Goal: Transaction & Acquisition: Obtain resource

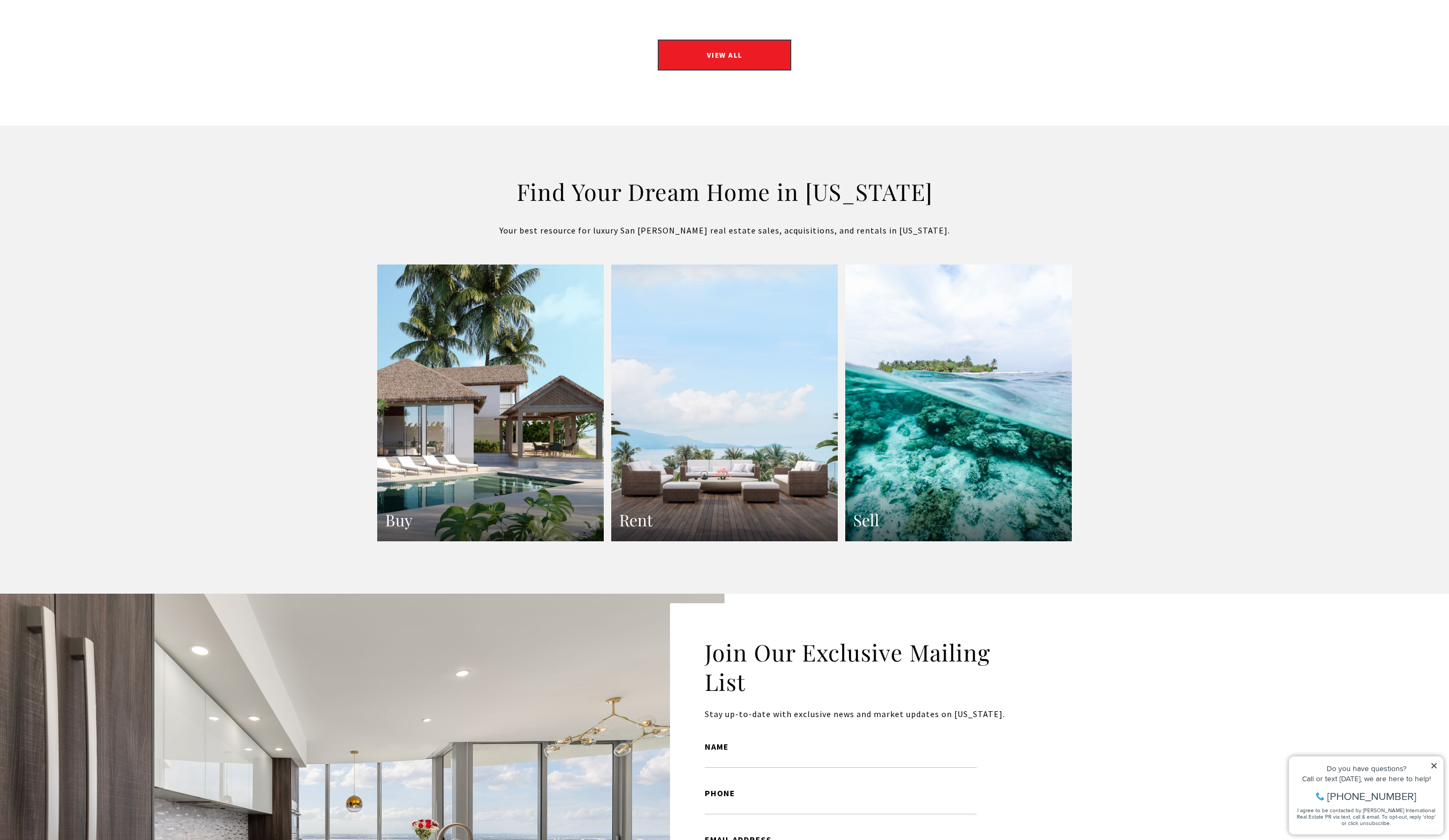
scroll to position [1792, 0]
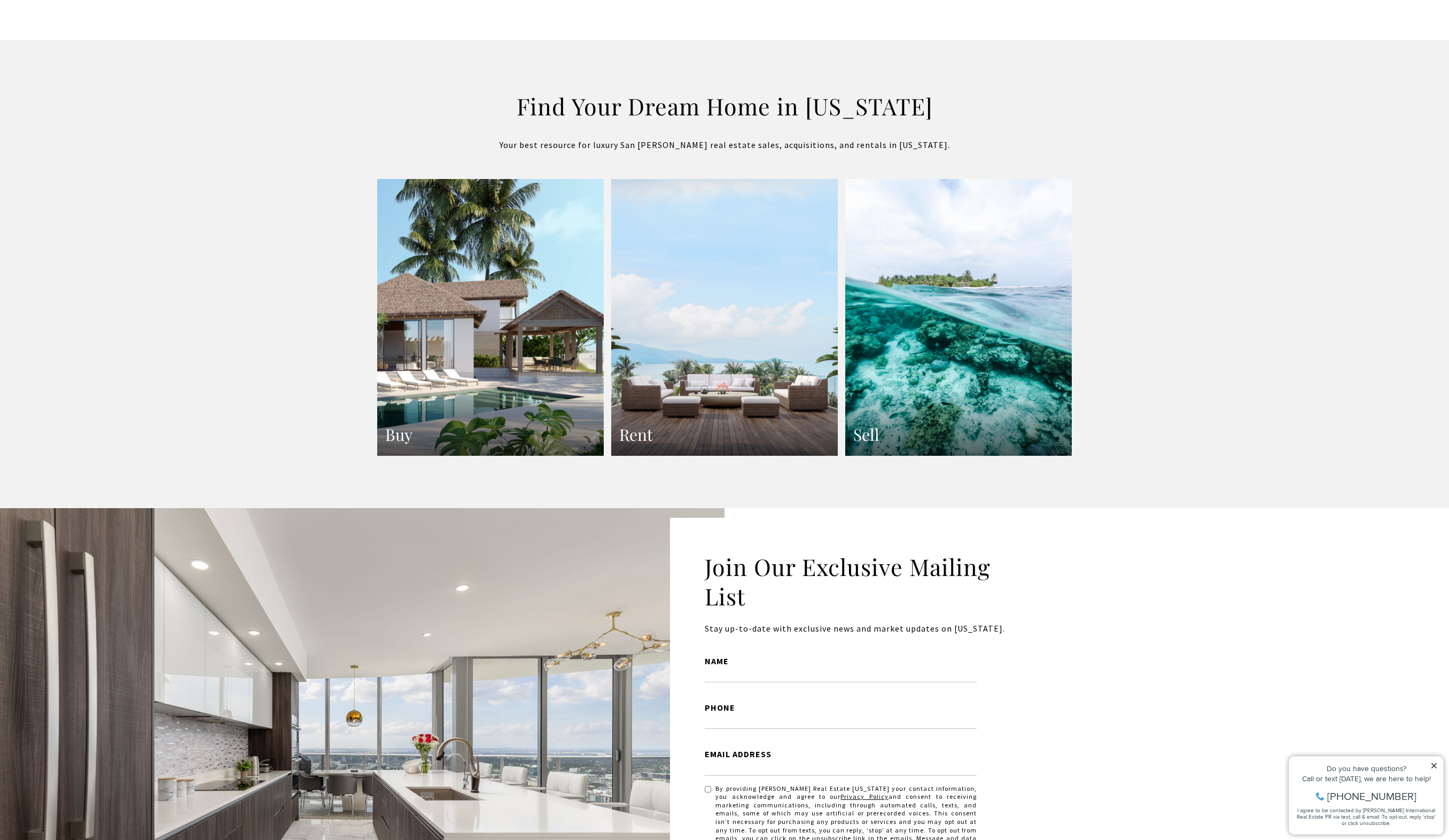
click at [659, 318] on link "Rent" at bounding box center [724, 318] width 226 height 277
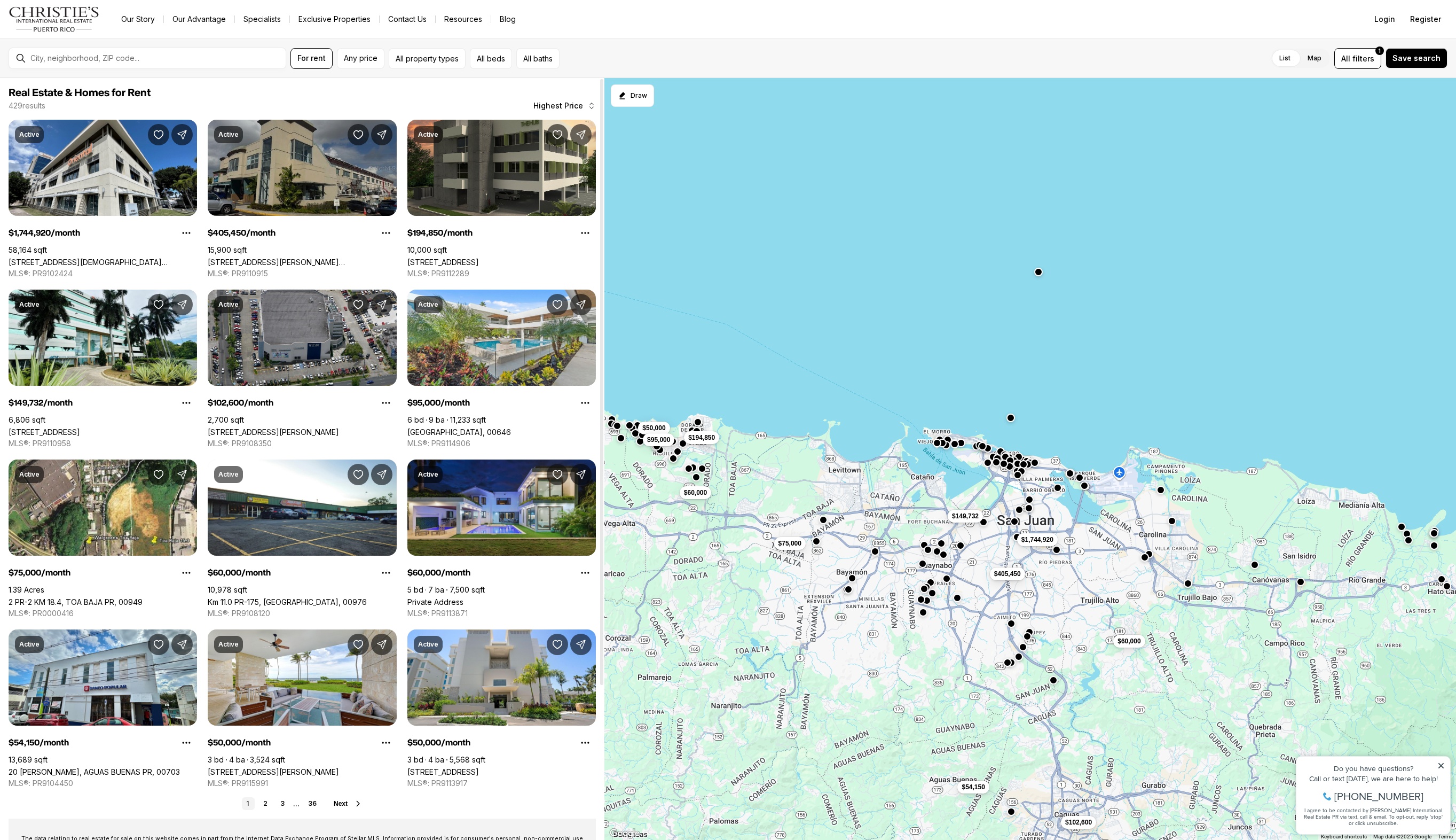
scroll to position [193, 0]
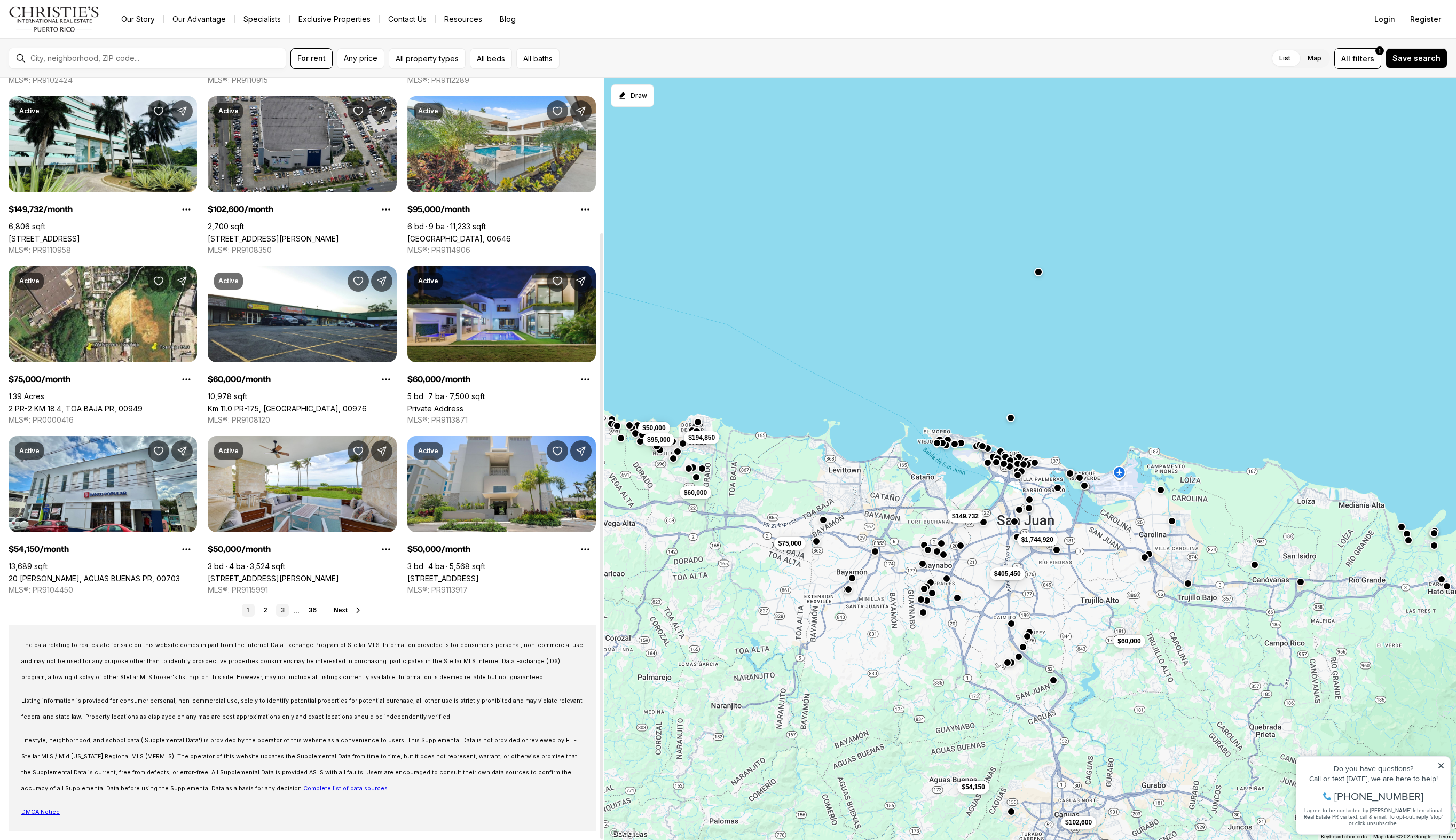
click at [288, 613] on link "3" at bounding box center [282, 609] width 13 height 13
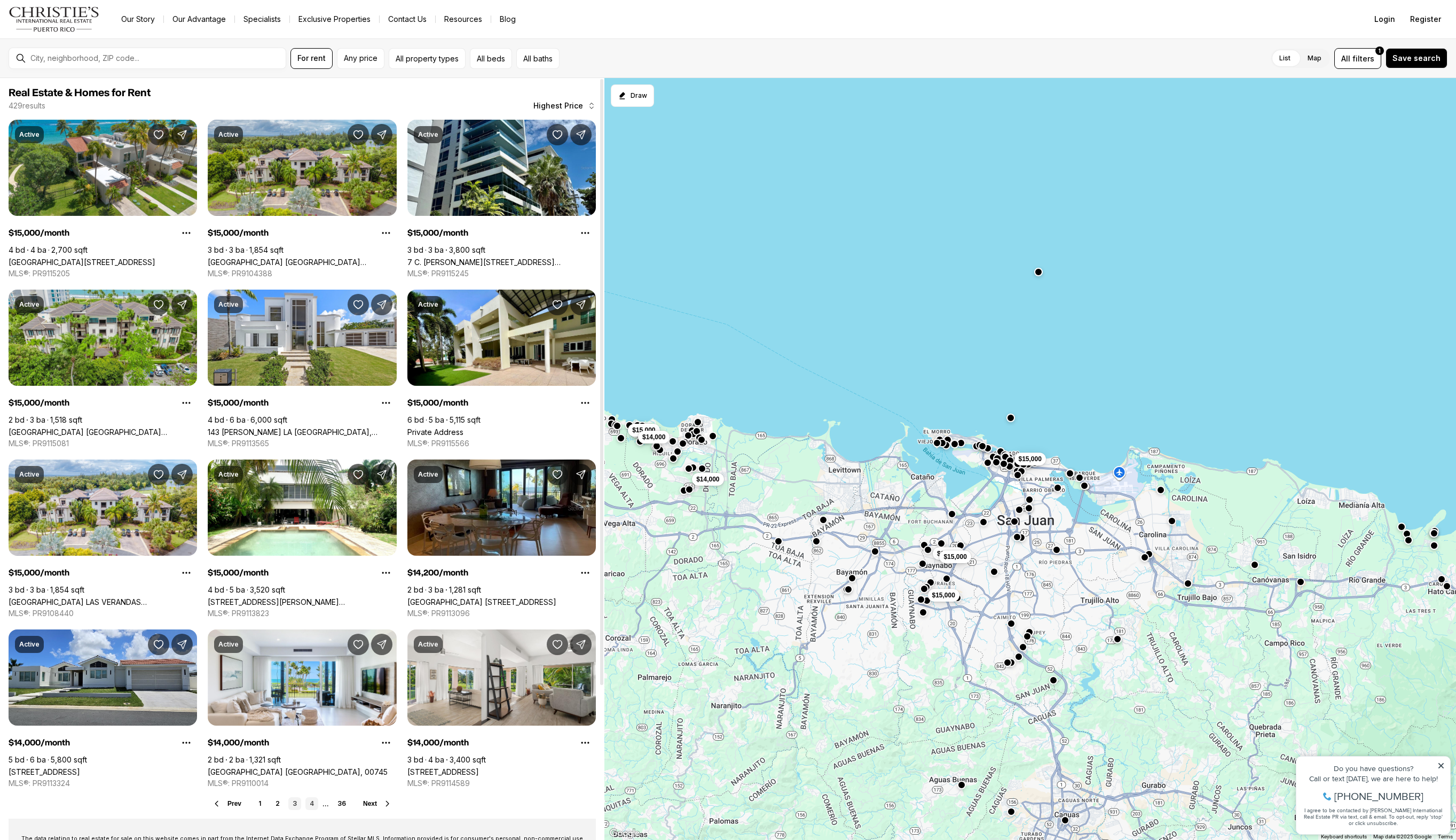
click at [316, 804] on link "4" at bounding box center [312, 802] width 13 height 13
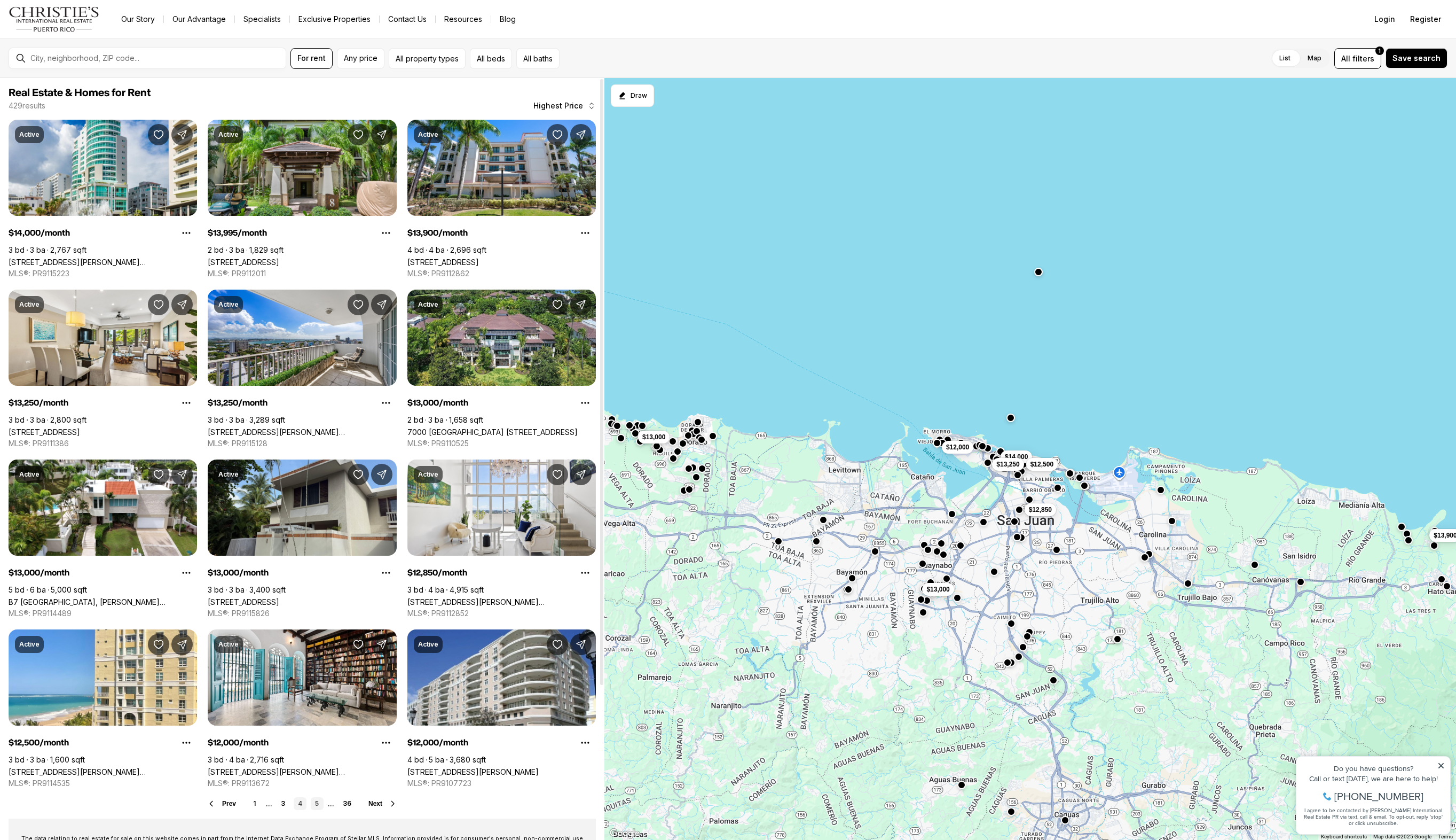
click at [318, 802] on link "5" at bounding box center [316, 802] width 13 height 13
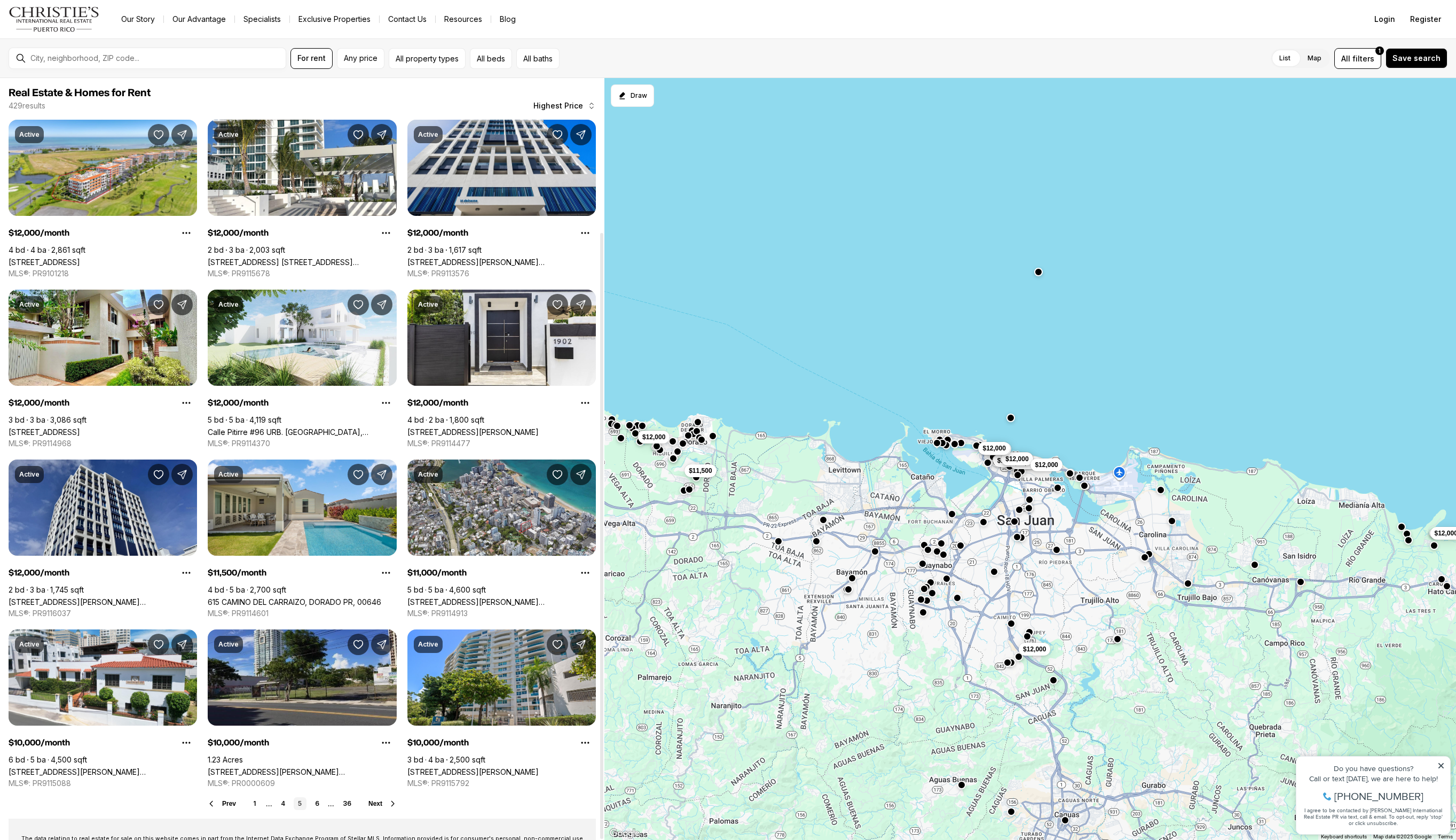
scroll to position [193, 0]
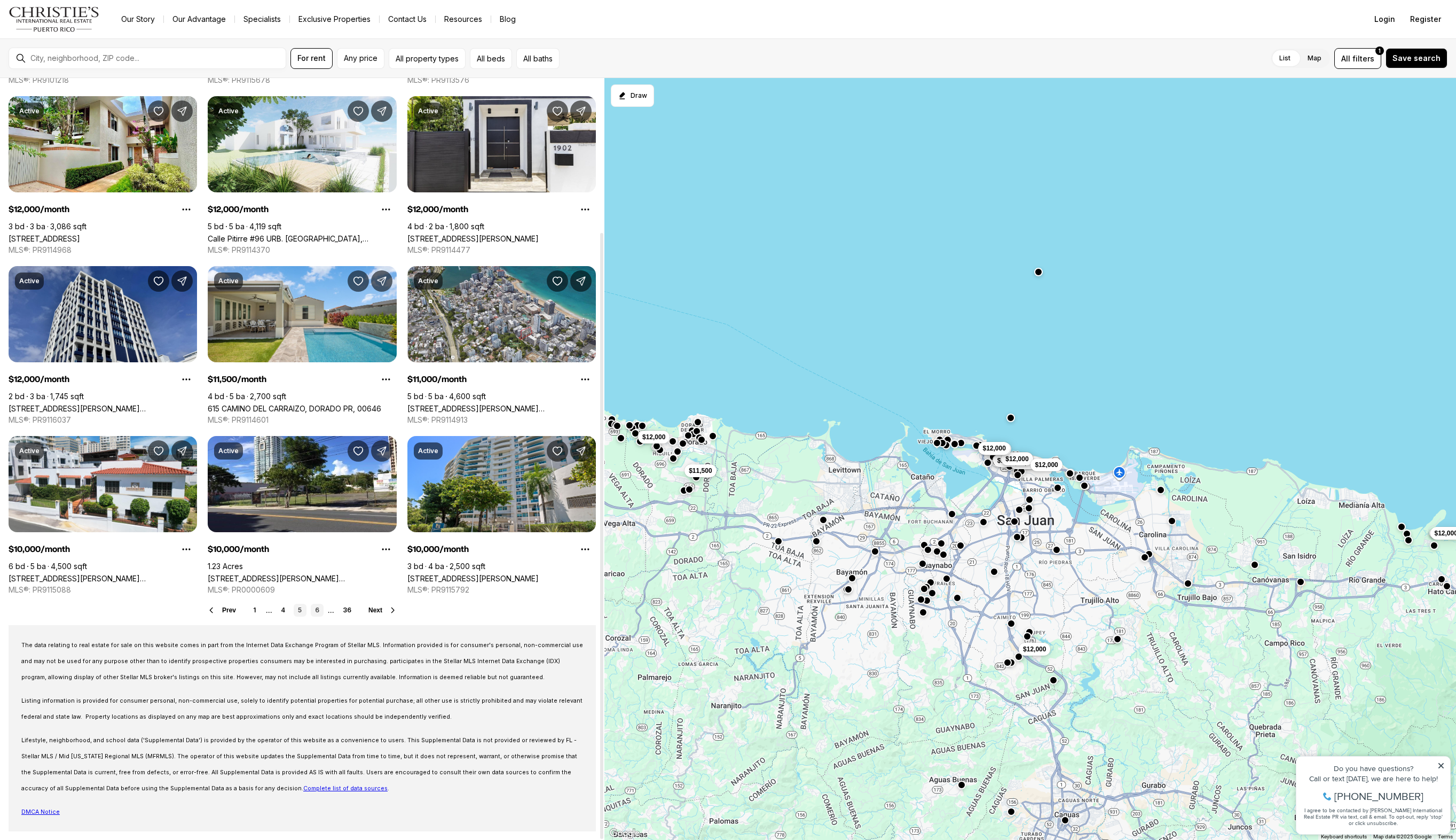
click at [311, 612] on link "6" at bounding box center [316, 609] width 13 height 13
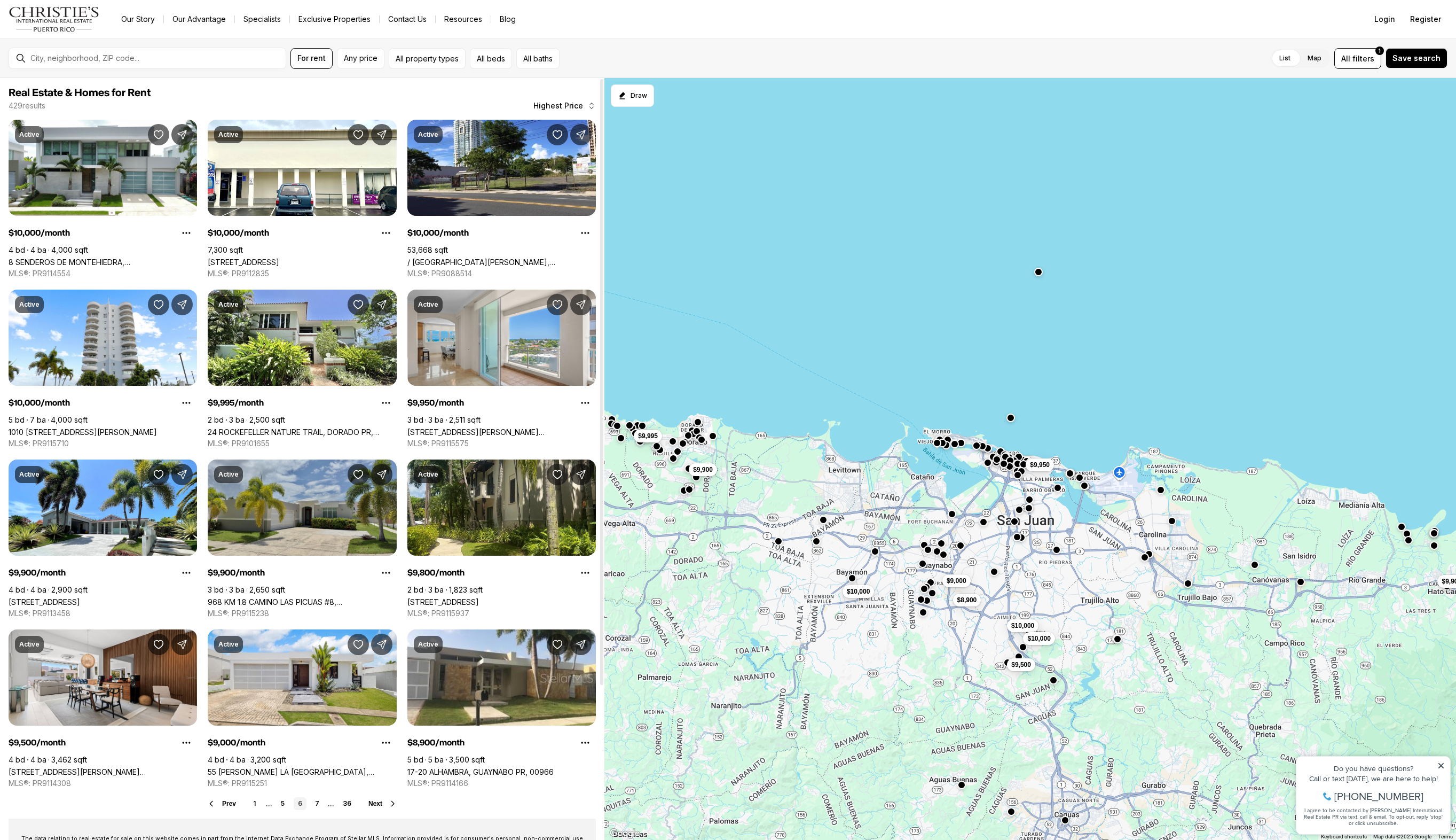
scroll to position [193, 0]
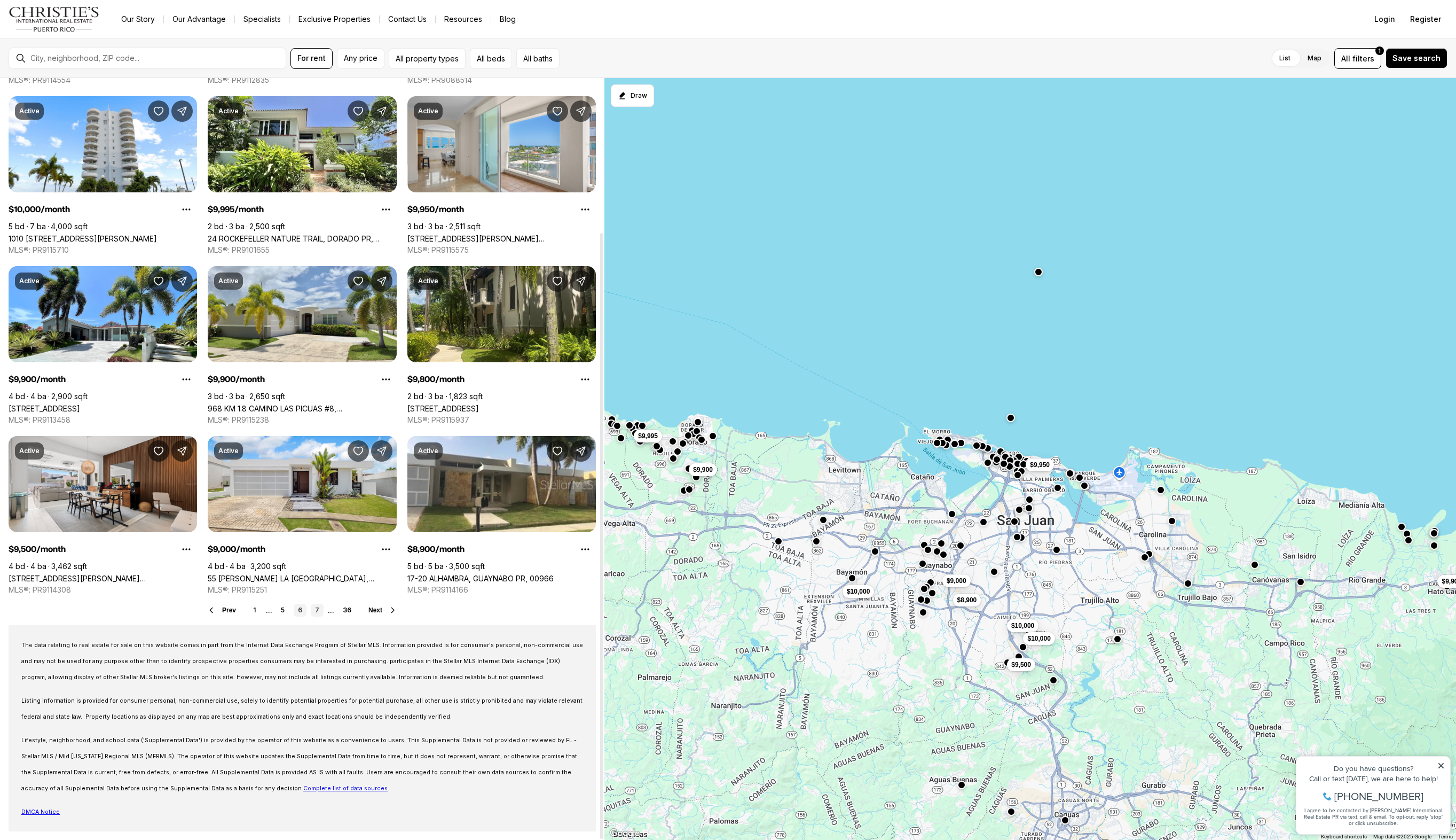
click at [314, 611] on link "7" at bounding box center [316, 609] width 13 height 13
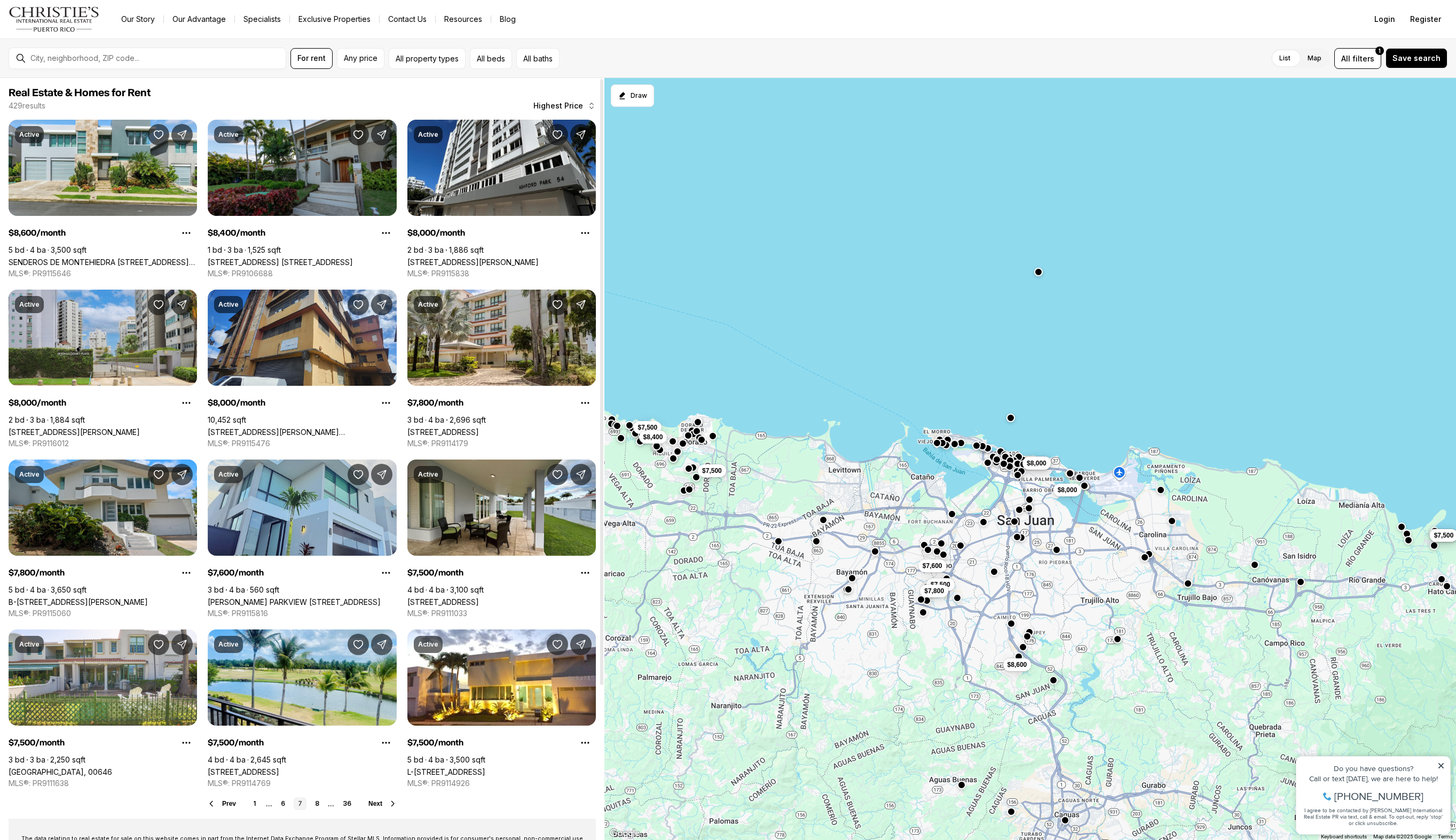
scroll to position [193, 0]
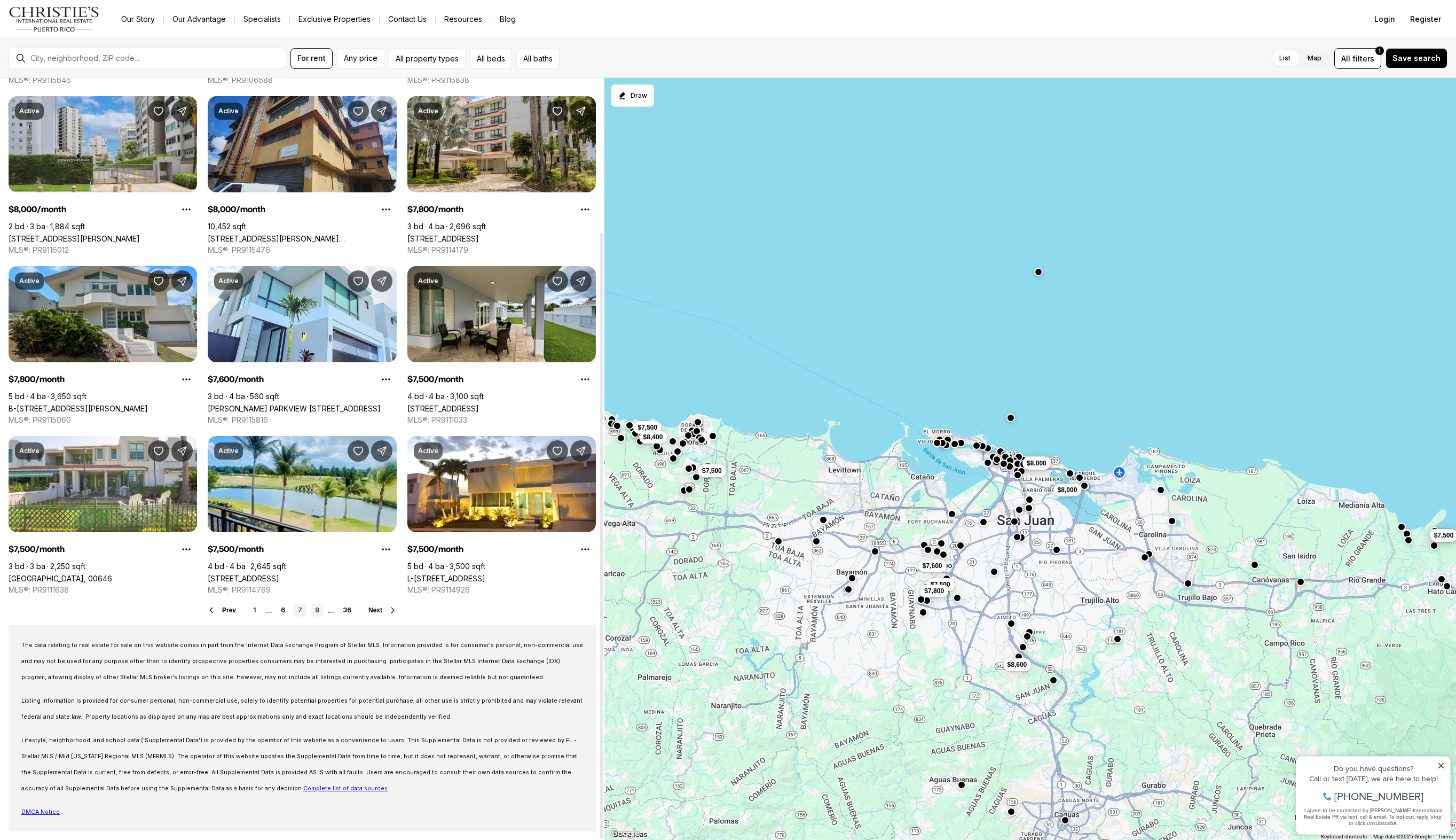
click at [320, 613] on link "8" at bounding box center [316, 609] width 13 height 13
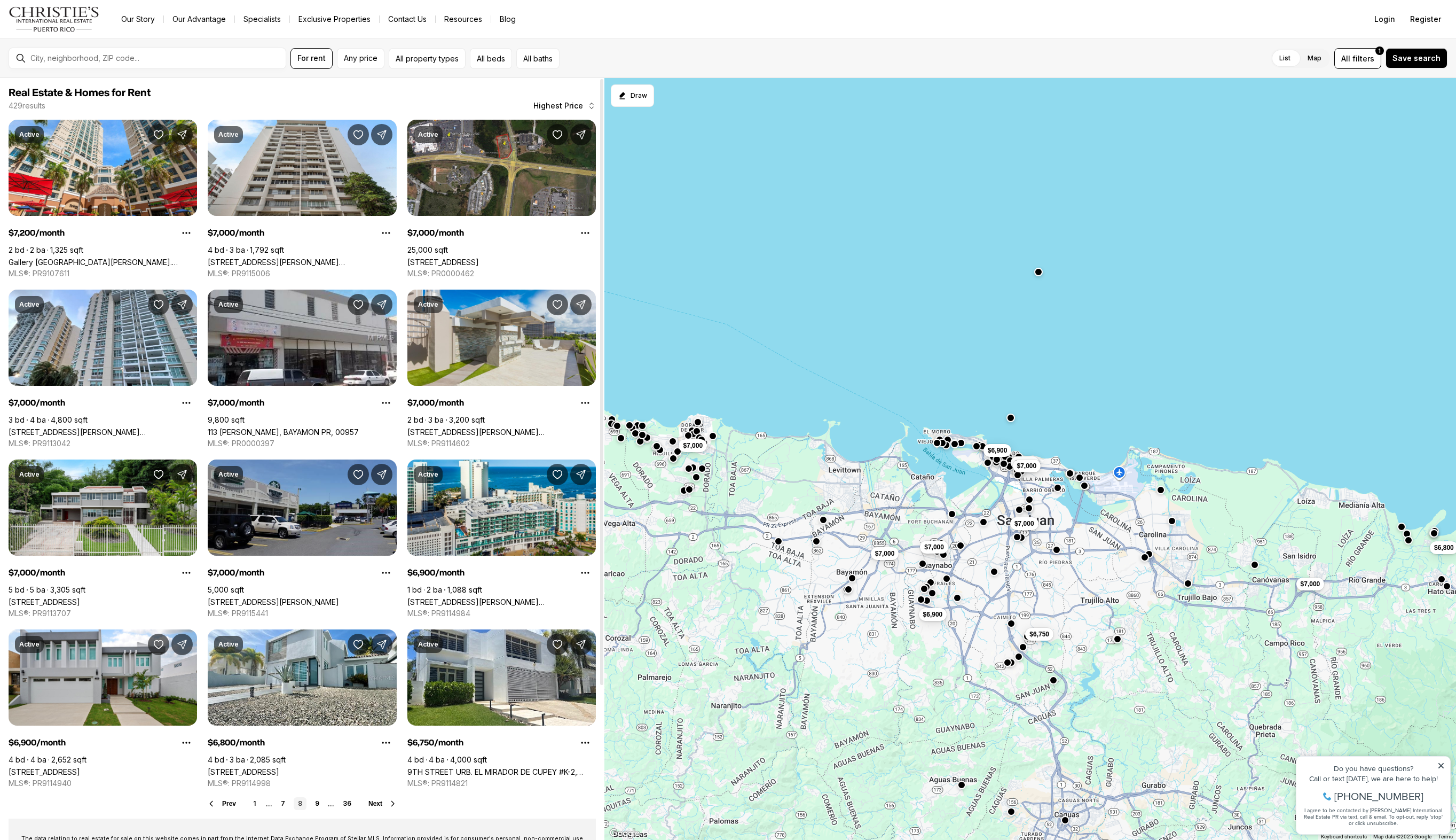
scroll to position [193, 0]
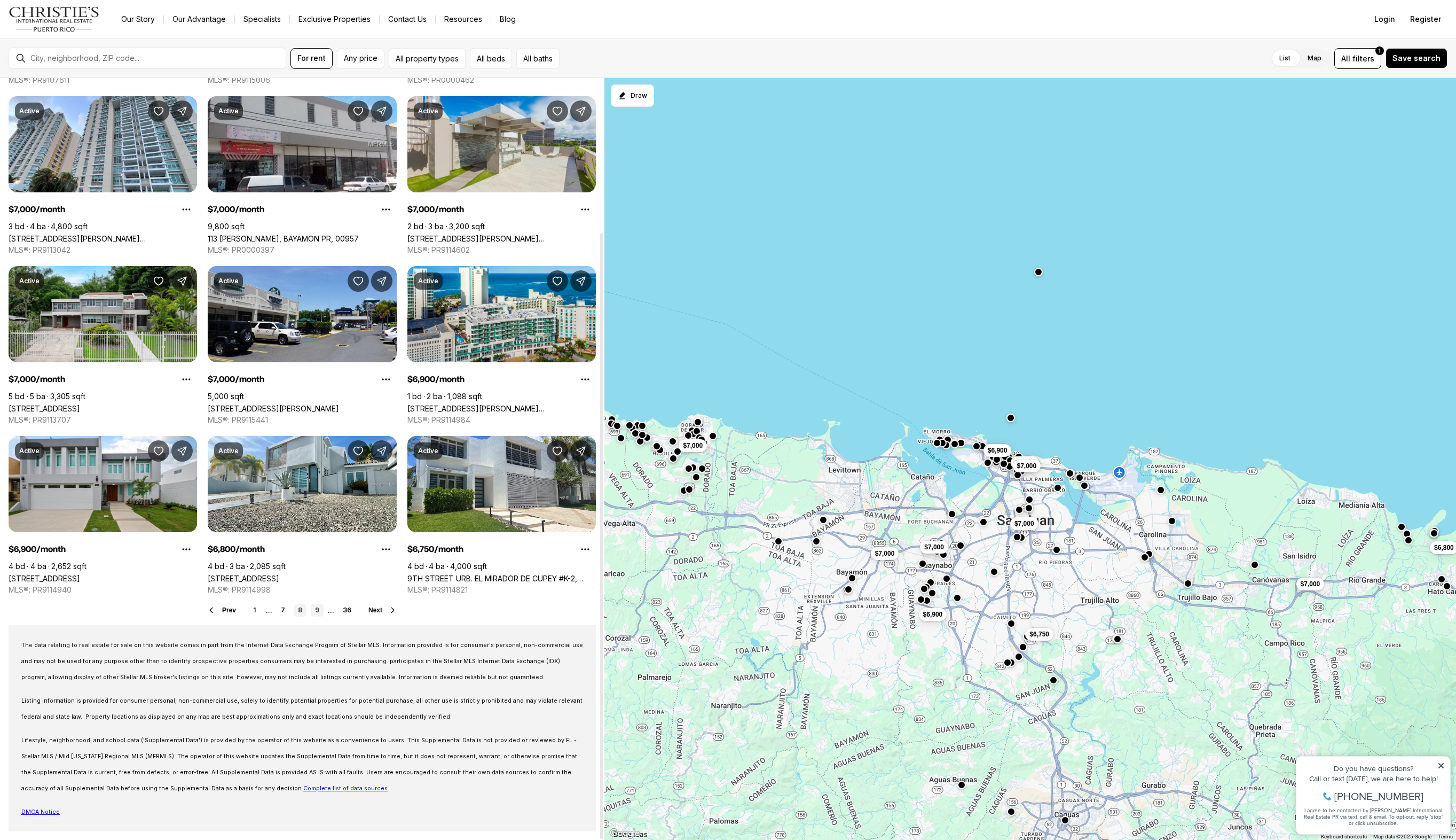
click at [314, 607] on link "9" at bounding box center [316, 609] width 13 height 13
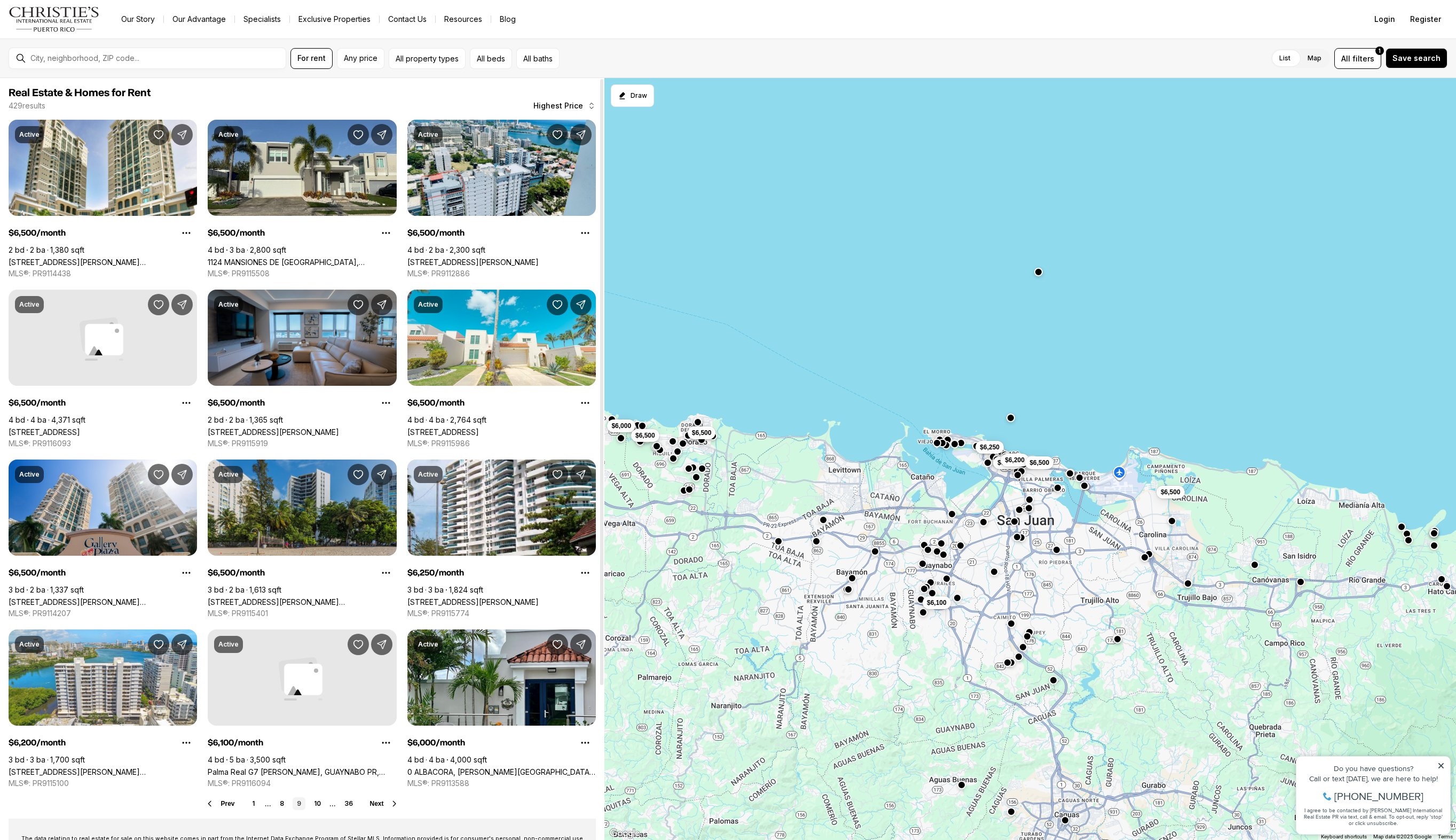
scroll to position [78, 0]
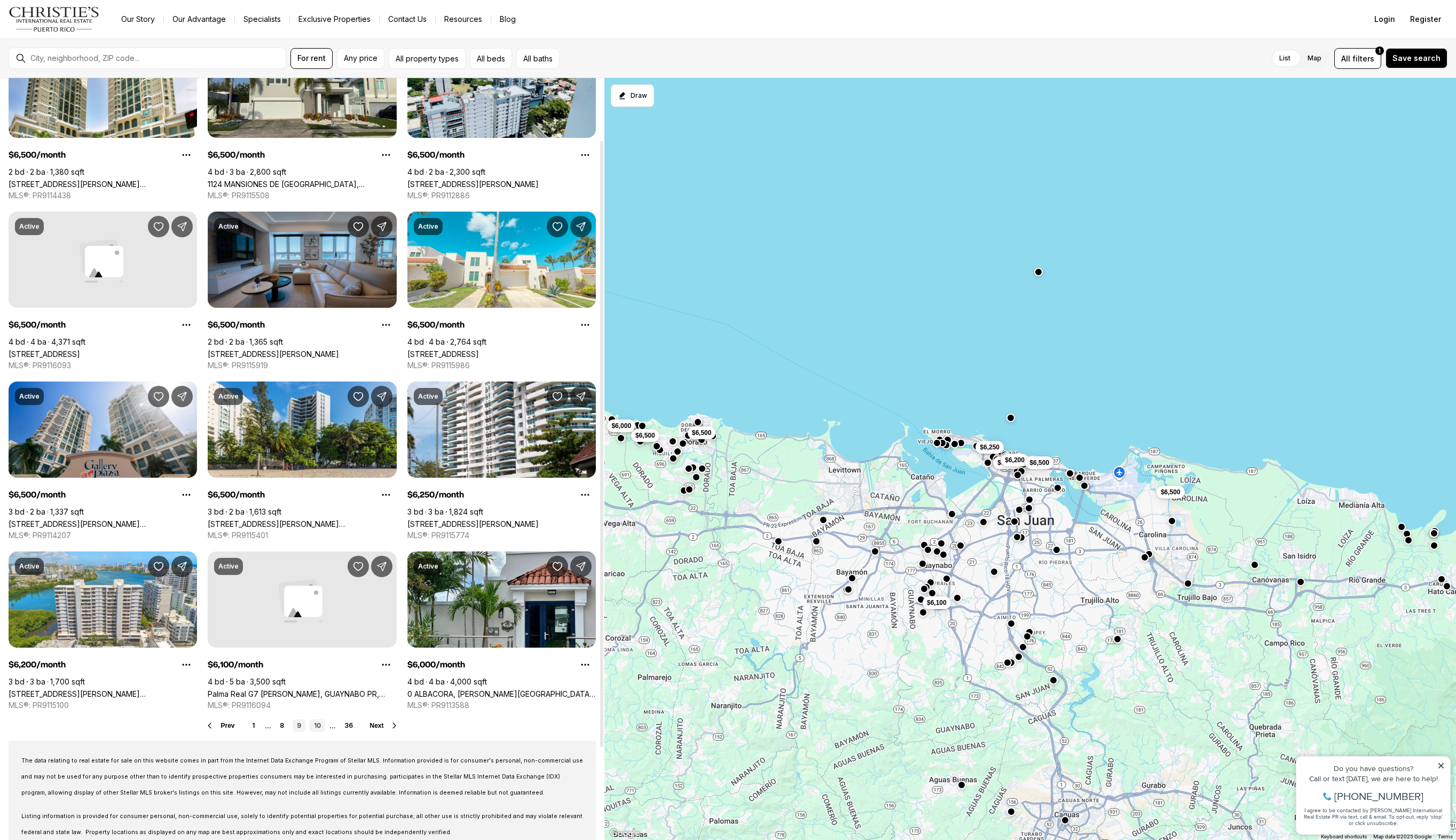
click at [315, 728] on link "10" at bounding box center [317, 725] width 15 height 13
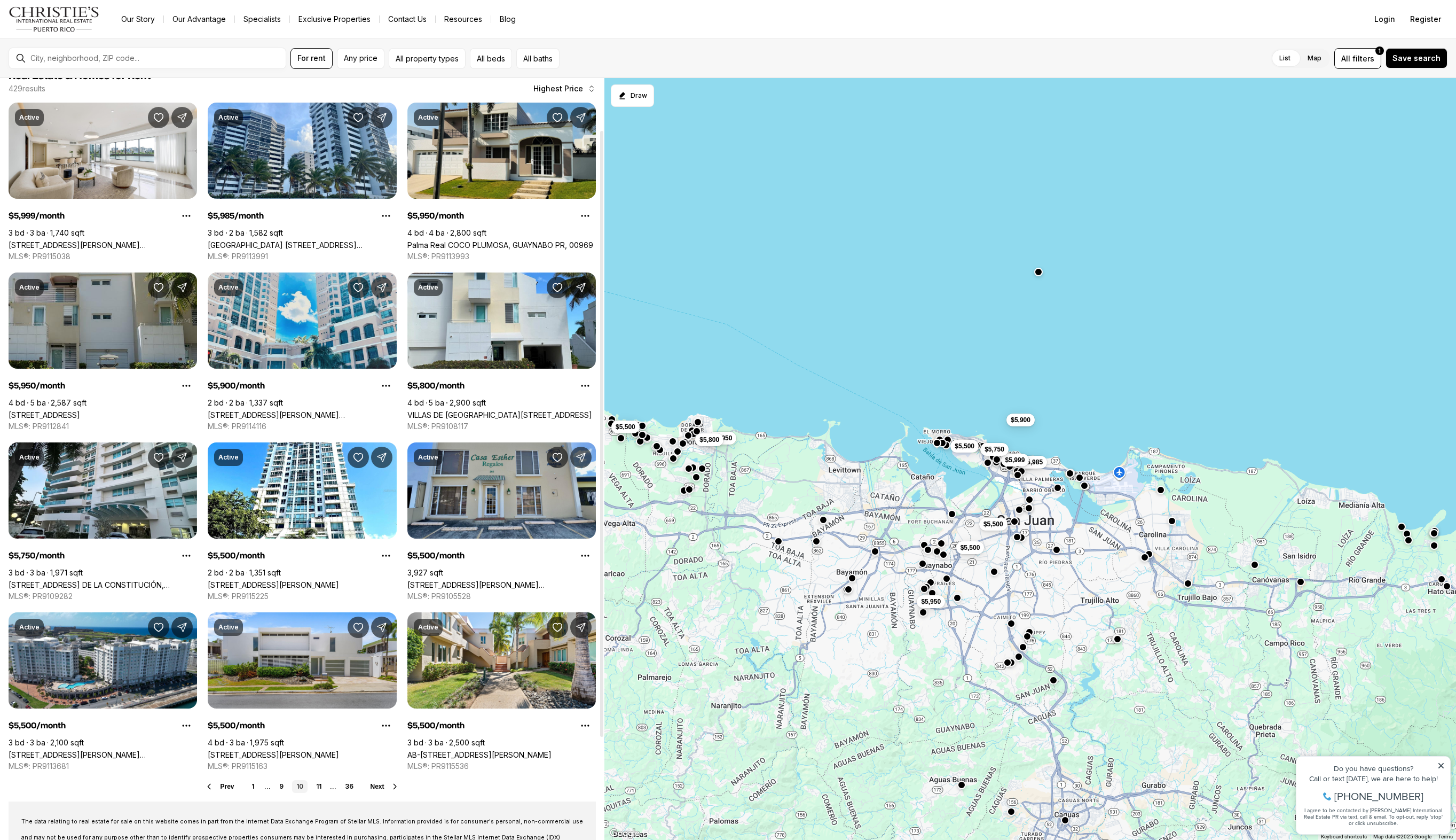
scroll to position [65, 0]
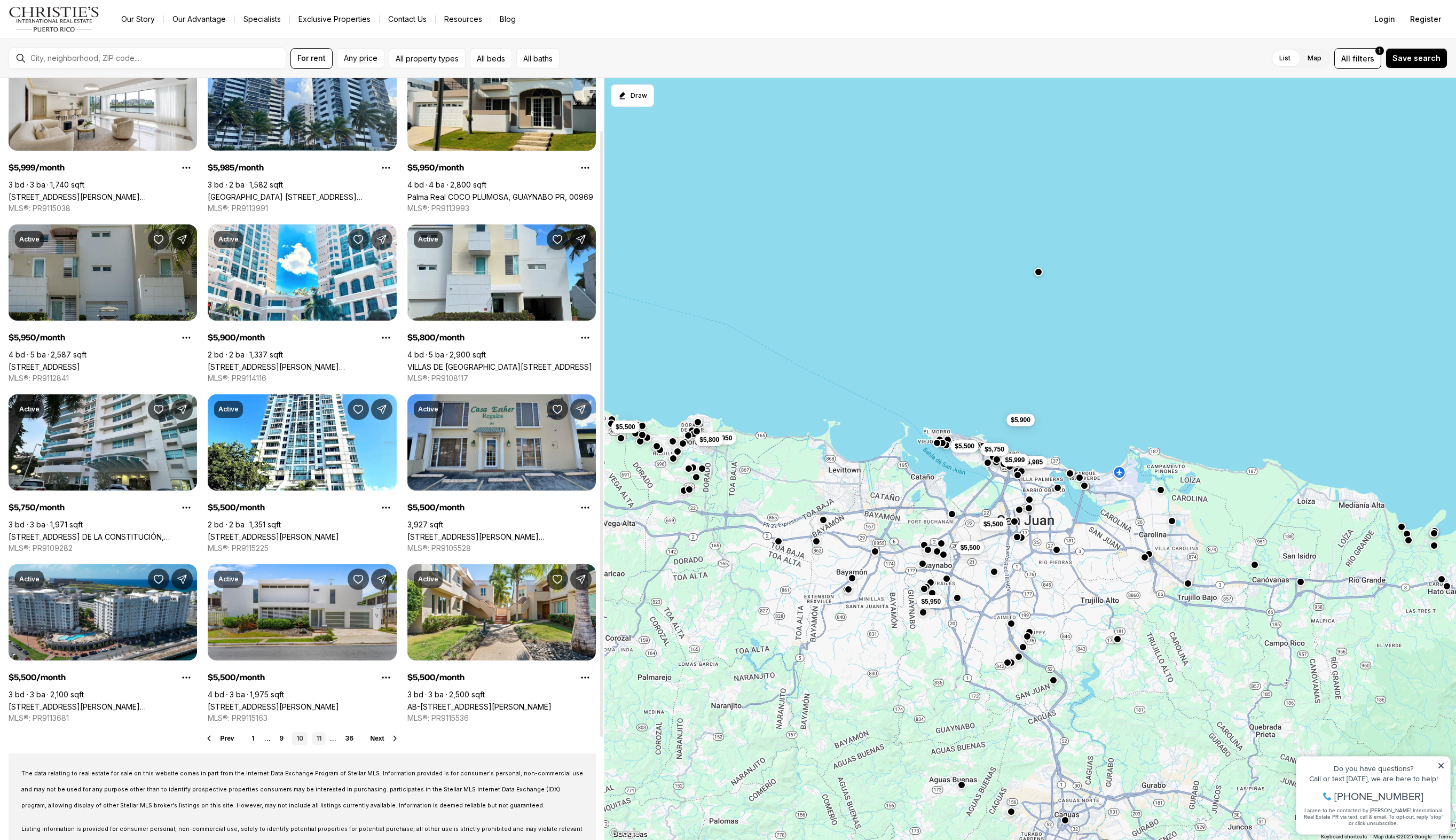
click at [315, 739] on link "11" at bounding box center [318, 738] width 13 height 13
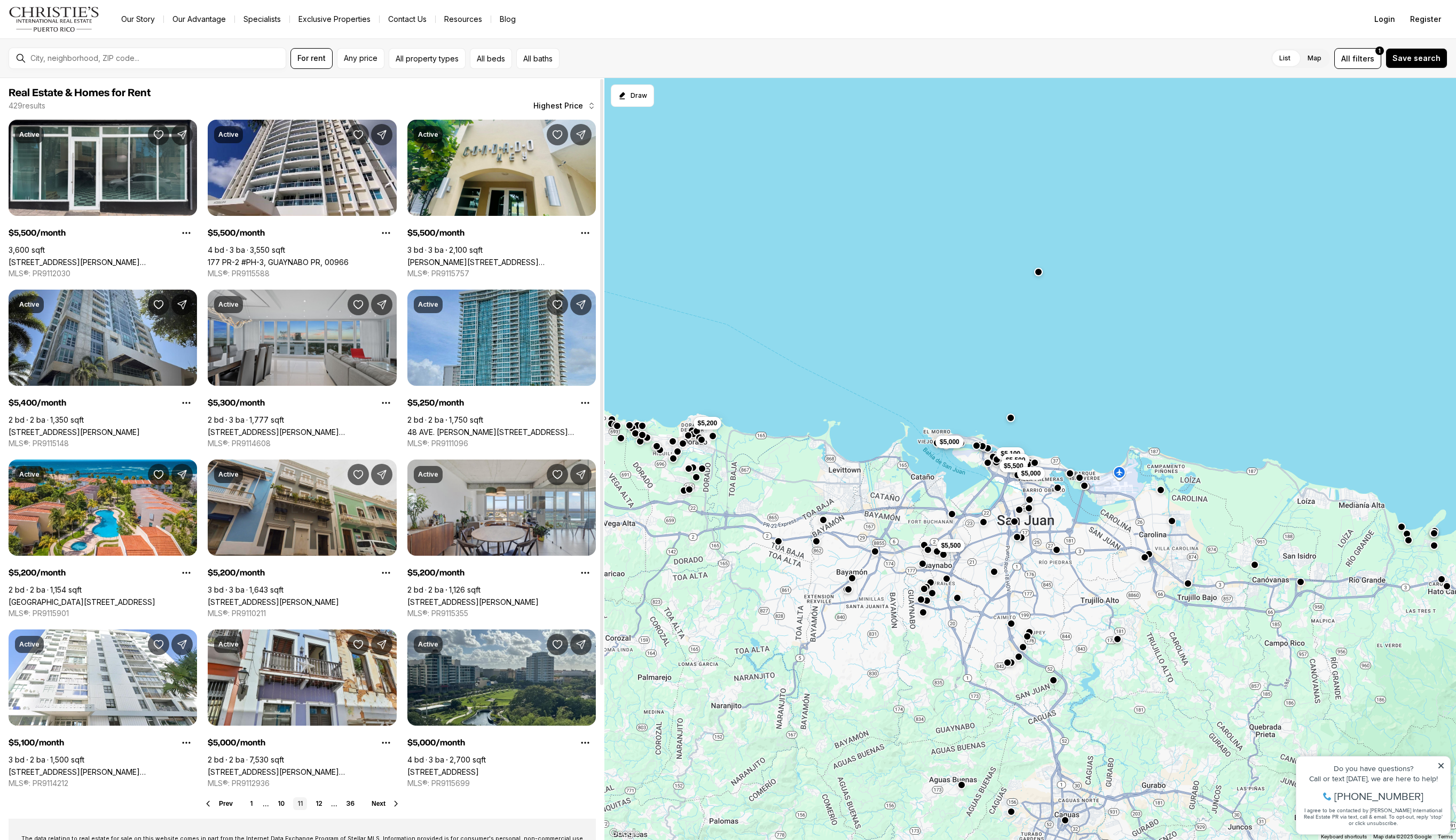
scroll to position [17, 0]
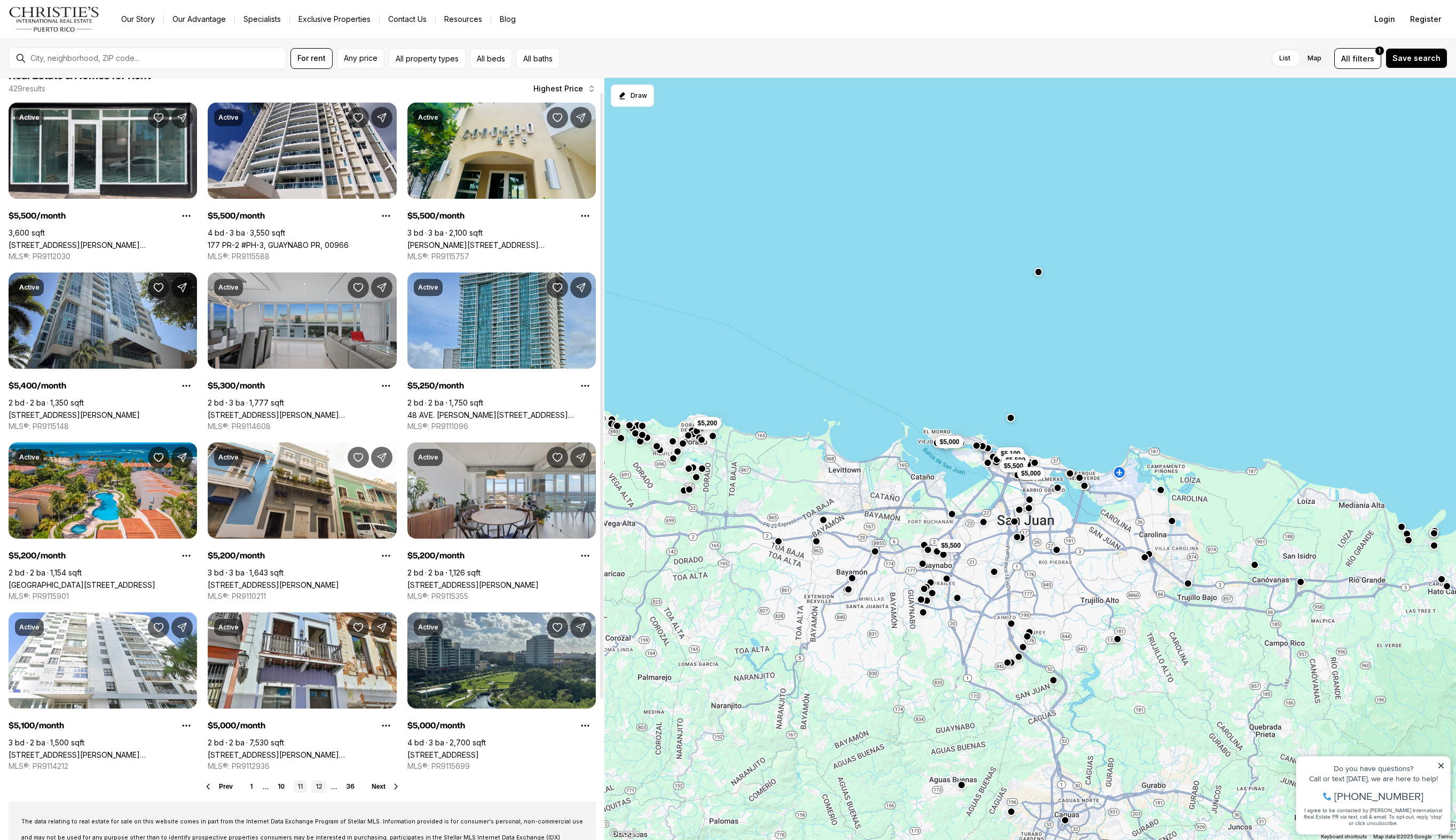
click at [323, 785] on link "12" at bounding box center [319, 786] width 15 height 13
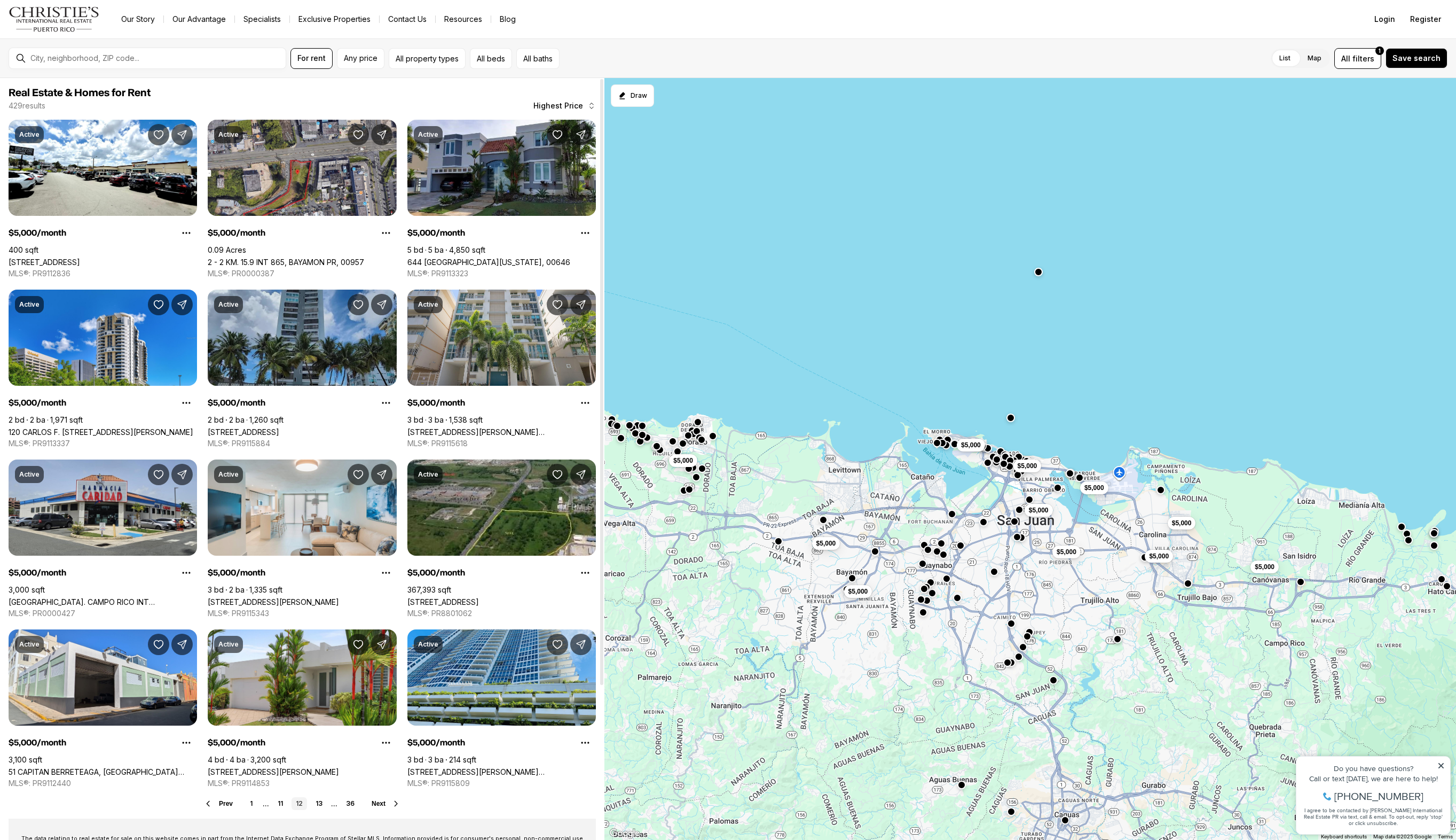
scroll to position [103, 0]
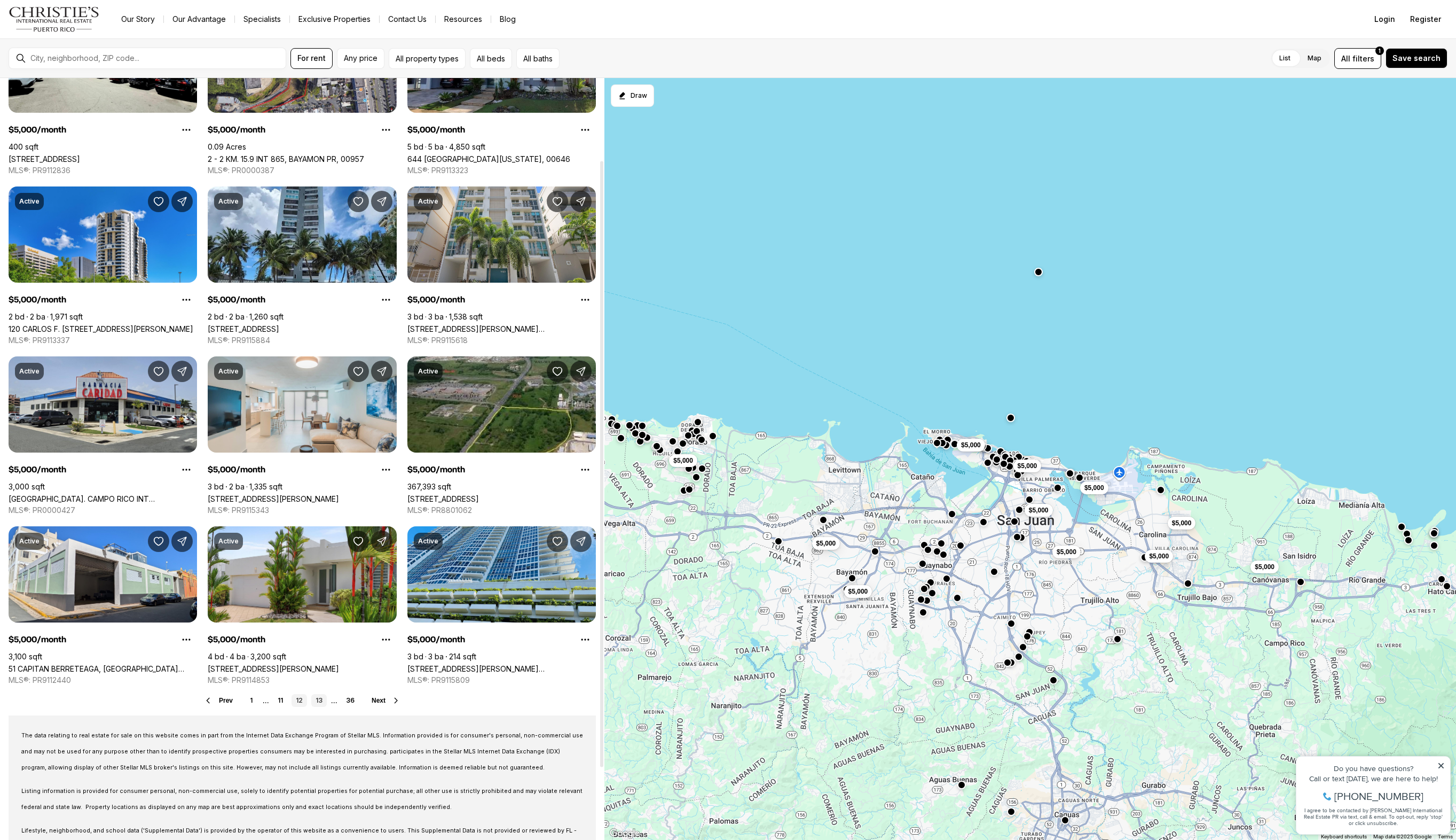
click at [321, 698] on link "13" at bounding box center [319, 700] width 15 height 13
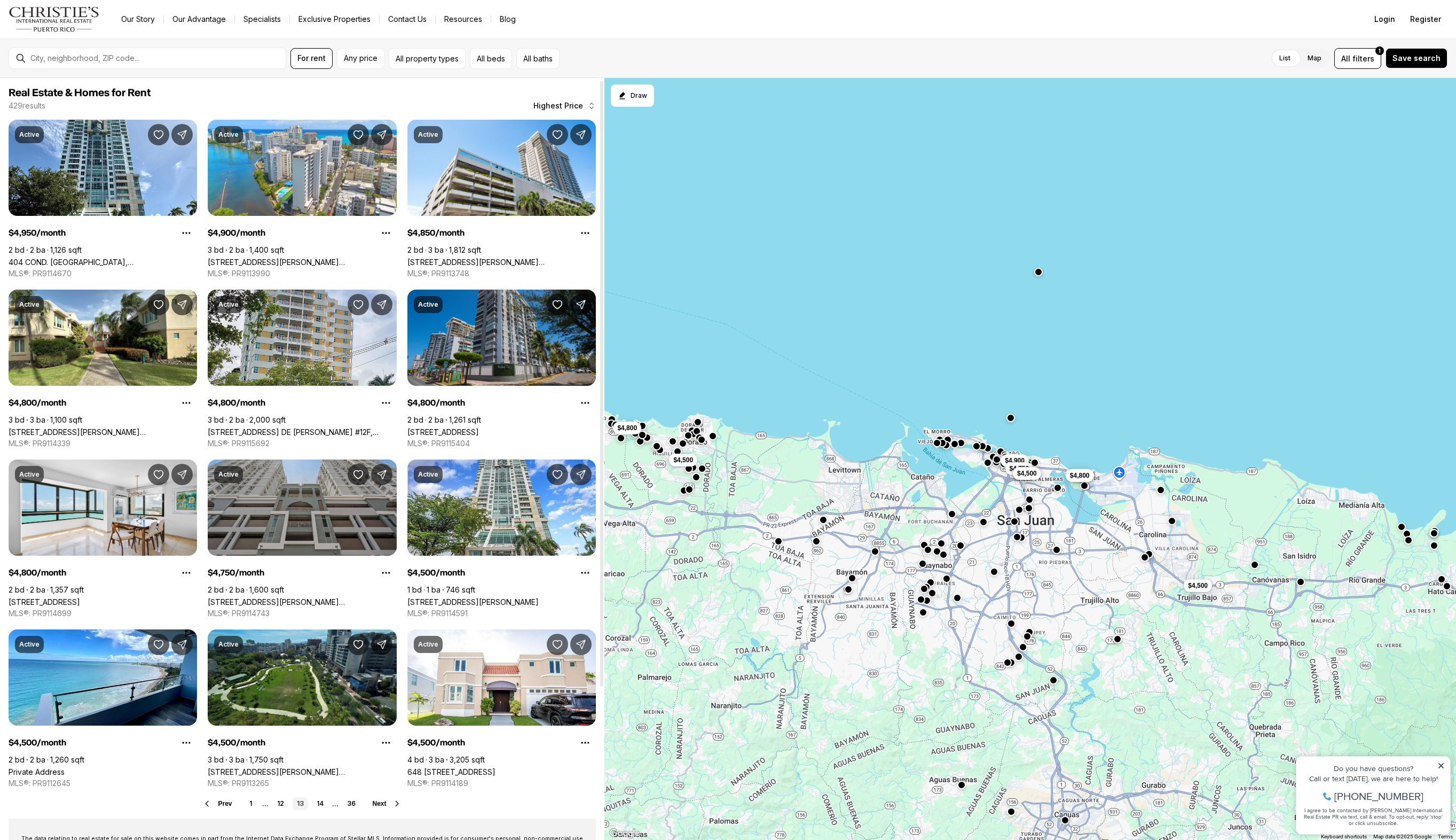
scroll to position [188, 0]
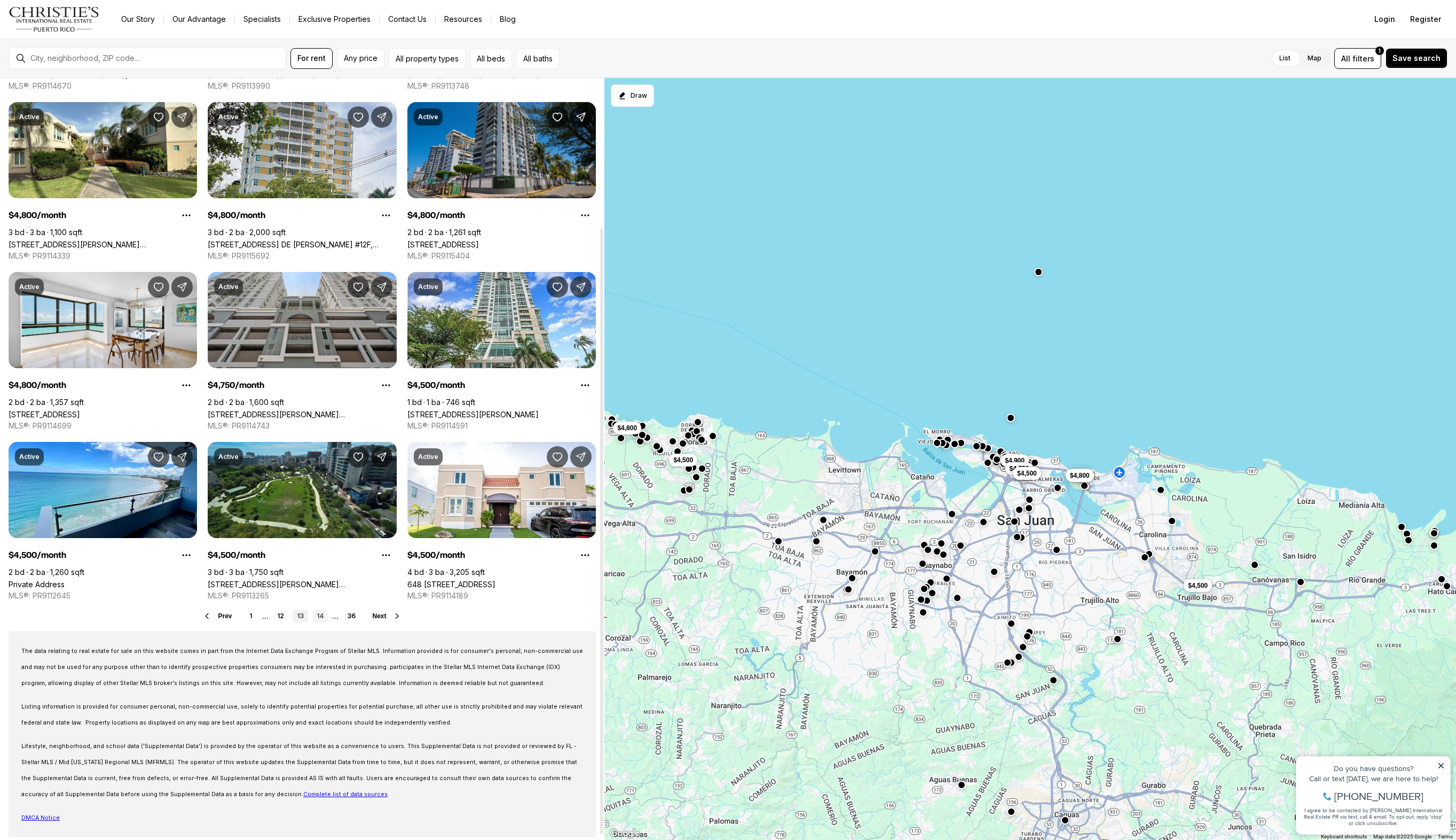
click at [316, 617] on link "14" at bounding box center [320, 615] width 15 height 13
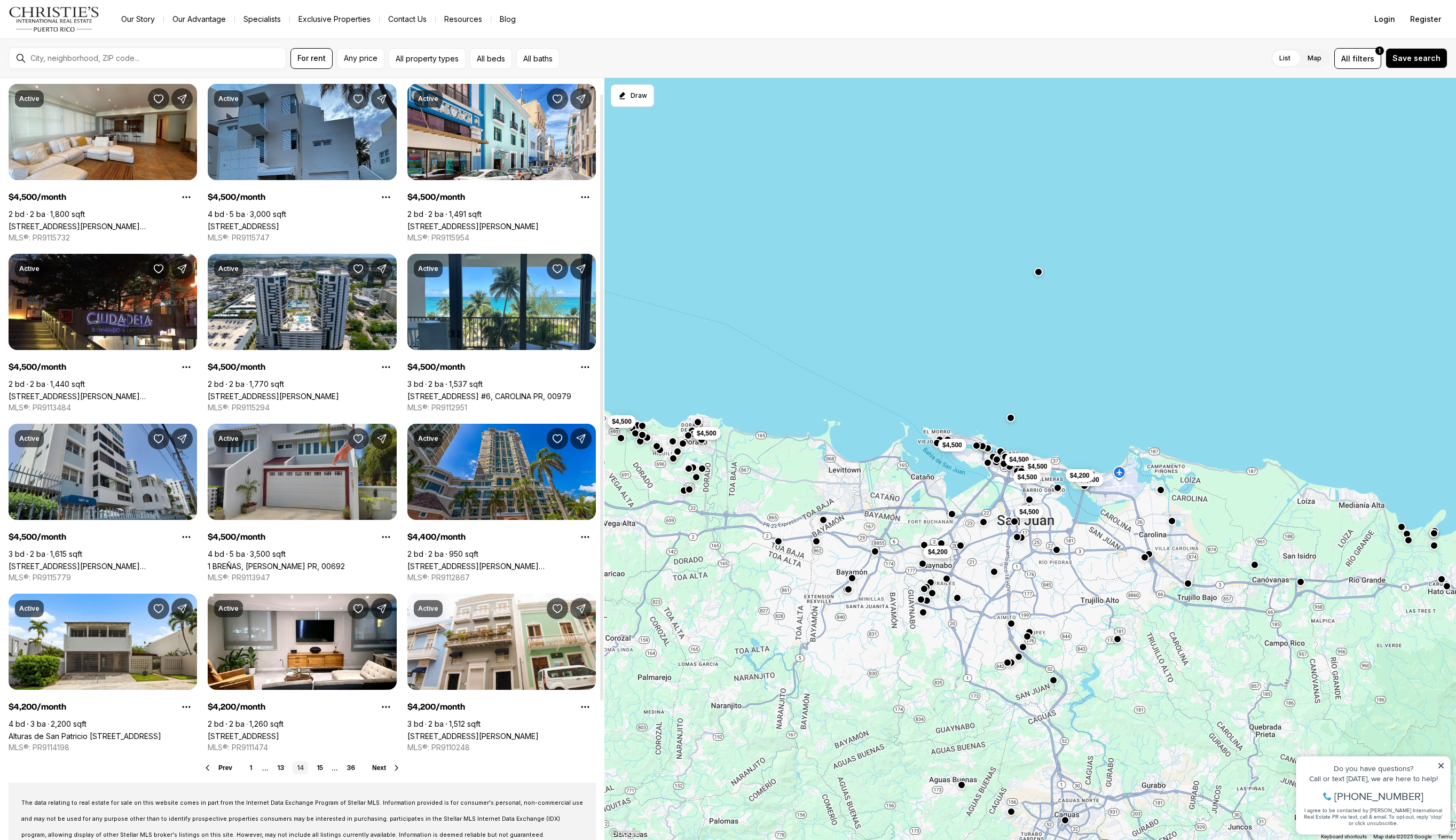
scroll to position [88, 0]
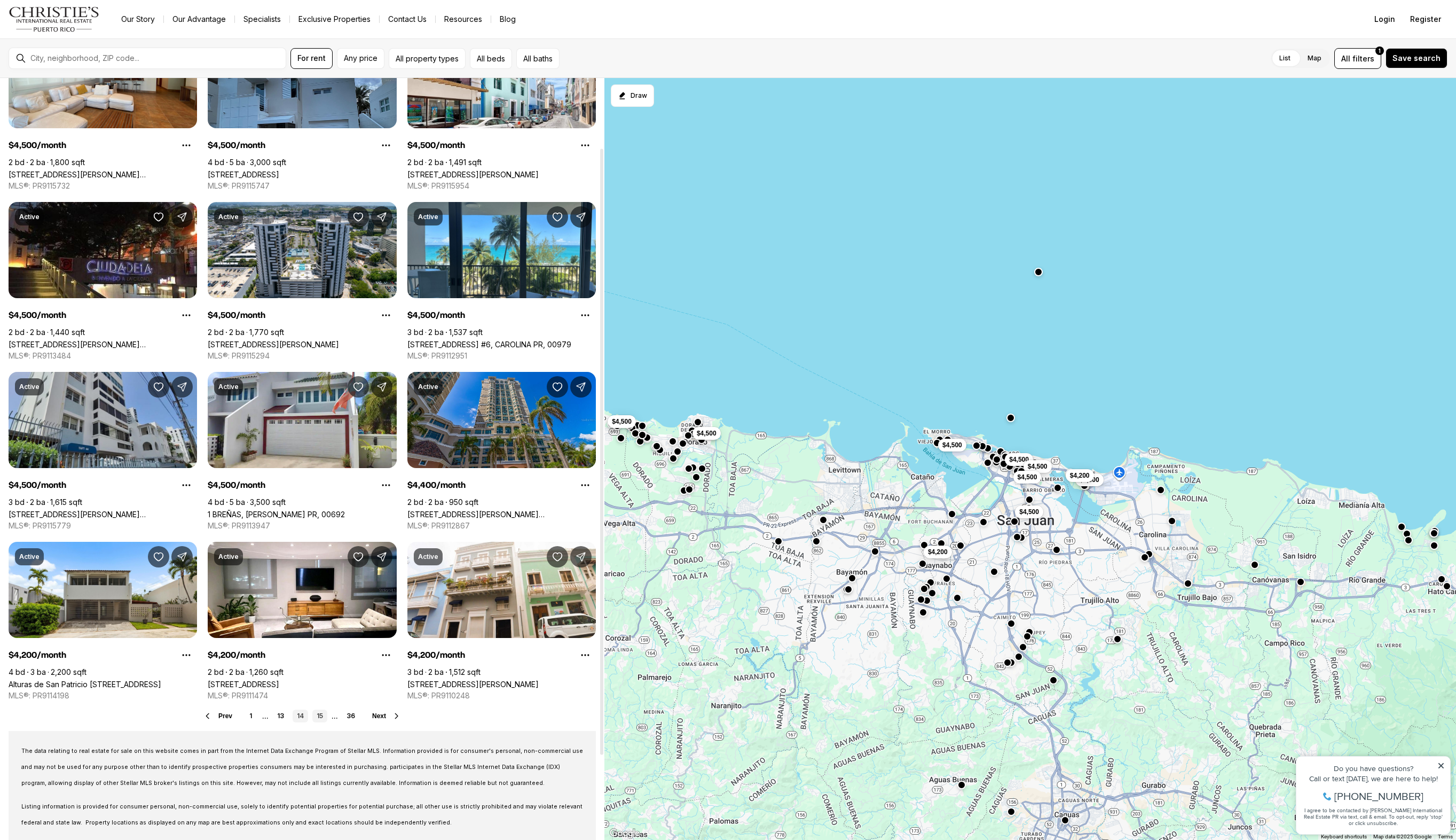
click at [324, 718] on link "15" at bounding box center [320, 715] width 15 height 13
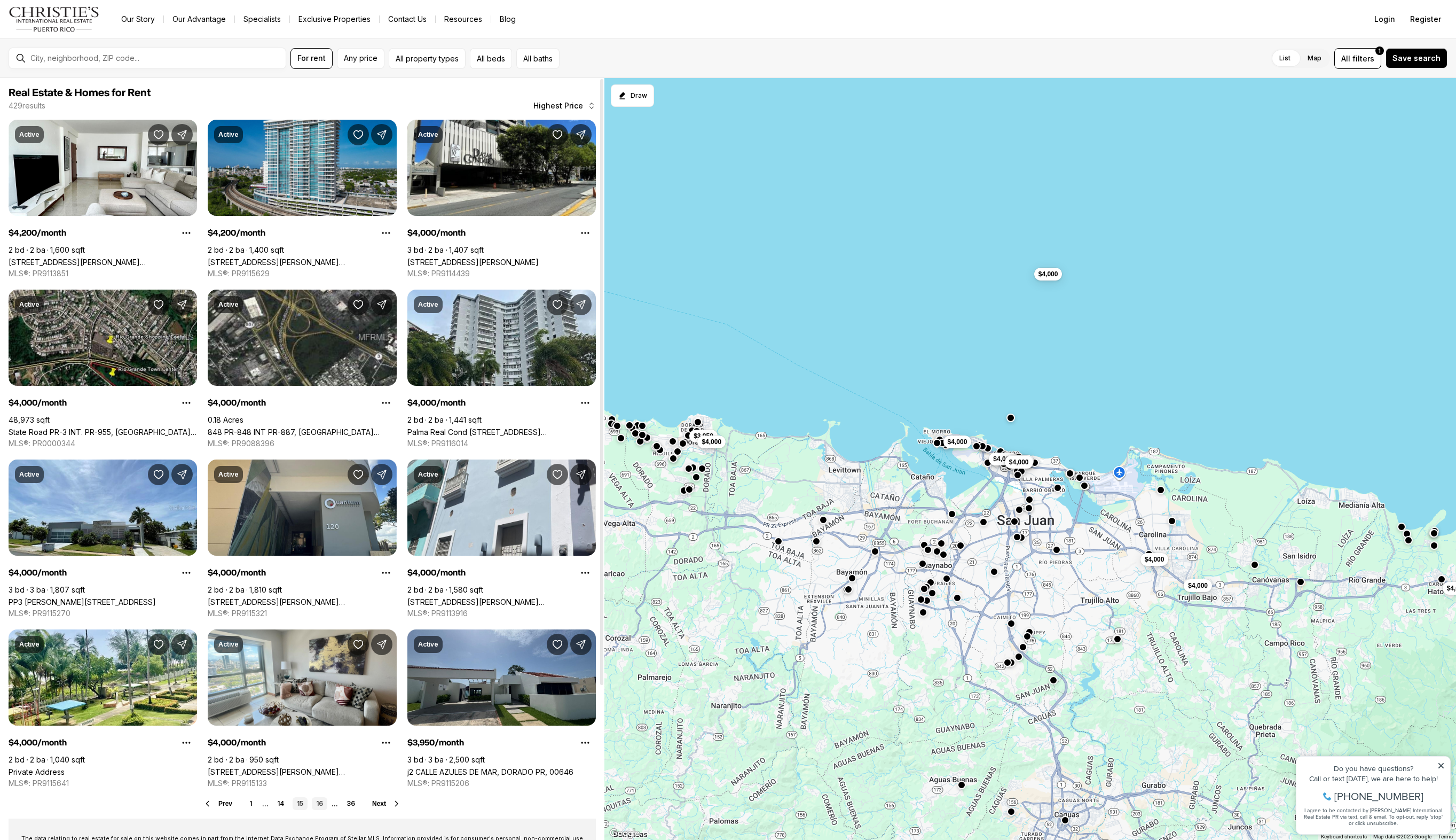
click at [322, 802] on link "16" at bounding box center [319, 802] width 15 height 13
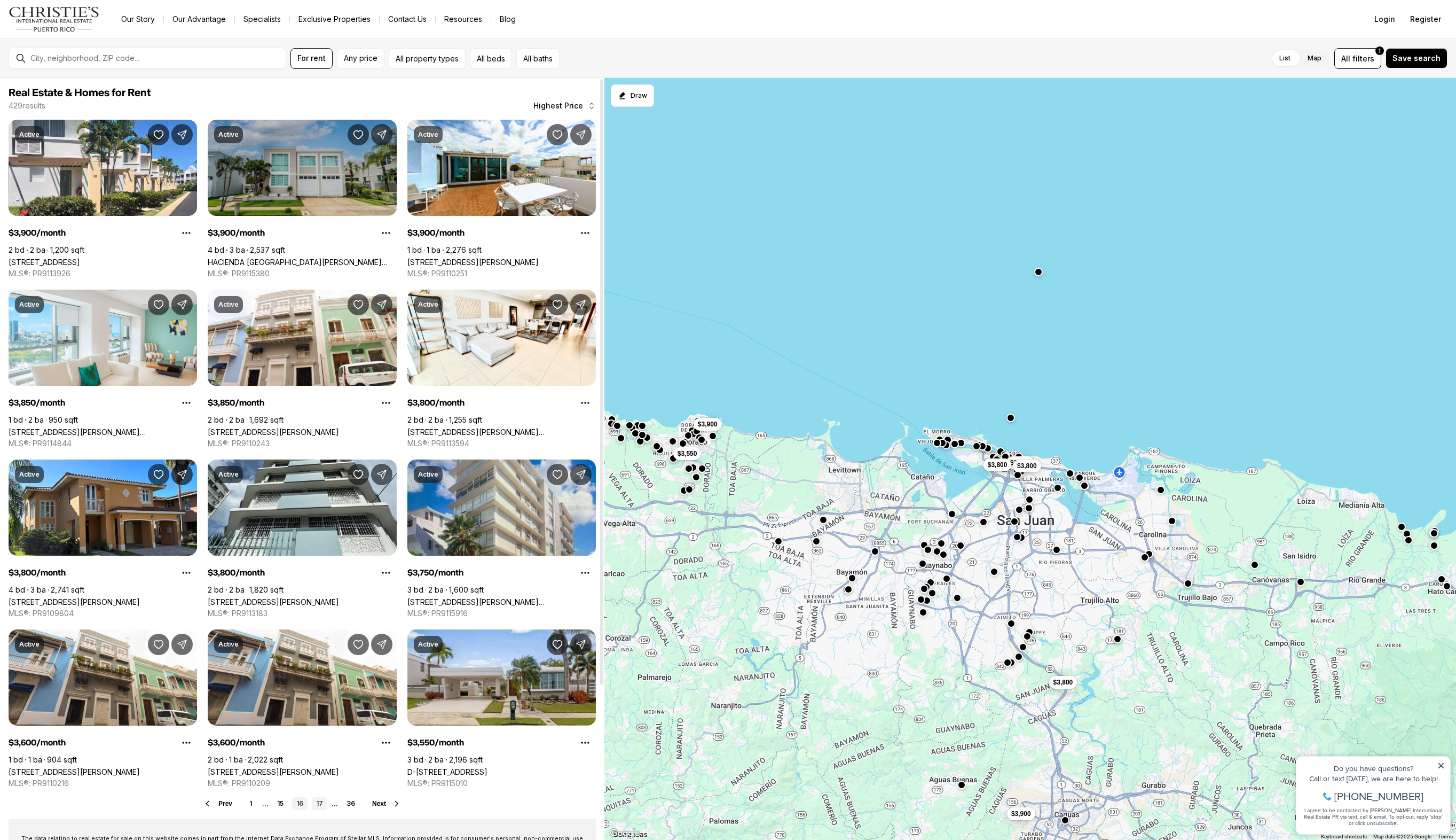
click at [317, 803] on link "17" at bounding box center [319, 802] width 15 height 13
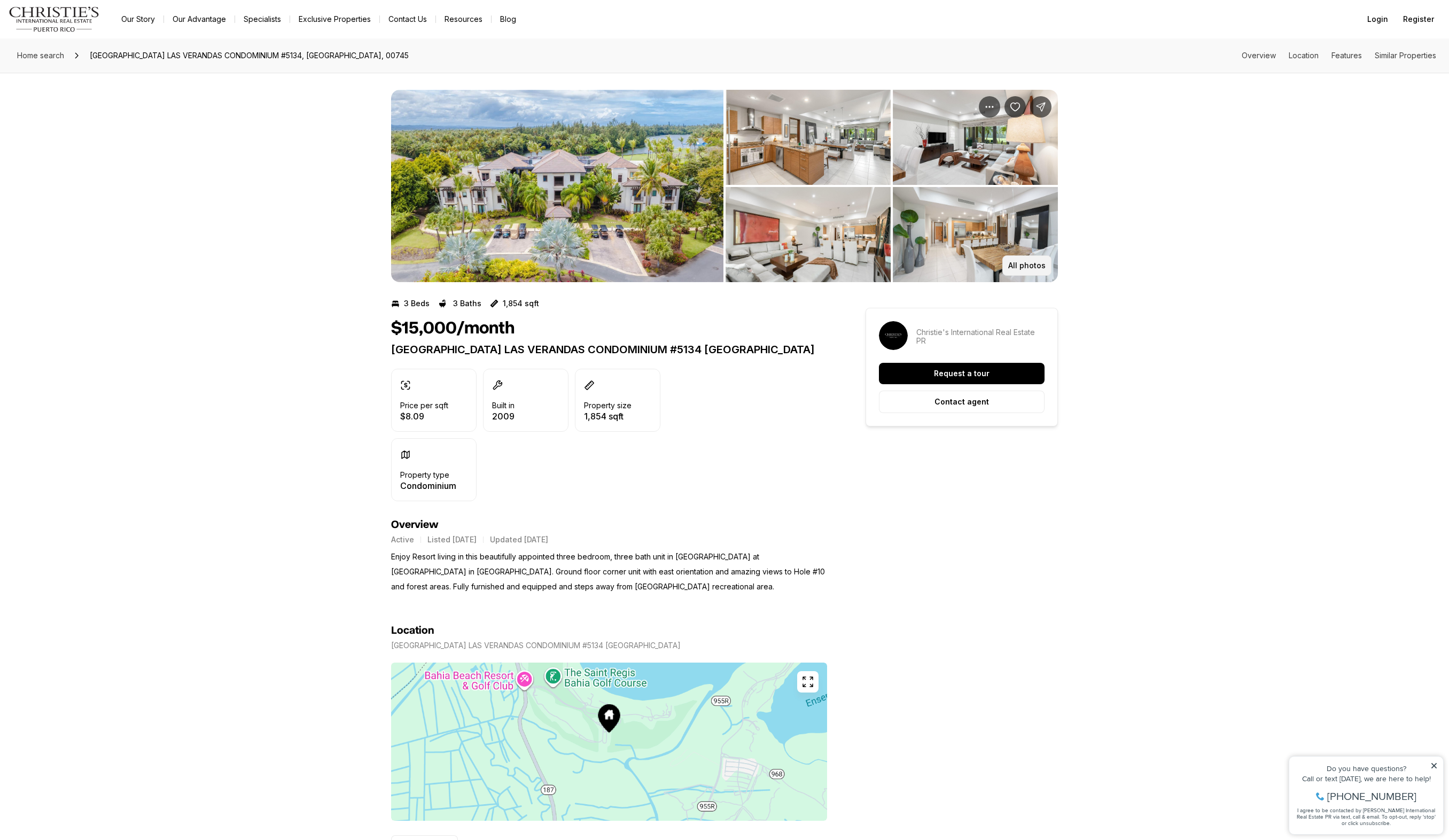
click at [1031, 264] on p "All photos" at bounding box center [1027, 265] width 38 height 9
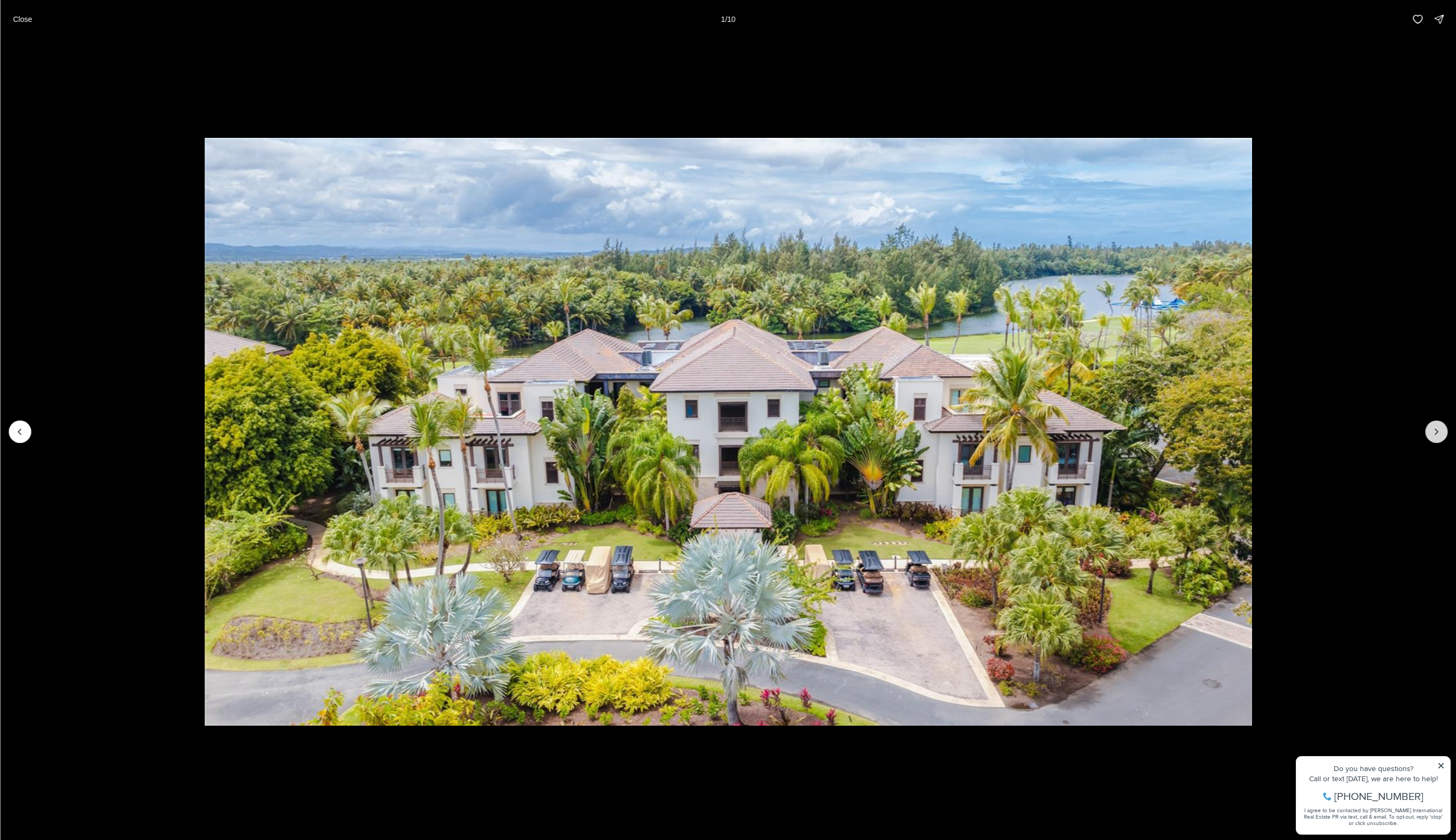
click at [1429, 433] on button "Next slide" at bounding box center [1436, 431] width 22 height 22
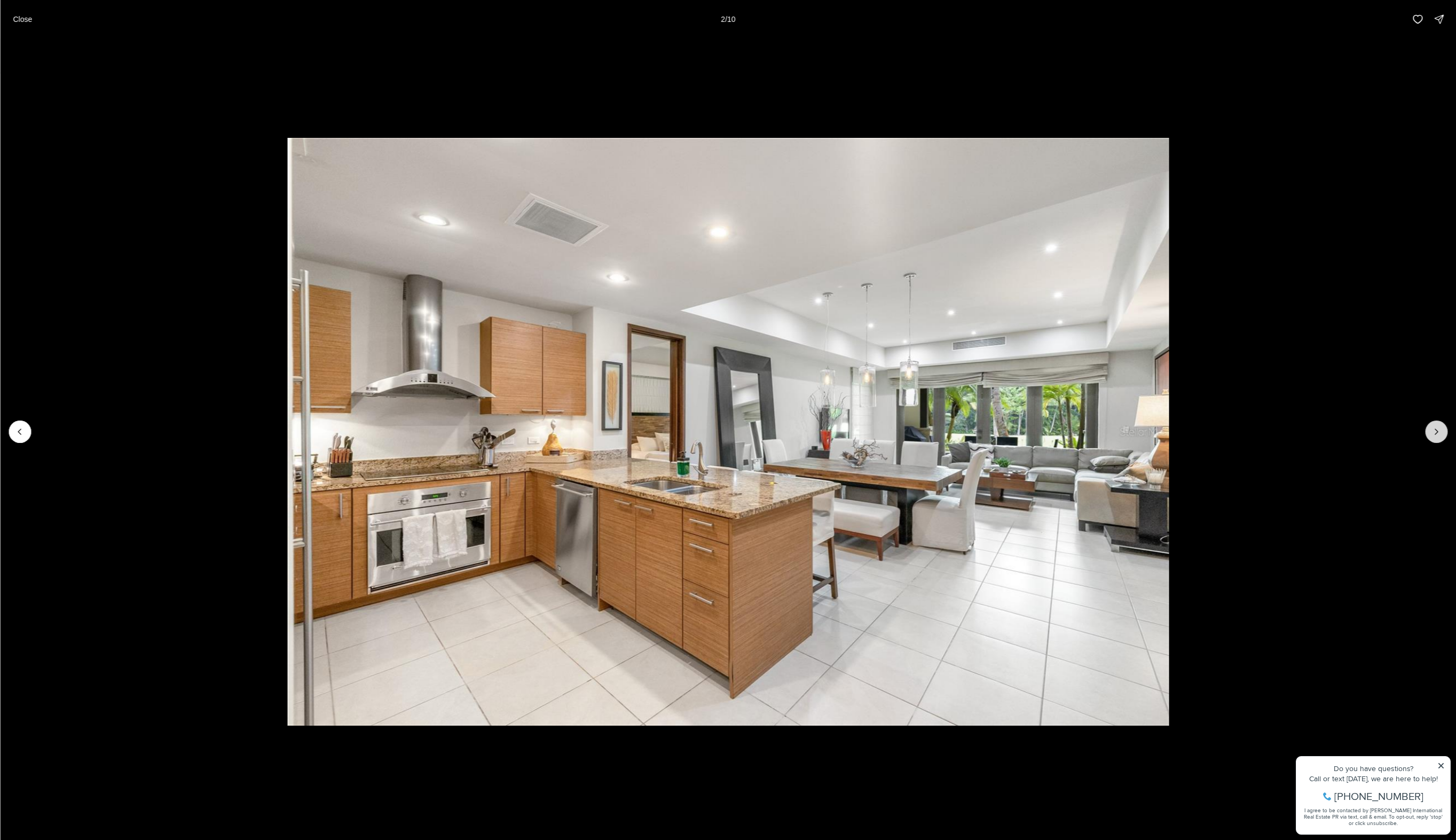
click at [1436, 434] on icon "Next slide" at bounding box center [1436, 432] width 3 height 6
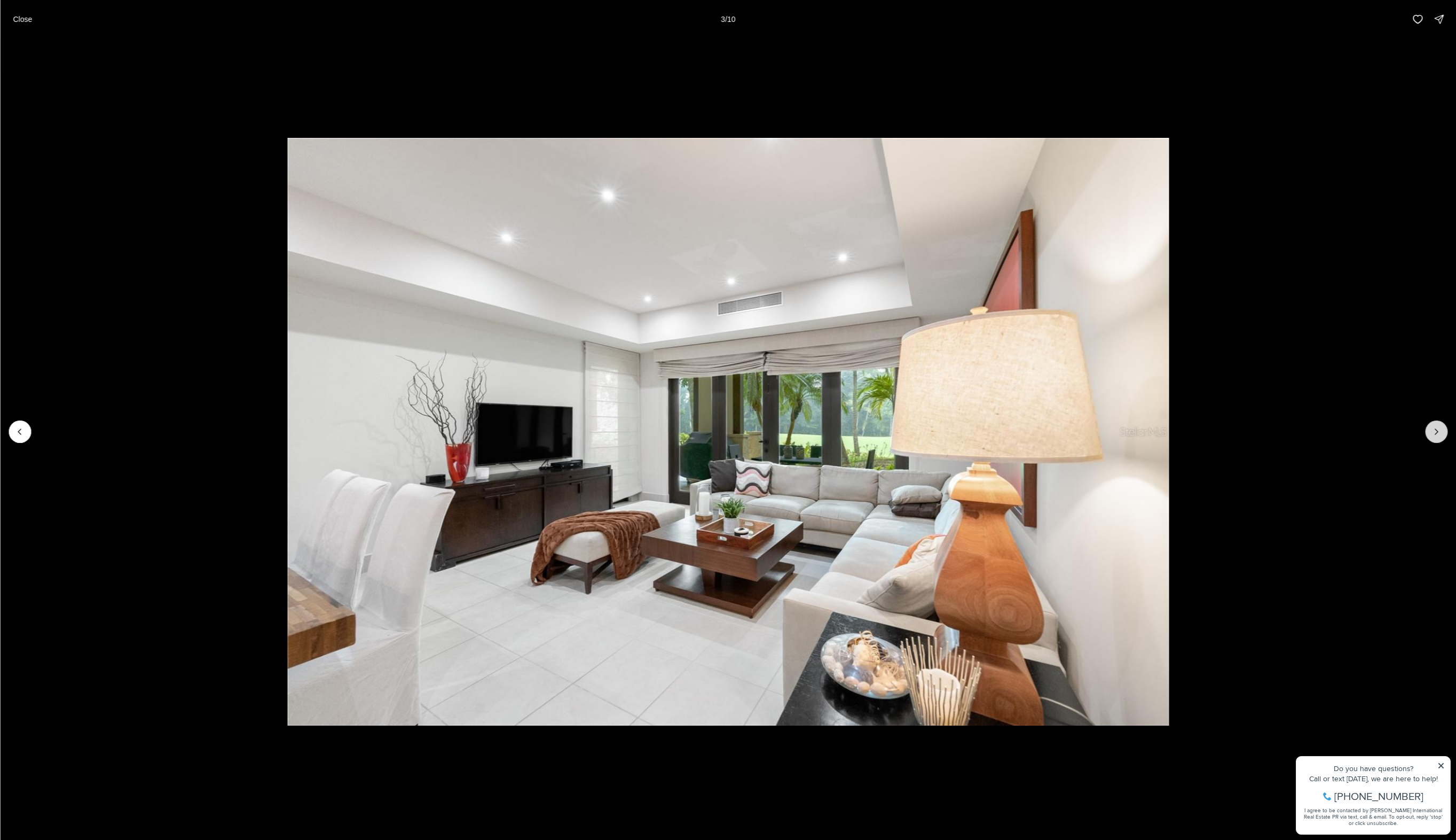
click at [1436, 434] on icon "Next slide" at bounding box center [1436, 432] width 3 height 6
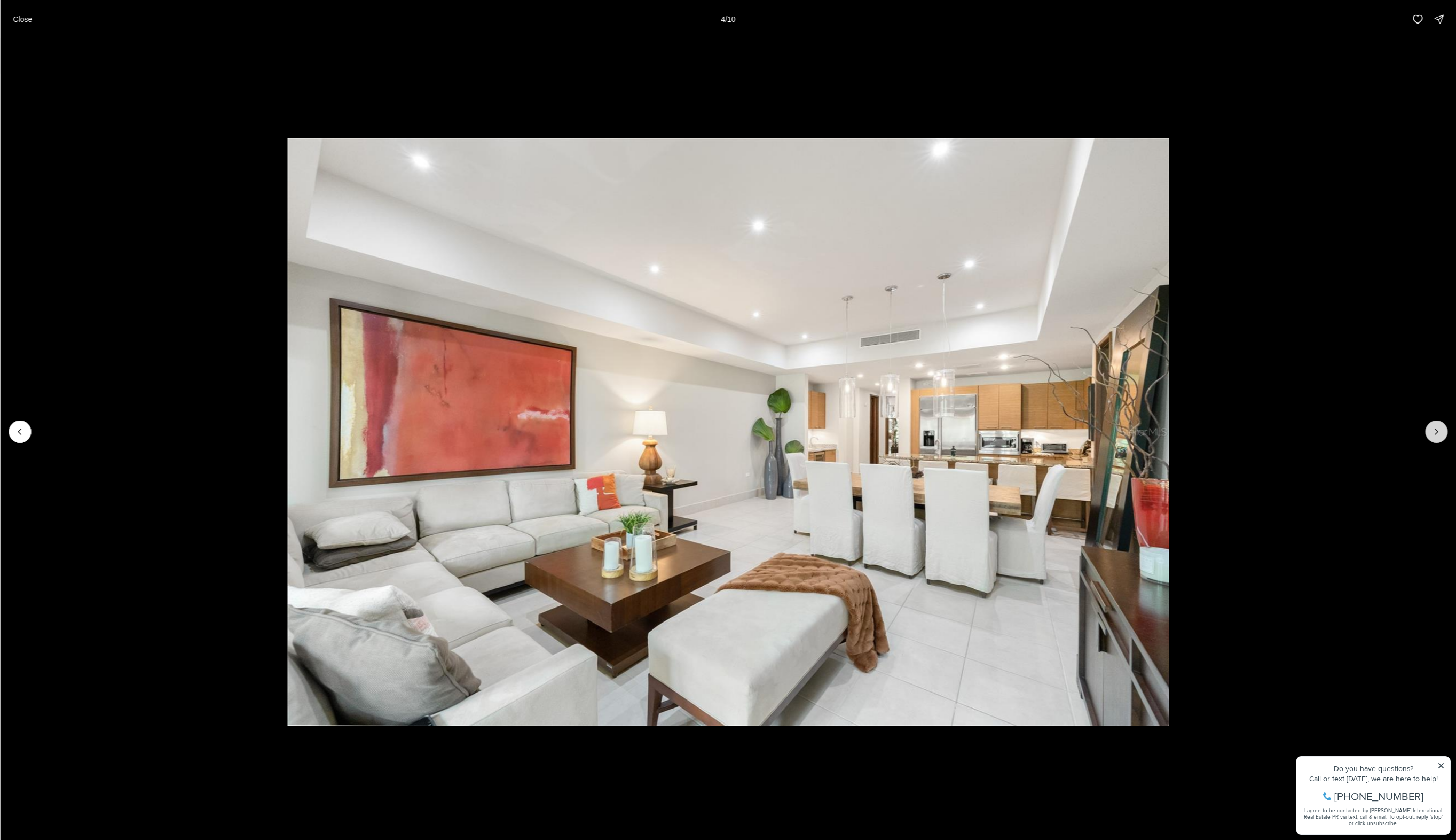
click at [1436, 434] on icon "Next slide" at bounding box center [1436, 432] width 3 height 6
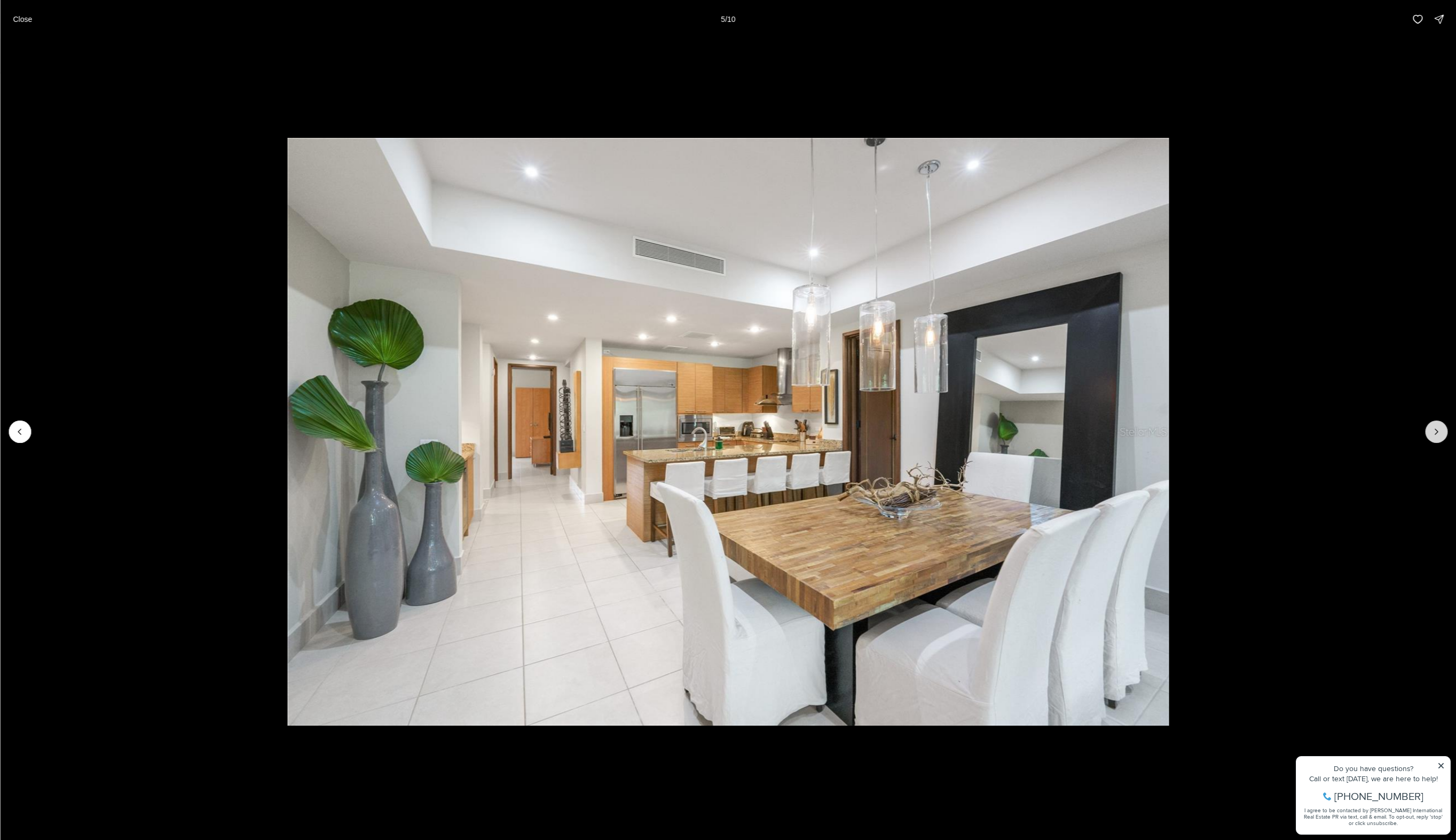
click at [1436, 434] on icon "Next slide" at bounding box center [1436, 432] width 3 height 6
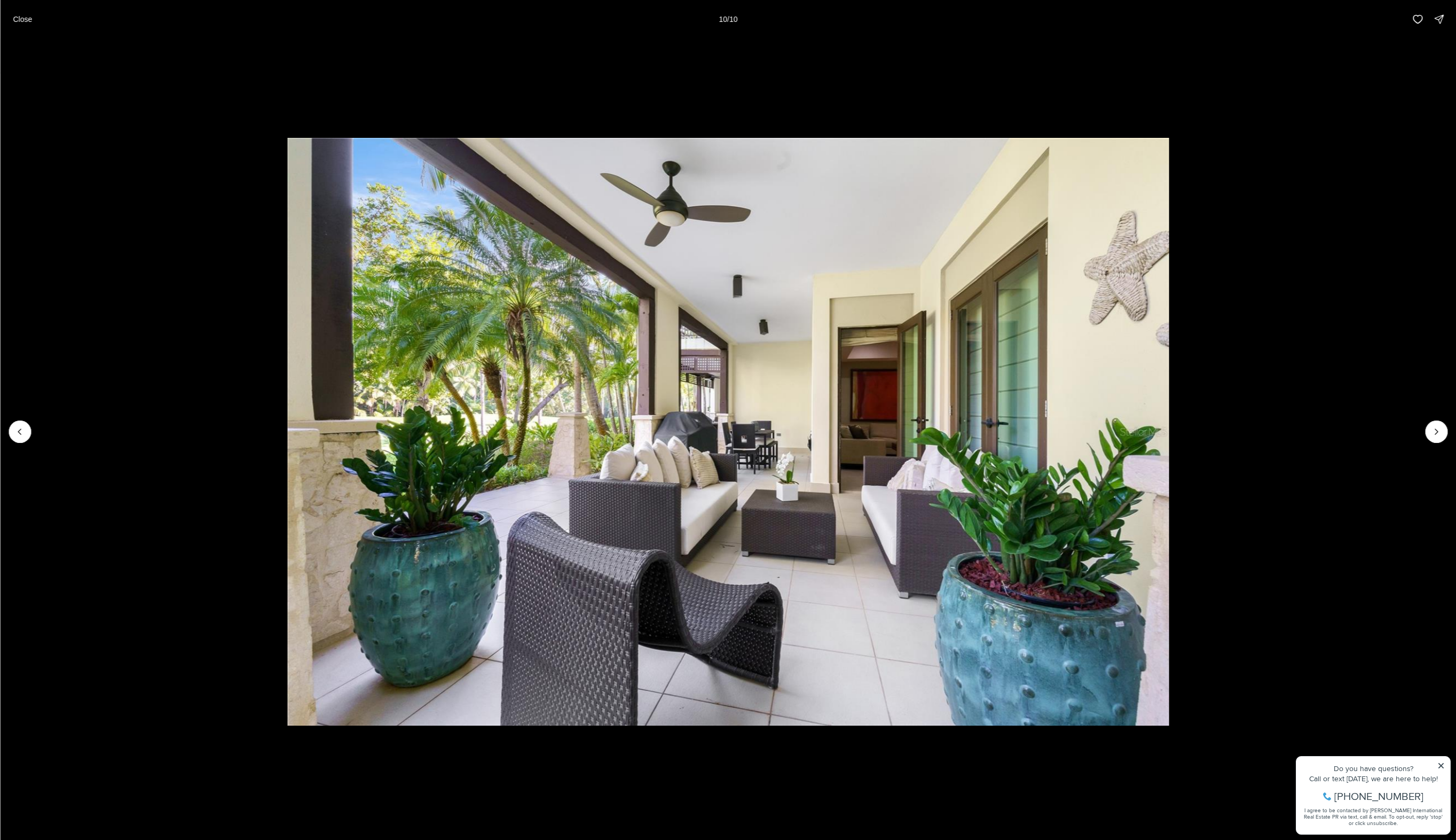
click at [84, 79] on li "10 of 10" at bounding box center [728, 431] width 1456 height 786
click at [1440, 440] on div at bounding box center [1436, 431] width 22 height 22
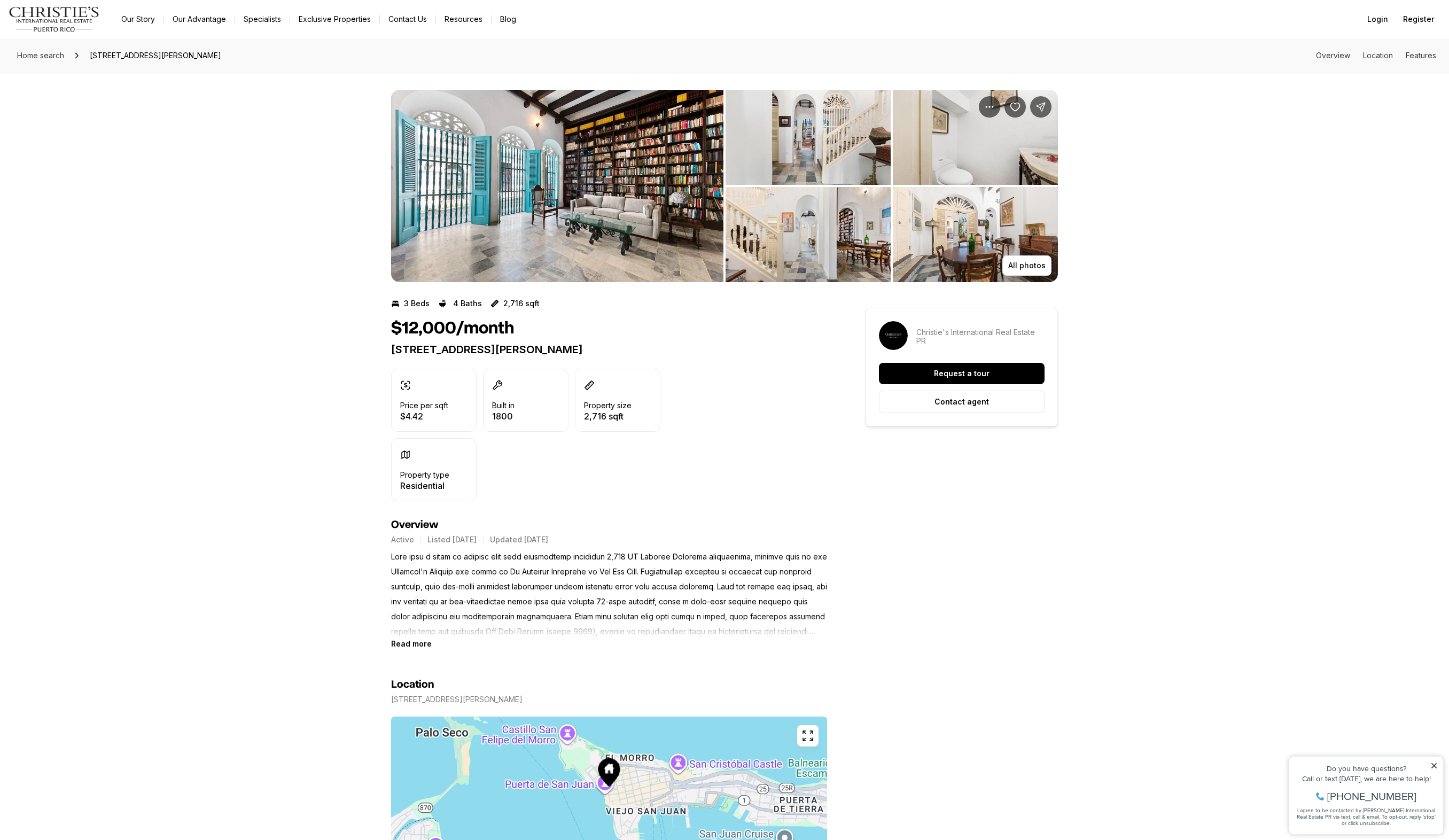
click at [623, 153] on img "View image gallery" at bounding box center [556, 186] width 332 height 192
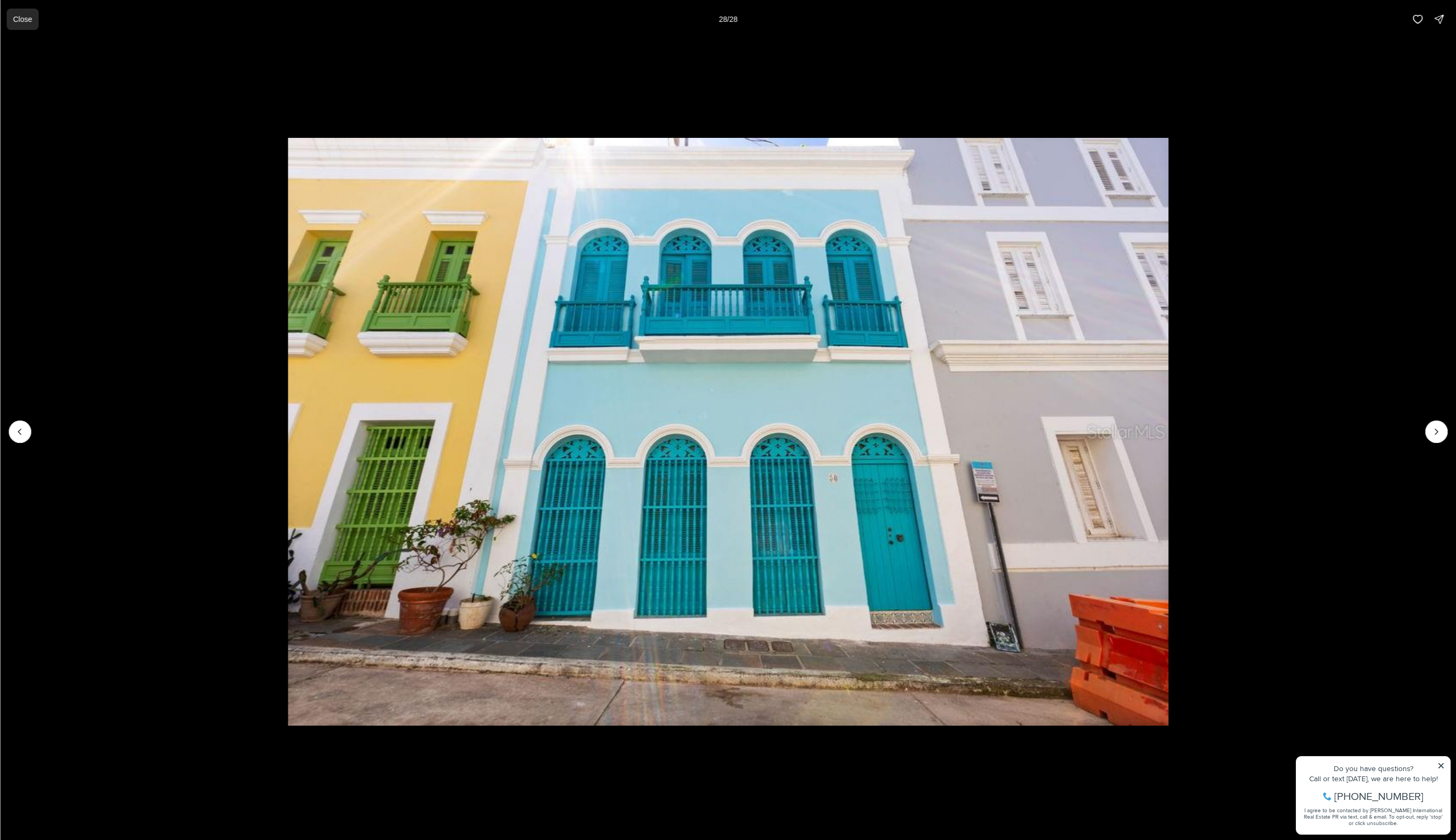
click at [9, 16] on button "Close" at bounding box center [22, 19] width 32 height 21
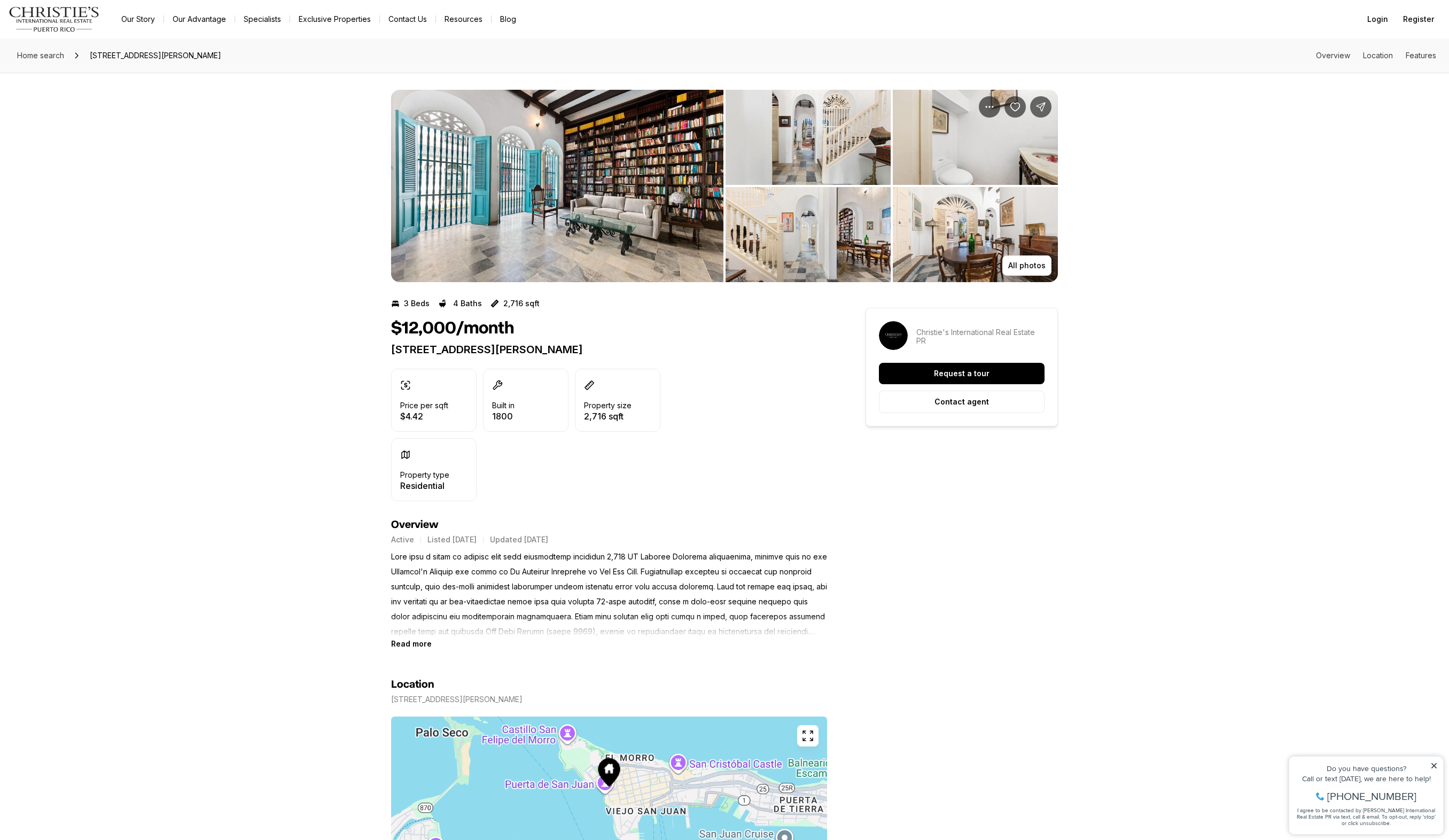
scroll to position [89, 0]
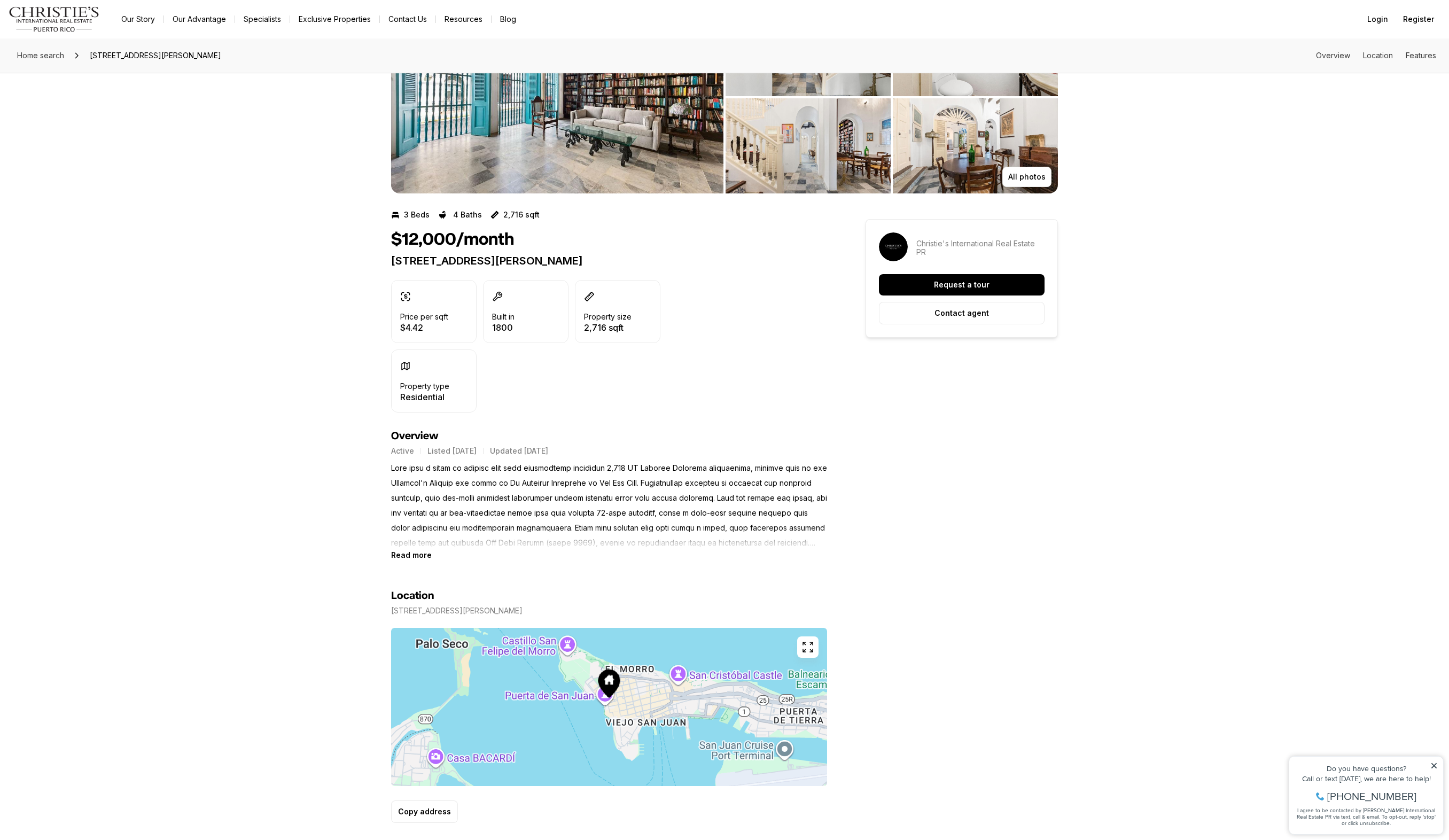
click at [808, 649] on icon "button" at bounding box center [807, 647] width 13 height 13
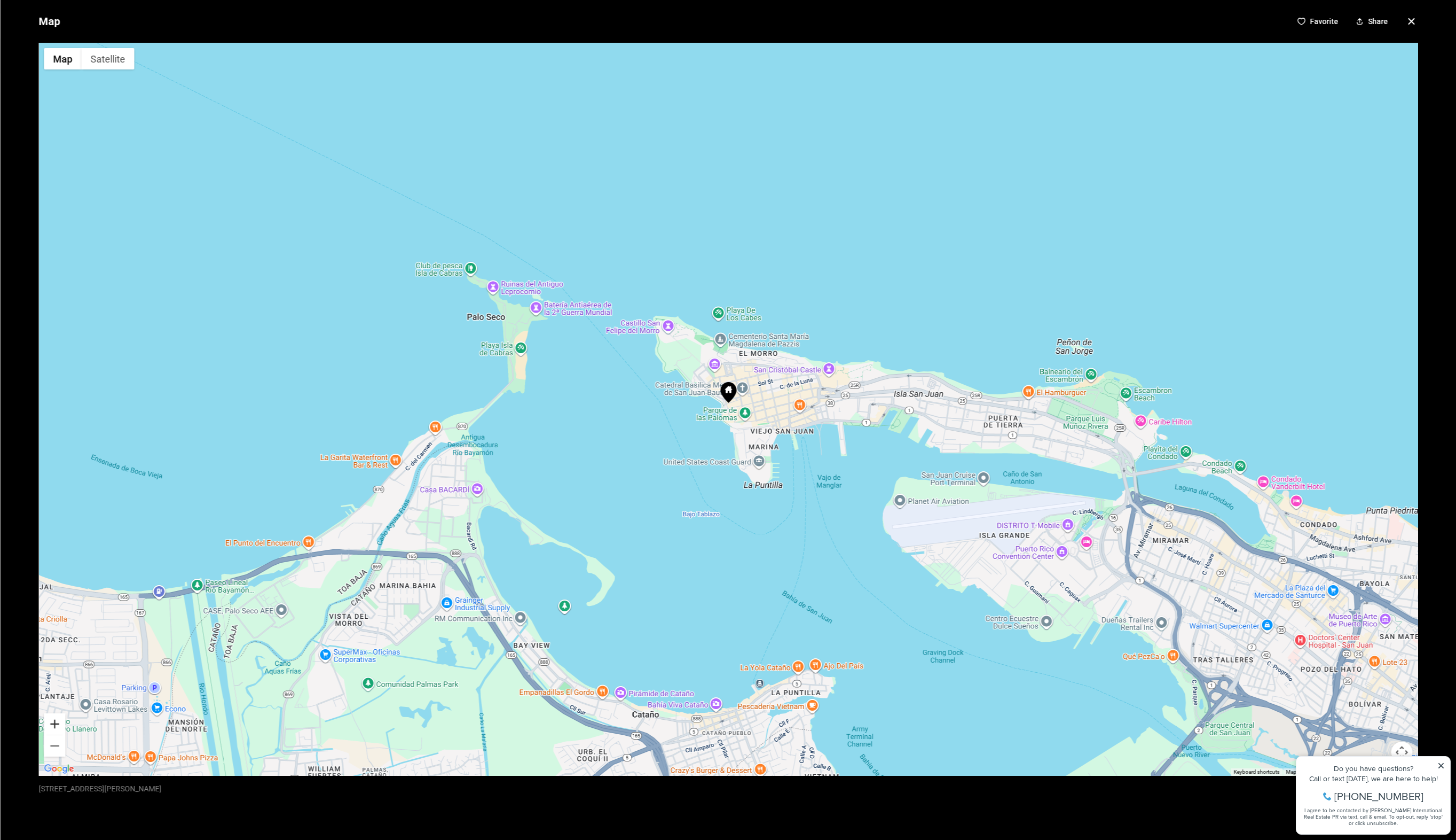
click at [63, 723] on button "Zoom in" at bounding box center [55, 724] width 21 height 21
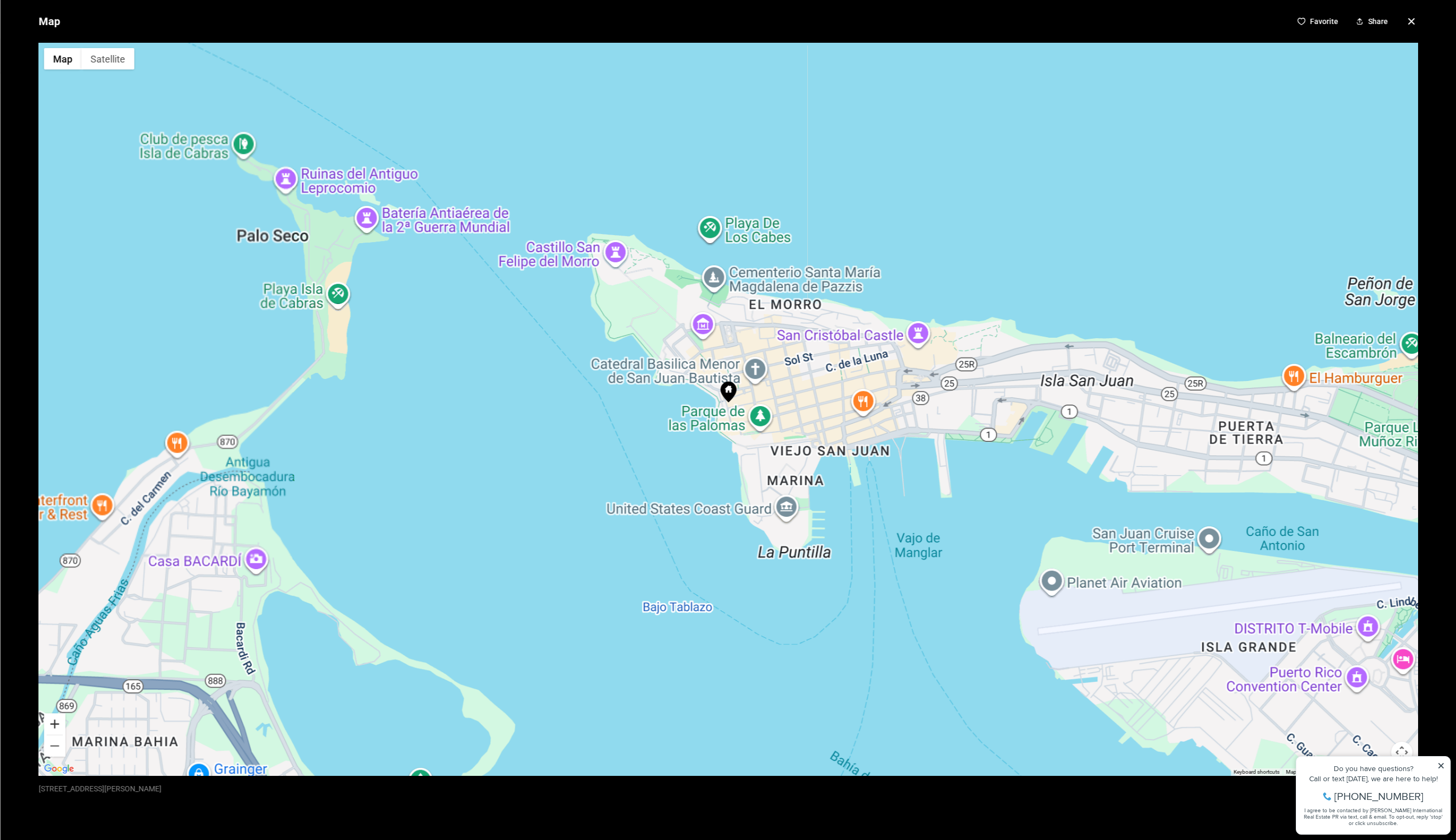
click at [63, 723] on button "Zoom in" at bounding box center [55, 724] width 21 height 21
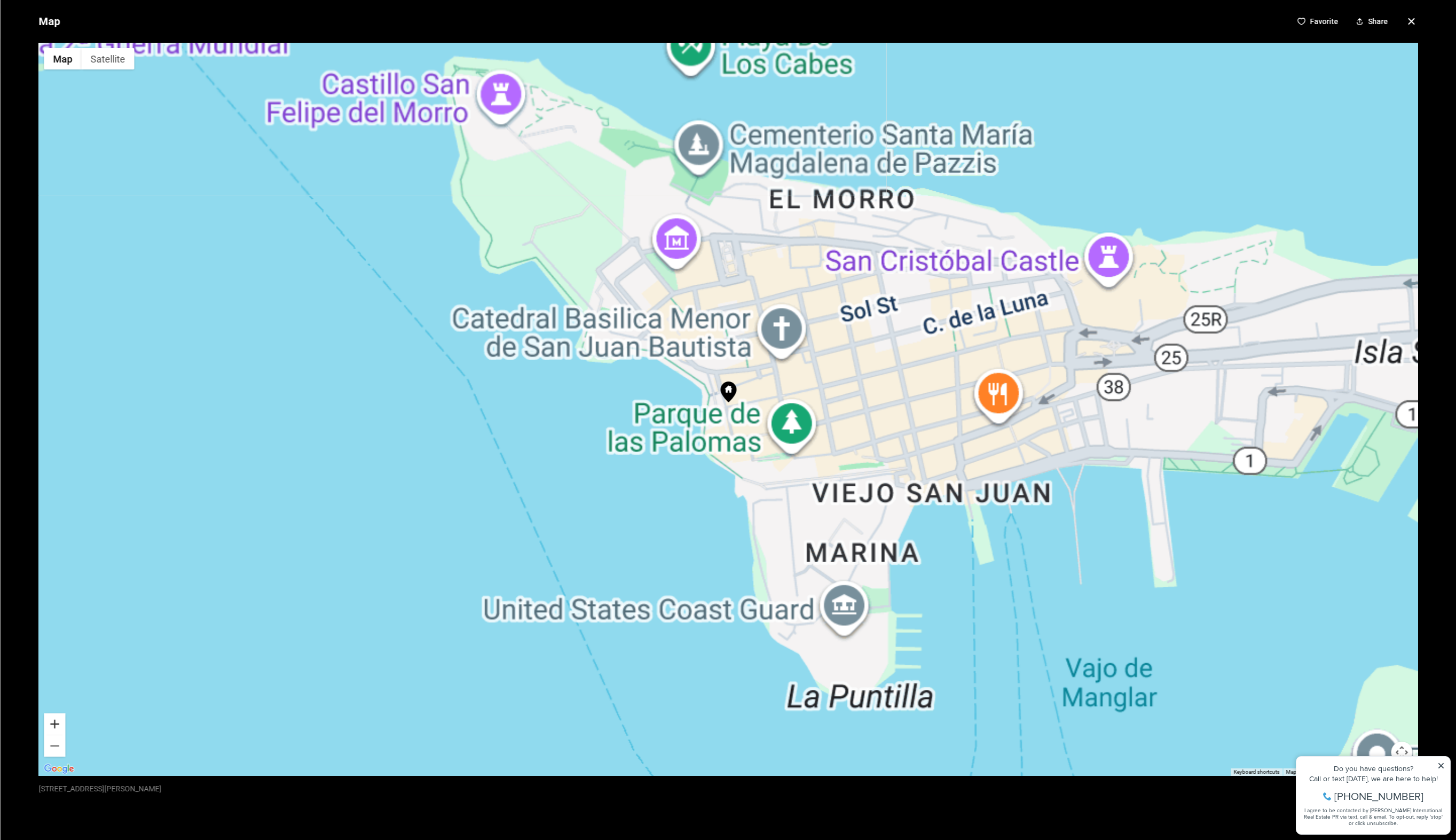
click at [63, 723] on button "Zoom in" at bounding box center [55, 724] width 21 height 21
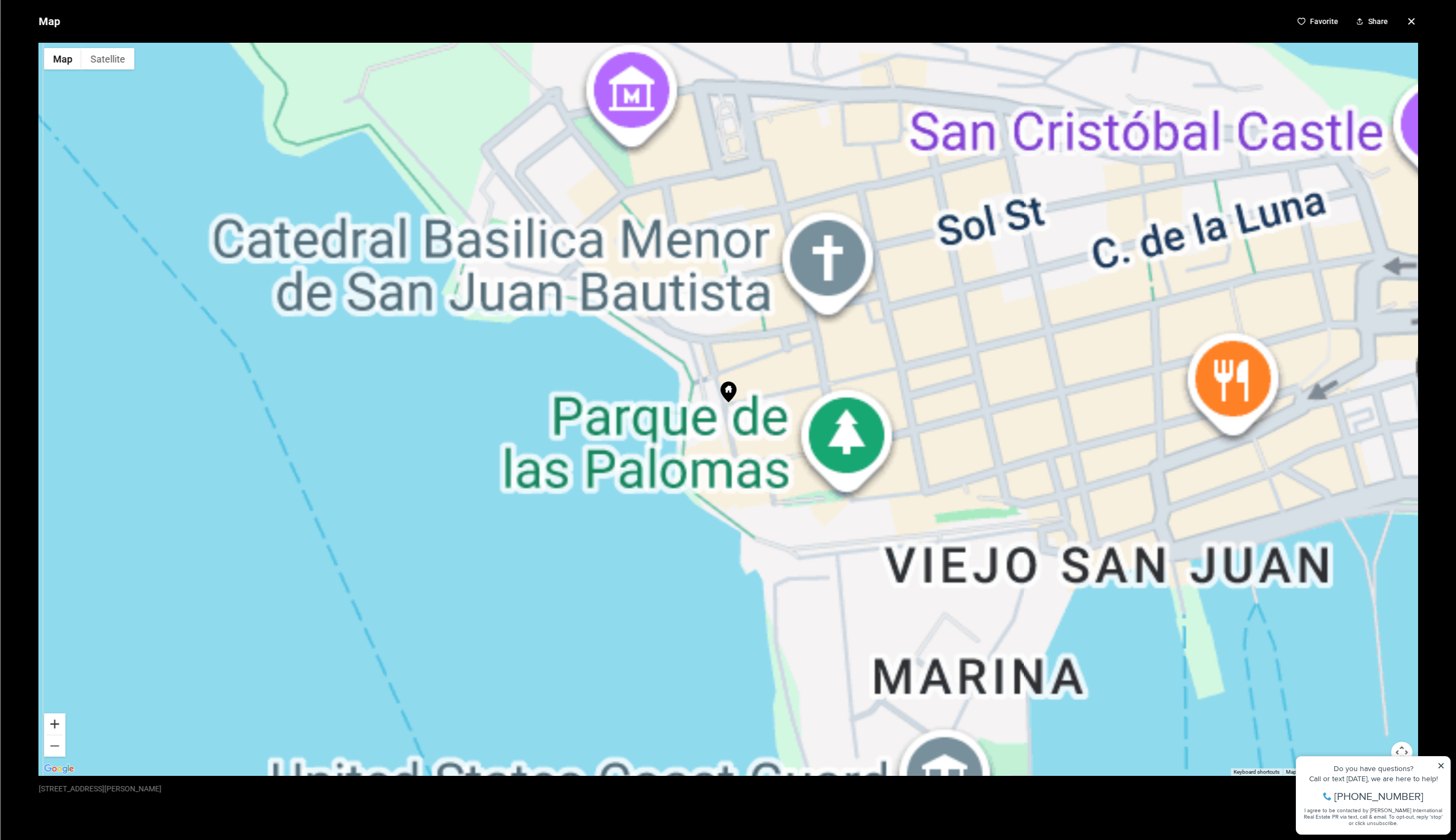
click at [63, 723] on button "Zoom in" at bounding box center [55, 724] width 21 height 21
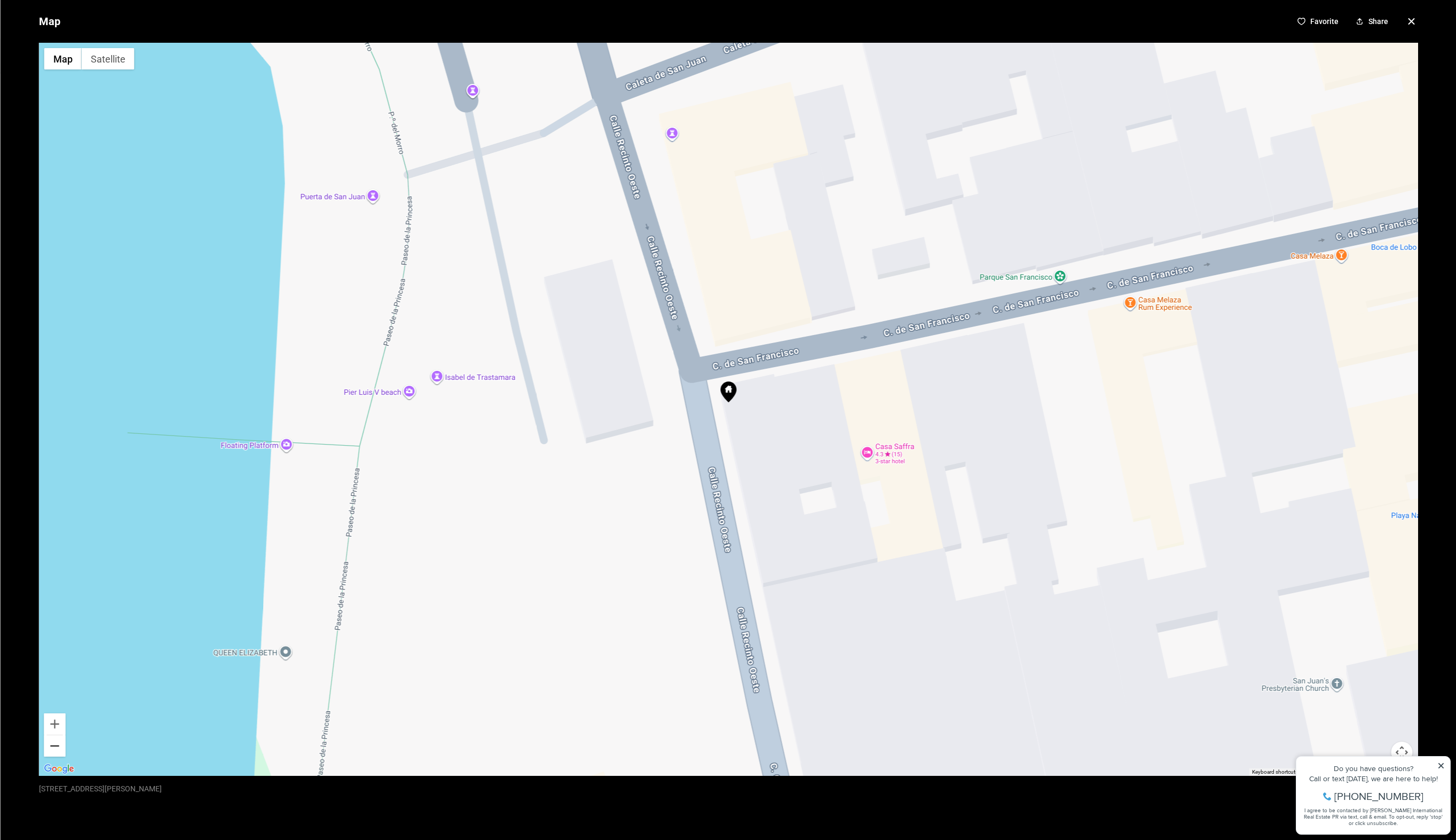
click at [51, 747] on button "Zoom out" at bounding box center [55, 746] width 21 height 21
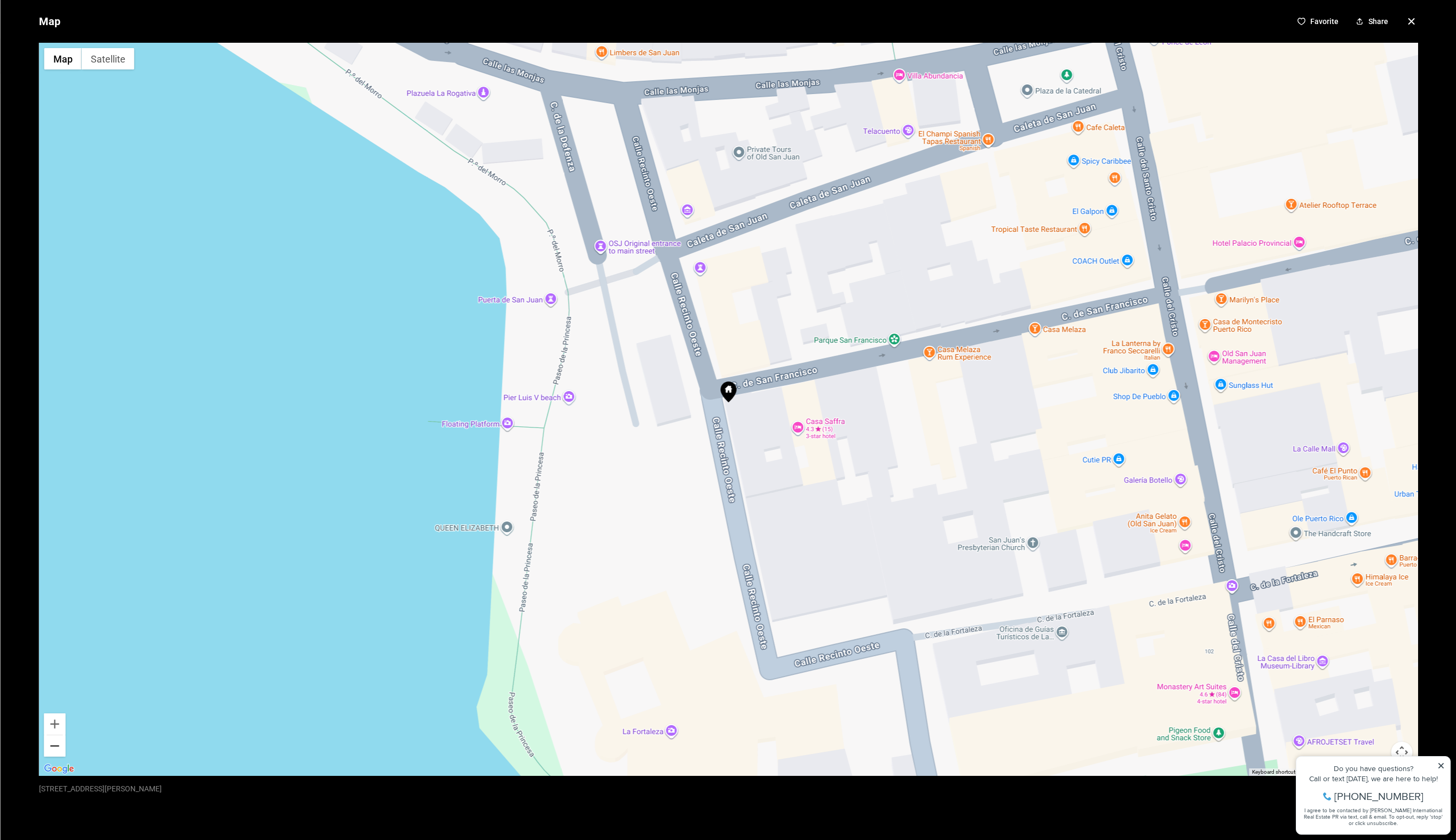
click at [51, 747] on button "Zoom out" at bounding box center [55, 746] width 21 height 21
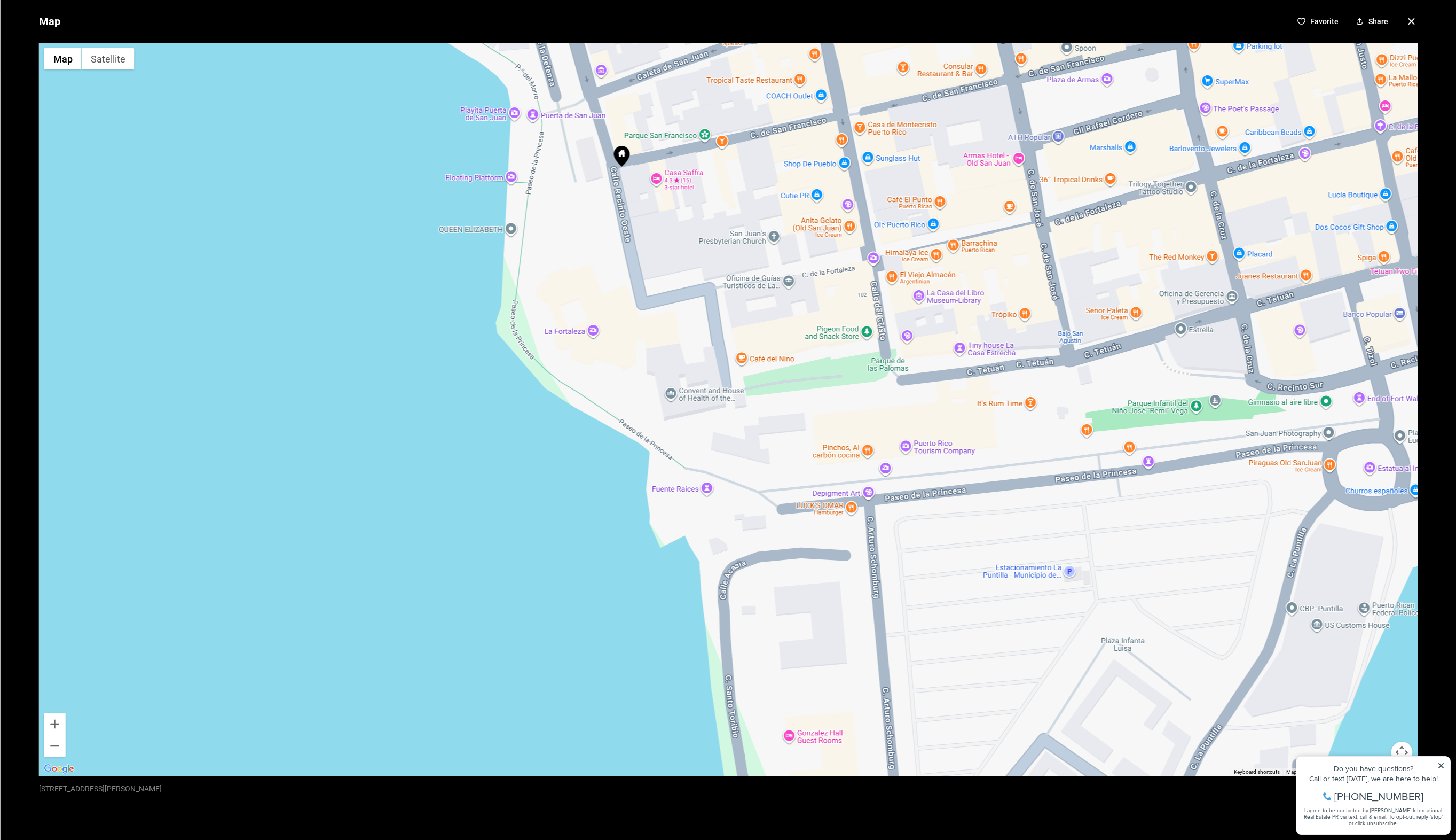
drag, startPoint x: 823, startPoint y: 619, endPoint x: 810, endPoint y: 799, distance: 180.5
click at [816, 803] on div "Map Favorite Share ← Move left → Move right ↑ Move up ↓ Move down + Zoom in - Z…" at bounding box center [728, 420] width 1456 height 840
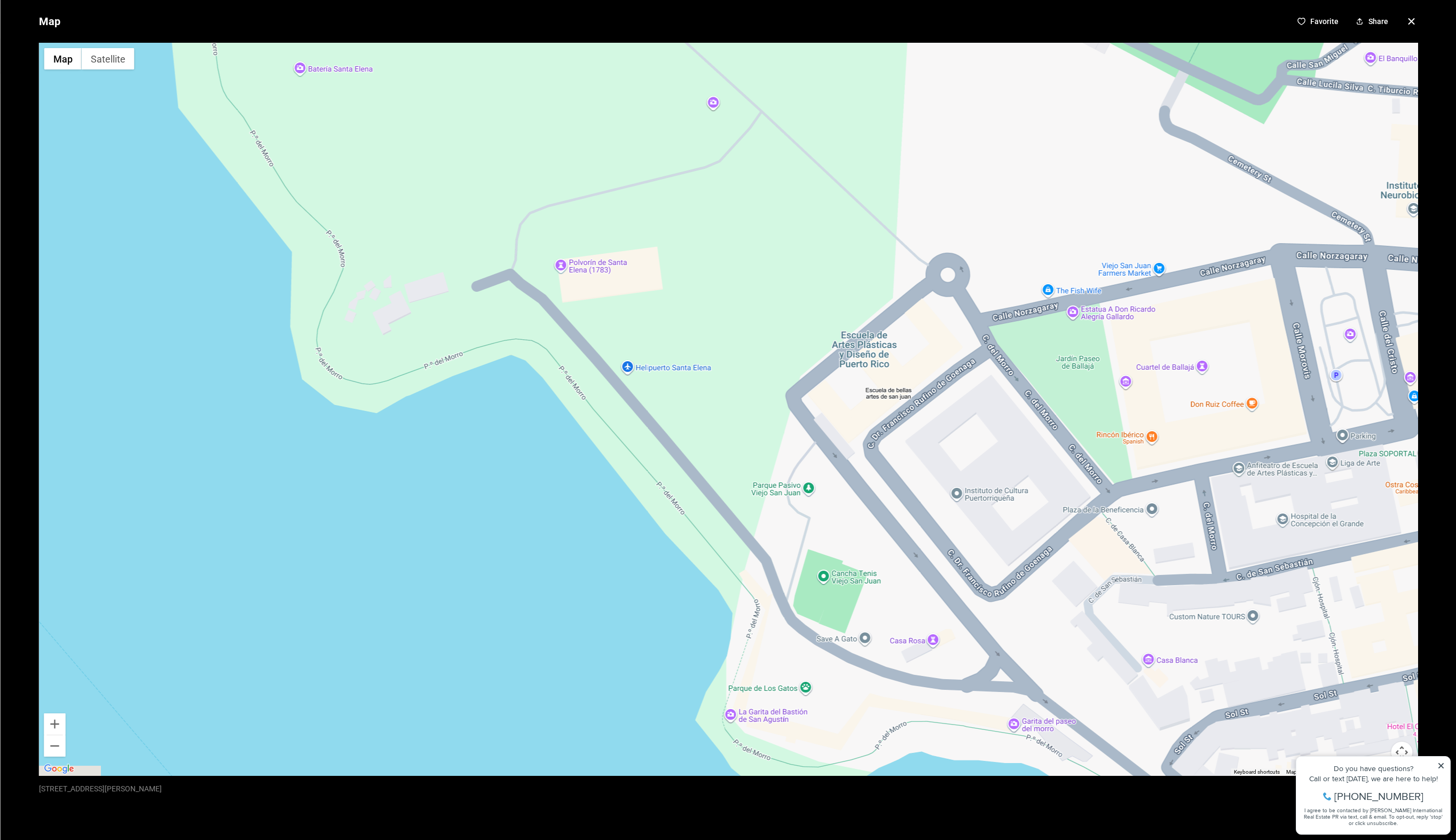
drag, startPoint x: 626, startPoint y: 342, endPoint x: 1060, endPoint y: 515, distance: 467.2
click at [1060, 515] on div at bounding box center [728, 409] width 1379 height 733
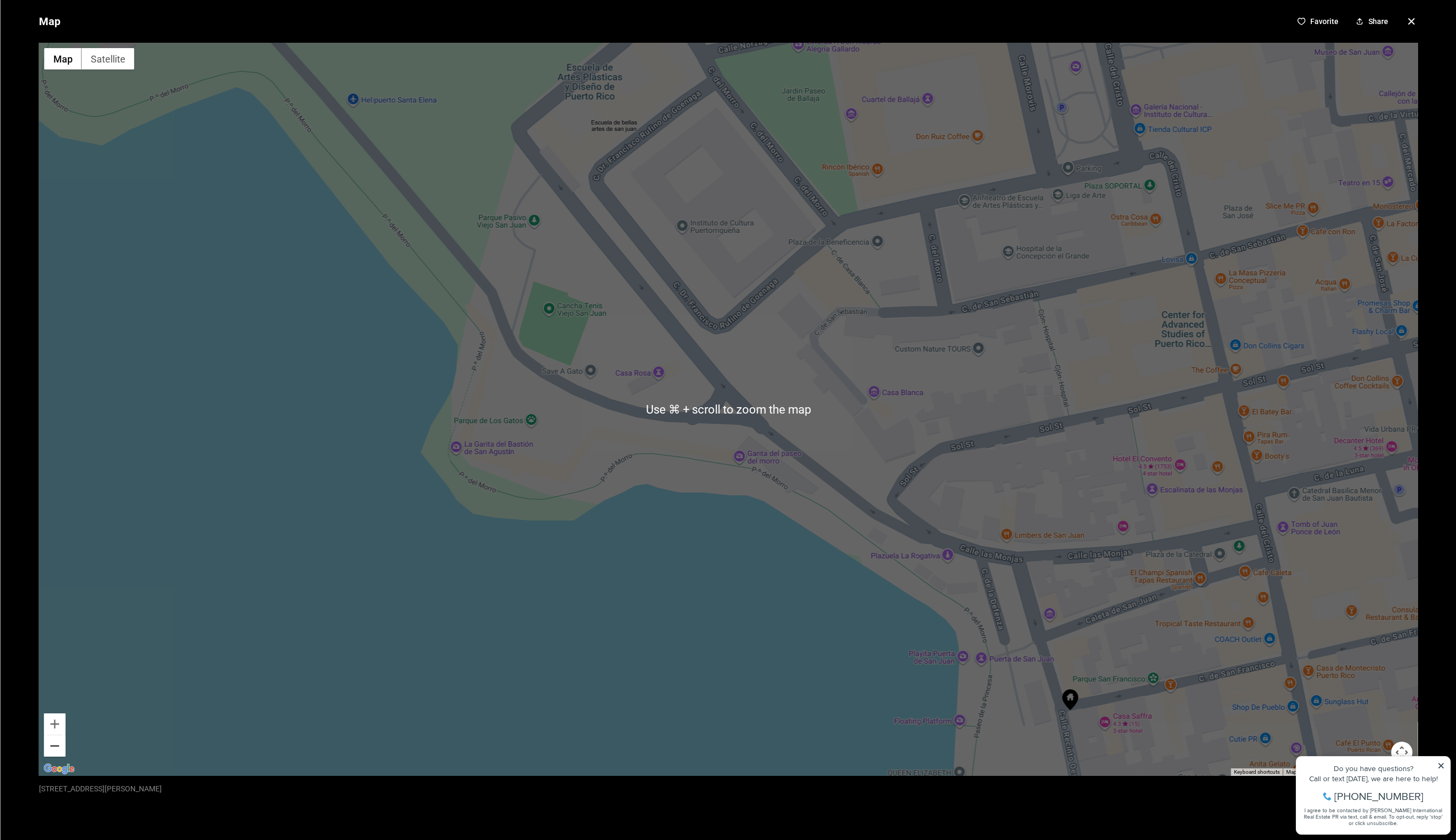
click at [54, 753] on button "Zoom out" at bounding box center [55, 746] width 21 height 21
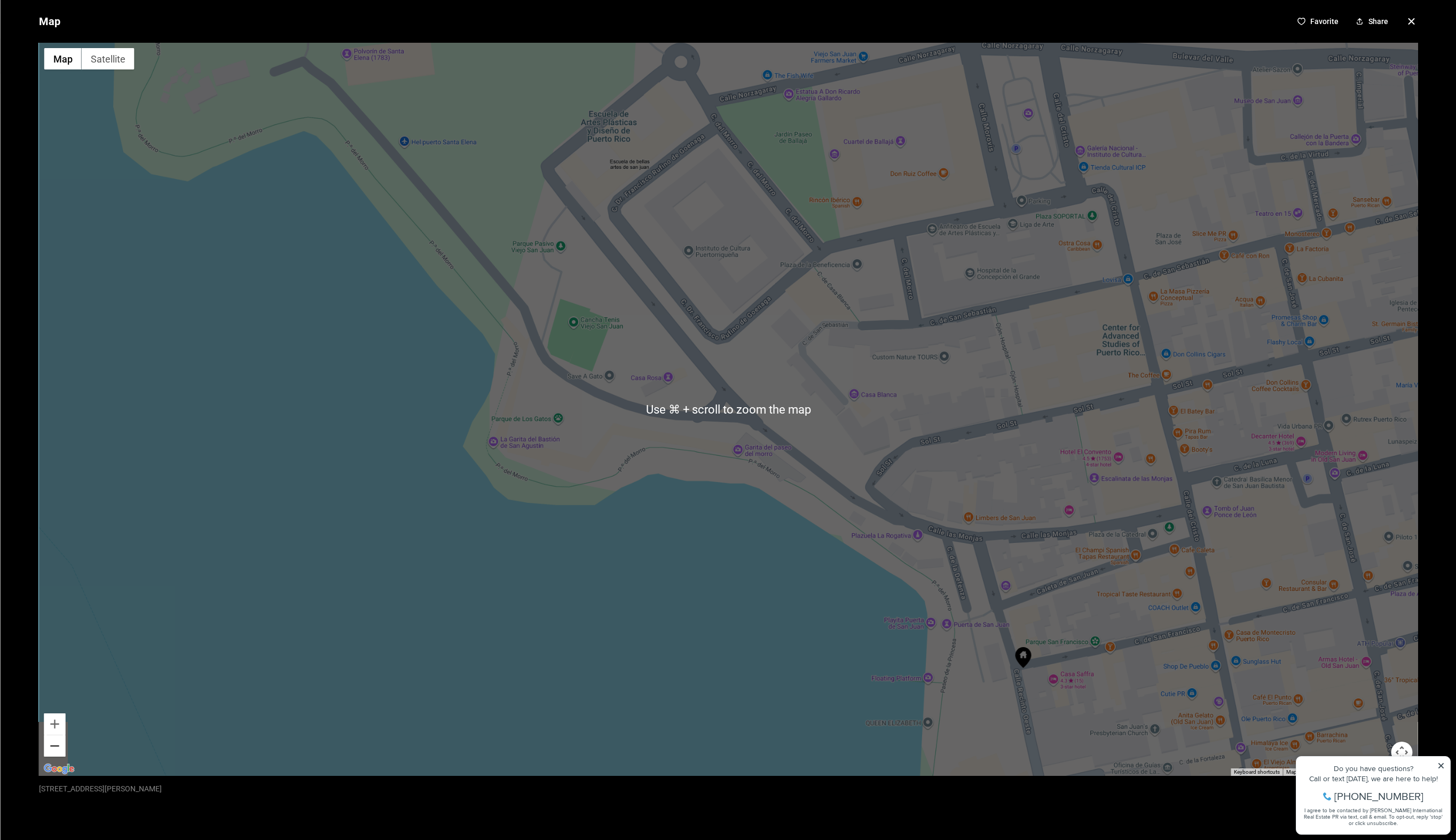
click at [56, 752] on button "Zoom out" at bounding box center [55, 746] width 21 height 21
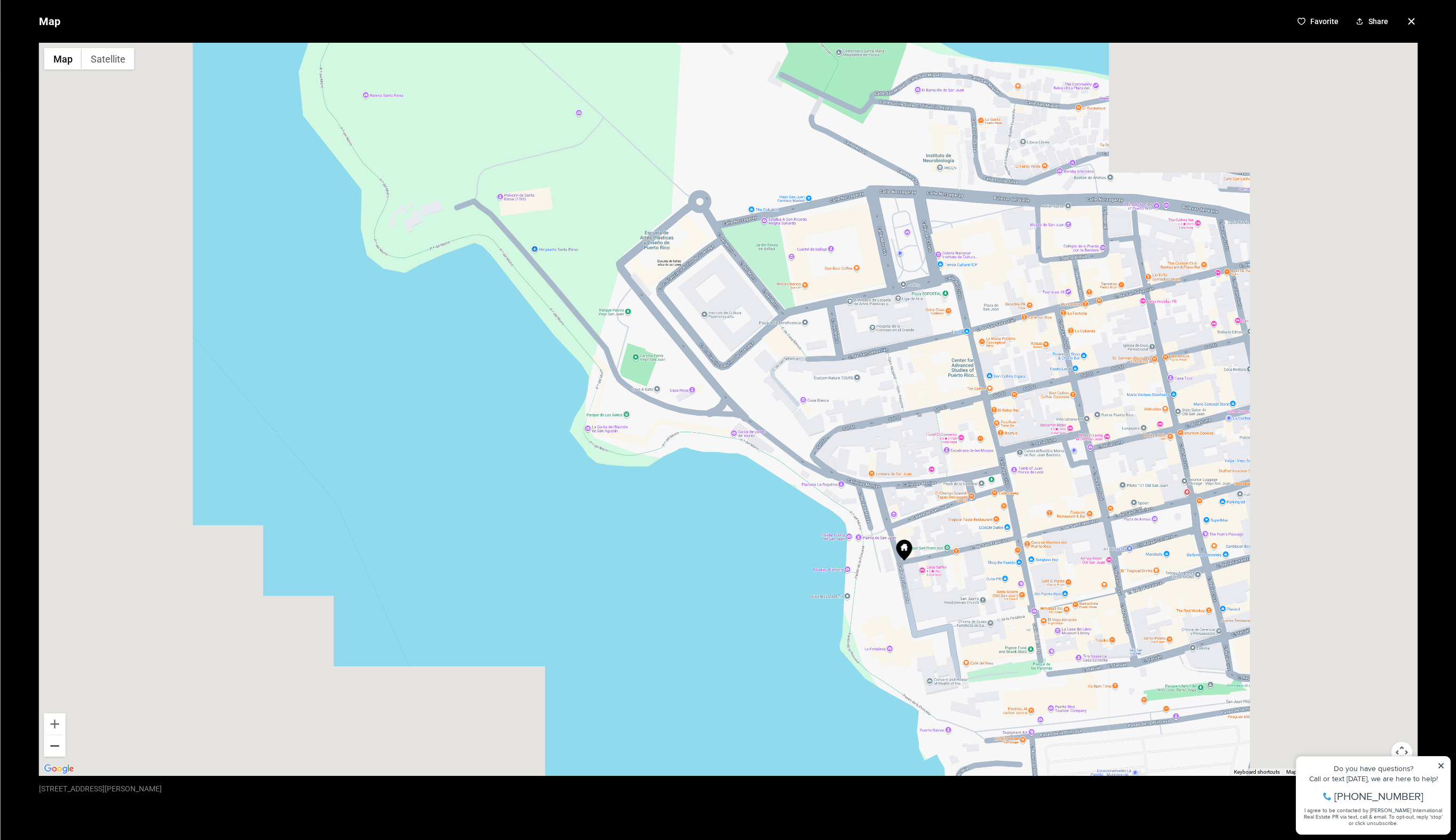
click at [56, 752] on button "Zoom out" at bounding box center [55, 746] width 21 height 21
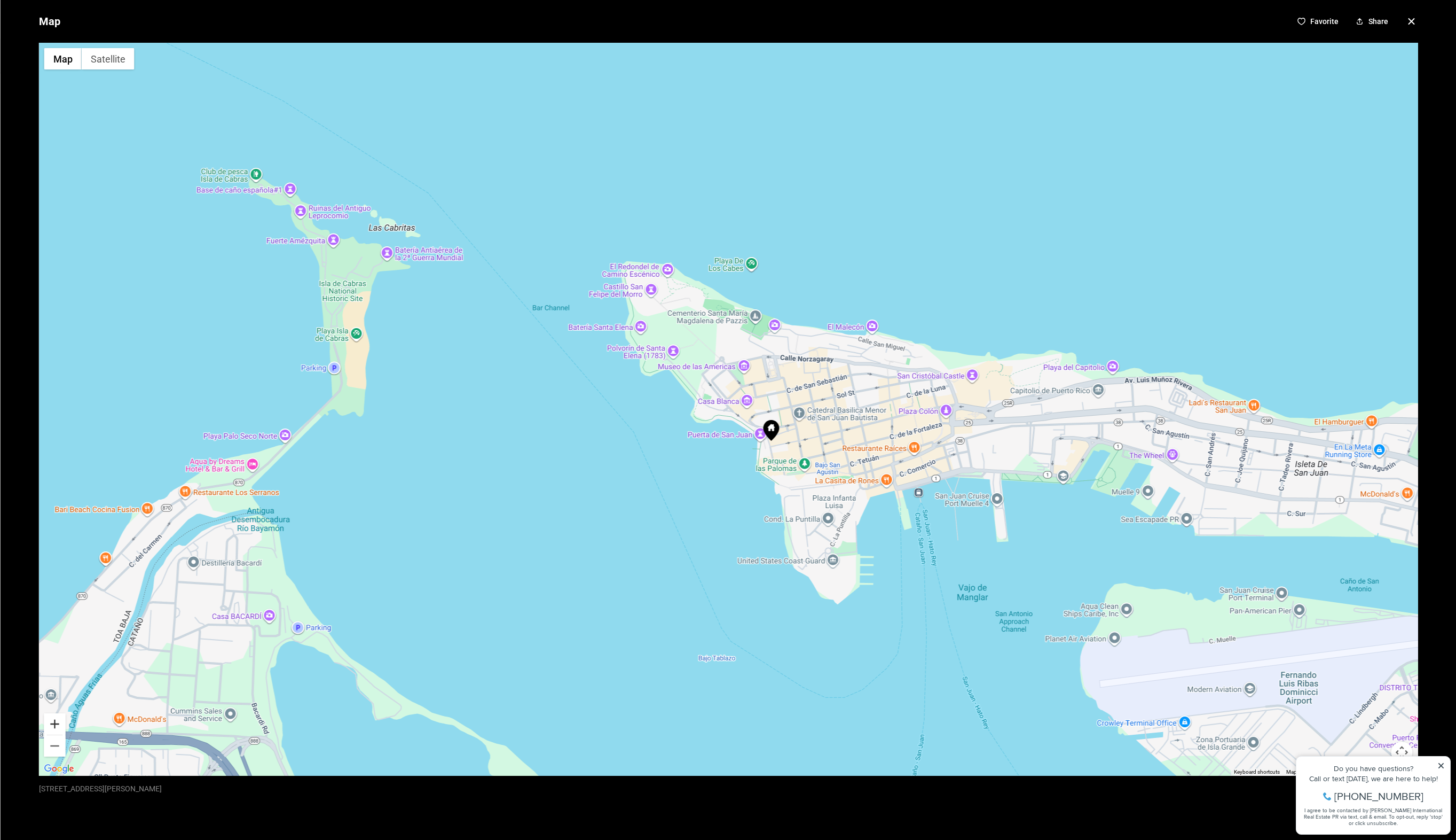
click at [60, 727] on button "Zoom in" at bounding box center [55, 724] width 21 height 21
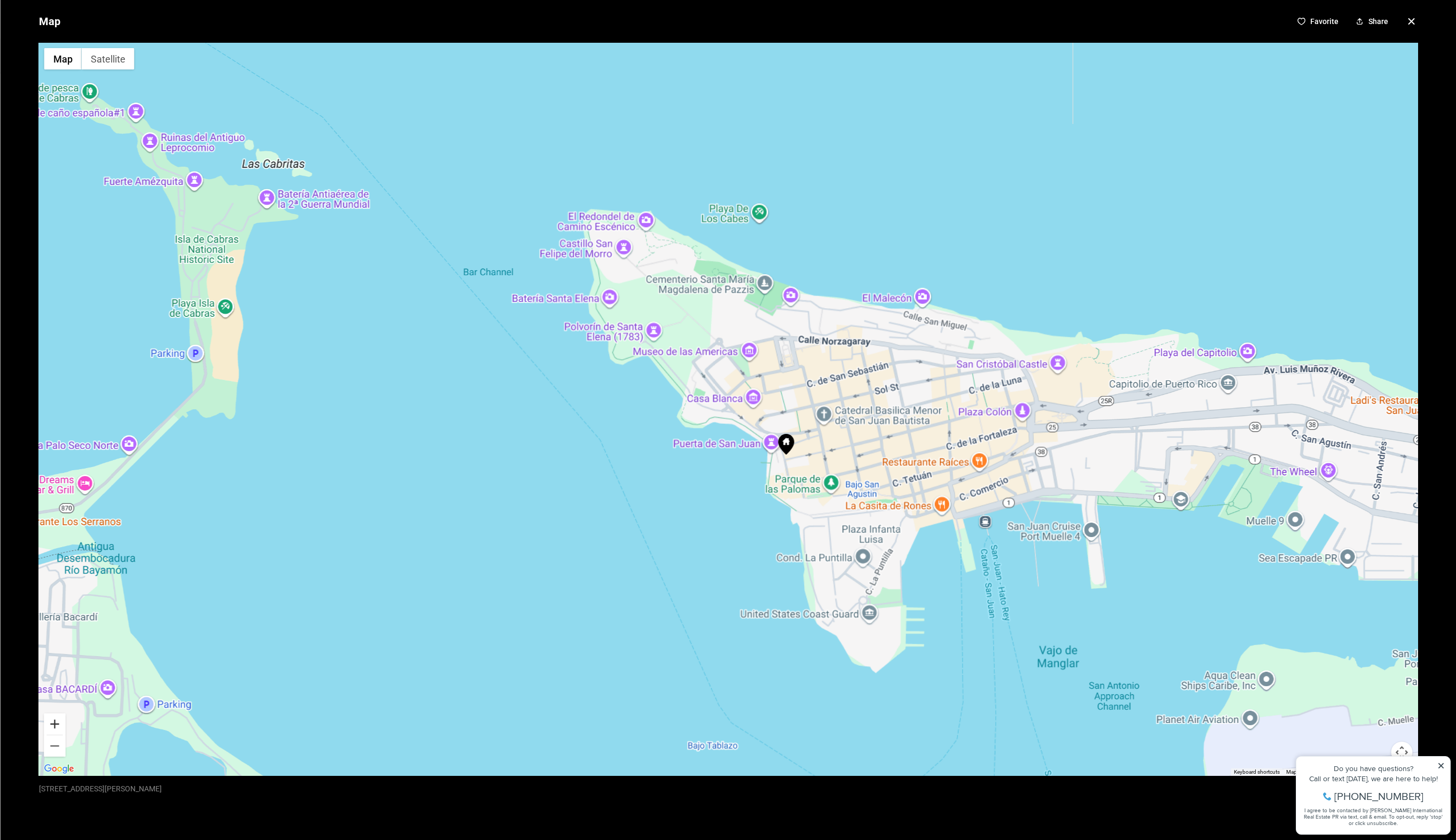
click at [60, 727] on button "Zoom in" at bounding box center [55, 724] width 21 height 21
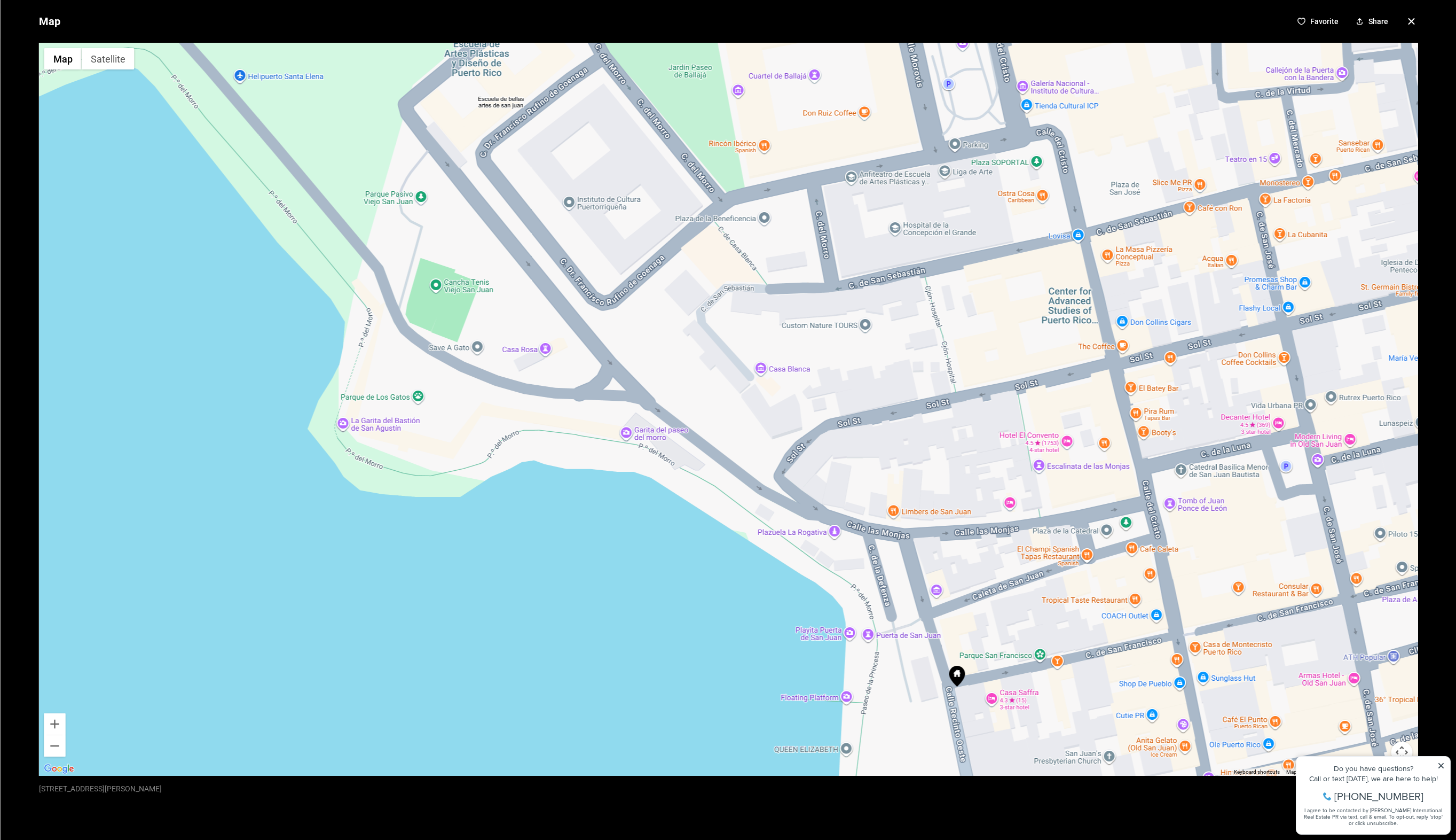
drag, startPoint x: 932, startPoint y: 531, endPoint x: 774, endPoint y: 500, distance: 161.0
click at [774, 500] on div at bounding box center [728, 409] width 1379 height 733
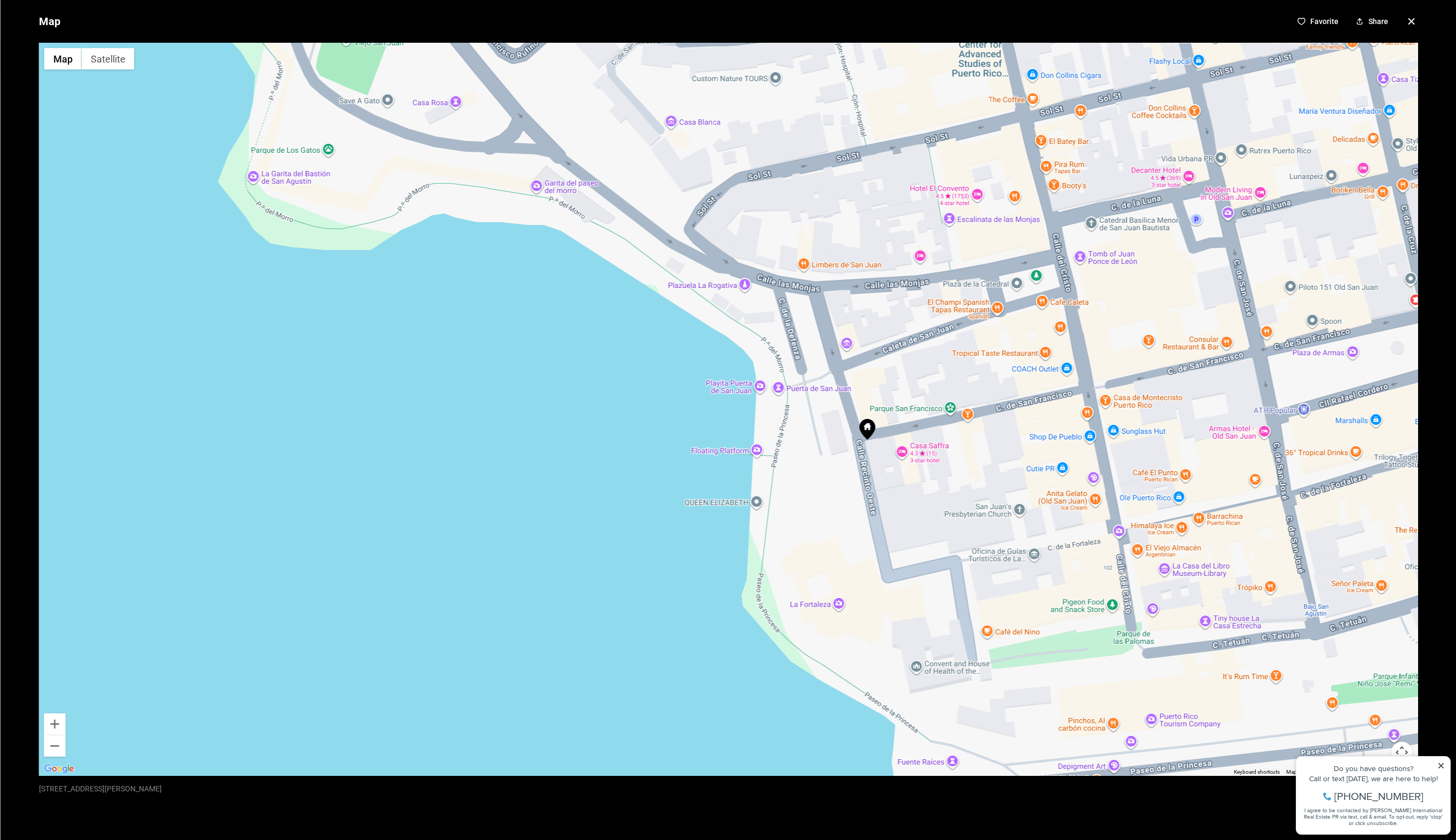
drag, startPoint x: 829, startPoint y: 388, endPoint x: 799, endPoint y: 248, distance: 143.2
click at [799, 248] on div at bounding box center [728, 409] width 1379 height 733
click at [56, 747] on button "Zoom out" at bounding box center [55, 746] width 21 height 21
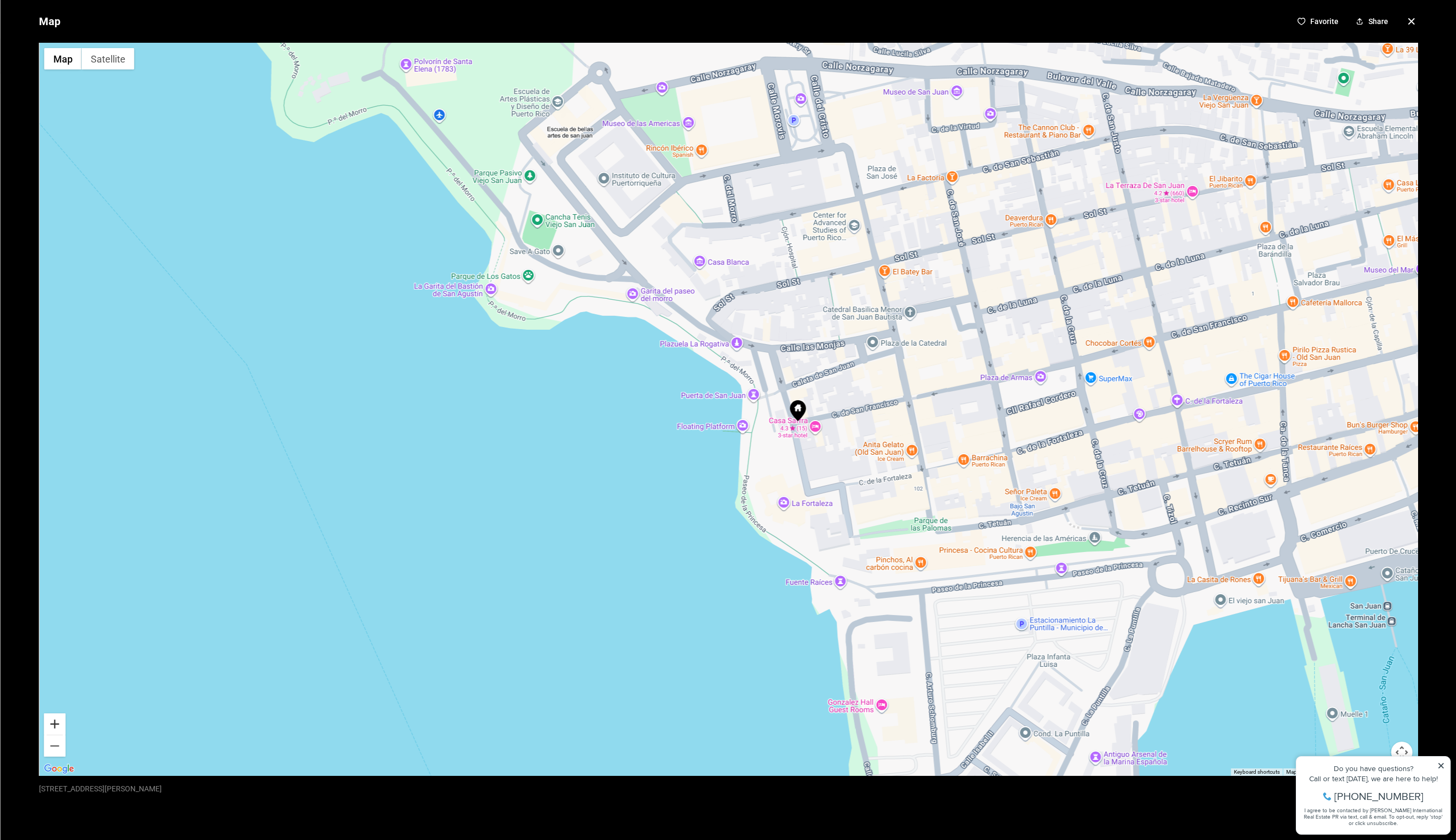
click at [54, 724] on button "Zoom in" at bounding box center [55, 724] width 21 height 21
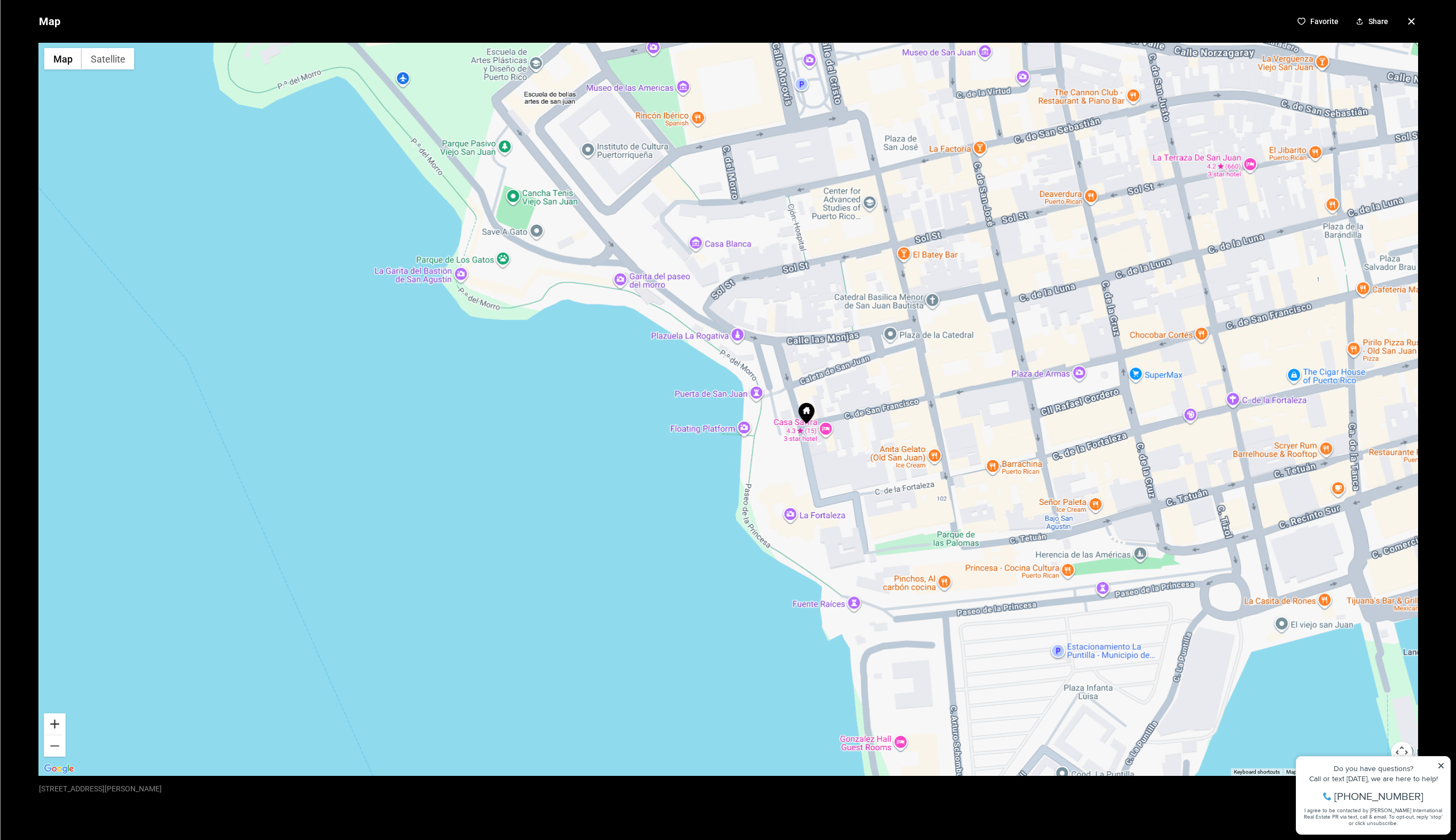
click at [54, 724] on button "Zoom in" at bounding box center [55, 724] width 21 height 21
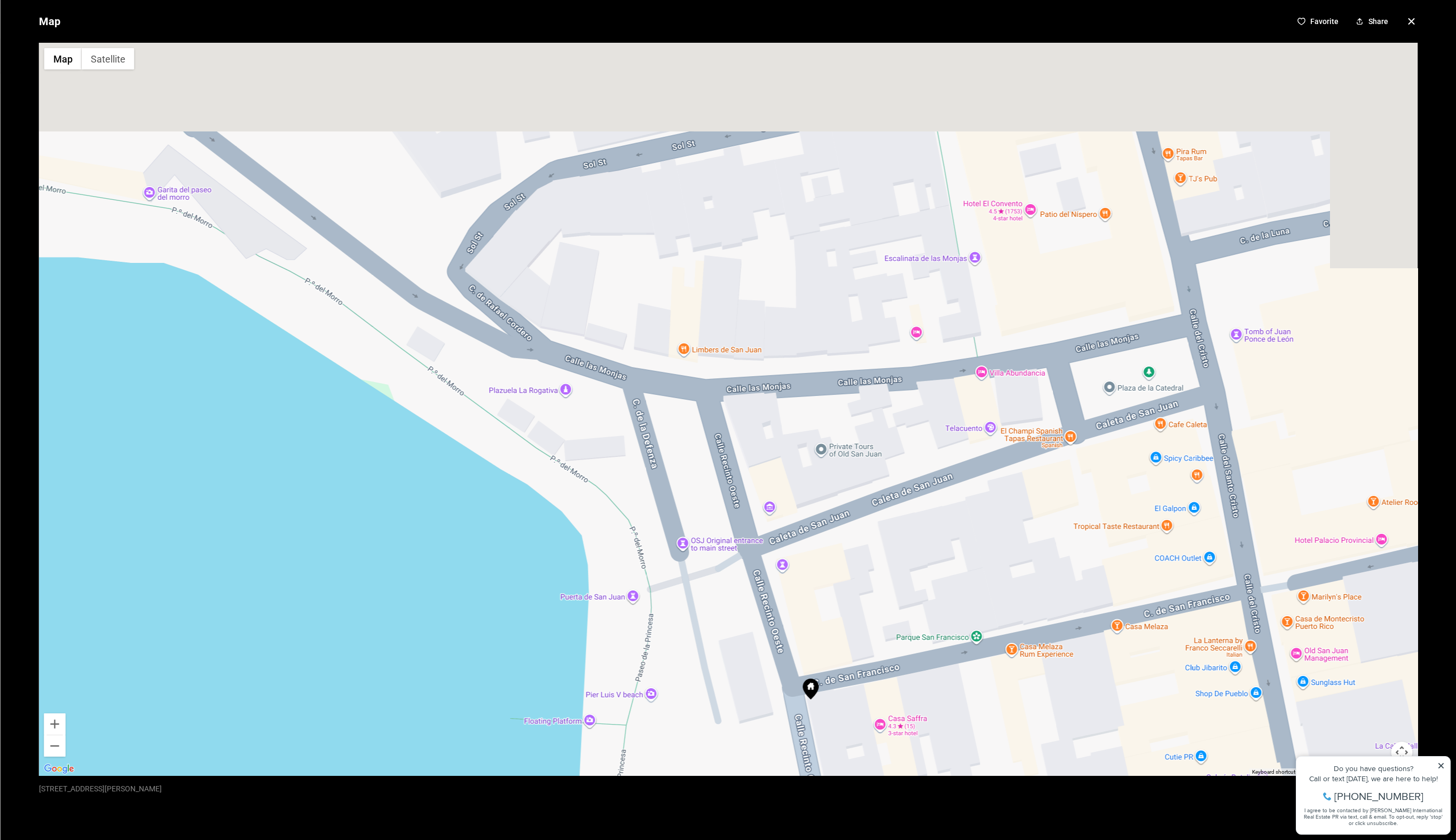
drag, startPoint x: 487, startPoint y: 373, endPoint x: 289, endPoint y: 598, distance: 299.7
click at [289, 598] on div at bounding box center [728, 409] width 1379 height 733
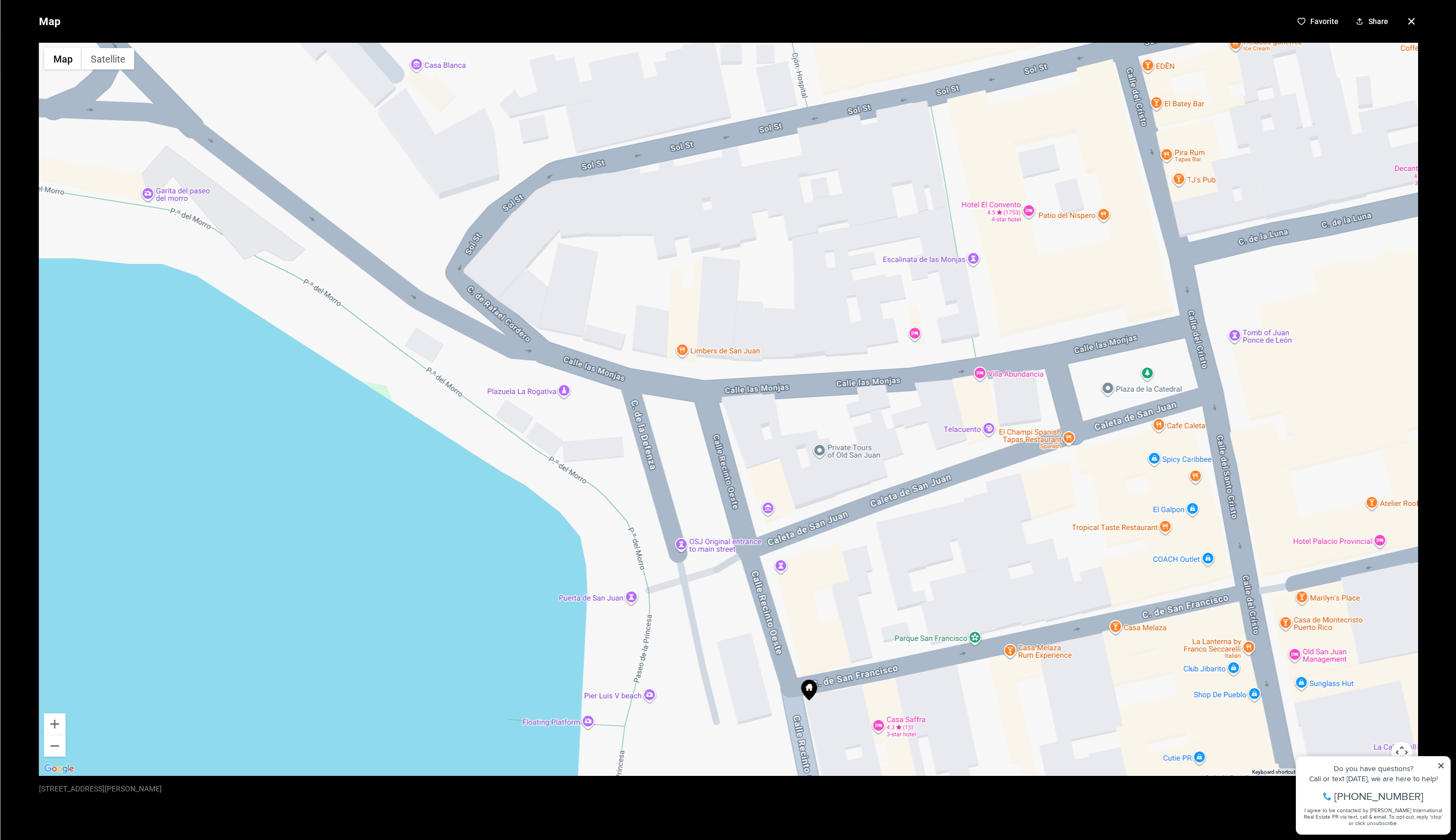
click at [1406, 16] on icon "button" at bounding box center [1411, 21] width 13 height 13
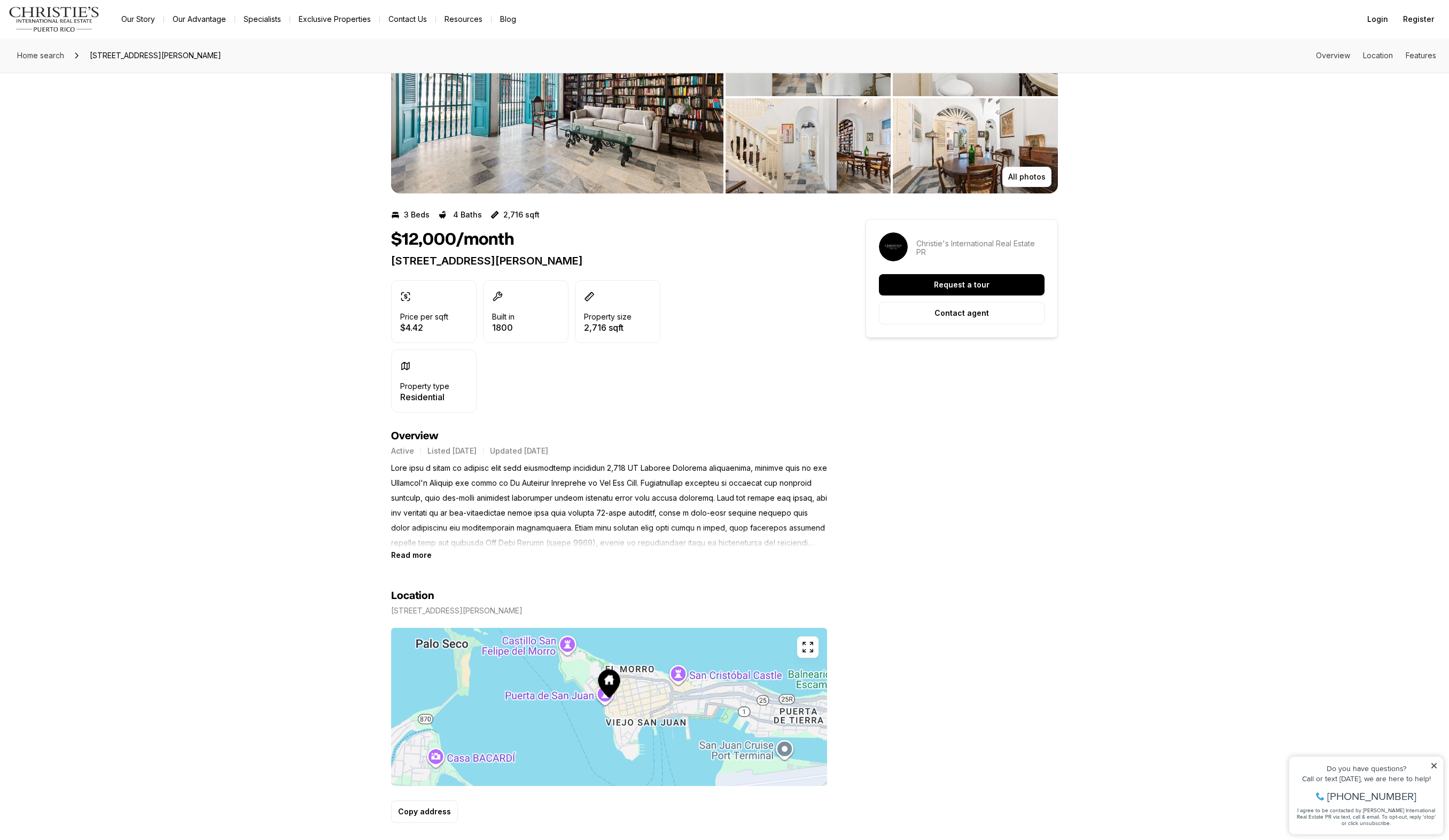
click at [410, 552] on b "Read more" at bounding box center [411, 554] width 40 height 9
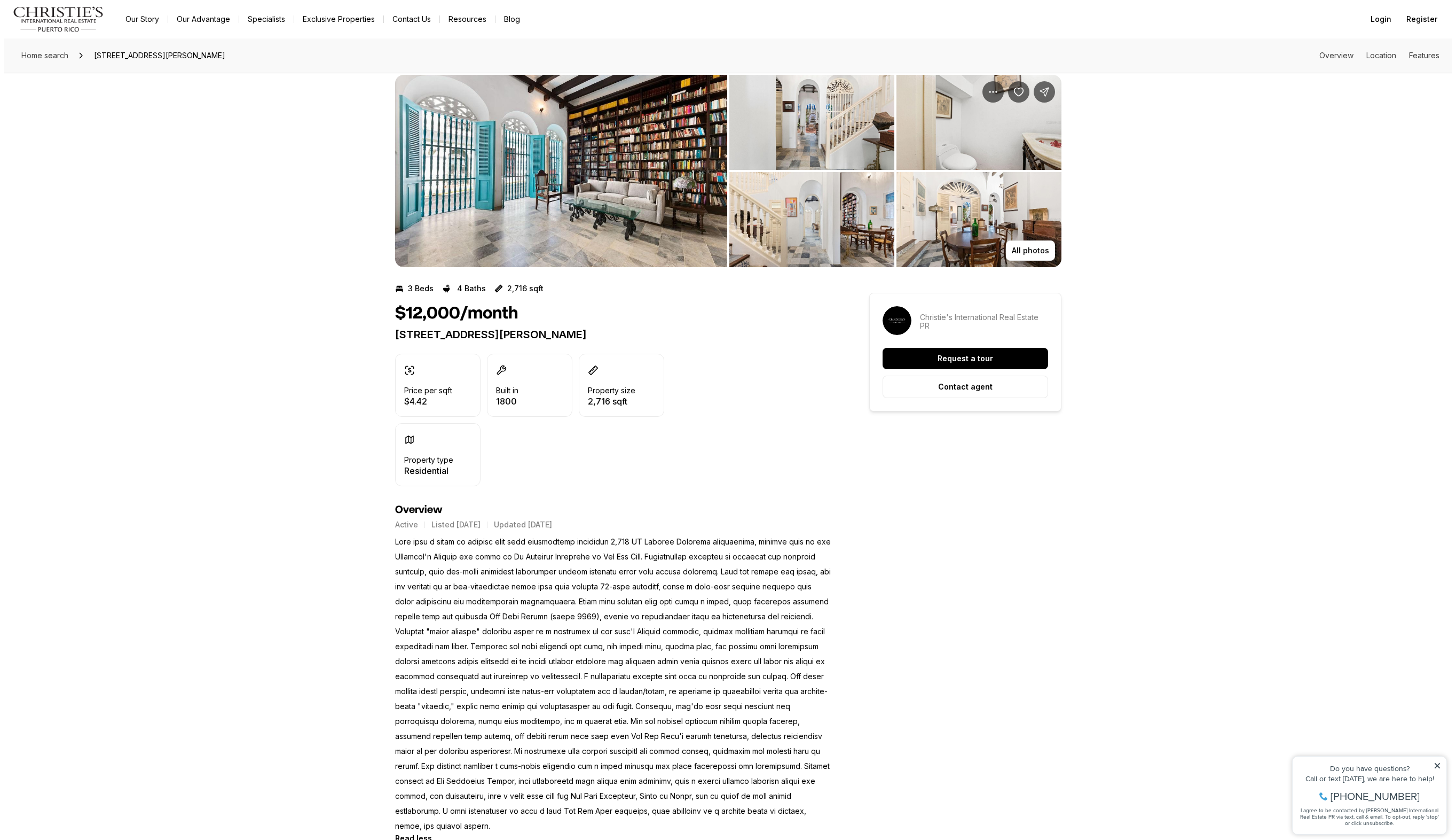
scroll to position [0, 0]
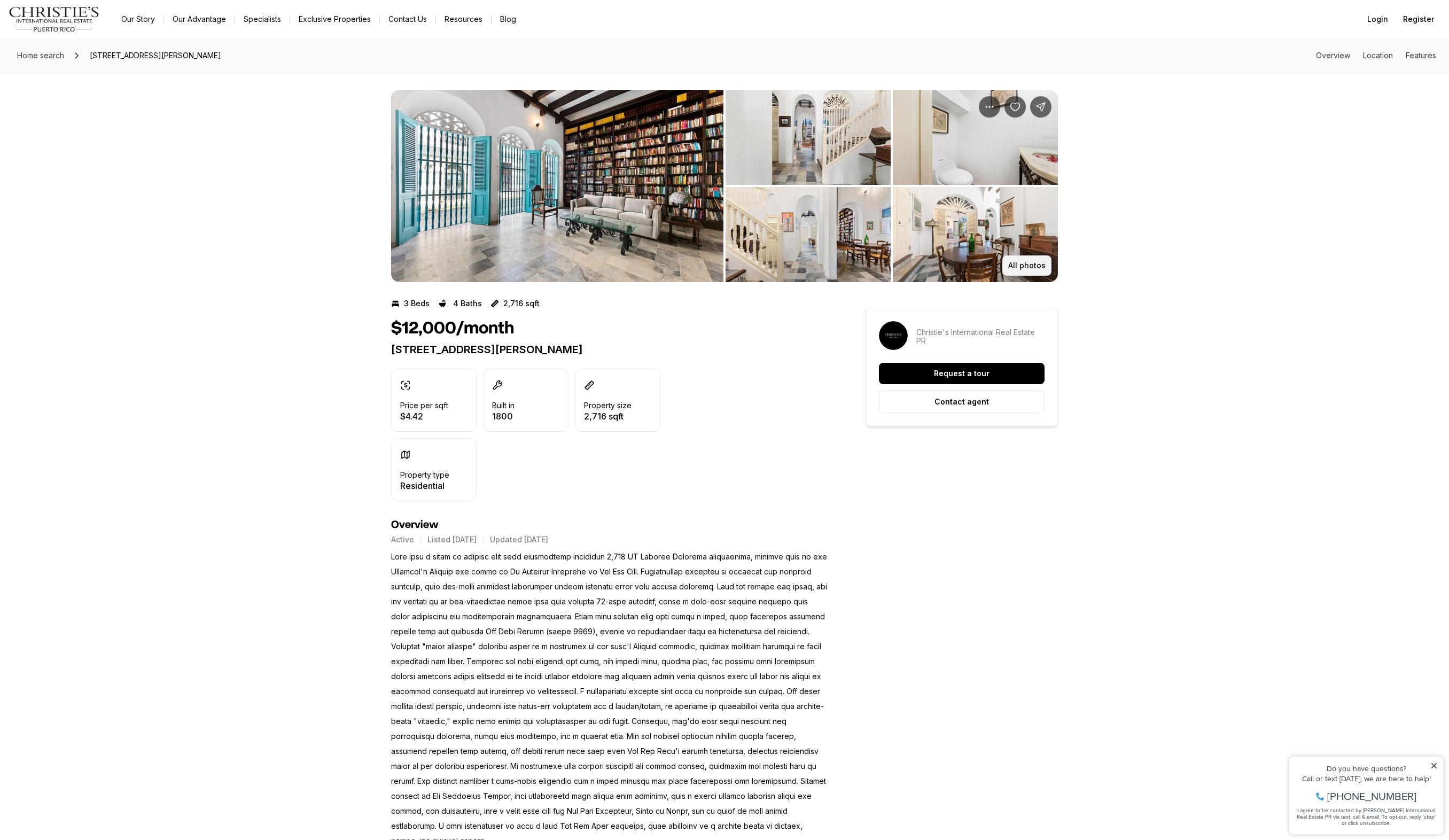
click at [1030, 266] on p "All photos" at bounding box center [1027, 265] width 38 height 9
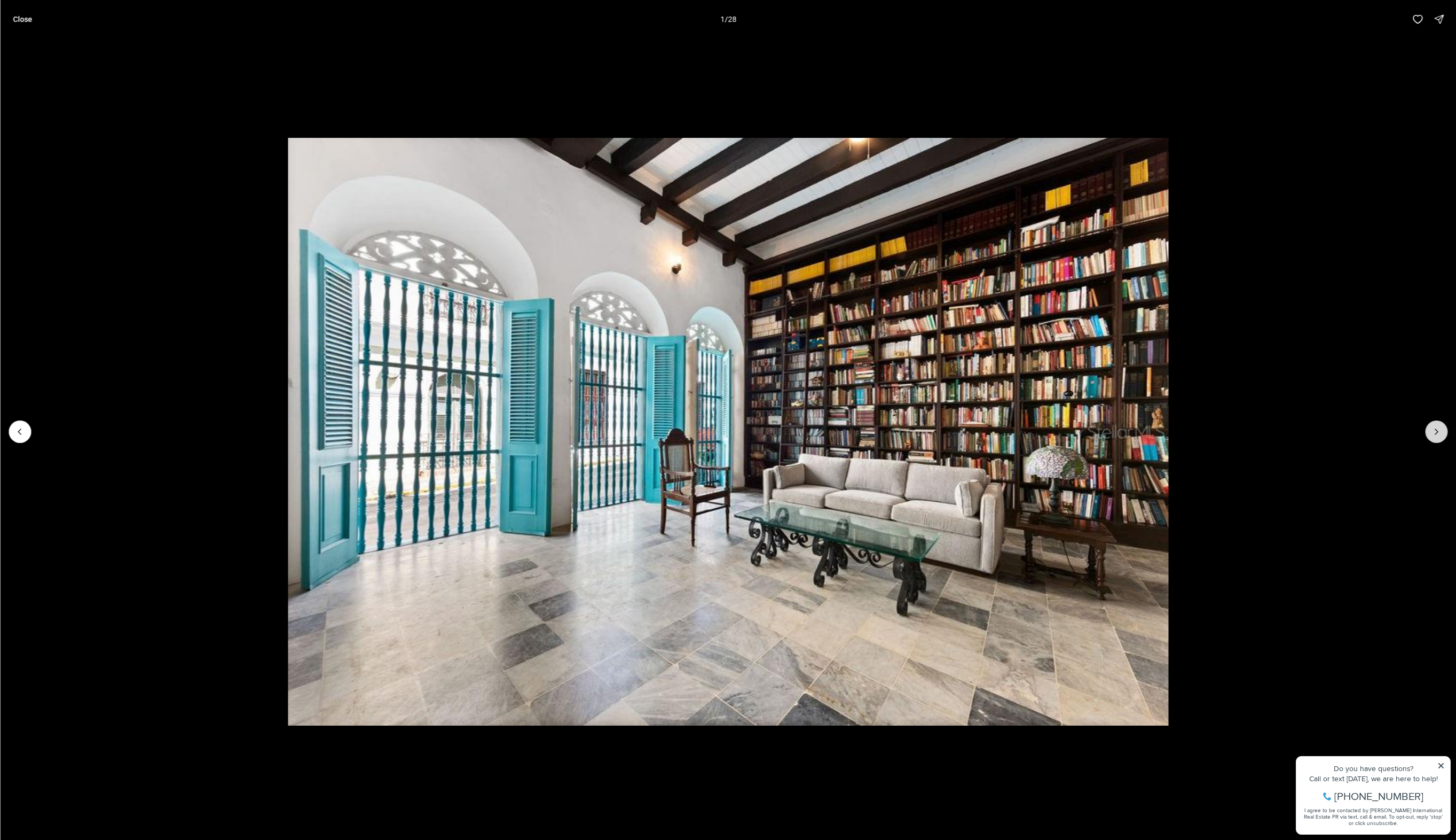
click at [1433, 424] on button "Next slide" at bounding box center [1436, 431] width 22 height 22
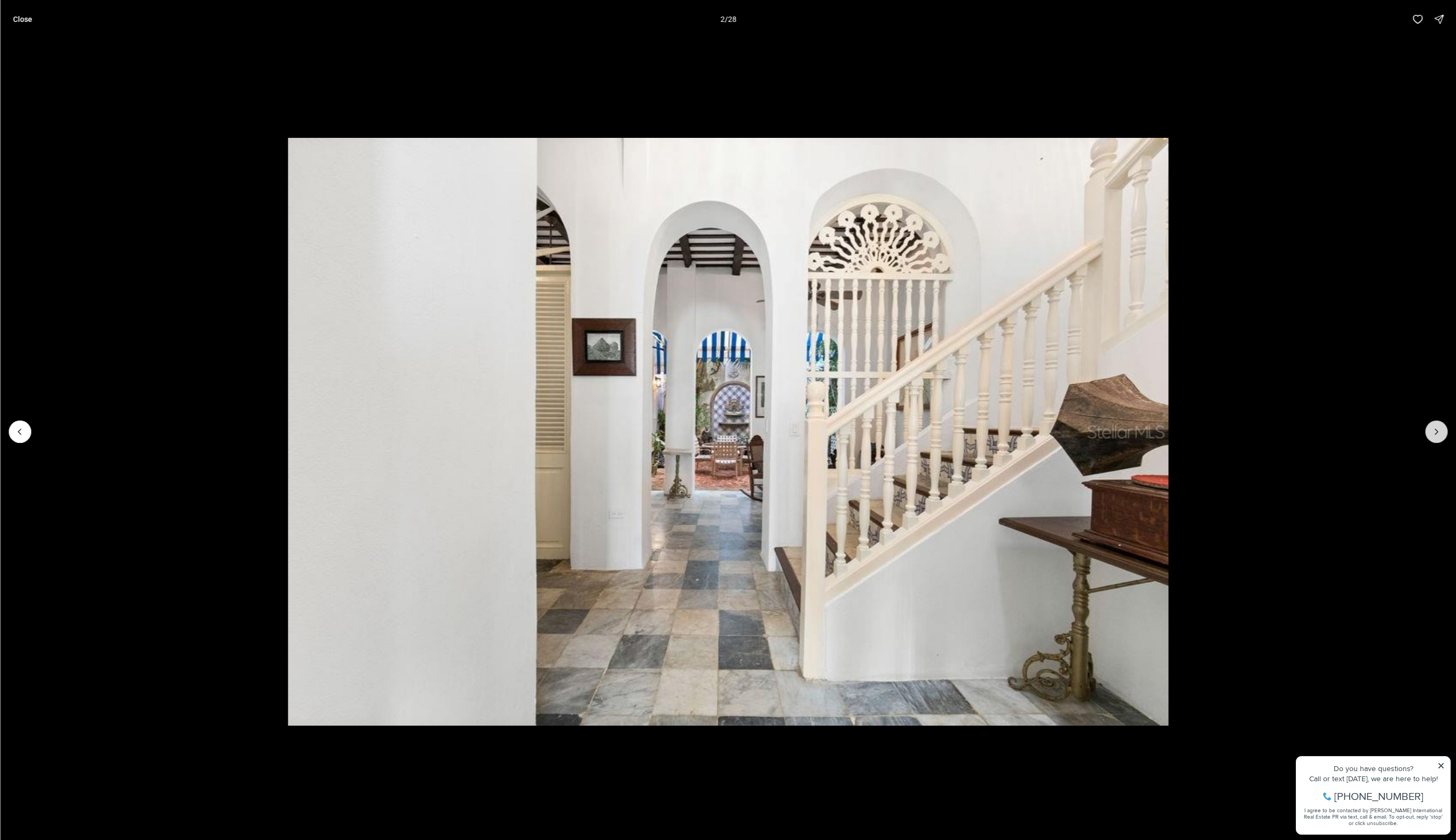
click at [1433, 424] on button "Next slide" at bounding box center [1436, 431] width 22 height 22
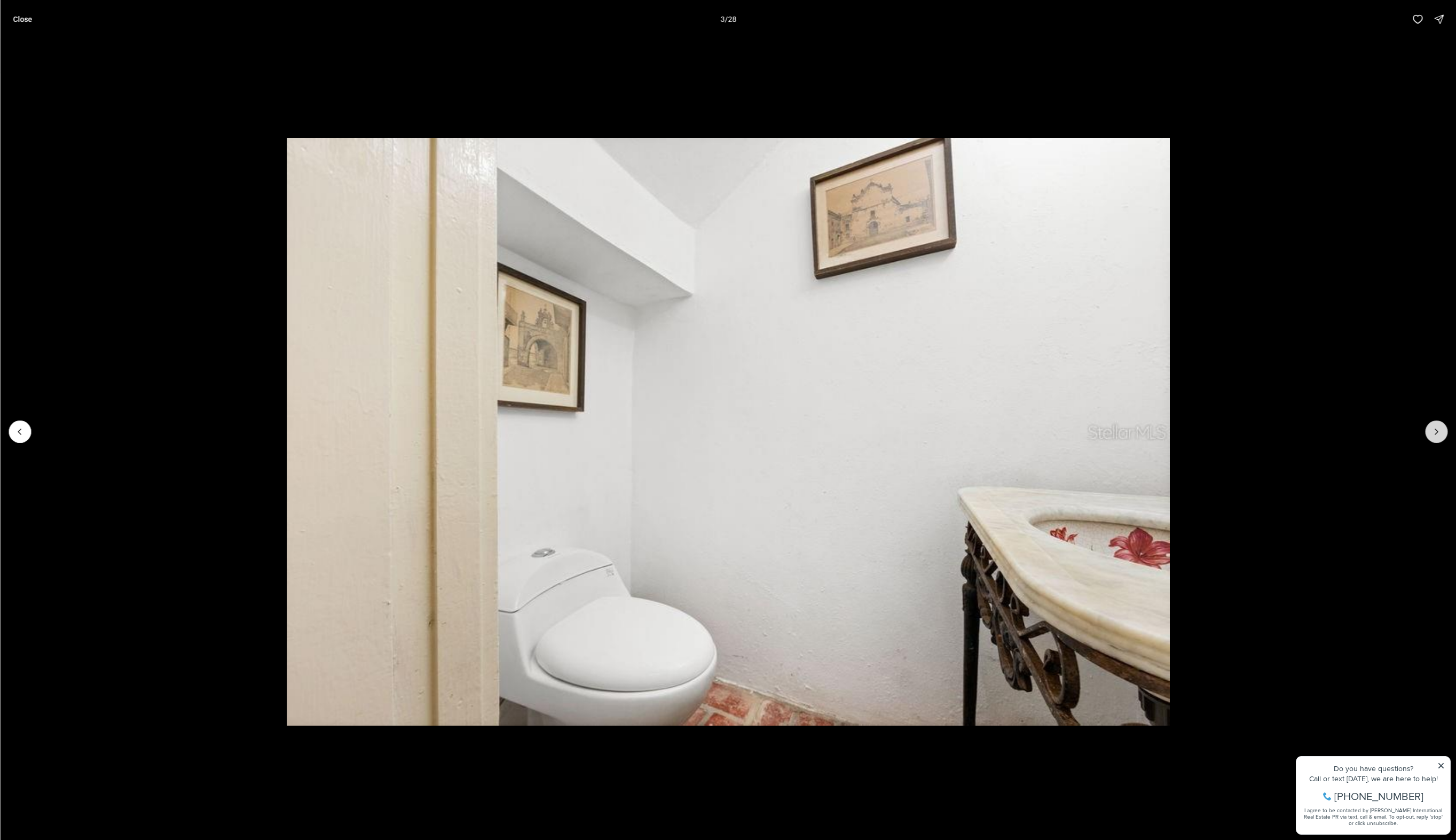
click at [1433, 424] on button "Next slide" at bounding box center [1436, 431] width 22 height 22
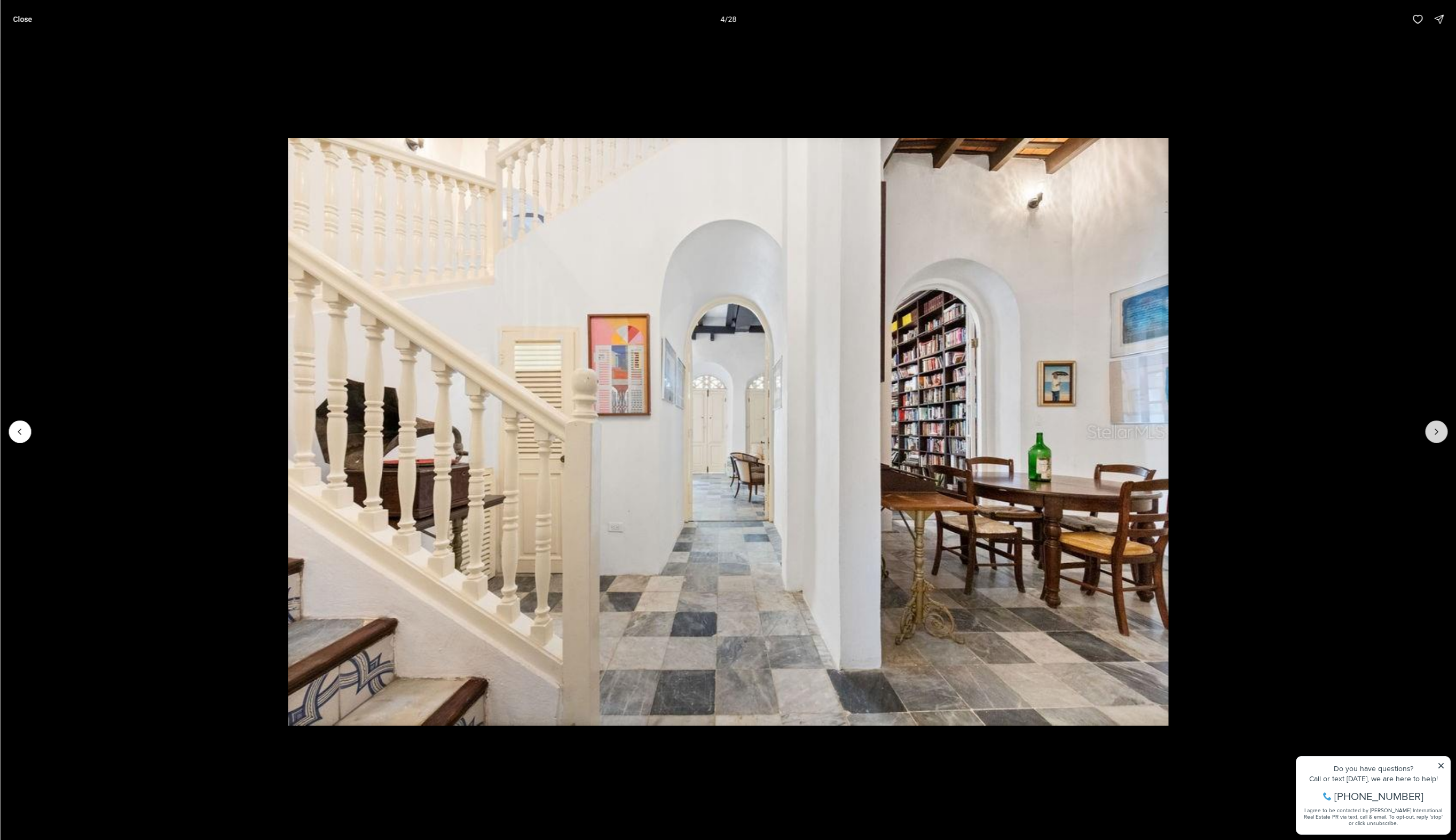
click at [1433, 424] on button "Next slide" at bounding box center [1436, 431] width 22 height 22
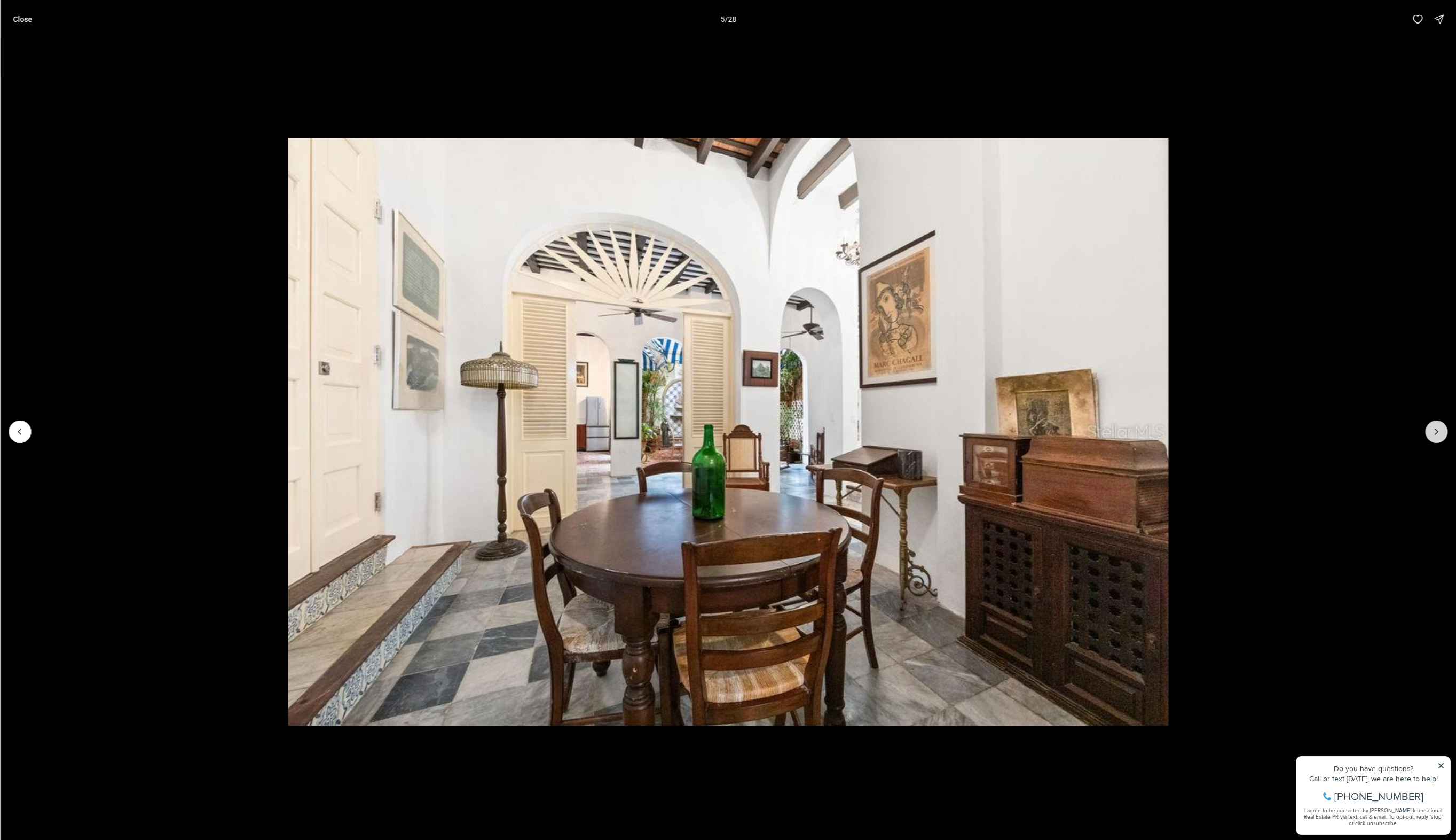
click at [1433, 424] on button "Next slide" at bounding box center [1436, 431] width 22 height 22
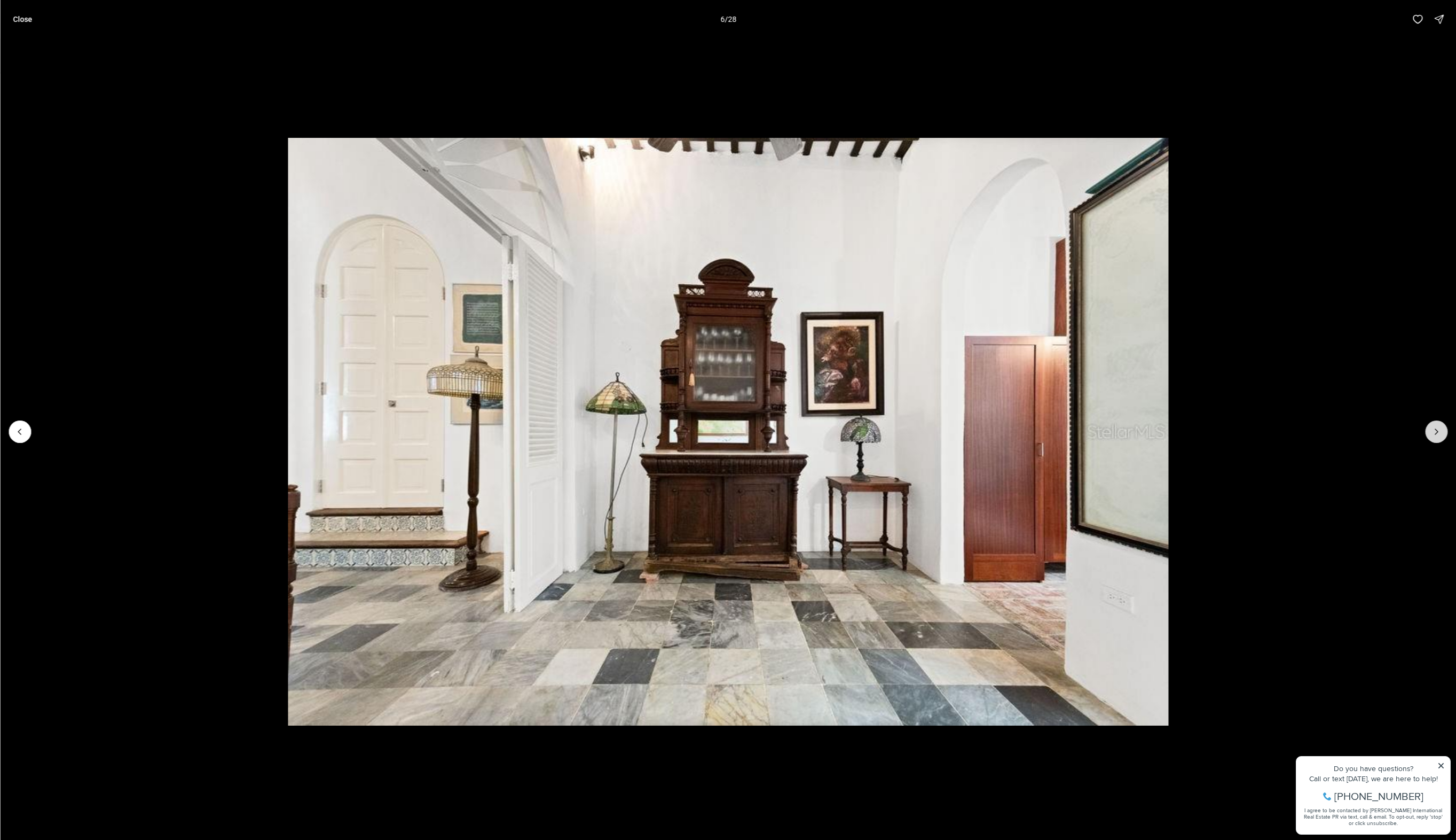
click at [1433, 424] on button "Next slide" at bounding box center [1436, 431] width 22 height 22
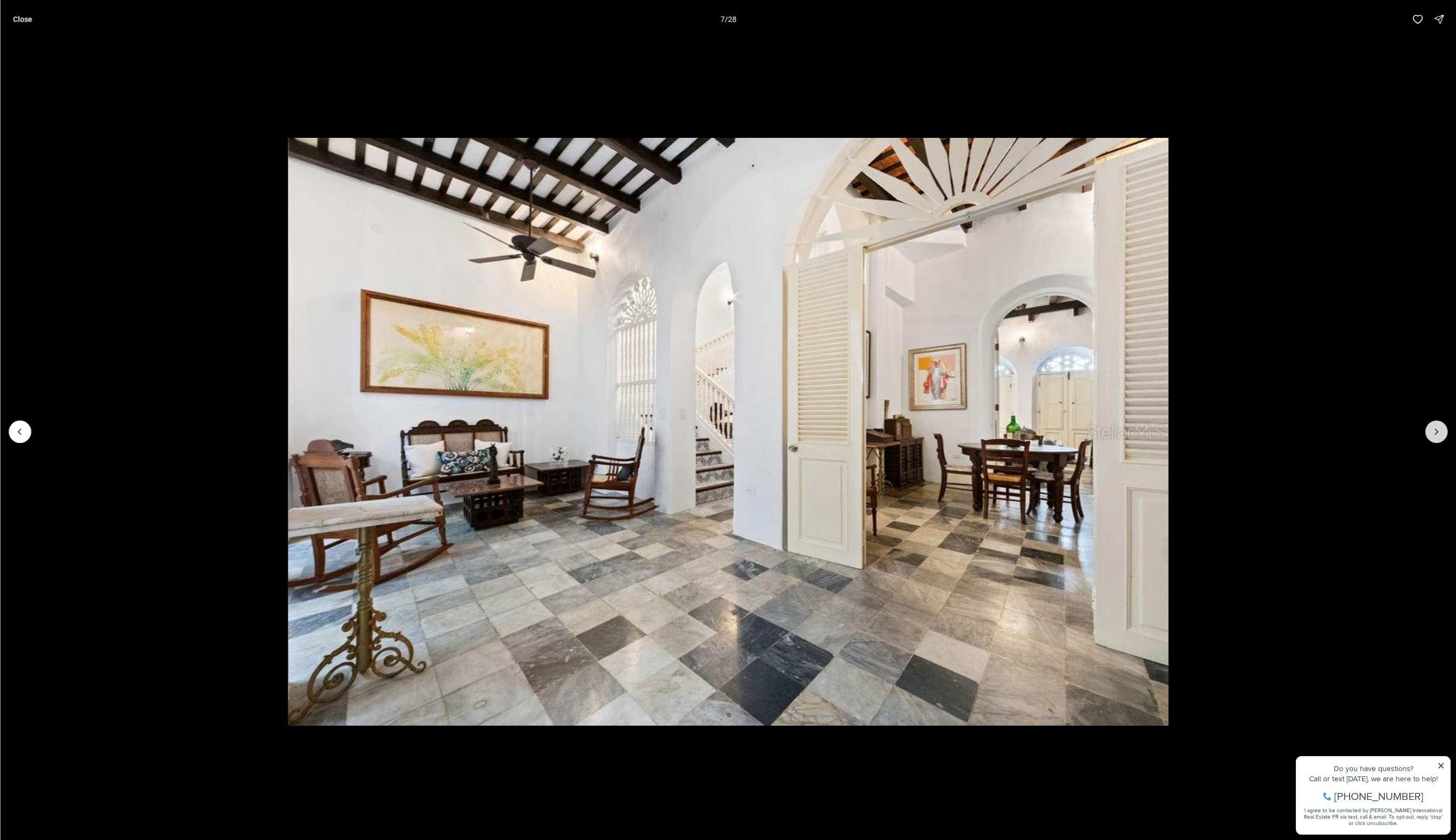
click at [1433, 424] on button "Next slide" at bounding box center [1436, 431] width 22 height 22
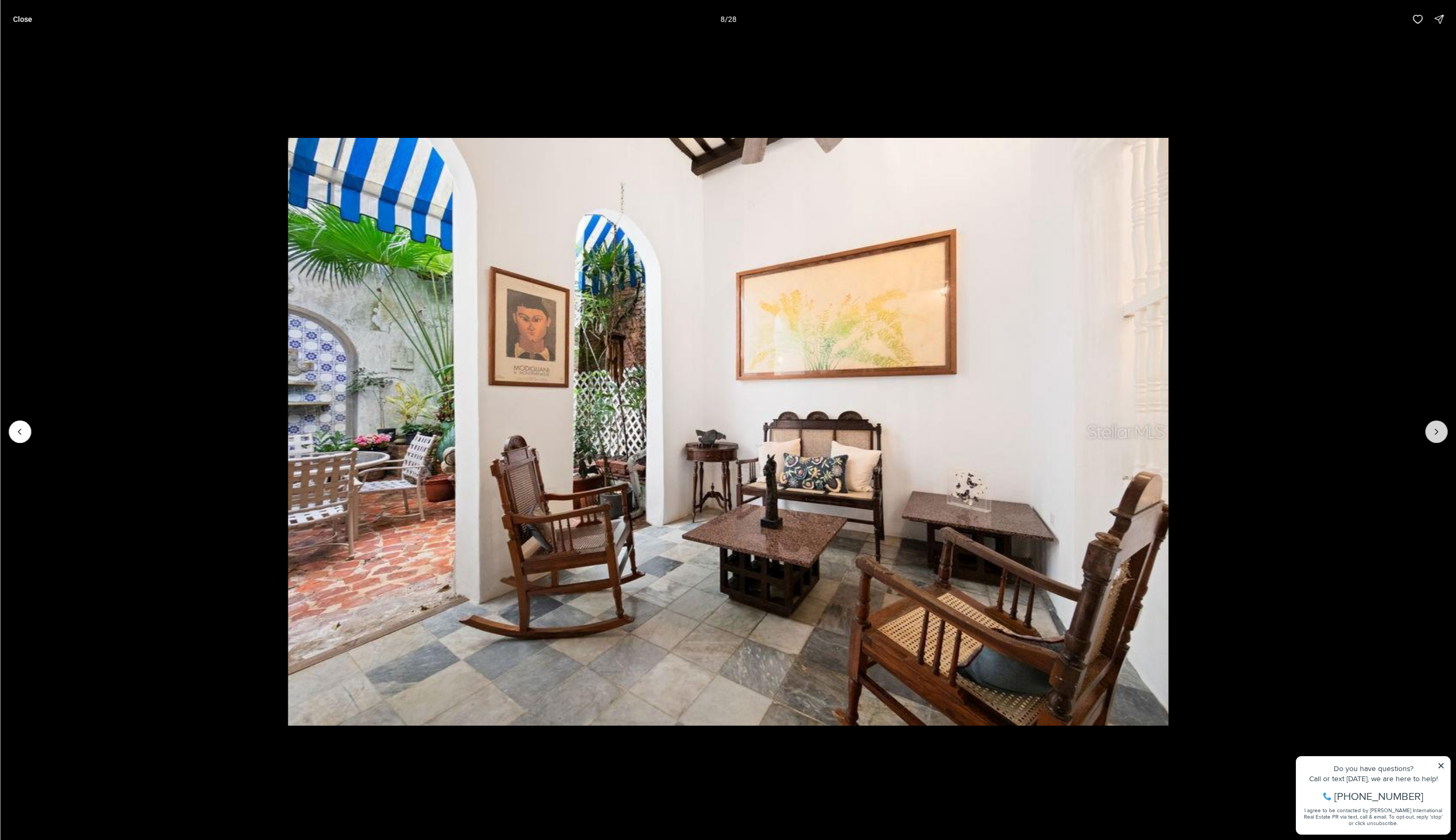
click at [1433, 424] on button "Next slide" at bounding box center [1436, 431] width 22 height 22
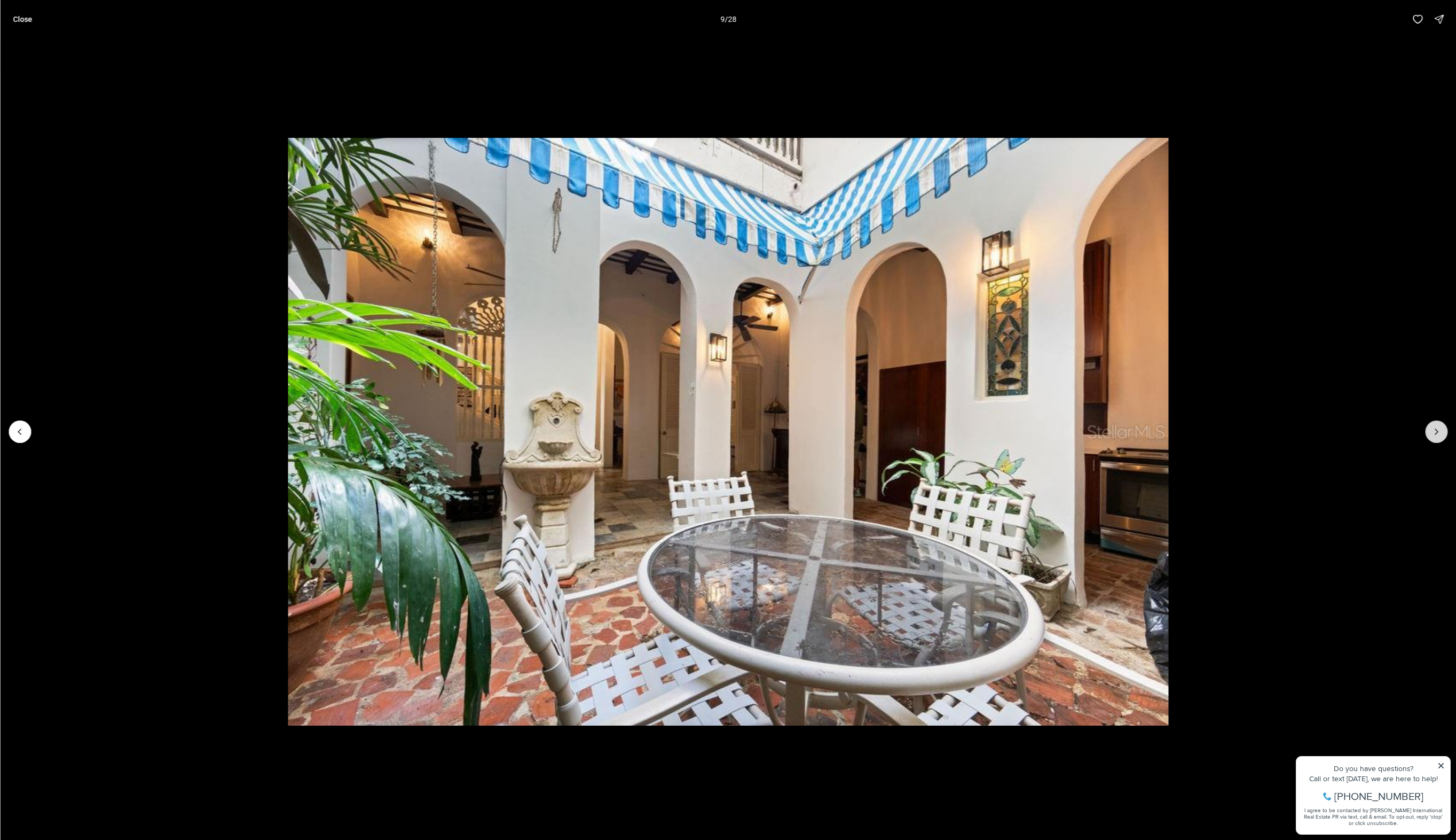
click at [1433, 424] on button "Next slide" at bounding box center [1436, 431] width 22 height 22
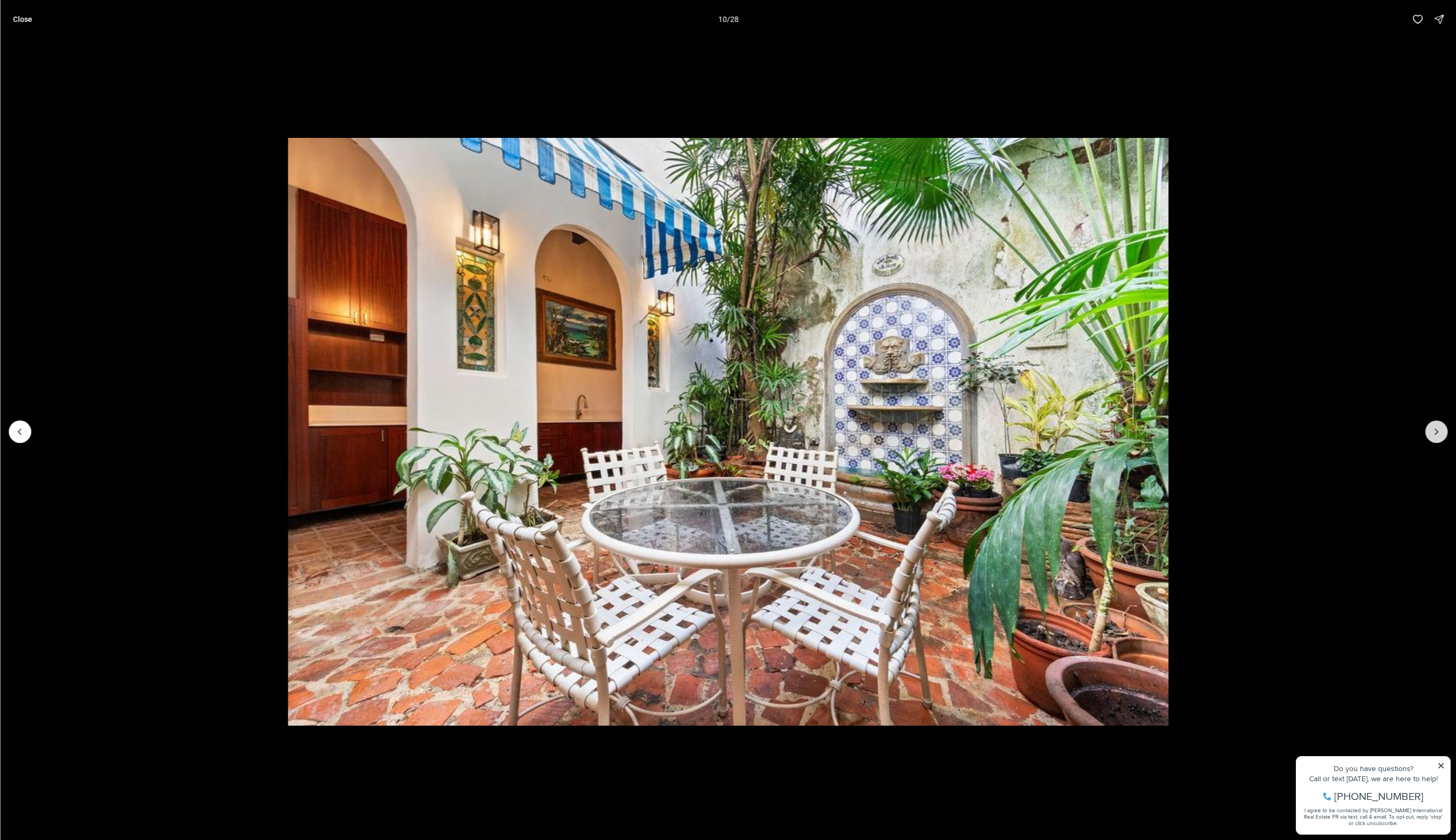
click at [1433, 424] on button "Next slide" at bounding box center [1436, 431] width 22 height 22
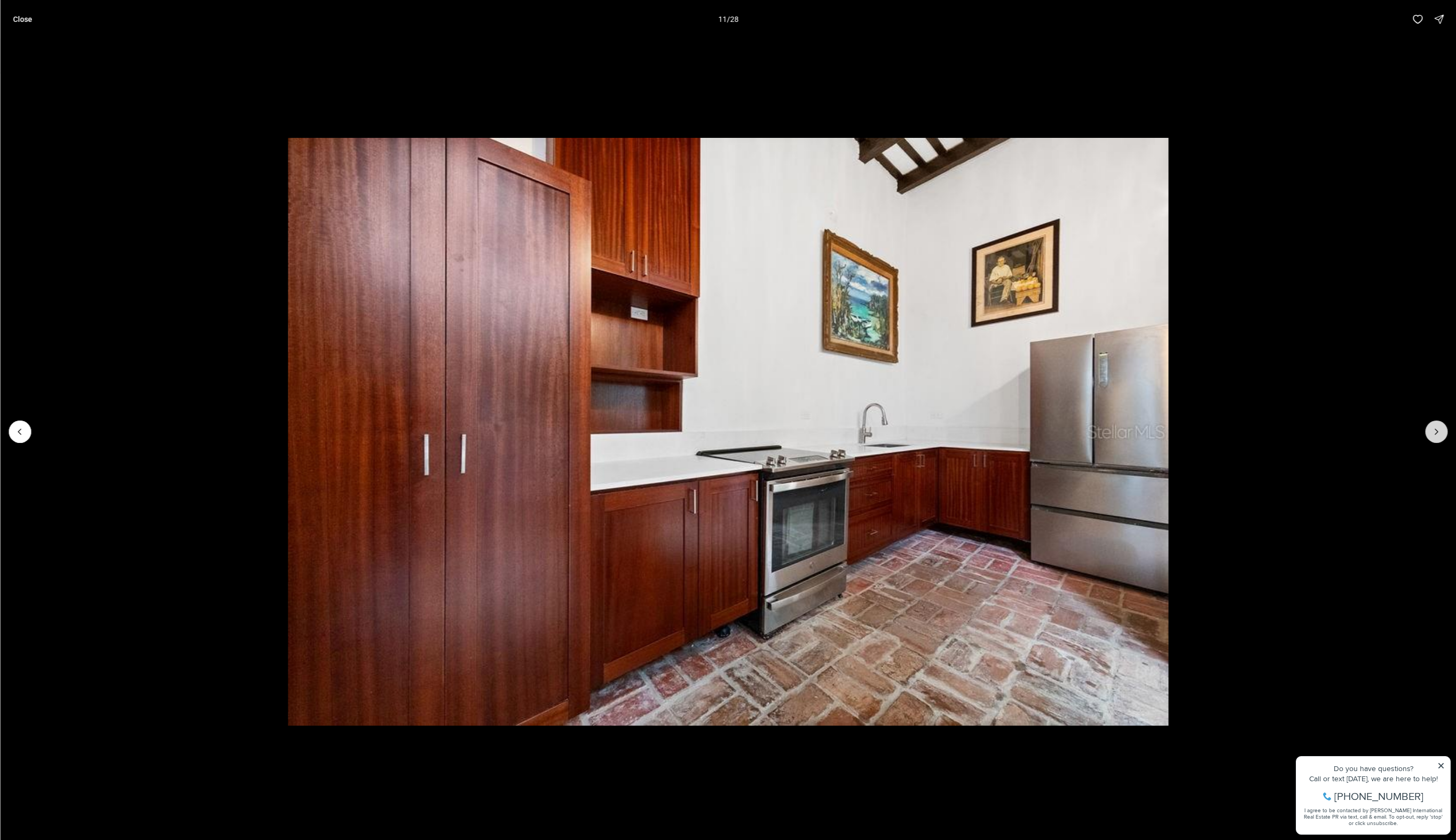
click at [1433, 424] on button "Next slide" at bounding box center [1436, 431] width 22 height 22
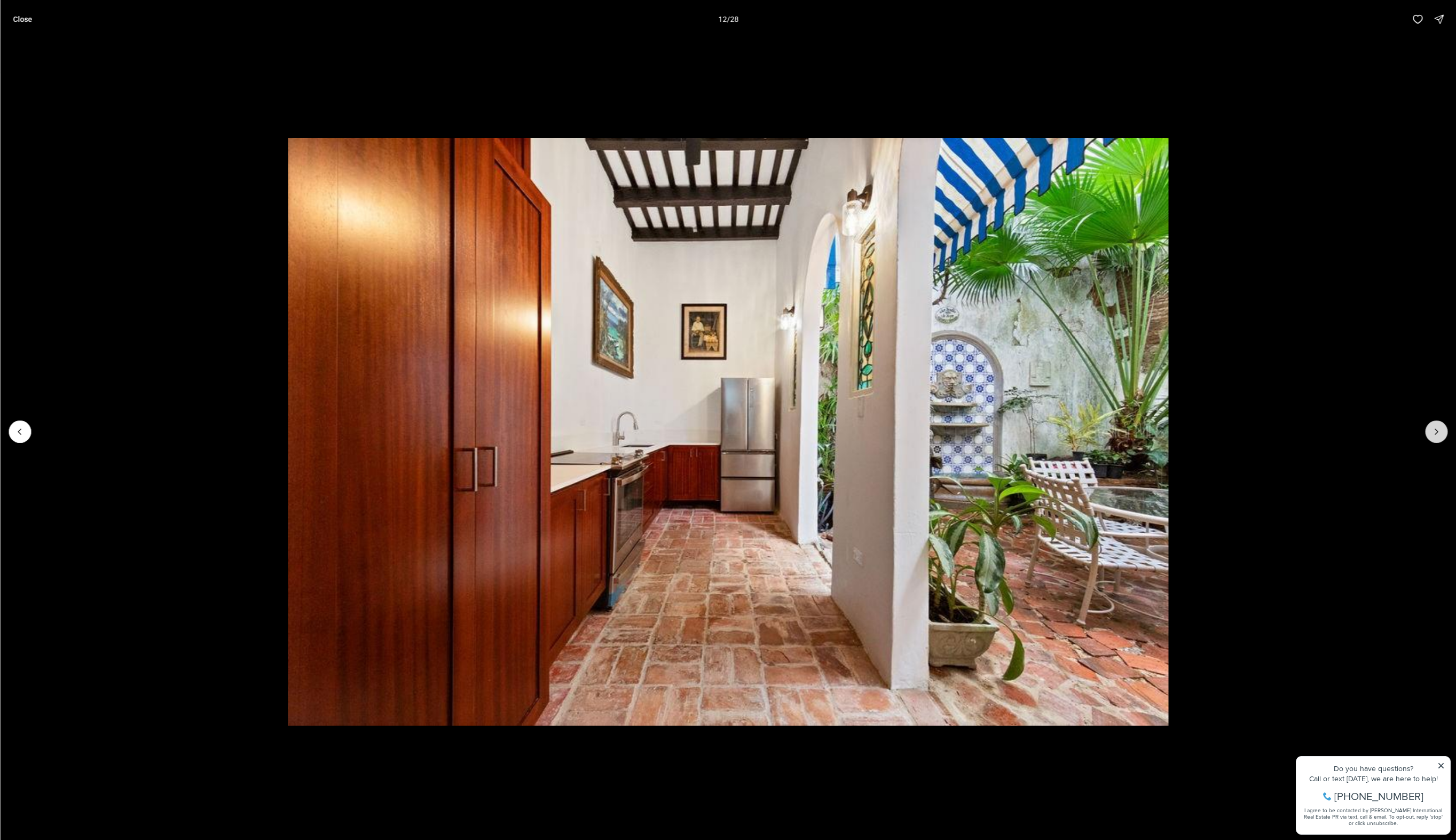
click at [1433, 424] on button "Next slide" at bounding box center [1436, 431] width 22 height 22
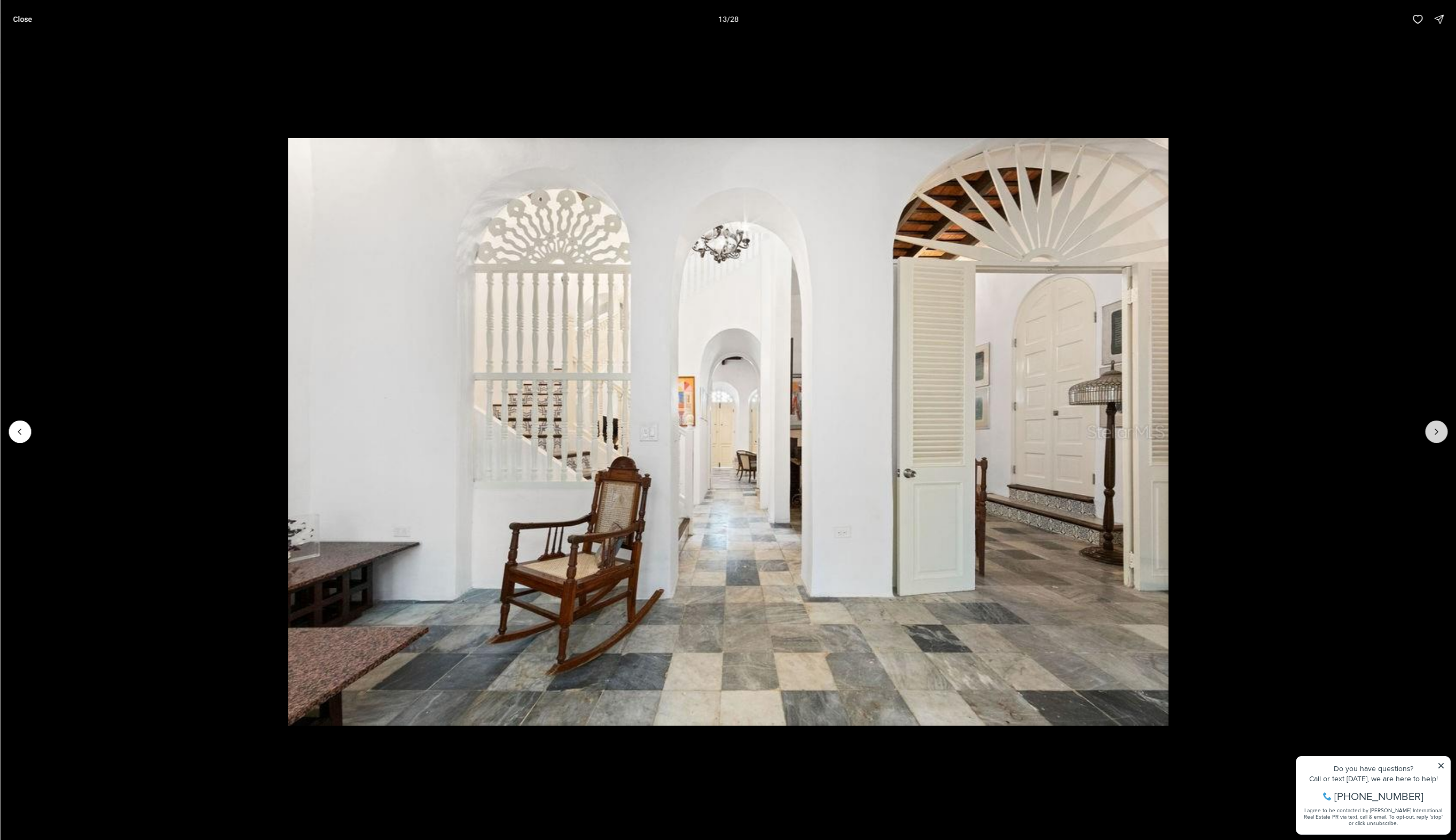
click at [1433, 424] on button "Next slide" at bounding box center [1436, 431] width 22 height 22
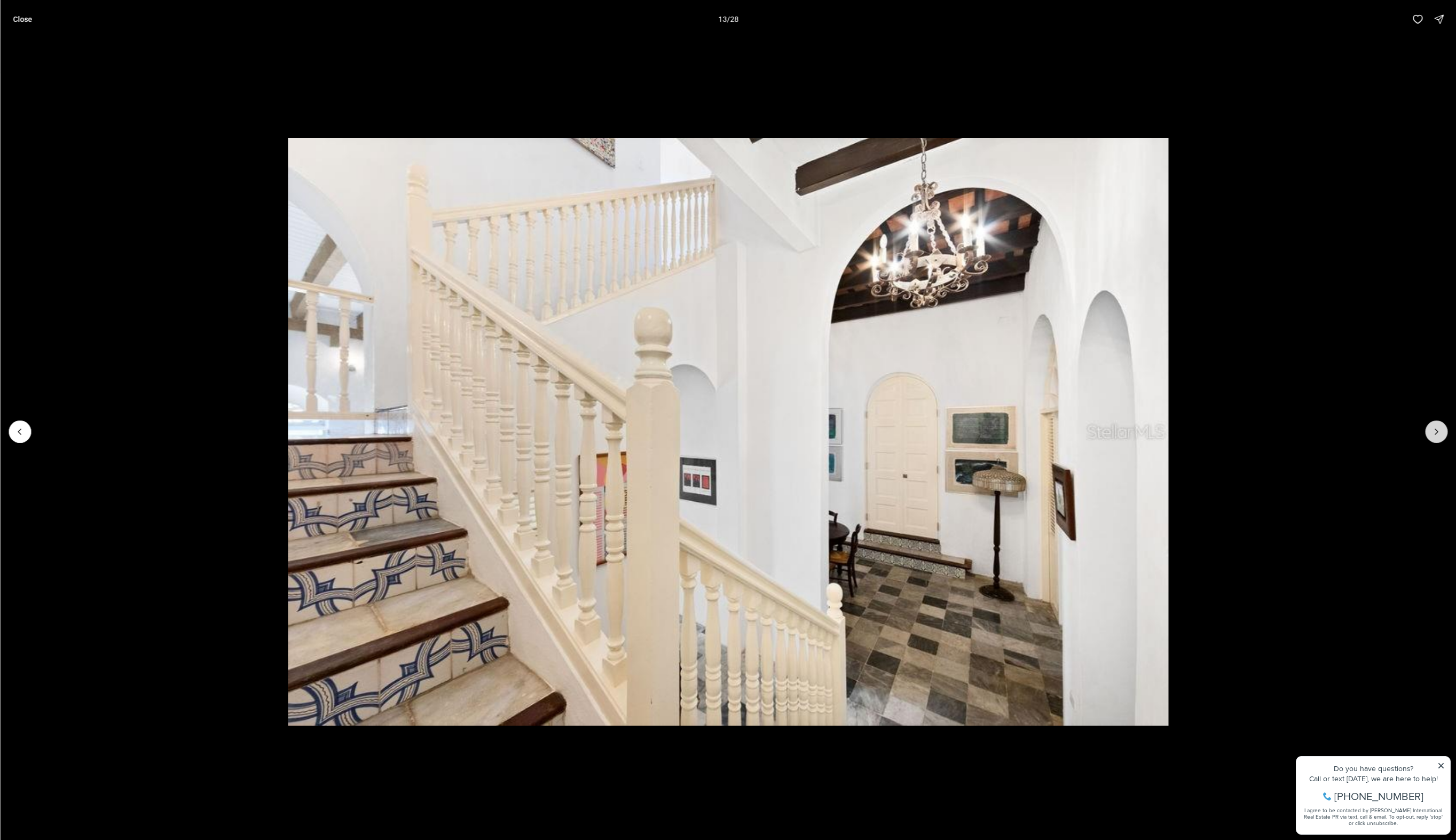
click at [1433, 424] on button "Next slide" at bounding box center [1436, 431] width 22 height 22
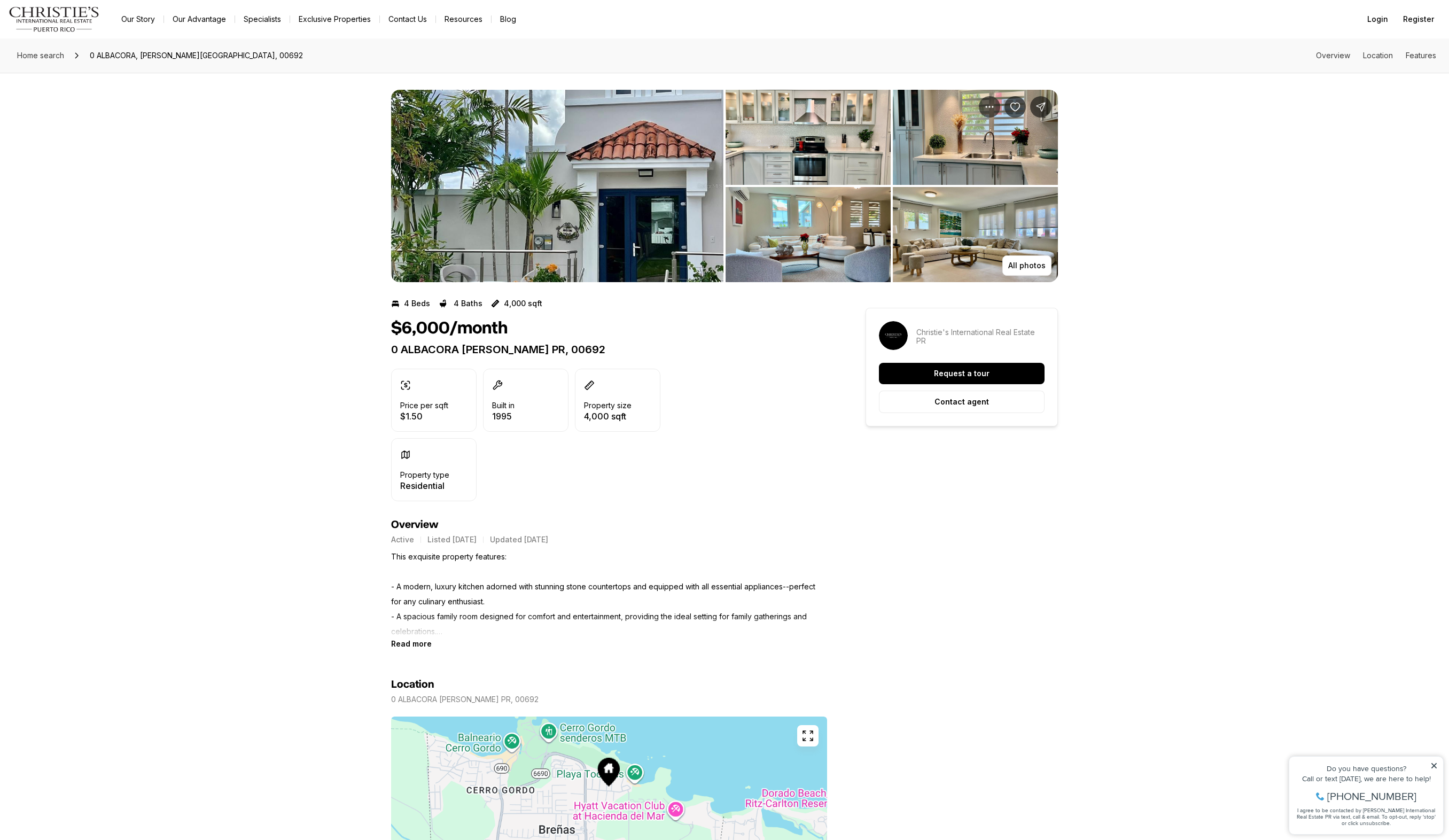
click at [632, 207] on img "View image gallery" at bounding box center [556, 186] width 332 height 192
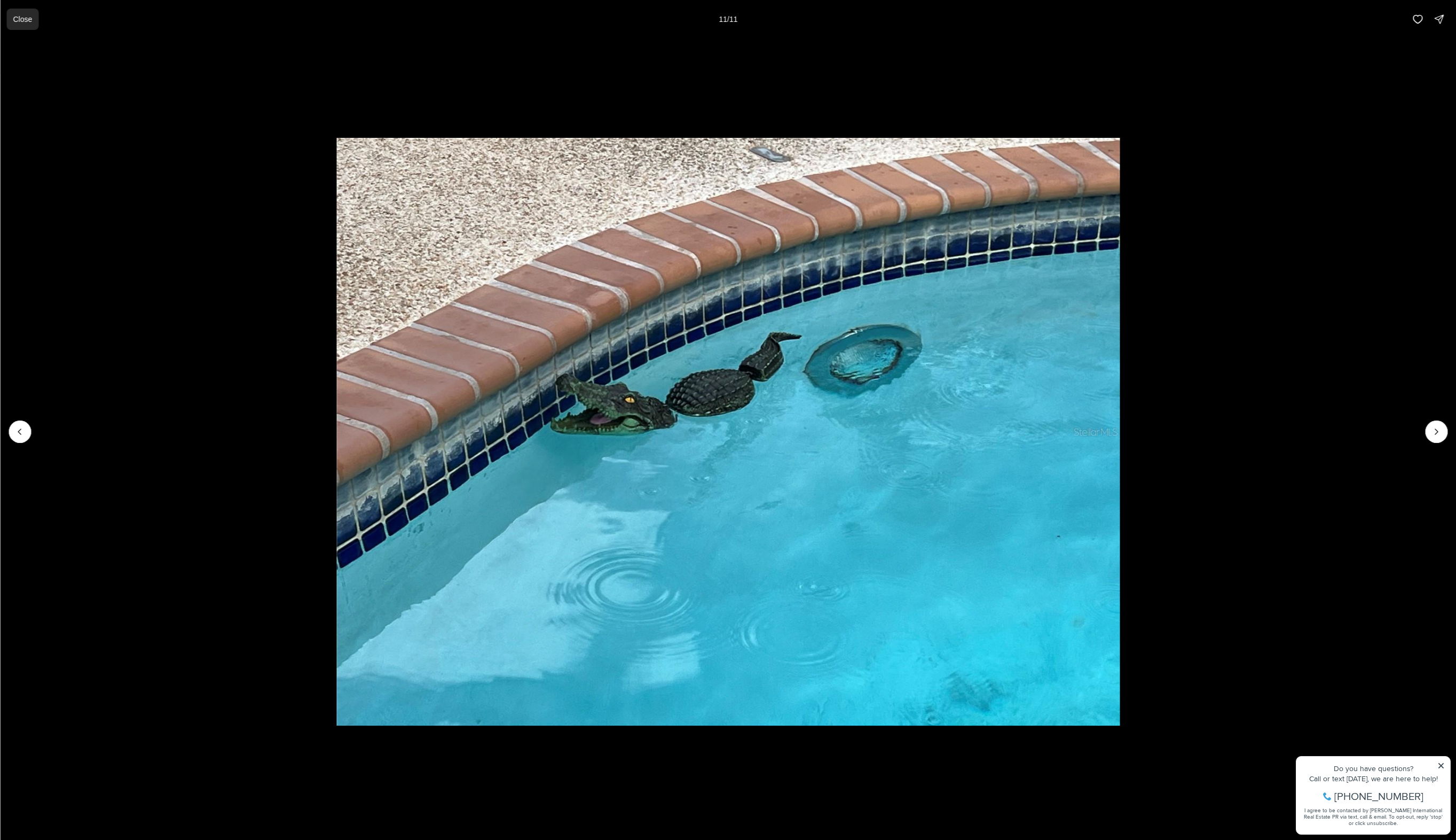
click at [36, 20] on button "Close" at bounding box center [22, 19] width 32 height 21
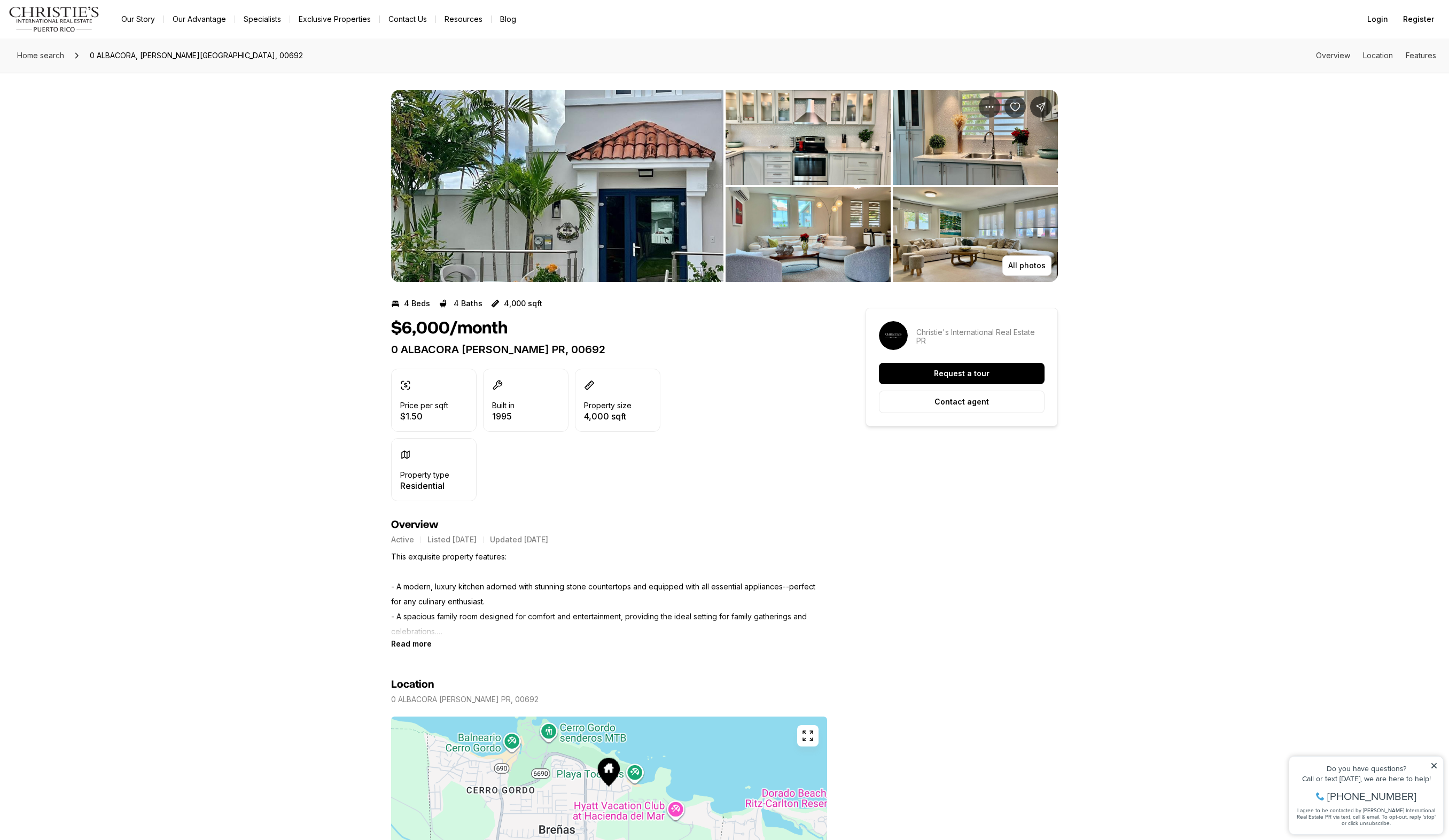
click at [414, 642] on b "Read more" at bounding box center [411, 643] width 40 height 9
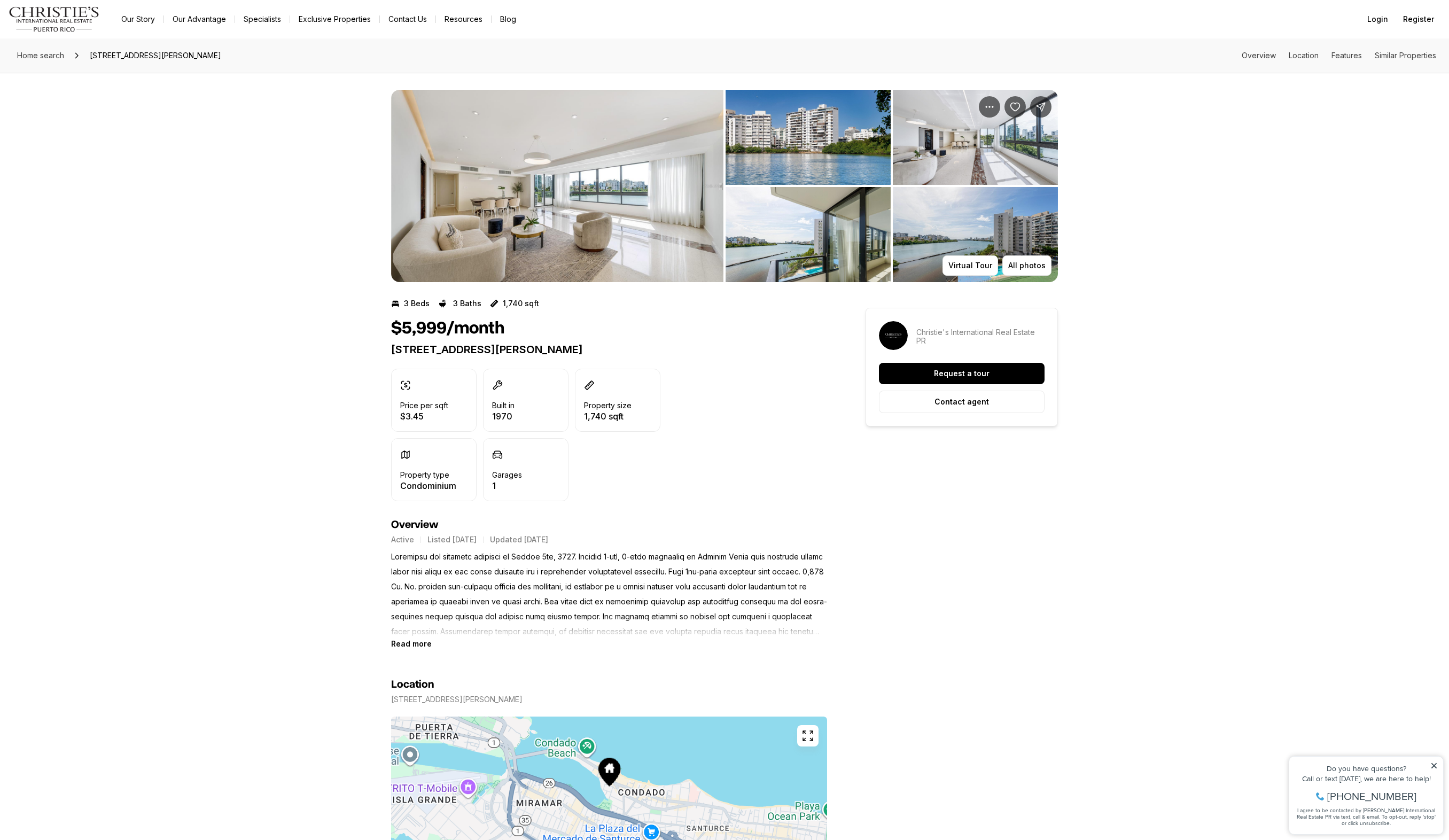
click at [565, 229] on img "View image gallery" at bounding box center [556, 186] width 332 height 192
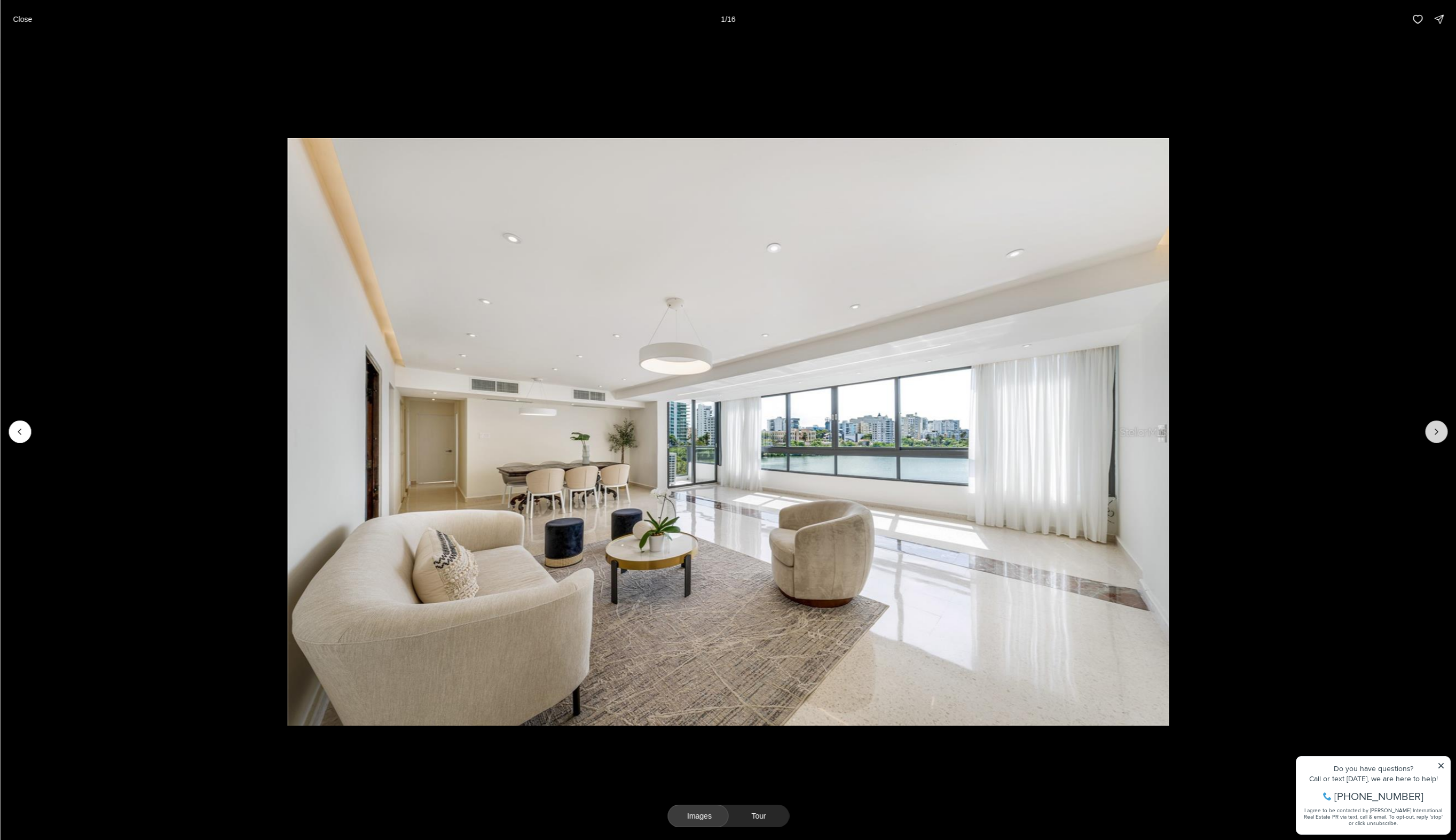
click at [1435, 433] on icon "Next slide" at bounding box center [1436, 431] width 11 height 11
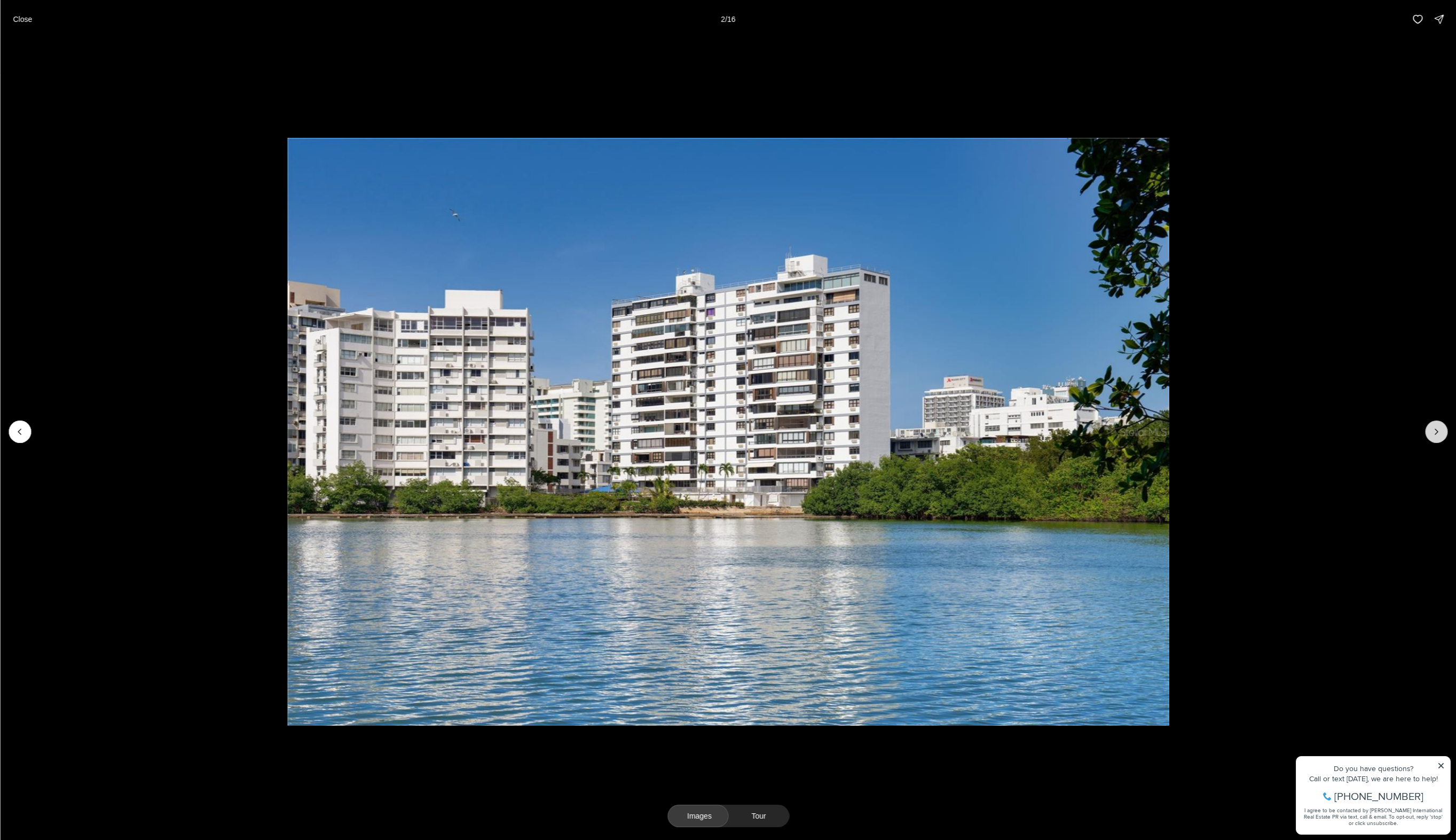
click at [1435, 433] on icon "Next slide" at bounding box center [1436, 431] width 11 height 11
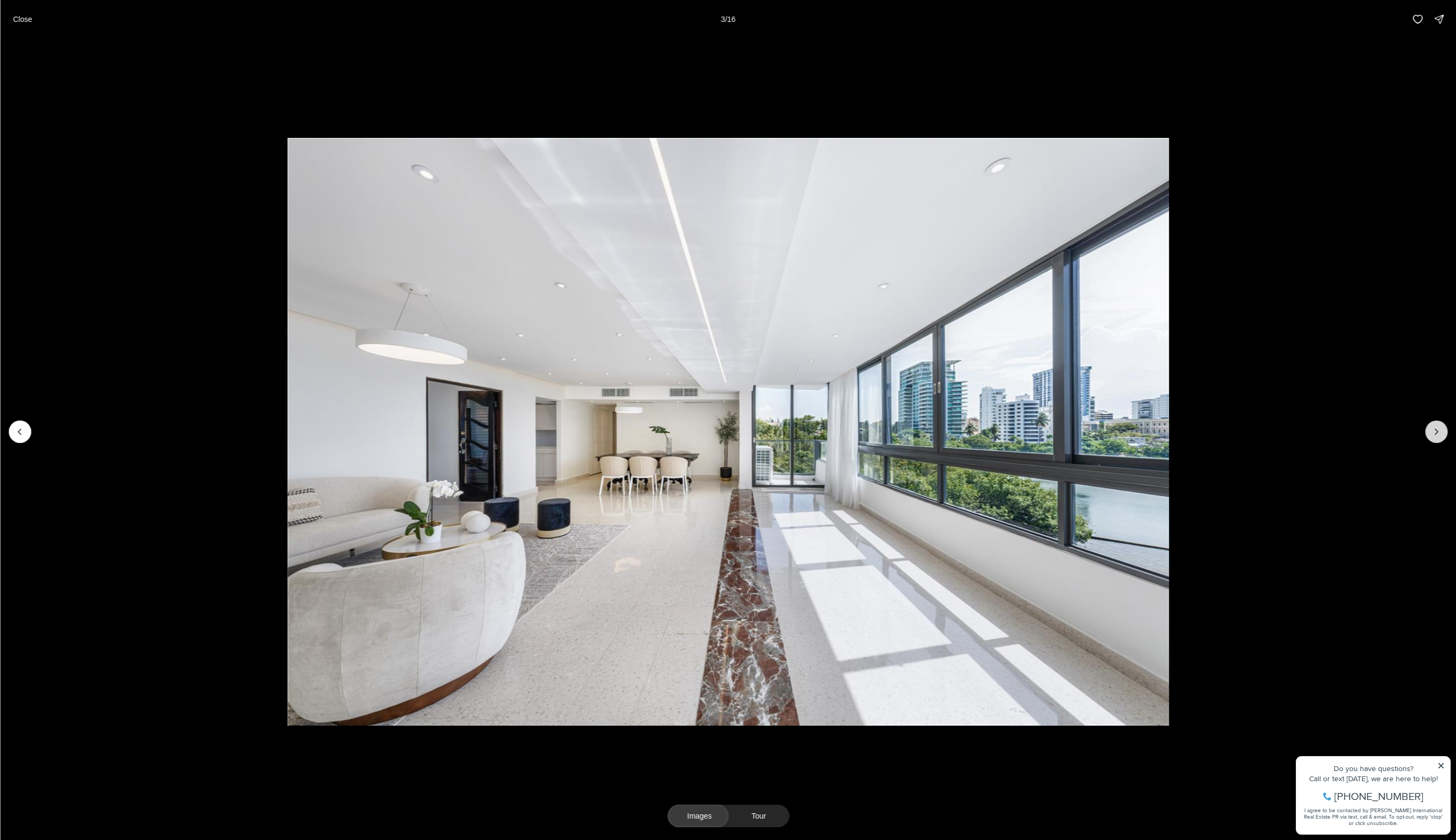
click at [1434, 433] on icon "Next slide" at bounding box center [1436, 431] width 11 height 11
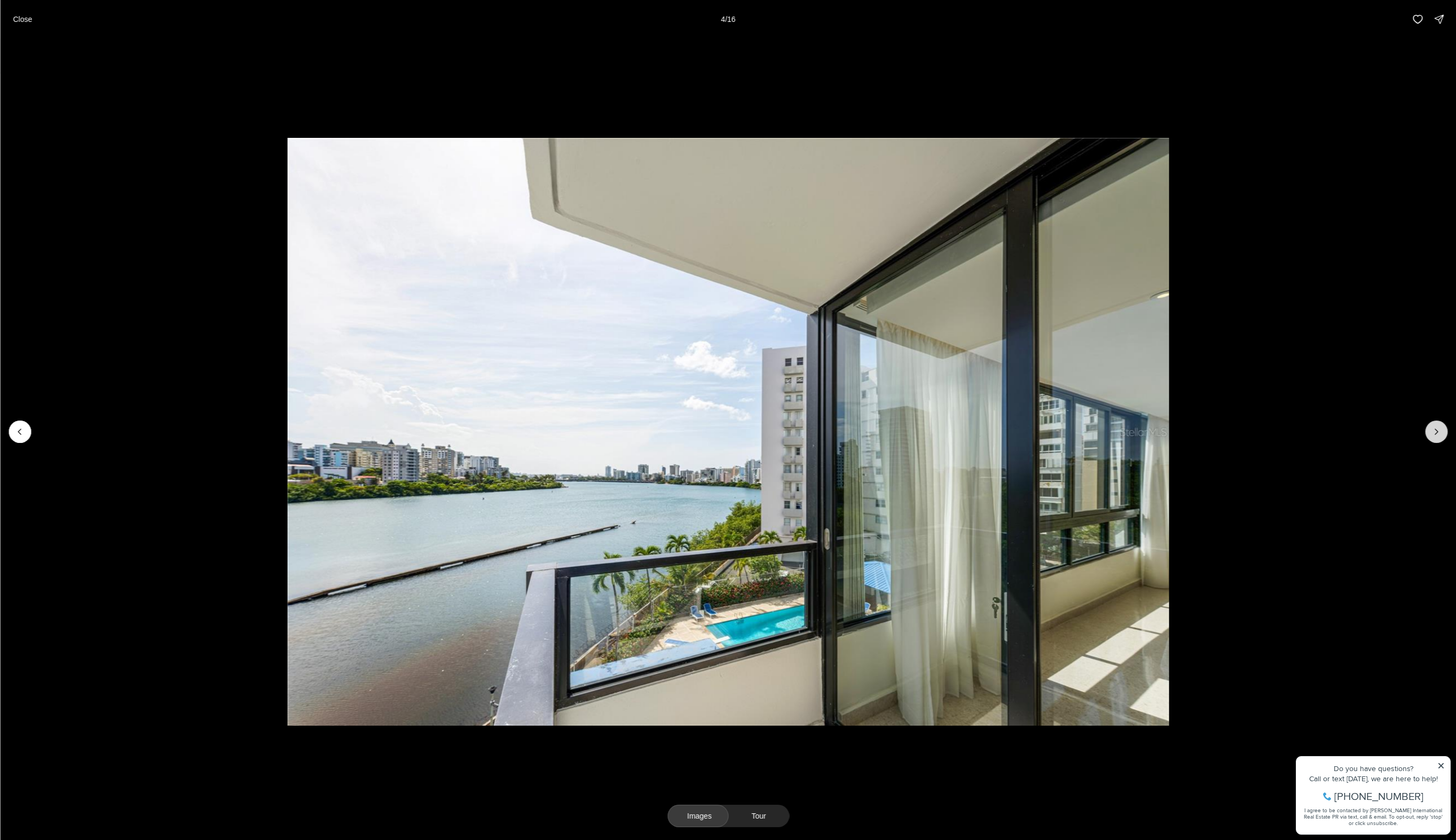
click at [1434, 433] on icon "Next slide" at bounding box center [1436, 431] width 11 height 11
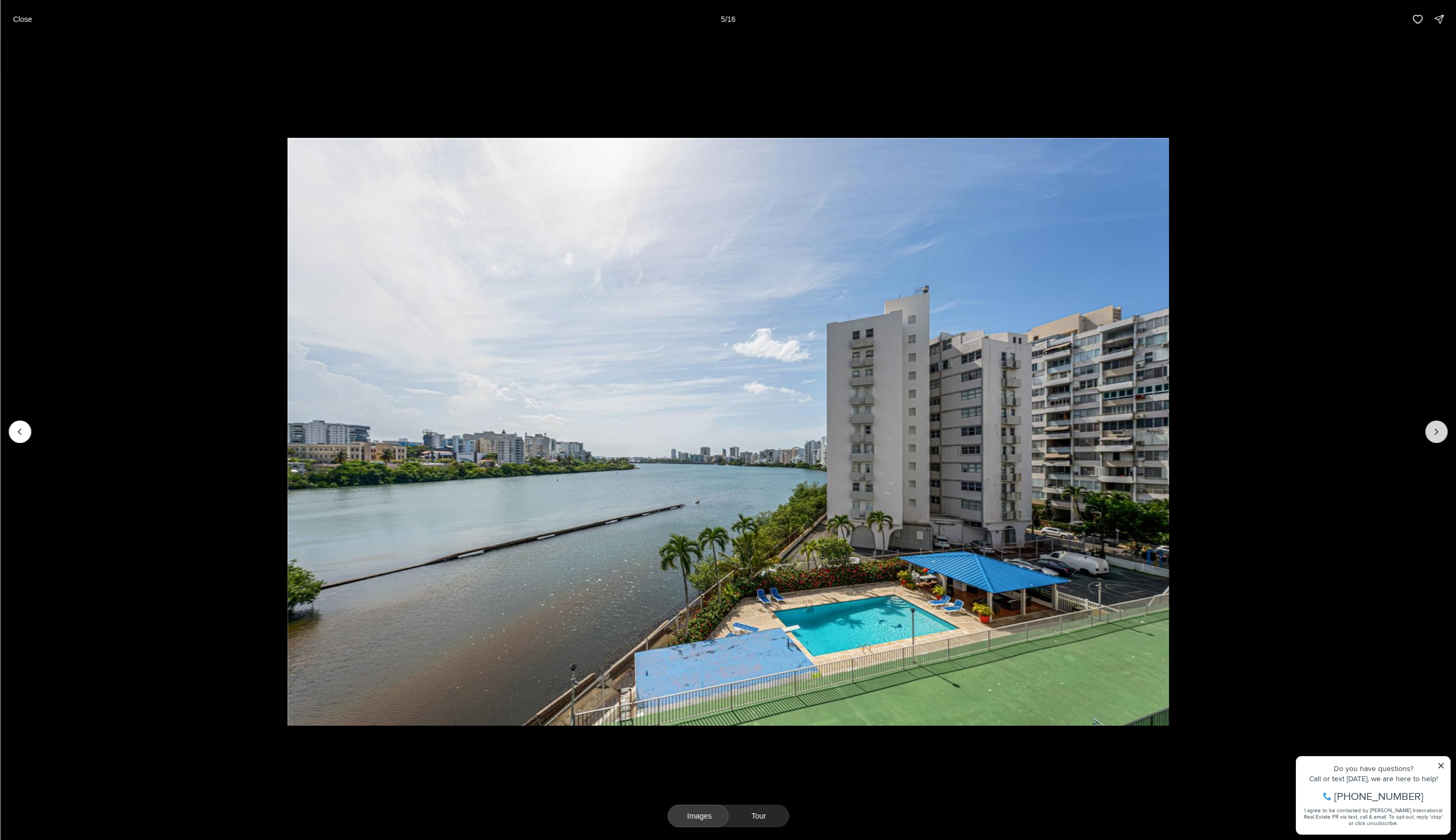
click at [1434, 433] on icon "Next slide" at bounding box center [1436, 431] width 11 height 11
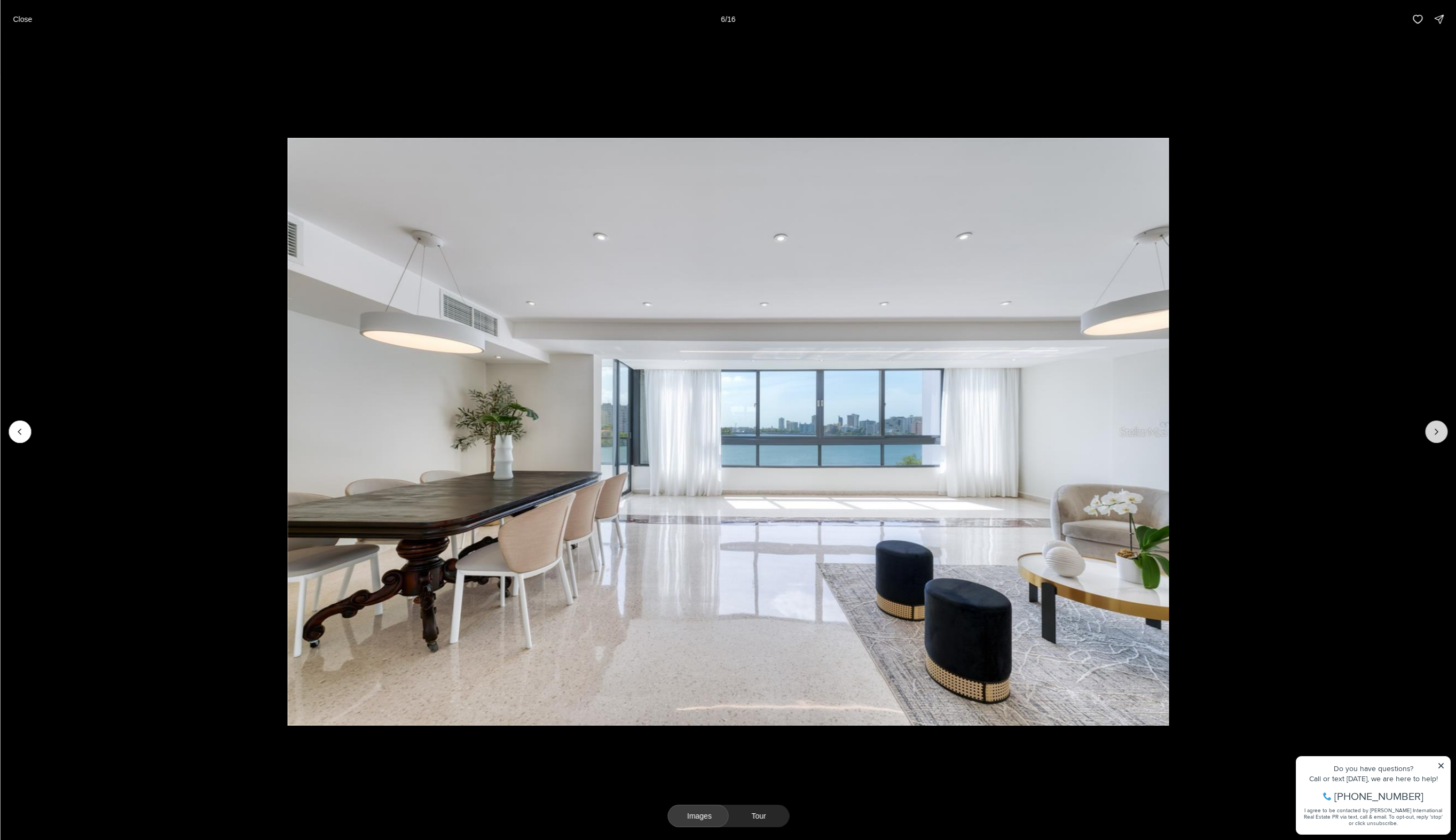
click at [1434, 433] on icon "Next slide" at bounding box center [1436, 431] width 11 height 11
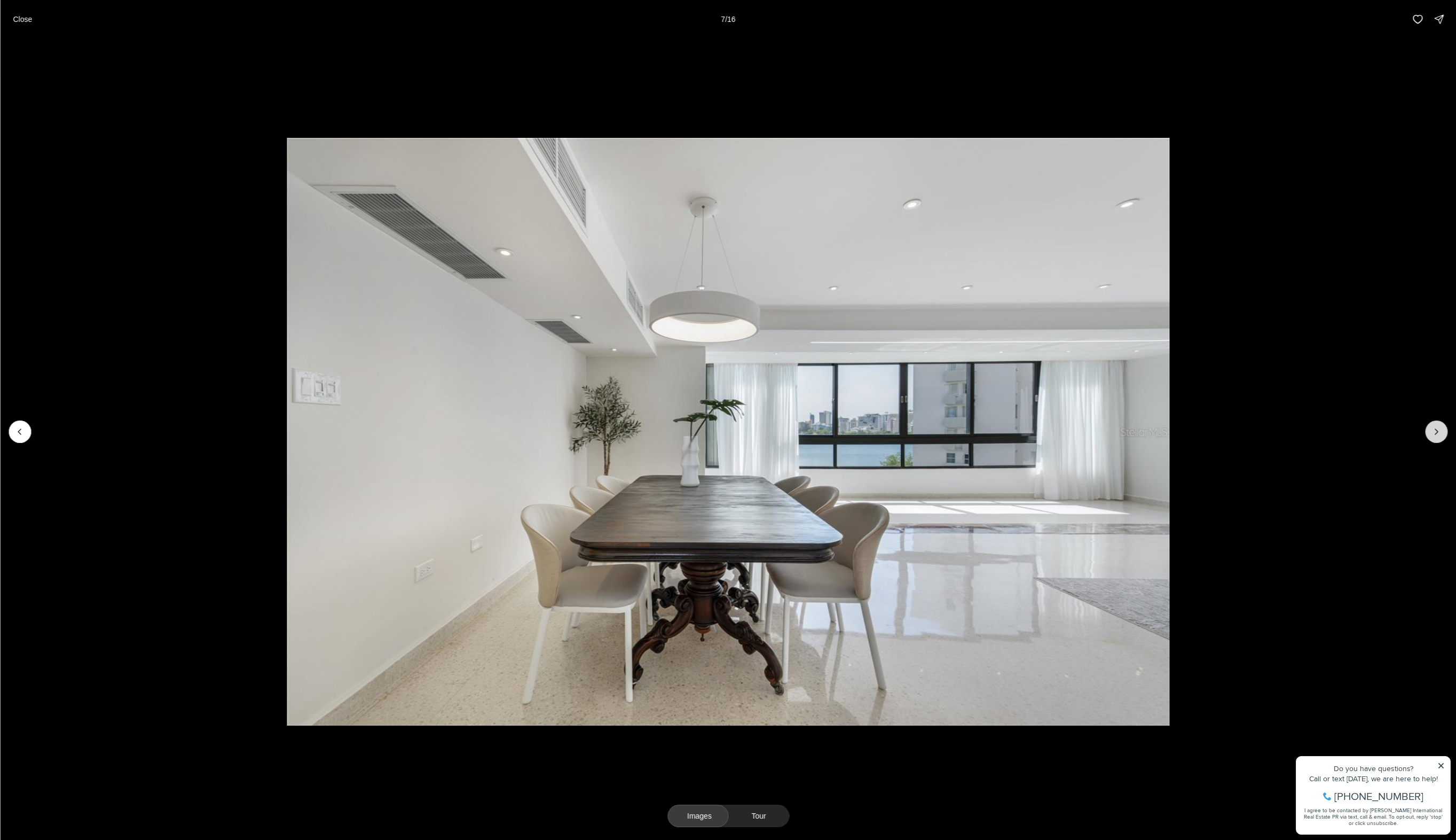
click at [1434, 433] on icon "Next slide" at bounding box center [1436, 431] width 11 height 11
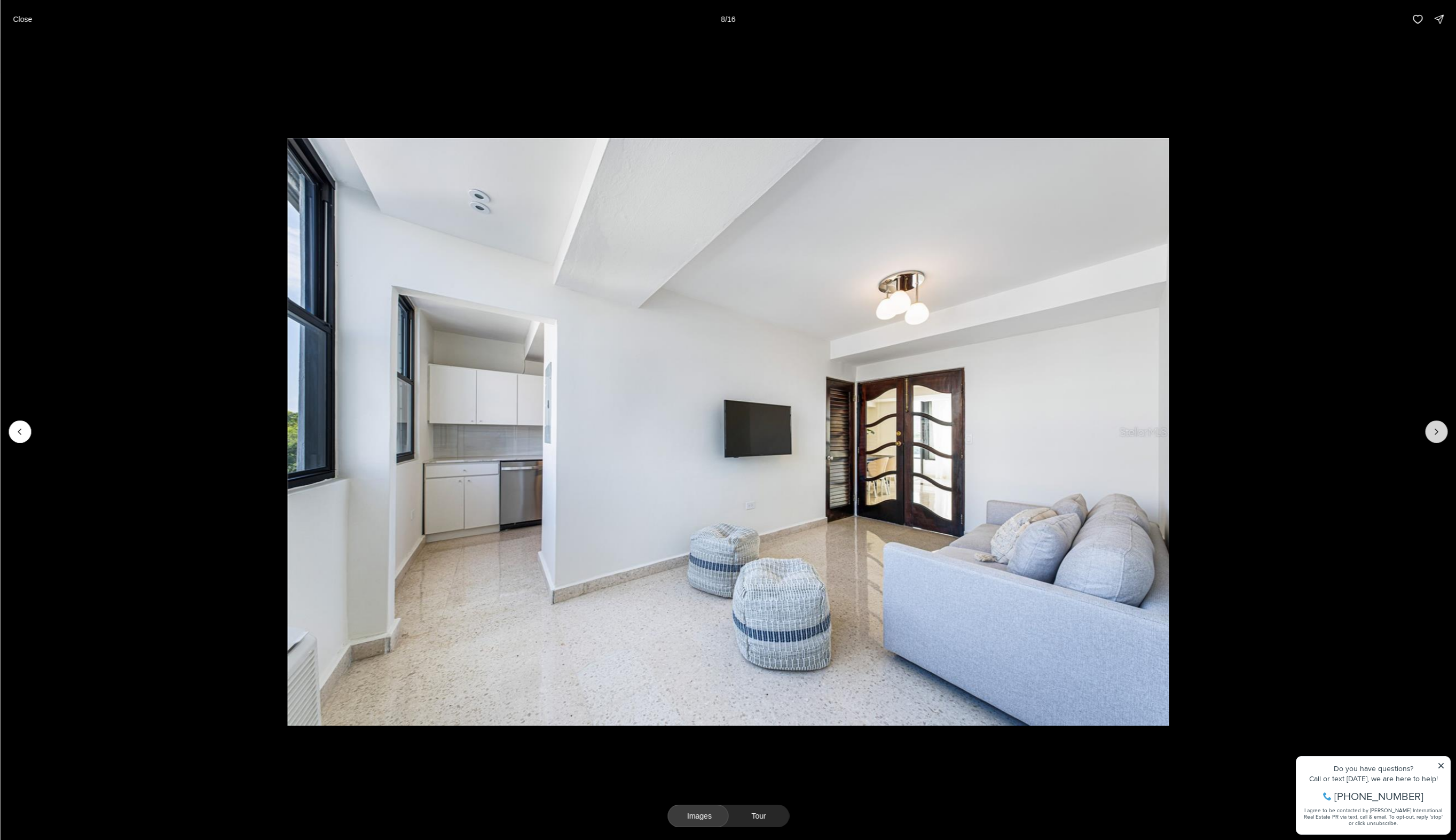
click at [1434, 433] on icon "Next slide" at bounding box center [1436, 431] width 11 height 11
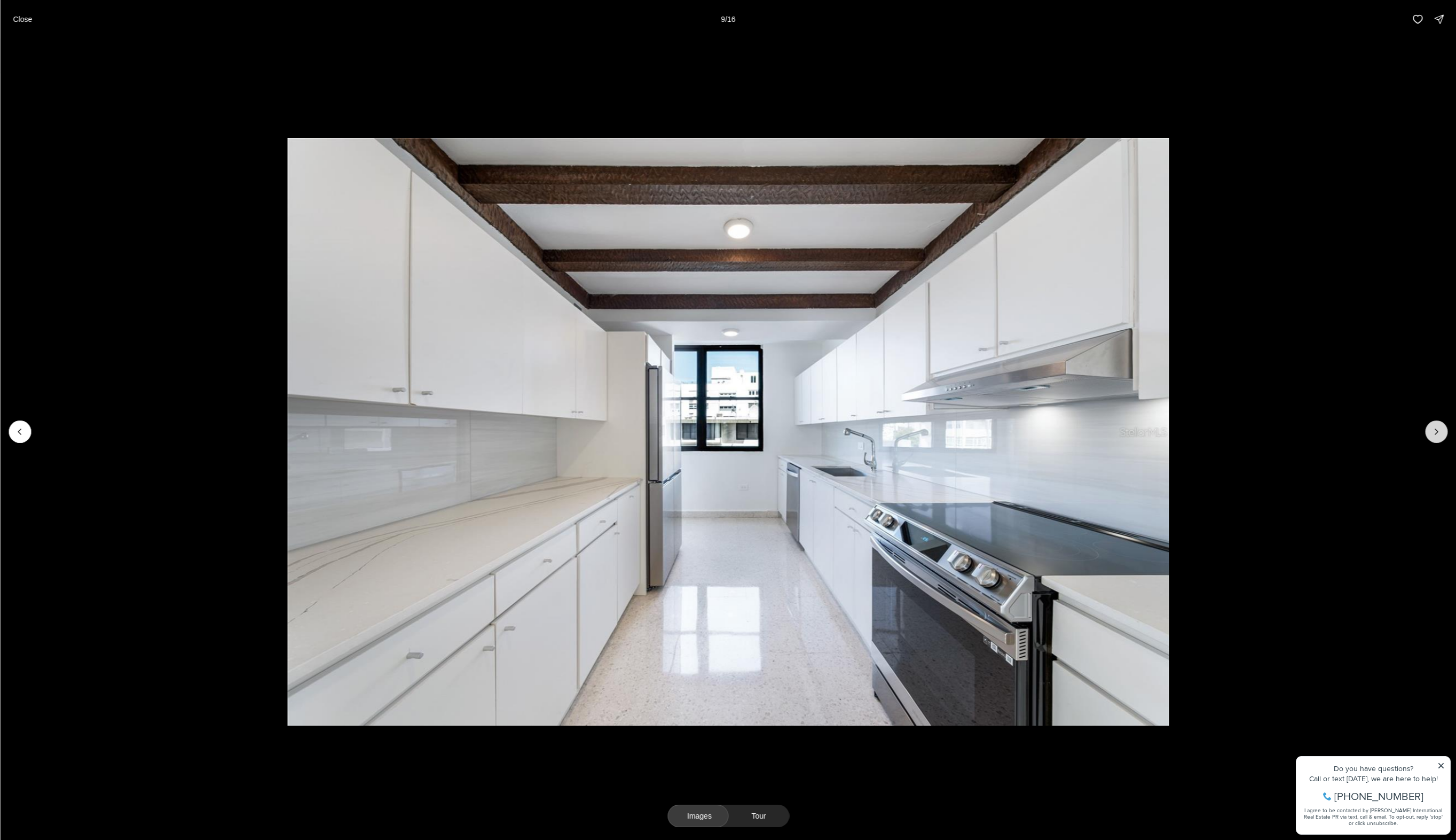
click at [1434, 433] on icon "Next slide" at bounding box center [1436, 431] width 11 height 11
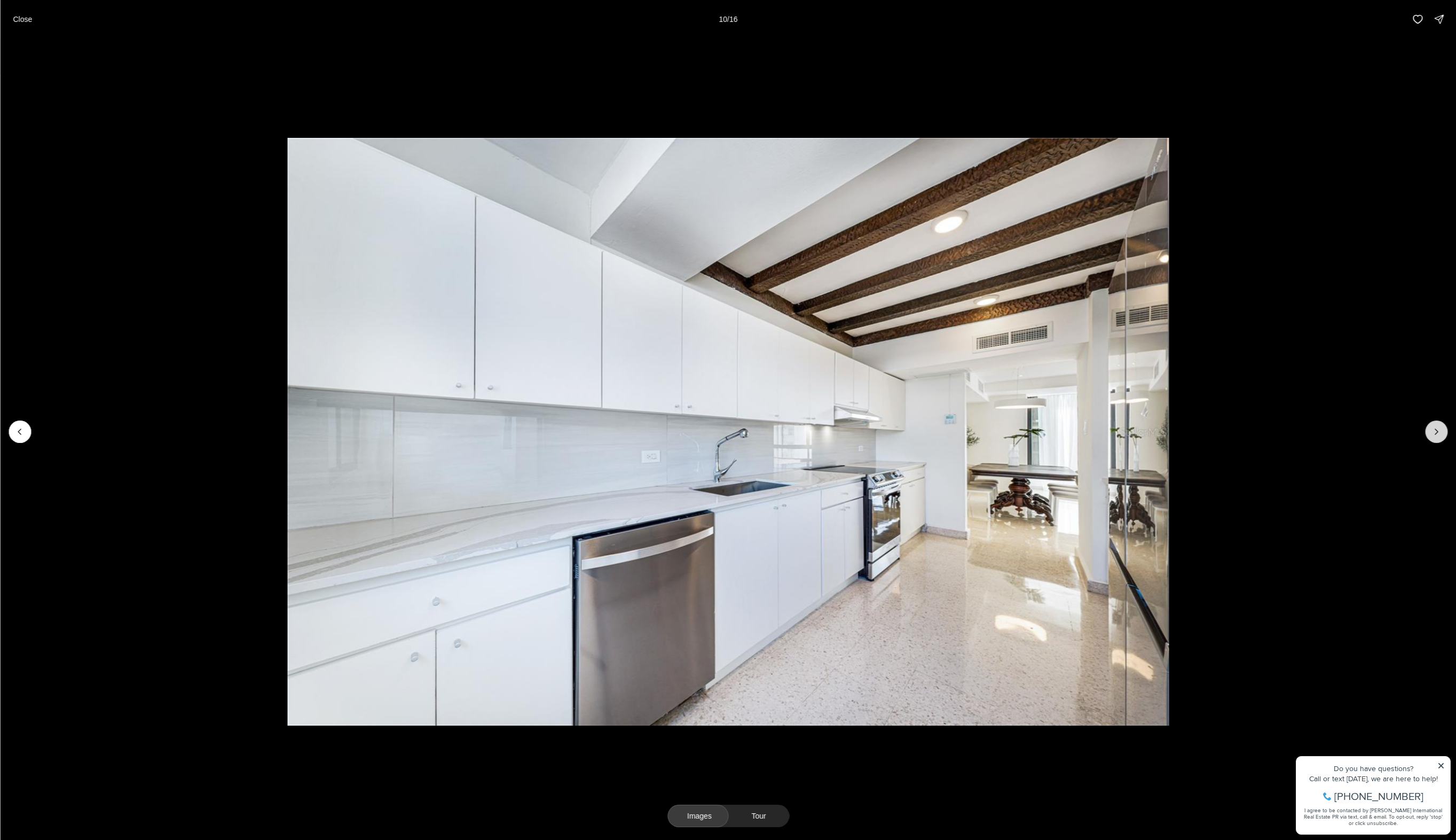
click at [1434, 433] on icon "Next slide" at bounding box center [1436, 431] width 11 height 11
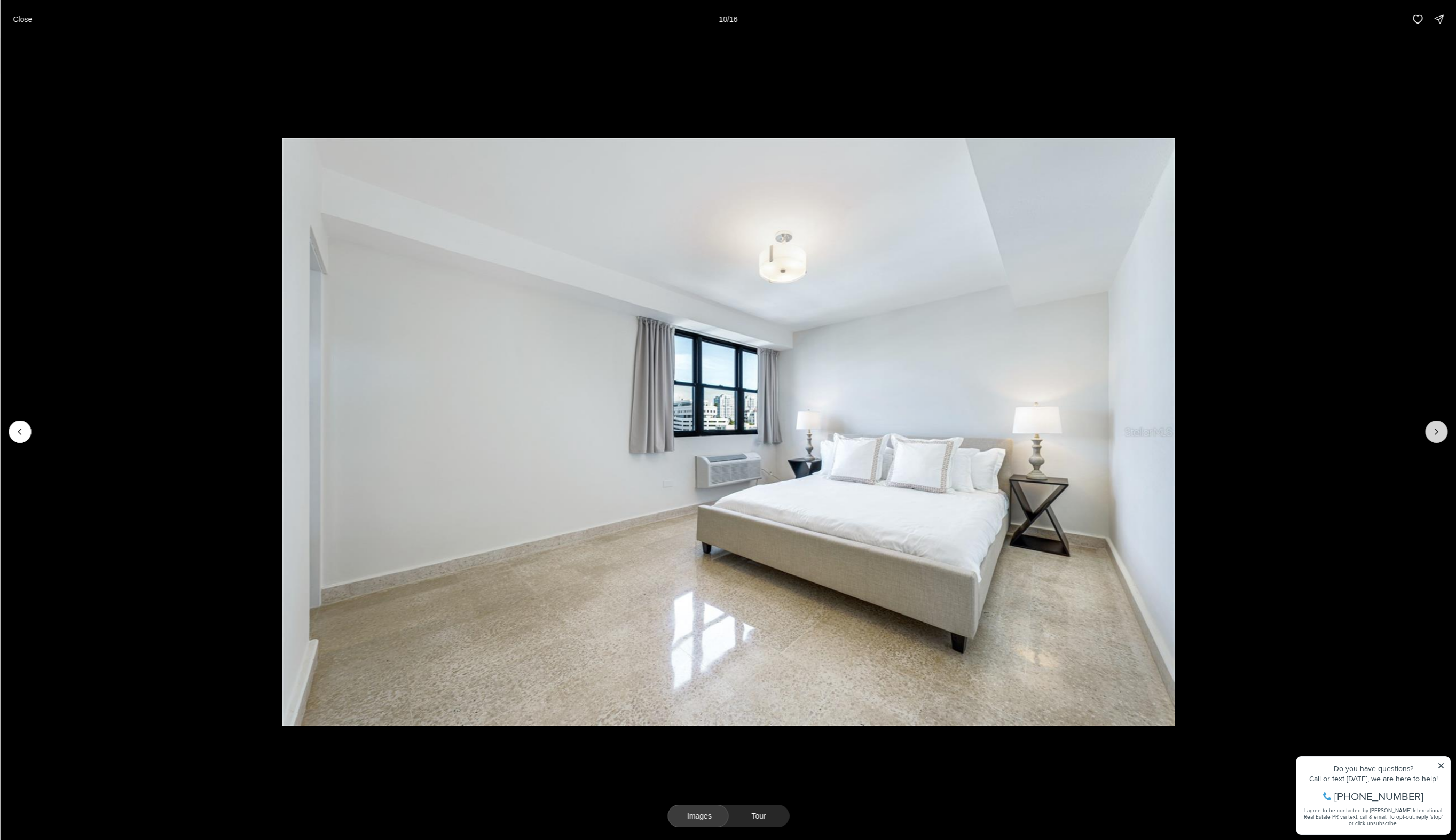
click at [1434, 433] on icon "Next slide" at bounding box center [1436, 431] width 11 height 11
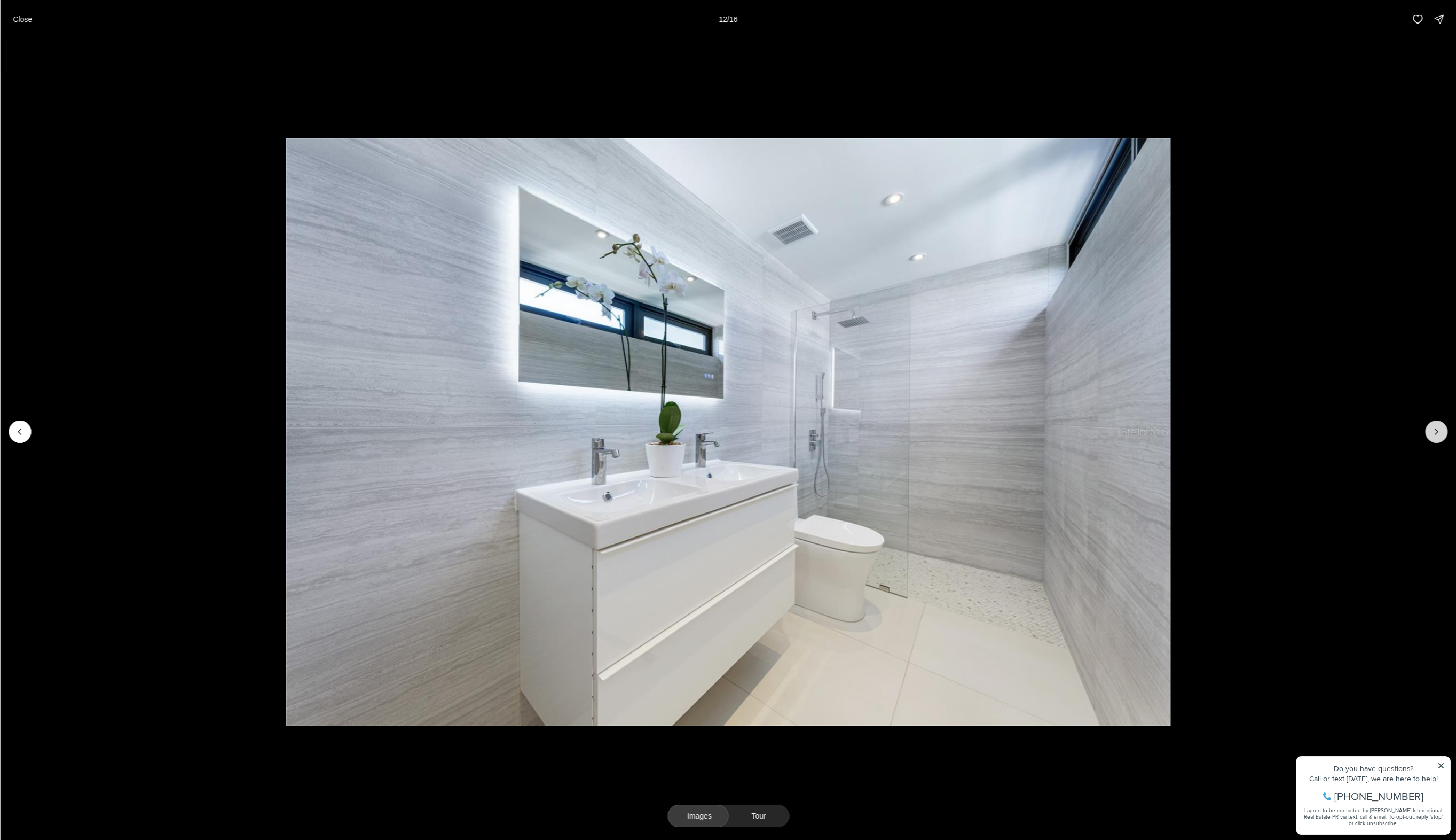
click at [1434, 433] on icon "Next slide" at bounding box center [1436, 431] width 11 height 11
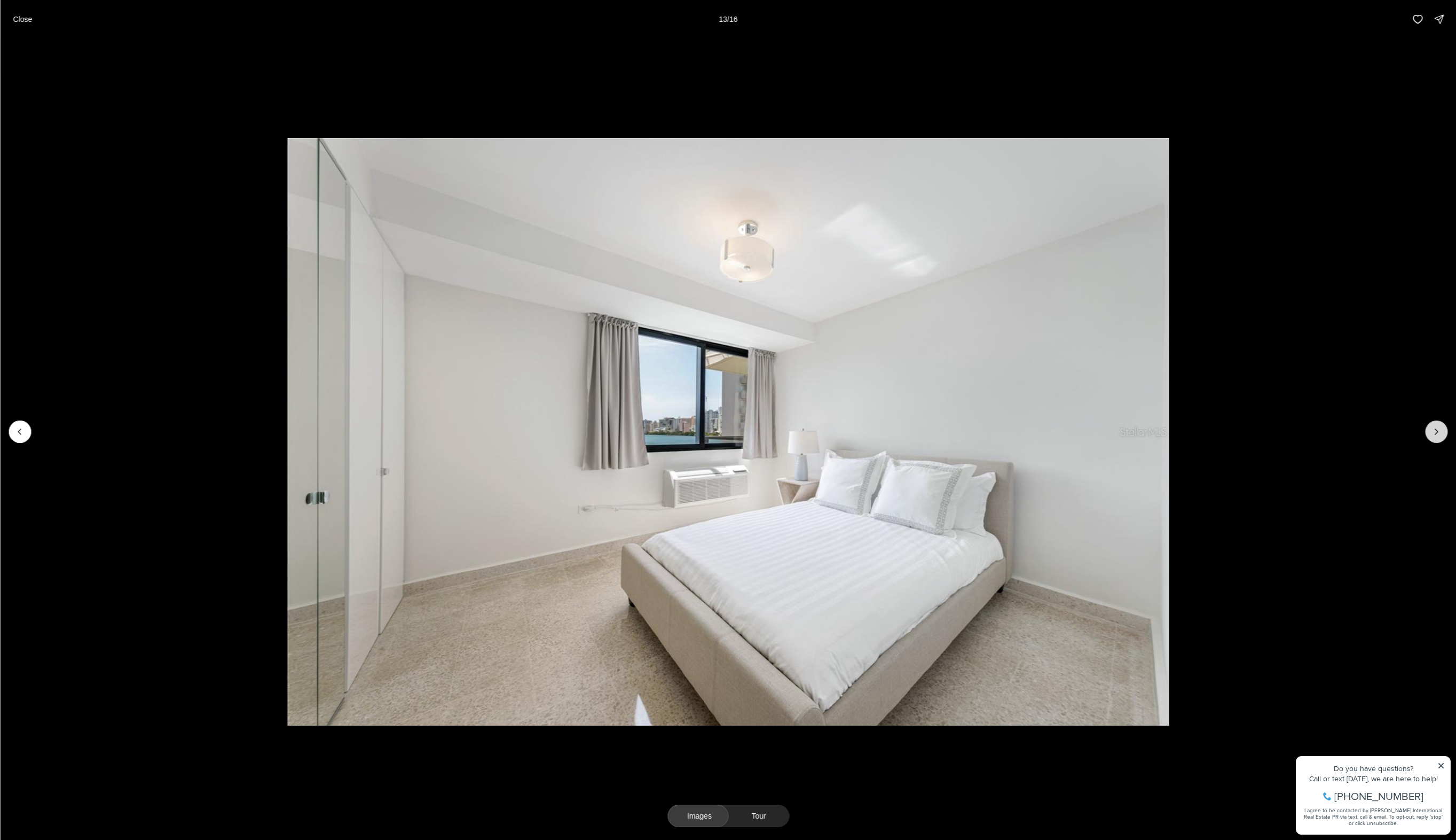
click at [1434, 433] on icon "Next slide" at bounding box center [1436, 431] width 11 height 11
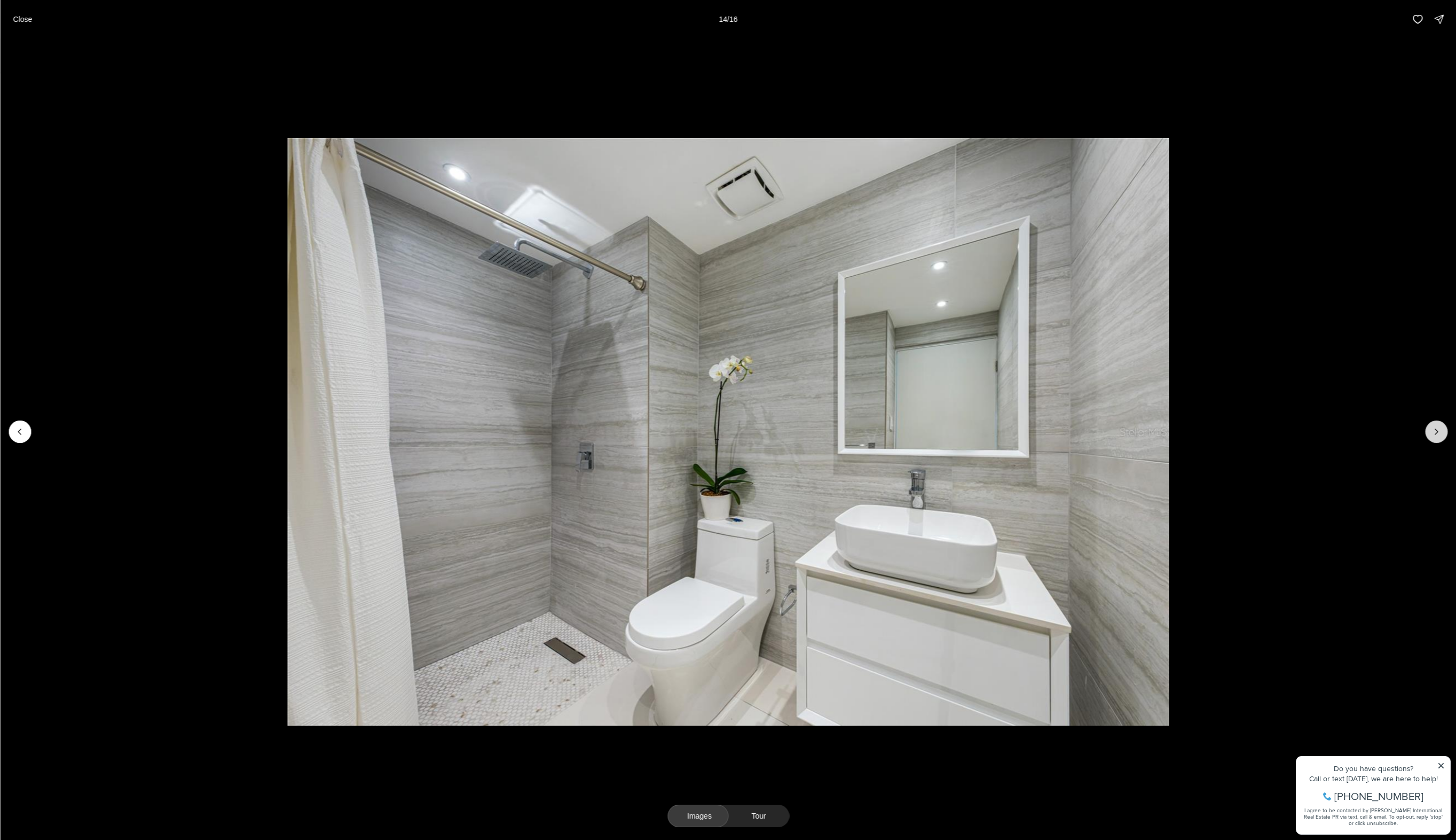
click at [1434, 433] on icon "Next slide" at bounding box center [1436, 431] width 11 height 11
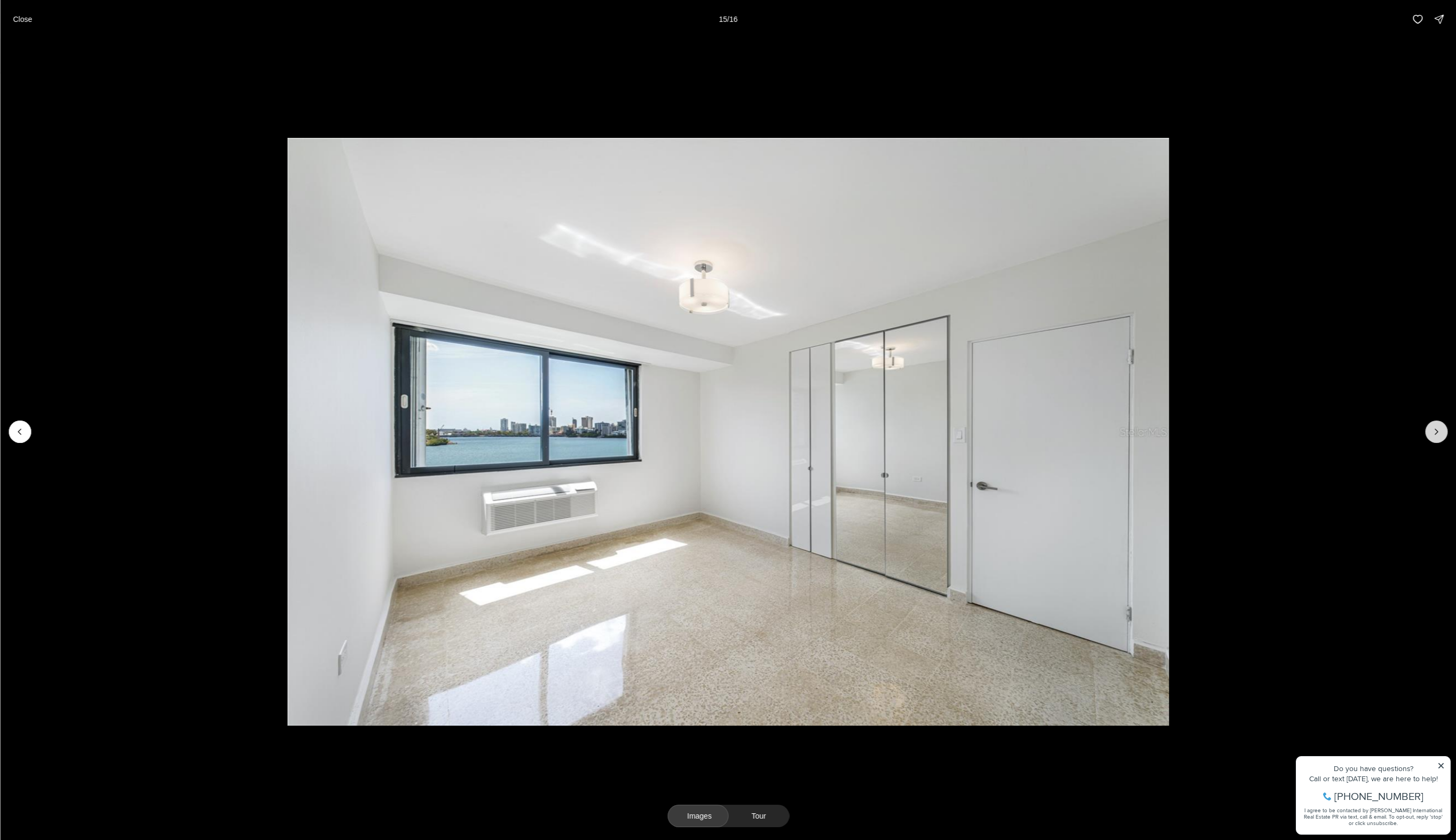
click at [1434, 433] on icon "Next slide" at bounding box center [1436, 431] width 11 height 11
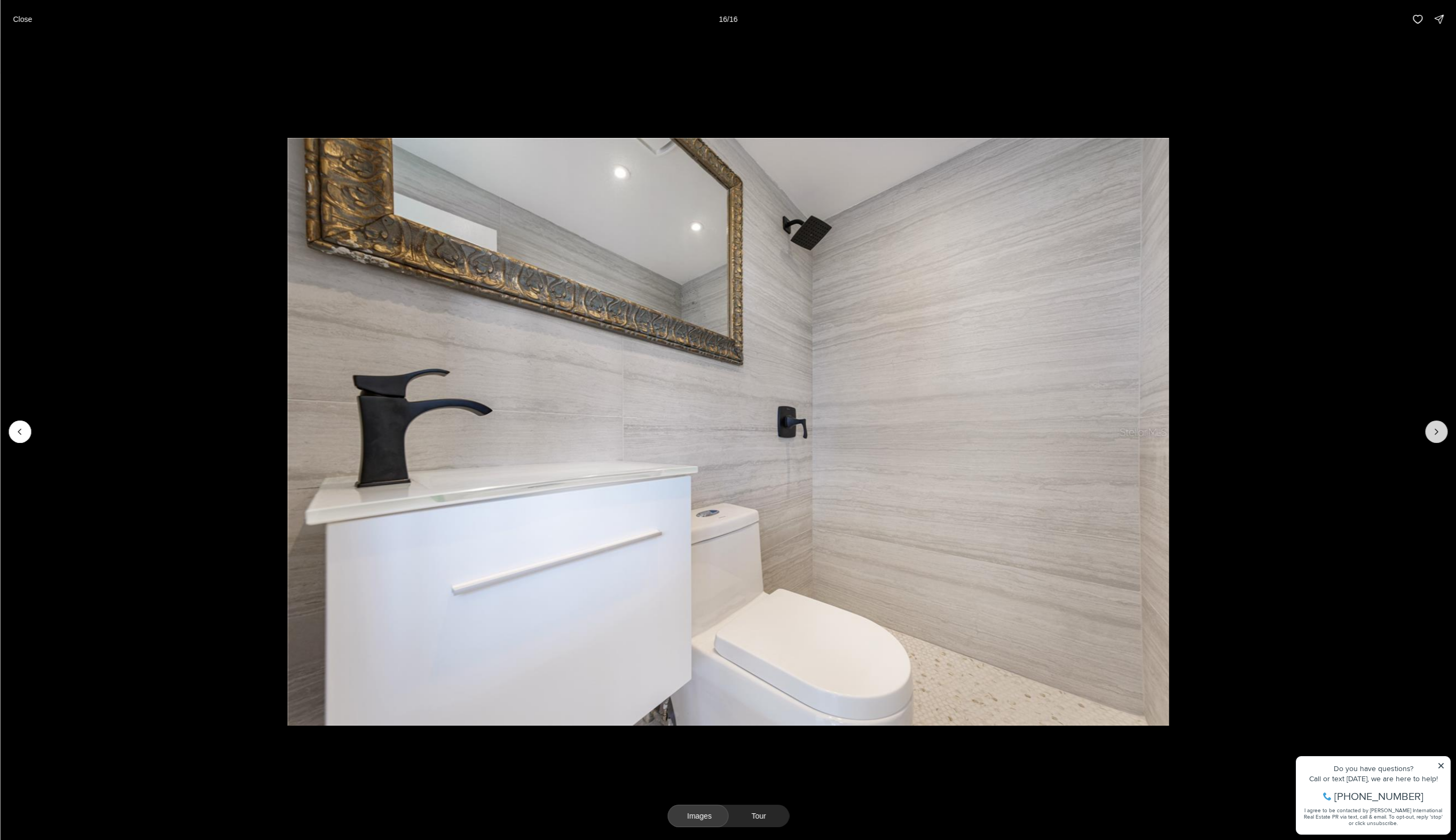
click at [1434, 433] on div at bounding box center [1436, 431] width 22 height 22
click at [20, 16] on p "Close" at bounding box center [22, 19] width 19 height 9
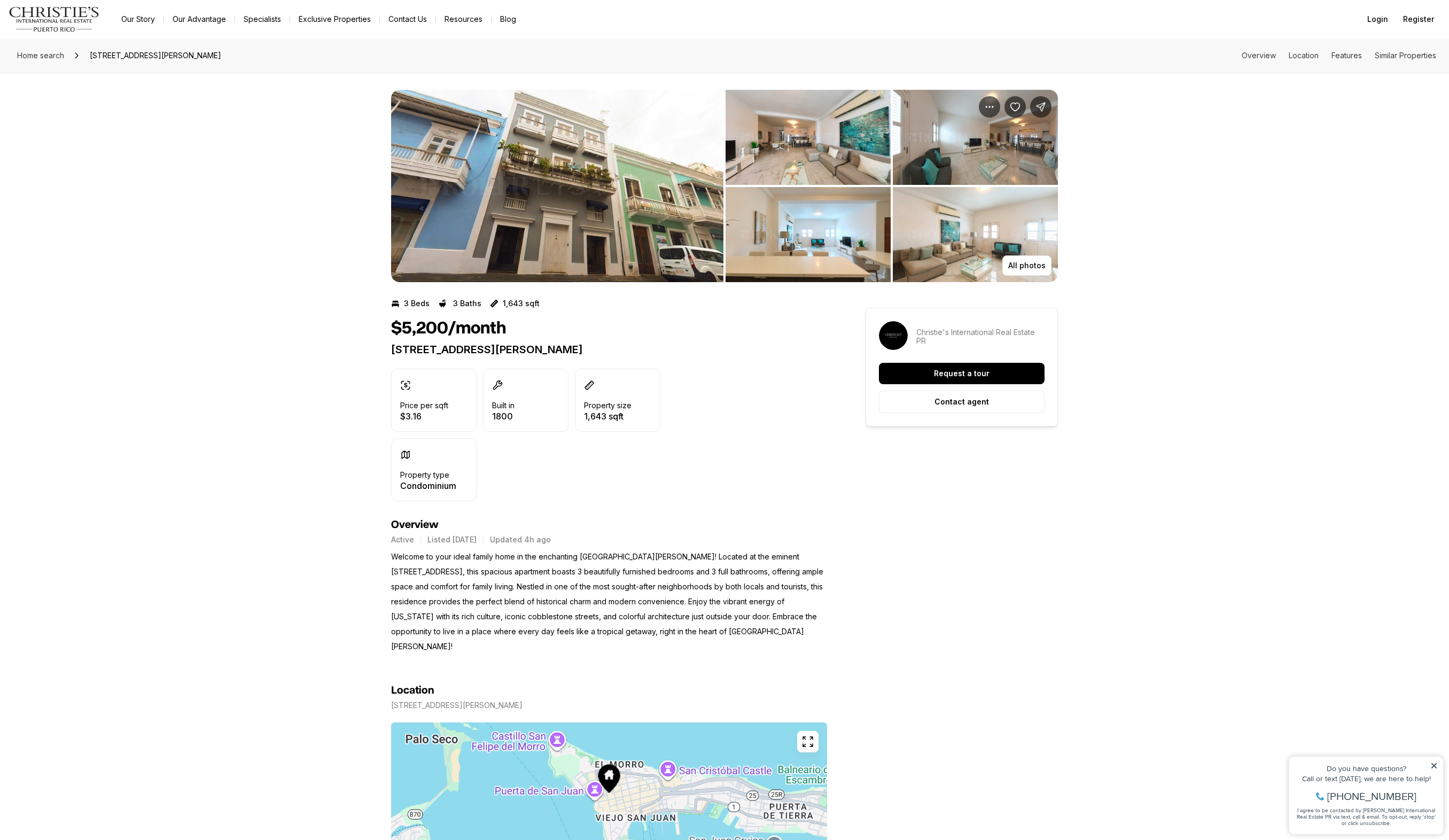
click at [521, 196] on img "View image gallery" at bounding box center [556, 186] width 332 height 192
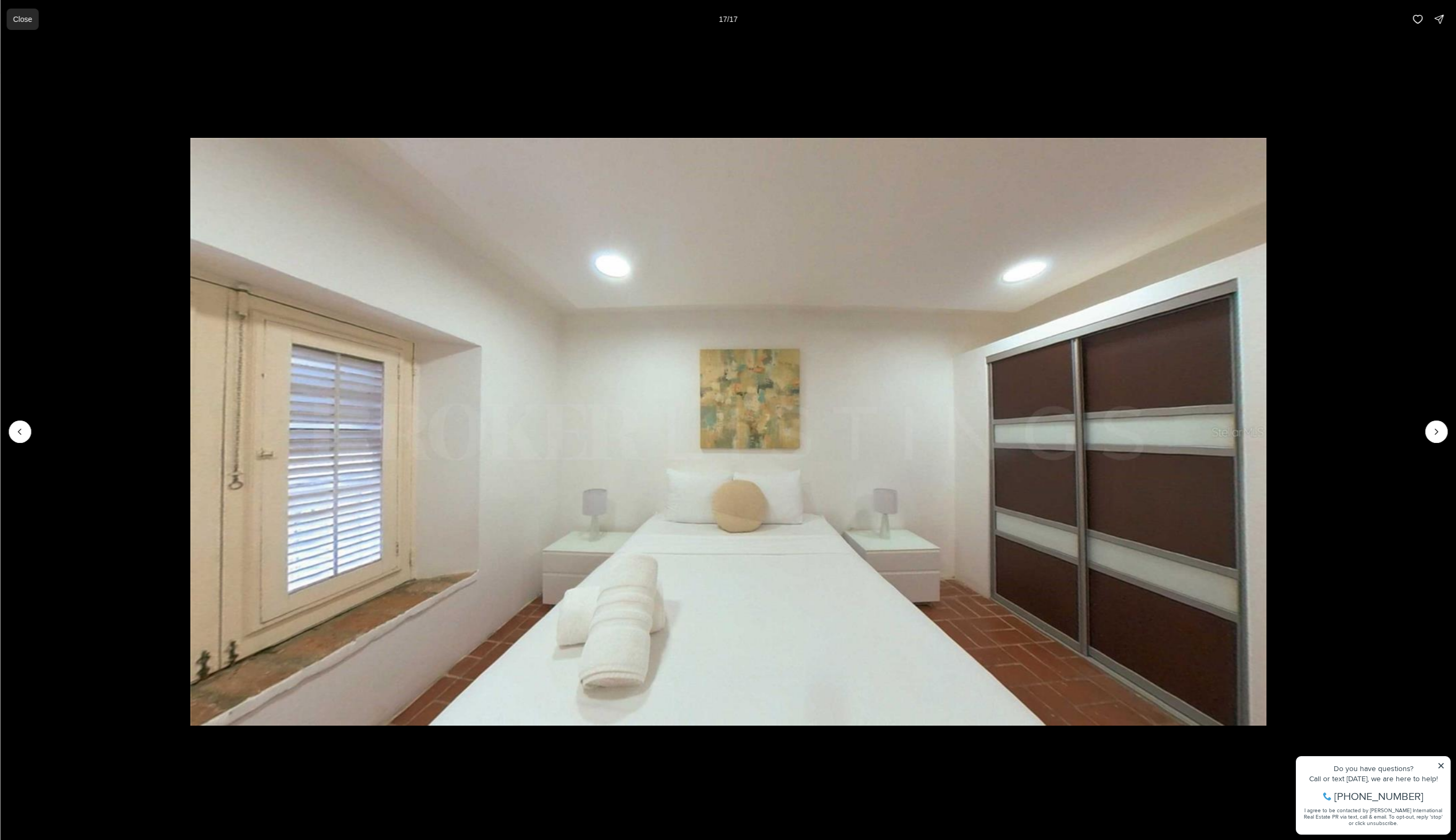
click at [33, 20] on button "Close" at bounding box center [22, 19] width 32 height 21
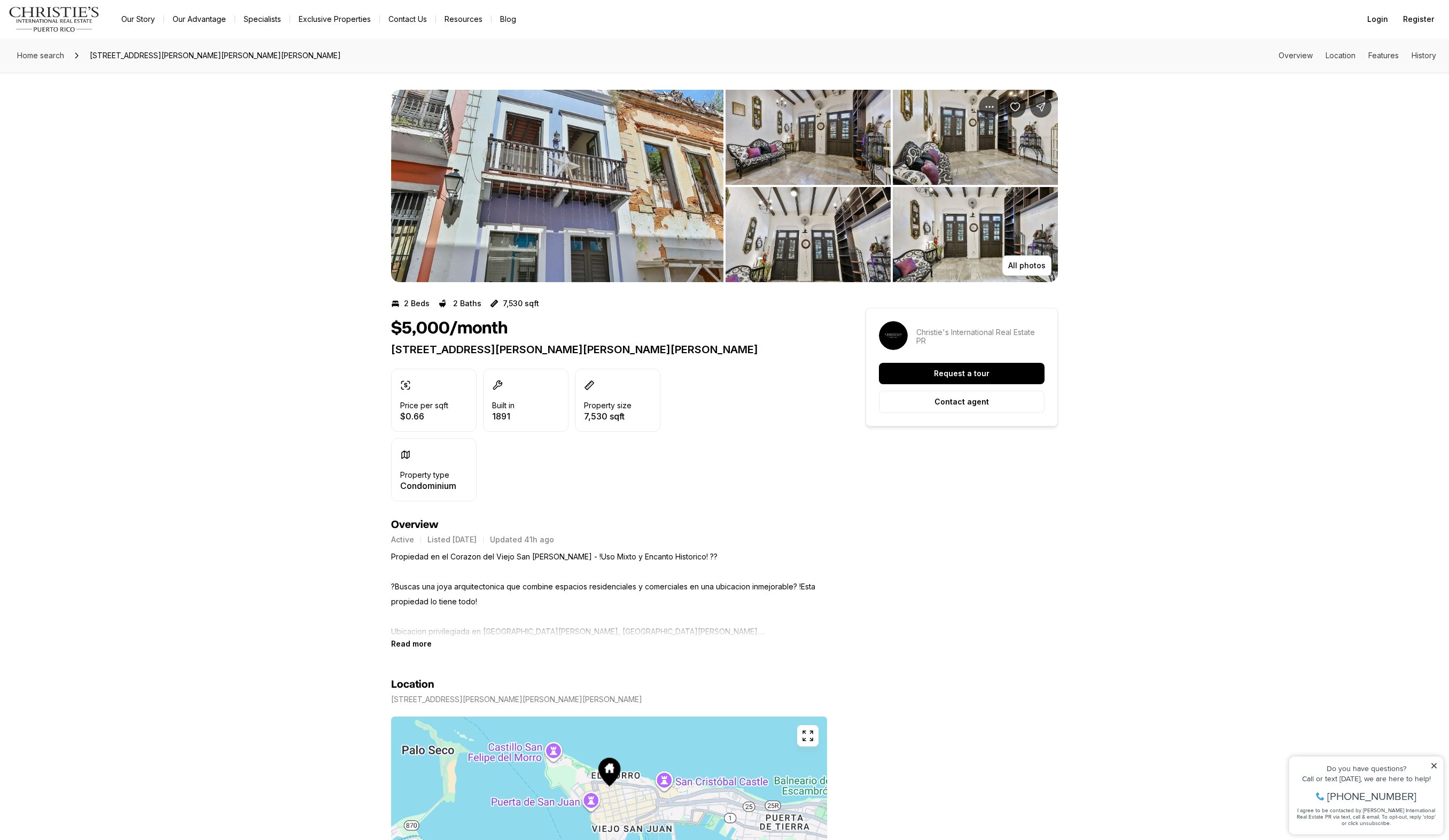
click at [571, 222] on img "View image gallery" at bounding box center [556, 186] width 332 height 192
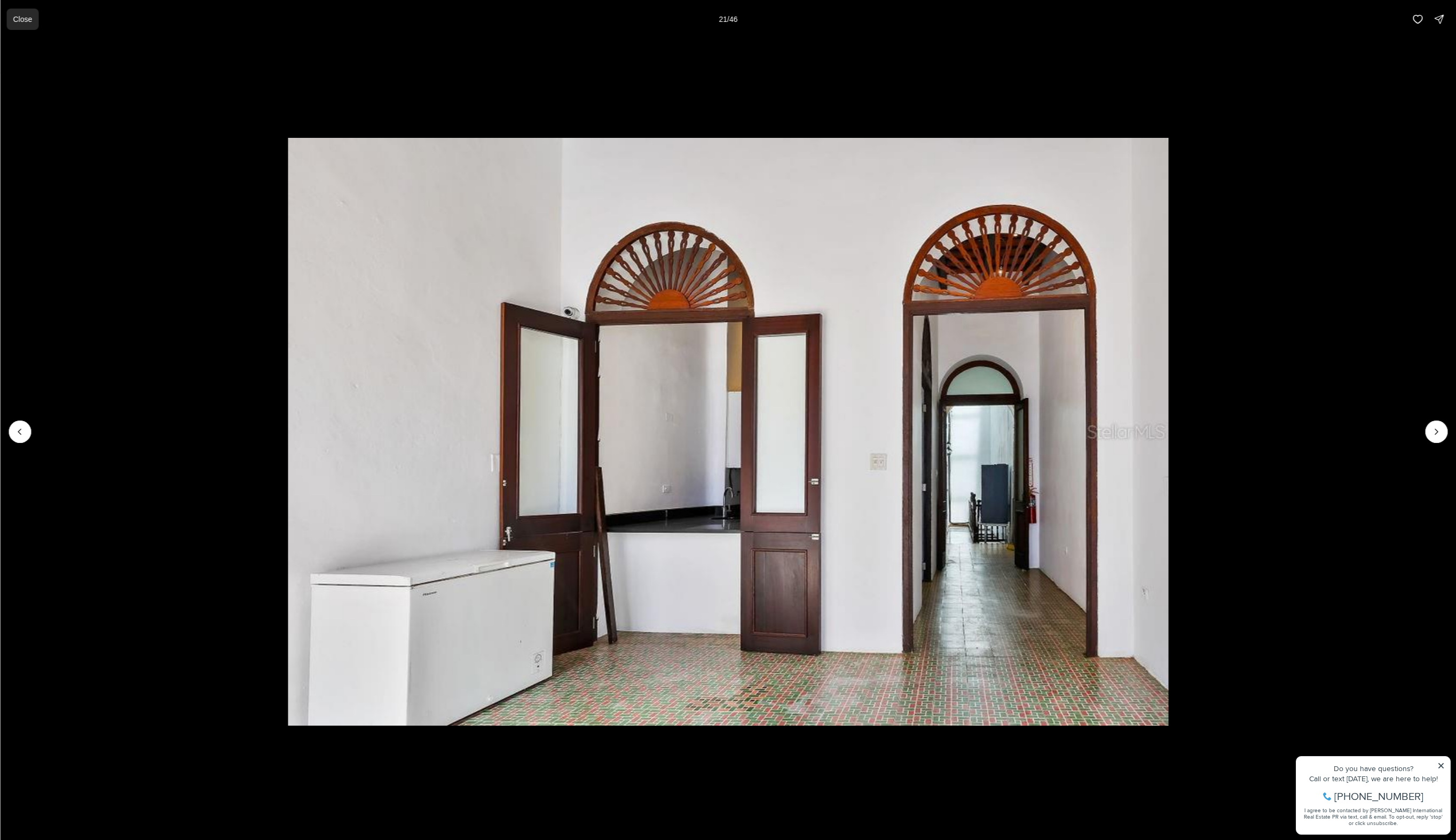
click at [20, 21] on p "Close" at bounding box center [22, 19] width 19 height 9
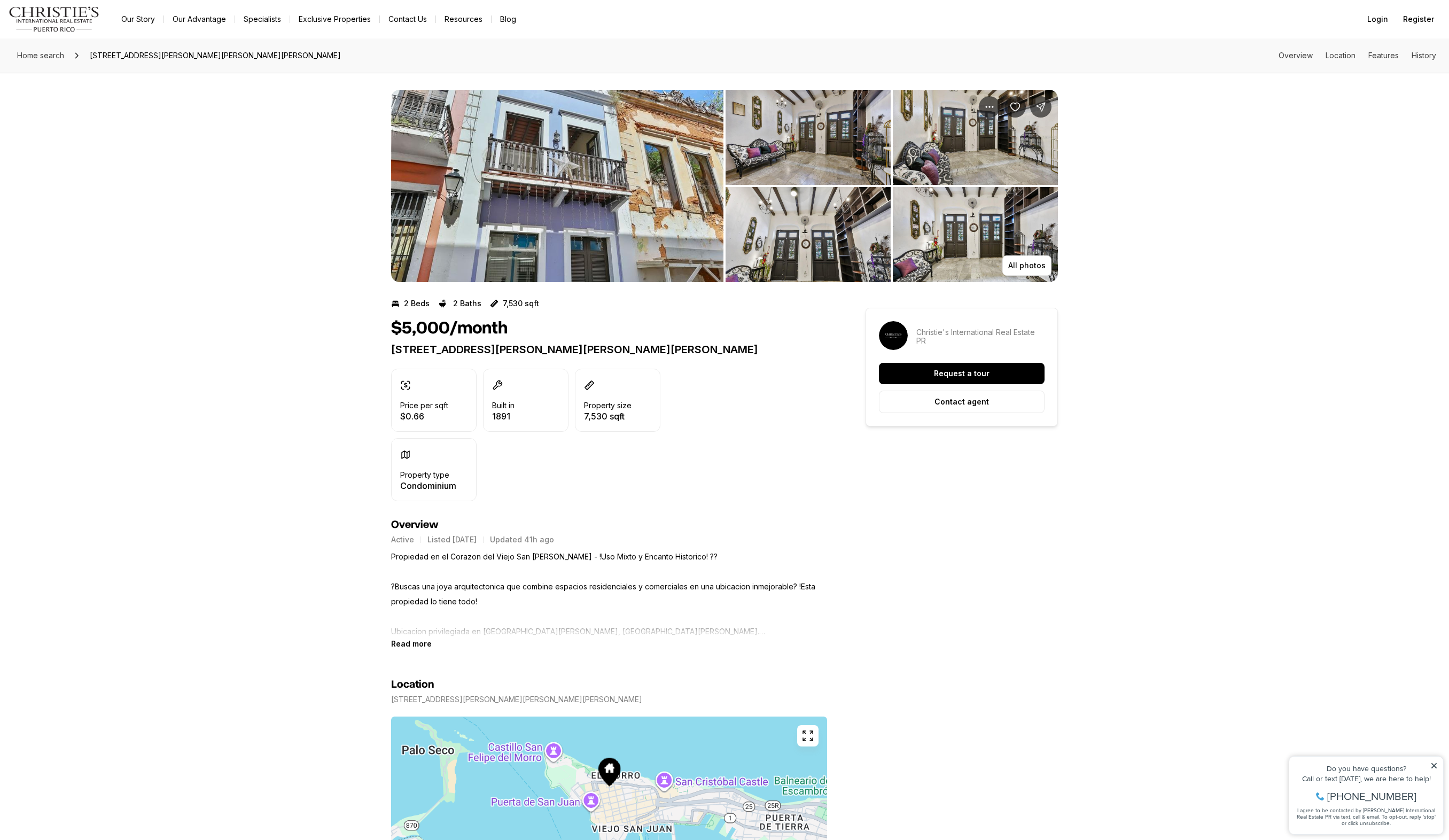
click at [413, 645] on b "Read more" at bounding box center [411, 643] width 40 height 9
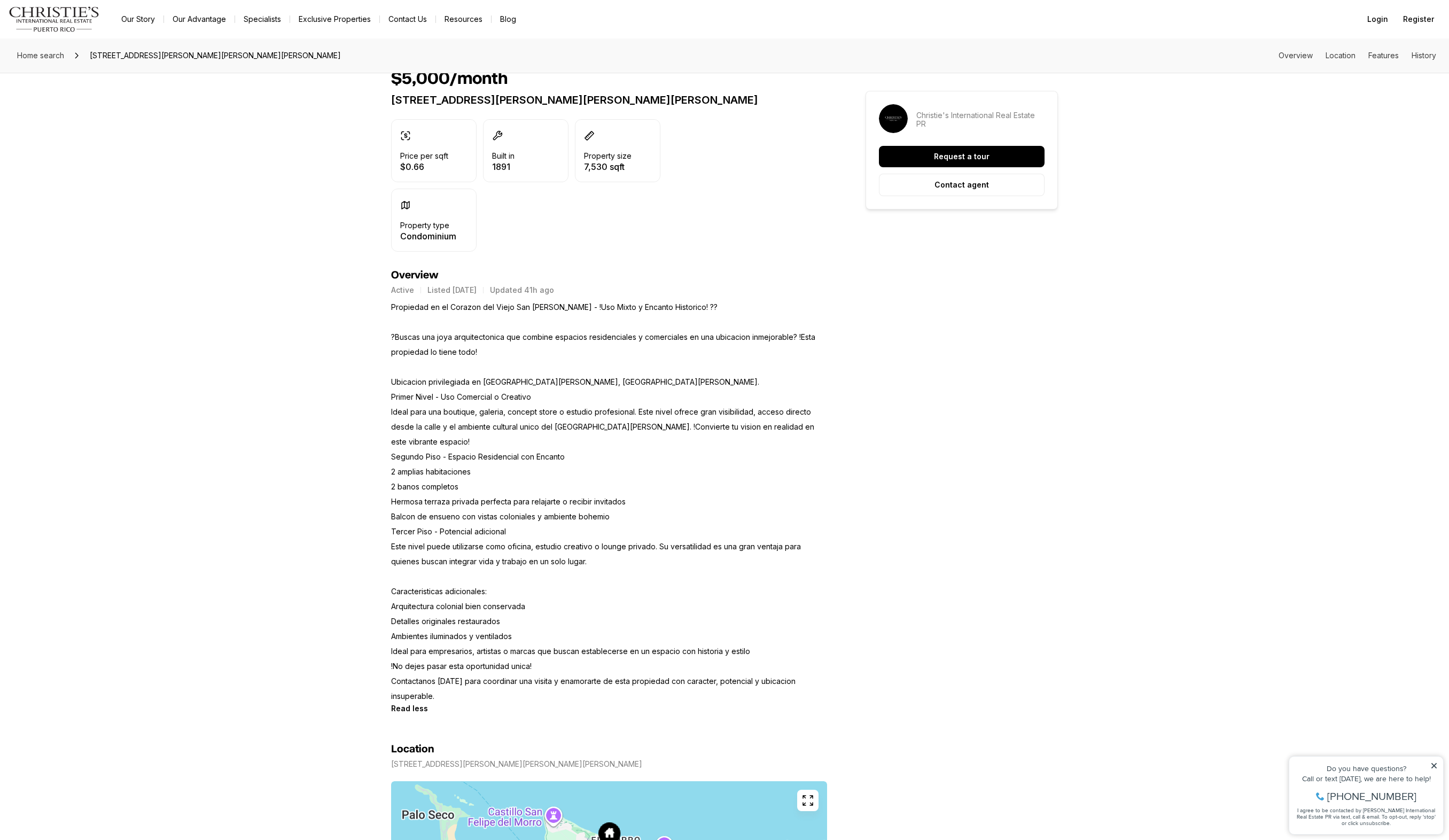
scroll to position [173, 0]
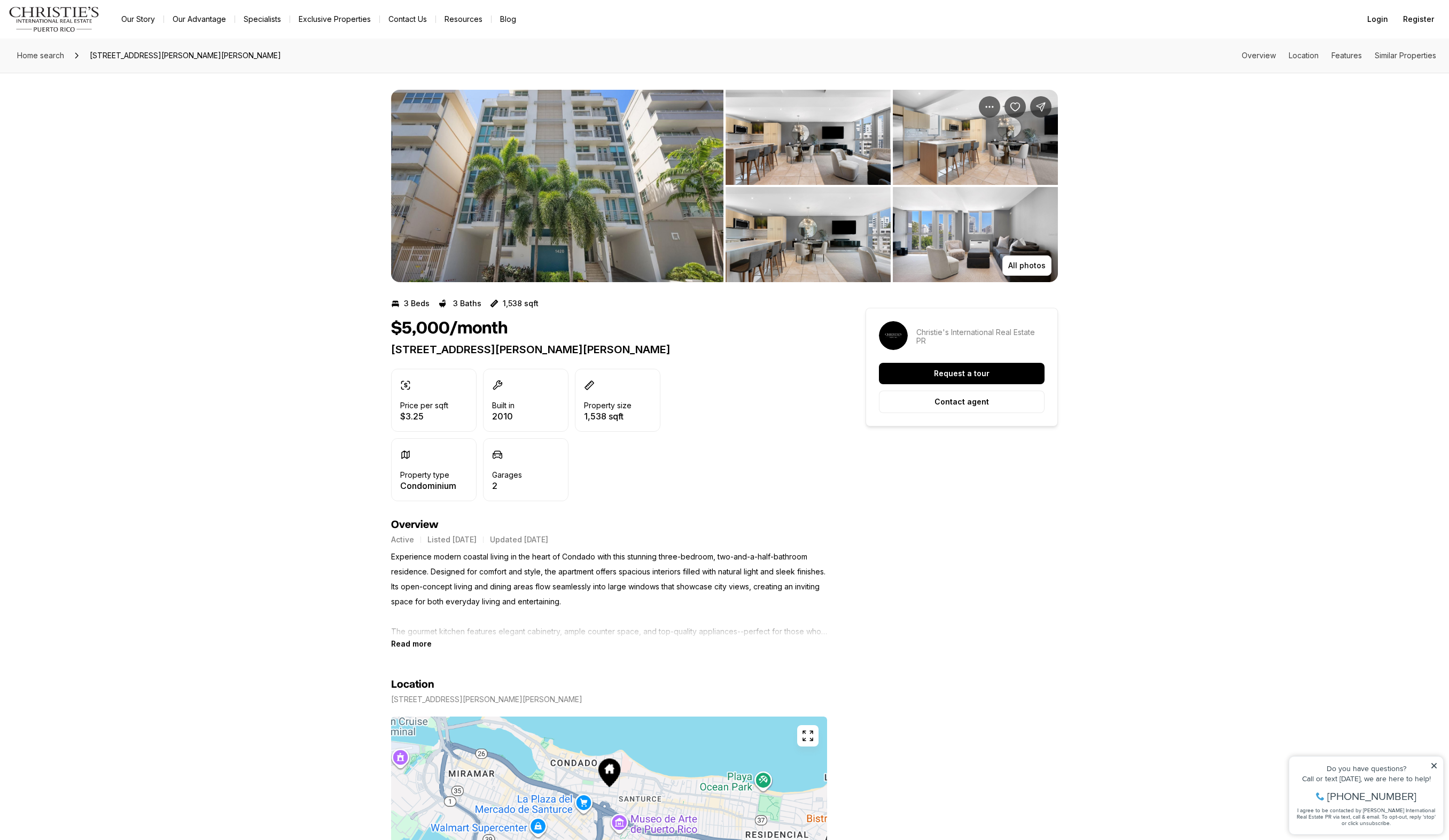
click at [593, 233] on img "View image gallery" at bounding box center [556, 186] width 332 height 192
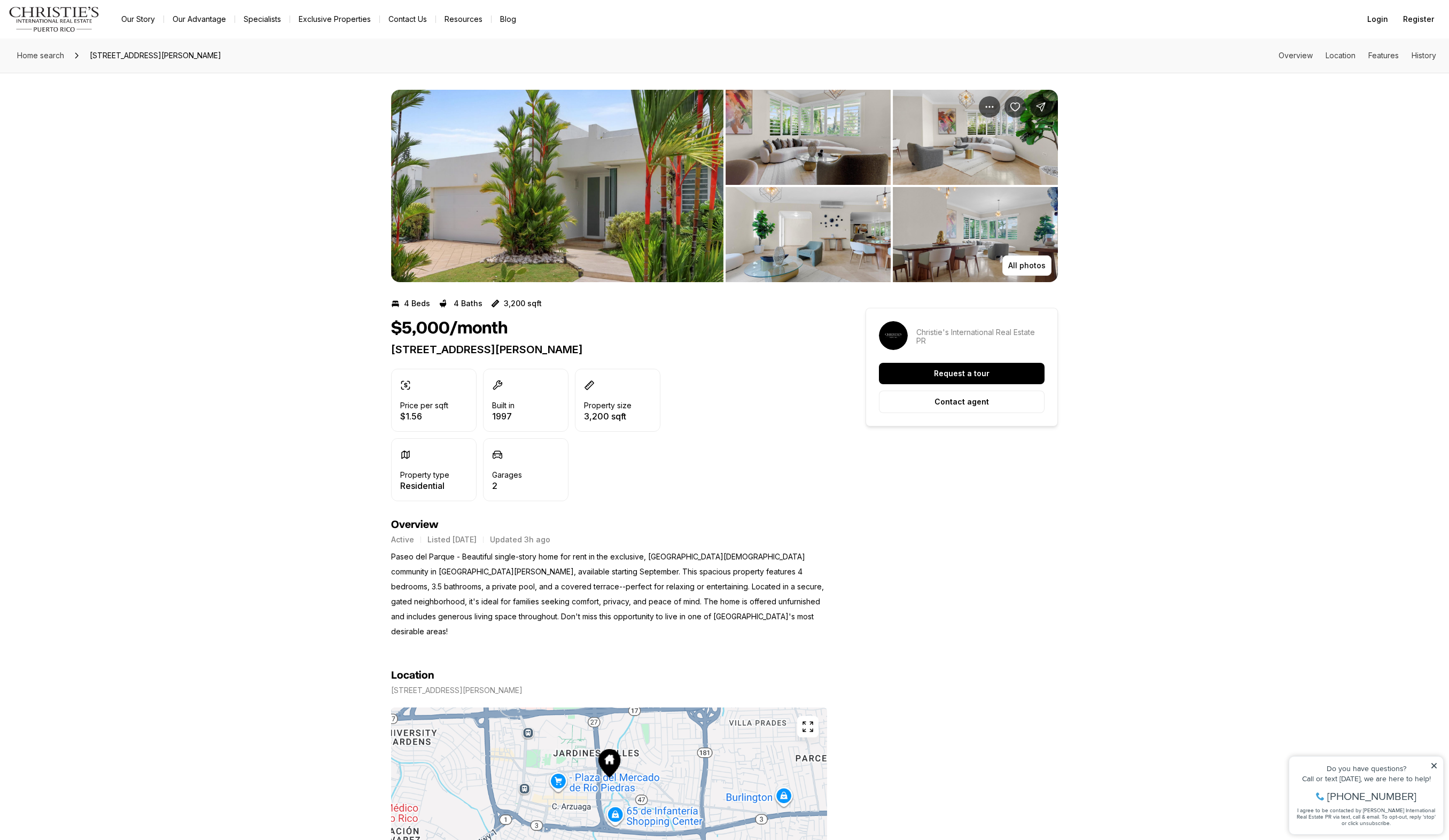
click at [543, 191] on img "View image gallery" at bounding box center [556, 186] width 332 height 192
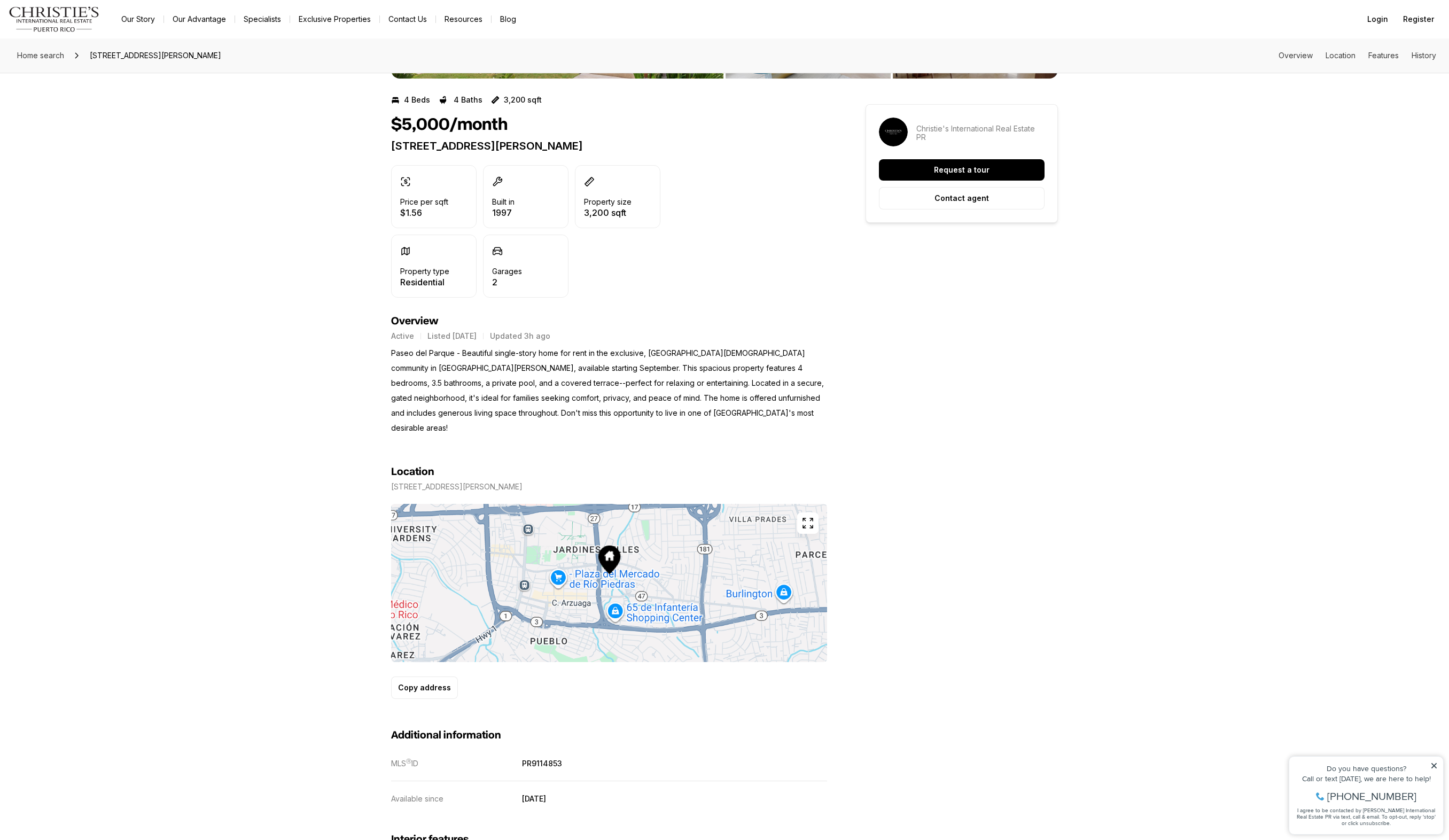
click at [810, 517] on icon "button" at bounding box center [807, 522] width 13 height 13
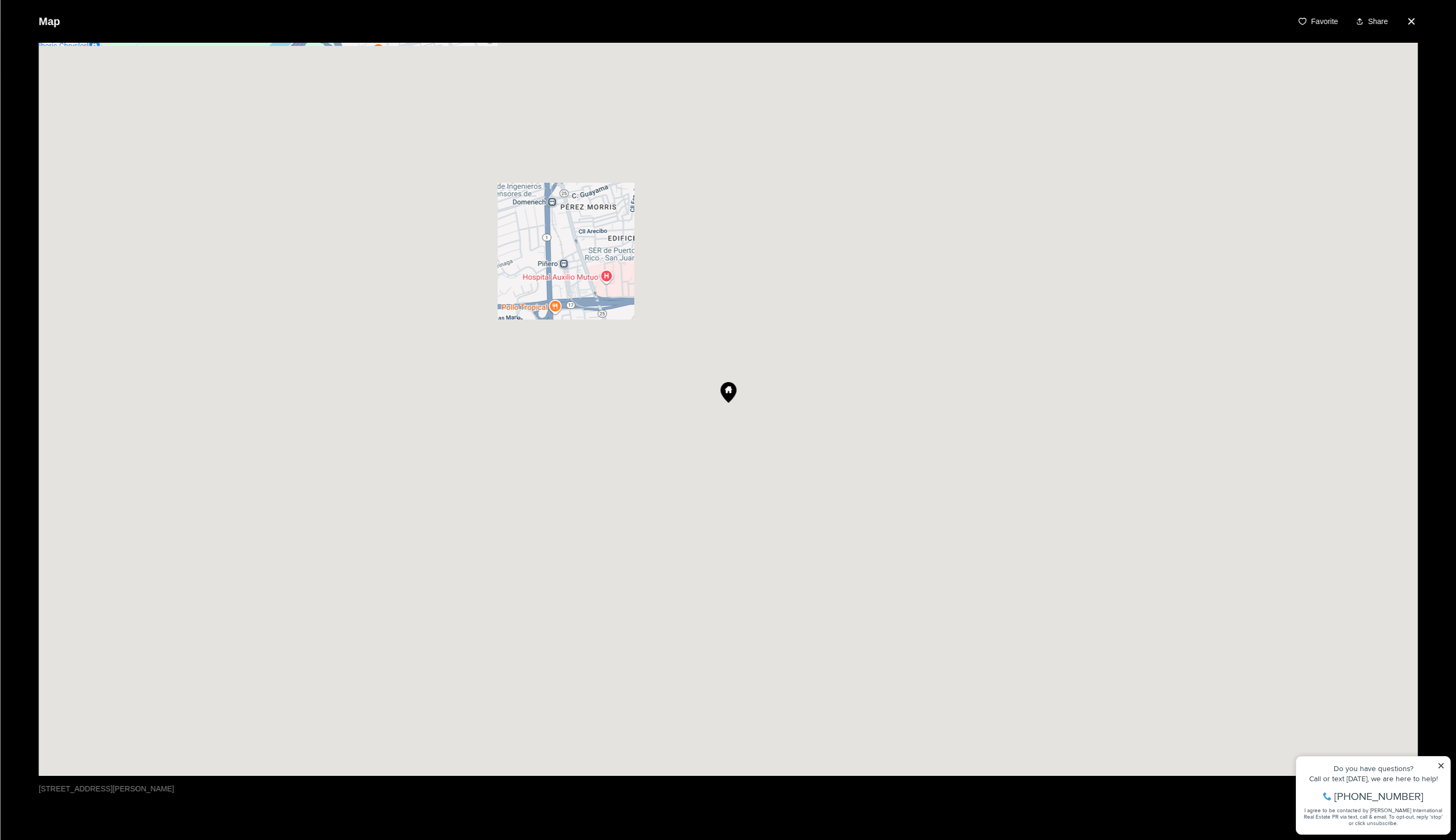
click at [1441, 767] on div "Map Favorite Share [STREET_ADDRESS][PERSON_NAME]" at bounding box center [728, 420] width 1456 height 840
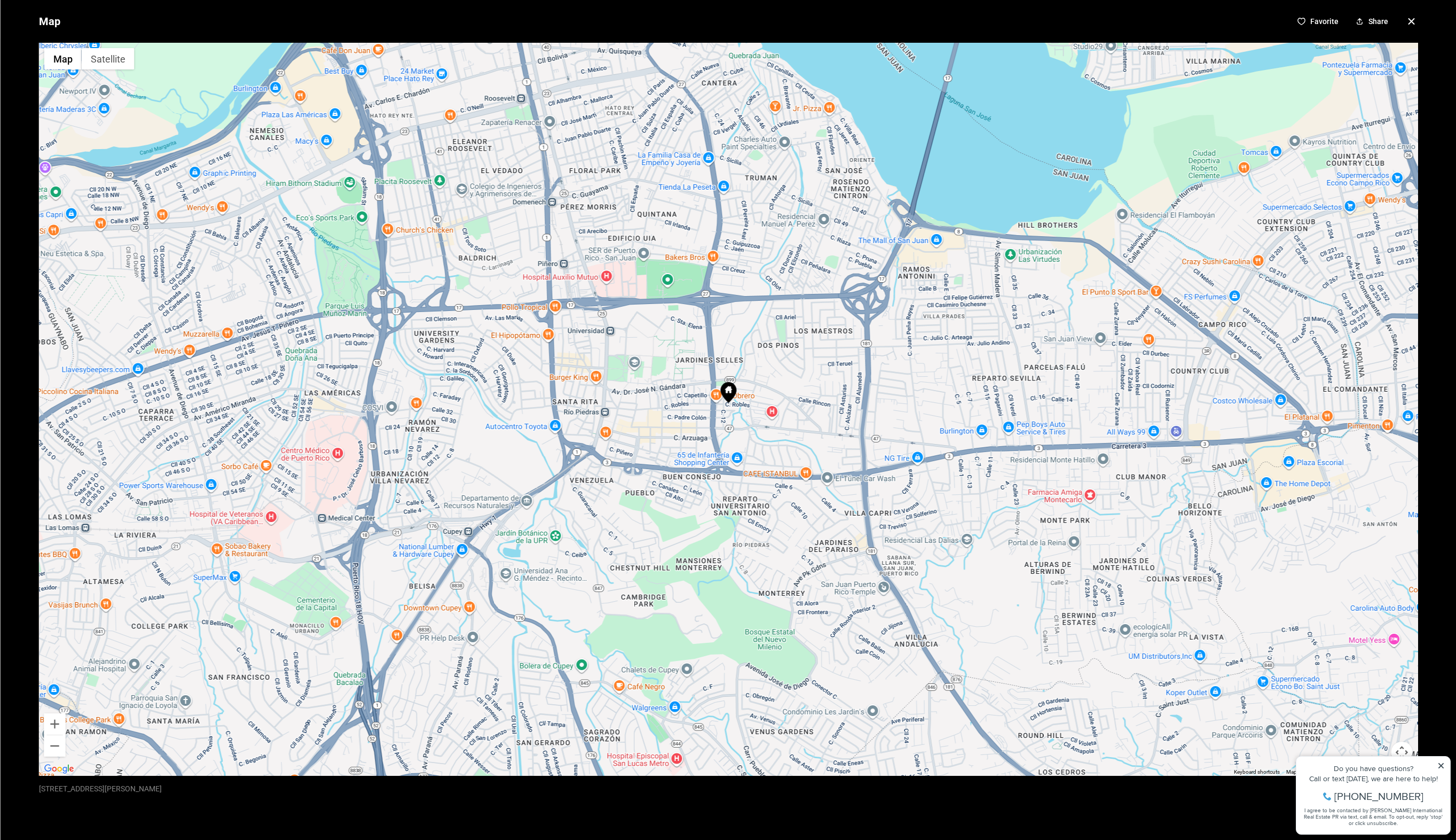
click at [1442, 765] on div "Map Favorite Share ← Move left → Move right ↑ Move up ↓ Move down + Zoom in - Z…" at bounding box center [728, 420] width 1456 height 840
click at [1439, 763] on div "Map Favorite Share ← Move left → Move right ↑ Move up ↓ Move down + Zoom in - Z…" at bounding box center [728, 420] width 1456 height 840
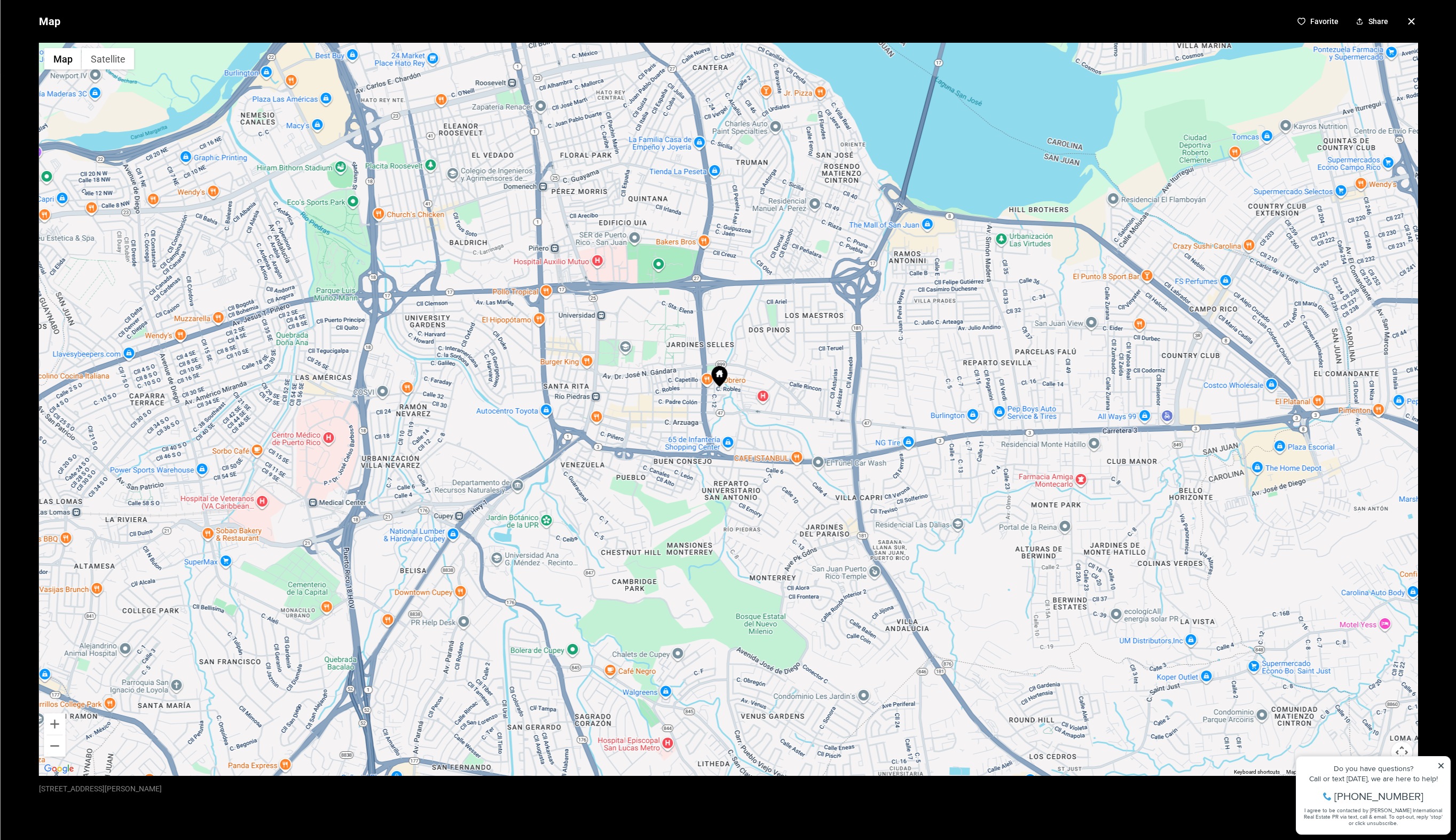
drag, startPoint x: 1259, startPoint y: 679, endPoint x: 1246, endPoint y: 668, distance: 17.0
click at [1246, 668] on div at bounding box center [728, 409] width 1379 height 733
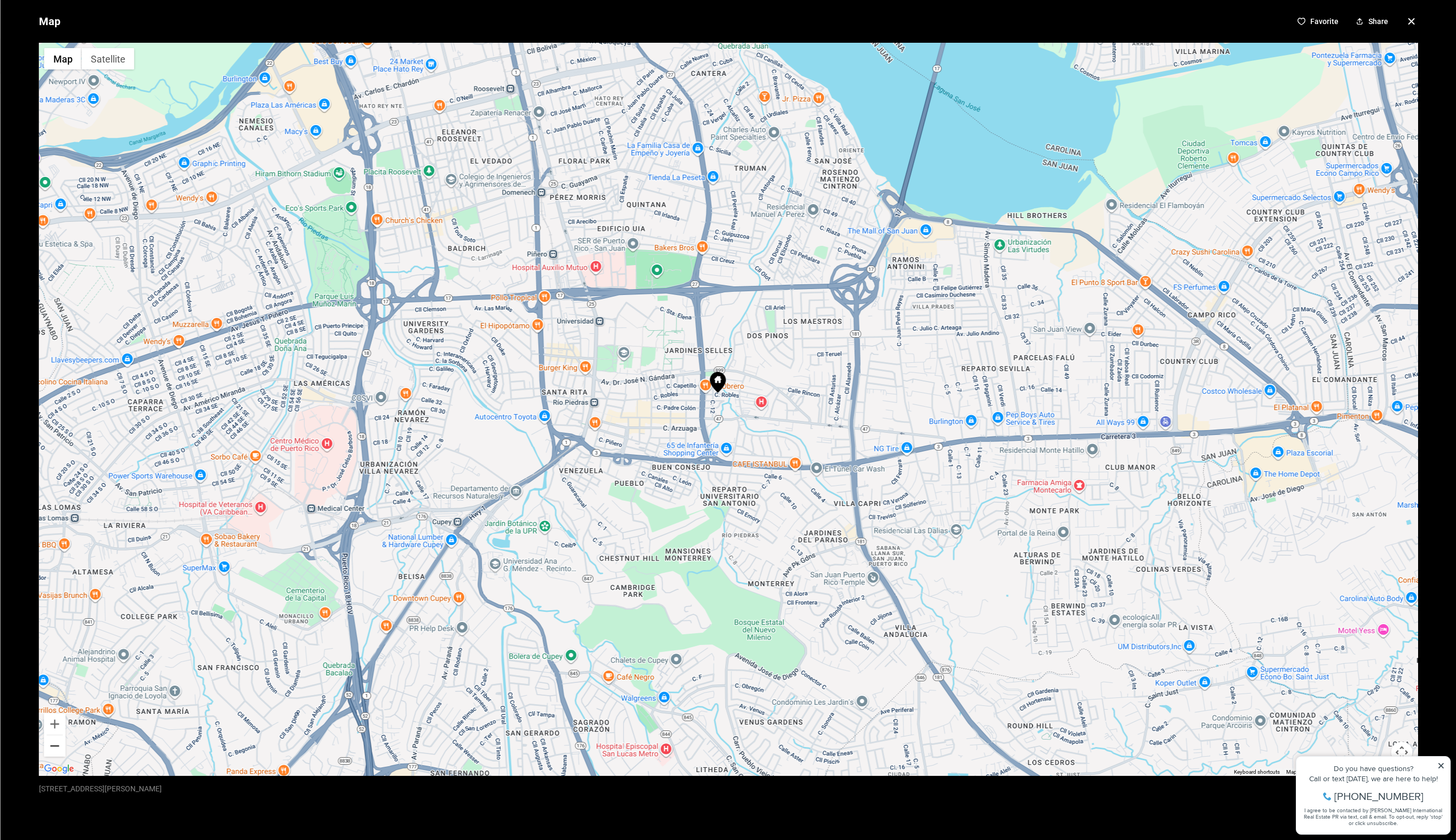
click at [61, 748] on button "Zoom out" at bounding box center [55, 746] width 21 height 21
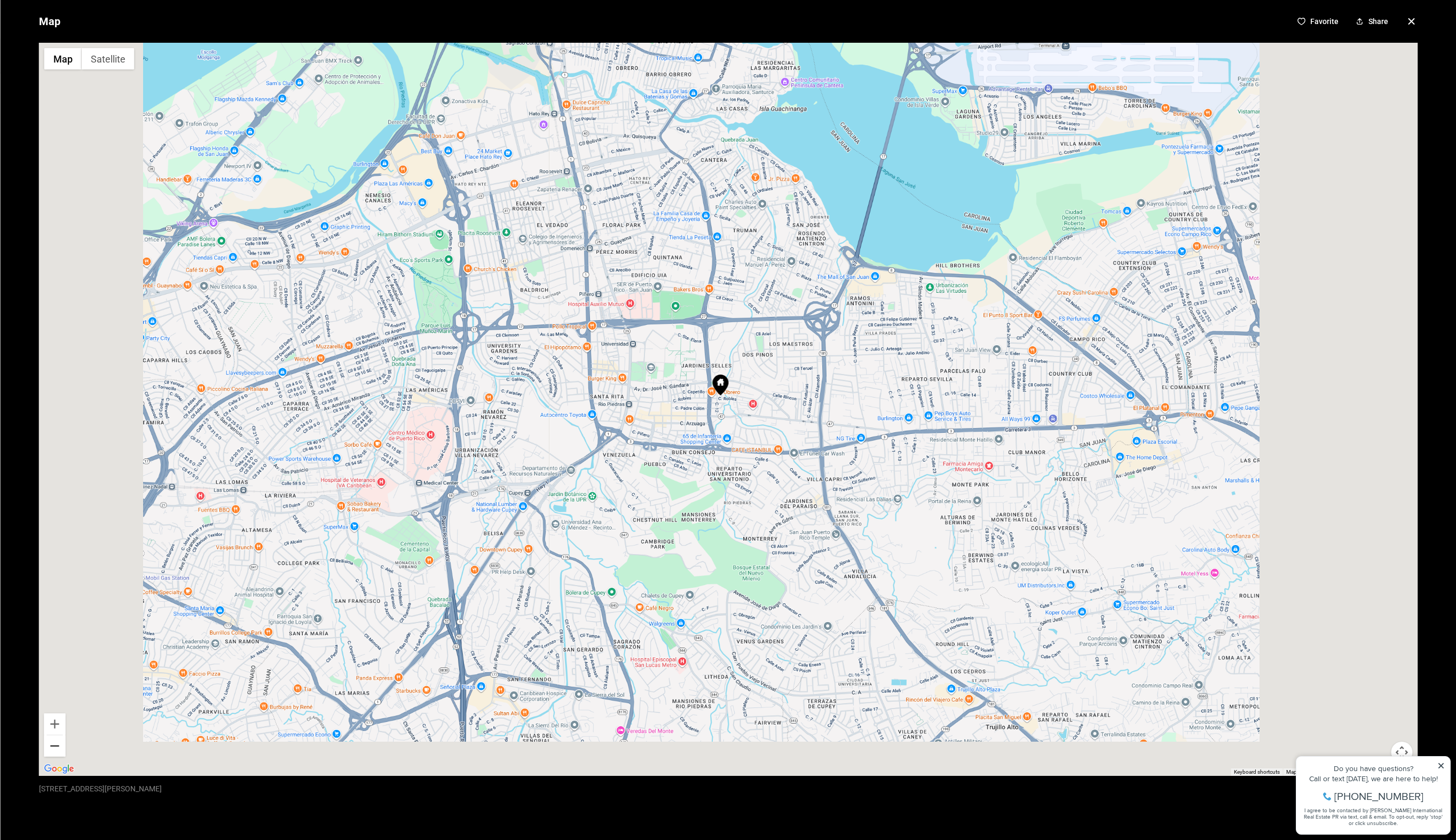
click at [61, 748] on button "Zoom out" at bounding box center [55, 746] width 21 height 21
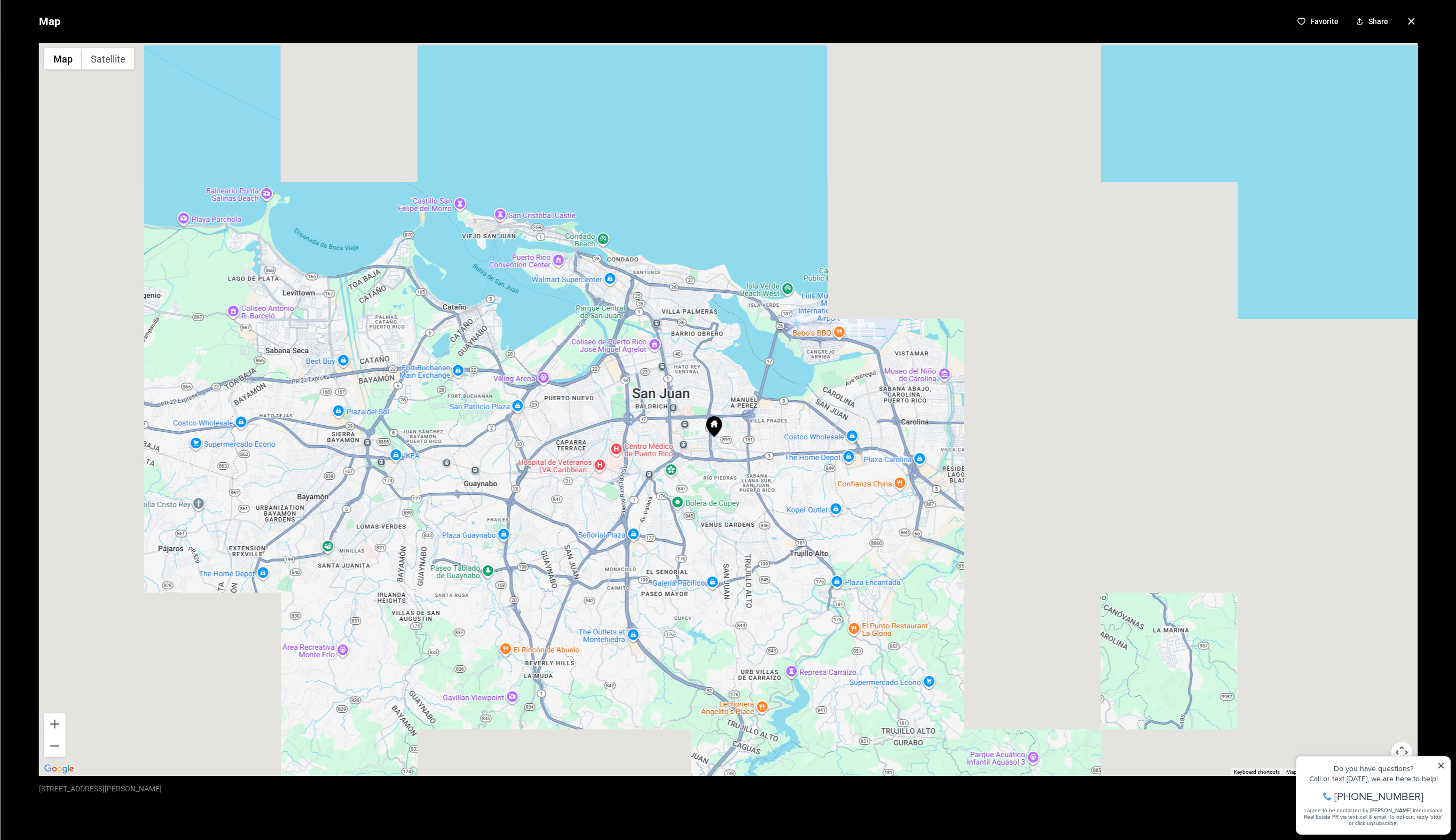
drag, startPoint x: 620, startPoint y: 469, endPoint x: 607, endPoint y: 510, distance: 43.0
click at [607, 510] on div at bounding box center [728, 409] width 1379 height 733
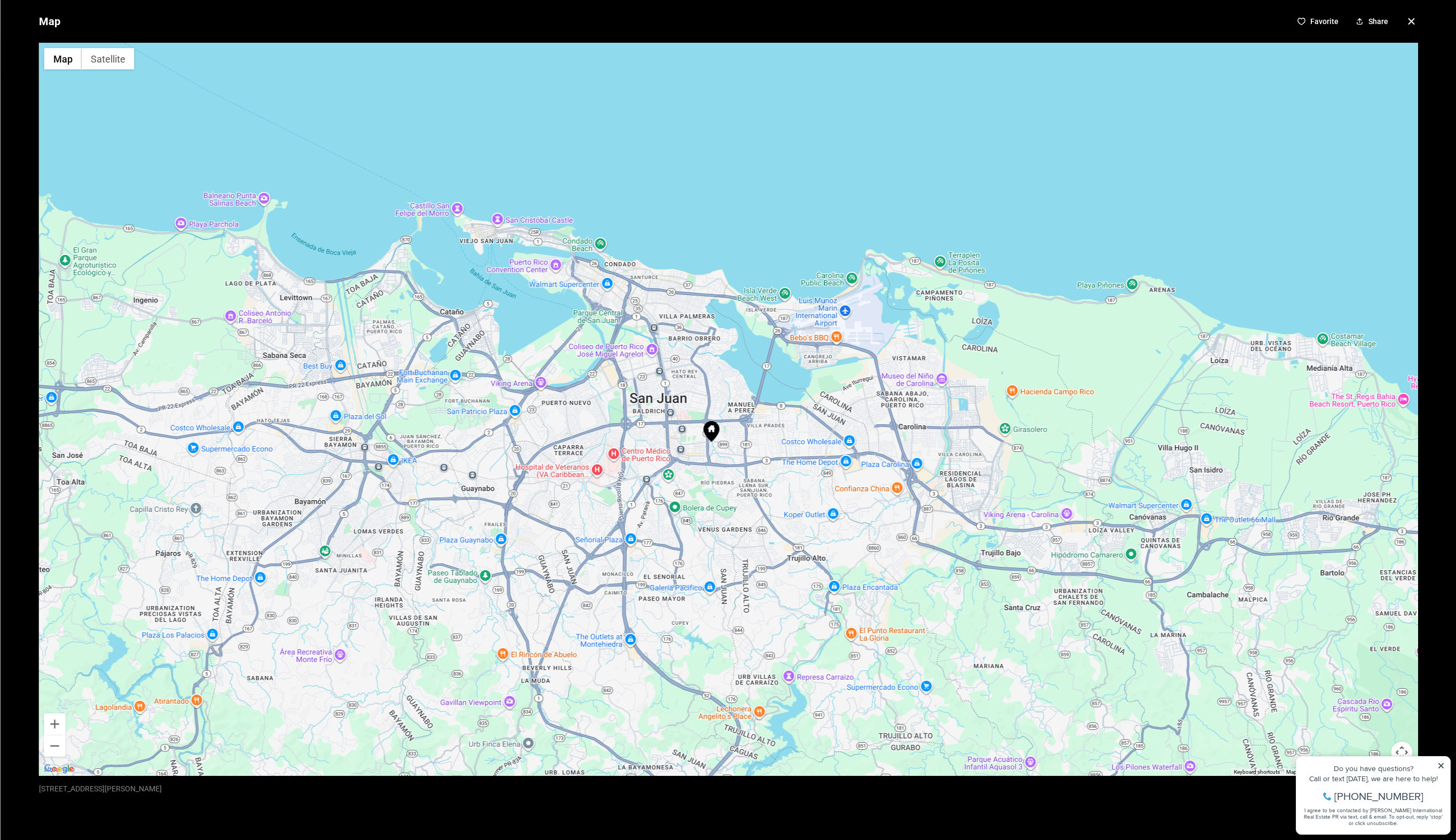
click at [1405, 23] on icon "button" at bounding box center [1411, 21] width 13 height 13
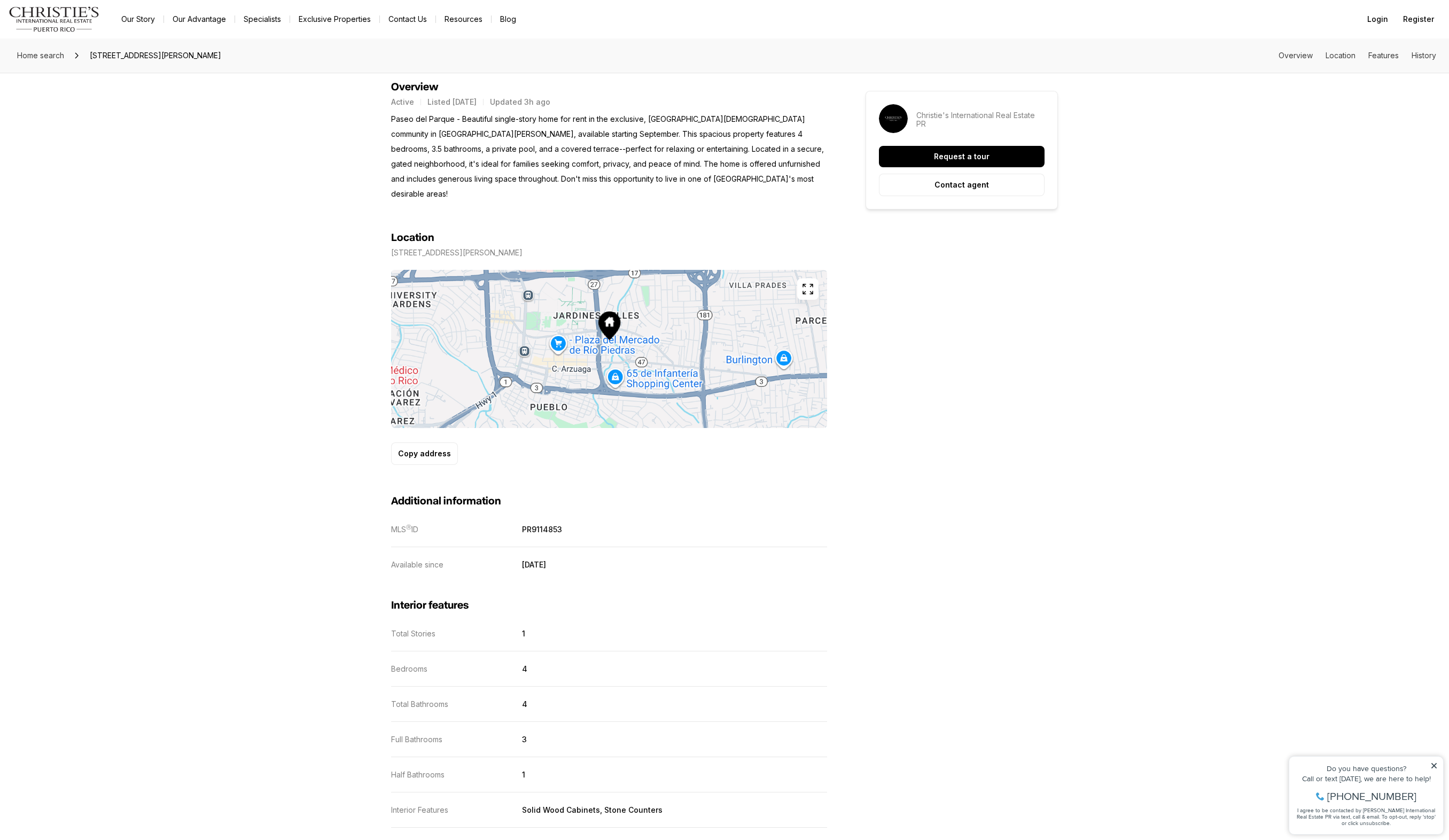
scroll to position [0, 0]
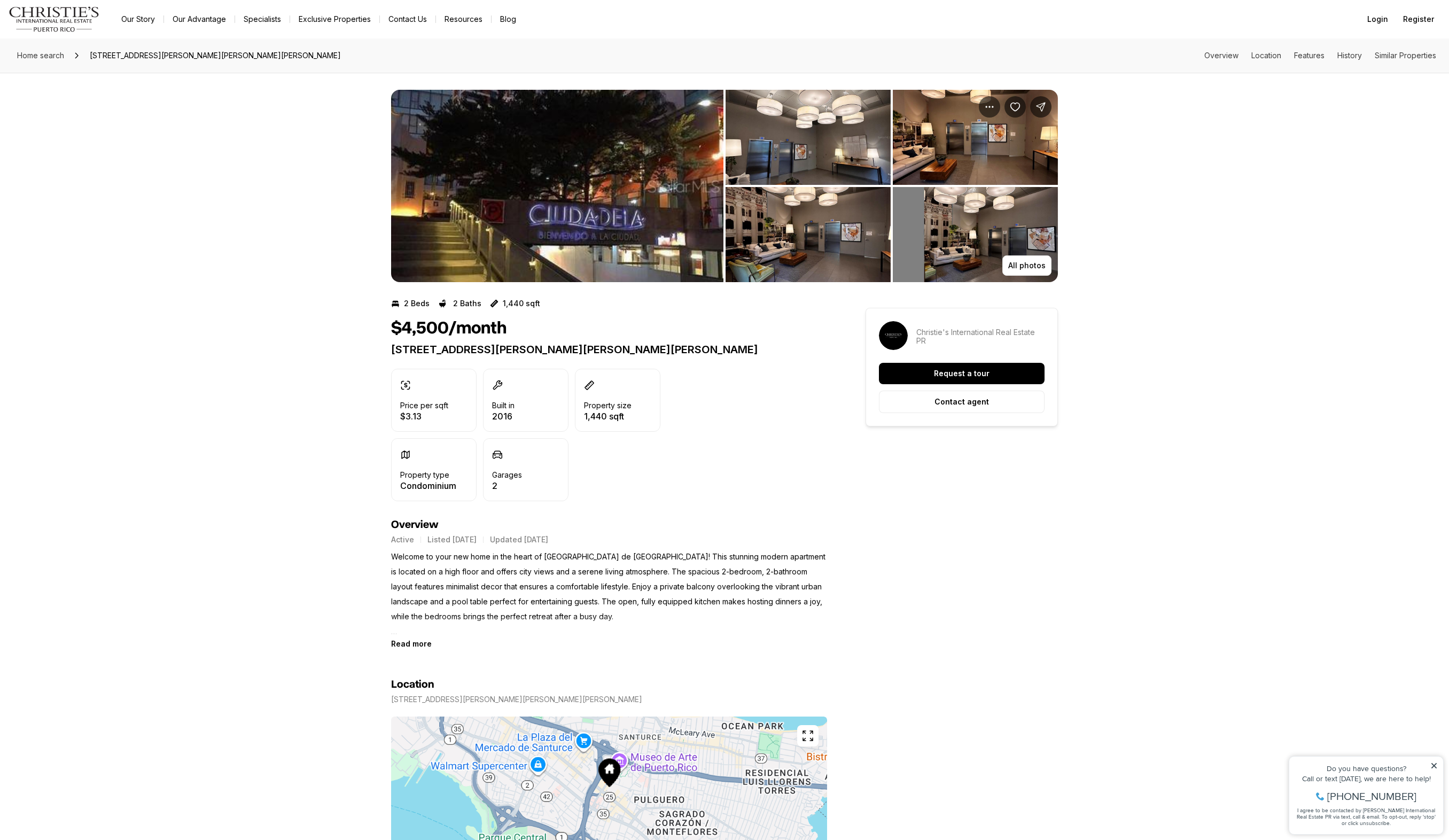
click at [613, 221] on img "View image gallery" at bounding box center [556, 186] width 332 height 192
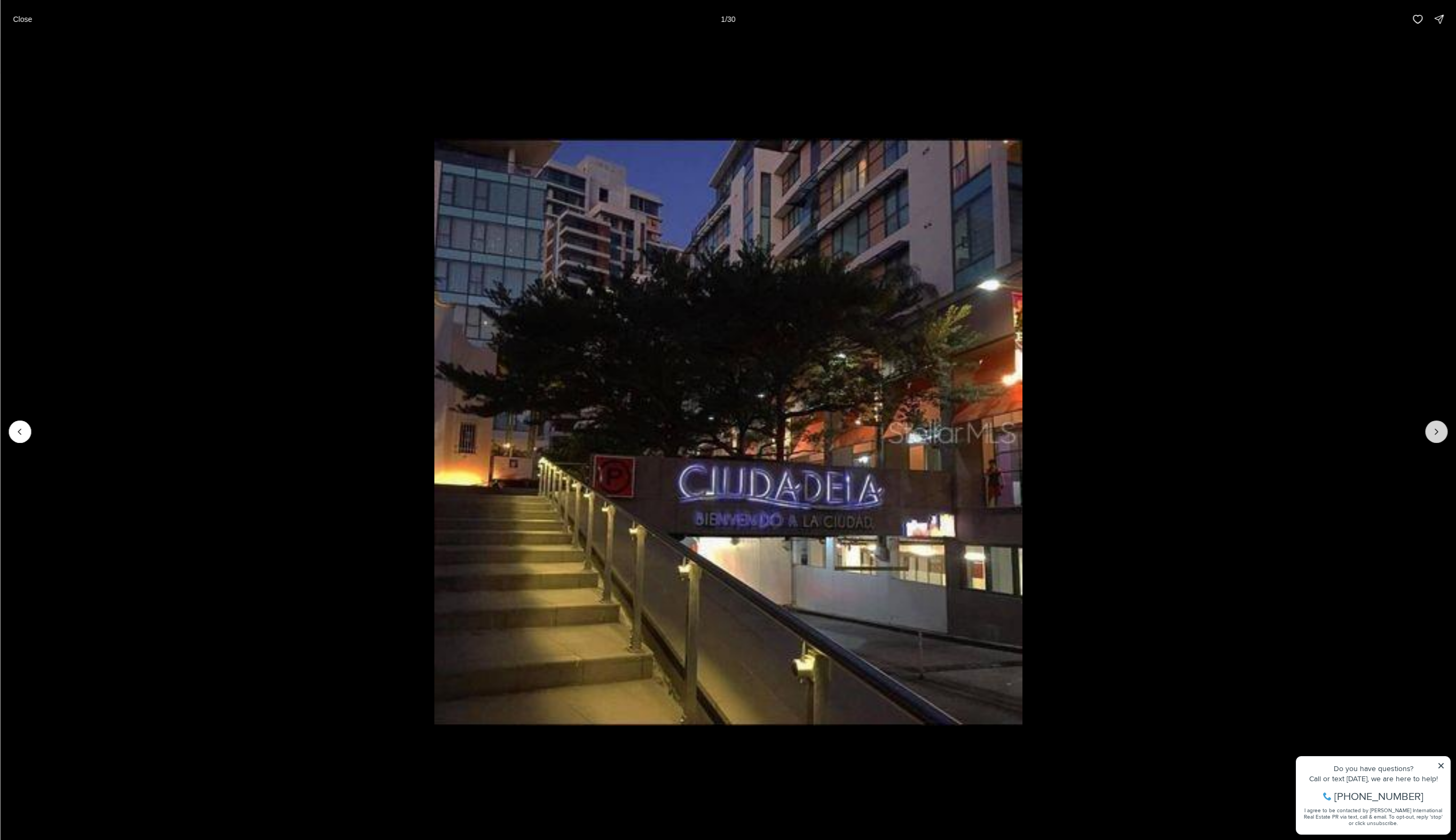
click at [1428, 429] on button "Next slide" at bounding box center [1436, 431] width 22 height 22
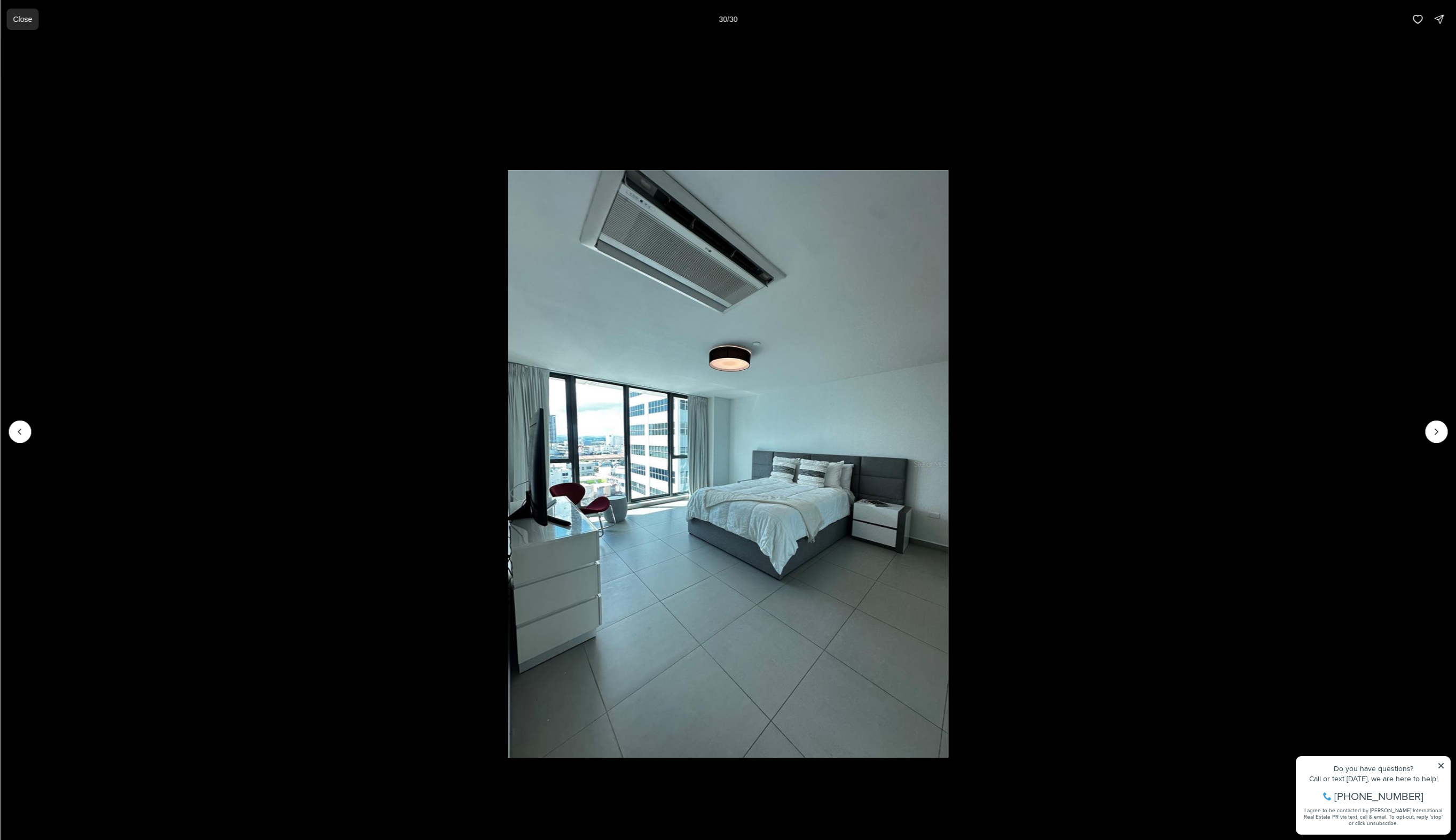
click at [15, 21] on p "Close" at bounding box center [22, 19] width 19 height 9
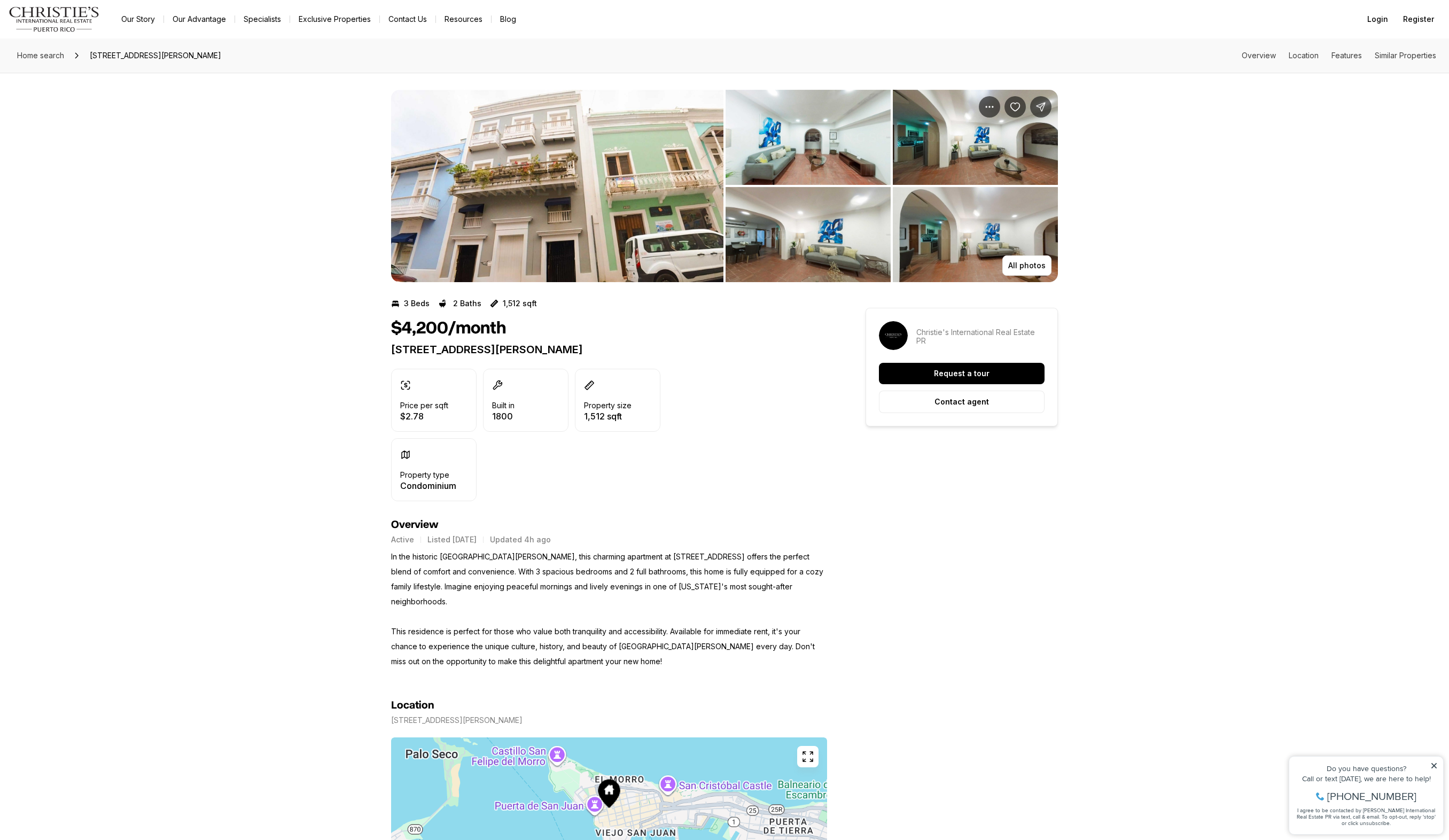
click at [482, 207] on img "View image gallery" at bounding box center [556, 186] width 332 height 192
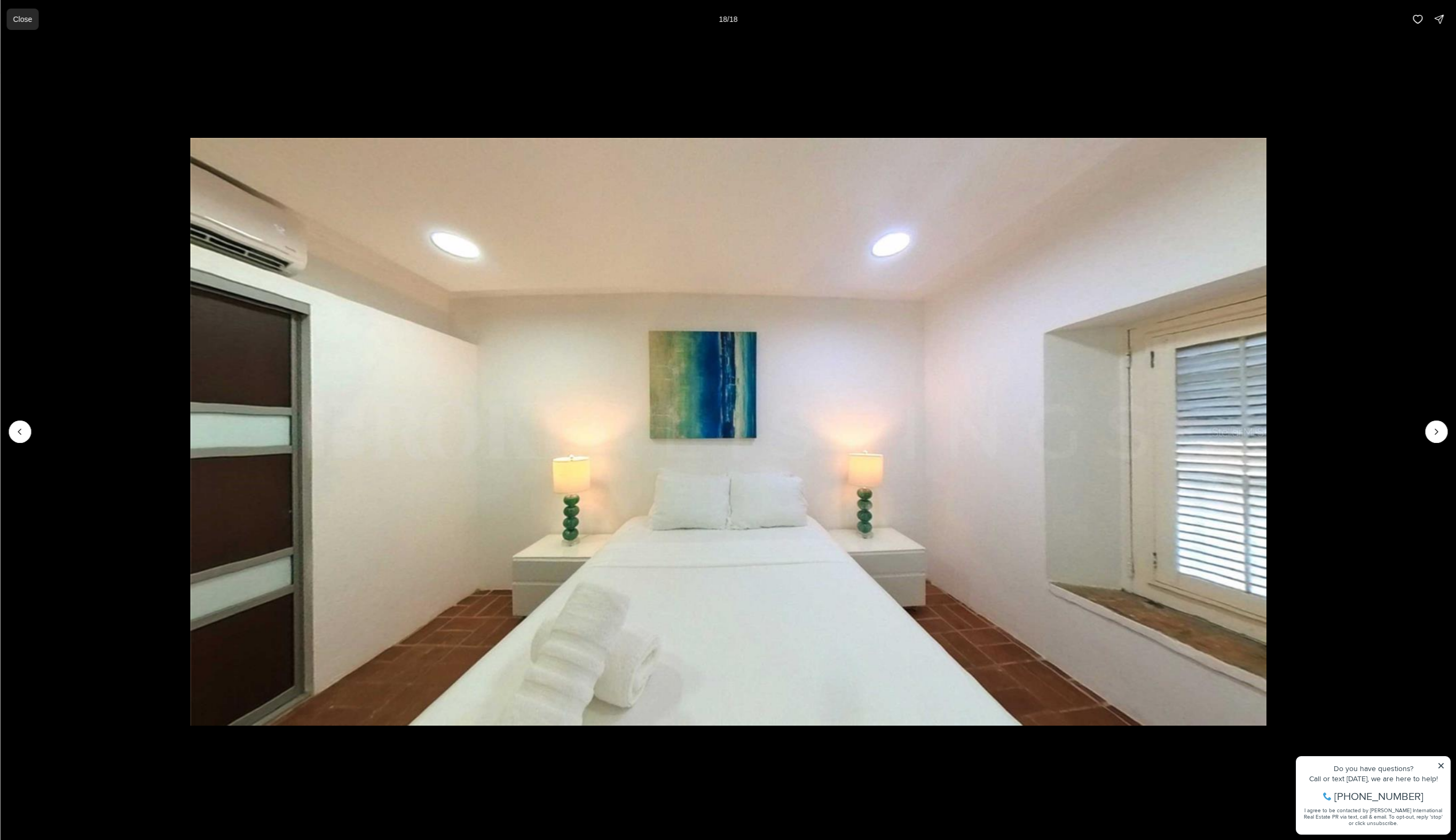
click at [18, 24] on button "Close" at bounding box center [22, 19] width 32 height 21
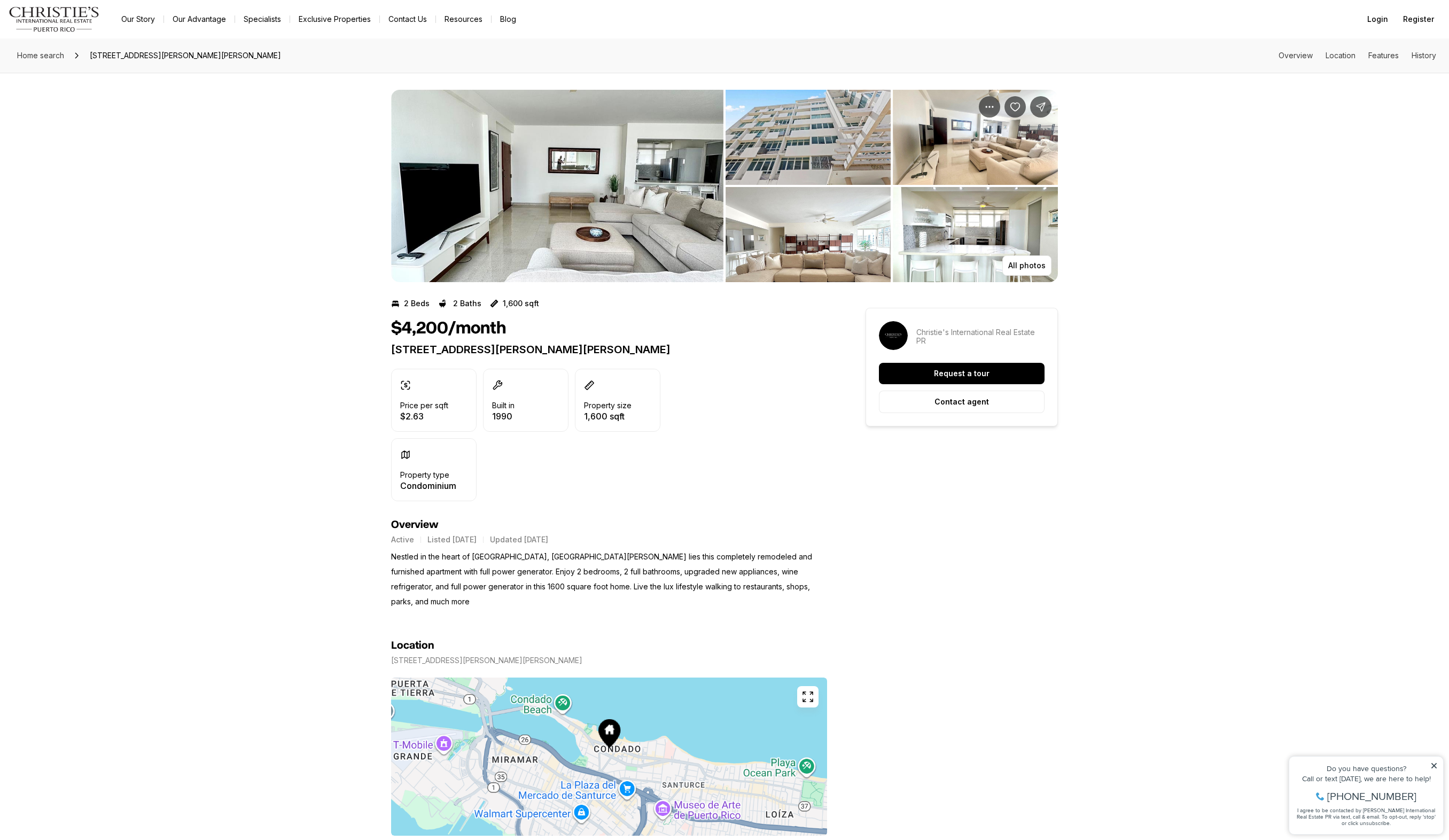
click at [564, 163] on img "View image gallery" at bounding box center [556, 186] width 332 height 192
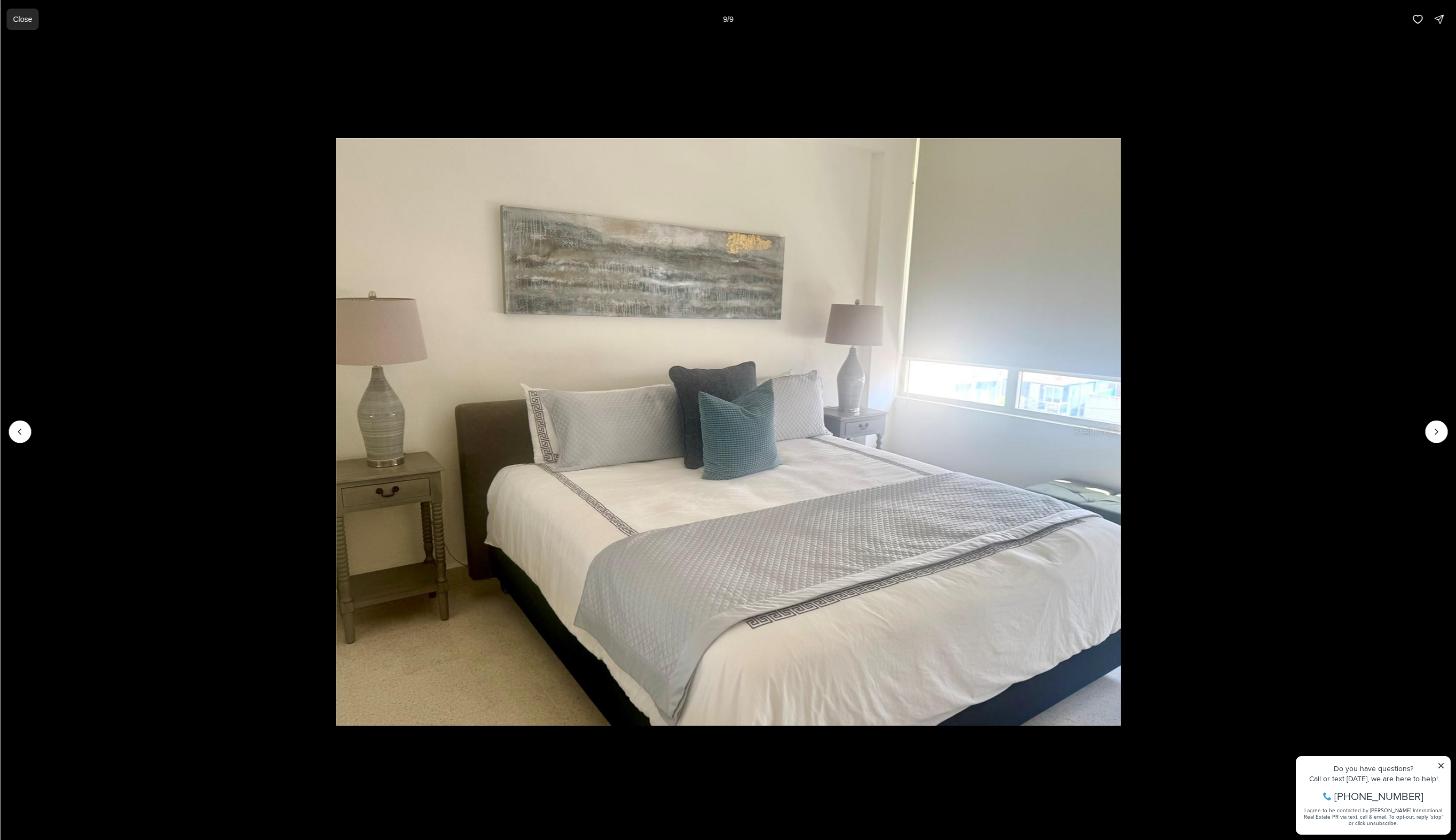
click at [13, 20] on p "Close" at bounding box center [22, 19] width 19 height 9
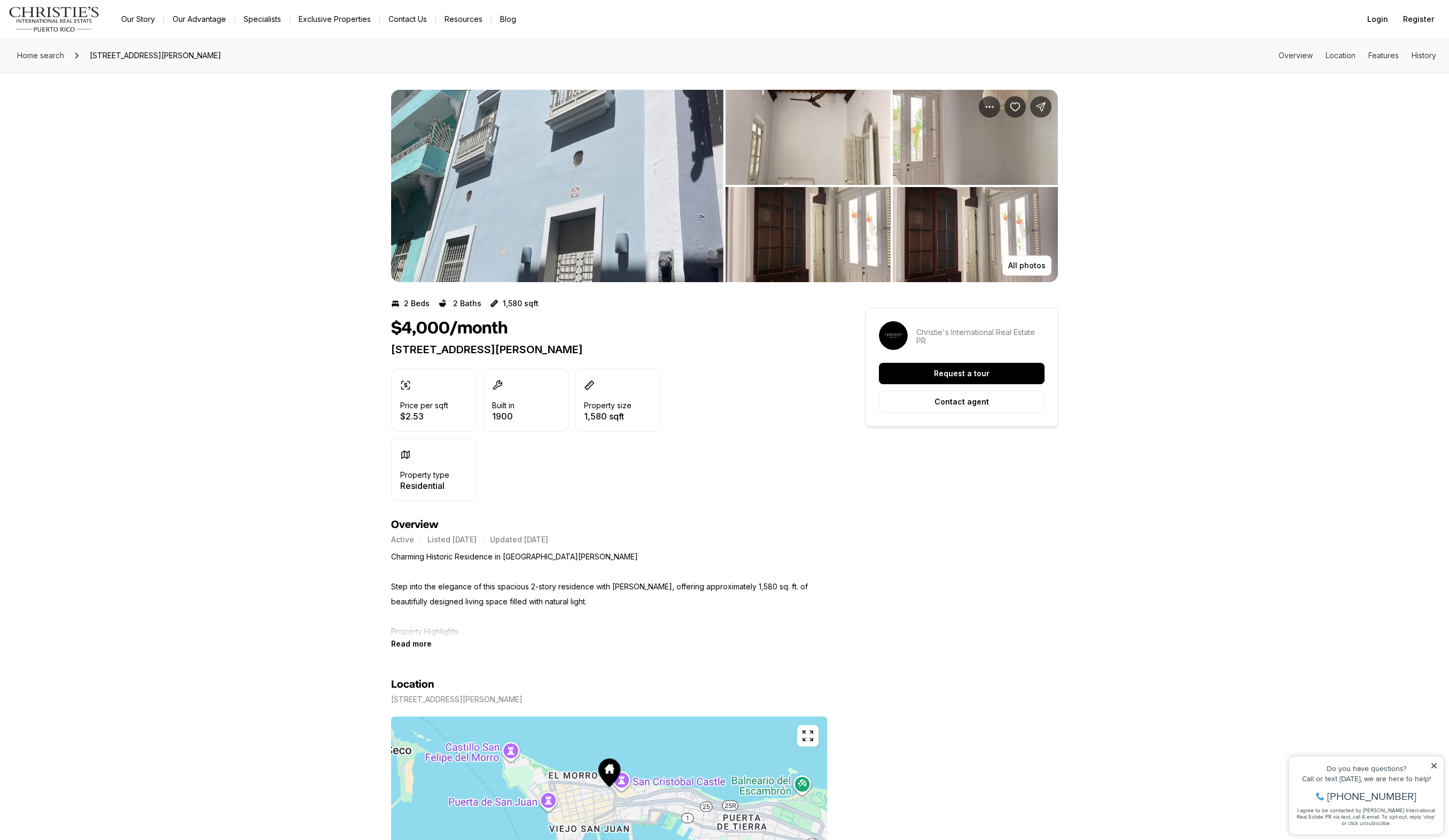
click at [607, 191] on img "View image gallery" at bounding box center [556, 186] width 332 height 192
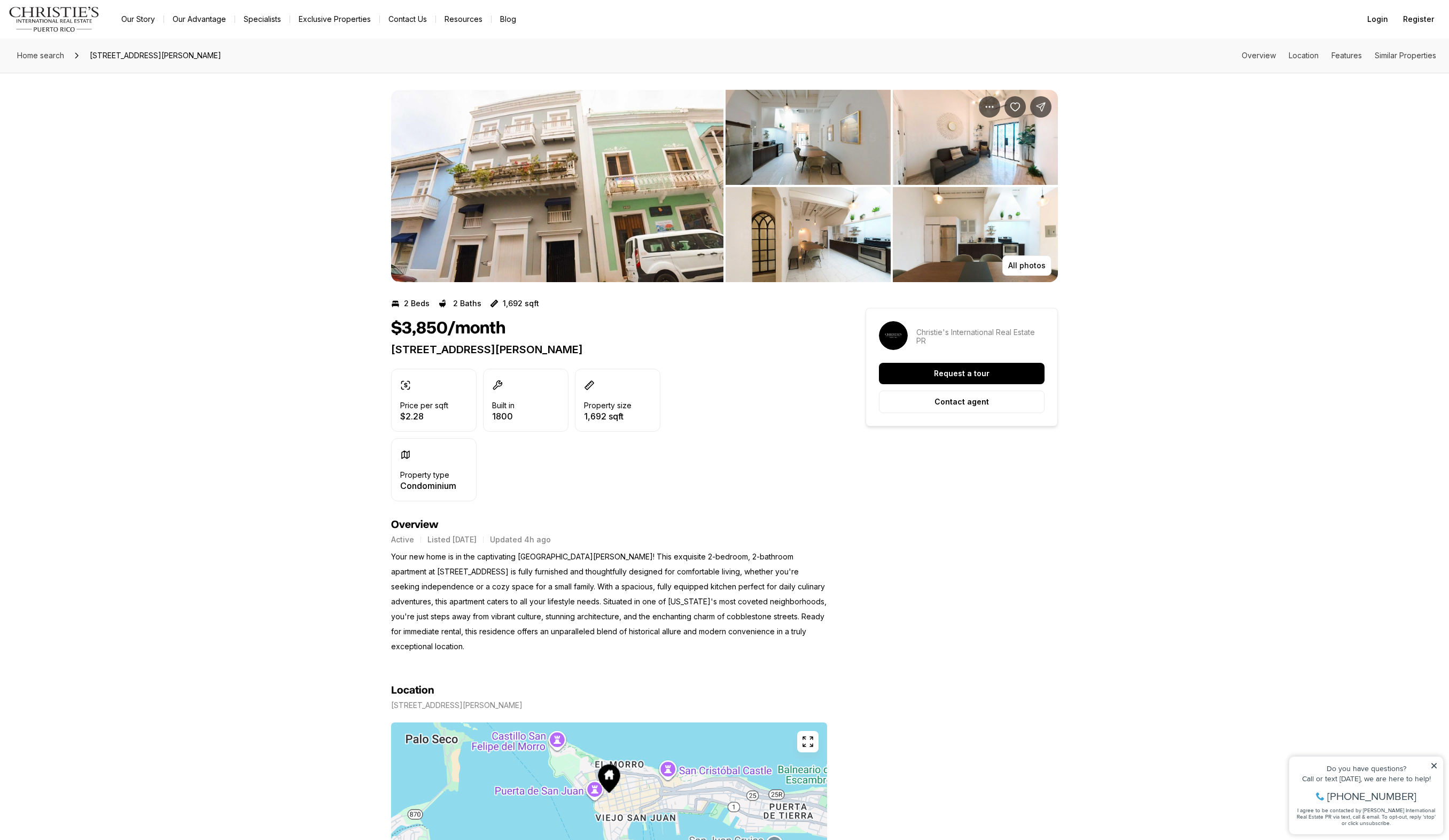
click at [537, 207] on img "View image gallery" at bounding box center [556, 186] width 332 height 192
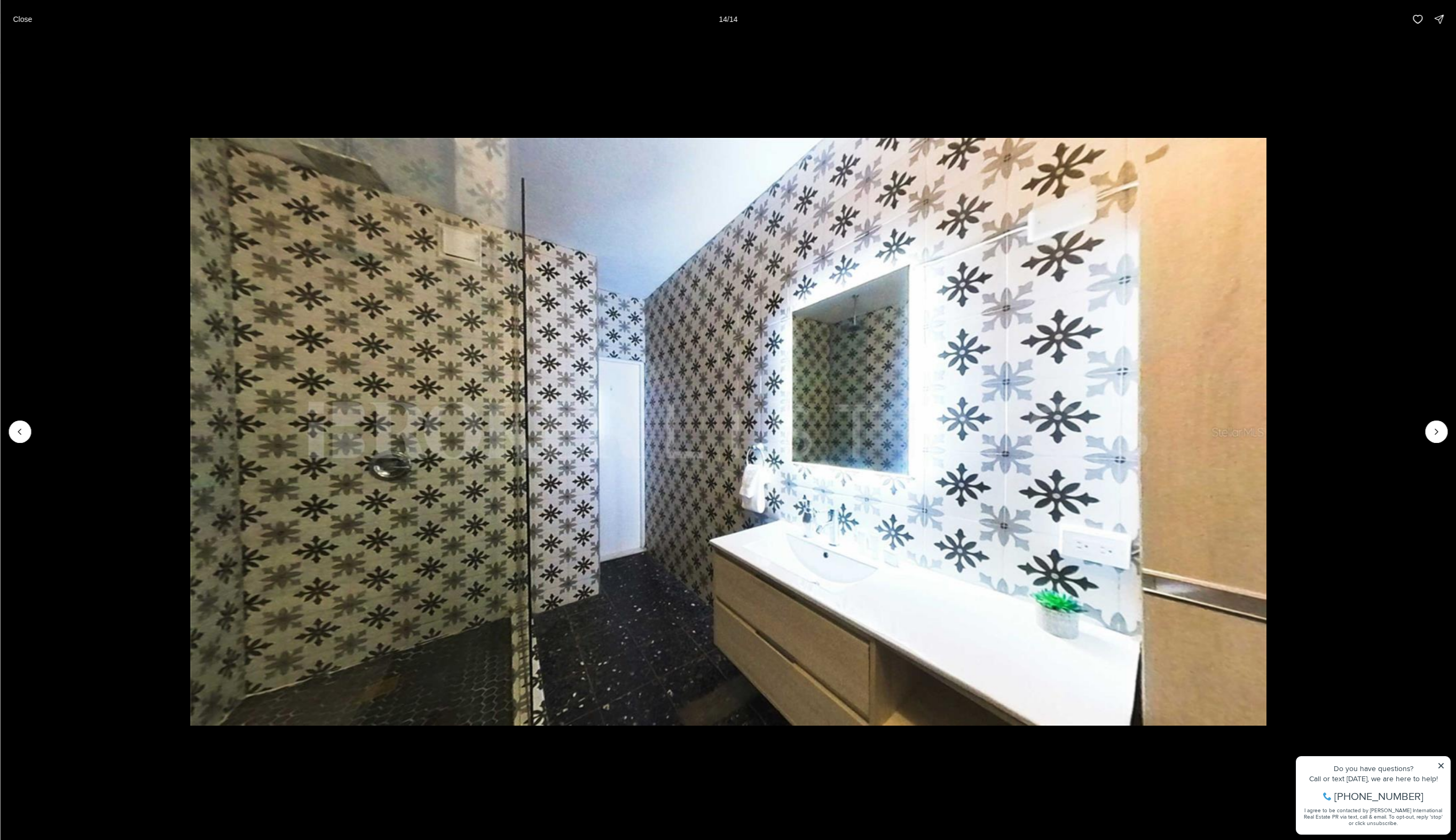
click at [1440, 763] on li "14 of 14" at bounding box center [728, 431] width 1456 height 786
click at [1436, 764] on li "14 of 14" at bounding box center [728, 431] width 1456 height 786
click at [1441, 764] on li "14 of 14" at bounding box center [728, 431] width 1456 height 786
click at [20, 430] on icon "Previous slide" at bounding box center [19, 431] width 11 height 11
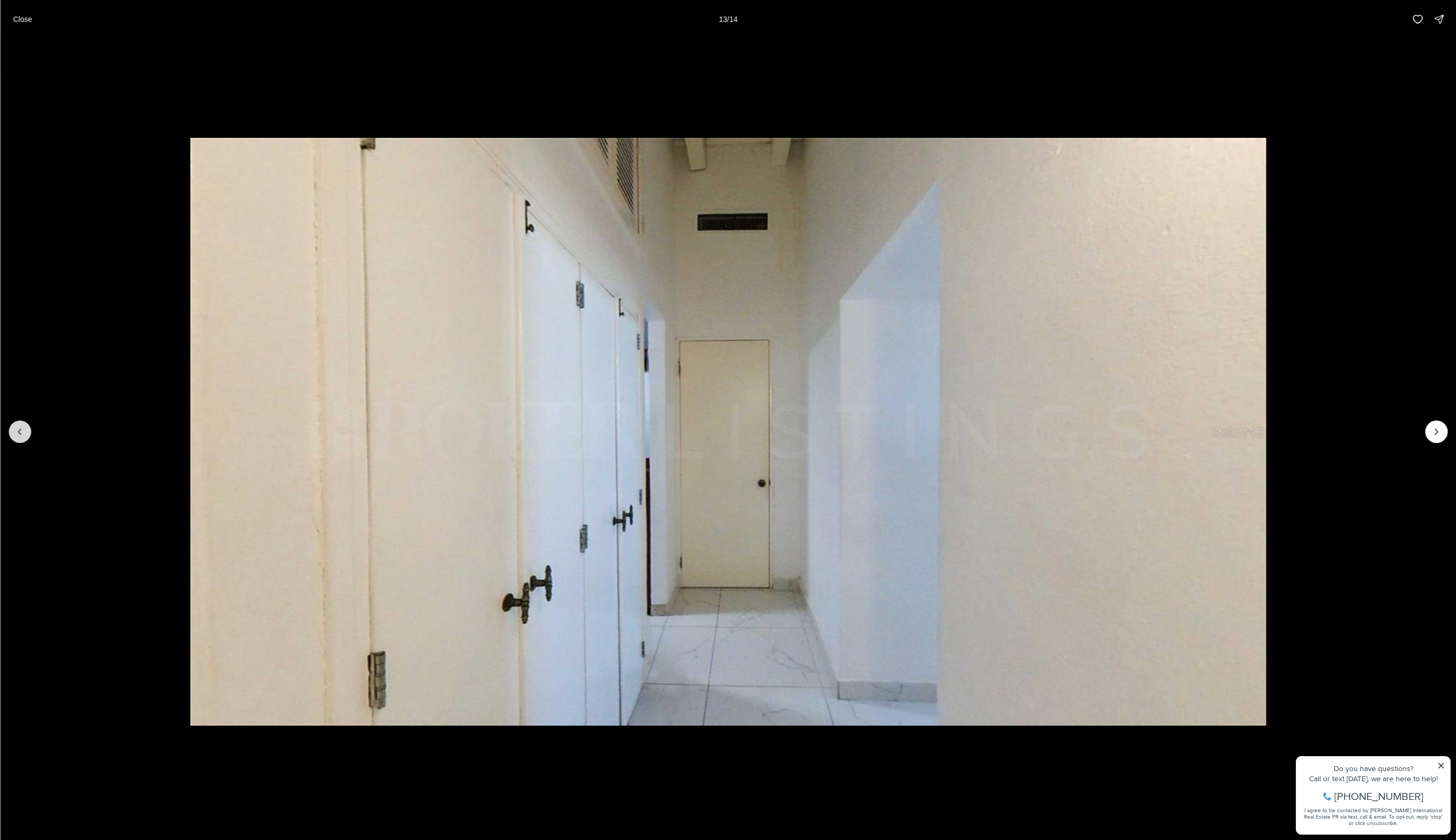
click at [20, 430] on icon "Previous slide" at bounding box center [19, 431] width 11 height 11
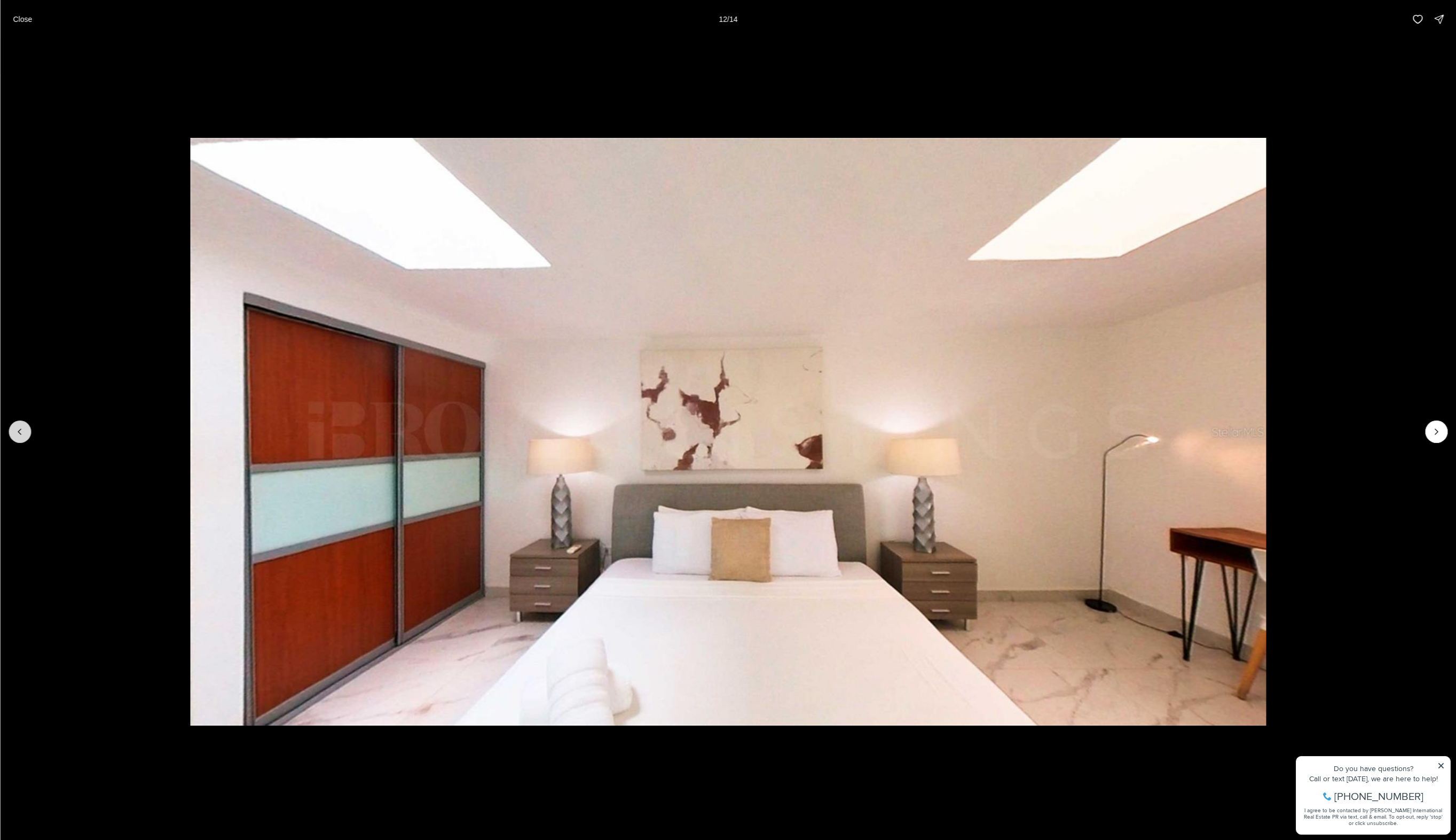
click at [20, 430] on icon "Previous slide" at bounding box center [19, 431] width 11 height 11
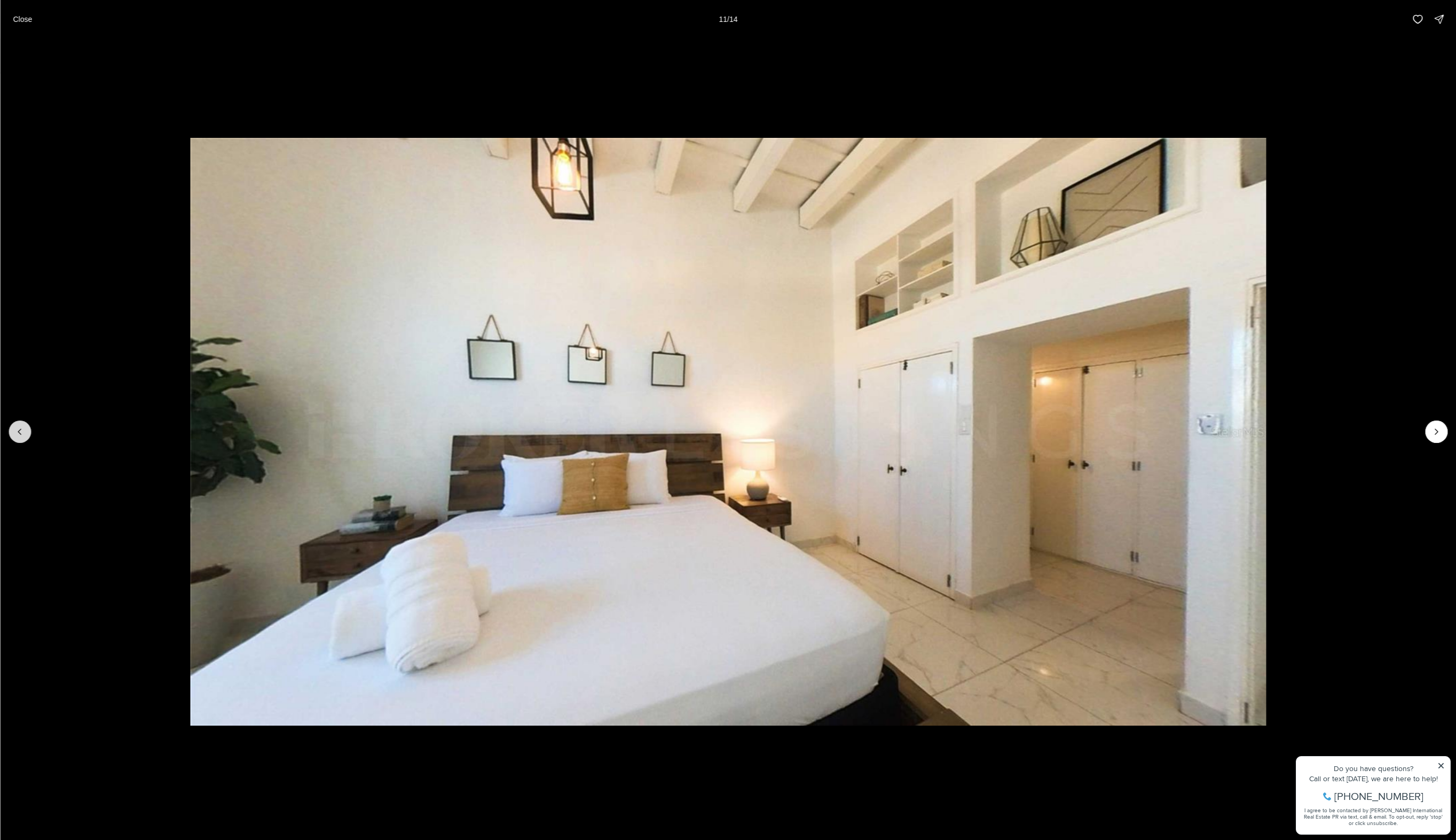
click at [20, 430] on icon "Previous slide" at bounding box center [19, 431] width 11 height 11
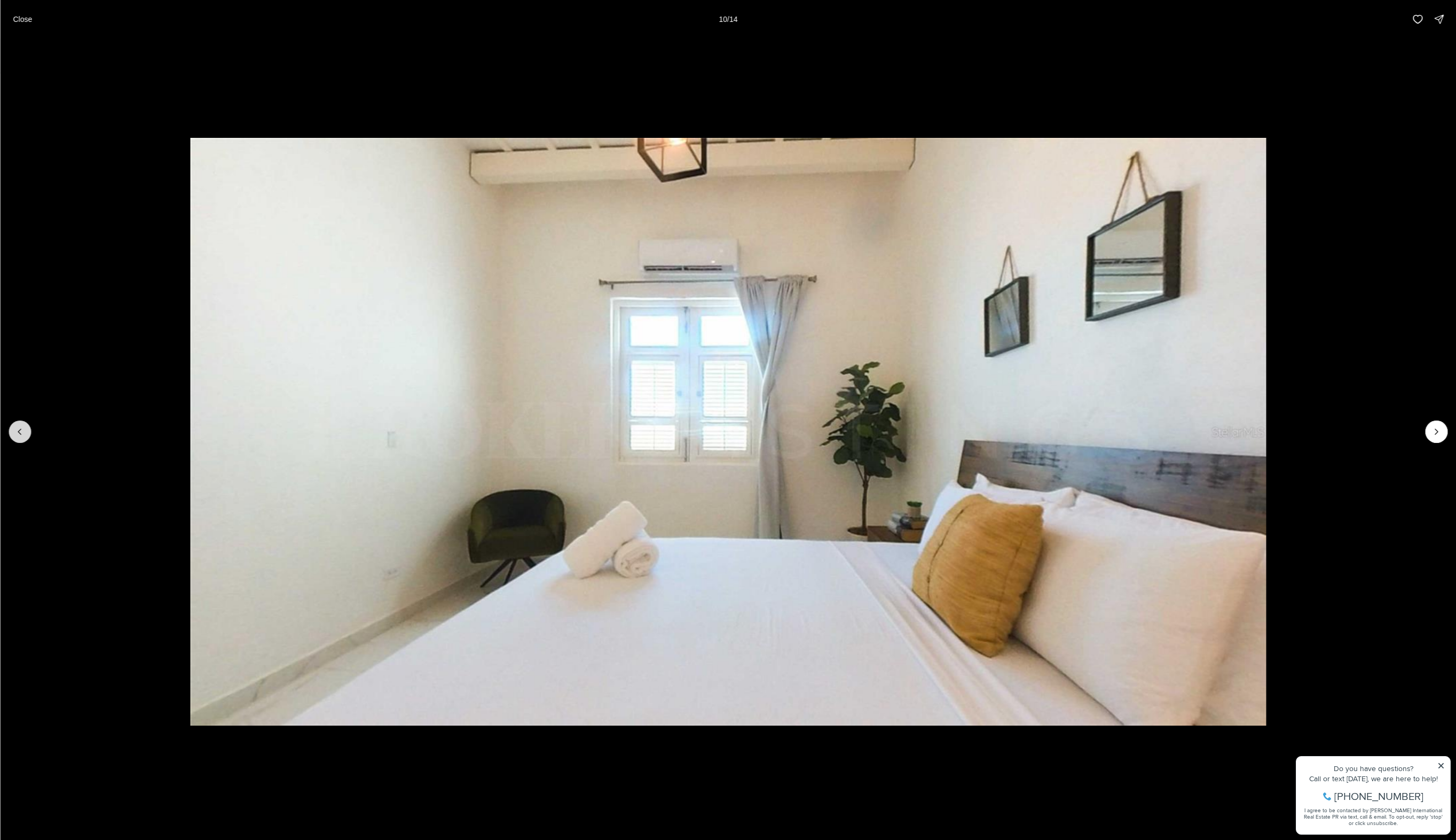
click at [20, 430] on icon "Previous slide" at bounding box center [19, 431] width 11 height 11
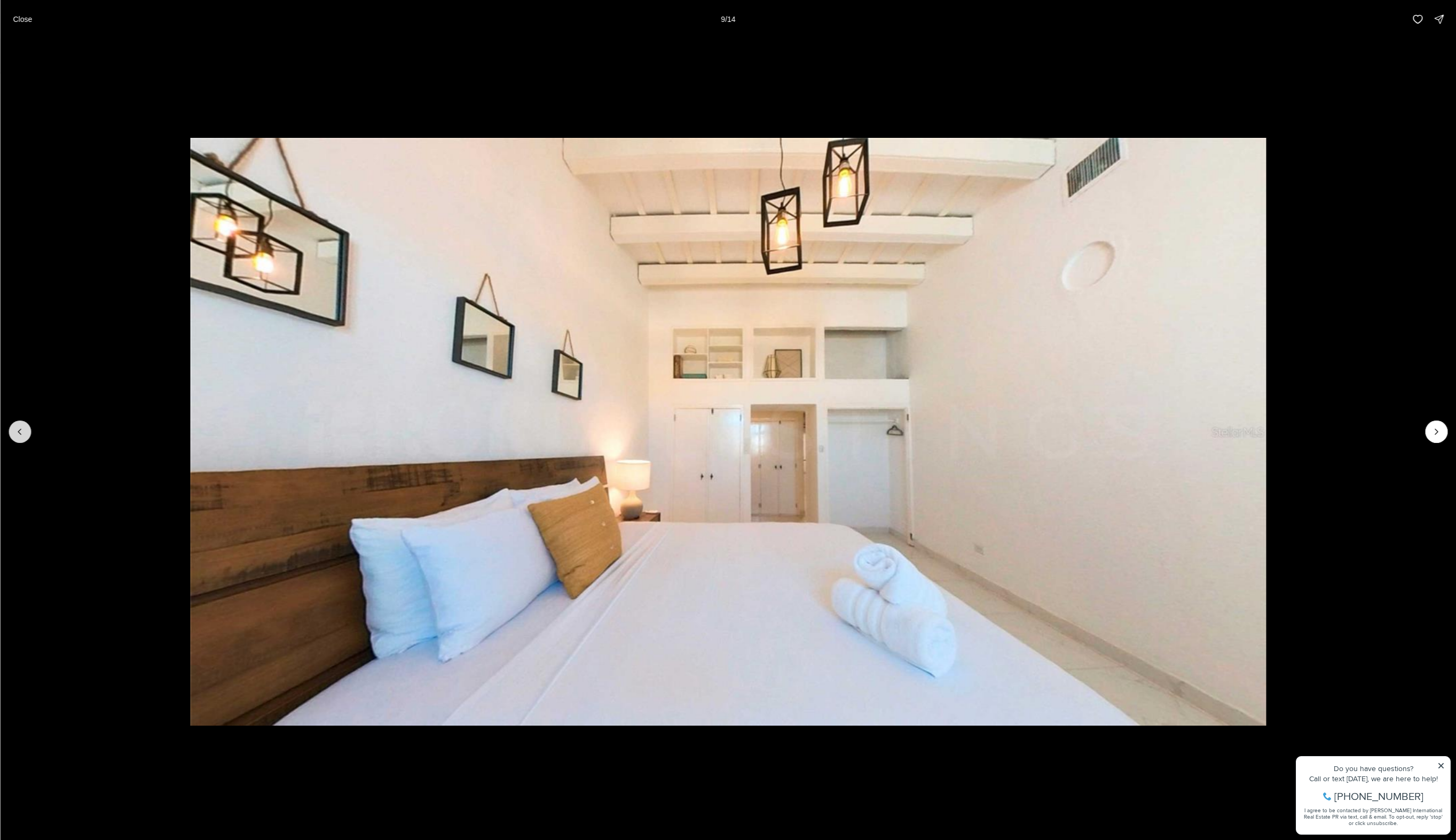
click at [20, 430] on icon "Previous slide" at bounding box center [19, 431] width 11 height 11
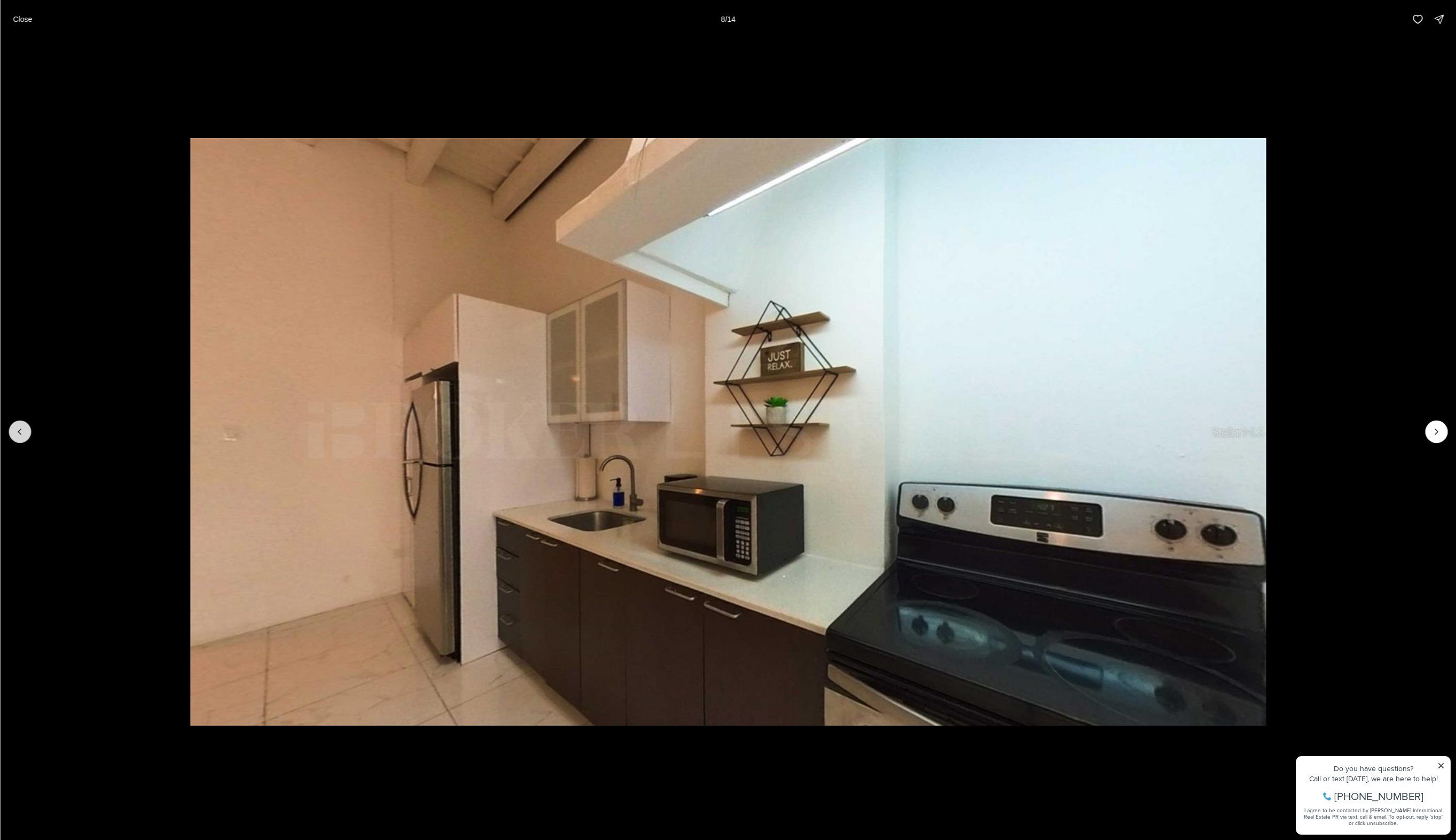
click at [20, 430] on icon "Previous slide" at bounding box center [19, 431] width 11 height 11
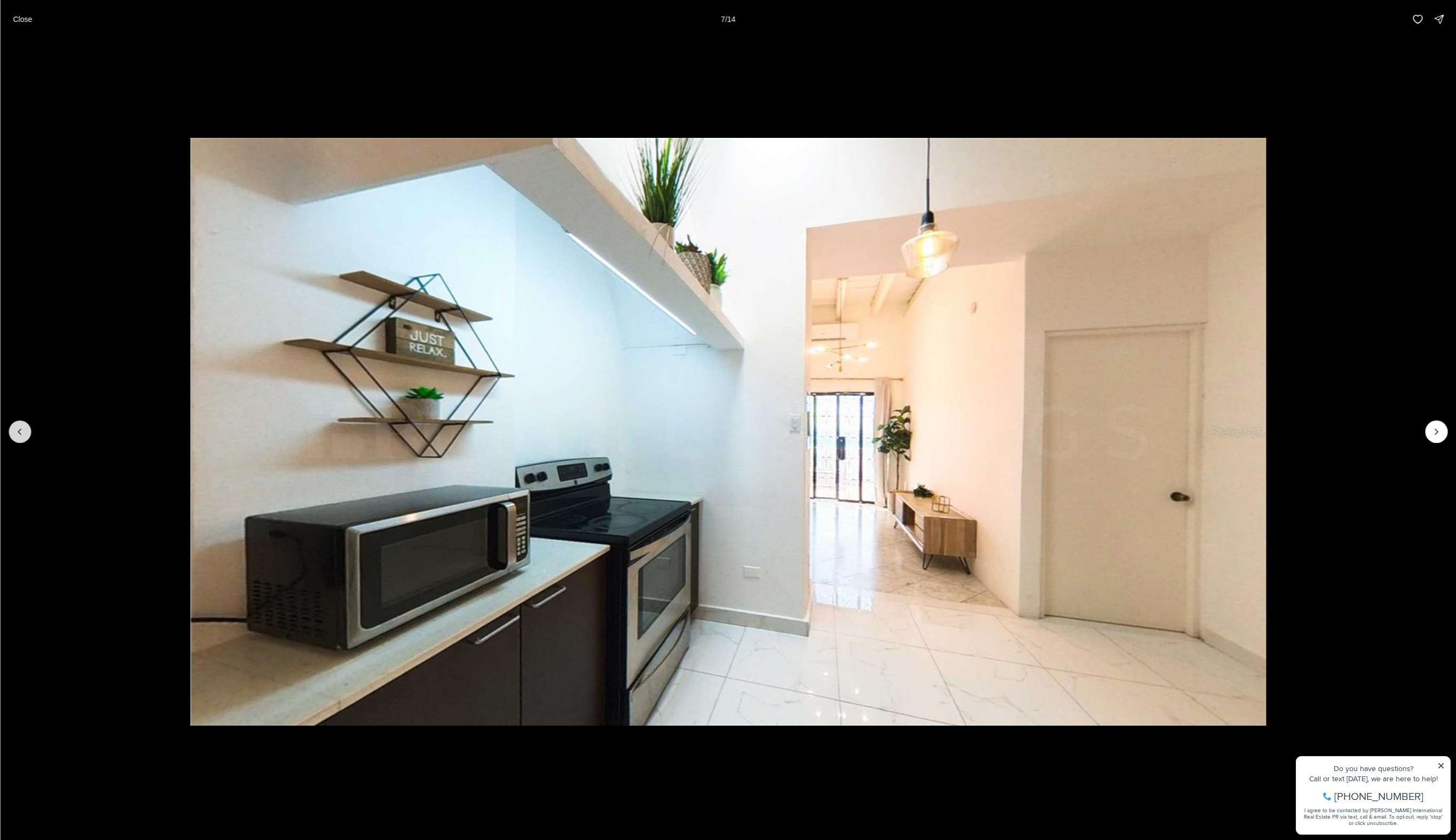
click at [20, 430] on icon "Previous slide" at bounding box center [19, 431] width 11 height 11
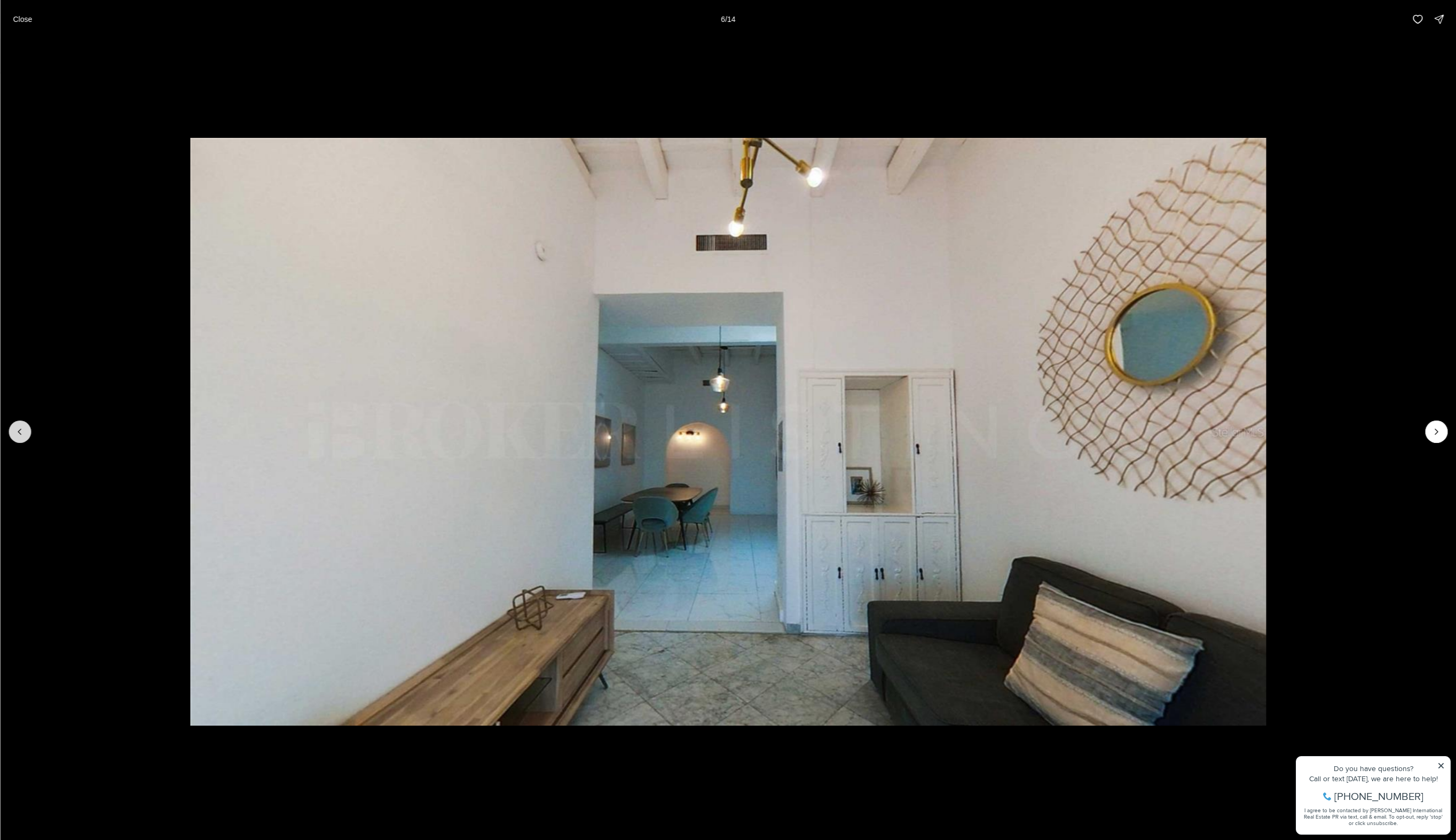
click at [20, 430] on icon "Previous slide" at bounding box center [19, 431] width 11 height 11
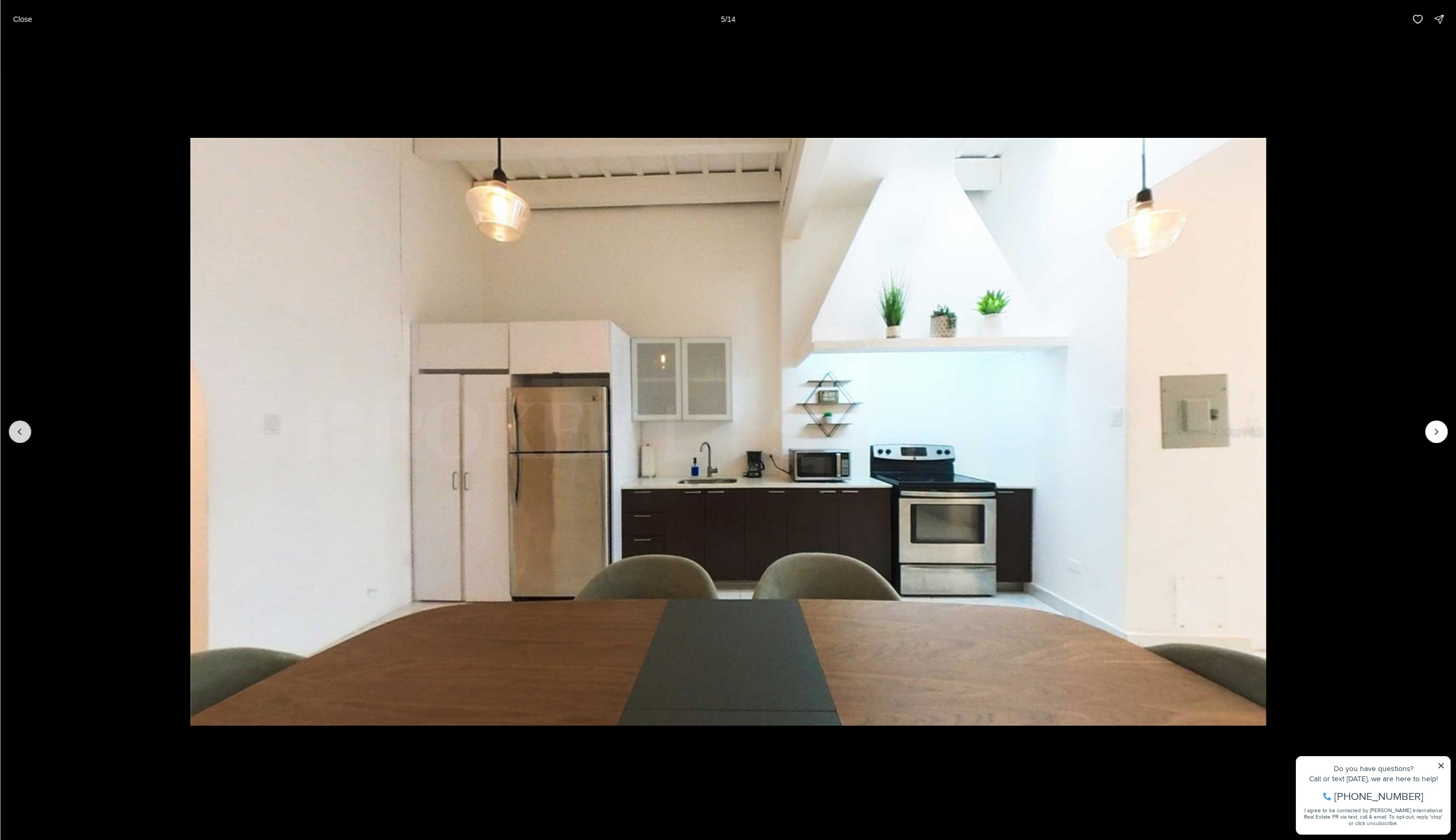
click at [20, 430] on icon "Previous slide" at bounding box center [19, 431] width 11 height 11
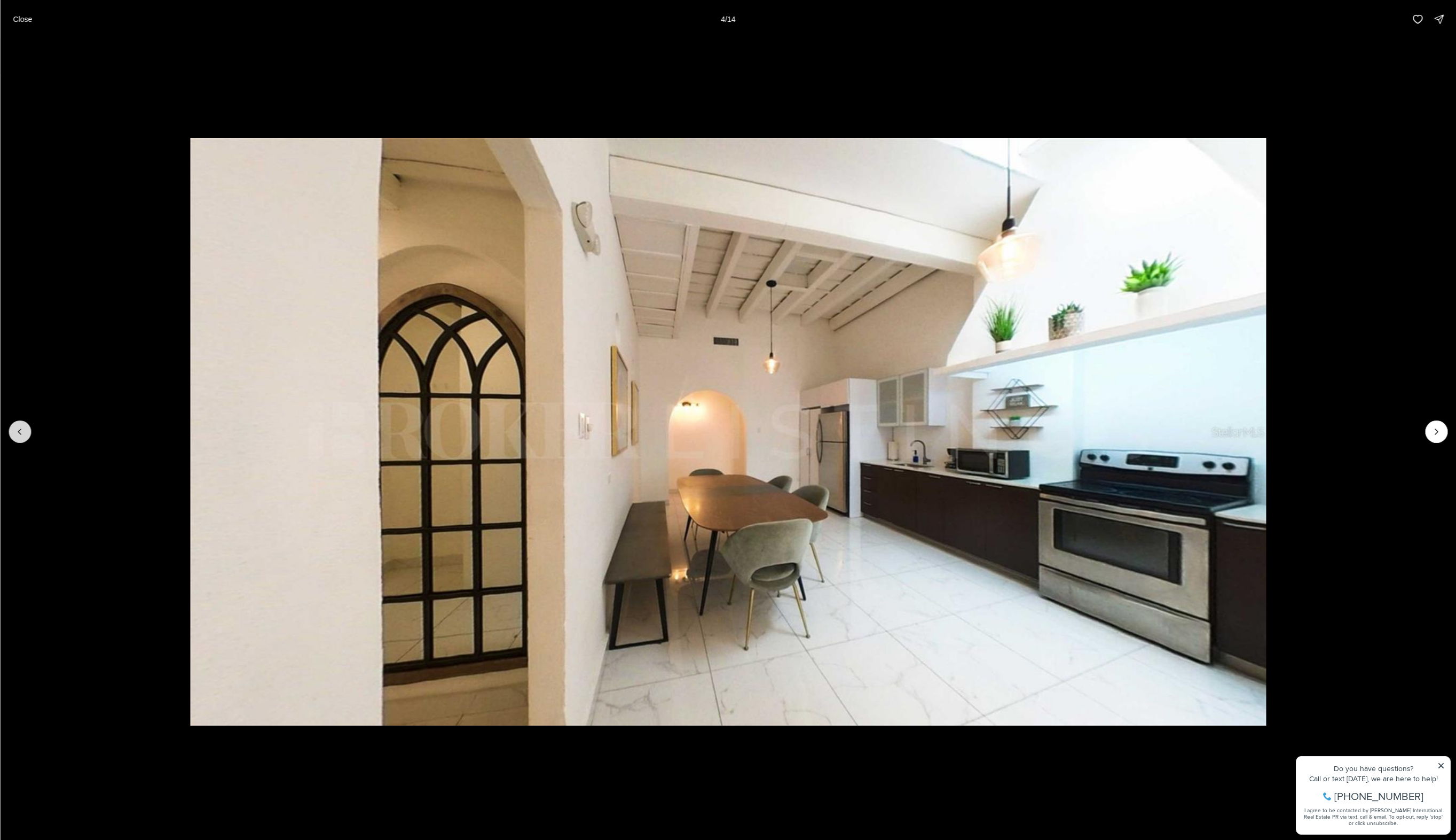
click at [20, 430] on icon "Previous slide" at bounding box center [19, 431] width 11 height 11
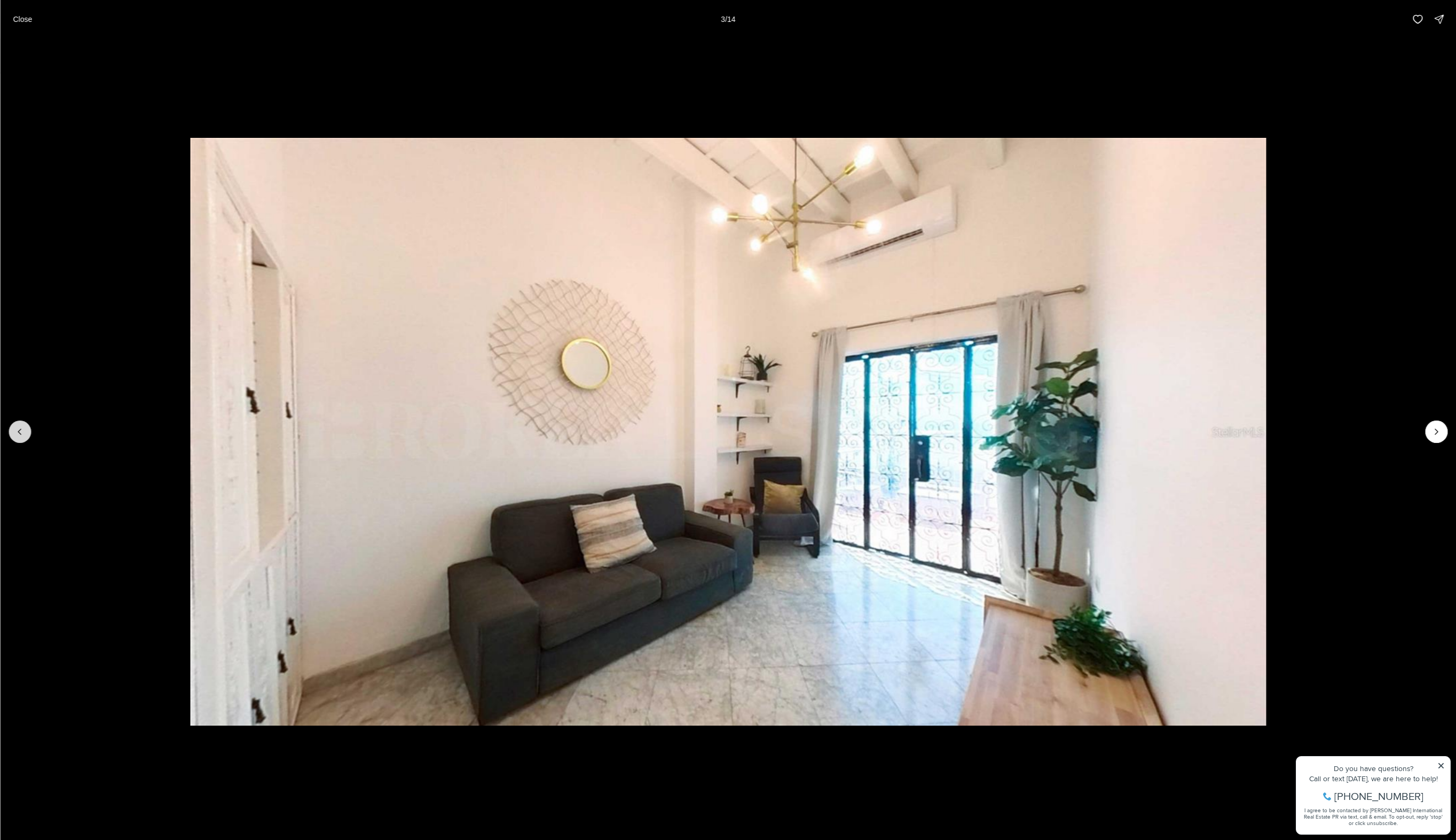
click at [20, 430] on icon "Previous slide" at bounding box center [19, 431] width 11 height 11
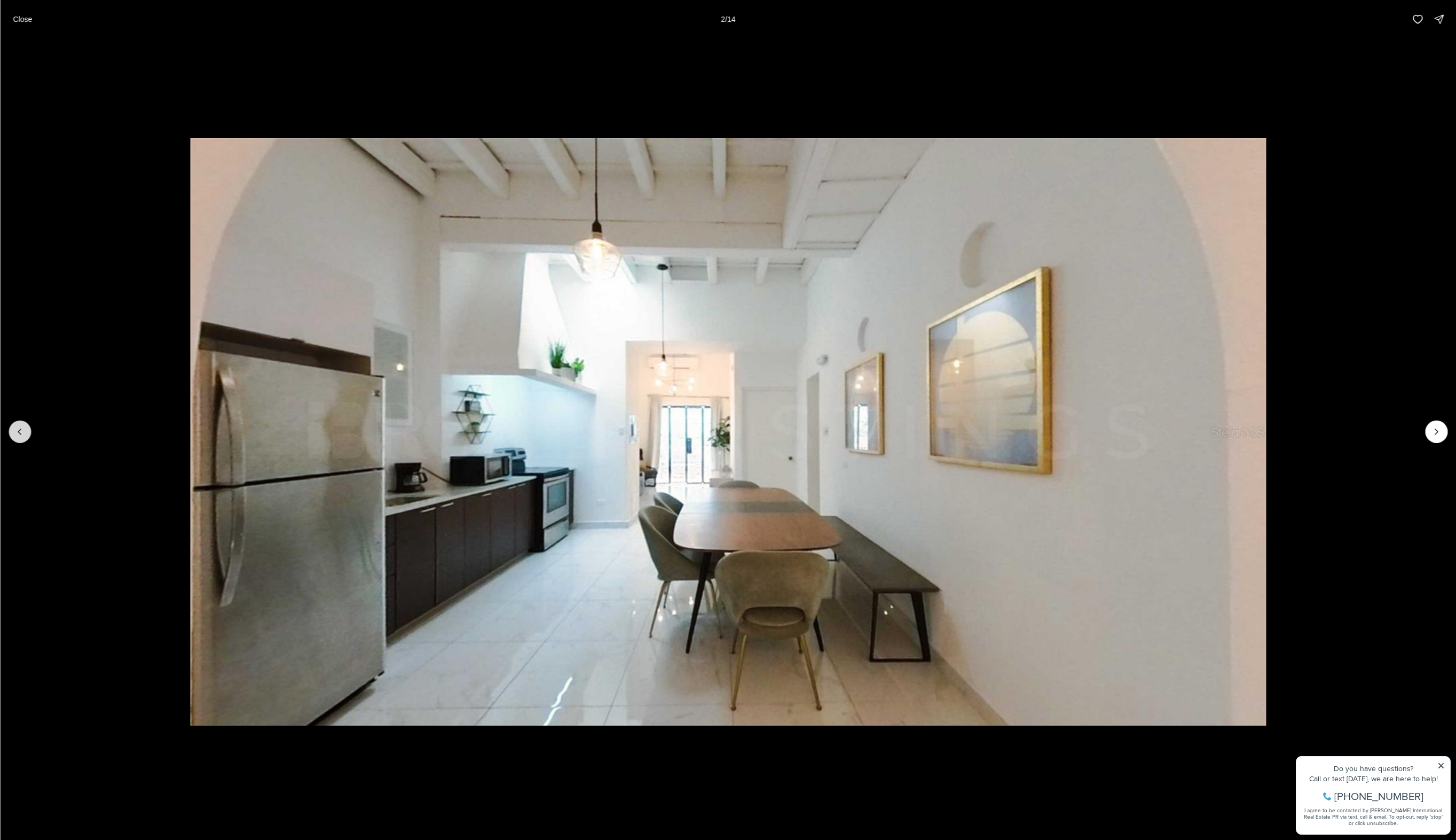
click at [20, 430] on icon "Previous slide" at bounding box center [19, 431] width 11 height 11
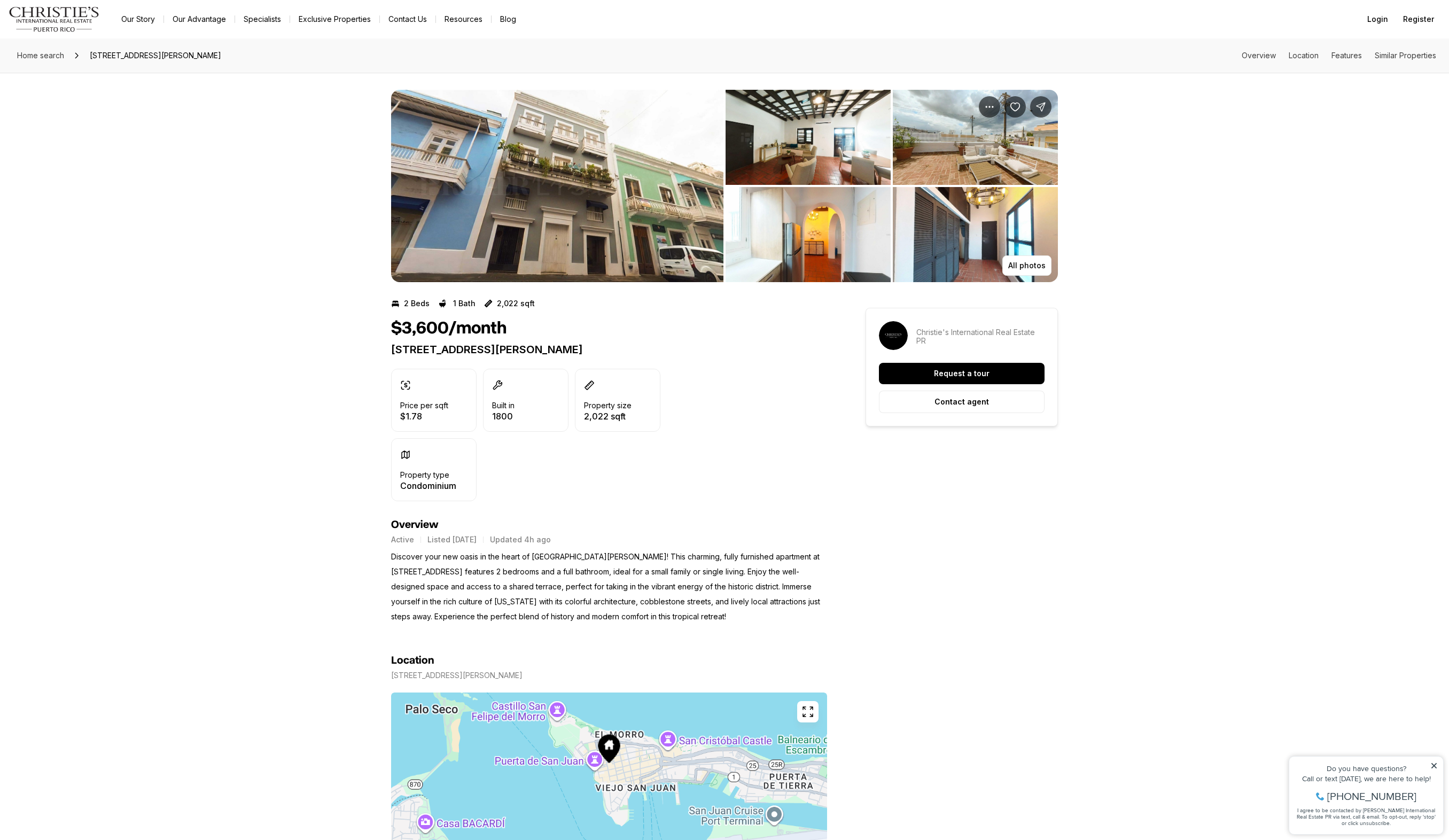
click at [289, 192] on div "All photos" at bounding box center [724, 178] width 1449 height 210
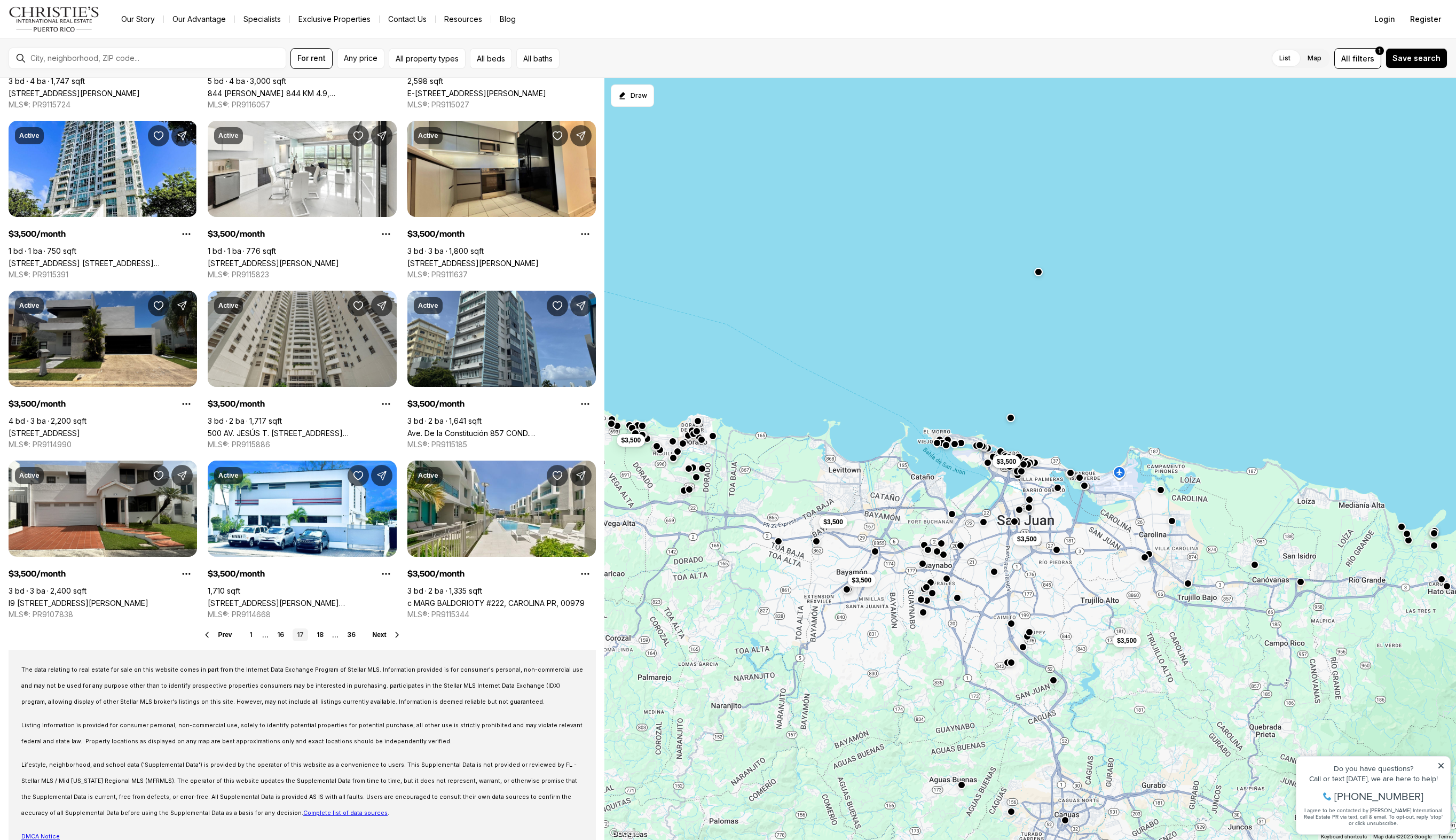
scroll to position [193, 0]
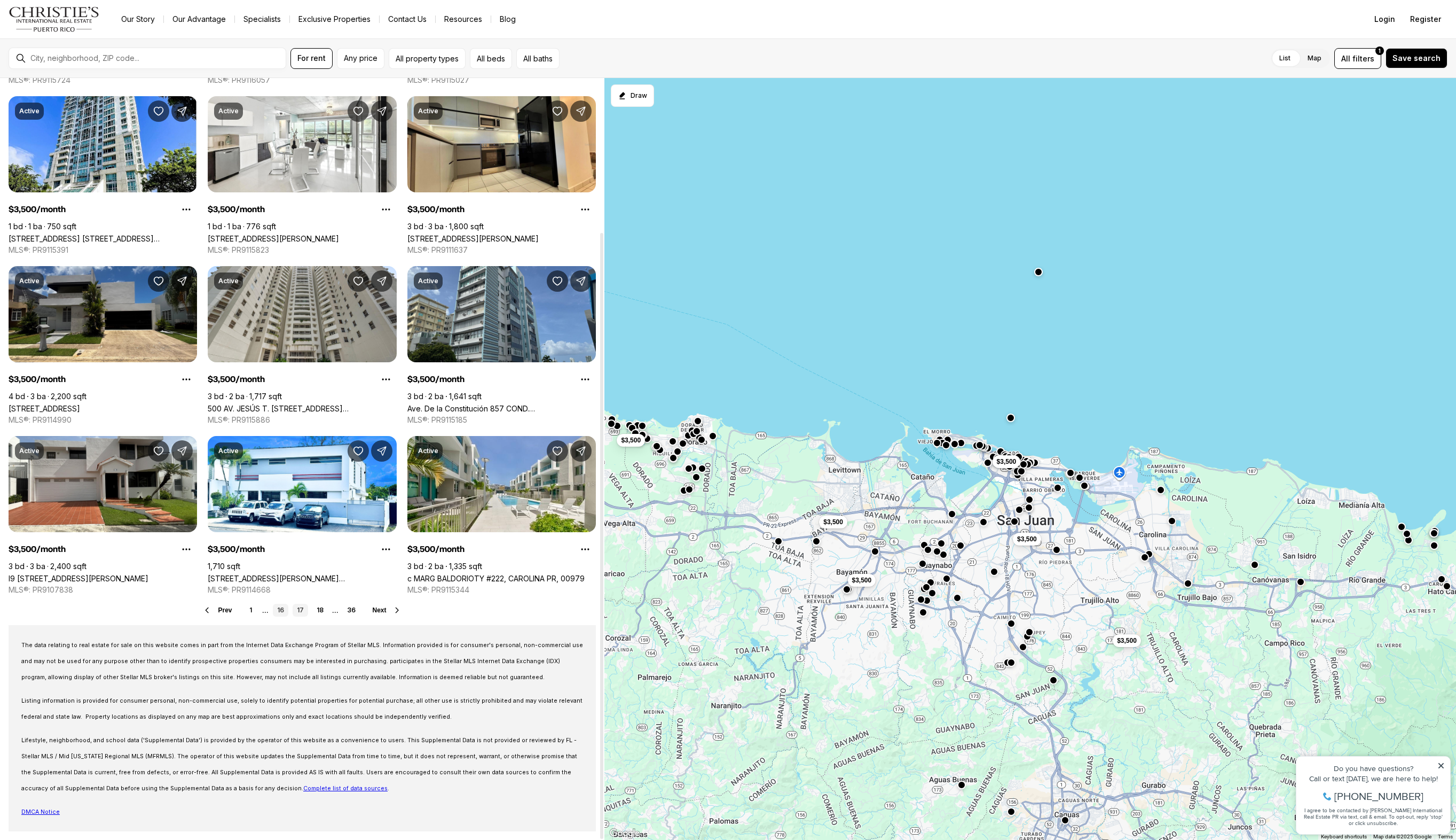
click at [283, 613] on link "16" at bounding box center [281, 609] width 15 height 13
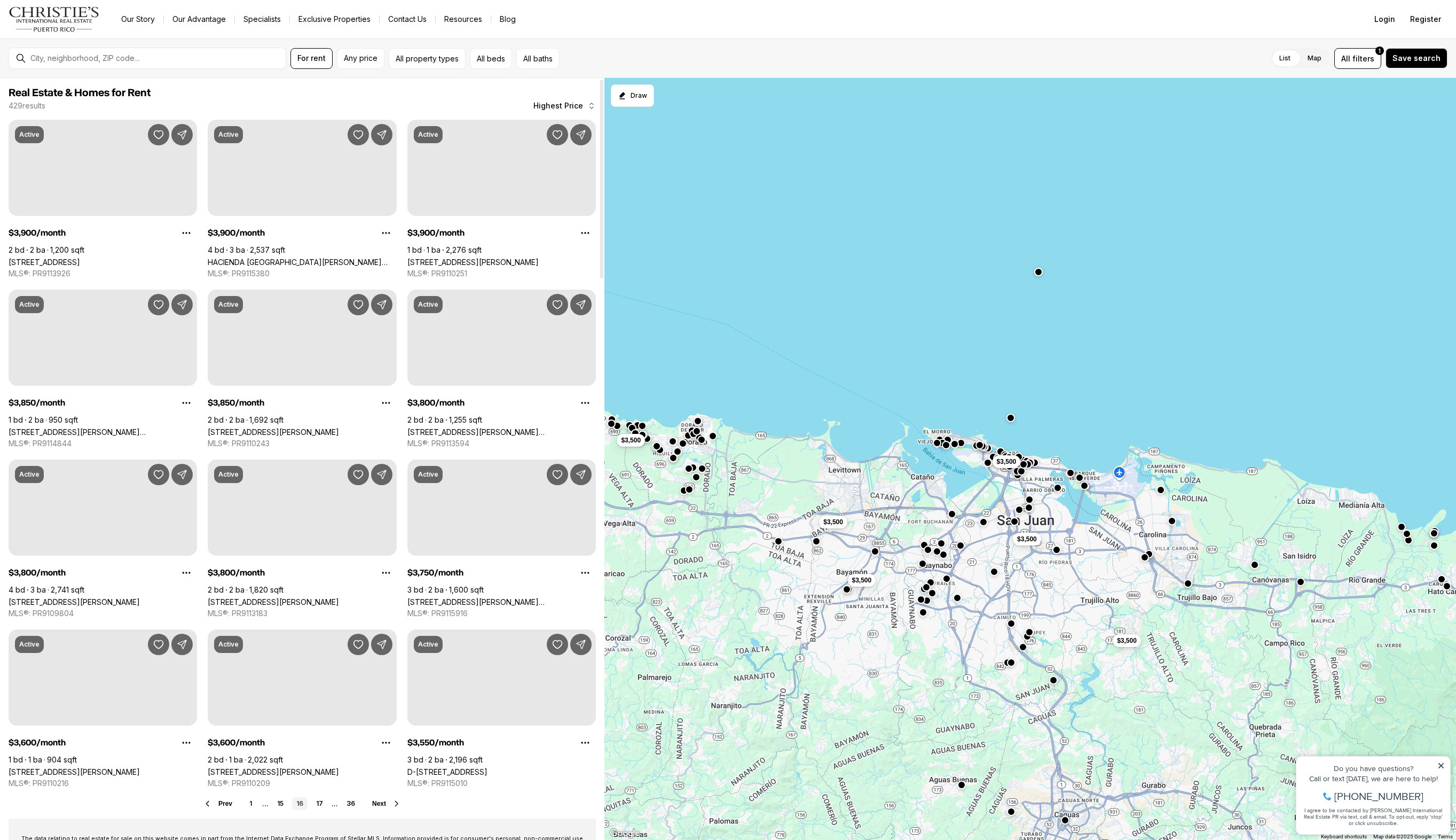
scroll to position [193, 0]
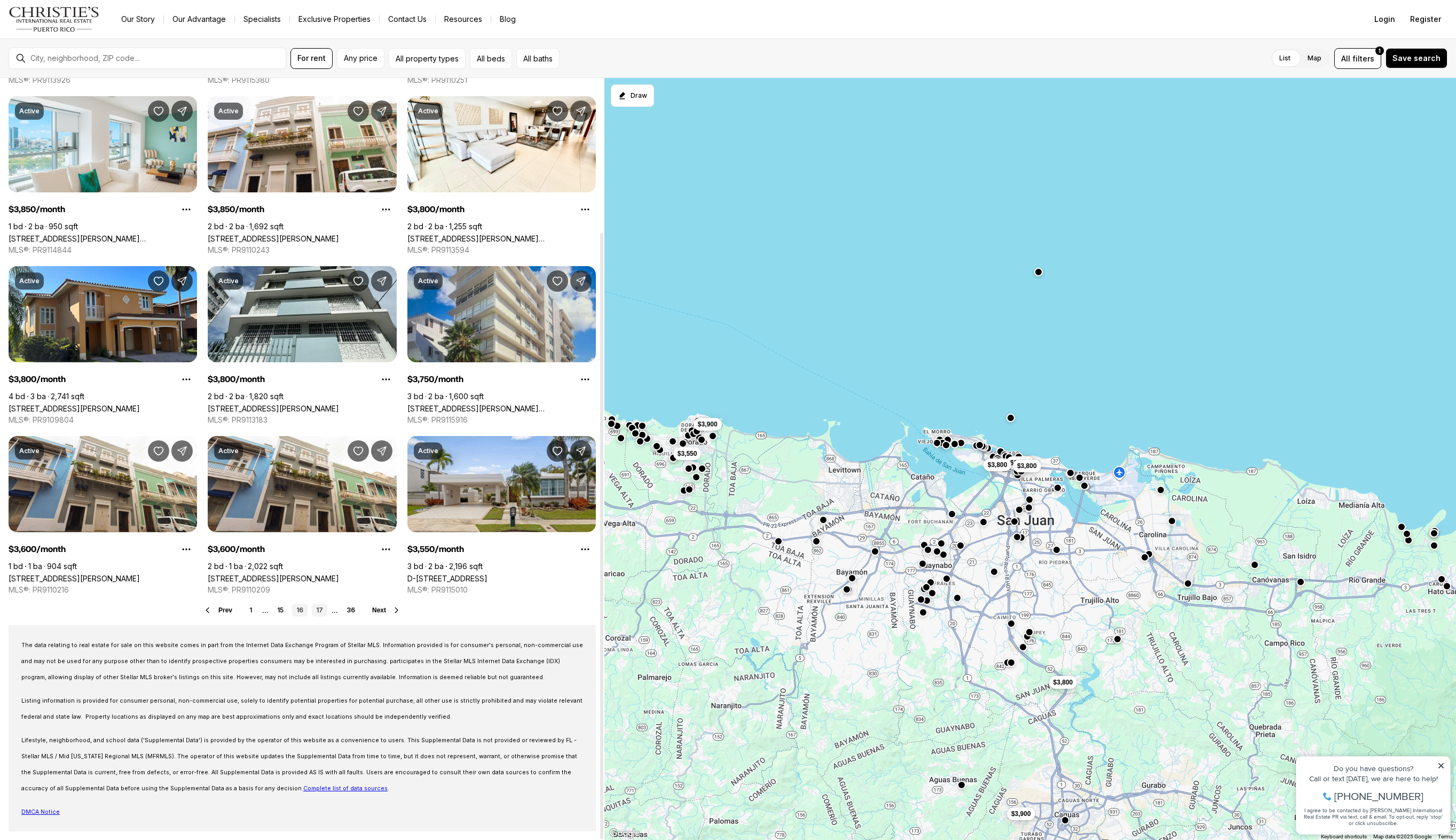
click at [324, 608] on link "17" at bounding box center [319, 609] width 15 height 13
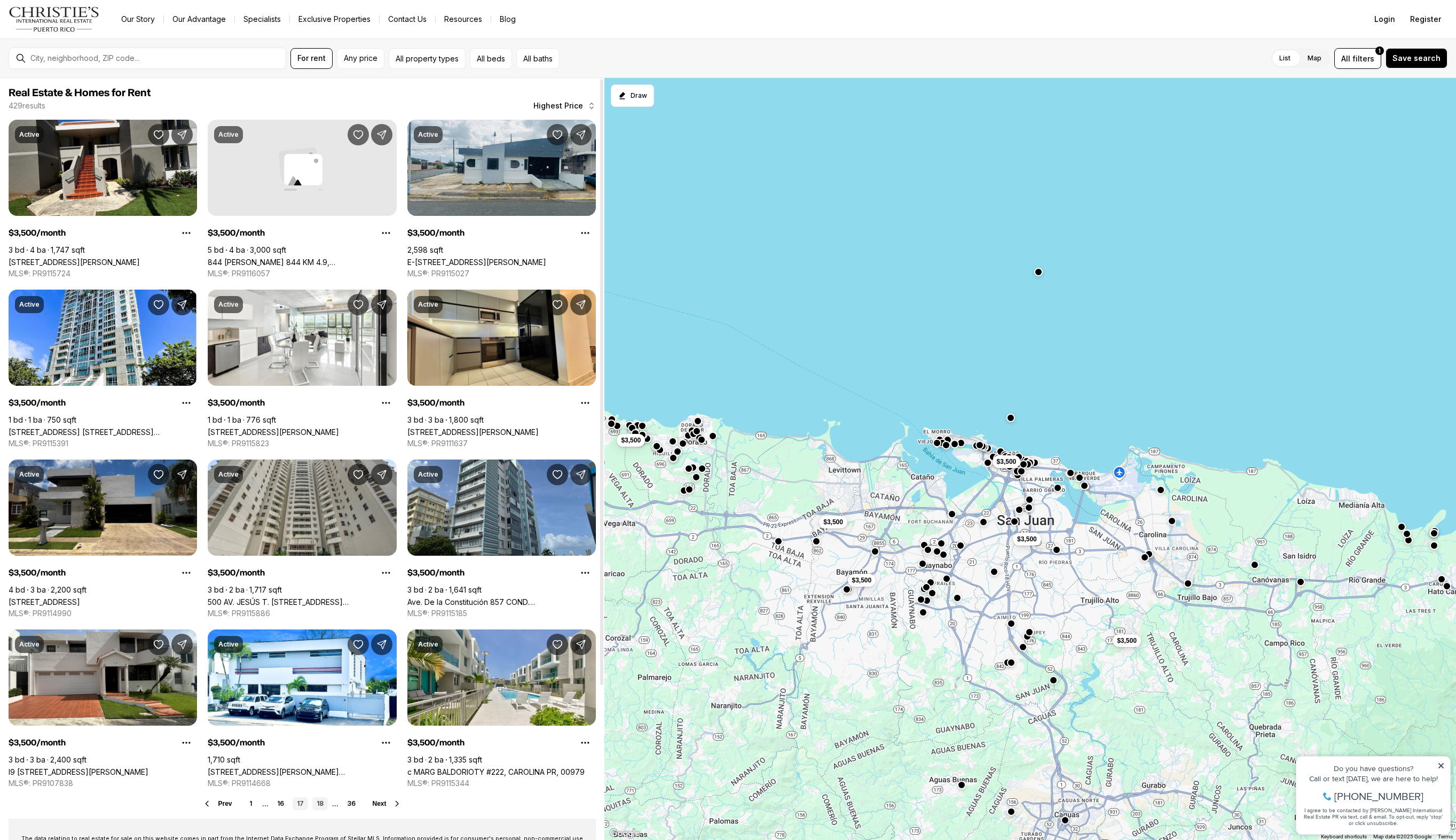
click at [318, 801] on link "18" at bounding box center [320, 802] width 15 height 13
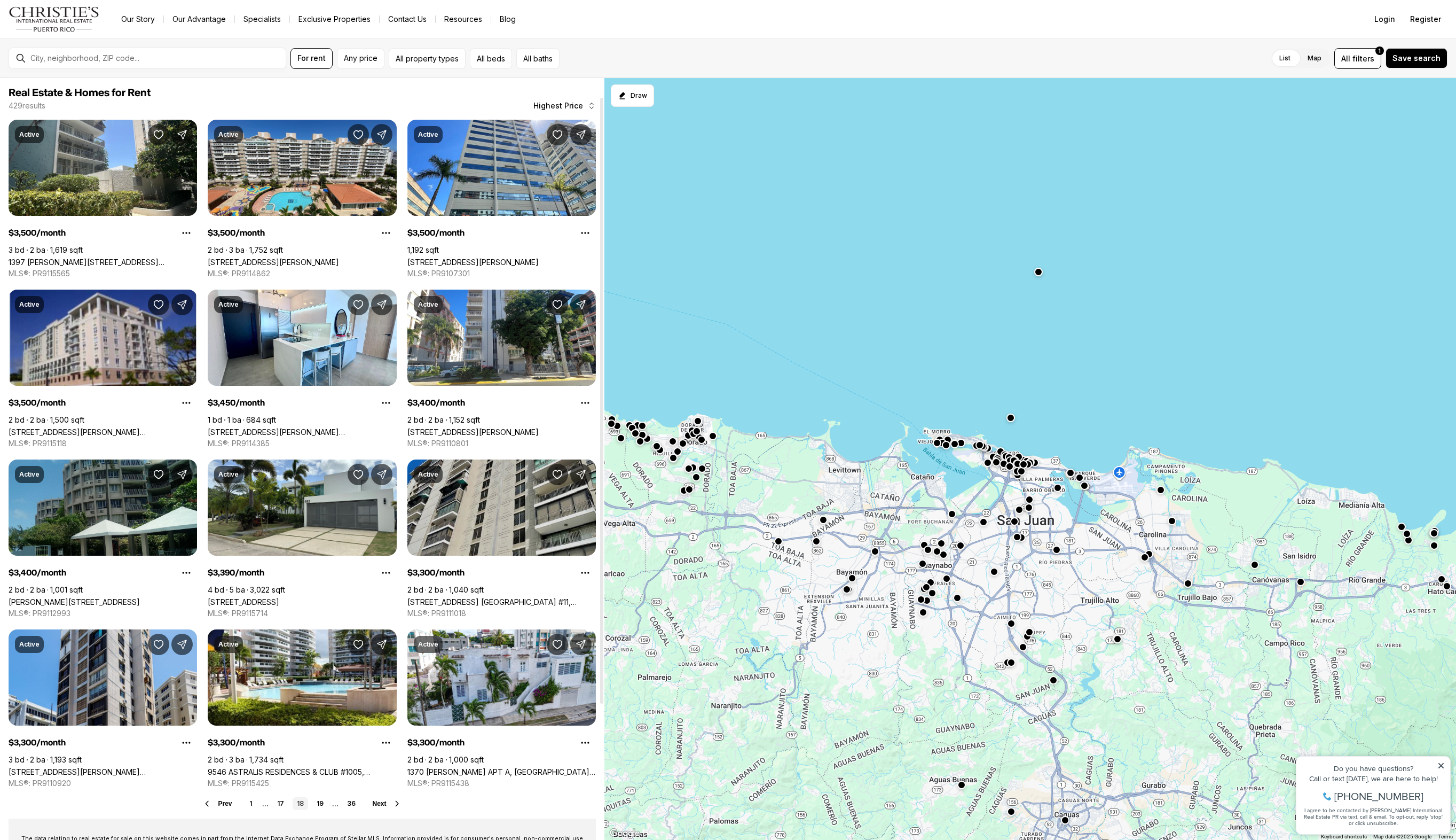
scroll to position [193, 0]
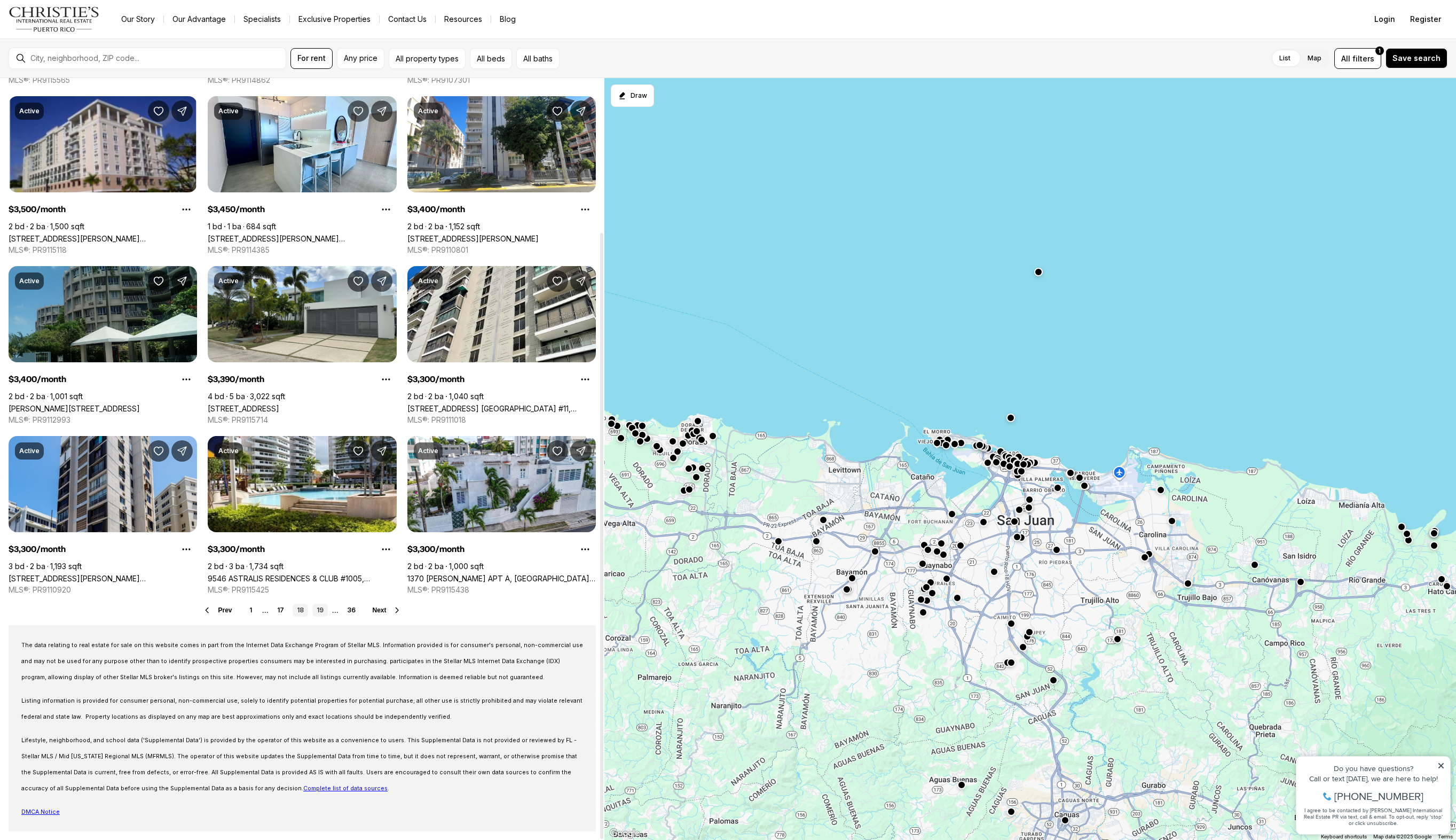
click at [324, 611] on link "19" at bounding box center [320, 609] width 15 height 13
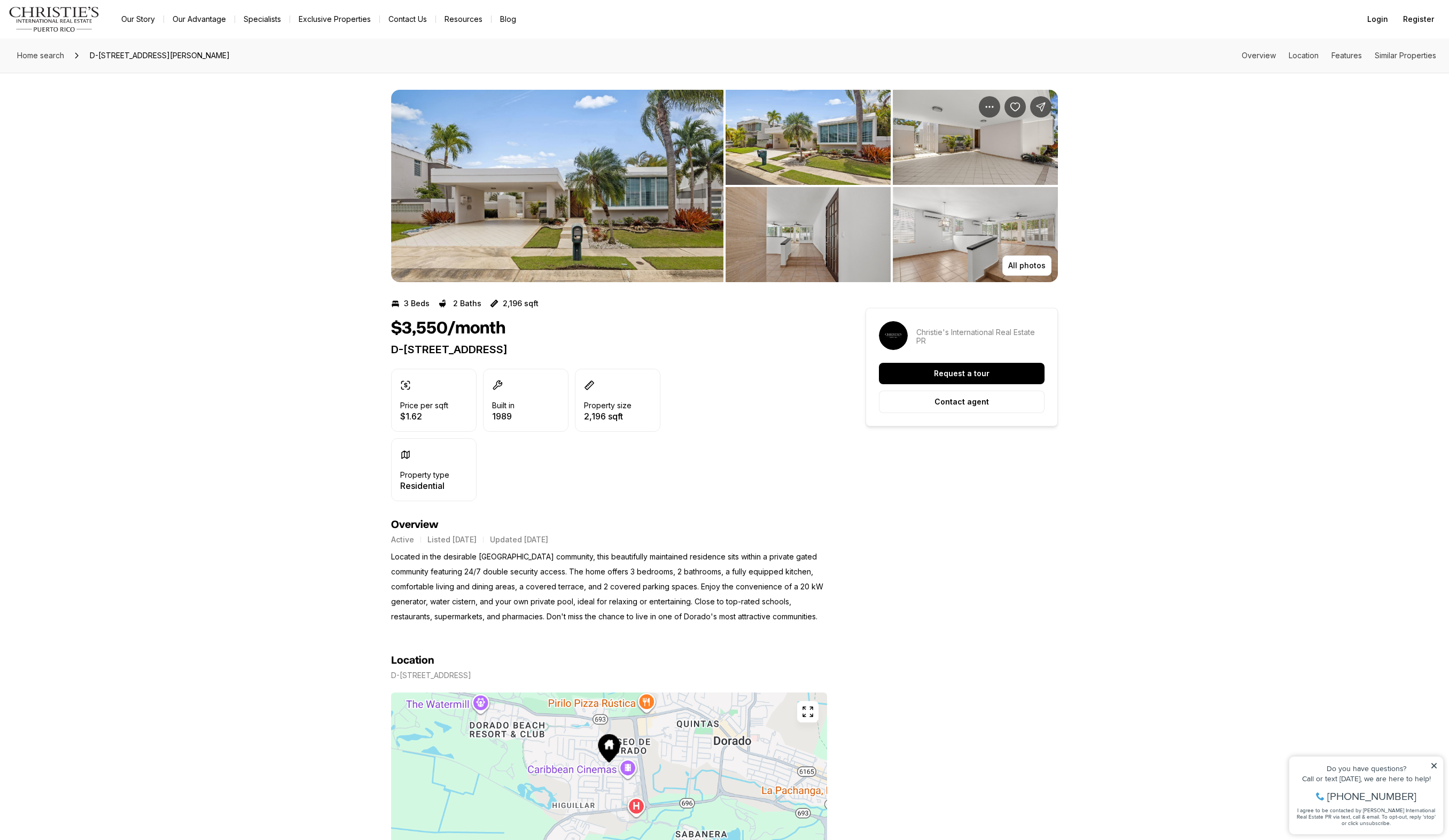
click at [560, 193] on img "View image gallery" at bounding box center [556, 186] width 332 height 192
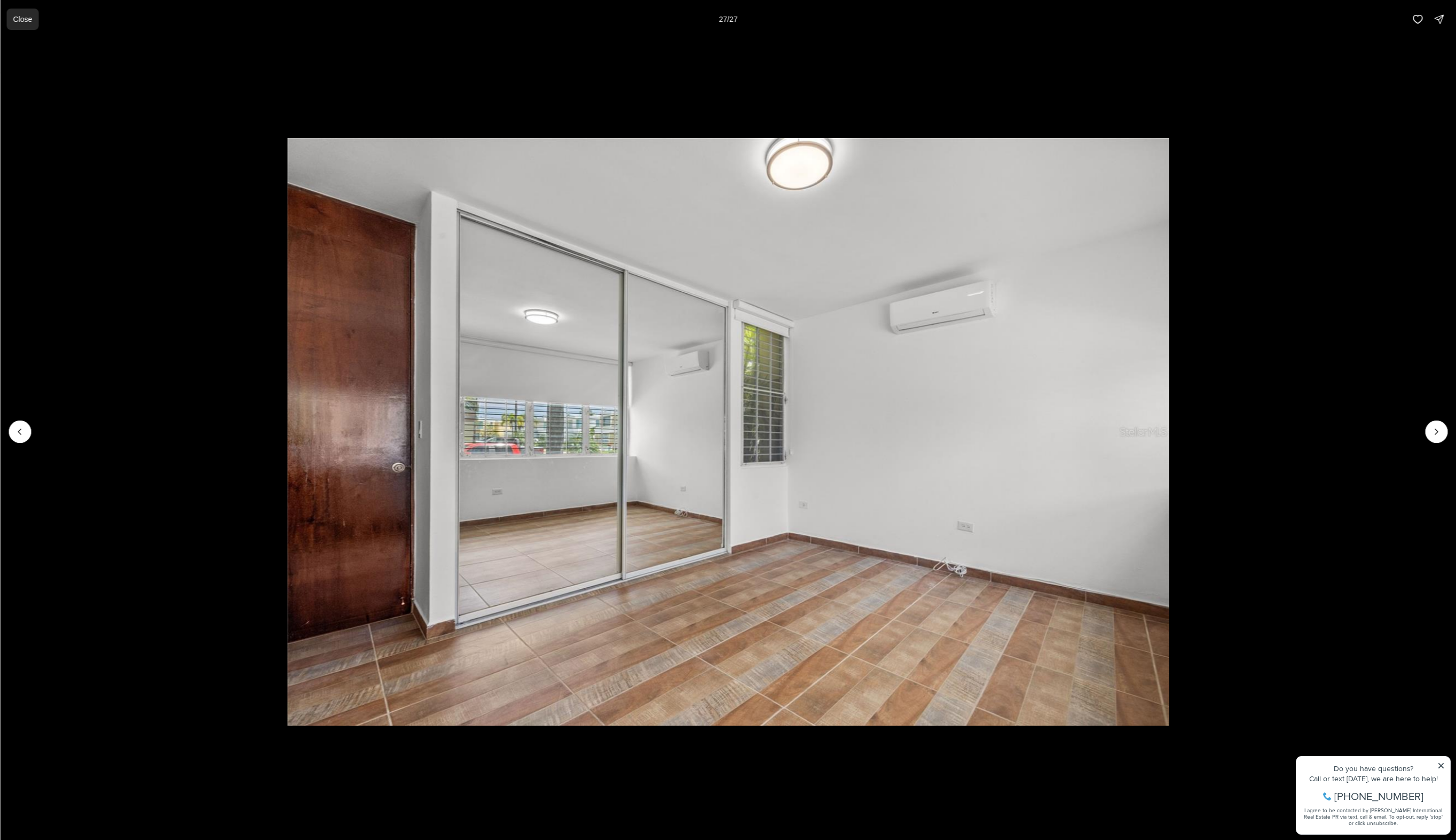
click at [9, 20] on button "Close" at bounding box center [22, 19] width 32 height 21
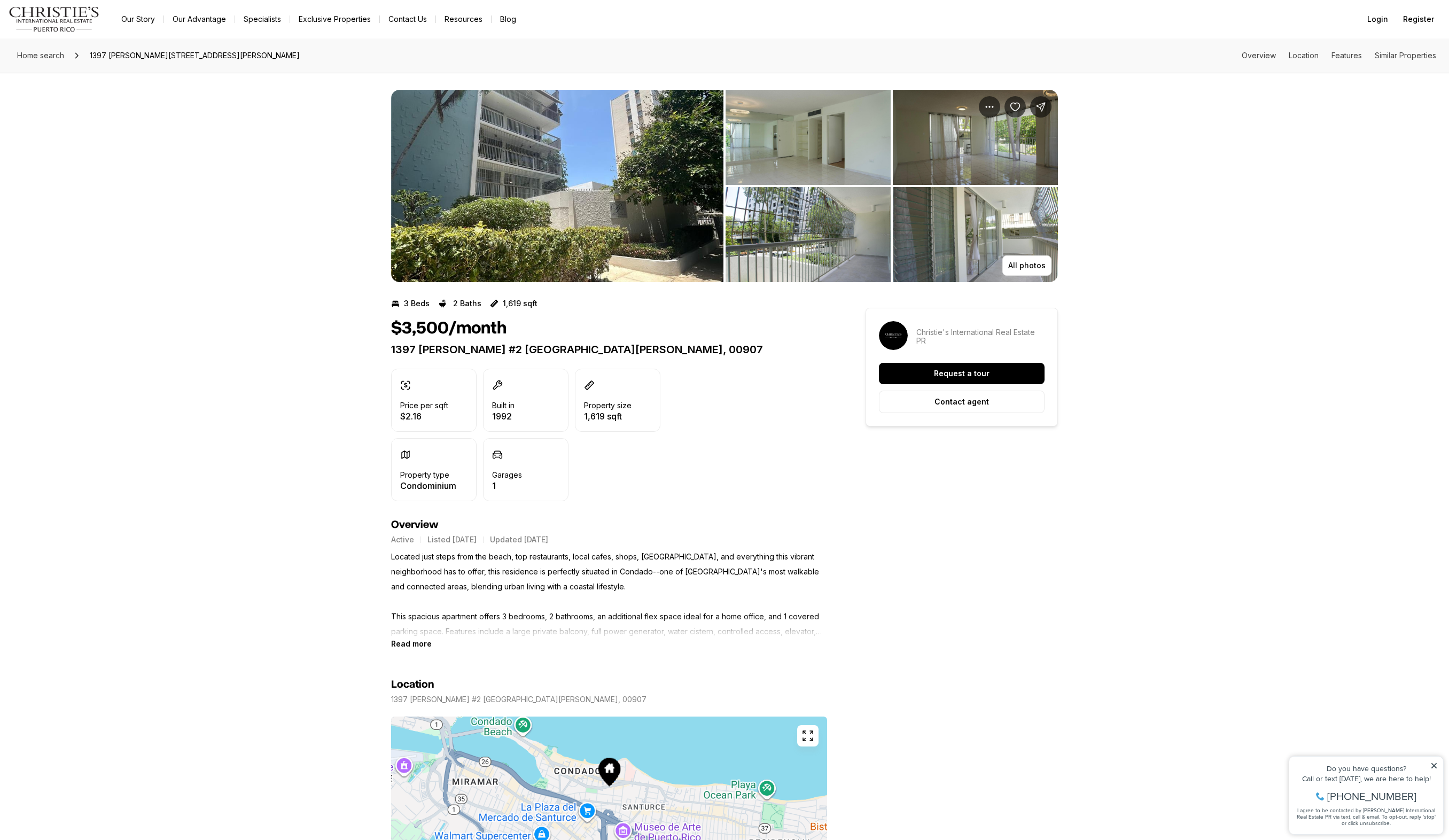
click at [496, 199] on img "View image gallery" at bounding box center [556, 186] width 332 height 192
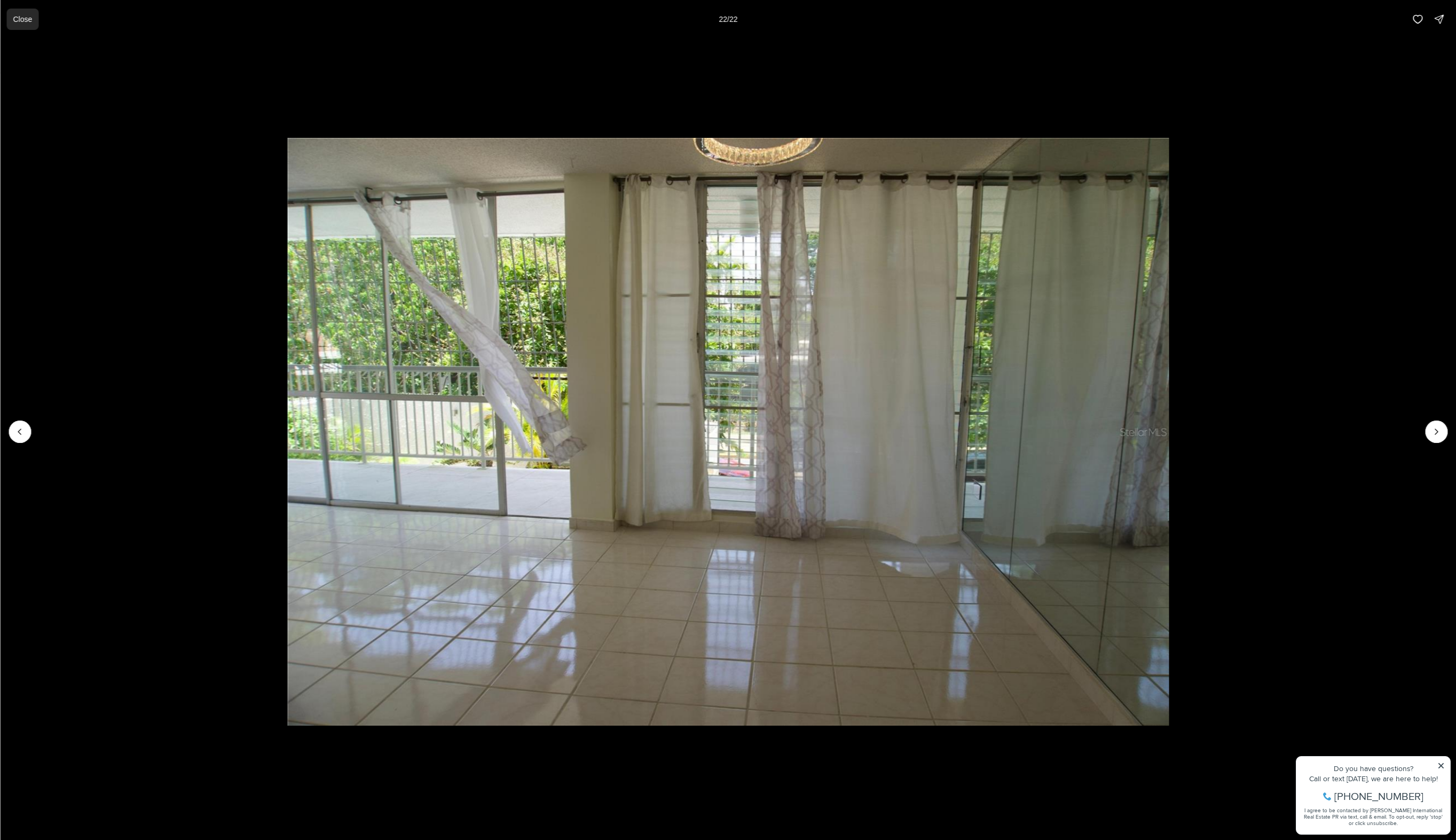
click at [15, 18] on p "Close" at bounding box center [22, 19] width 19 height 9
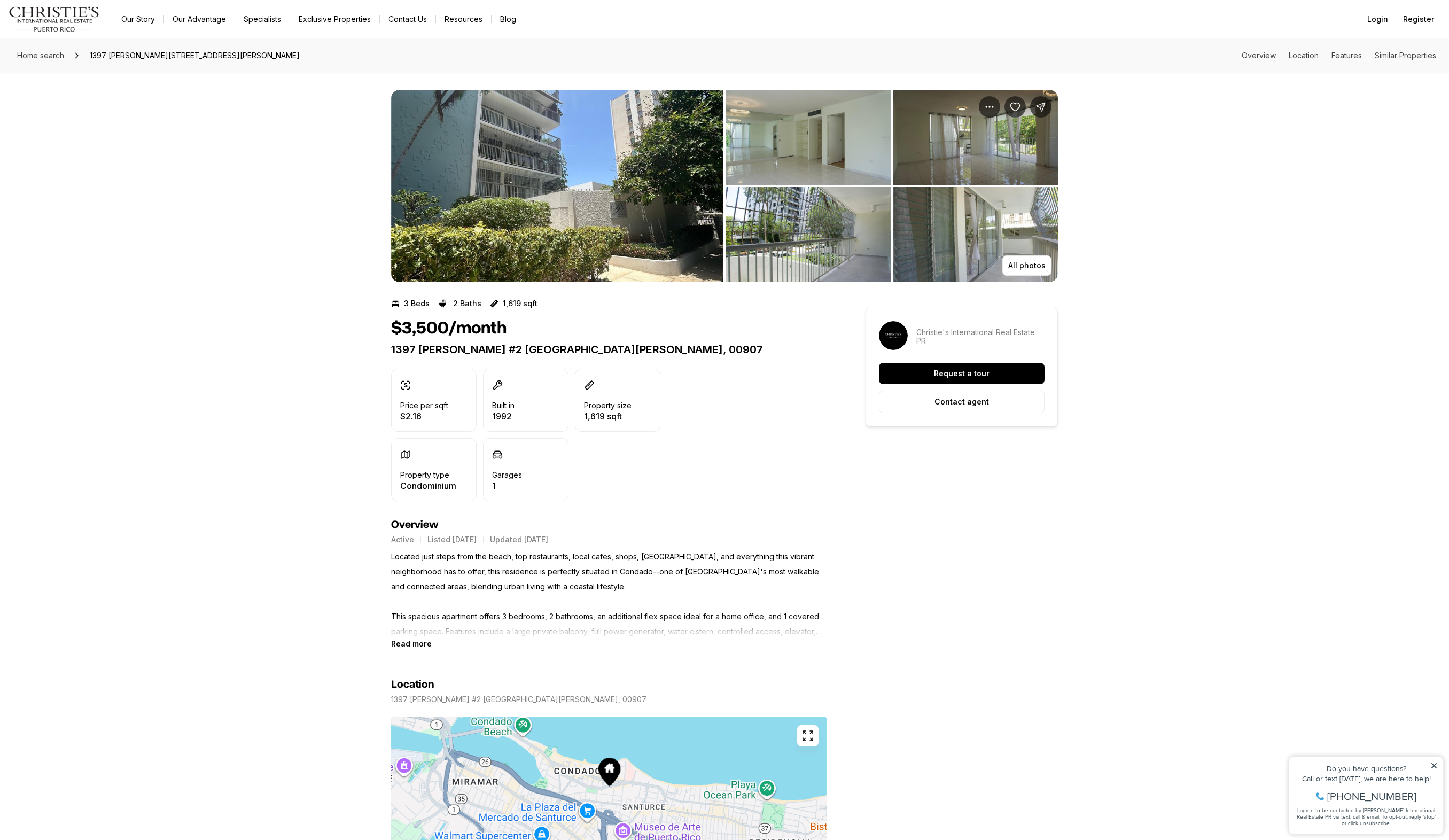
click at [279, 195] on div "All photos" at bounding box center [724, 178] width 1449 height 210
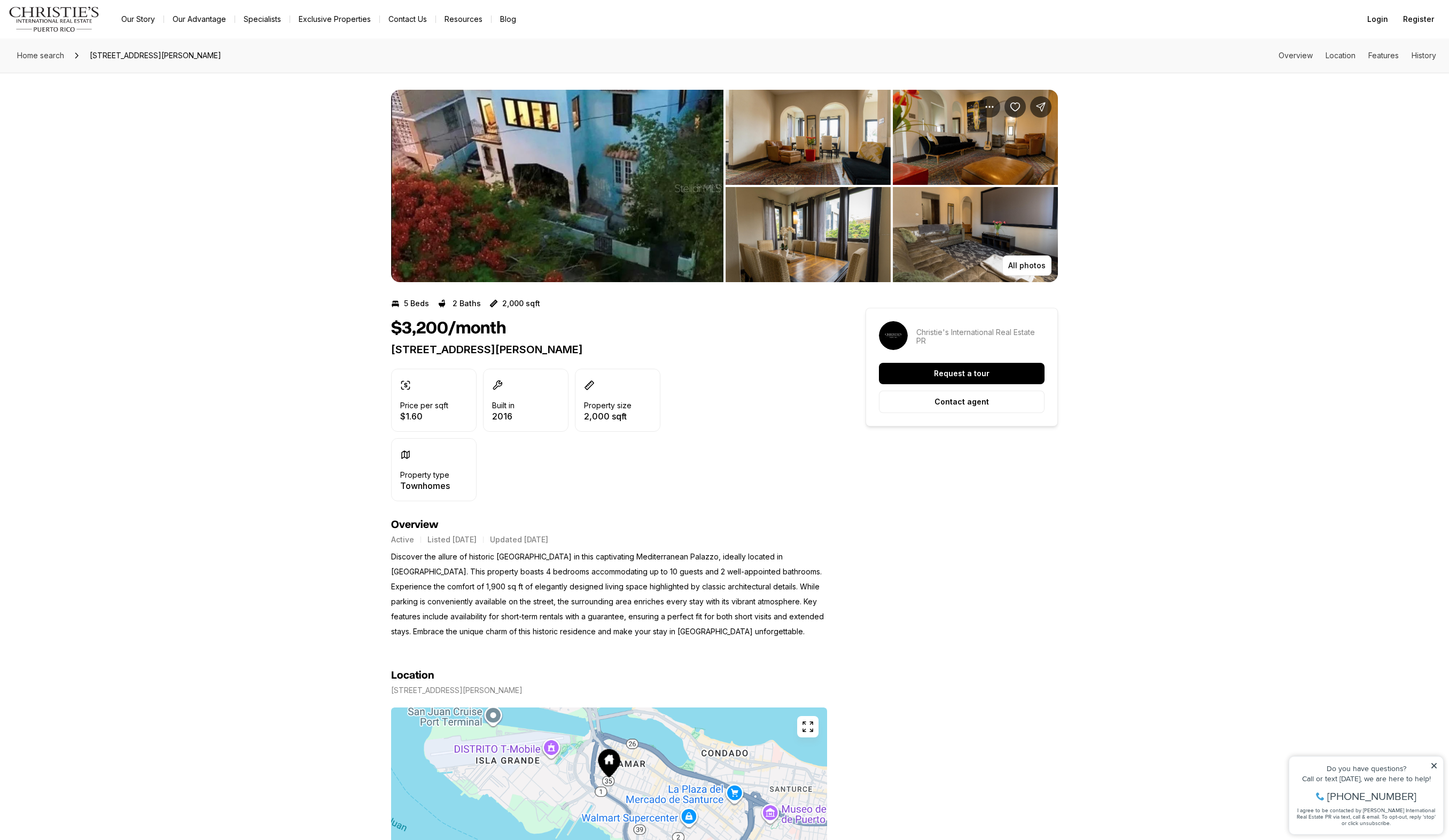
click at [506, 216] on img "View image gallery" at bounding box center [556, 186] width 332 height 192
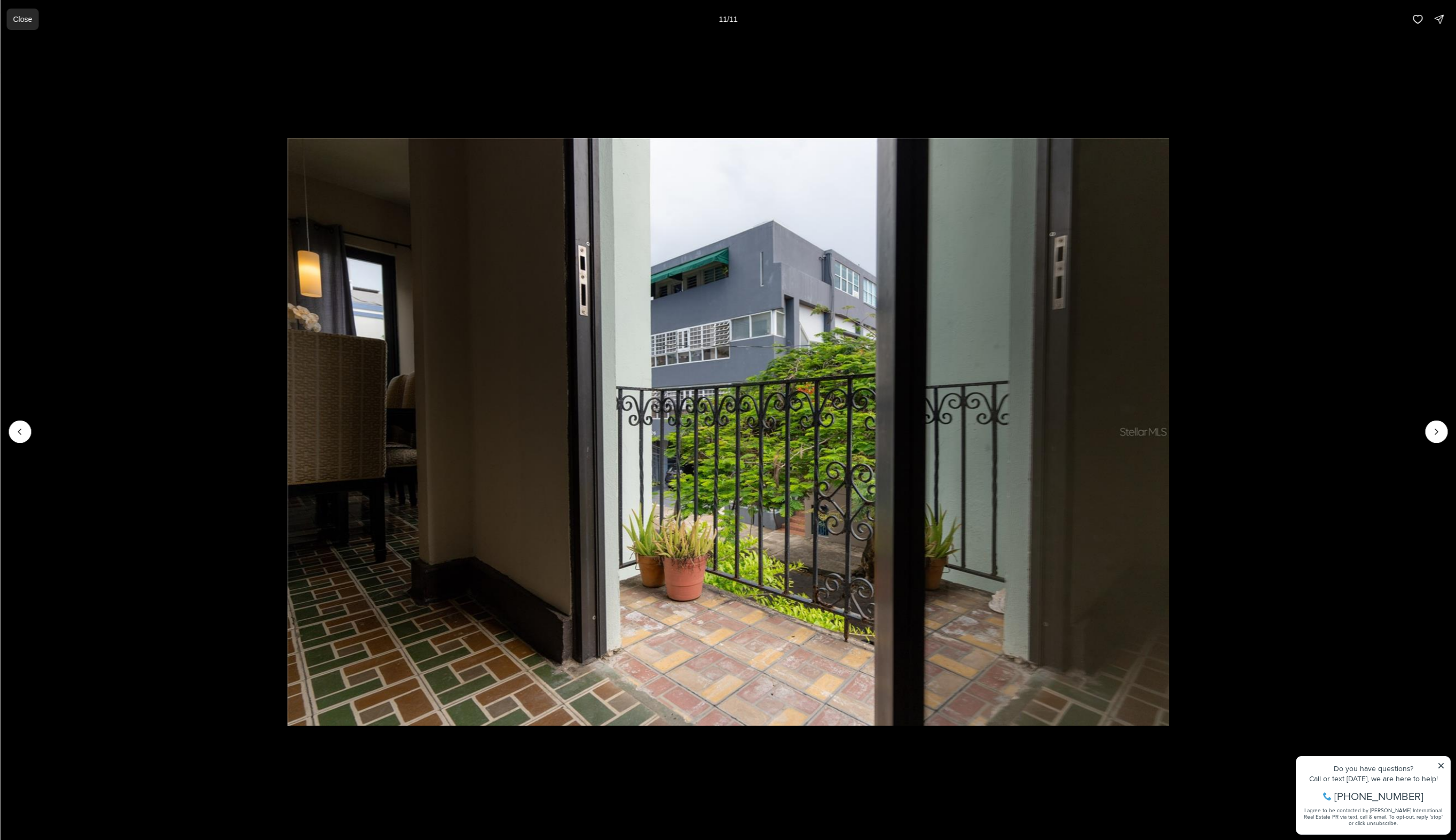
click at [26, 20] on p "Close" at bounding box center [22, 19] width 19 height 9
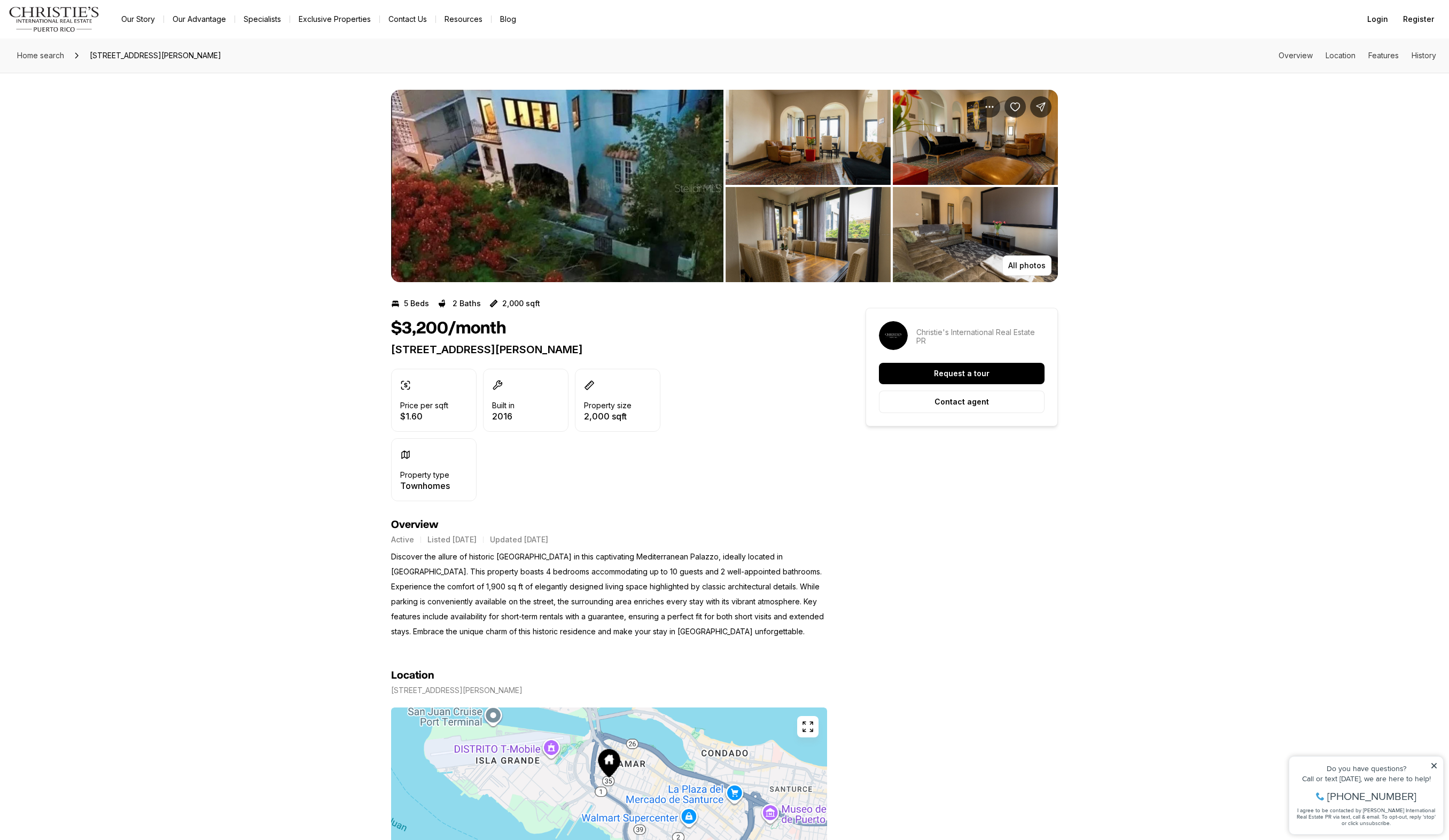
click at [643, 152] on img "View image gallery" at bounding box center [556, 186] width 332 height 192
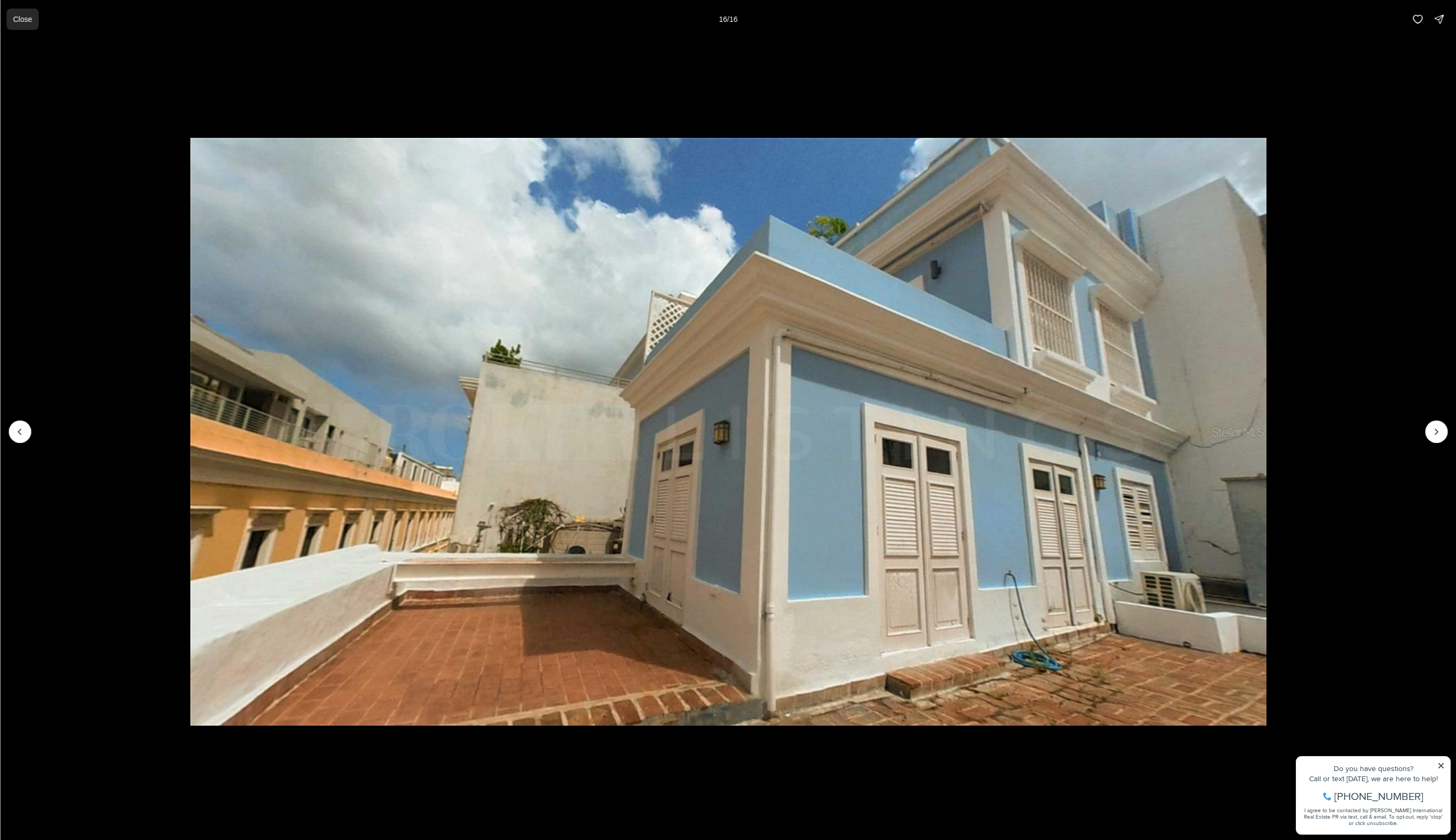
click at [19, 18] on p "Close" at bounding box center [22, 19] width 19 height 9
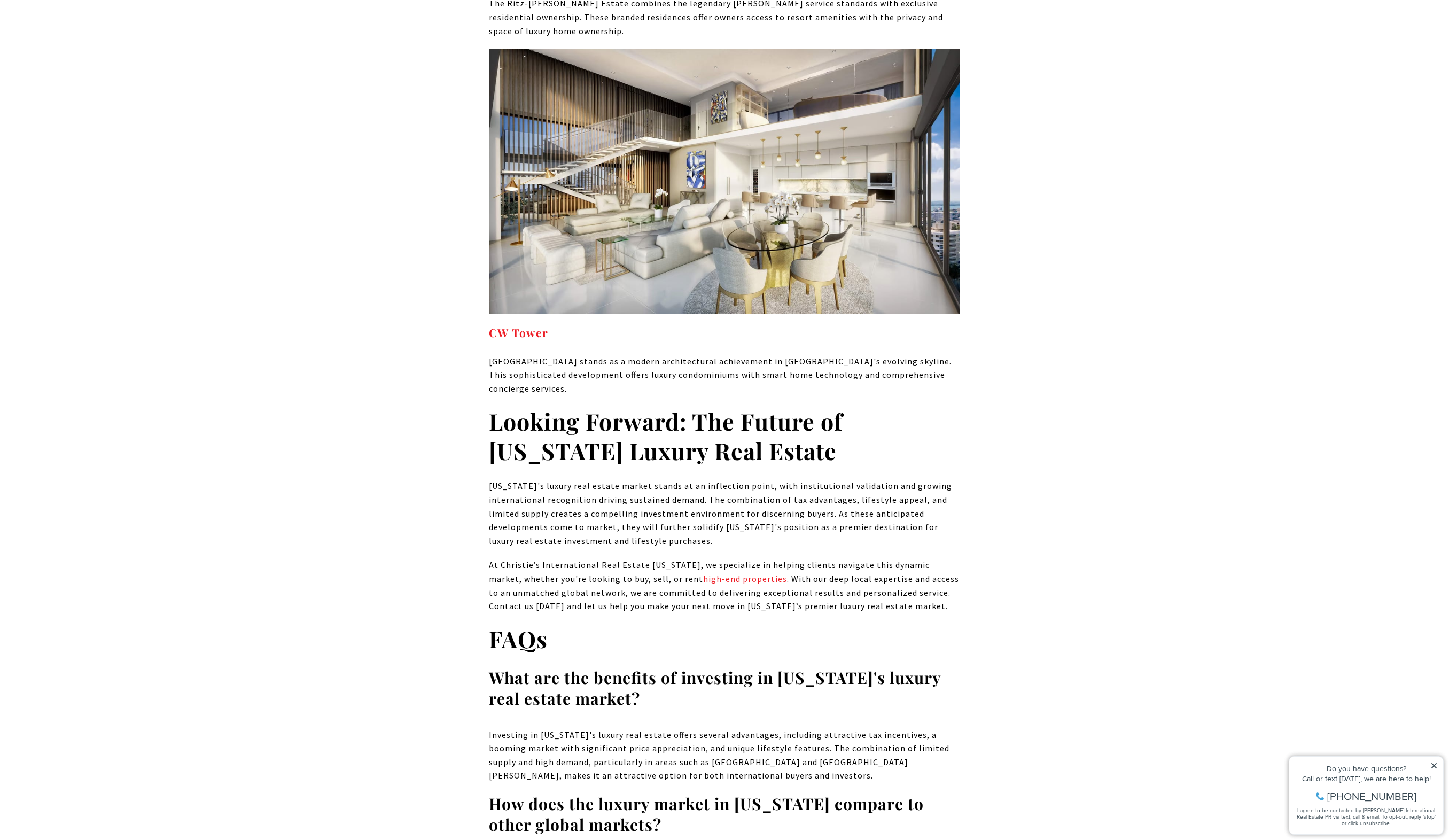
scroll to position [7194, 0]
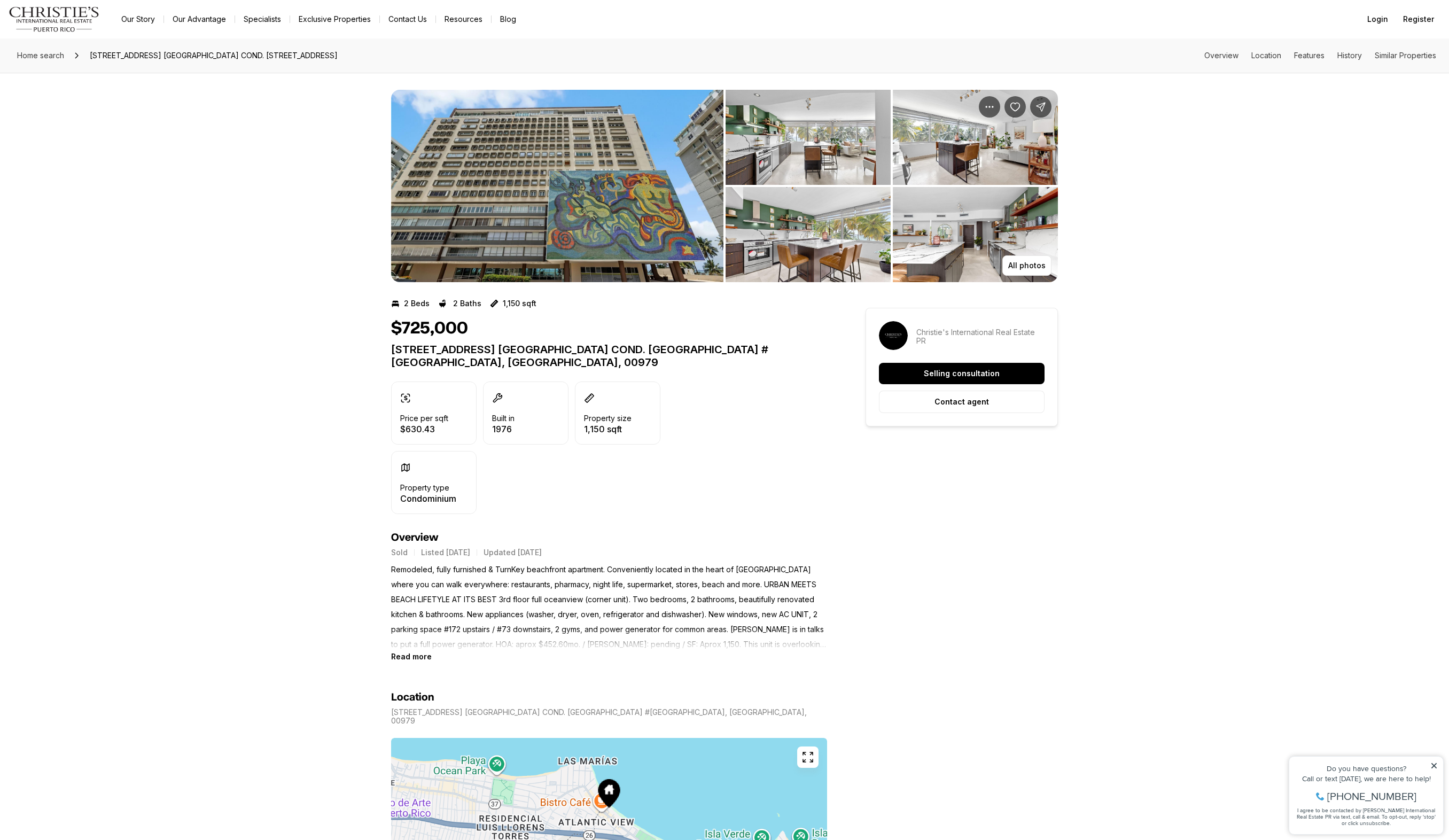
click at [775, 151] on img "View image gallery" at bounding box center [808, 137] width 165 height 95
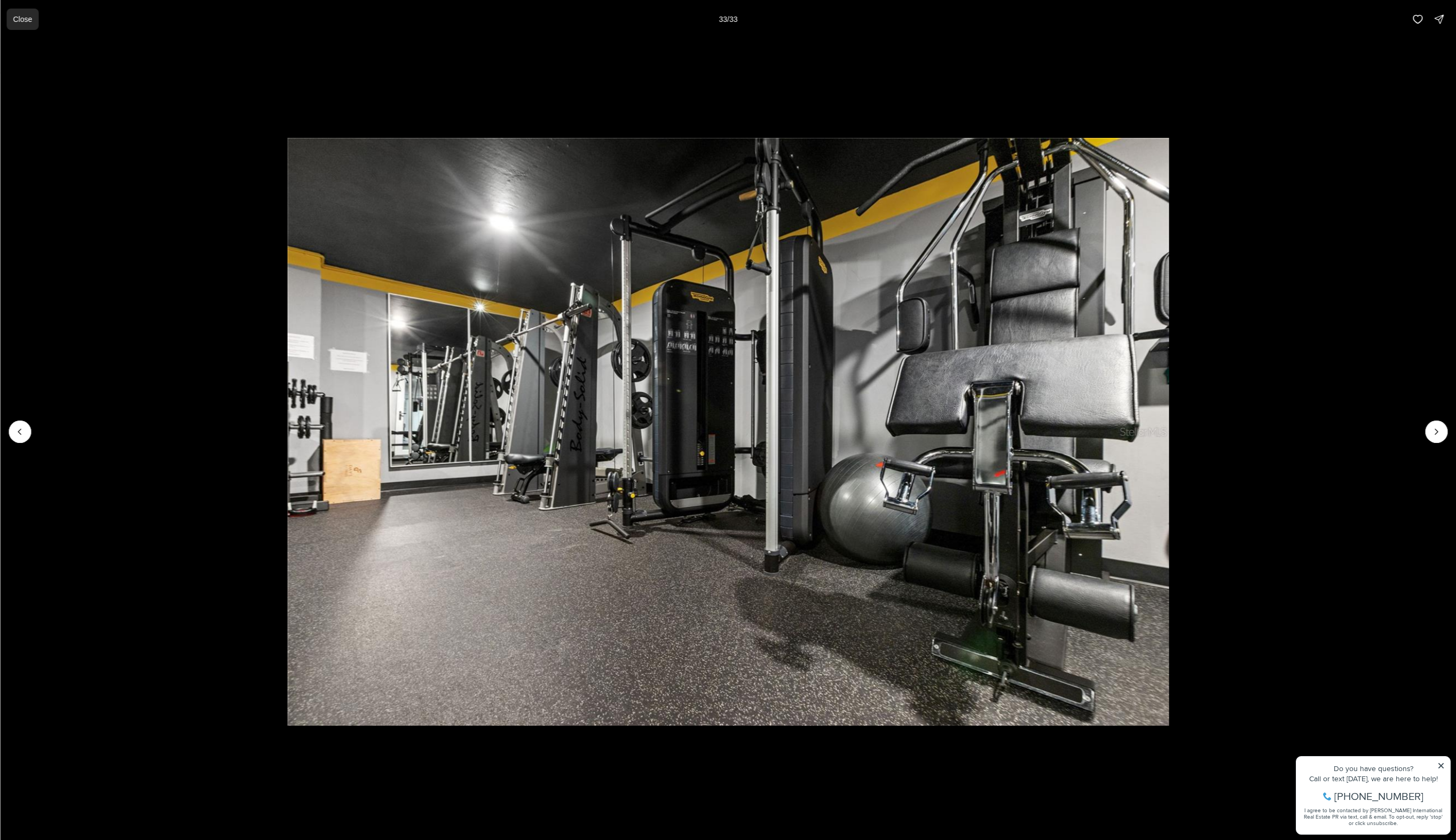
click at [30, 21] on p "Close" at bounding box center [22, 19] width 19 height 9
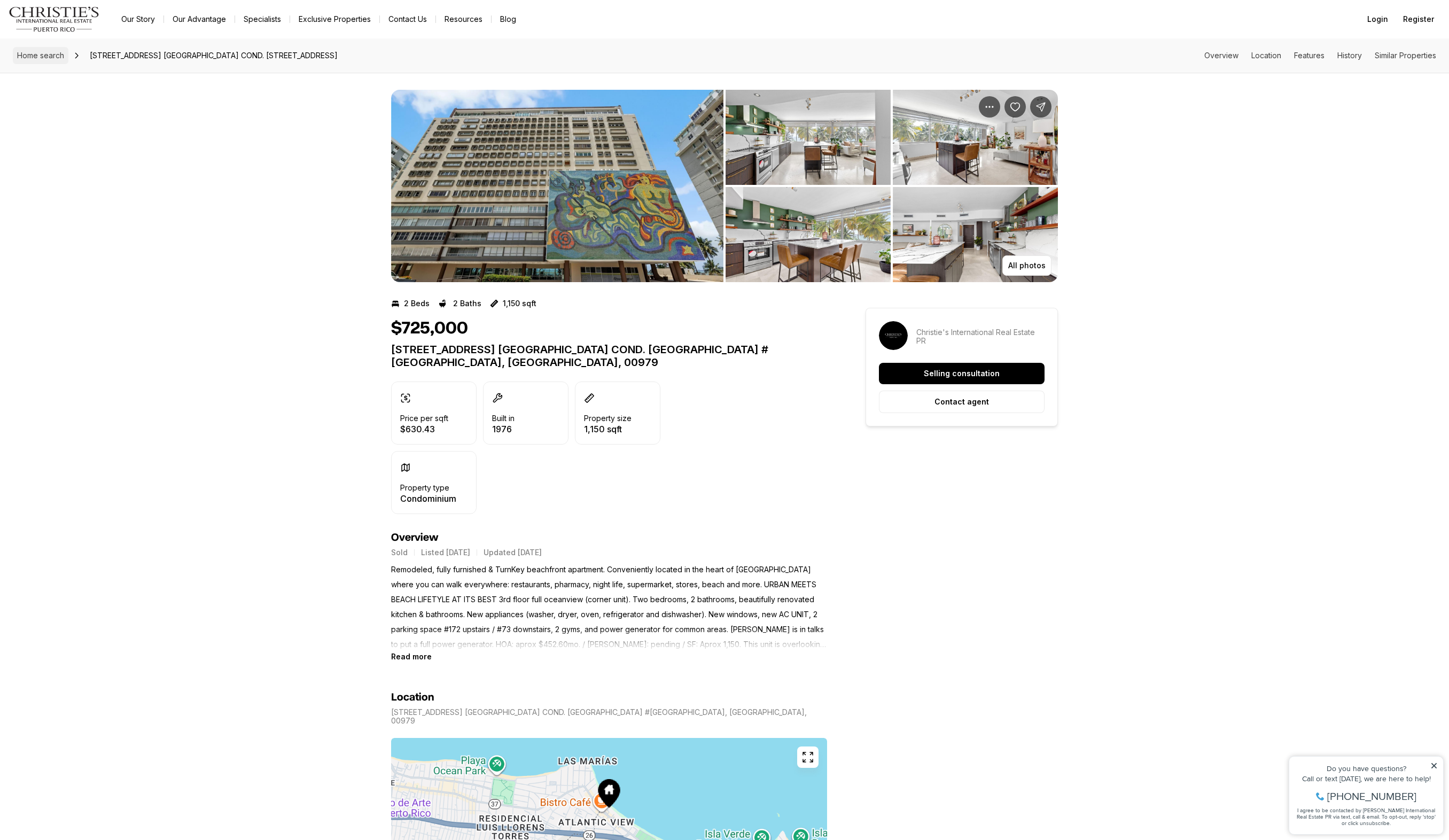
click at [38, 60] on link "Home search" at bounding box center [40, 56] width 56 height 17
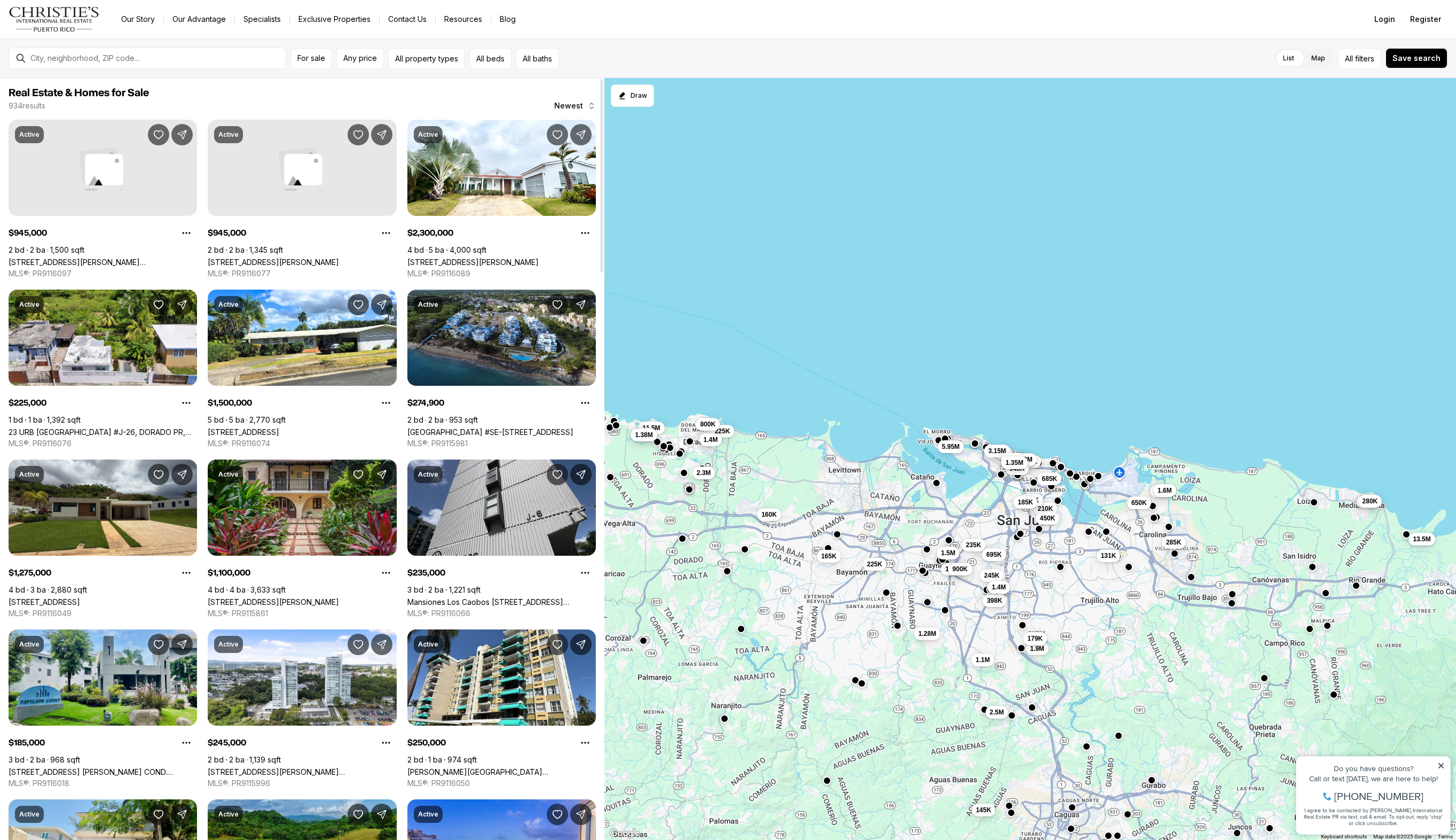
click at [568, 110] on button "Newest" at bounding box center [575, 106] width 55 height 21
click at [302, 55] on span "For sale" at bounding box center [311, 58] width 28 height 9
click at [389, 109] on label "For rent" at bounding box center [367, 120] width 141 height 26
click at [421, 116] on button "For rent" at bounding box center [425, 116] width 9 height 0
click at [415, 91] on label "For sale" at bounding box center [367, 92] width 141 height 26
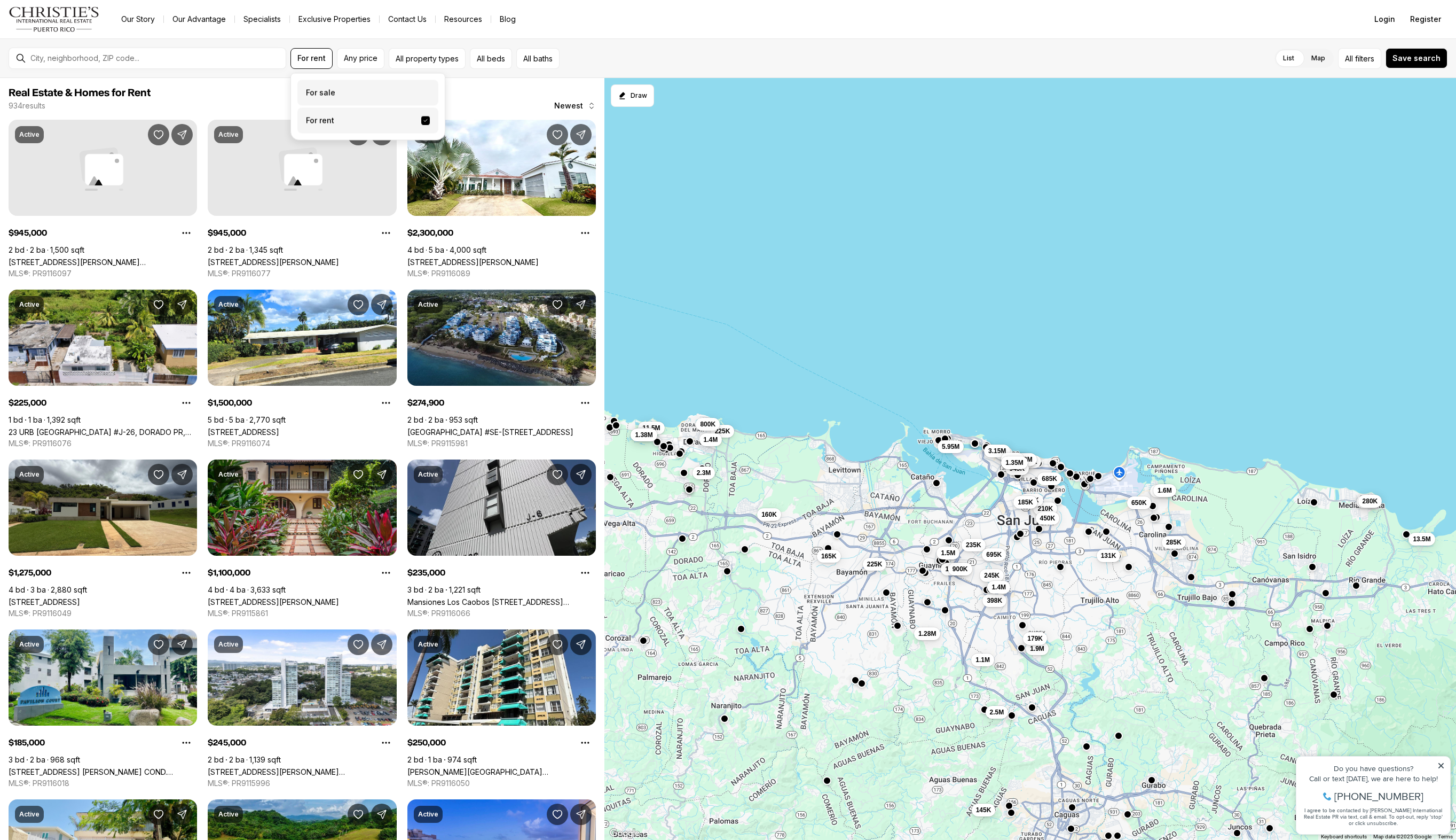
click at [421, 89] on button "For sale" at bounding box center [425, 89] width 9 height 0
click at [364, 64] on button "Any price" at bounding box center [360, 59] width 47 height 21
type input "********"
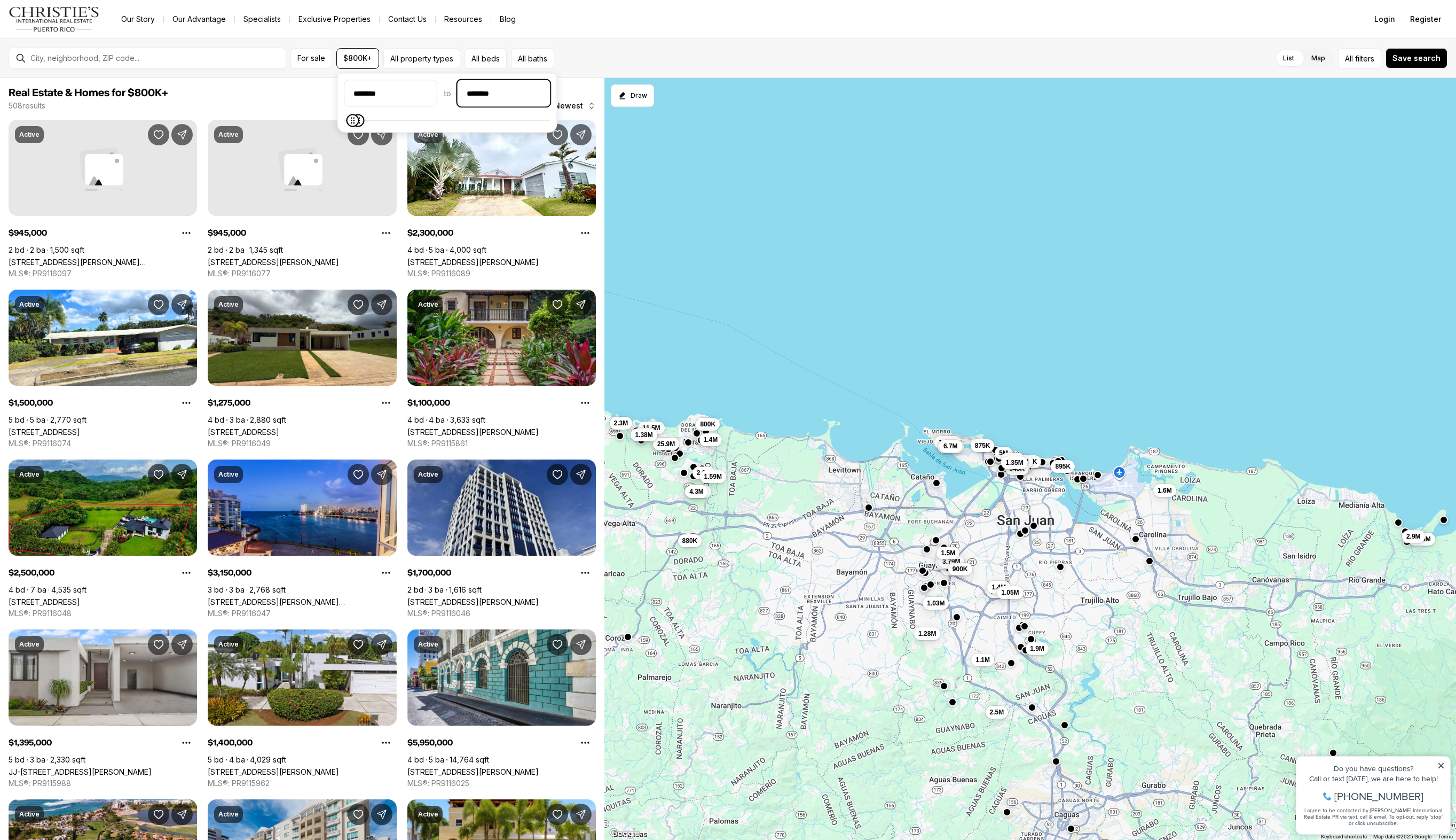
type input "**********"
click at [485, 52] on button "All beds" at bounding box center [506, 59] width 42 height 21
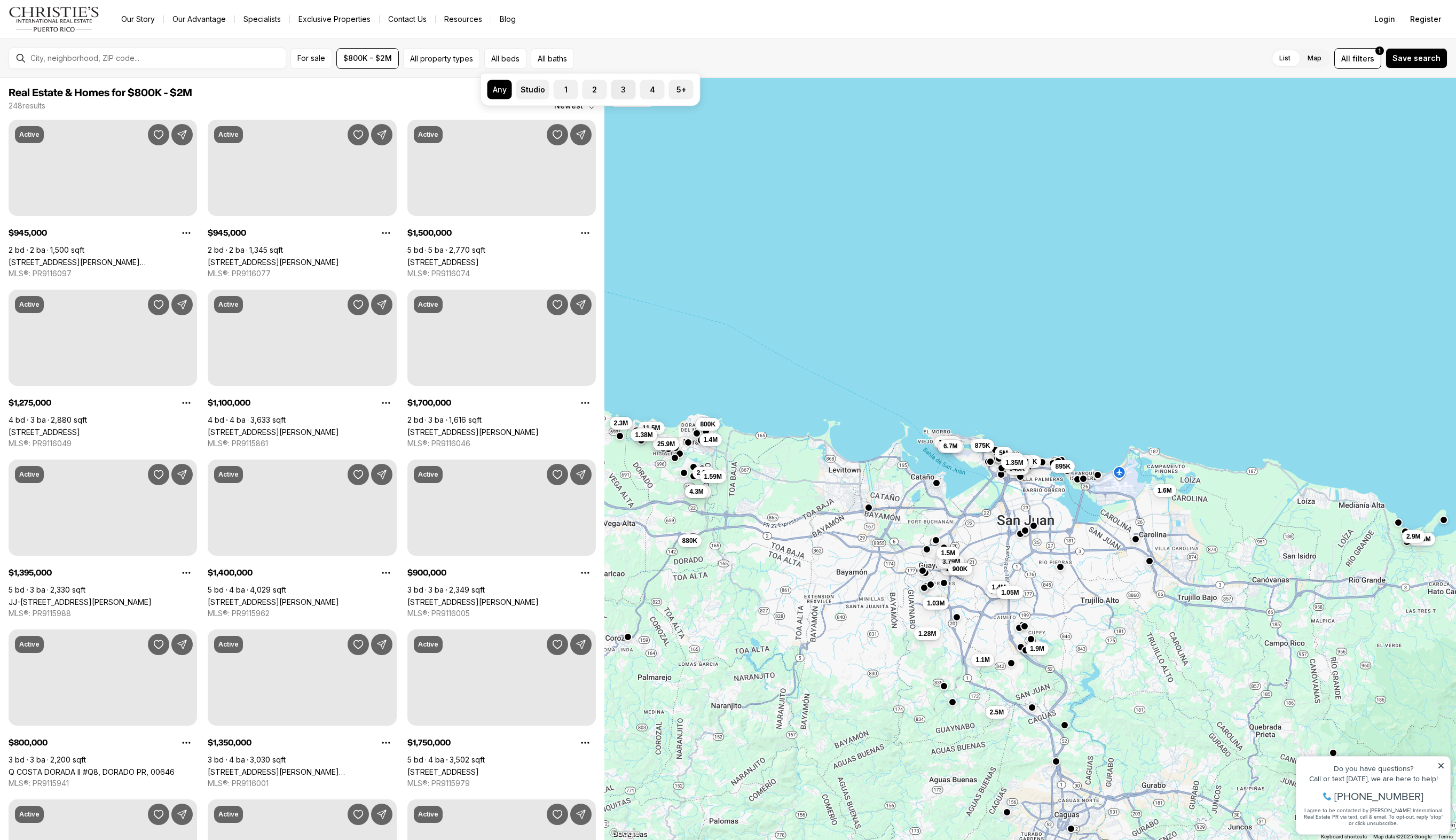
click at [615, 87] on button "3" at bounding box center [616, 85] width 11 height 11
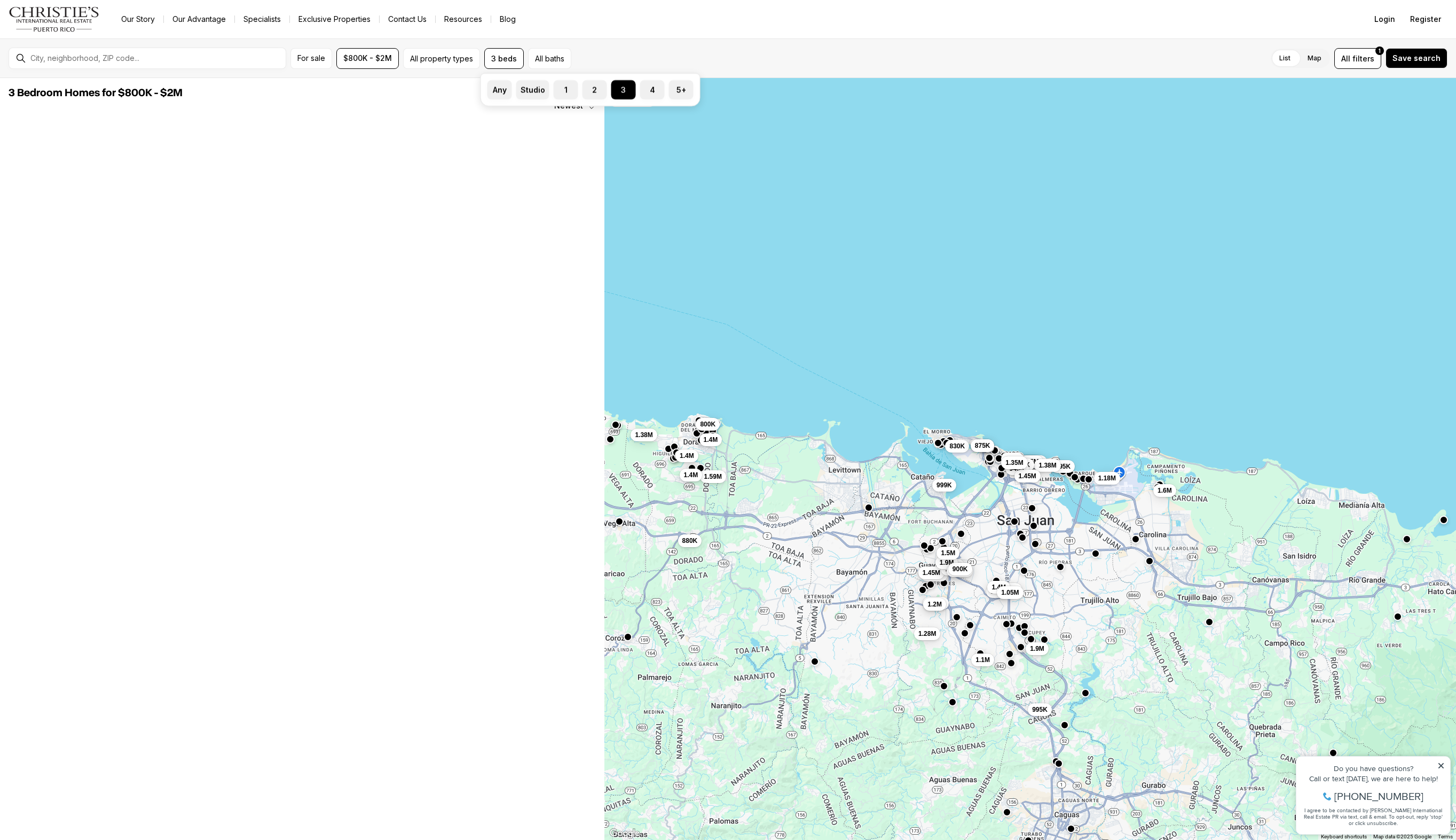
click at [610, 50] on div "List Map List Map All filters 1 Save search" at bounding box center [1011, 59] width 872 height 21
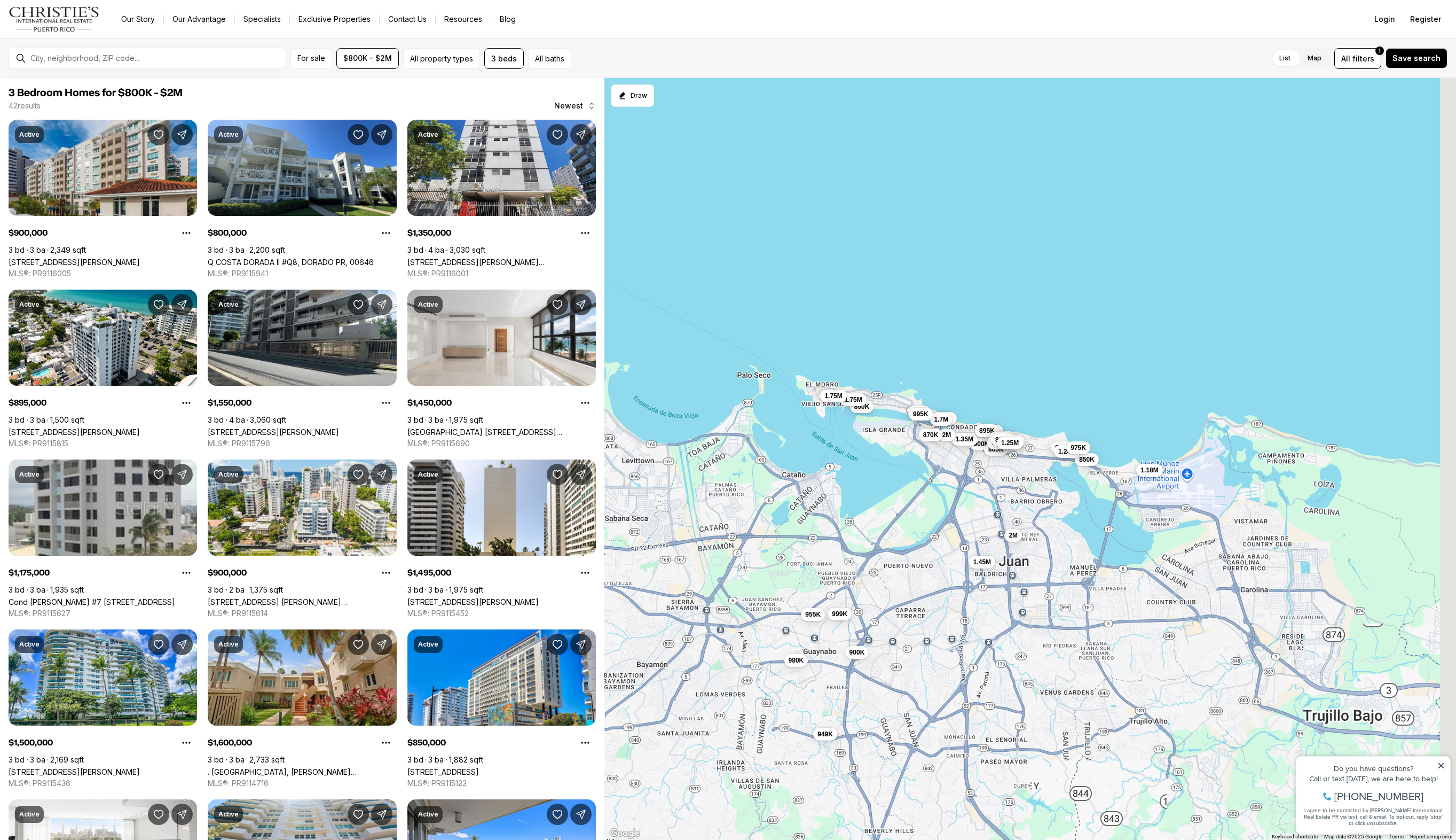
drag, startPoint x: 953, startPoint y: 463, endPoint x: 901, endPoint y: 449, distance: 53.9
click at [901, 449] on div "895K 900K 1.18M 900K 1.35M 1.45M 2M 850K 999K 2M 1.45M 1.7M 1.24M 950K 895K 955…" at bounding box center [1030, 459] width 852 height 762
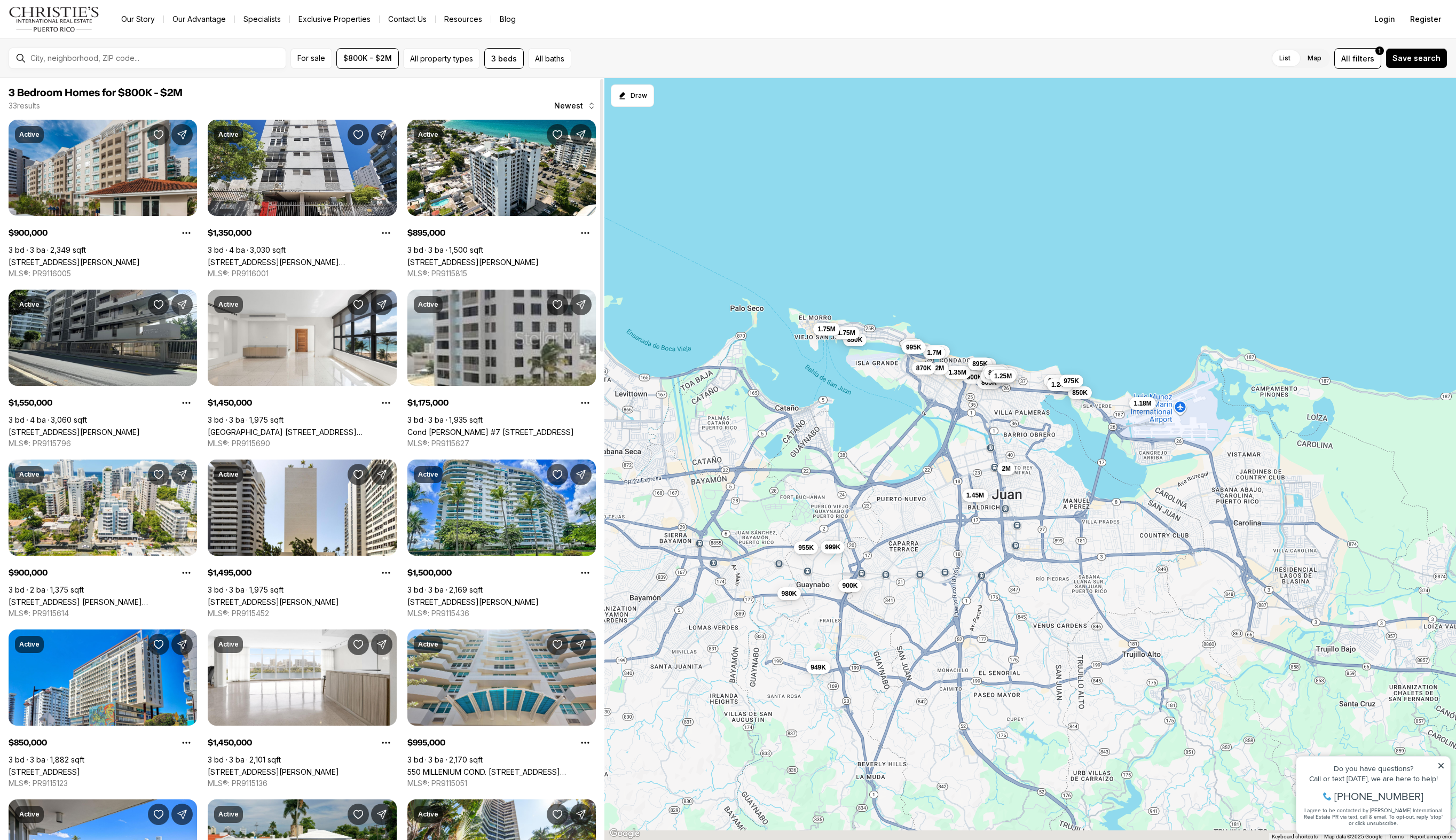
drag, startPoint x: 988, startPoint y: 344, endPoint x: 981, endPoint y: 282, distance: 62.4
click at [981, 282] on div "895K 900K 1.18M 900K 1.35M 1.45M 2M 850K 999K 2M 1.45M 1.7M 1.24M 950K 895K 955…" at bounding box center [1030, 459] width 852 height 762
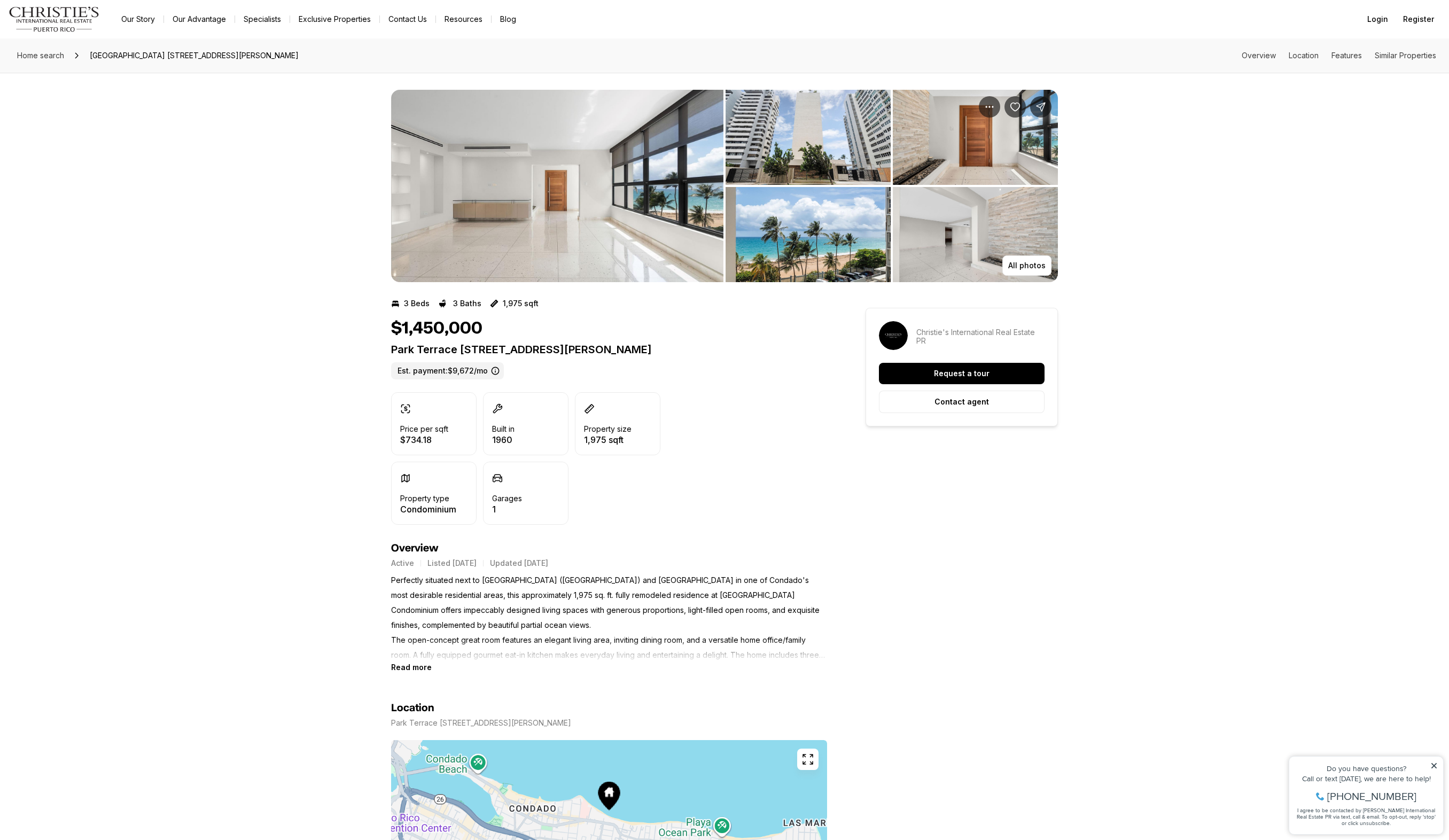
click at [582, 231] on img "View image gallery" at bounding box center [556, 186] width 332 height 192
click at [496, 370] on icon at bounding box center [495, 370] width 9 height 9
click at [426, 371] on label "Est. payment: $9,672/mo" at bounding box center [446, 370] width 113 height 17
click at [444, 371] on label "Est. payment: $9,672/mo" at bounding box center [446, 370] width 113 height 17
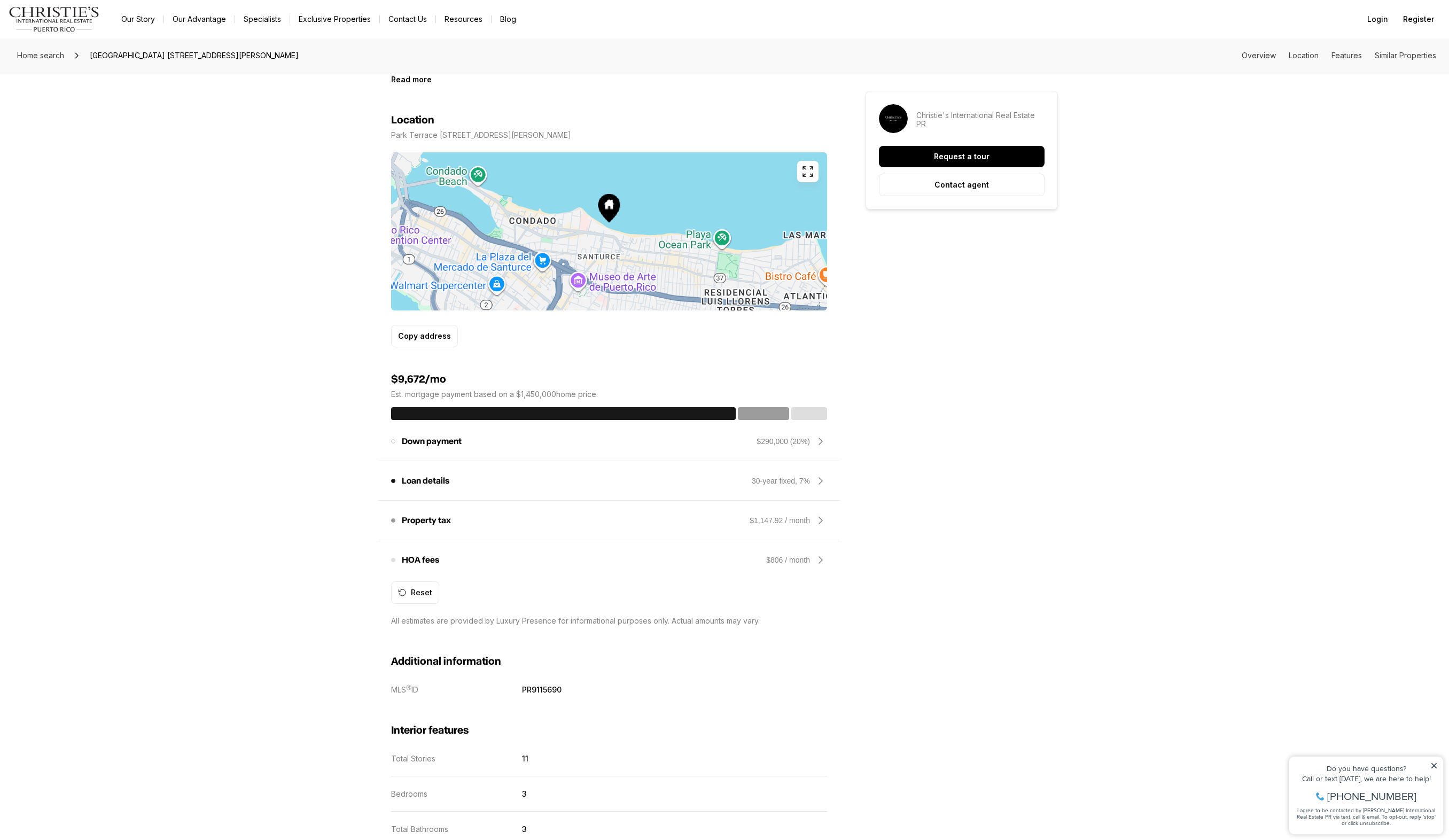
scroll to position [606, 0]
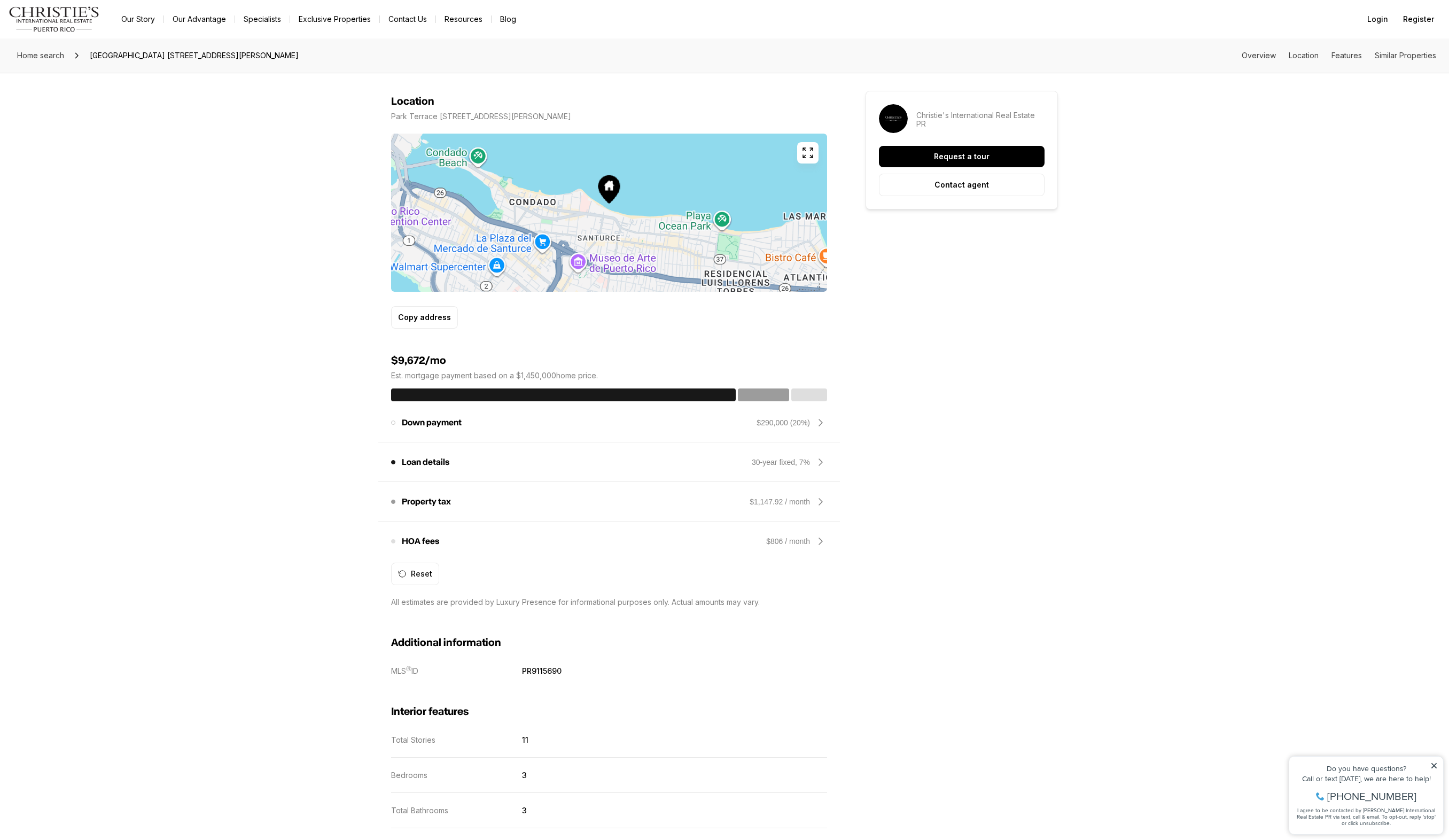
click at [820, 466] on icon at bounding box center [820, 462] width 13 height 13
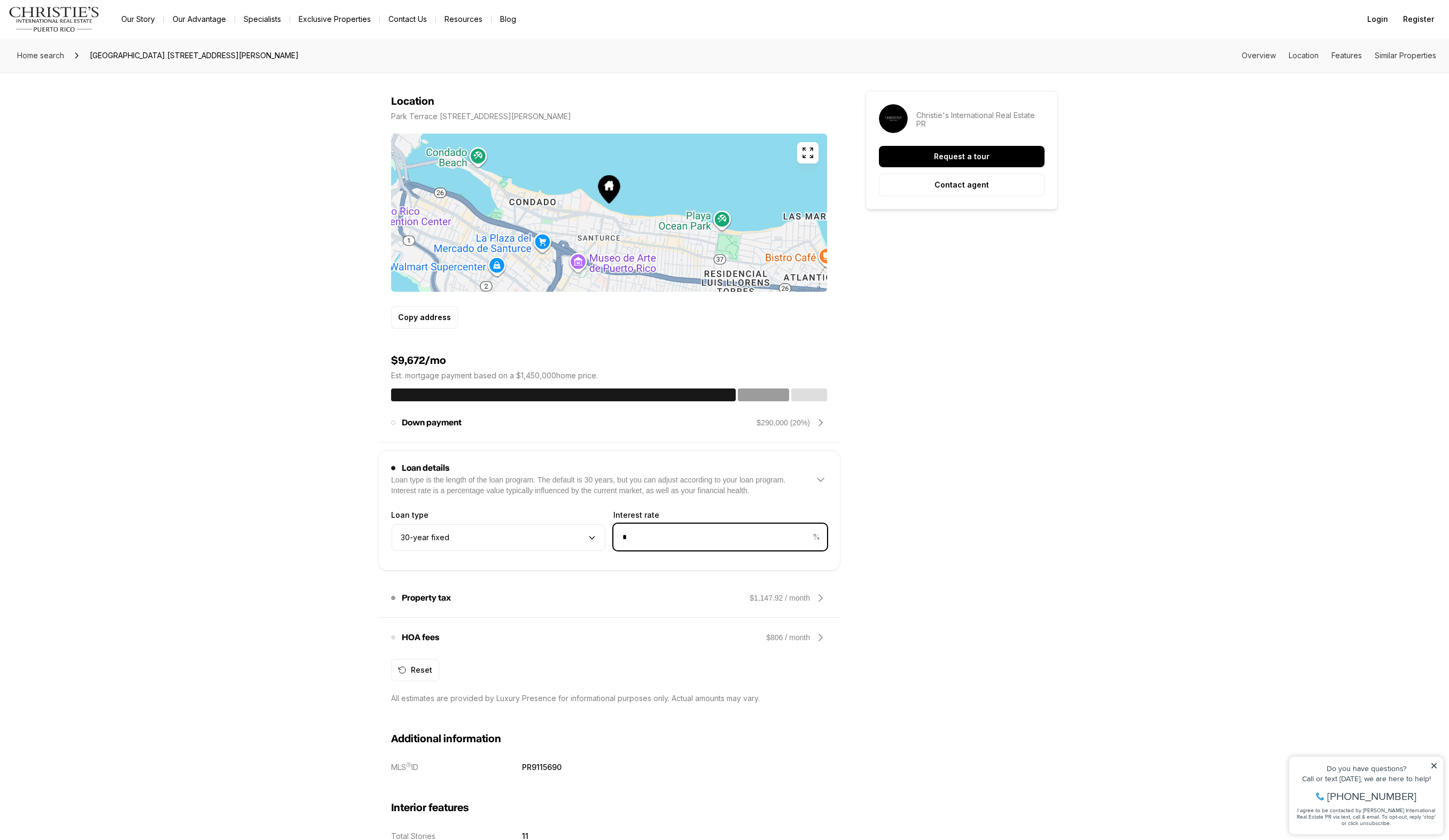
drag, startPoint x: 676, startPoint y: 540, endPoint x: 521, endPoint y: 507, distance: 158.5
click at [526, 509] on div "Loan type 30-year fixed Interest rate * %" at bounding box center [608, 533] width 436 height 62
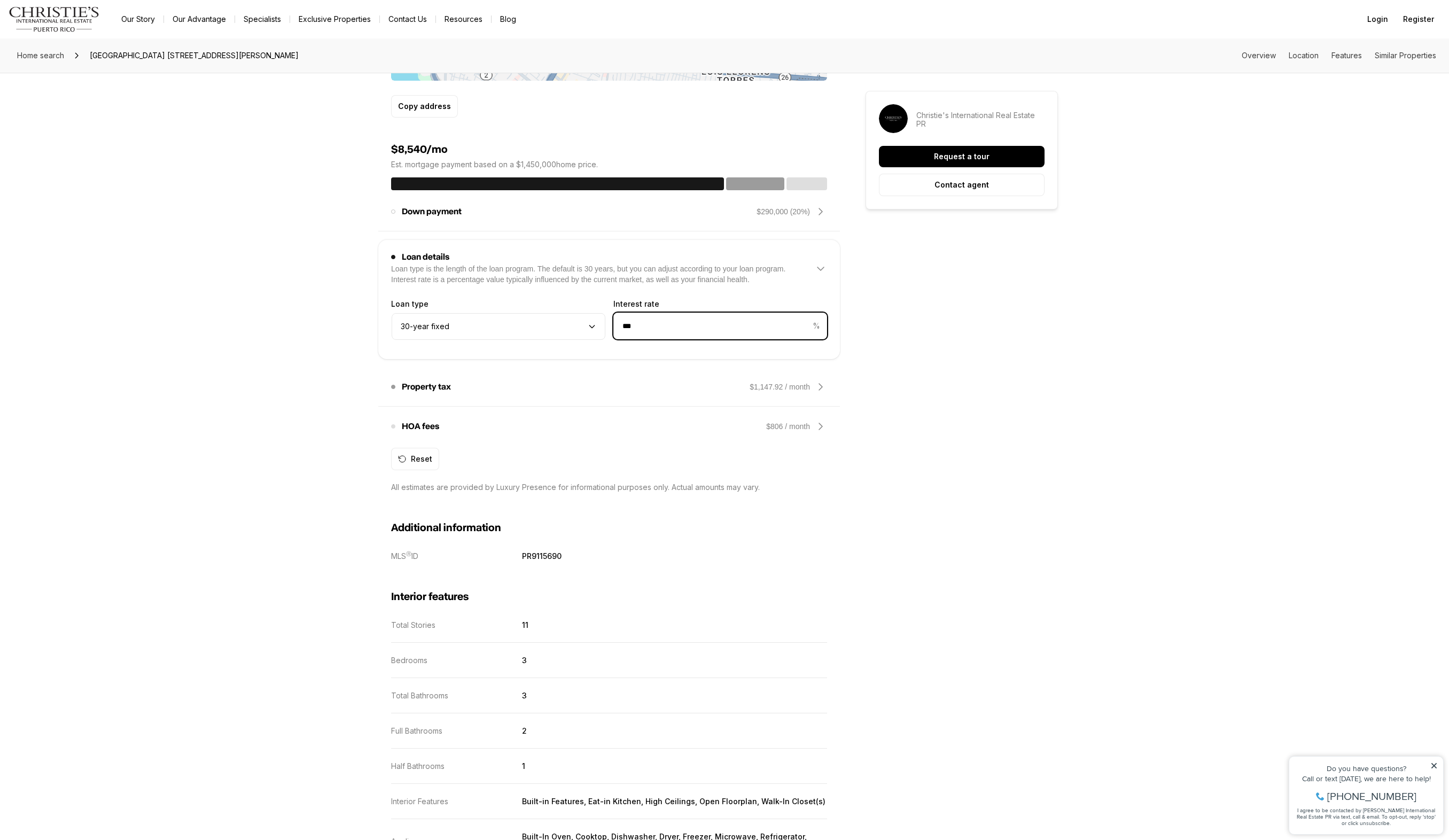
type input "***"
click at [810, 432] on div "$806 / month" at bounding box center [796, 425] width 61 height 13
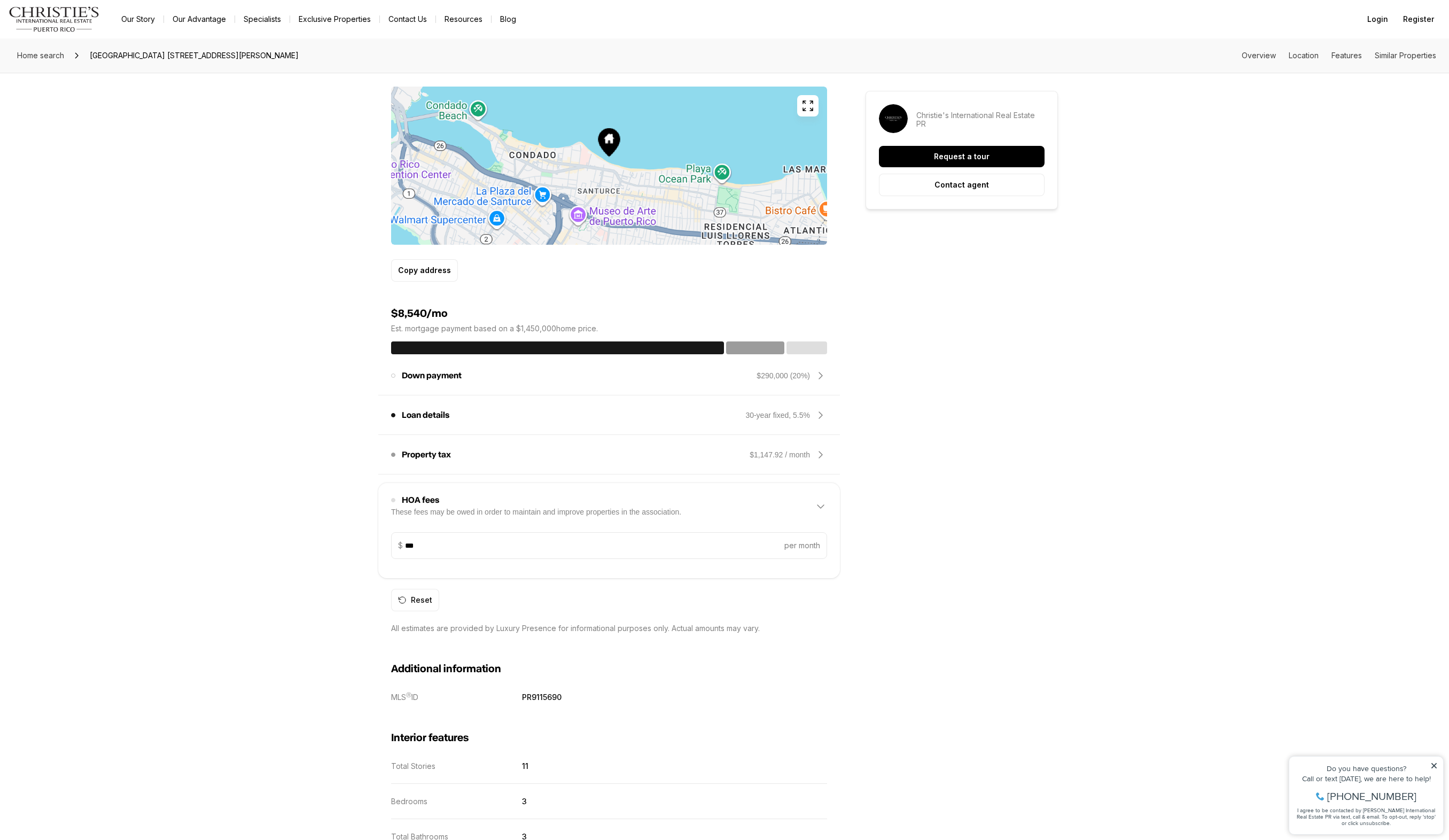
scroll to position [293, 0]
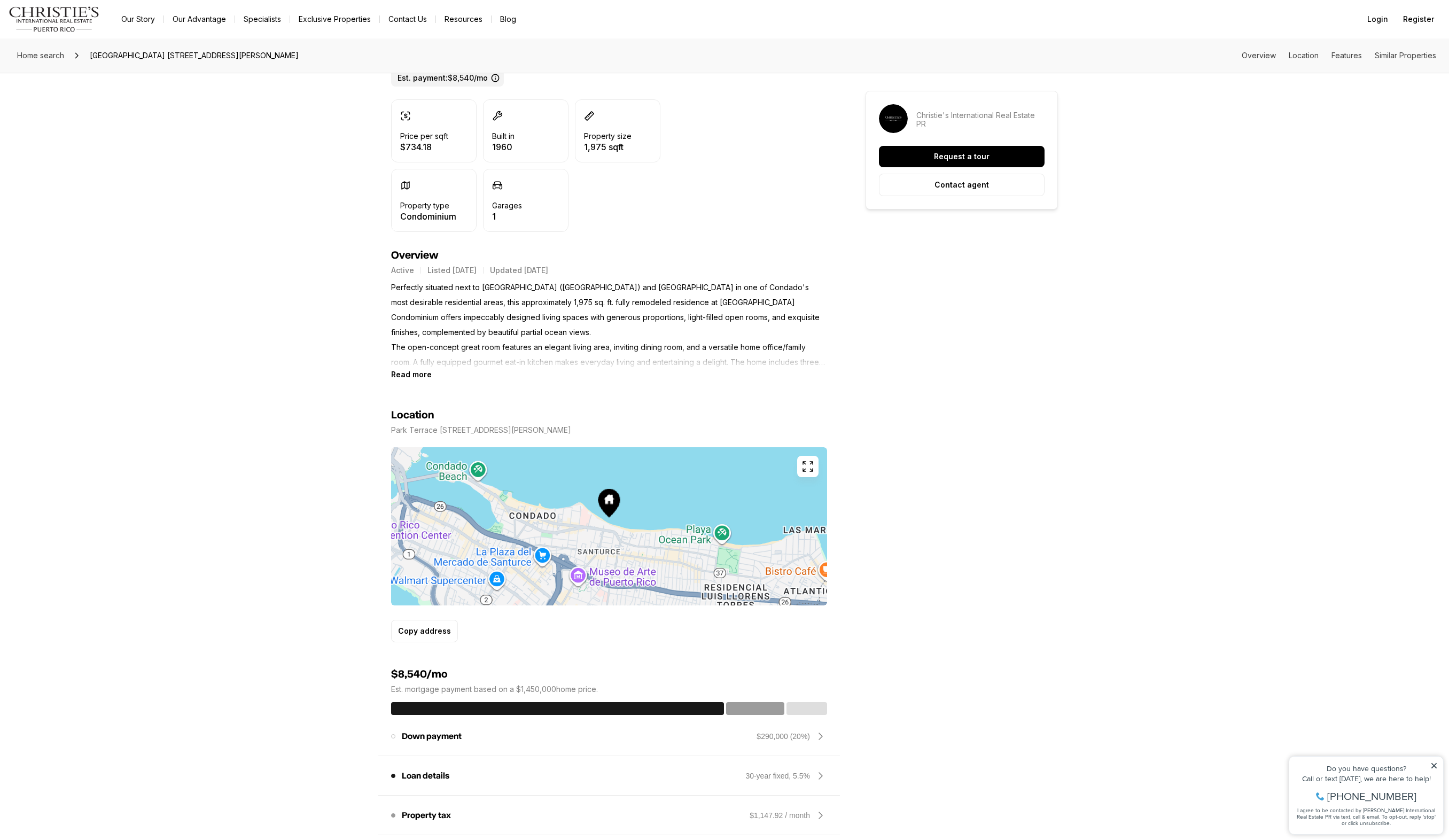
click at [416, 373] on b "Read more" at bounding box center [411, 373] width 40 height 9
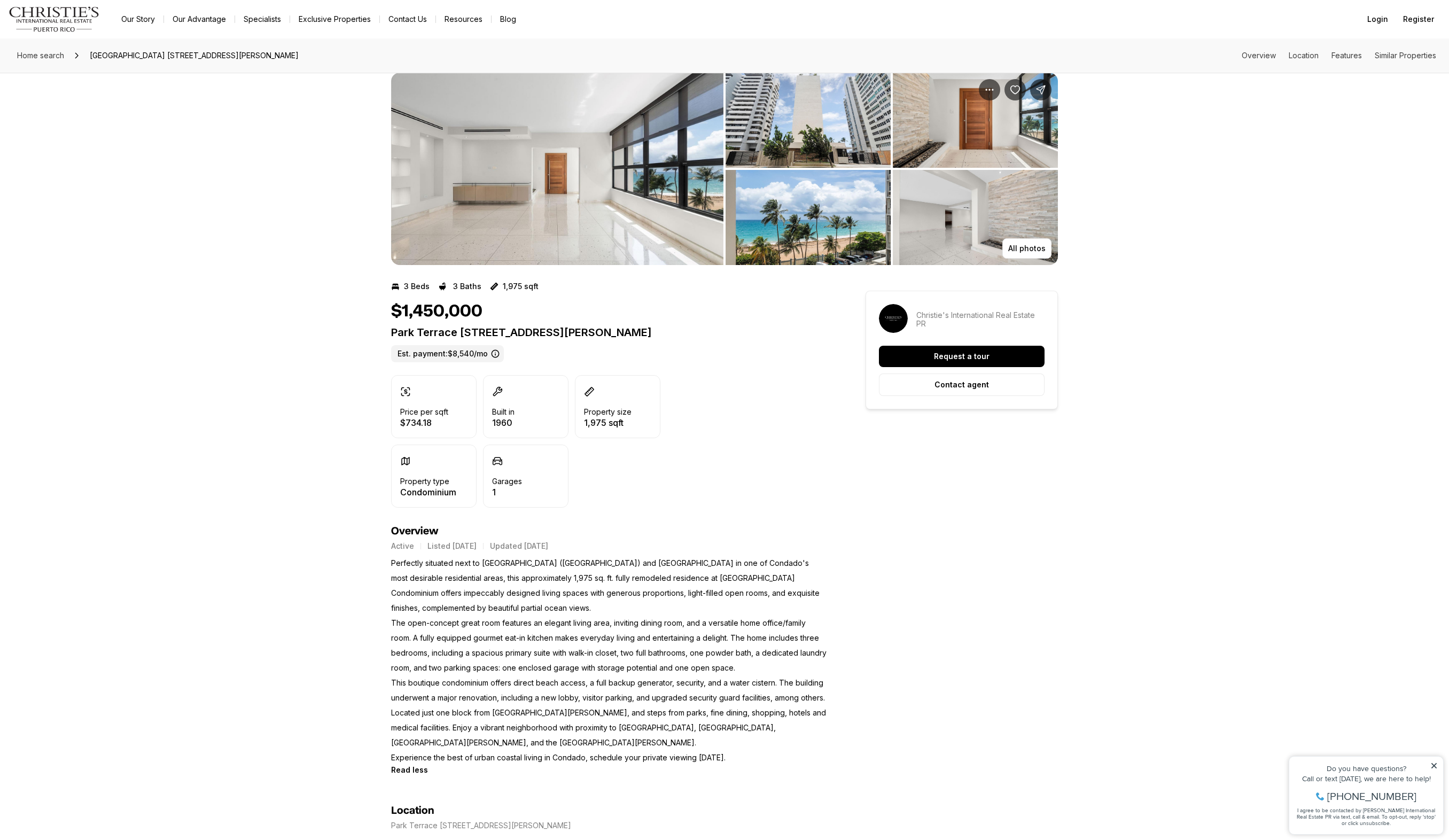
scroll to position [0, 0]
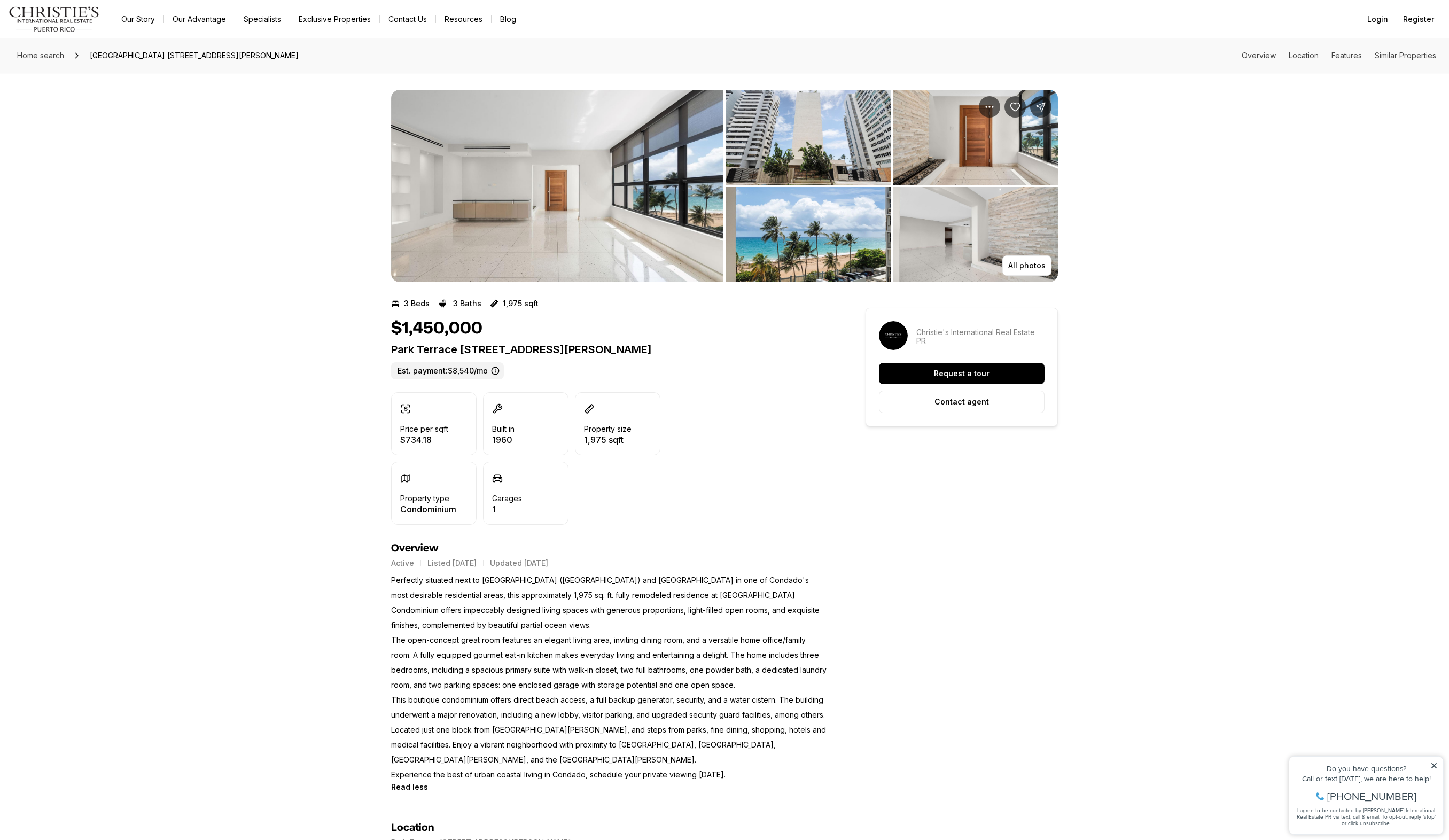
click at [553, 243] on img "View image gallery" at bounding box center [556, 186] width 332 height 192
click at [56, 55] on span "Home search" at bounding box center [40, 55] width 47 height 9
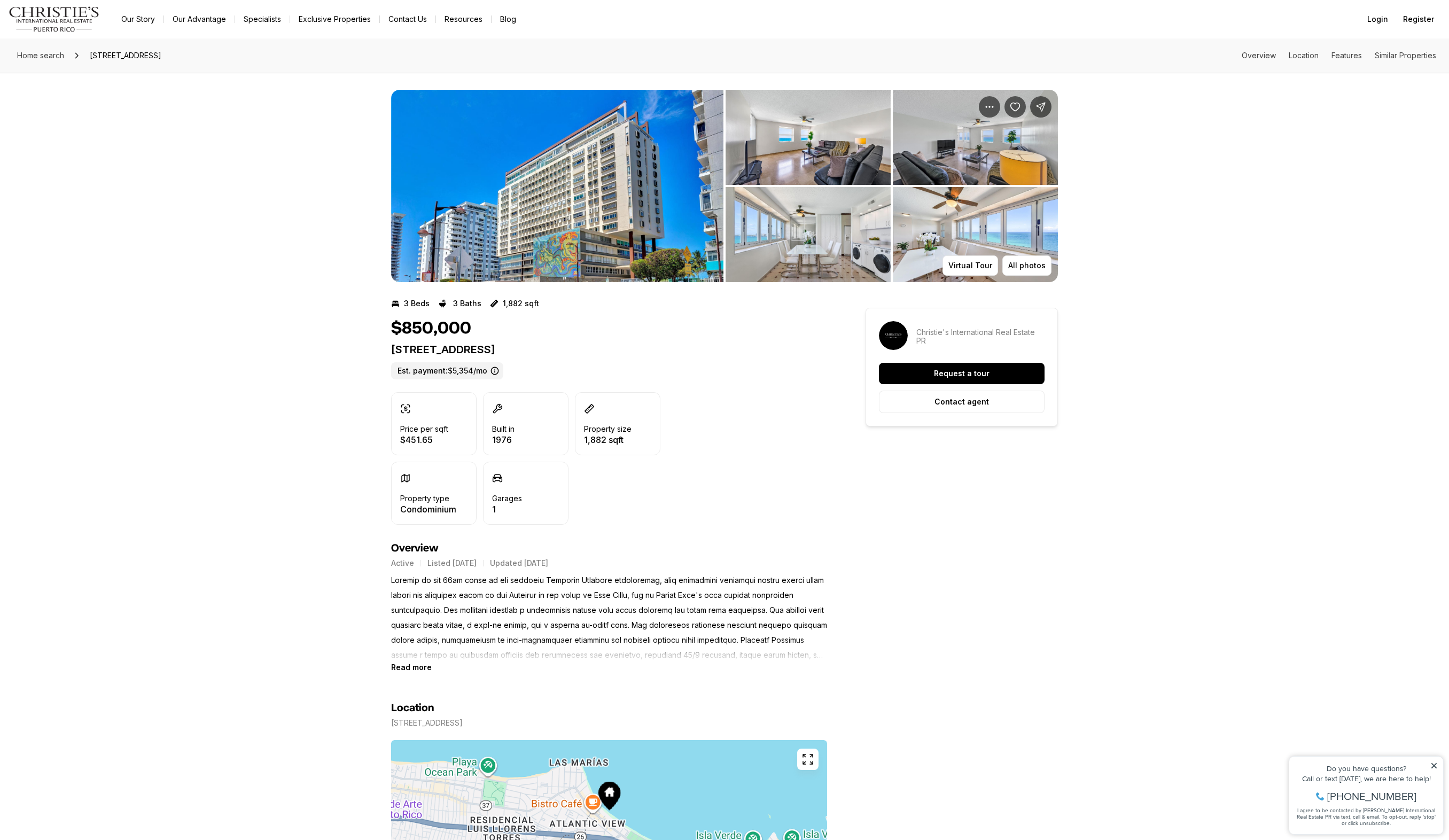
click at [579, 212] on img "View image gallery" at bounding box center [556, 186] width 332 height 192
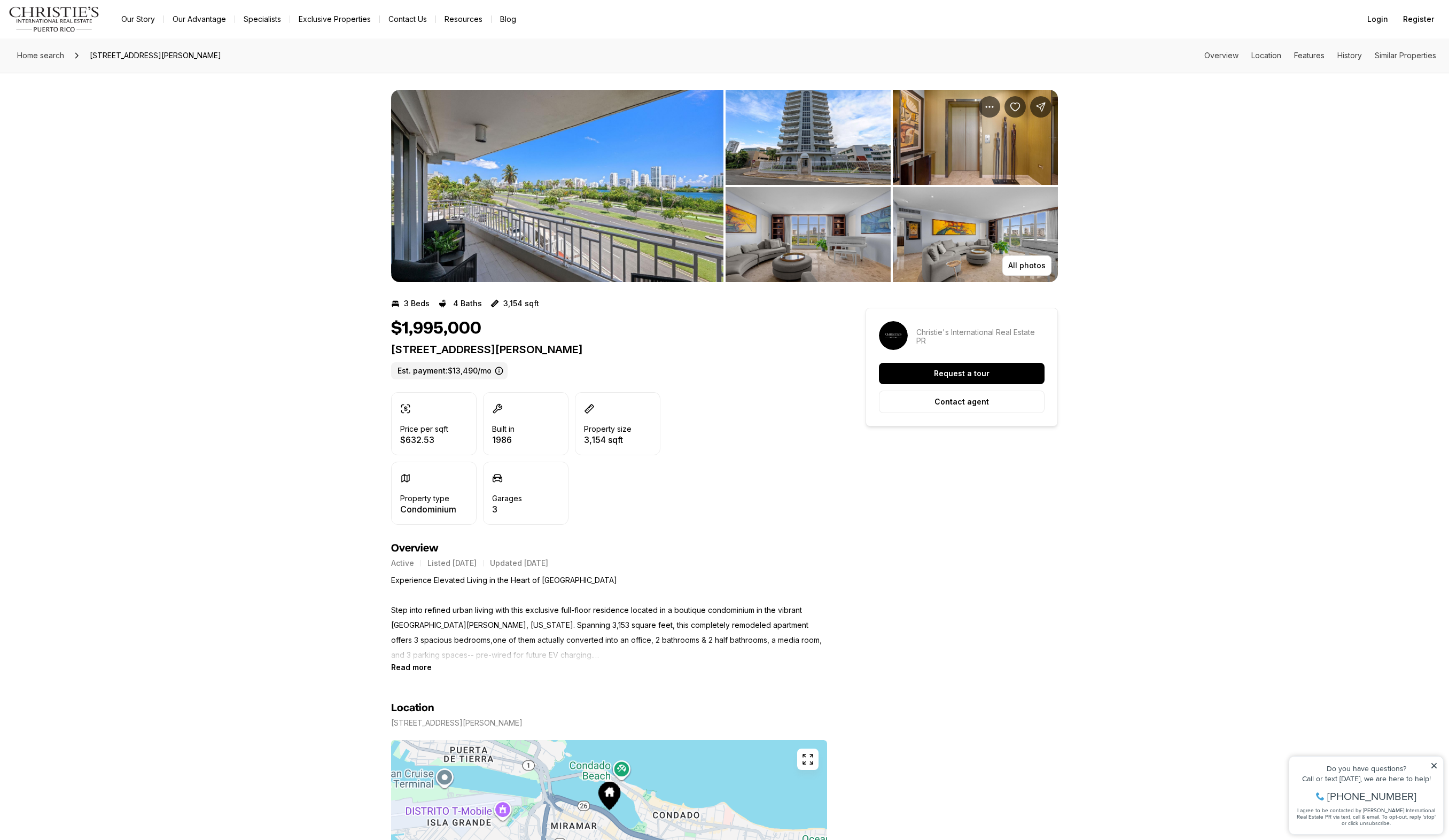
click at [506, 206] on img "View image gallery" at bounding box center [556, 186] width 332 height 192
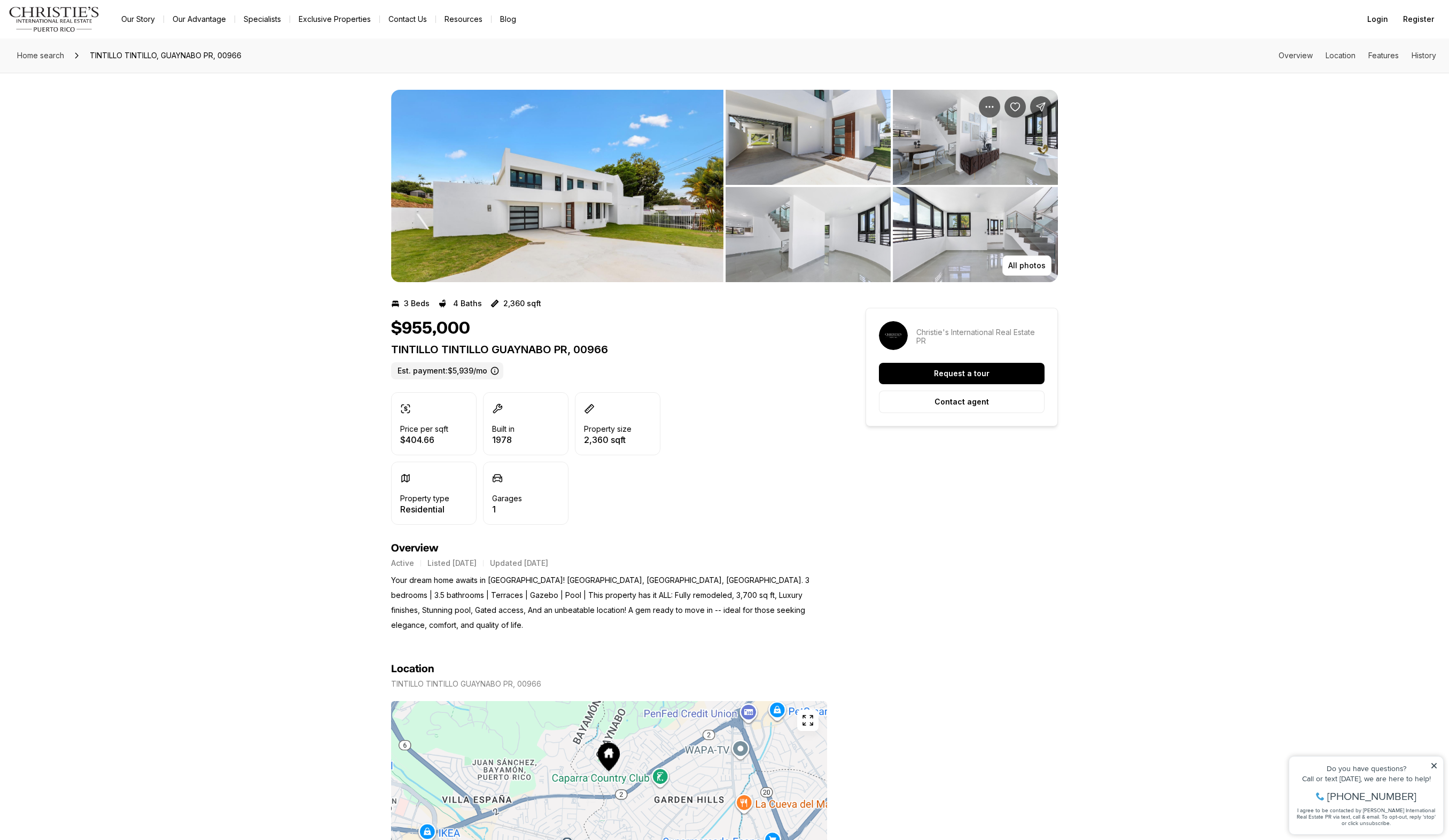
click at [573, 211] on img "View image gallery" at bounding box center [556, 186] width 332 height 192
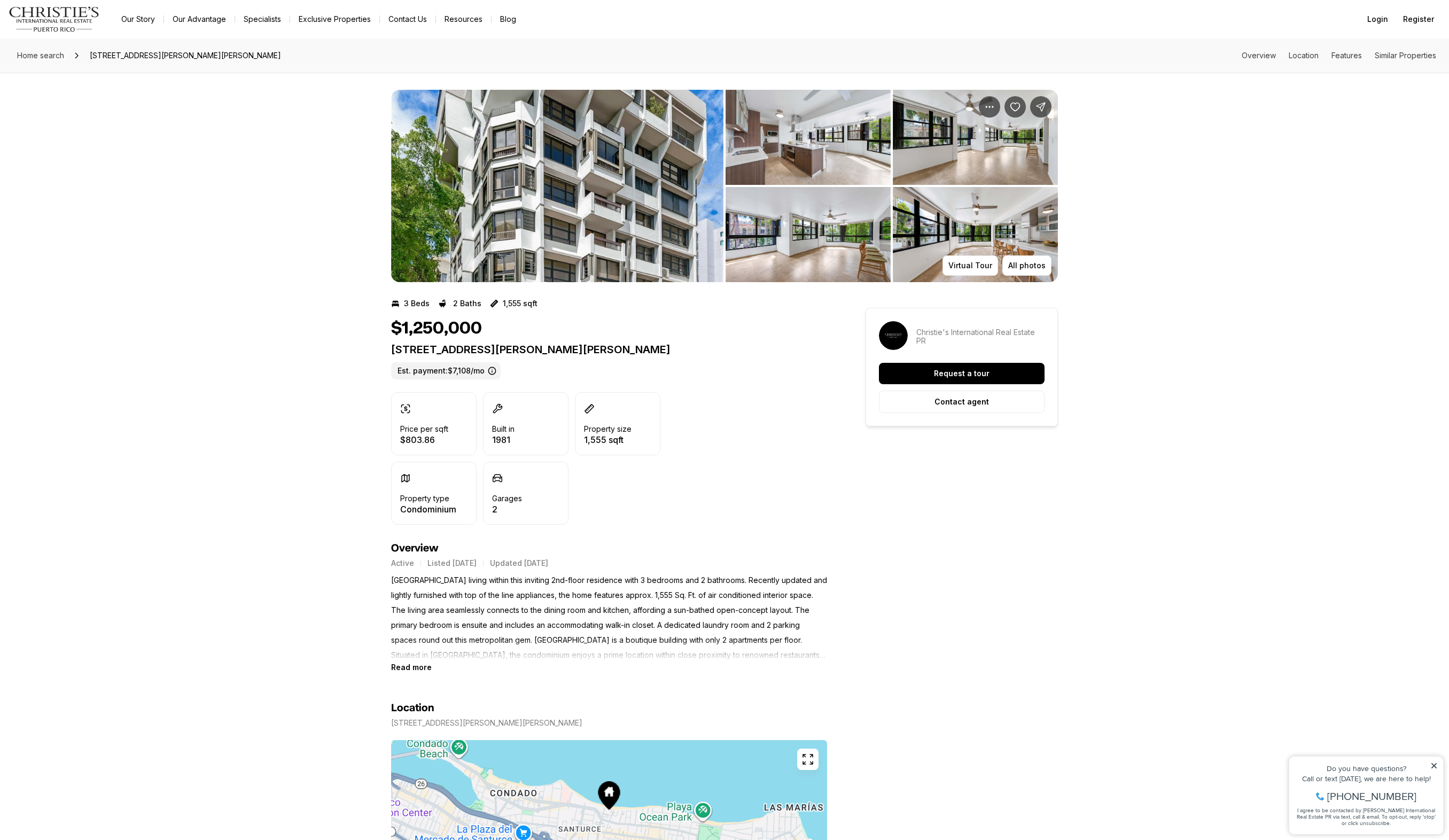
click at [570, 158] on img "View image gallery" at bounding box center [556, 186] width 332 height 192
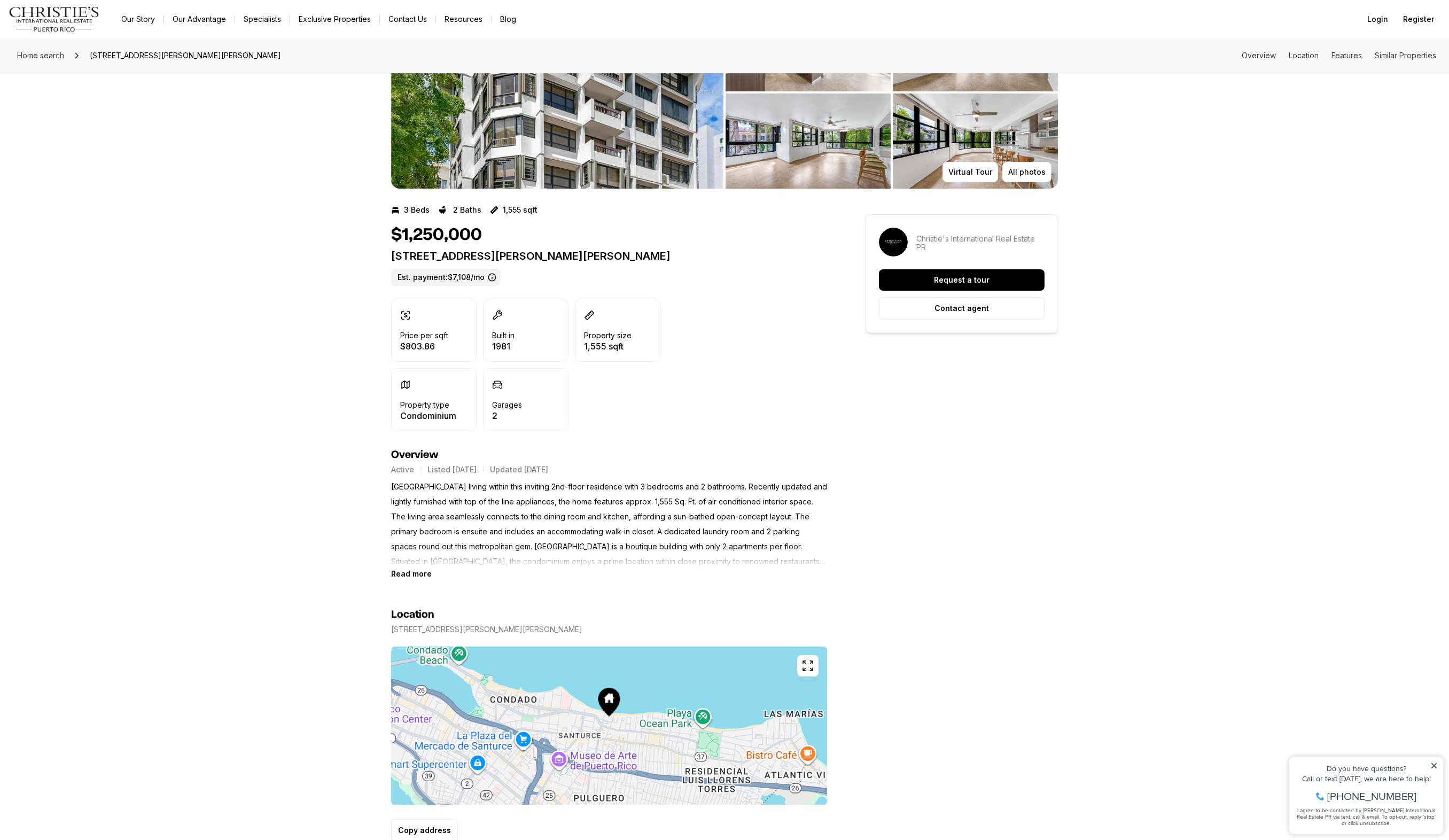
scroll to position [184, 0]
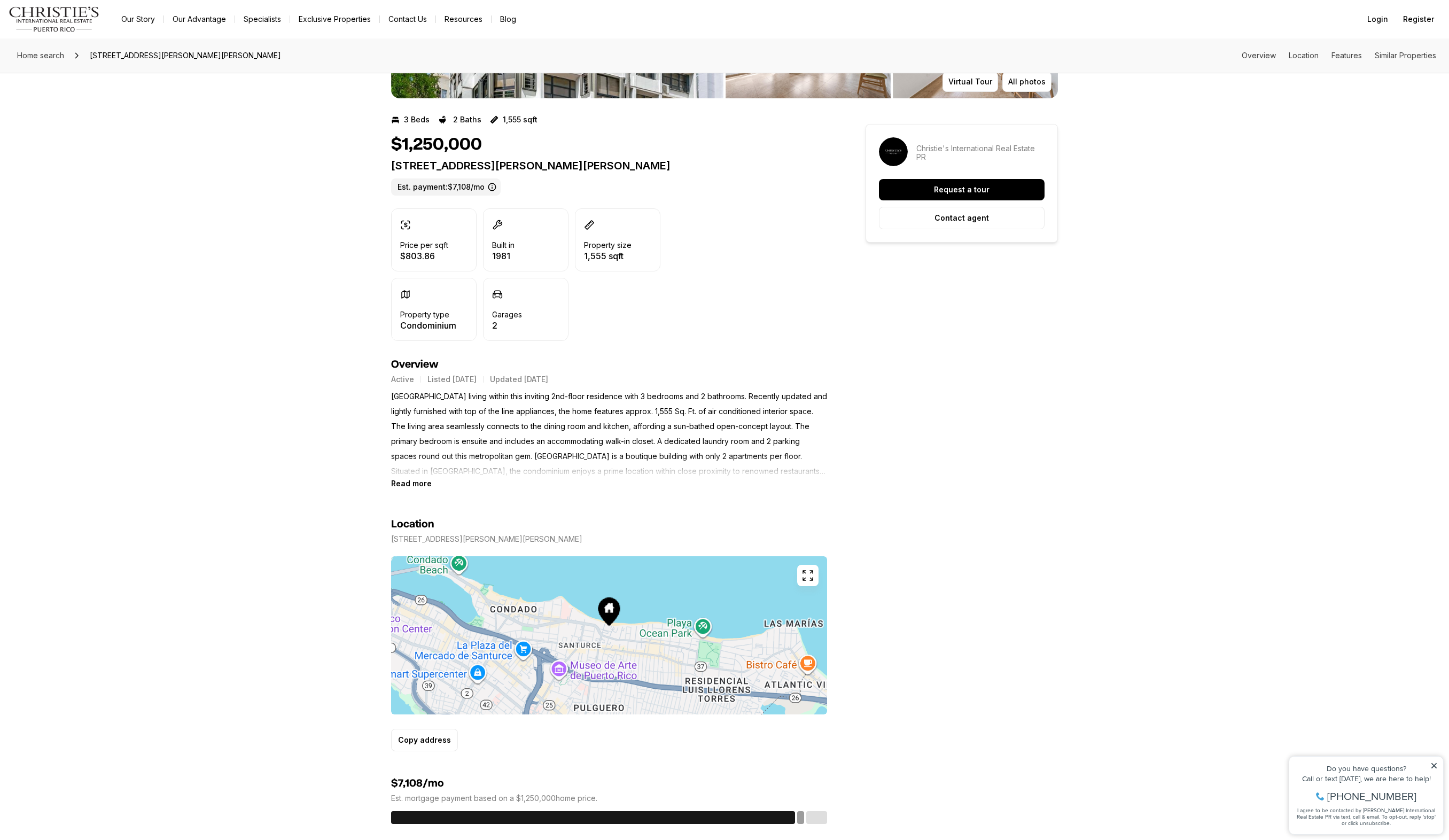
click at [417, 483] on b "Read more" at bounding box center [411, 482] width 40 height 9
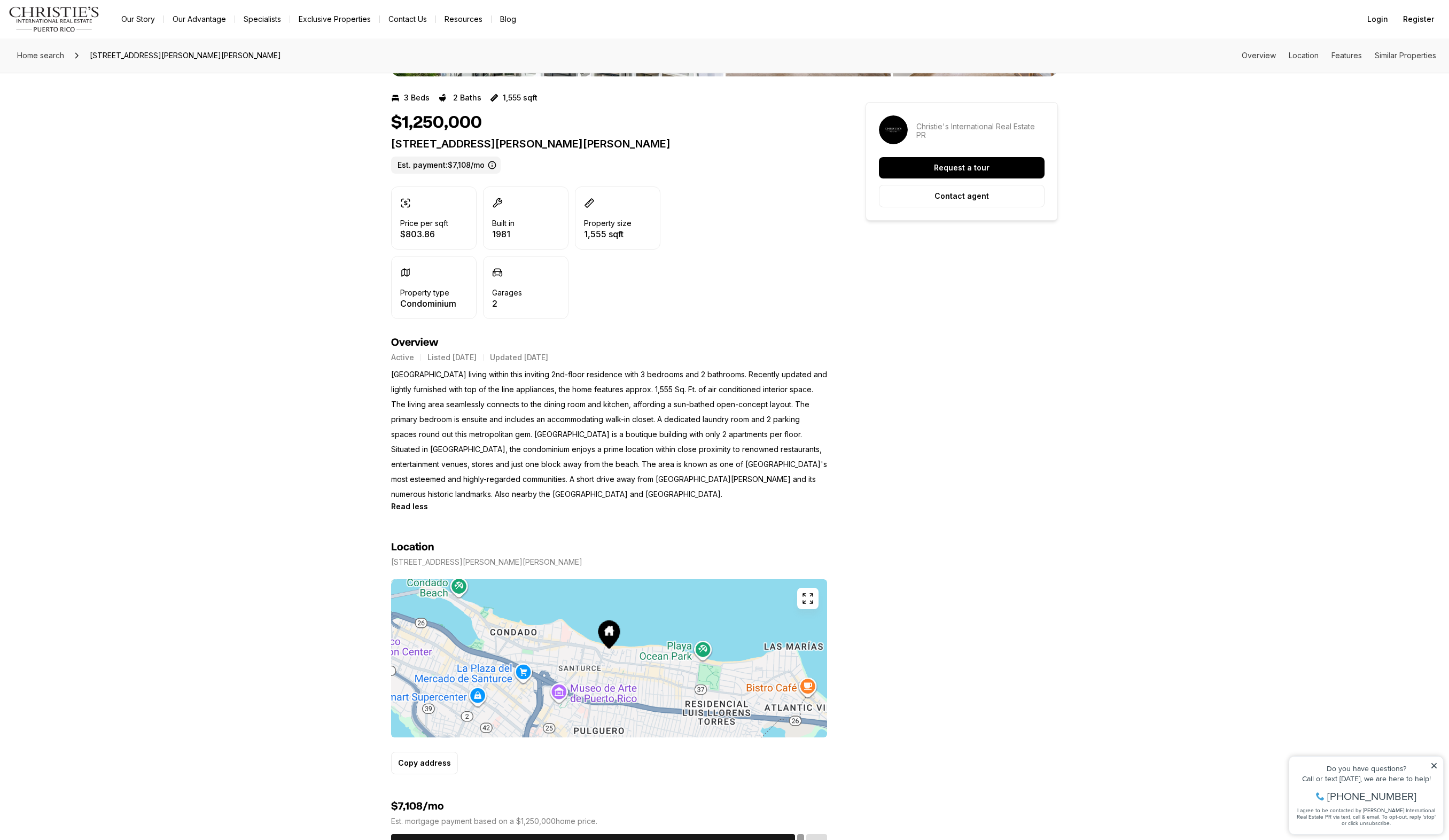
scroll to position [282, 0]
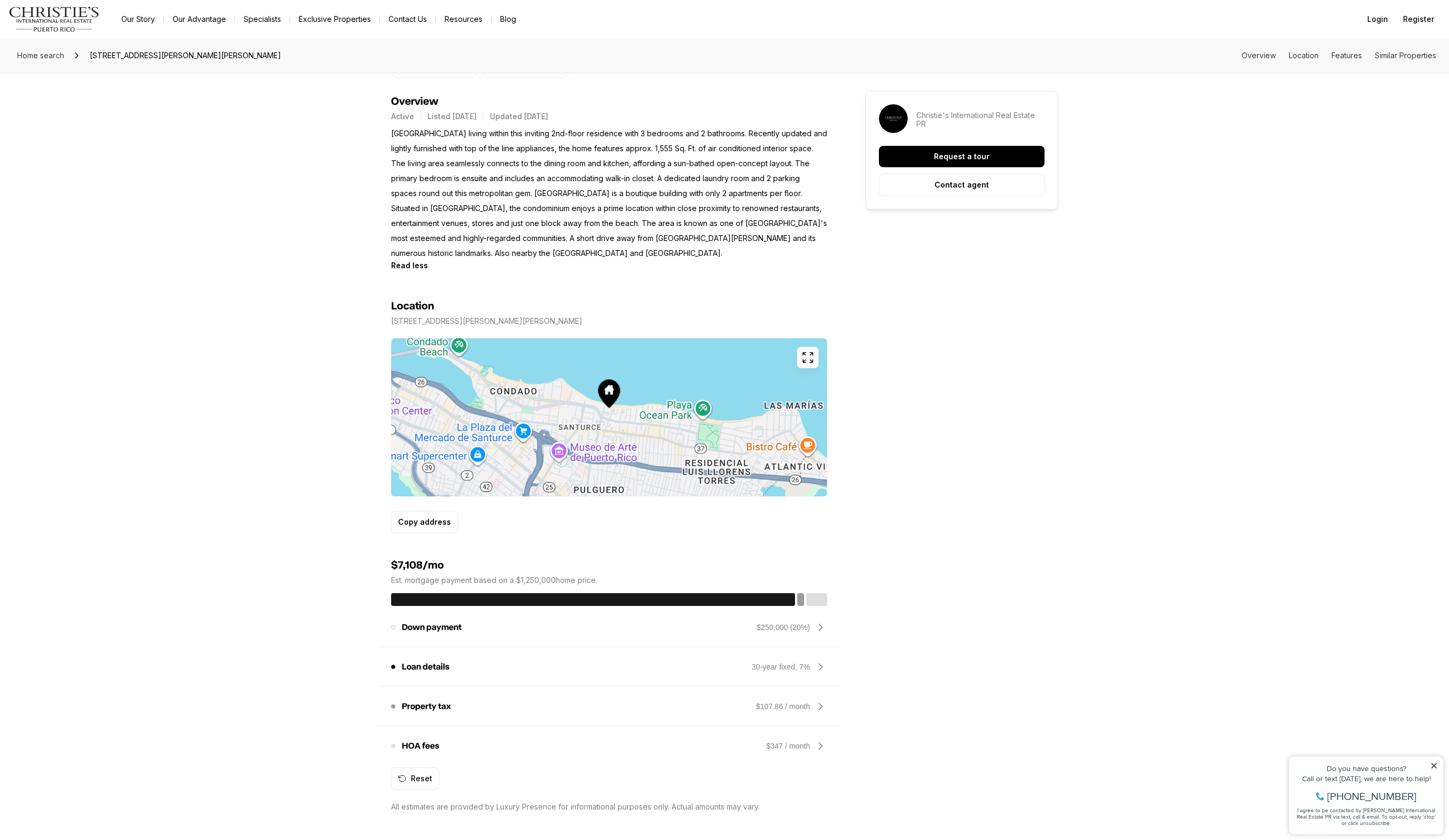
scroll to position [0, 0]
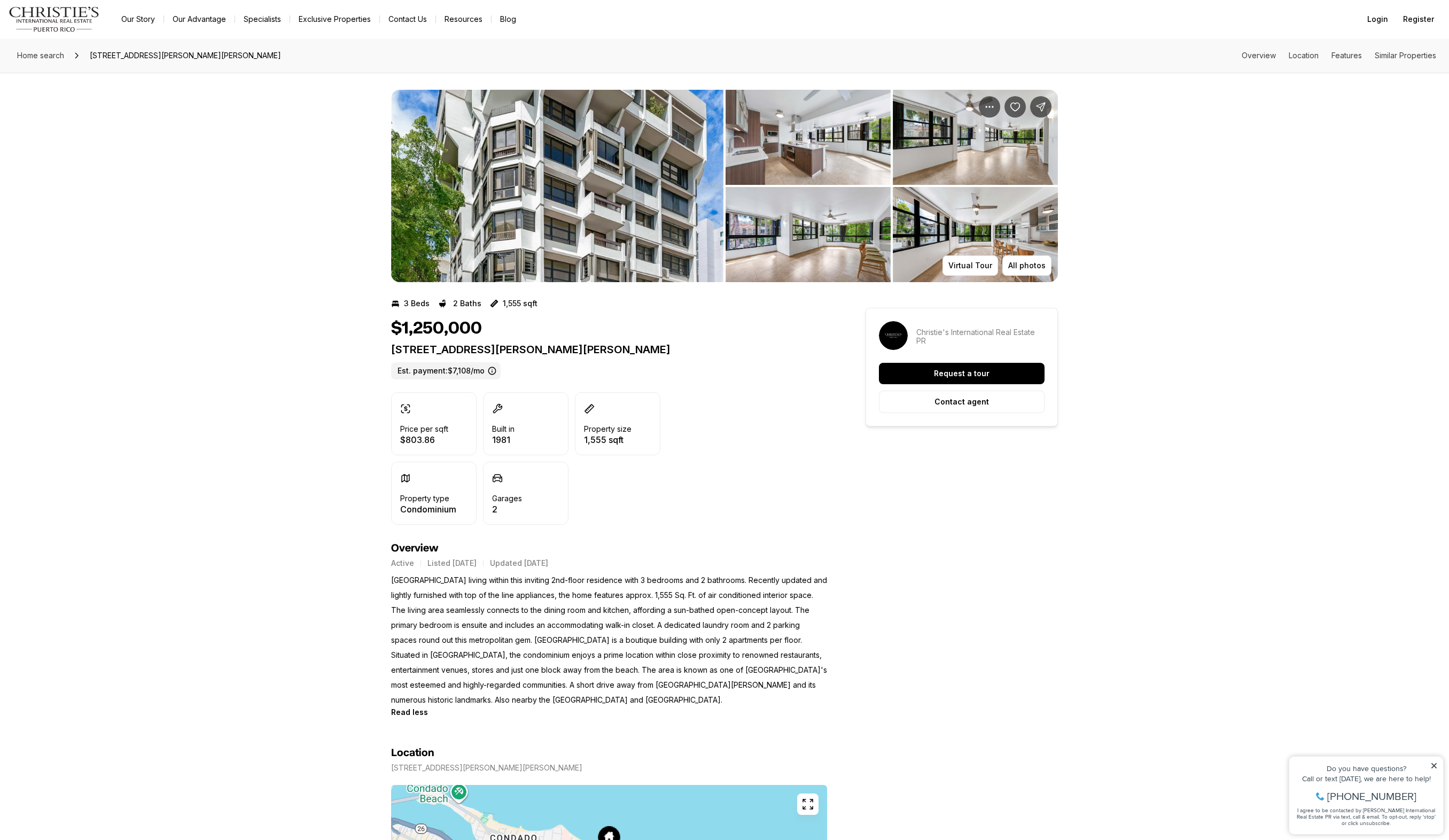
click at [1125, 248] on div "All photos Virtual Tour" at bounding box center [724, 178] width 1449 height 210
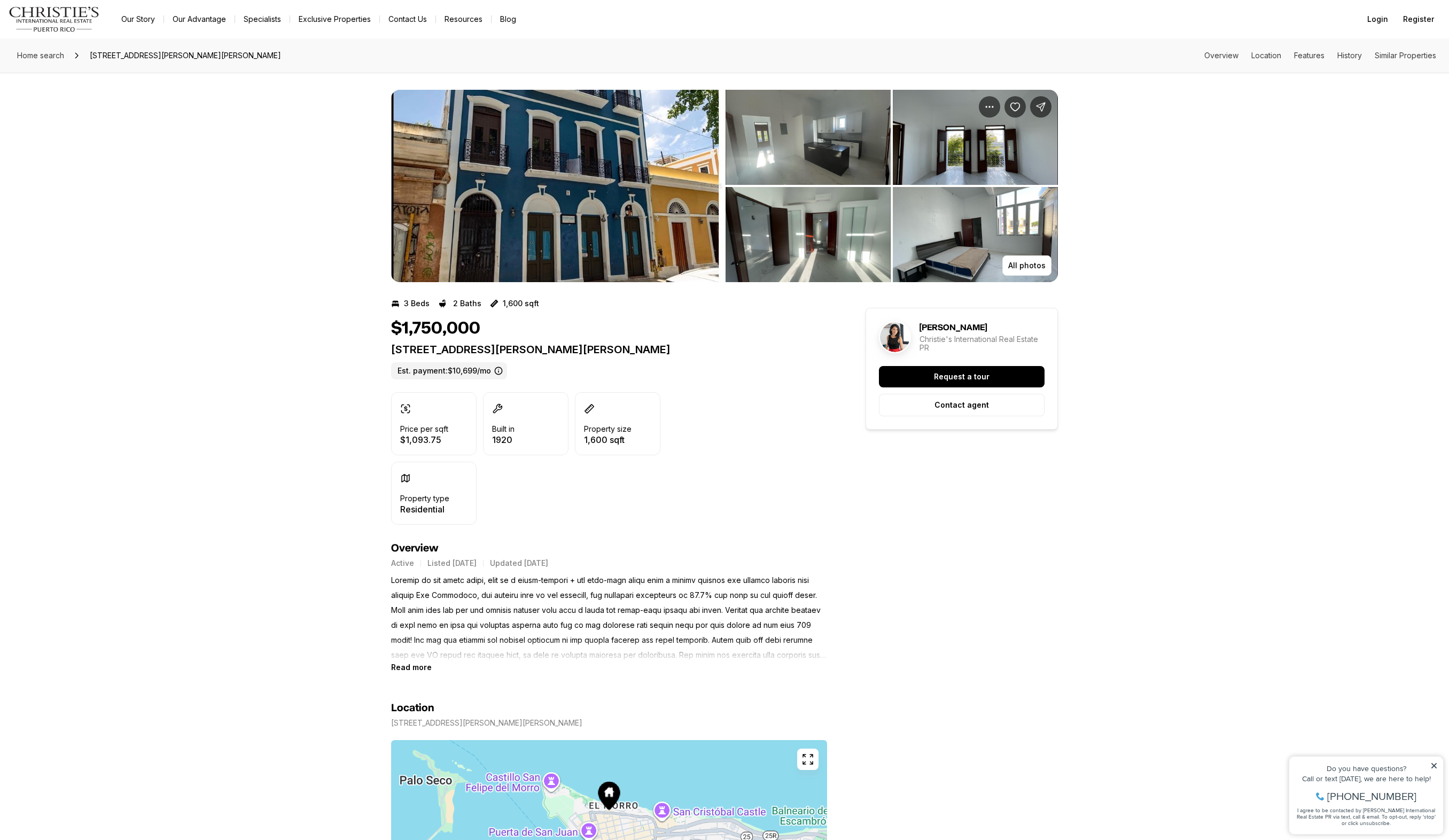
click at [634, 233] on img "View image gallery" at bounding box center [556, 186] width 332 height 192
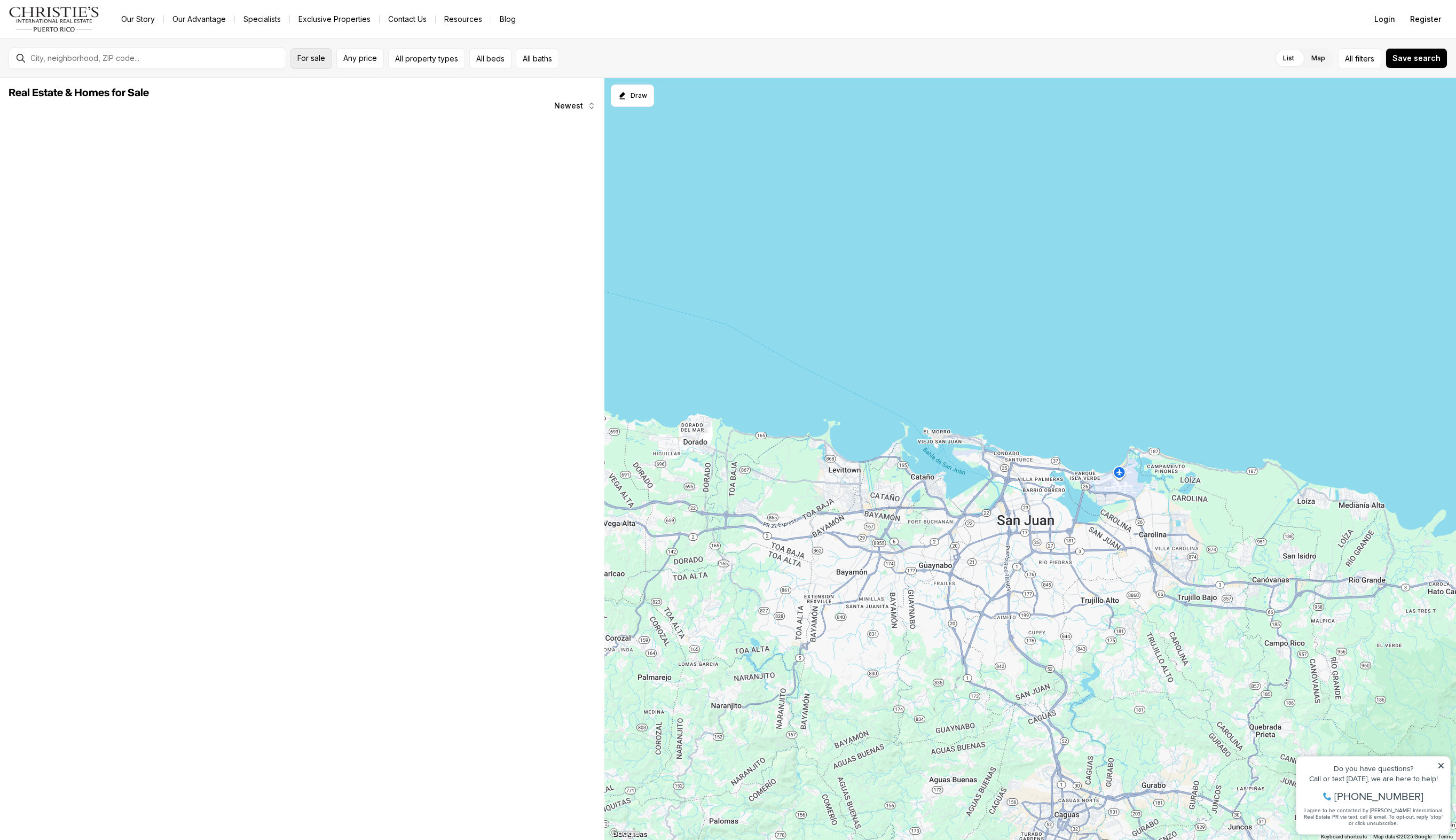
click at [296, 57] on button "For sale" at bounding box center [311, 59] width 41 height 21
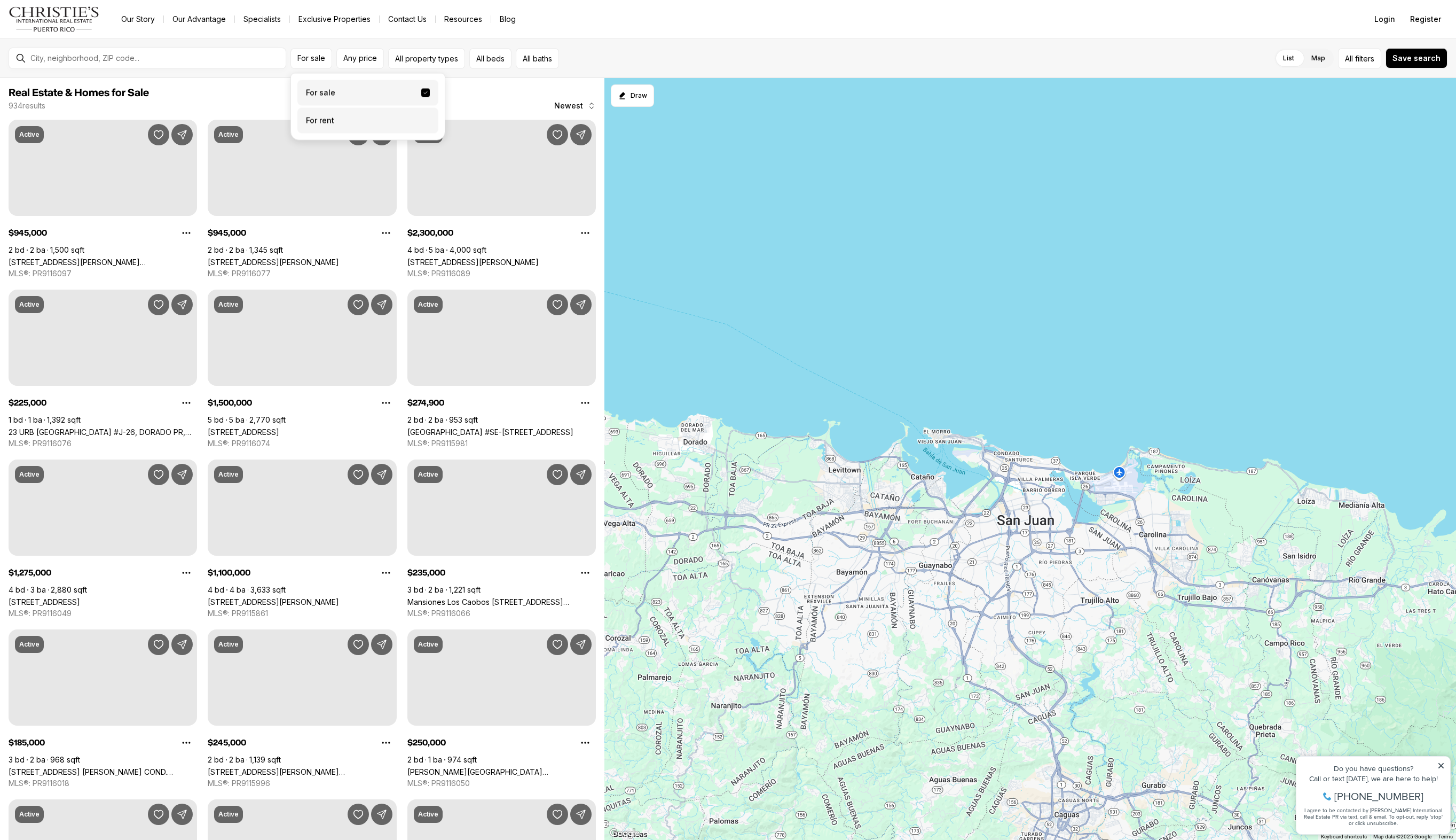
click at [317, 115] on label "For rent" at bounding box center [367, 120] width 141 height 26
click at [421, 116] on button "For rent" at bounding box center [425, 116] width 9 height 0
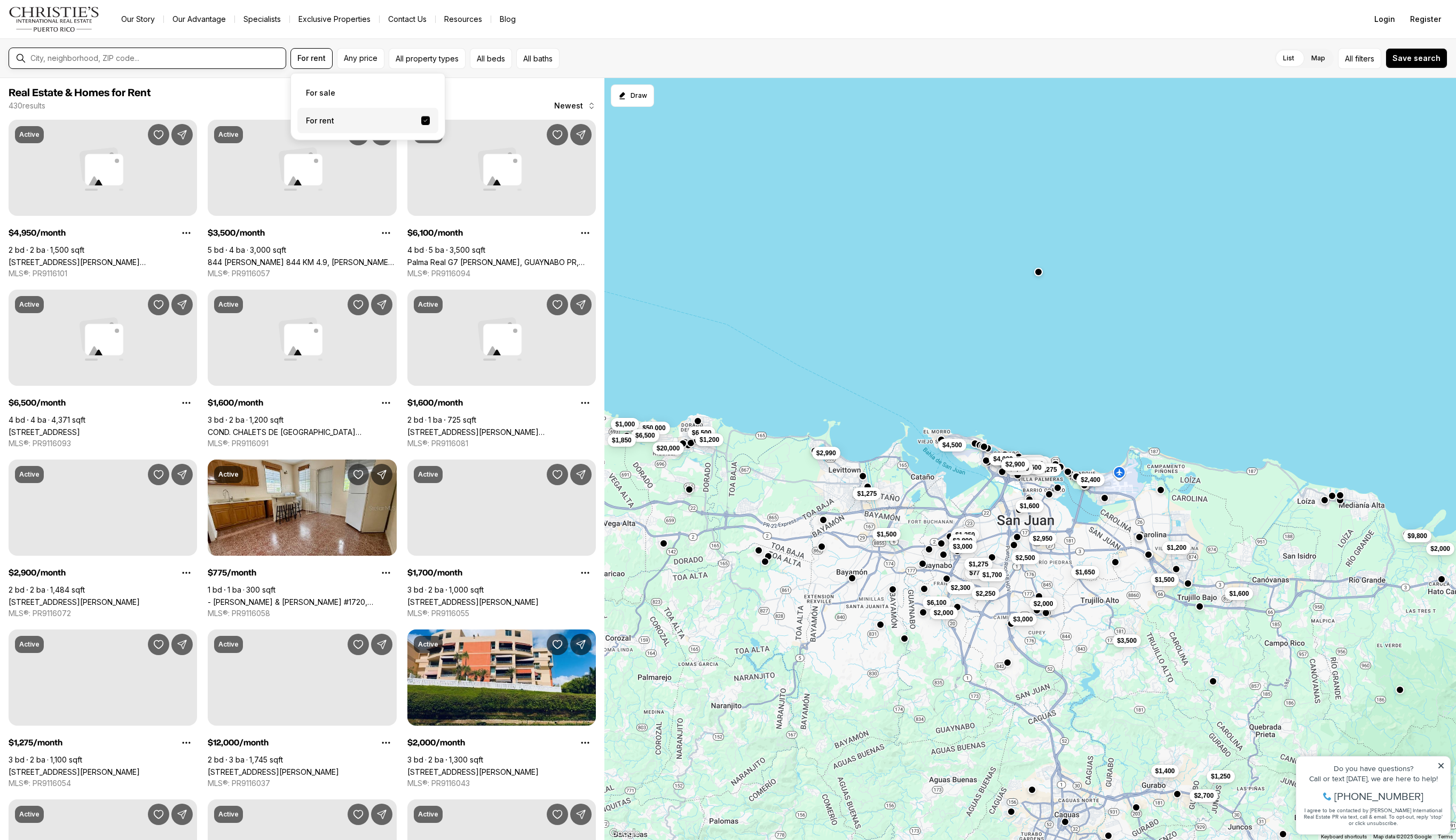
click at [221, 61] on input "text" at bounding box center [156, 59] width 251 height 10
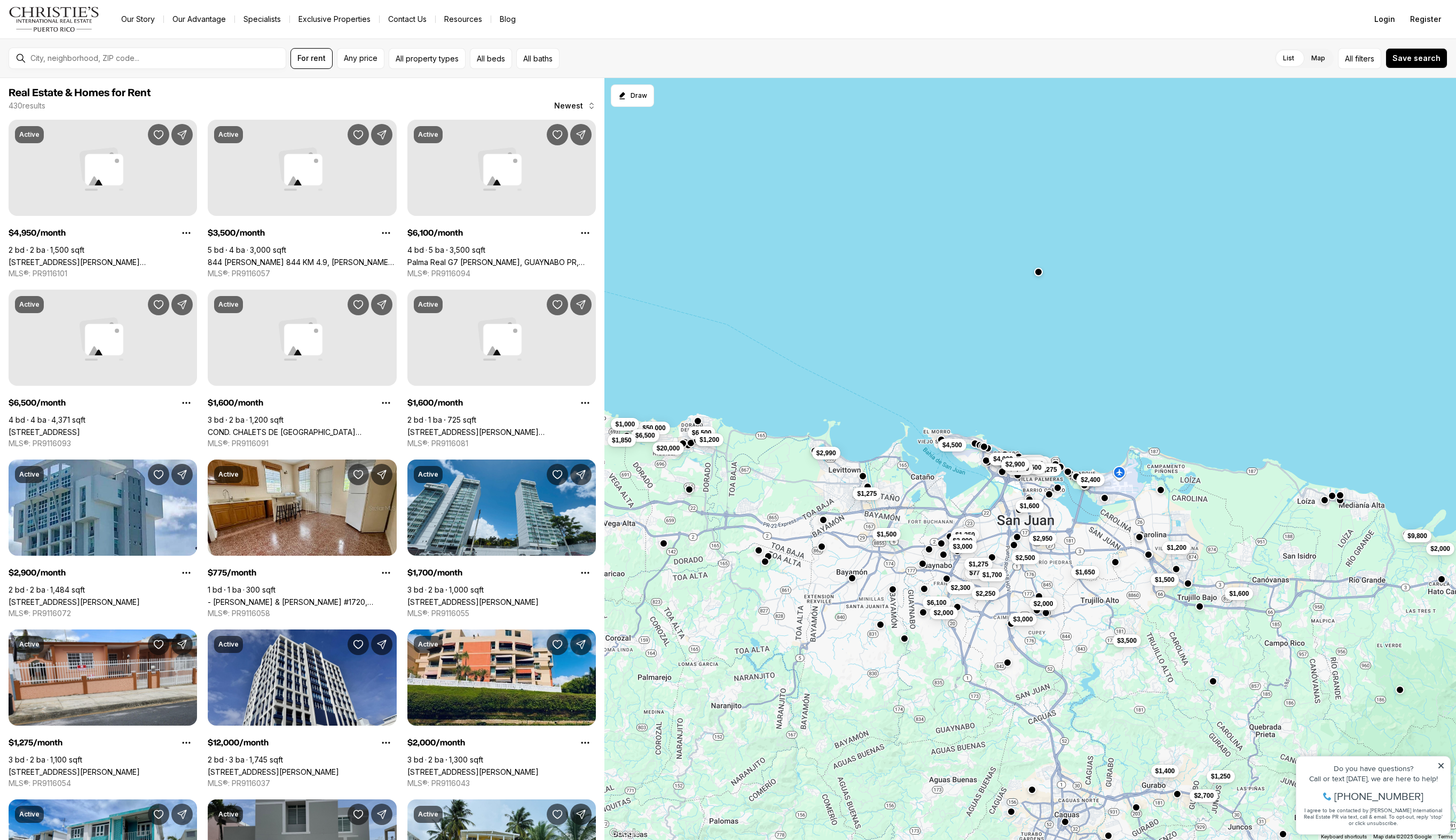
click at [366, 59] on span "Any price" at bounding box center [361, 58] width 34 height 9
click at [491, 94] on input "priceMax" at bounding box center [503, 93] width 91 height 26
type input "*******"
click at [427, 99] on input "priceMin" at bounding box center [389, 93] width 91 height 26
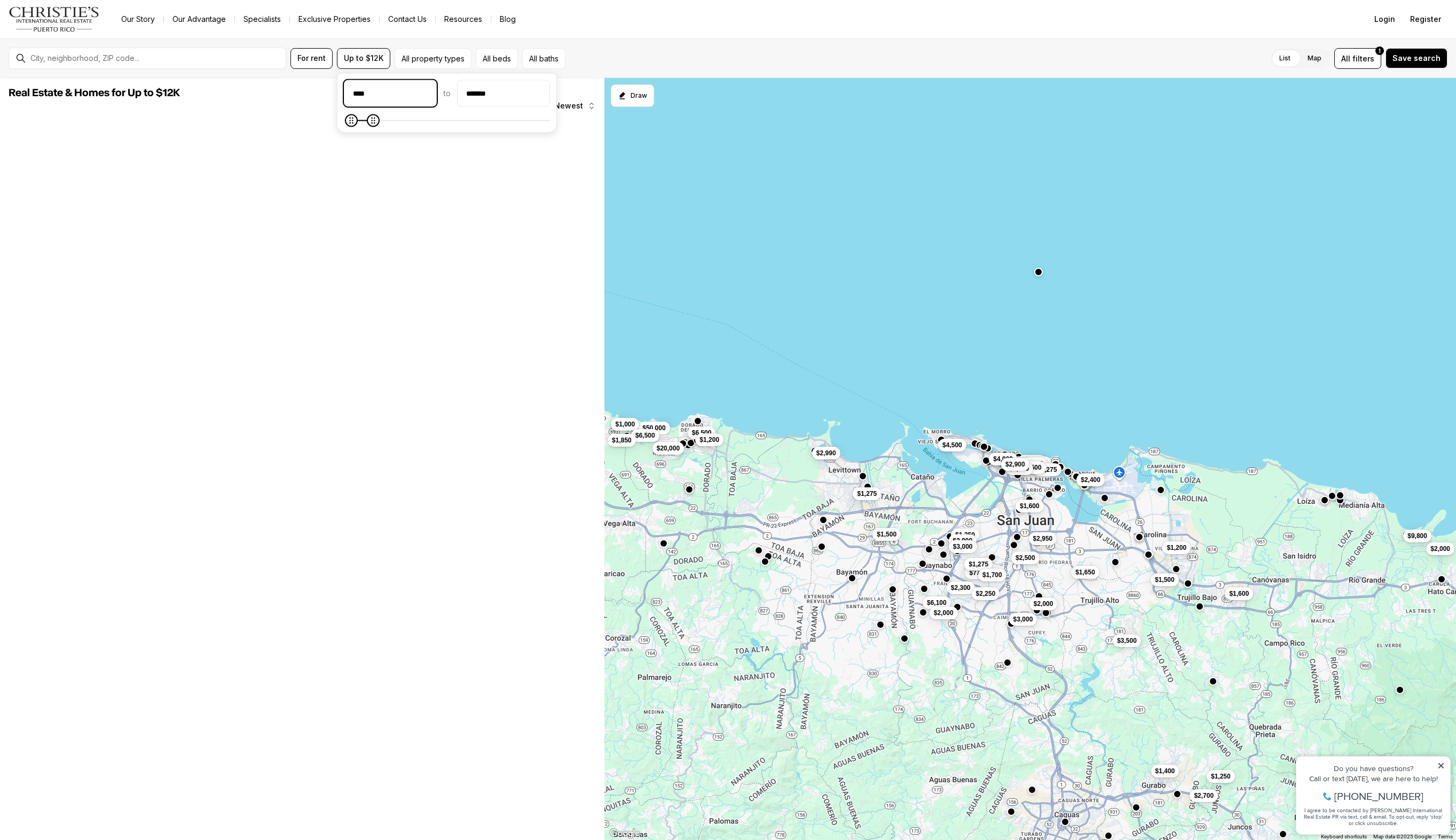
type input "******"
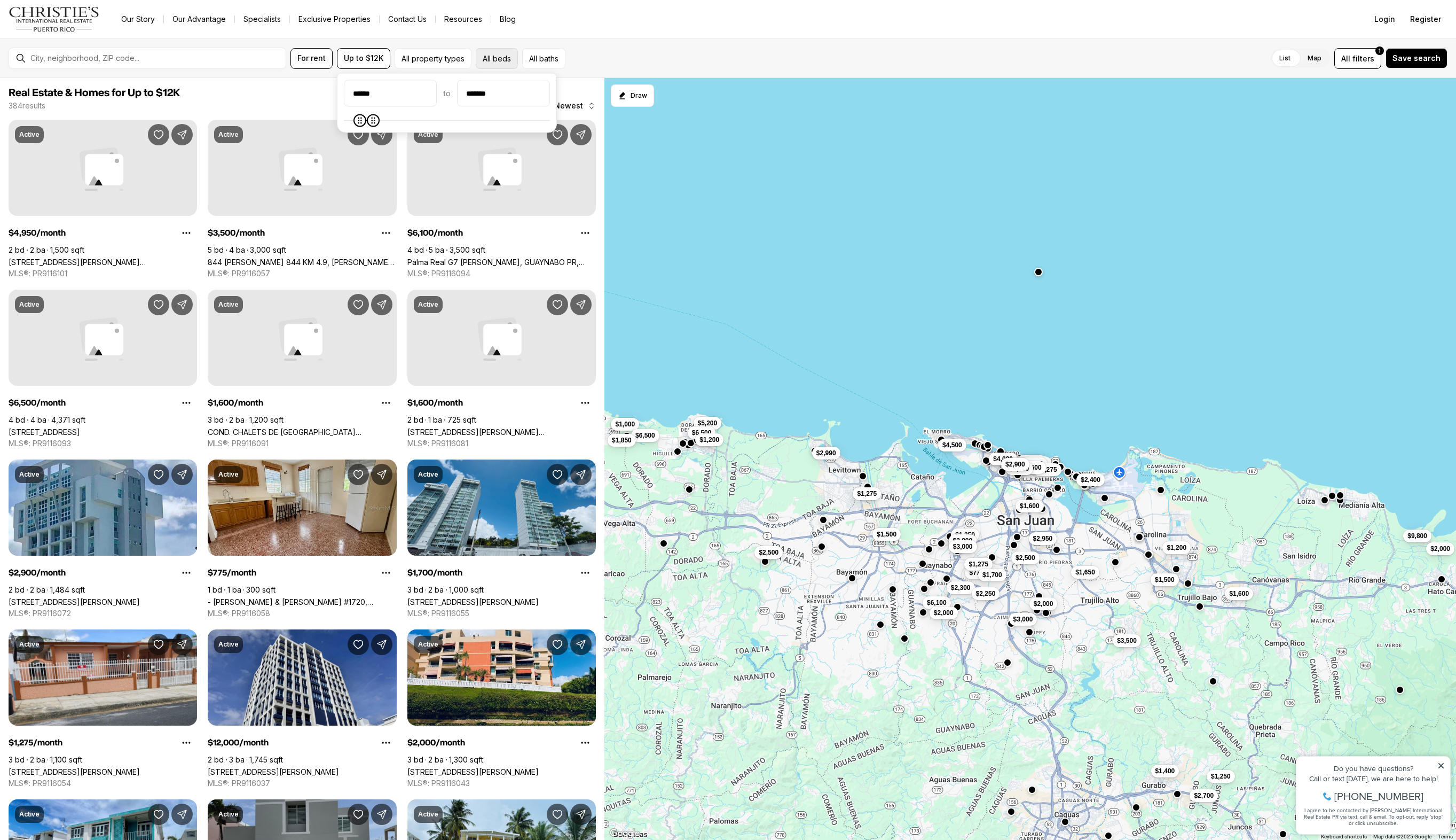
click at [478, 60] on button "All beds" at bounding box center [497, 59] width 42 height 21
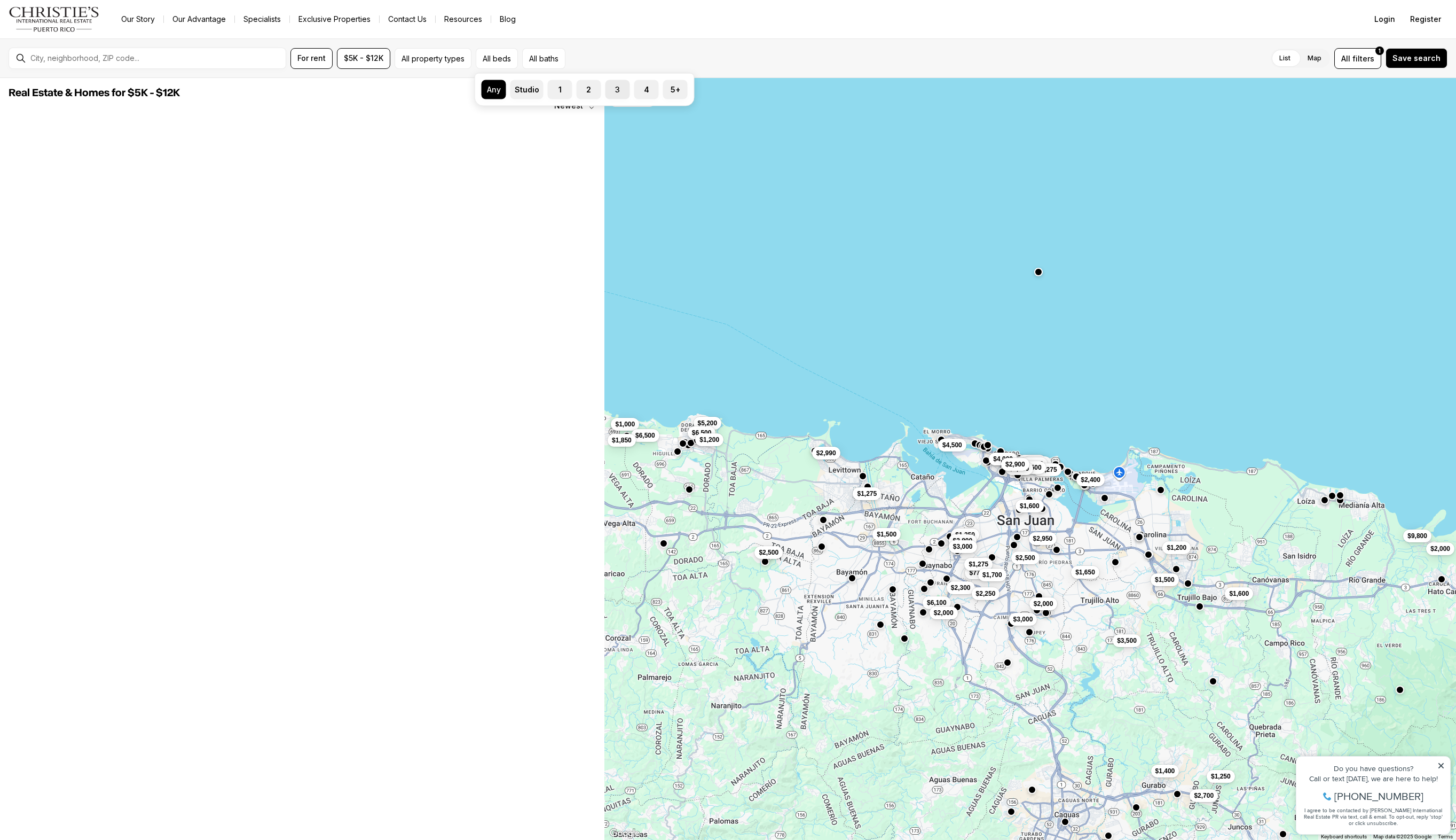
click at [616, 91] on label "3" at bounding box center [618, 89] width 25 height 19
click at [616, 90] on button "3" at bounding box center [611, 85] width 11 height 11
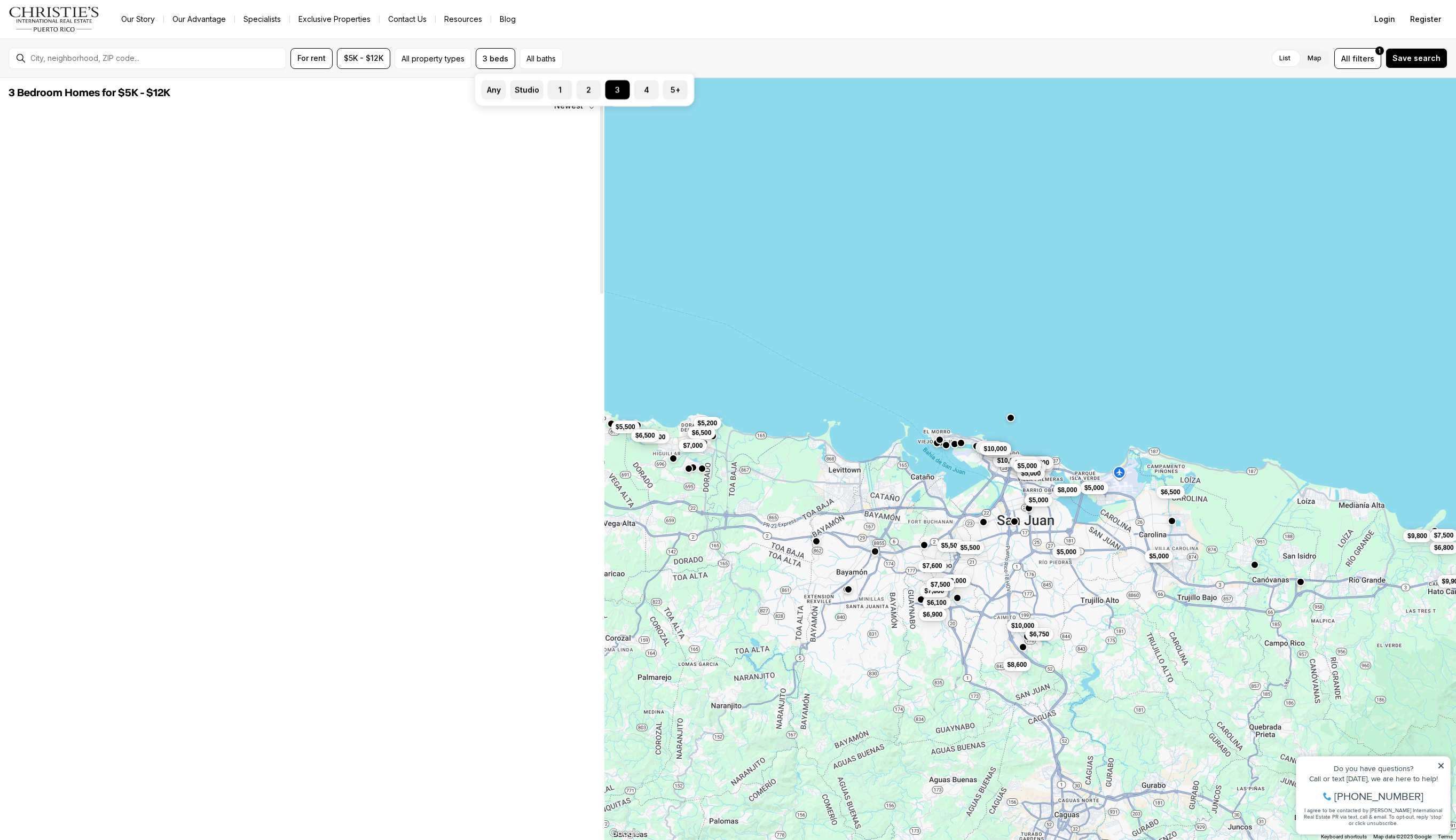
click at [744, 42] on div "For rent $5K - $12K All property types 3 beds Any Studio 1 2 3 4 5+ All baths L…" at bounding box center [728, 58] width 1456 height 39
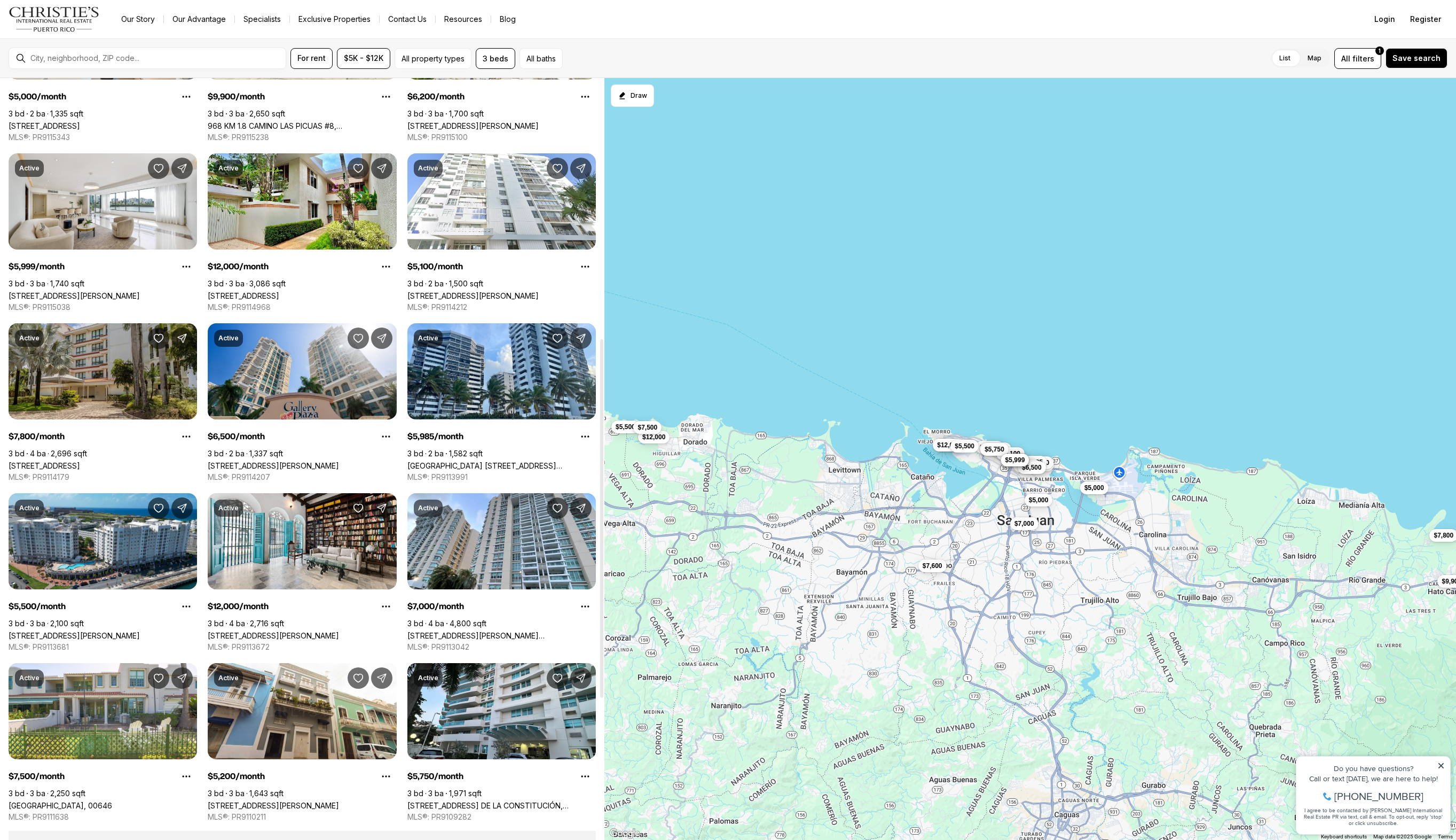
scroll to position [552, 0]
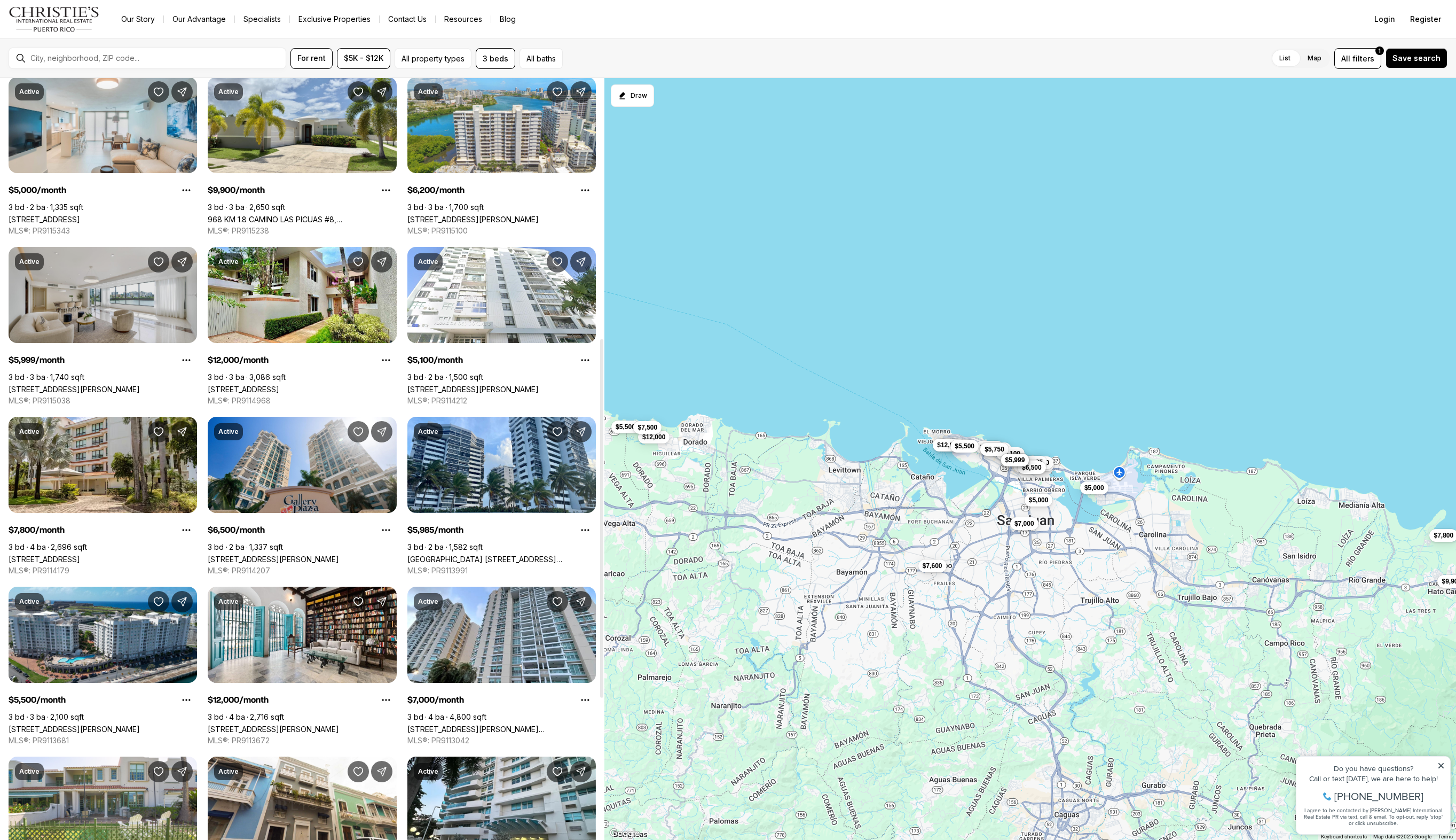
click at [124, 385] on link "20 DELCASSE ST #401, SAN JUAN PR, 00907" at bounding box center [74, 389] width 132 height 9
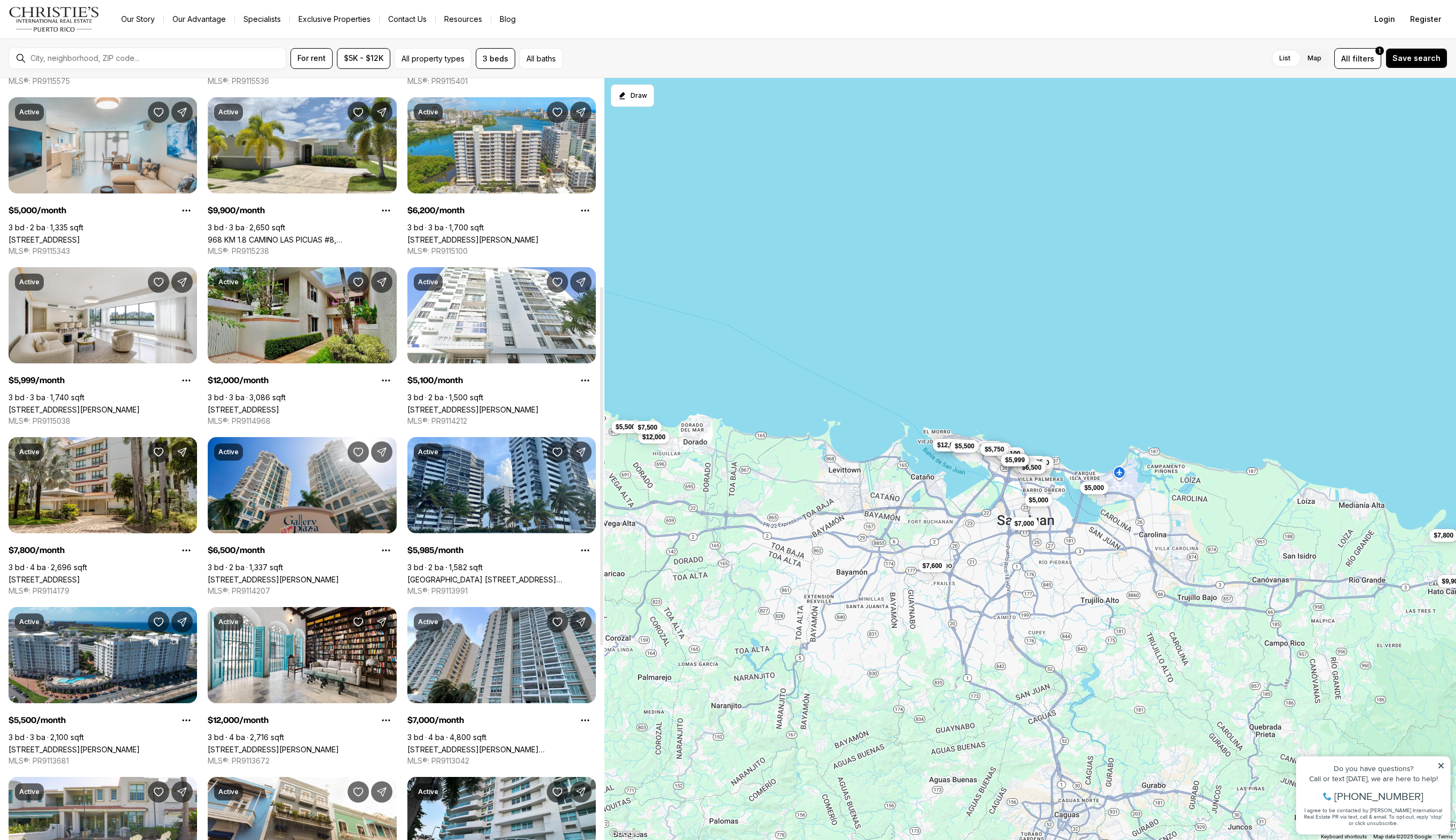
scroll to position [344, 0]
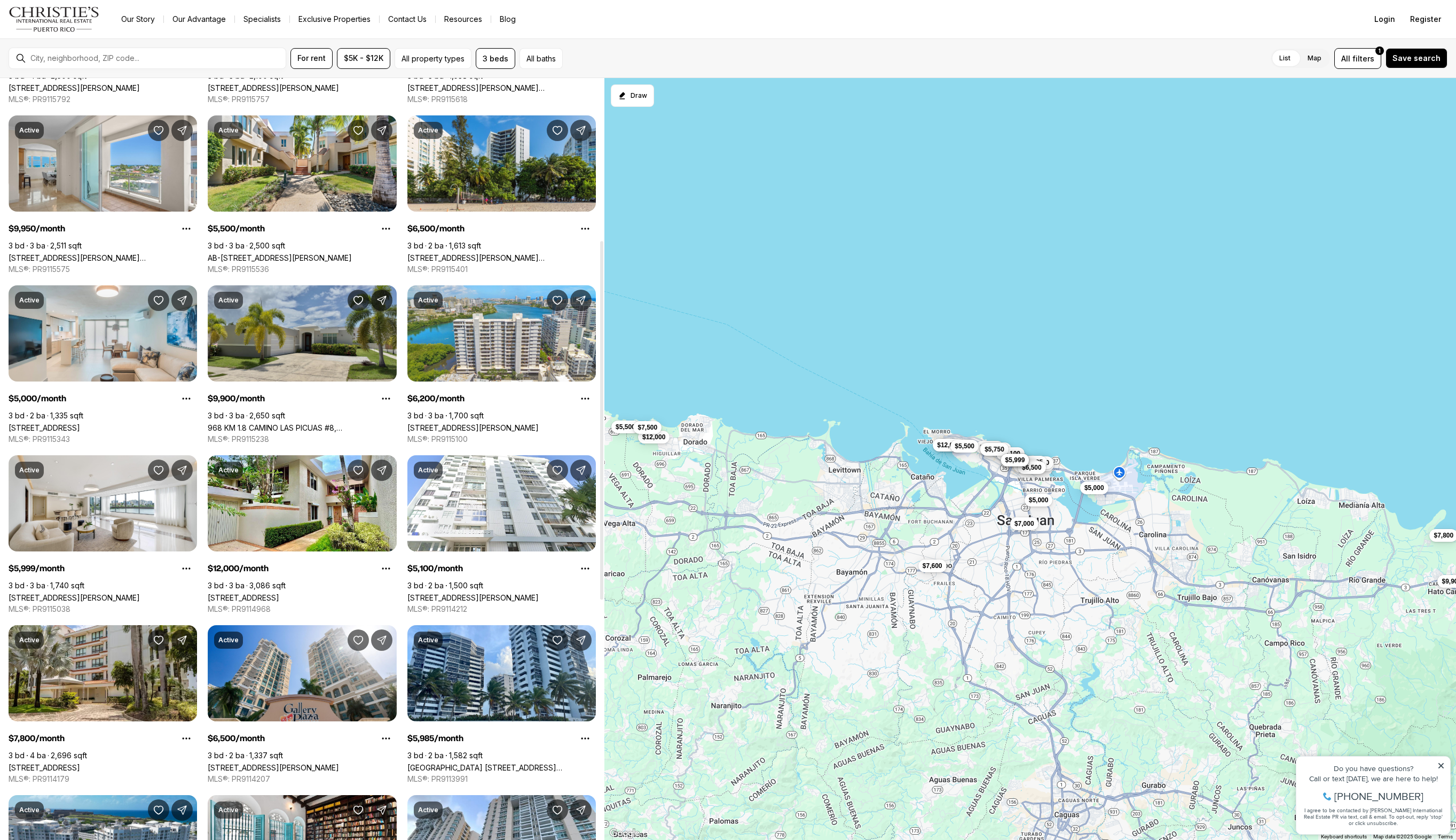
click at [328, 423] on link "968 KM 1.8 CAMINO LAS PICUAS #8, RIO GRANDE PR, 00745" at bounding box center [302, 427] width 188 height 9
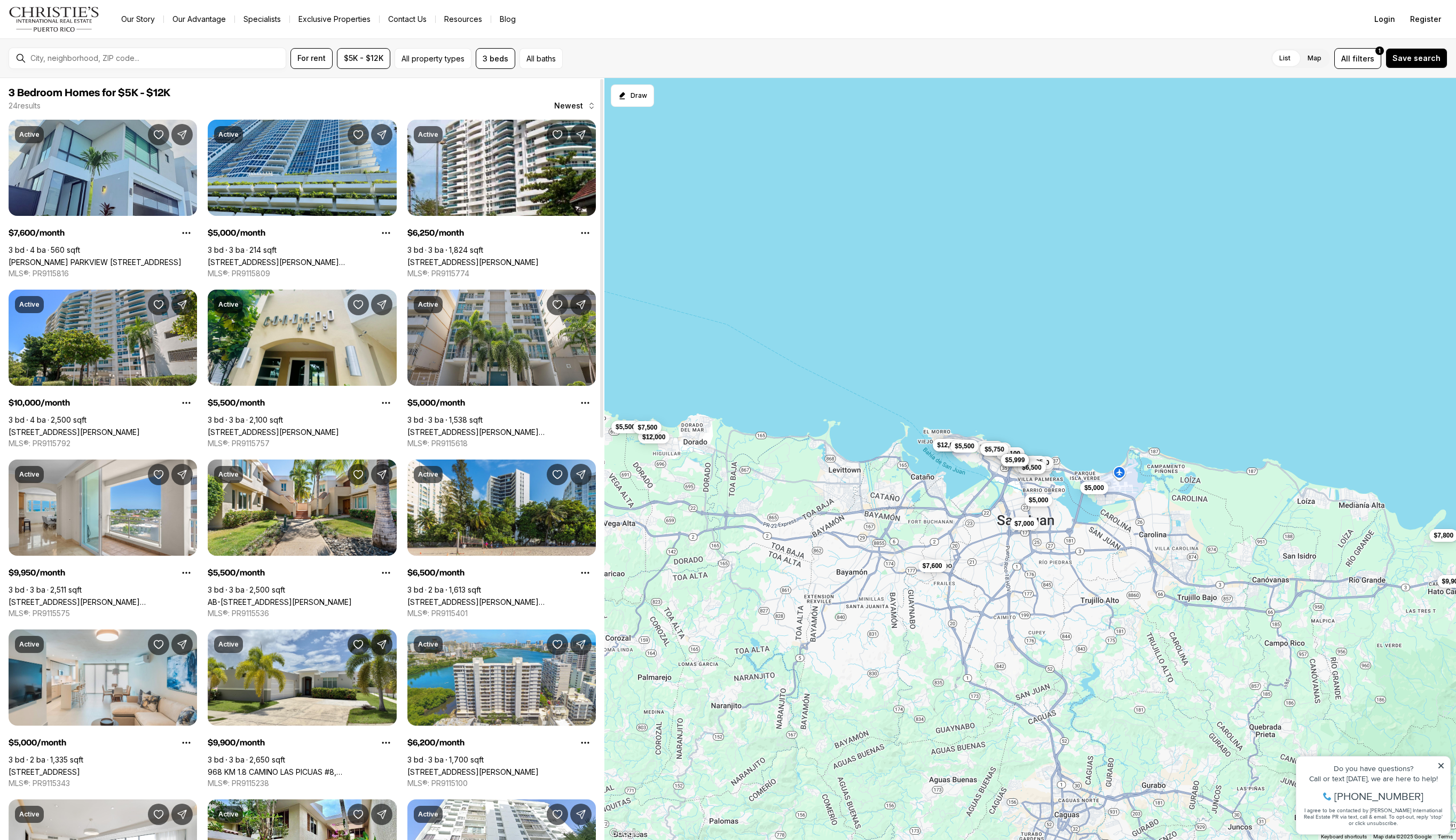
click at [106, 258] on link "RIVERA PARKVIEW CALLE JASPER #122, BAYAMON PR, 00959" at bounding box center [95, 262] width 173 height 9
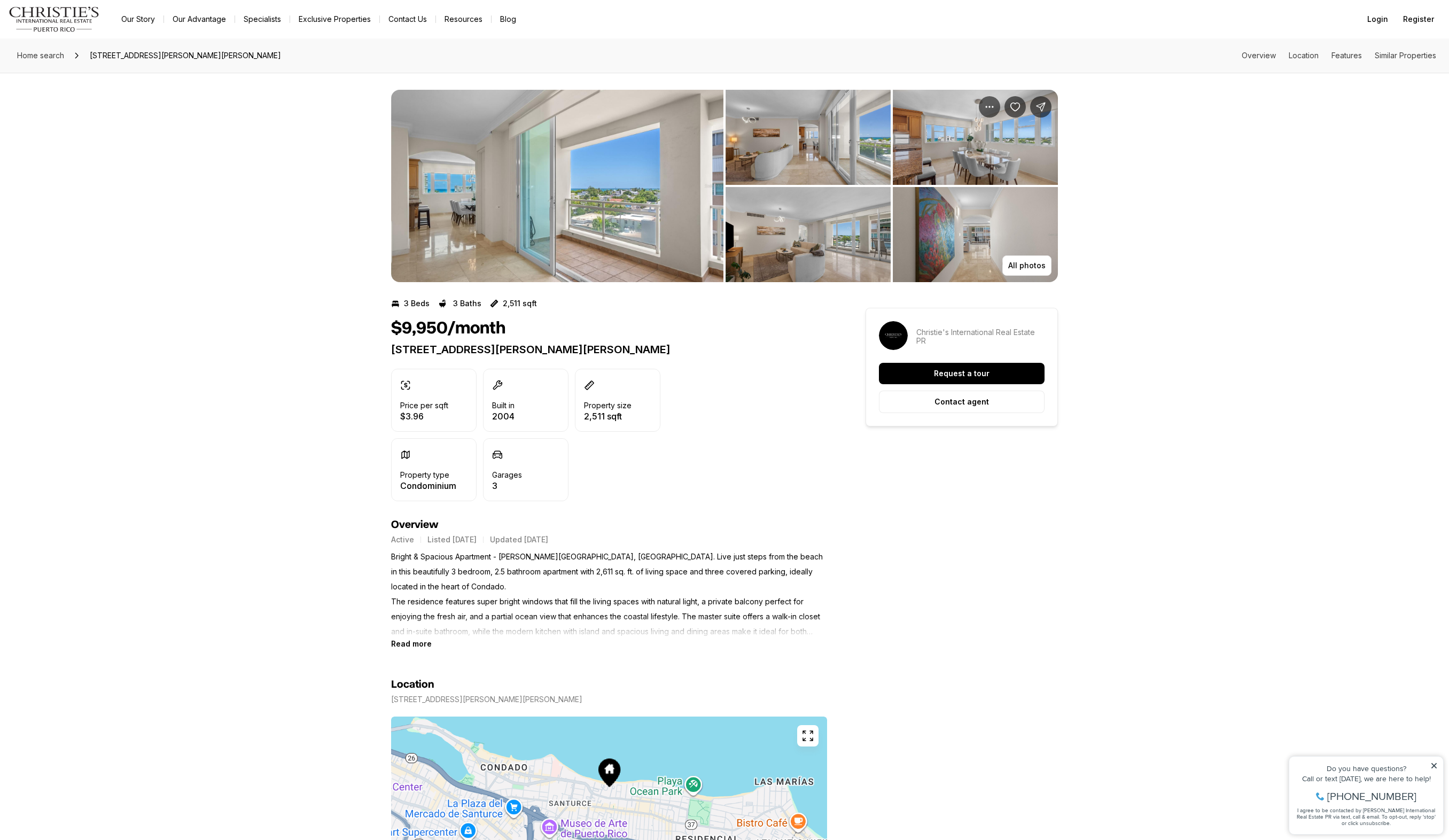
click at [640, 232] on img "View image gallery" at bounding box center [556, 186] width 332 height 192
click at [270, 247] on div "All photos" at bounding box center [724, 178] width 1449 height 210
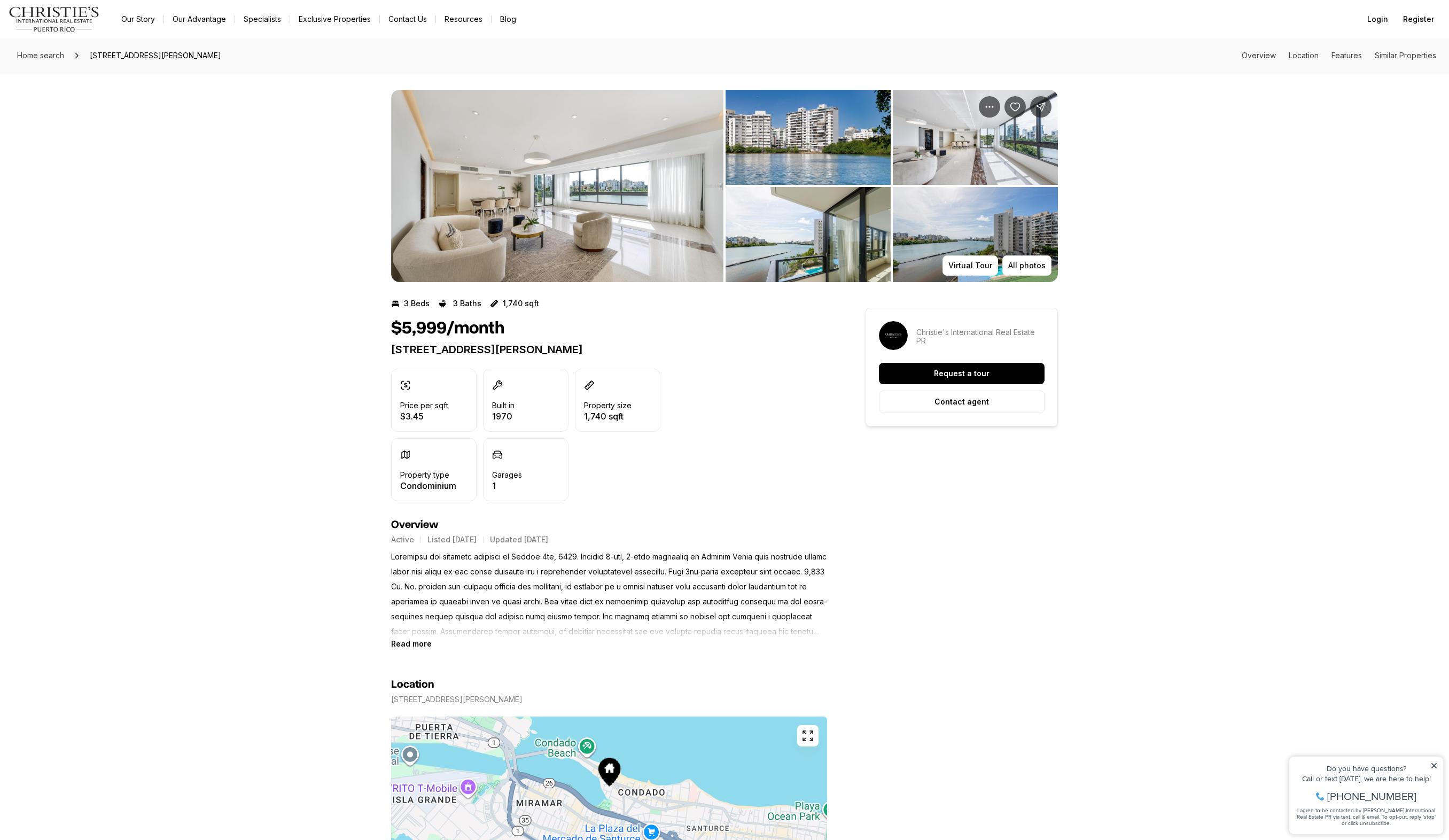
click at [615, 171] on img "View image gallery" at bounding box center [556, 186] width 332 height 192
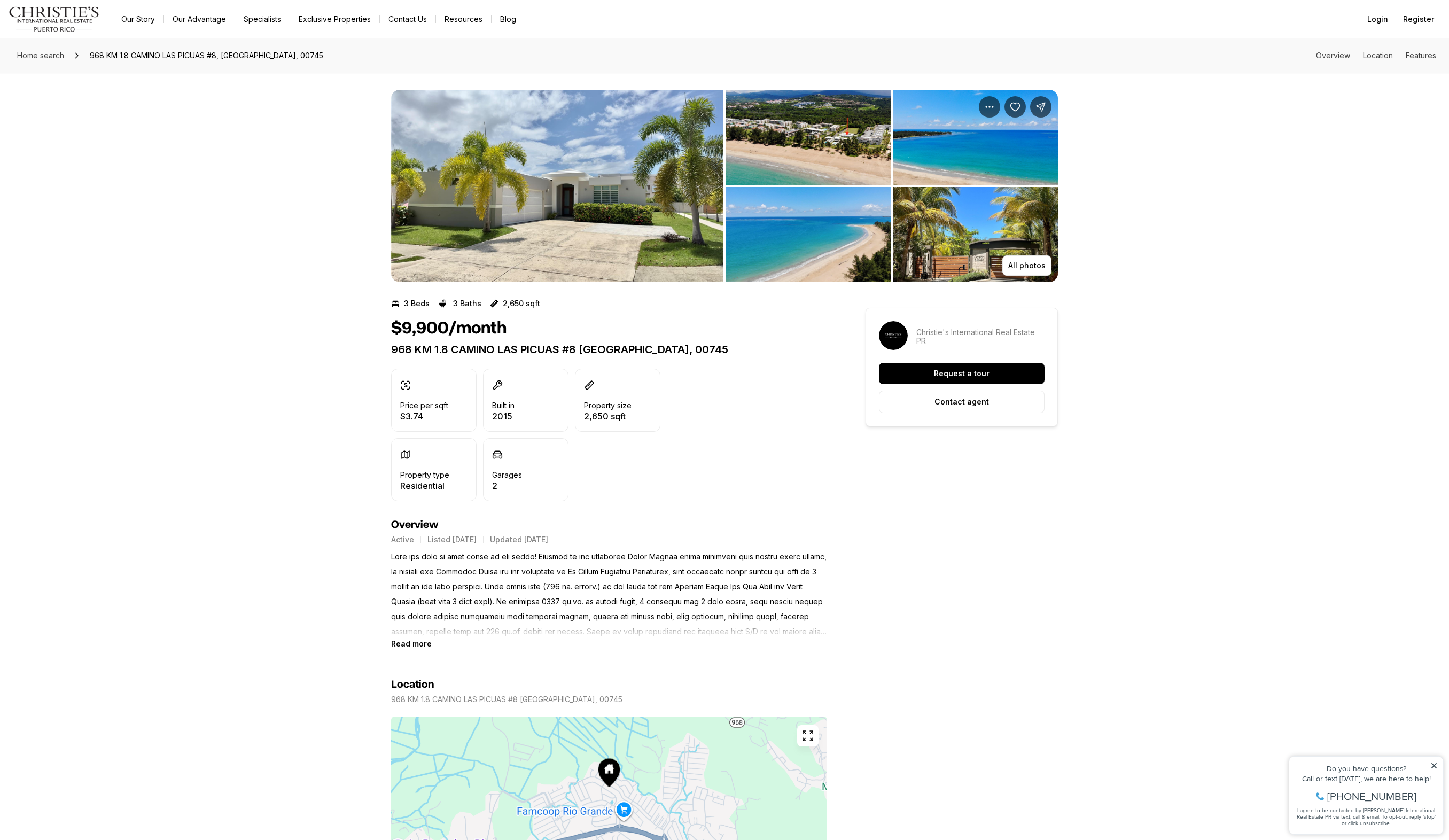
click at [567, 191] on img "View image gallery" at bounding box center [556, 186] width 332 height 192
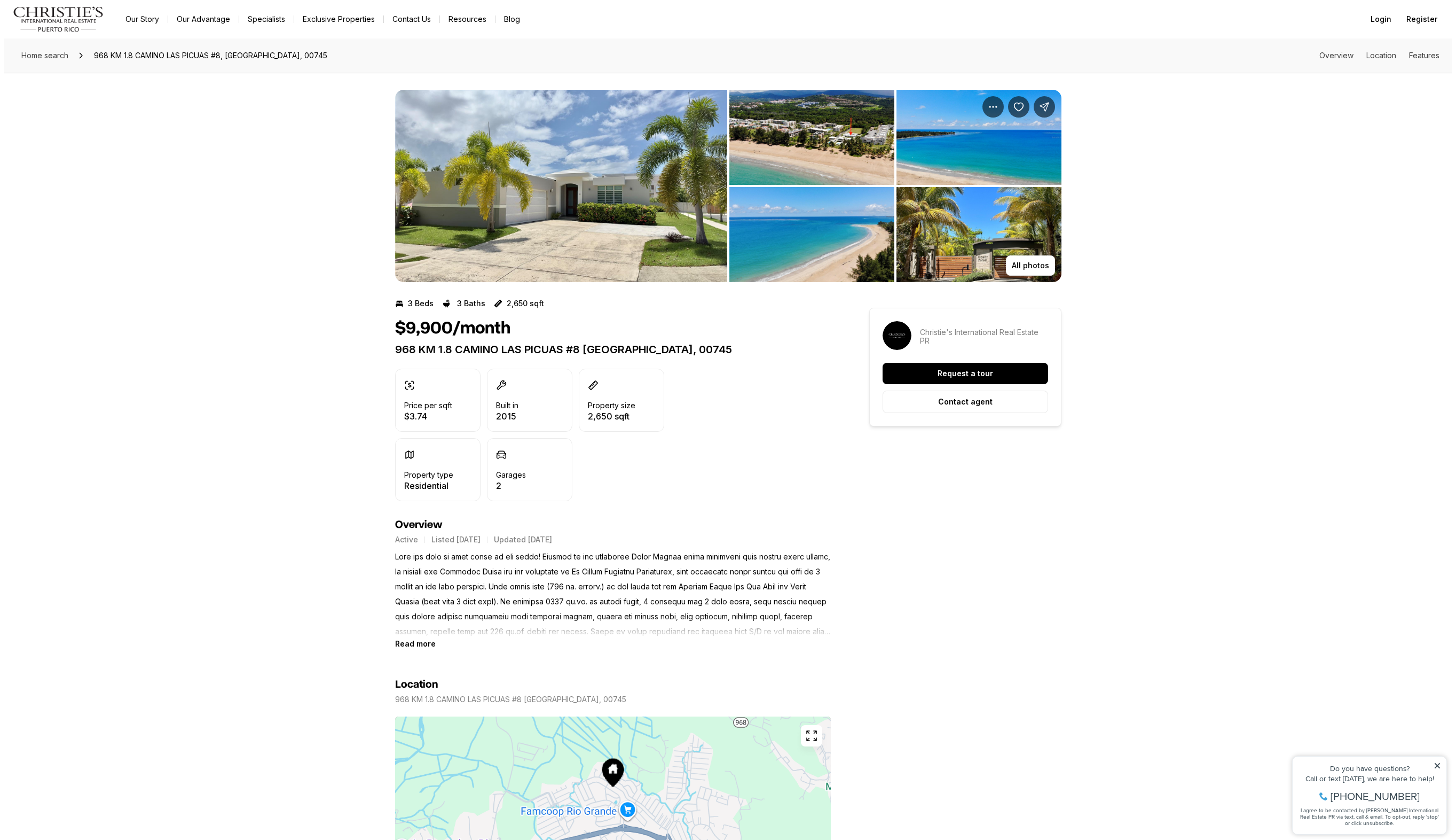
scroll to position [536, 0]
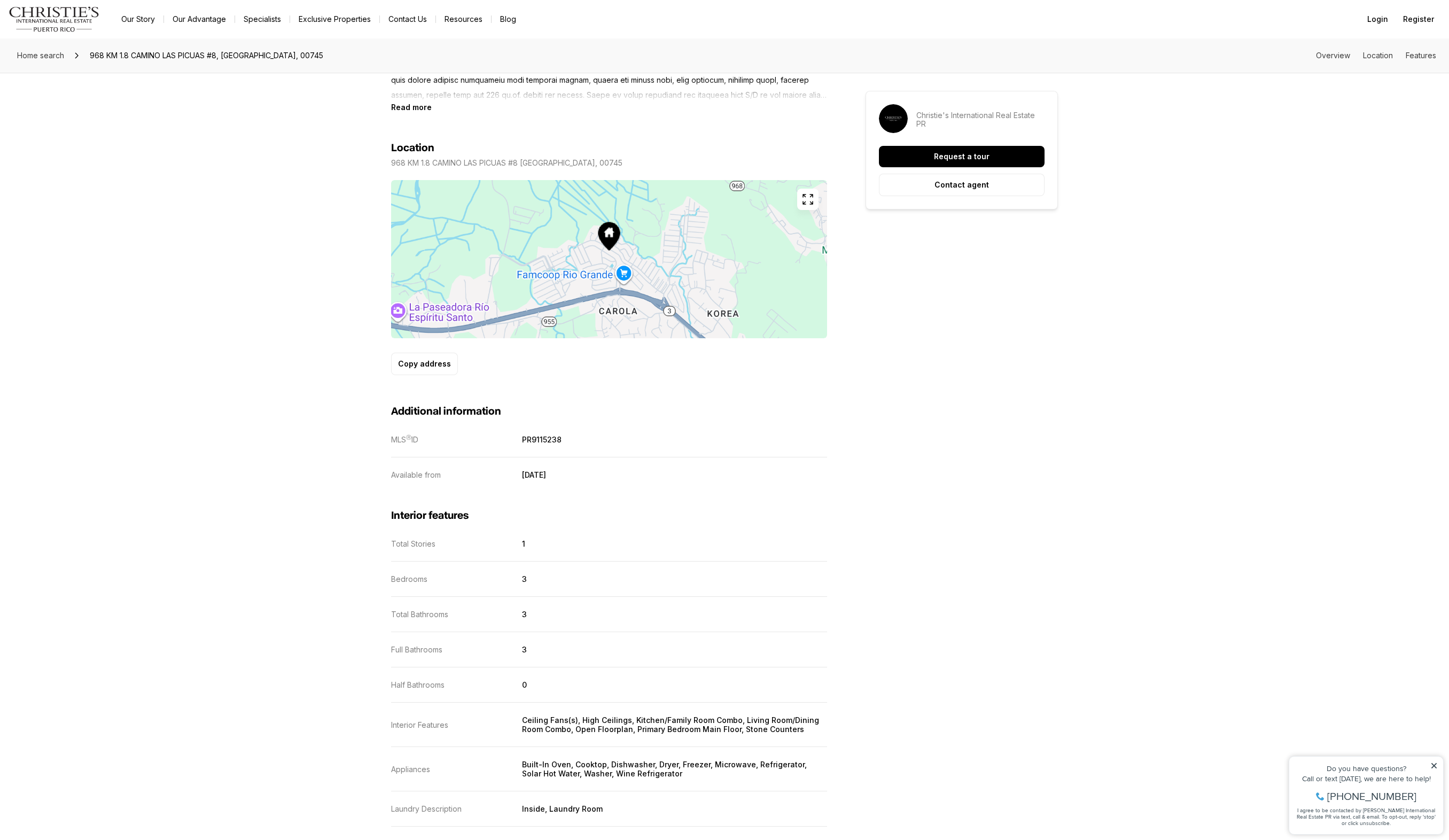
click at [806, 197] on icon "button" at bounding box center [807, 198] width 13 height 13
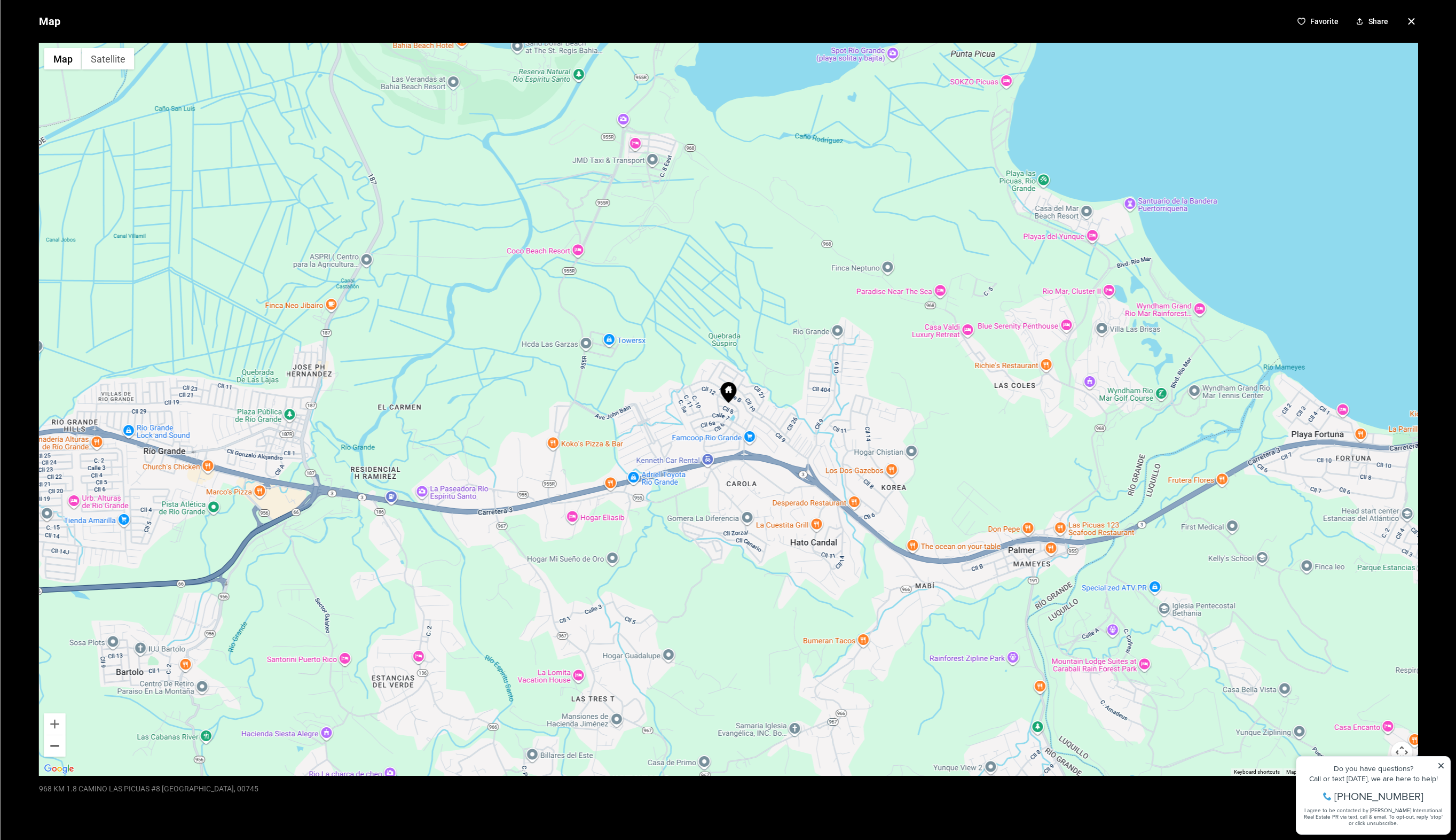
click at [58, 742] on button "Zoom out" at bounding box center [55, 746] width 21 height 21
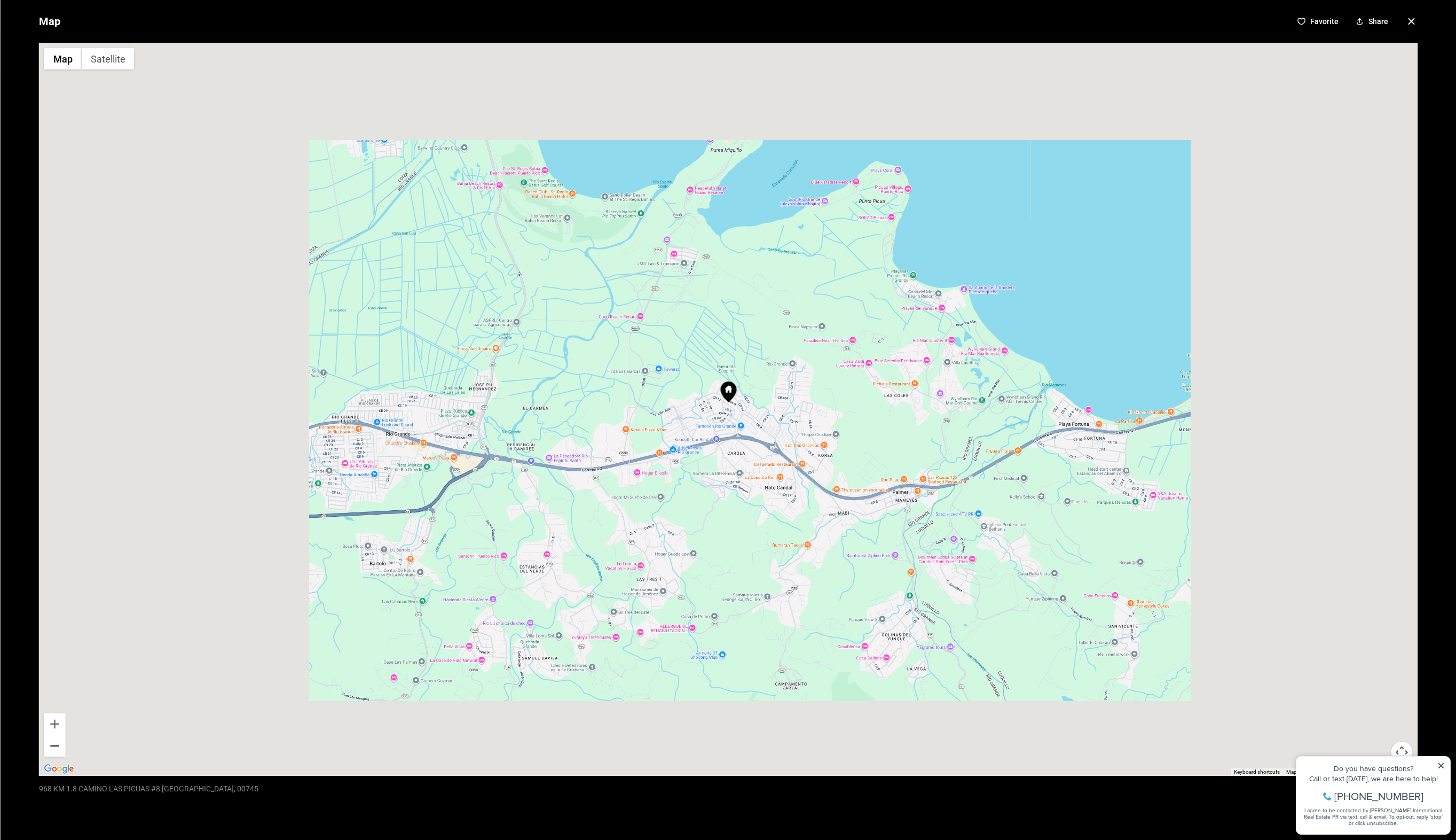
click at [58, 742] on button "Zoom out" at bounding box center [55, 746] width 21 height 21
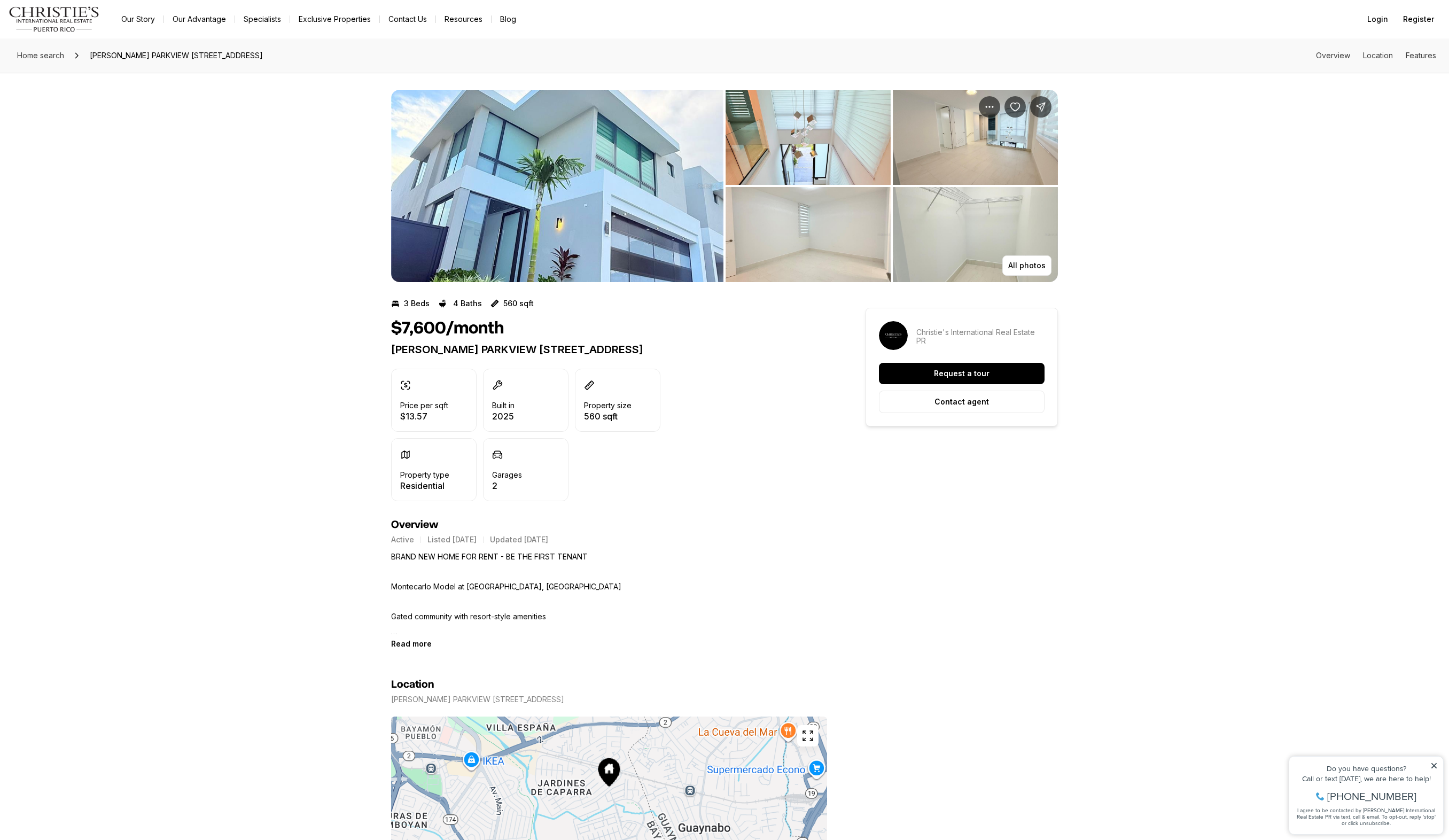
click at [554, 205] on img "View image gallery" at bounding box center [556, 186] width 332 height 192
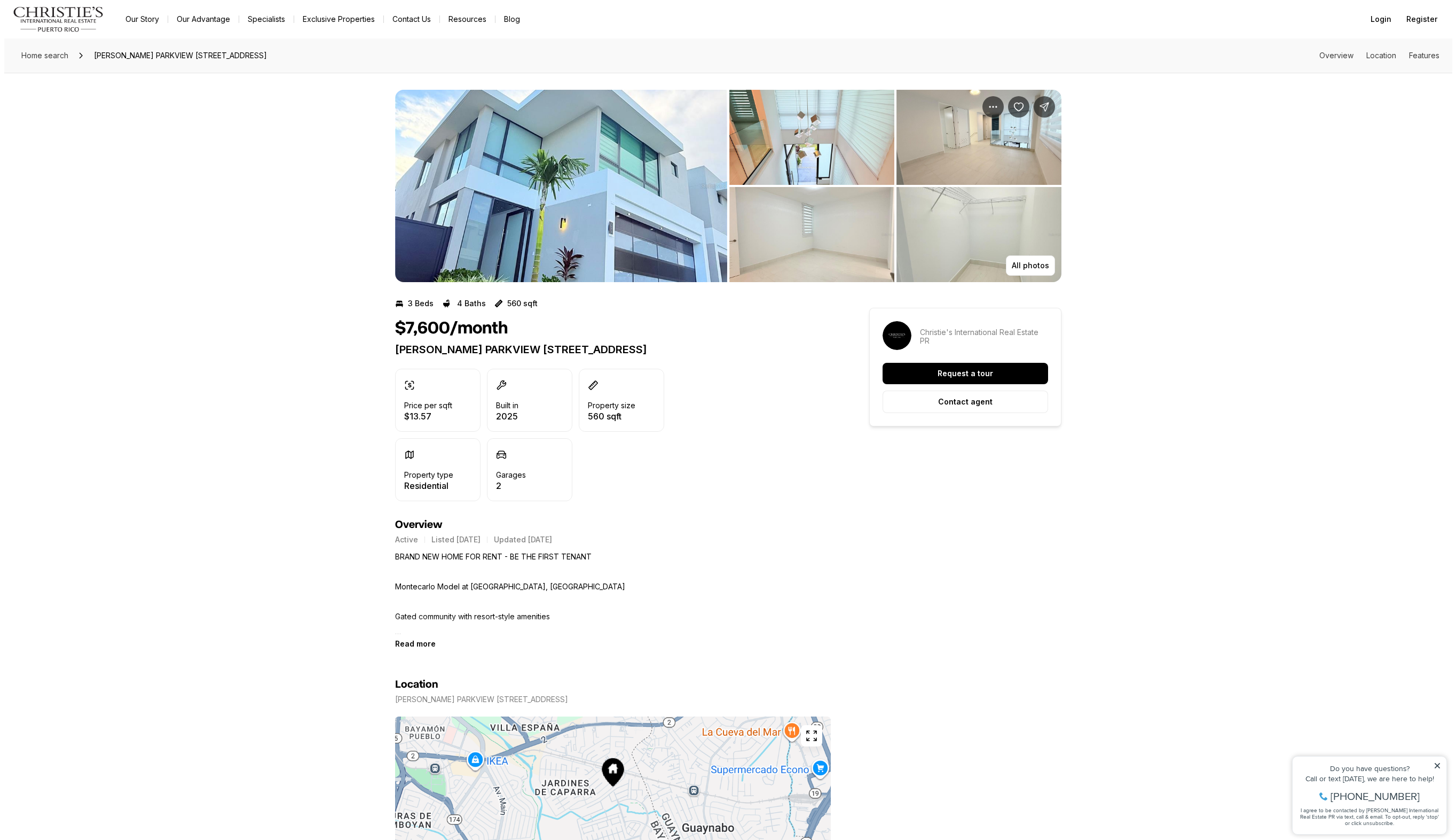
scroll to position [221, 0]
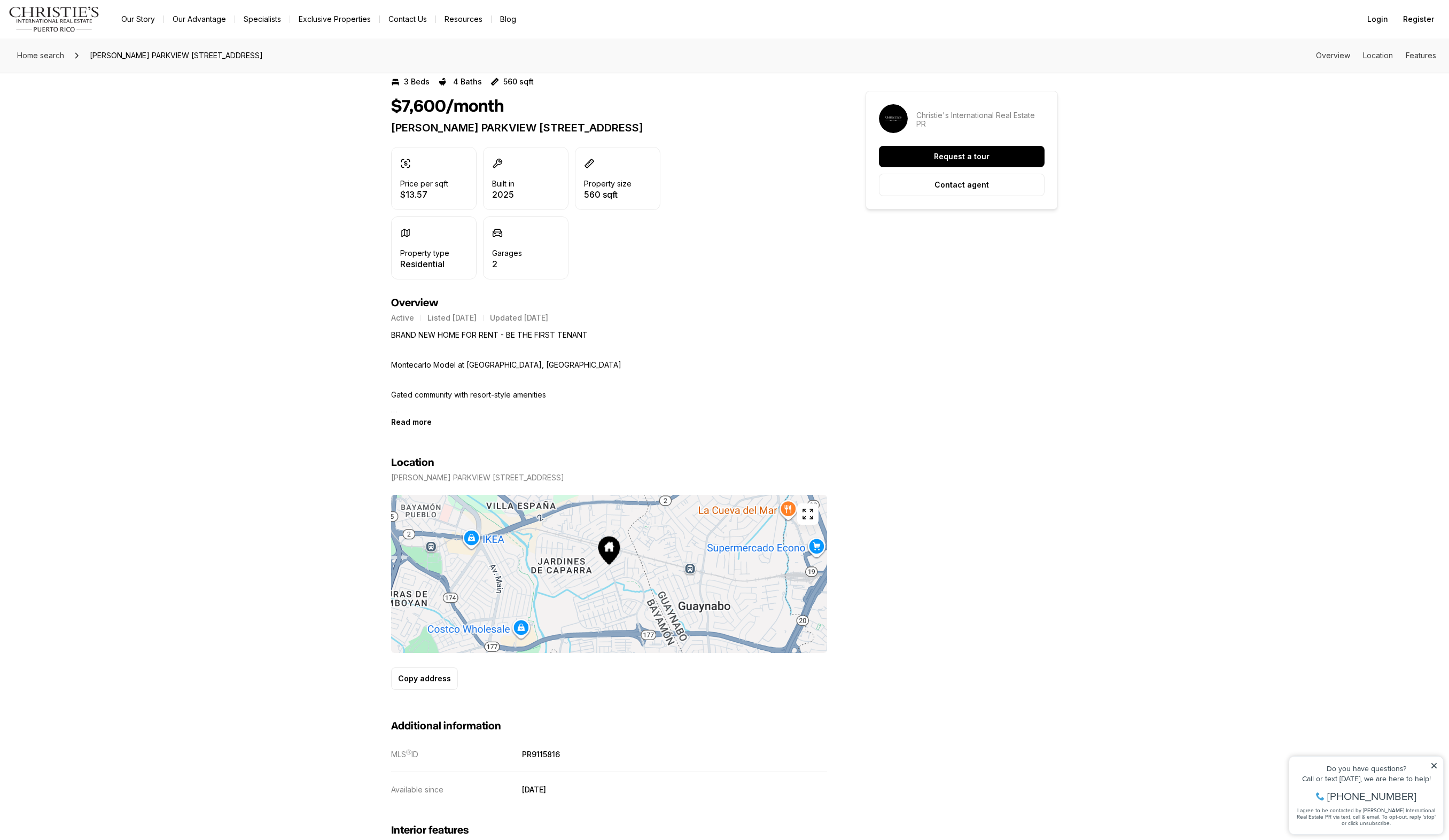
click at [811, 511] on icon "button" at bounding box center [807, 513] width 13 height 13
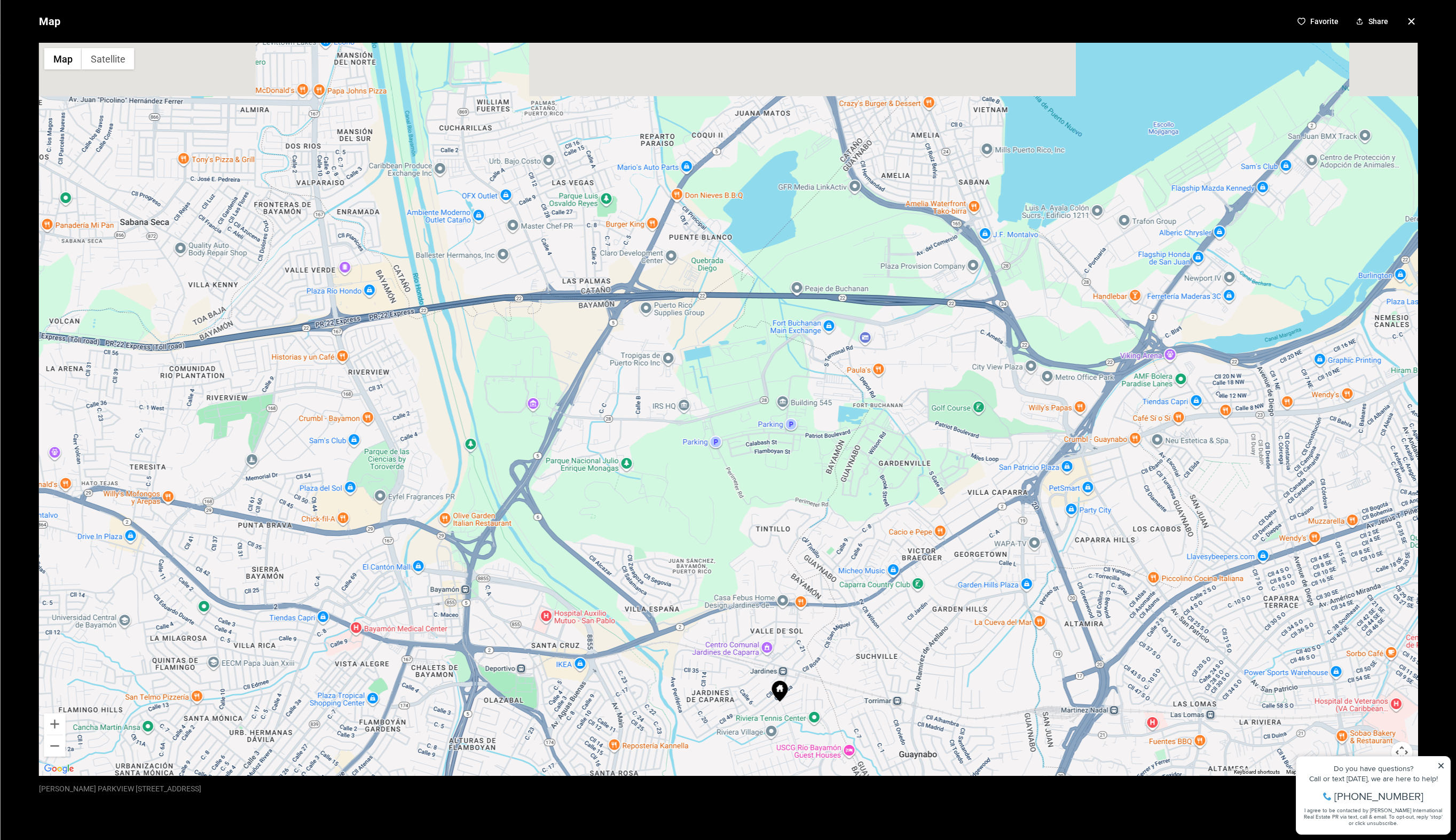
drag, startPoint x: 763, startPoint y: 303, endPoint x: 818, endPoint y: 593, distance: 295.2
click at [818, 598] on div at bounding box center [728, 409] width 1379 height 733
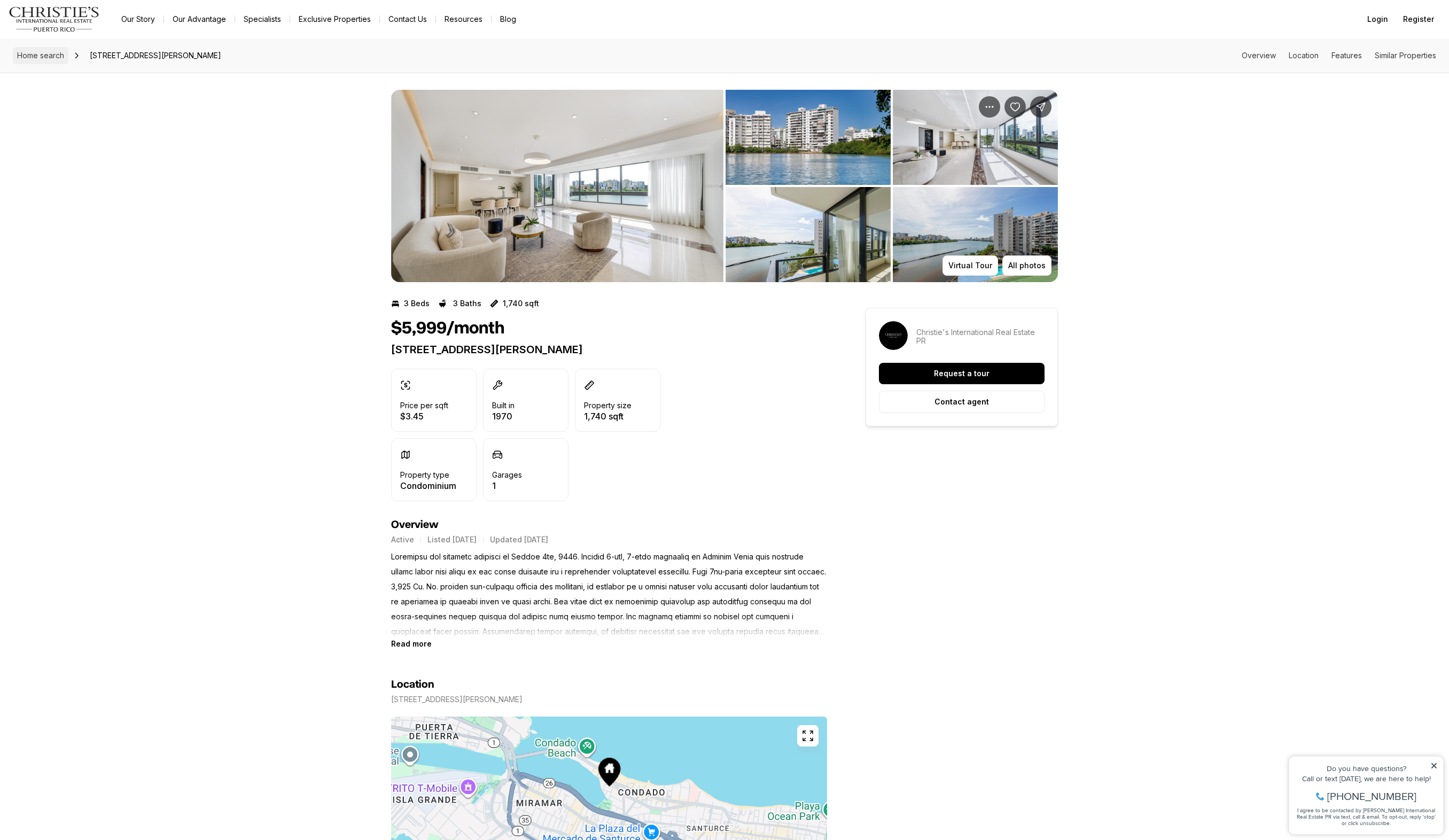
click at [38, 53] on span "Home search" at bounding box center [40, 55] width 47 height 9
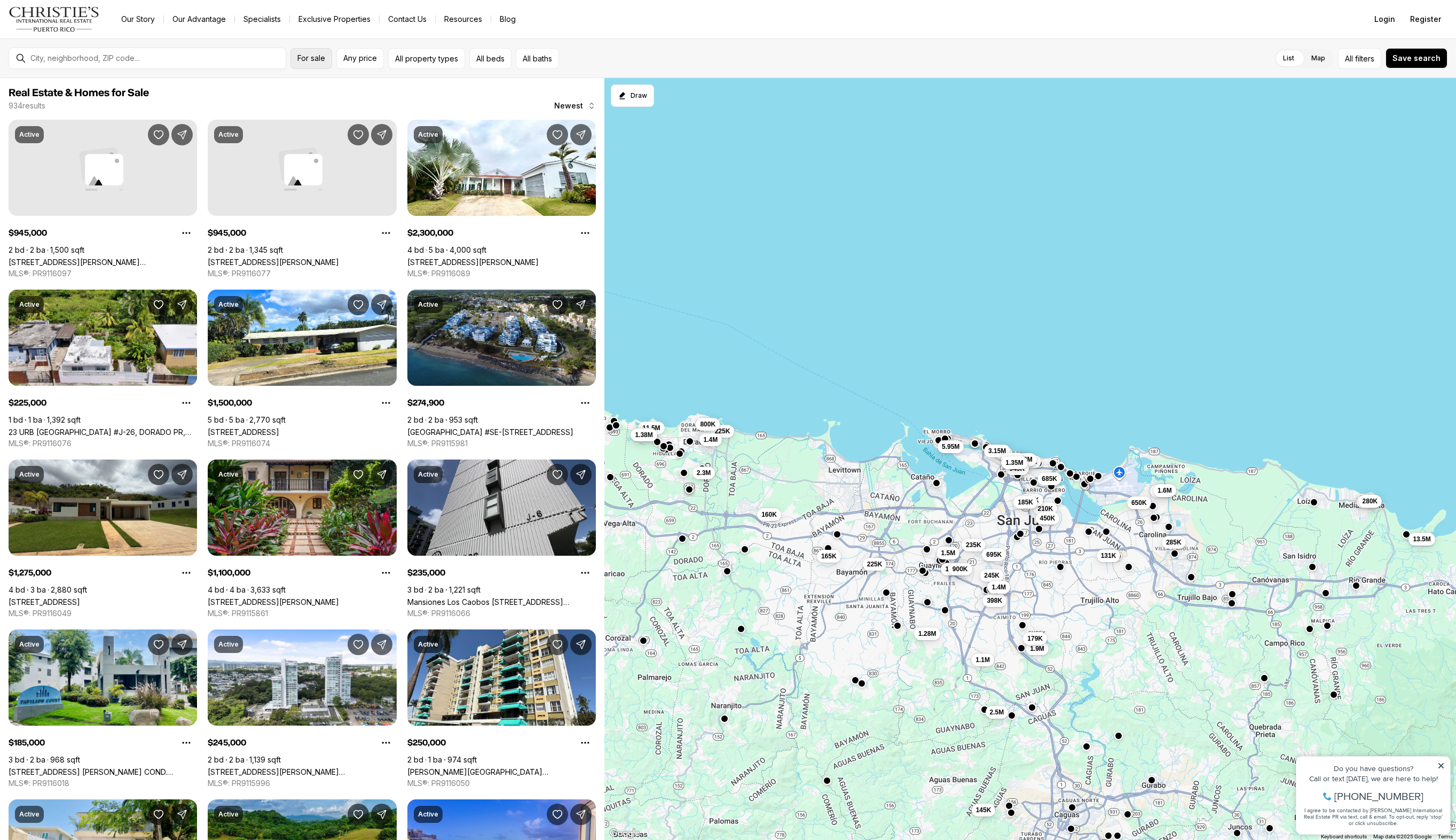
click at [310, 51] on button "For sale" at bounding box center [311, 59] width 41 height 21
click at [279, 427] on link "[STREET_ADDRESS]" at bounding box center [243, 431] width 71 height 9
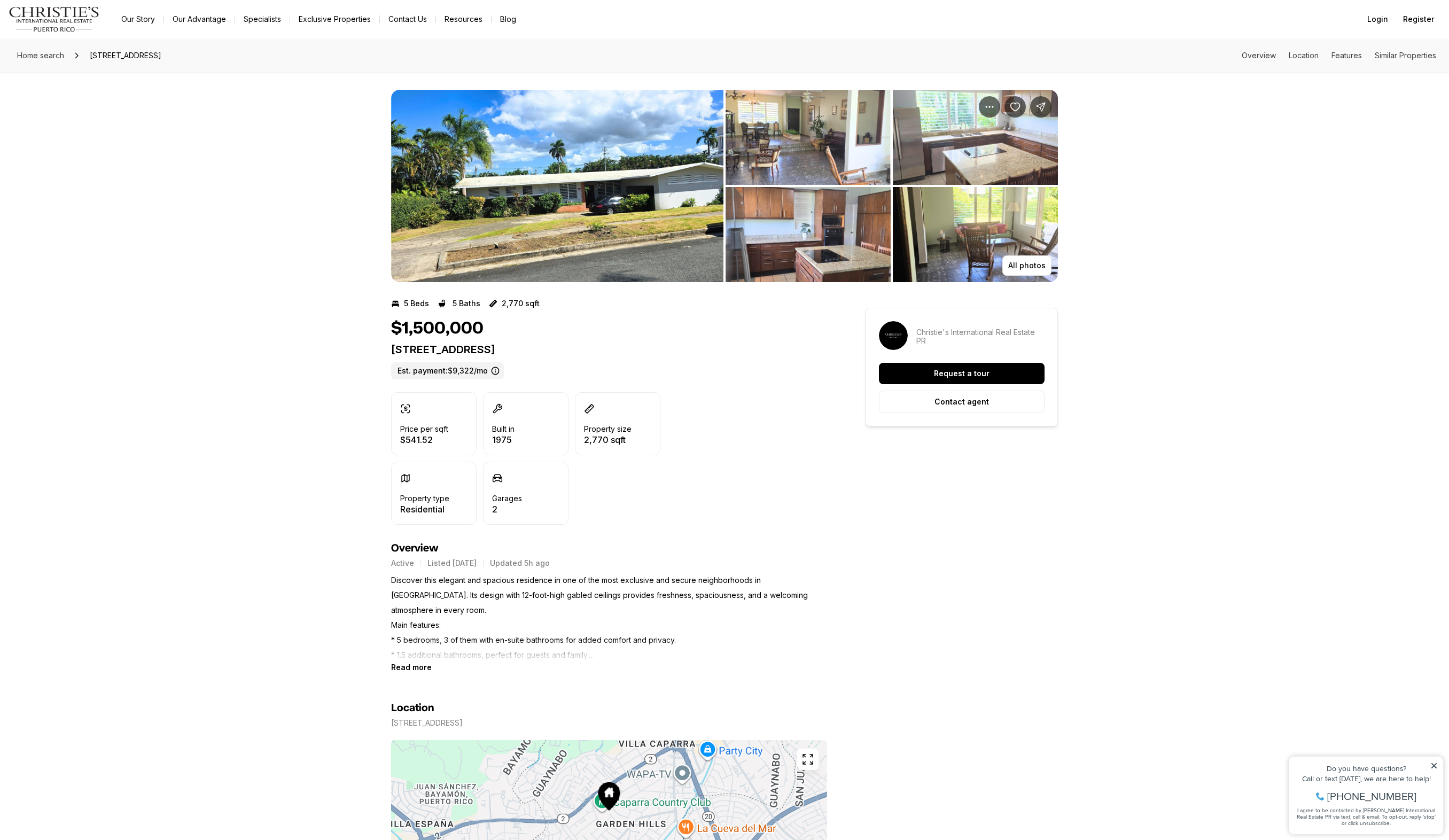
click at [618, 202] on img "View image gallery" at bounding box center [556, 186] width 332 height 192
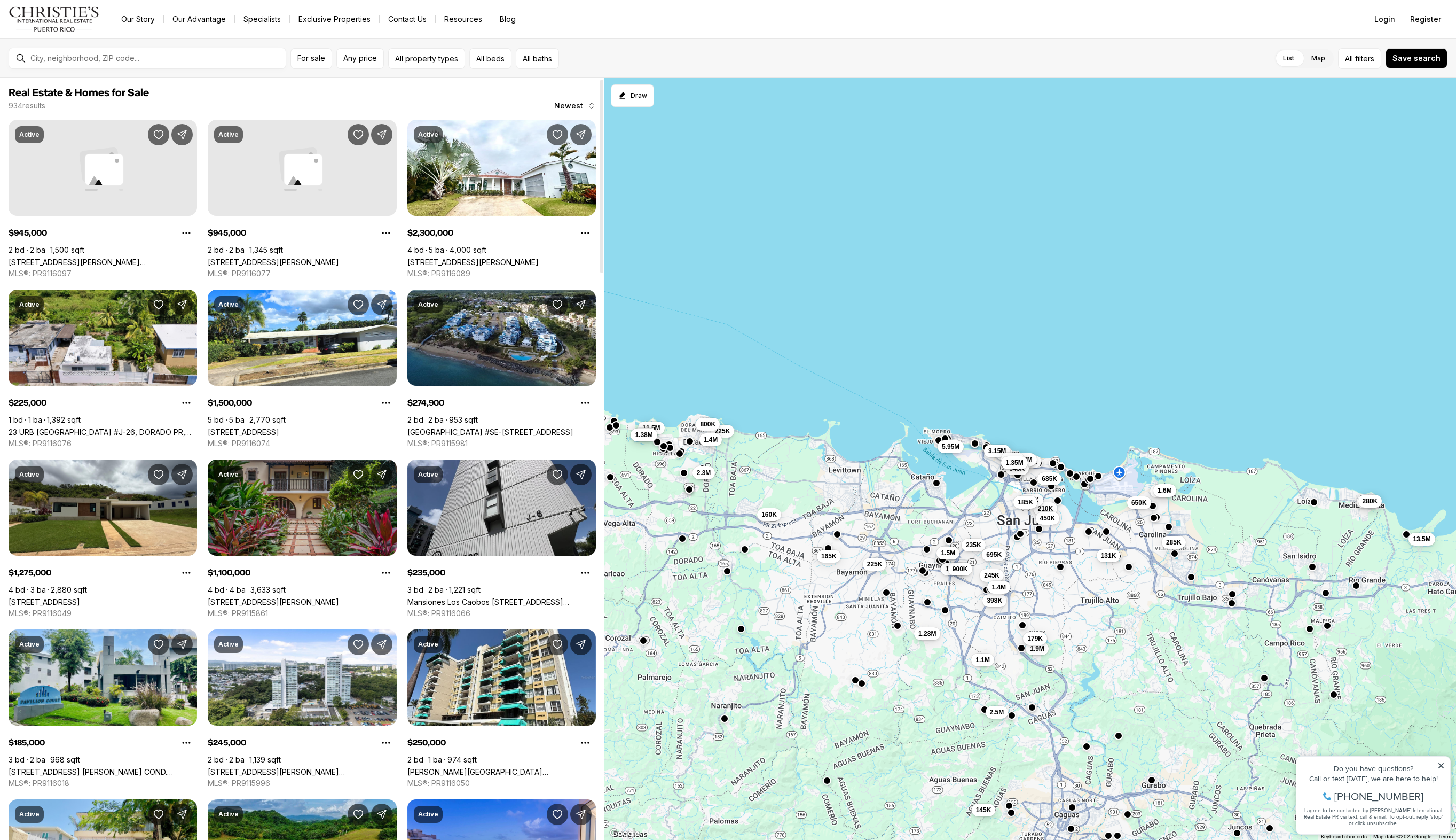
scroll to position [2, 0]
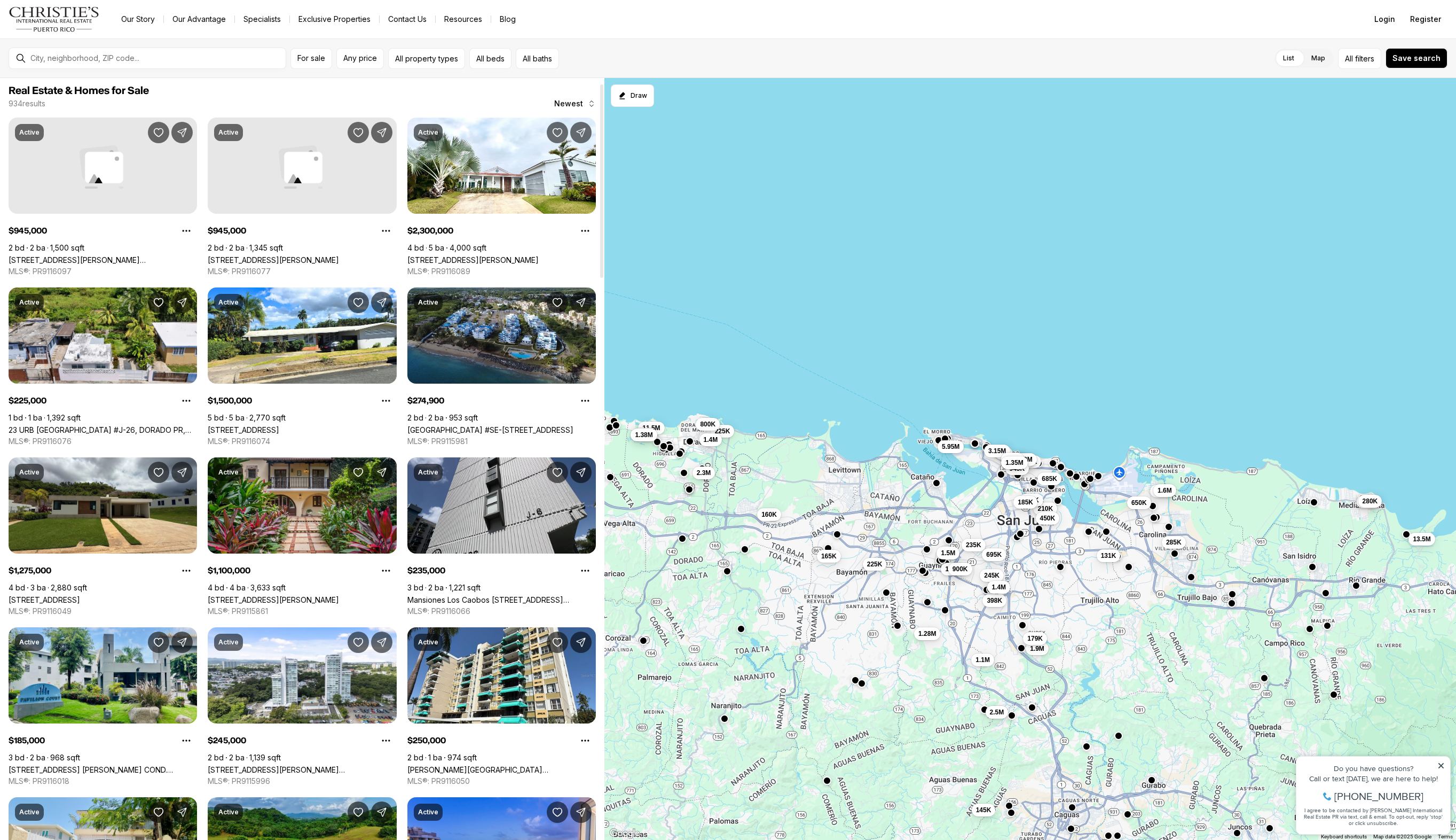
click at [339, 255] on link "[STREET_ADDRESS][PERSON_NAME]" at bounding box center [273, 259] width 132 height 9
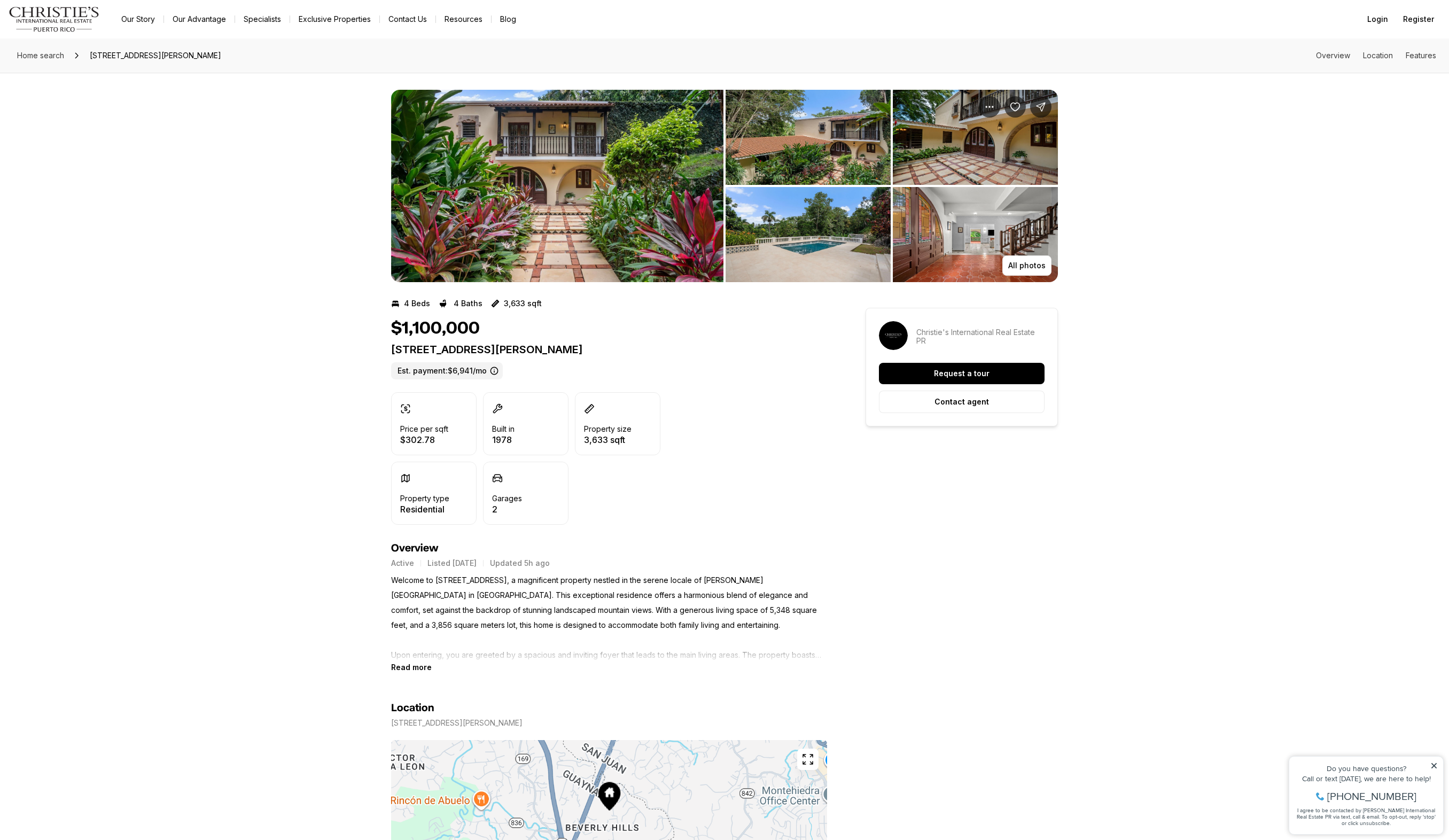
click at [546, 132] on img "View image gallery" at bounding box center [556, 186] width 332 height 192
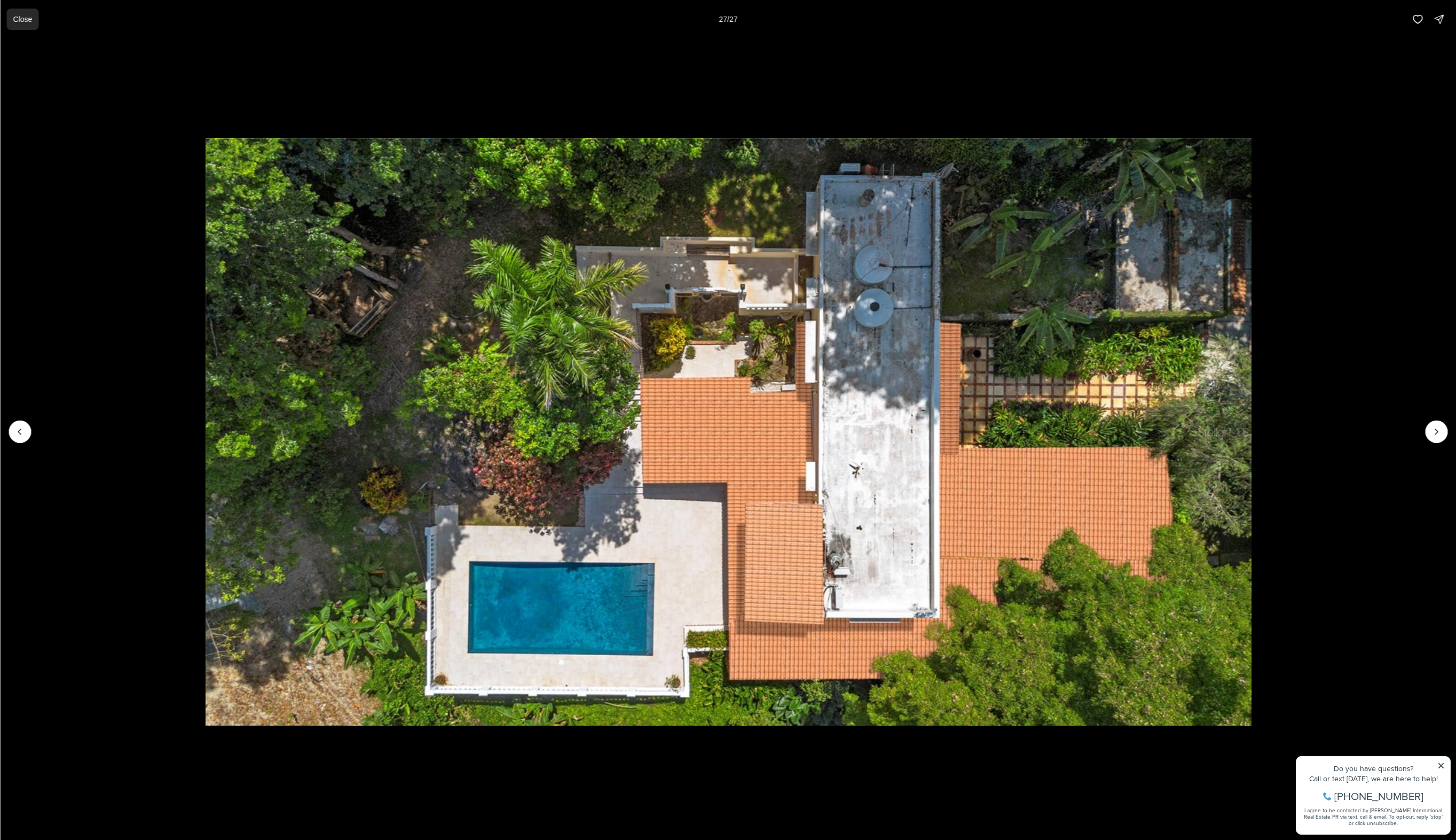
click at [32, 21] on p "Close" at bounding box center [22, 19] width 19 height 9
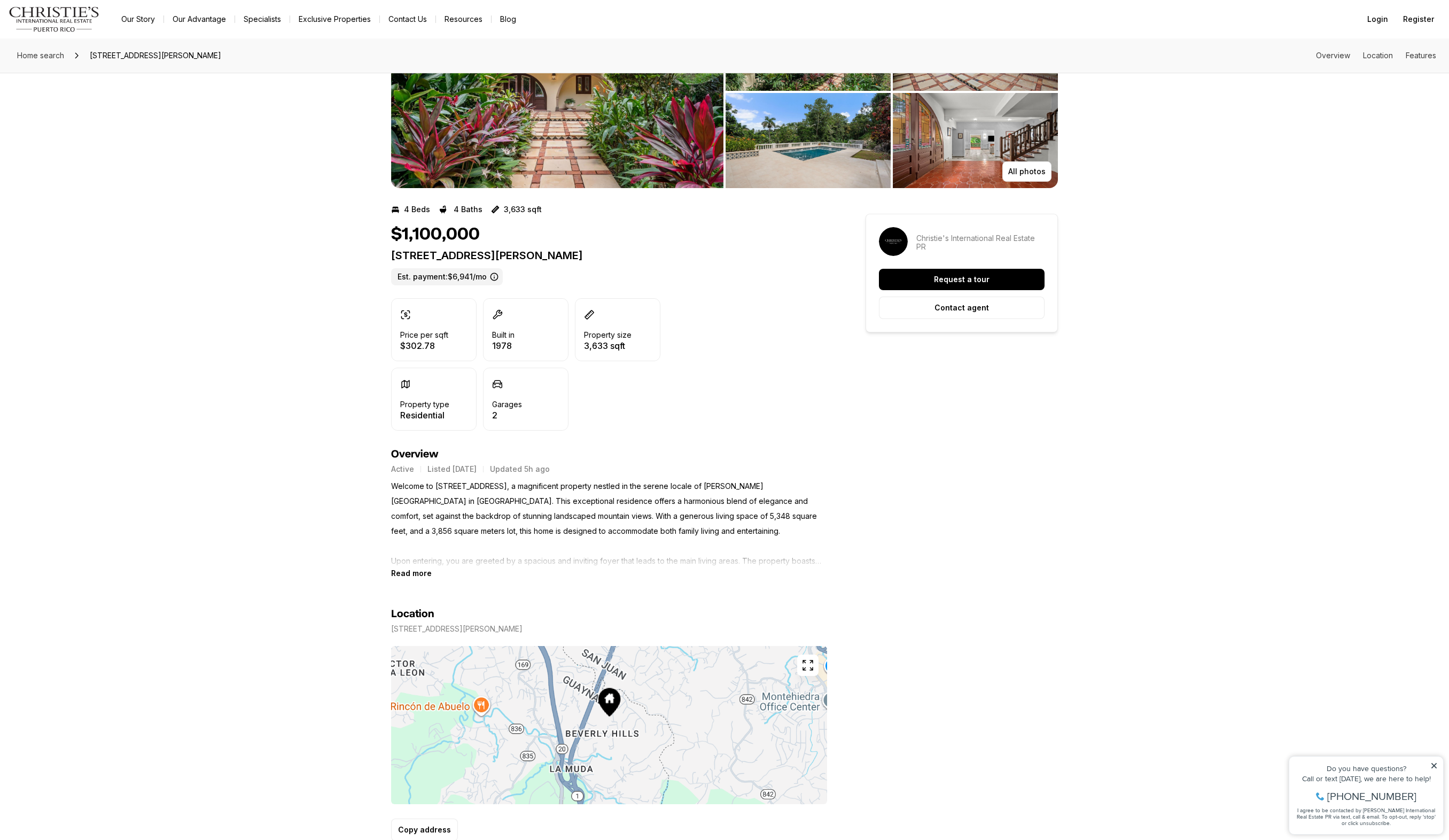
scroll to position [159, 0]
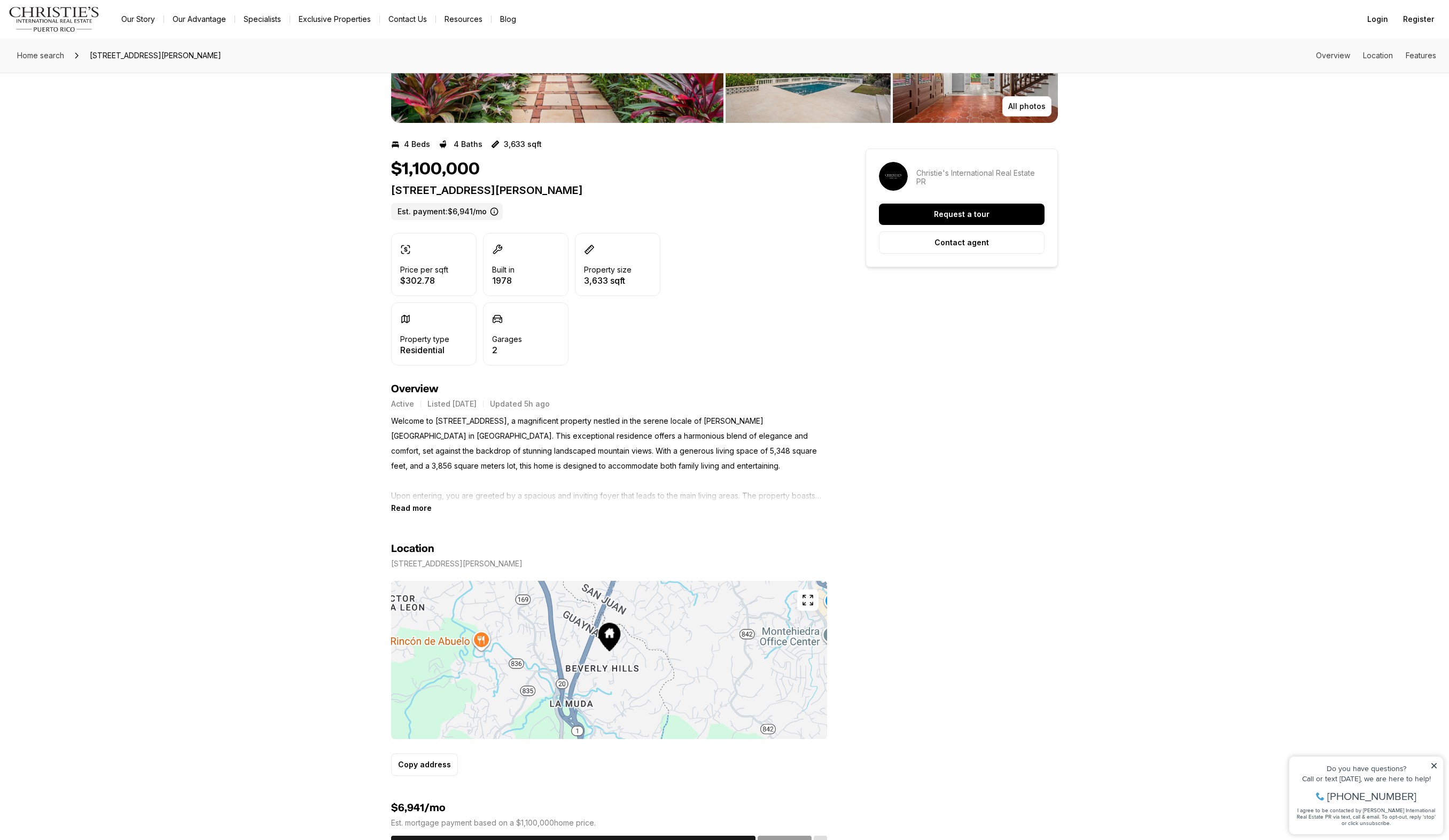
click at [419, 511] on b "Read more" at bounding box center [411, 507] width 40 height 9
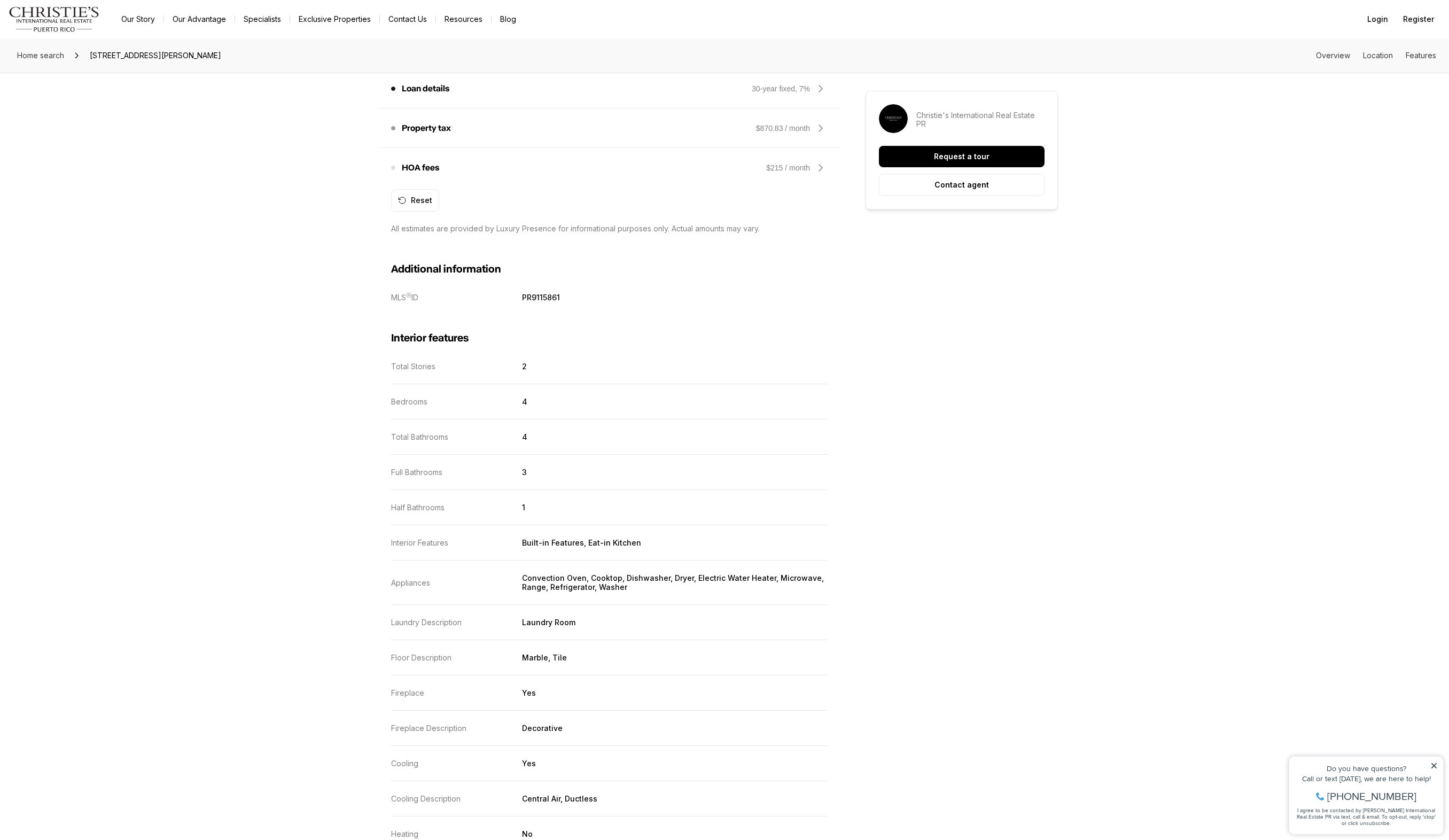
scroll to position [545, 0]
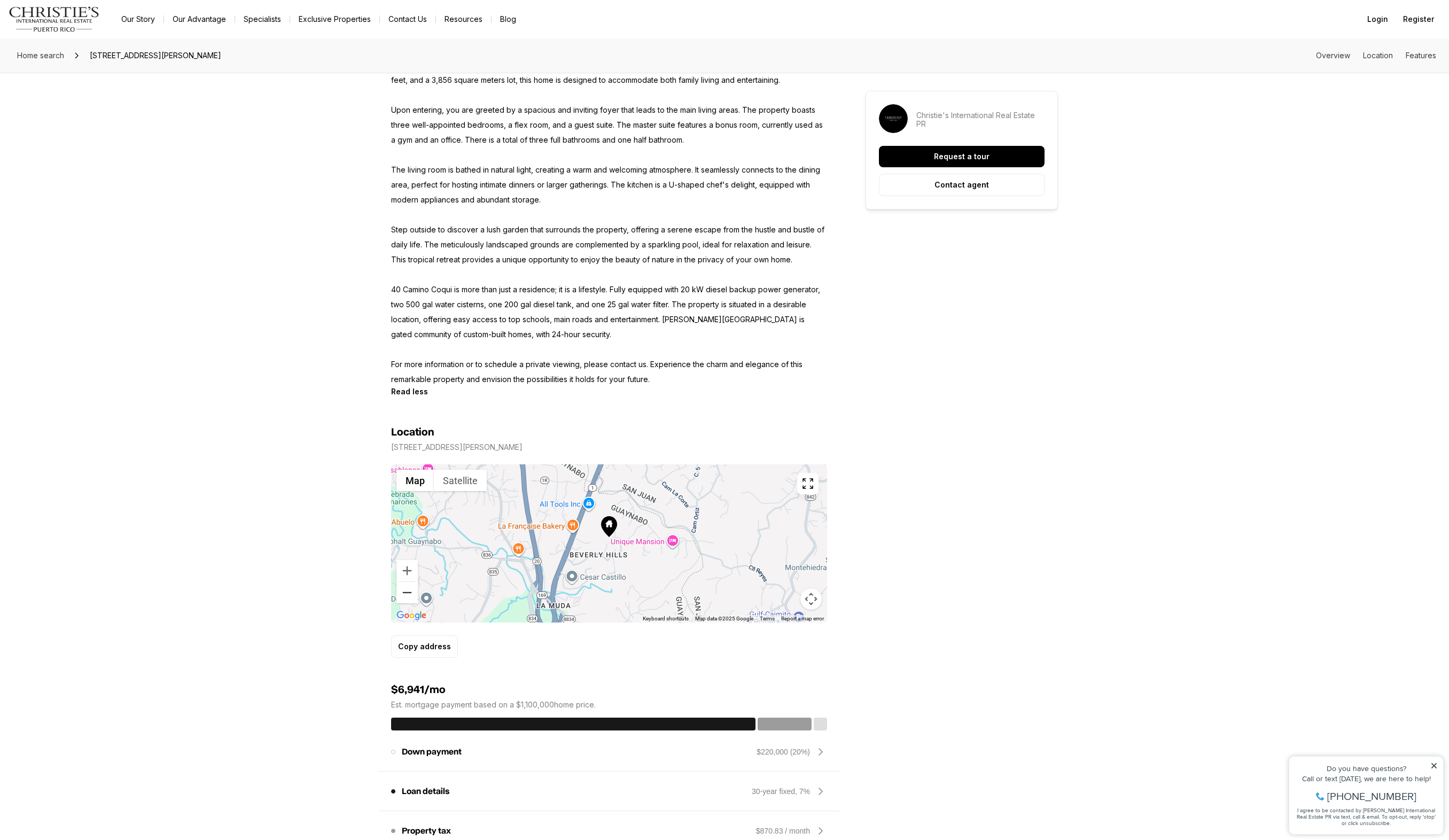
click at [404, 590] on button "Zoom out" at bounding box center [407, 593] width 21 height 21
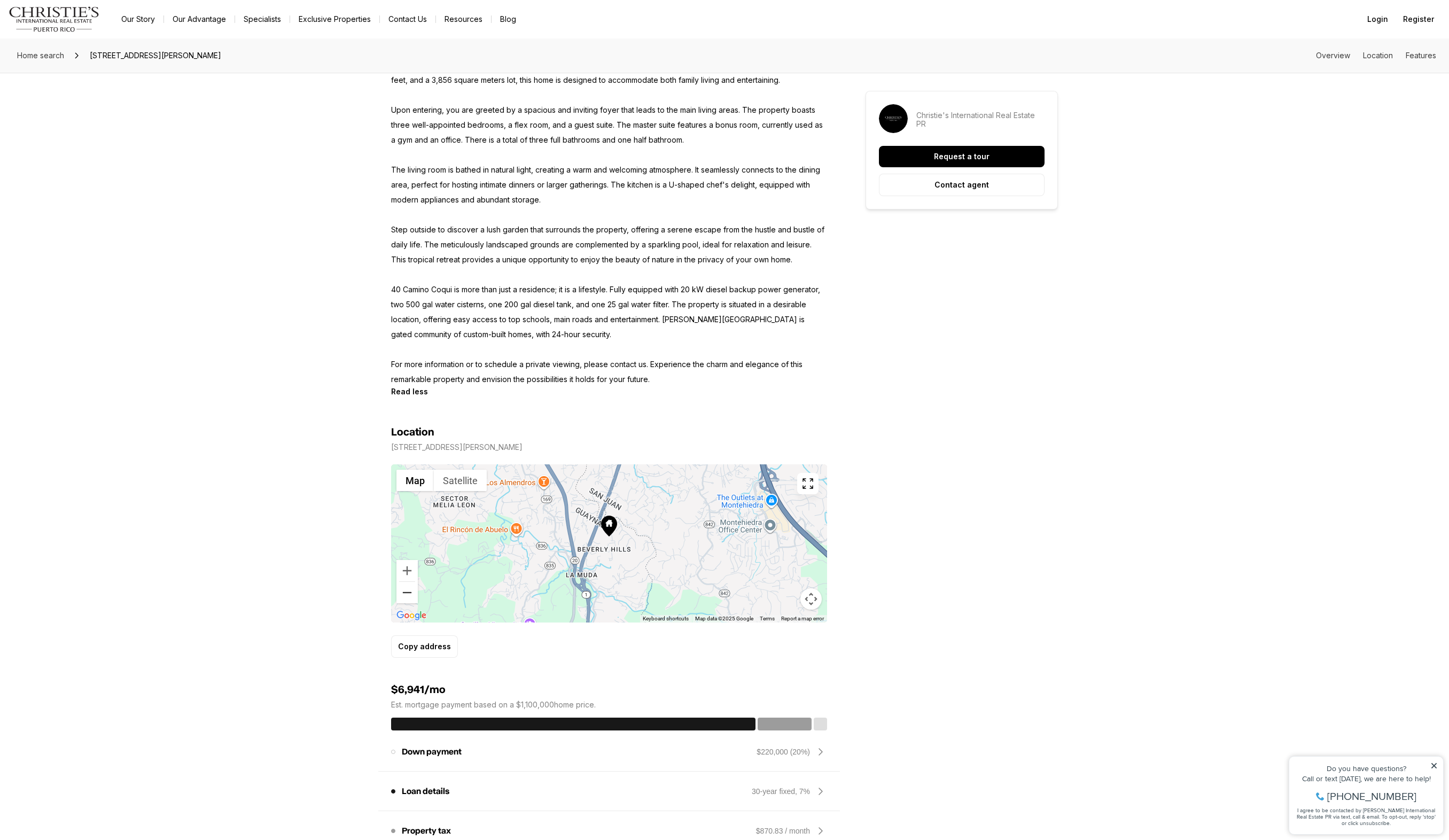
click at [404, 590] on button "Zoom out" at bounding box center [407, 593] width 21 height 21
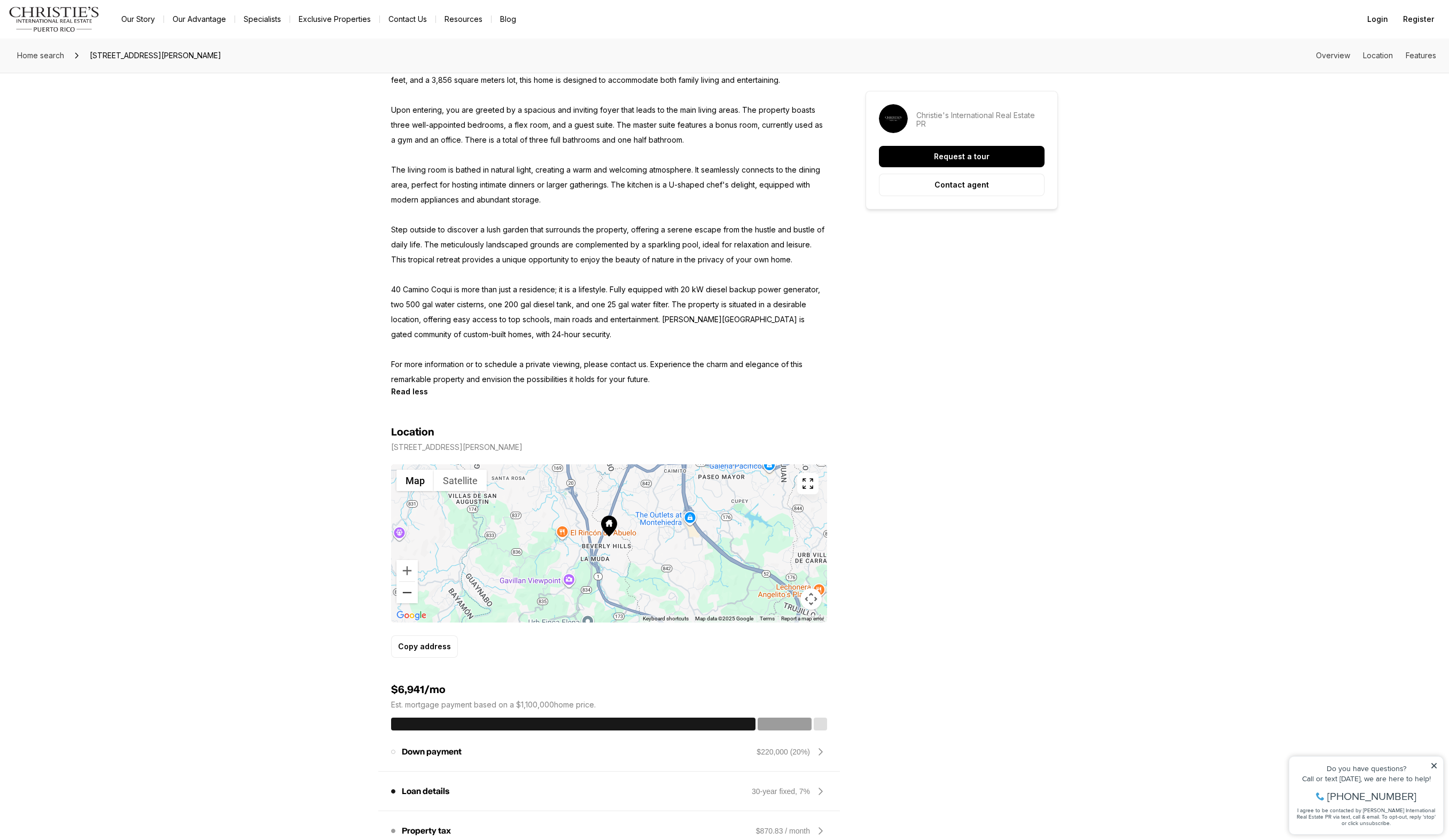
click at [404, 590] on button "Zoom out" at bounding box center [407, 593] width 21 height 21
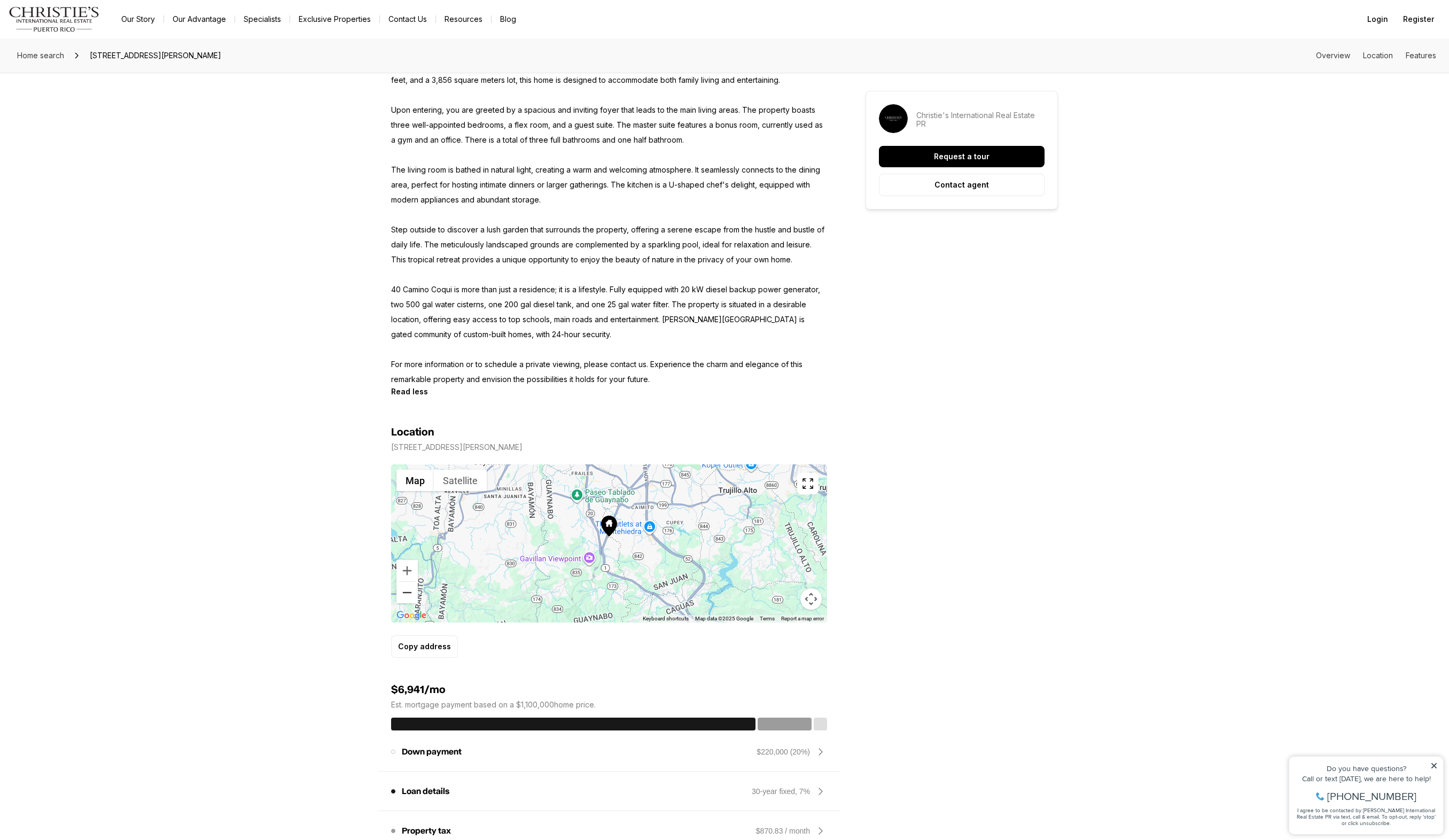
click at [404, 590] on button "Zoom out" at bounding box center [407, 593] width 21 height 21
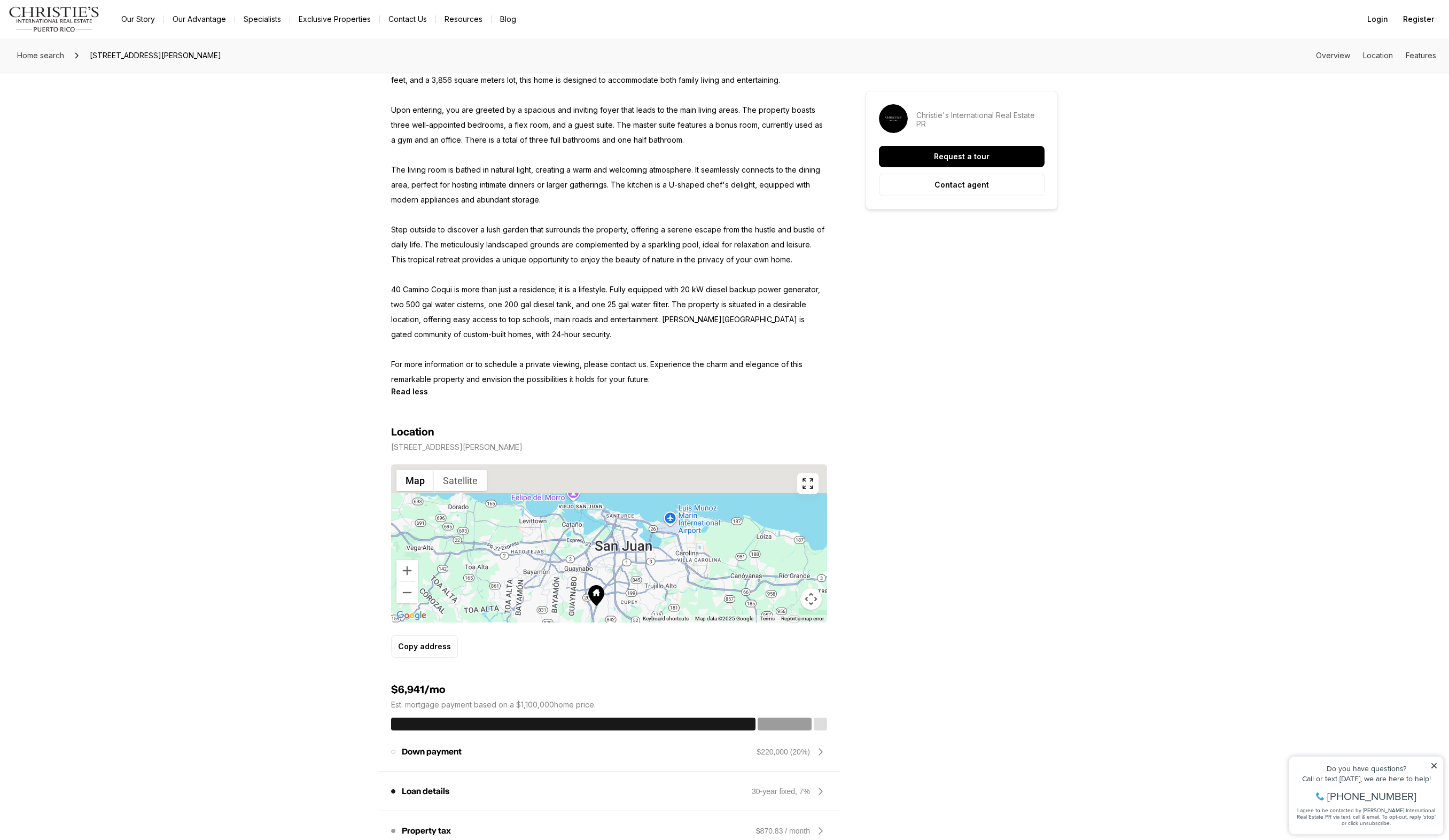
drag, startPoint x: 575, startPoint y: 553, endPoint x: 571, endPoint y: 576, distance: 23.3
click at [571, 576] on div at bounding box center [608, 543] width 436 height 158
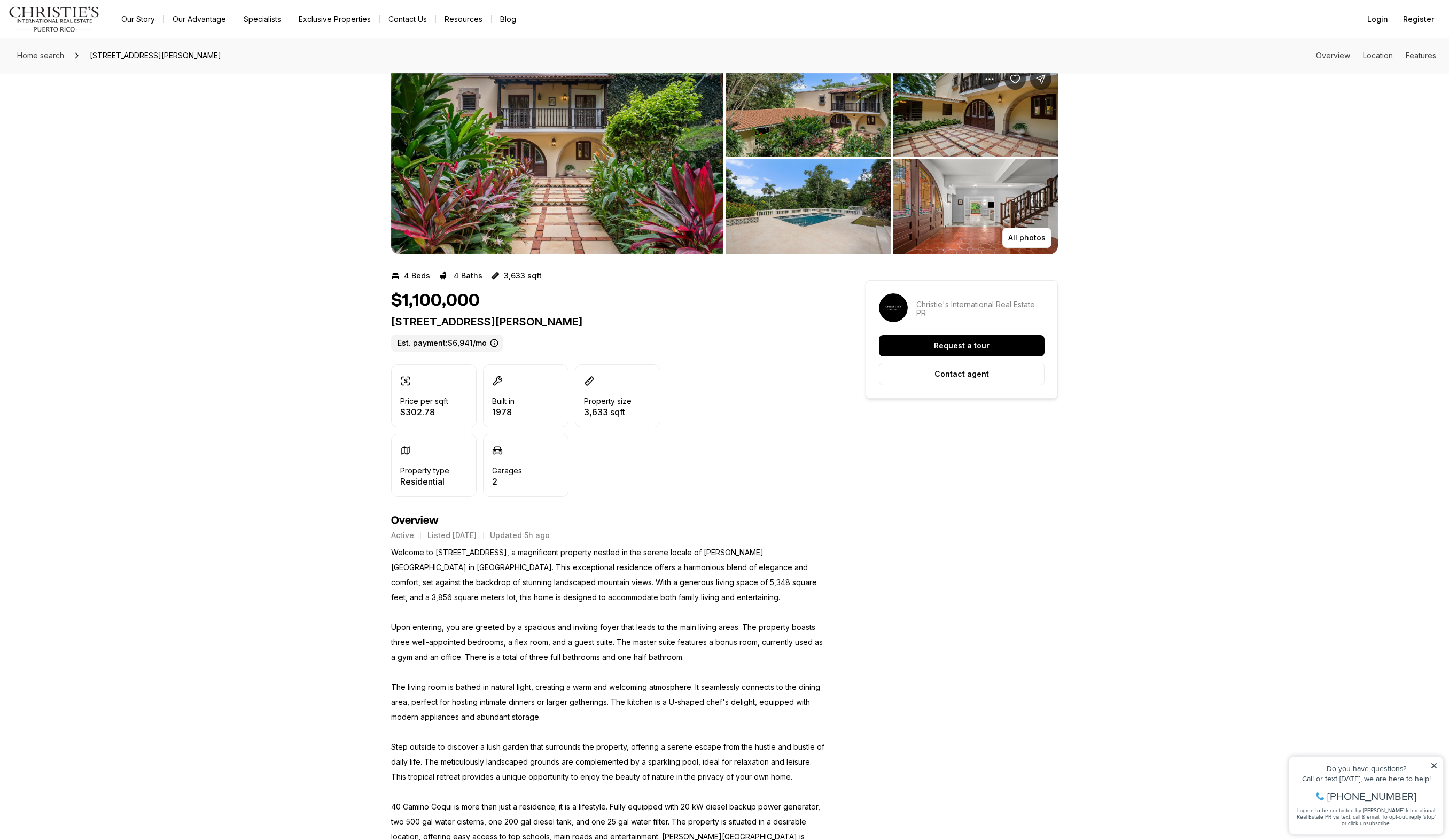
scroll to position [0, 0]
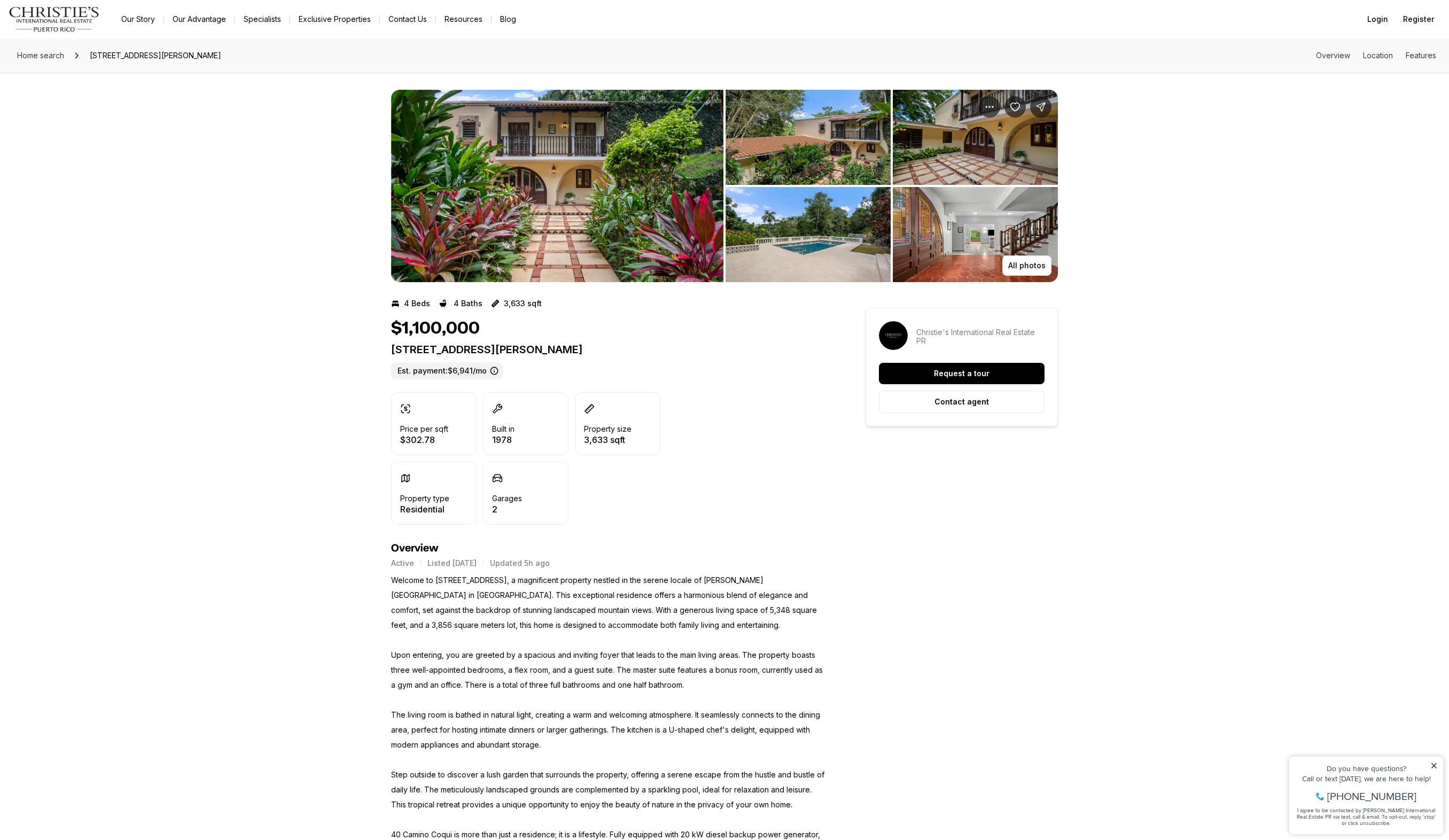
click at [628, 186] on img "View image gallery" at bounding box center [556, 186] width 332 height 192
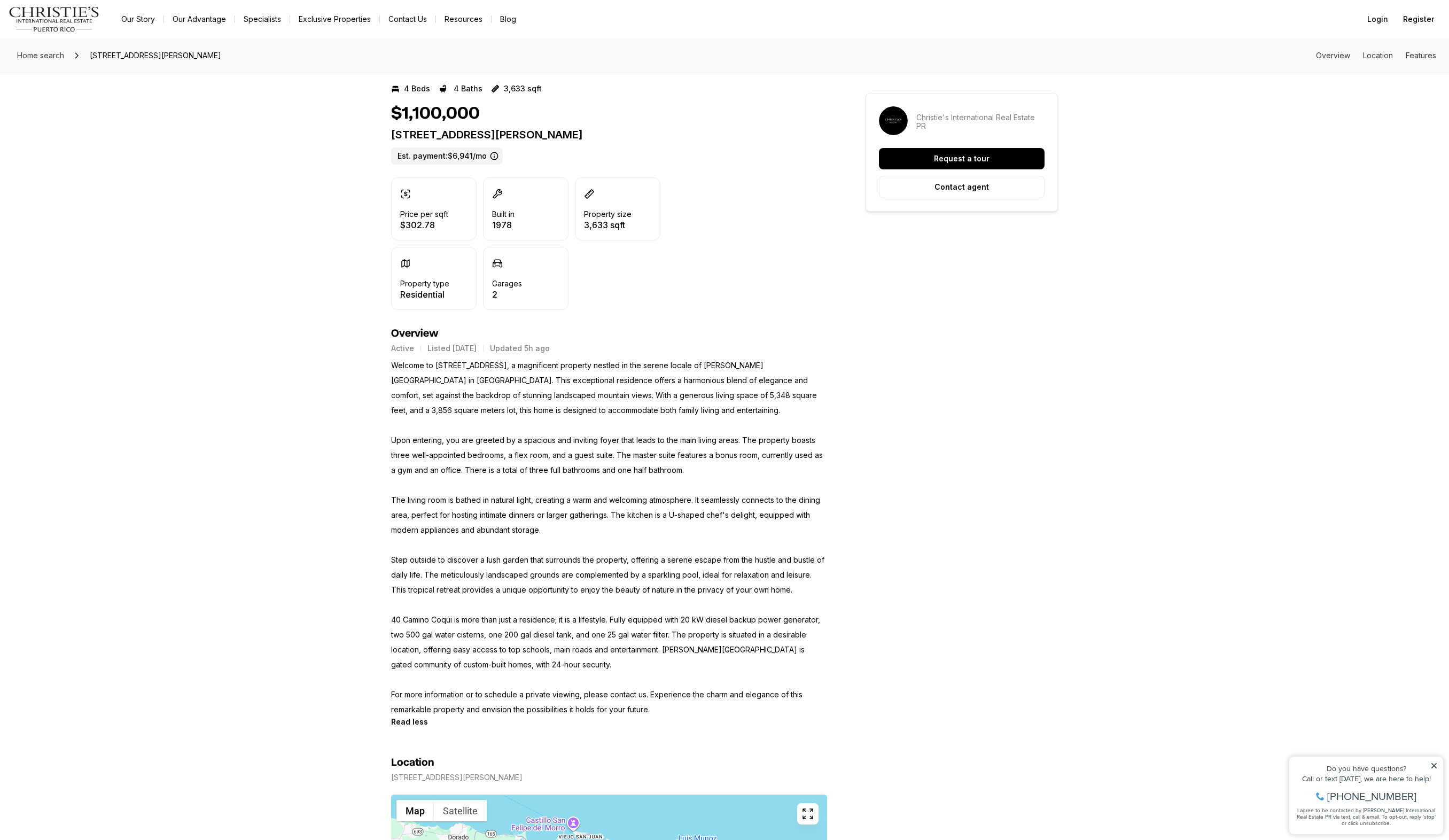
drag, startPoint x: 393, startPoint y: 134, endPoint x: 716, endPoint y: 136, distance: 323.0
click at [716, 136] on p "40 CAMINO COQUI, BEVERLY HILLS GUAYNABO PR, 00971" at bounding box center [608, 134] width 436 height 13
copy p "40 CAMINO COQUI, BEVERLY HILLS GUAYNABO PR, 00971"
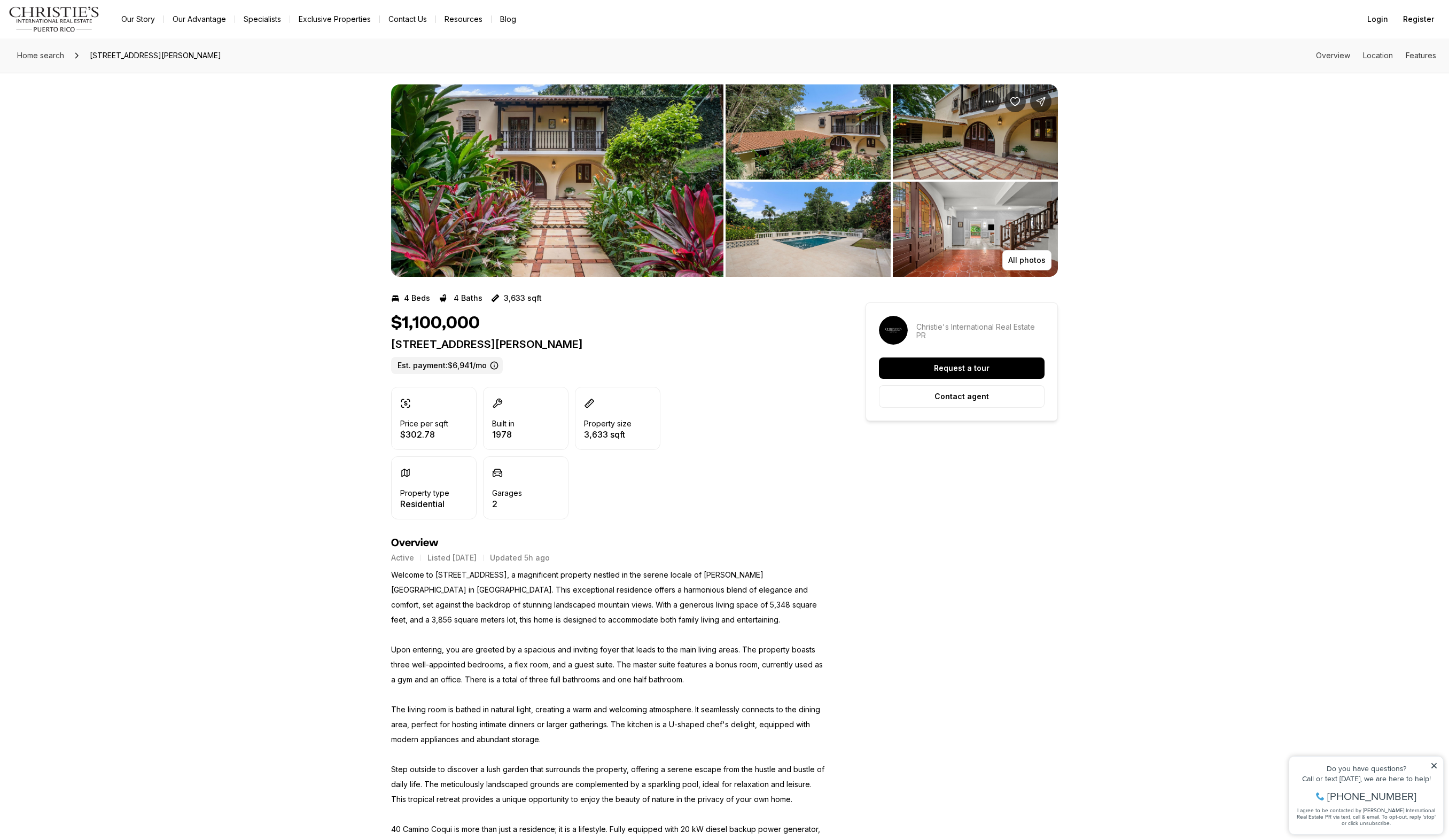
scroll to position [0, 0]
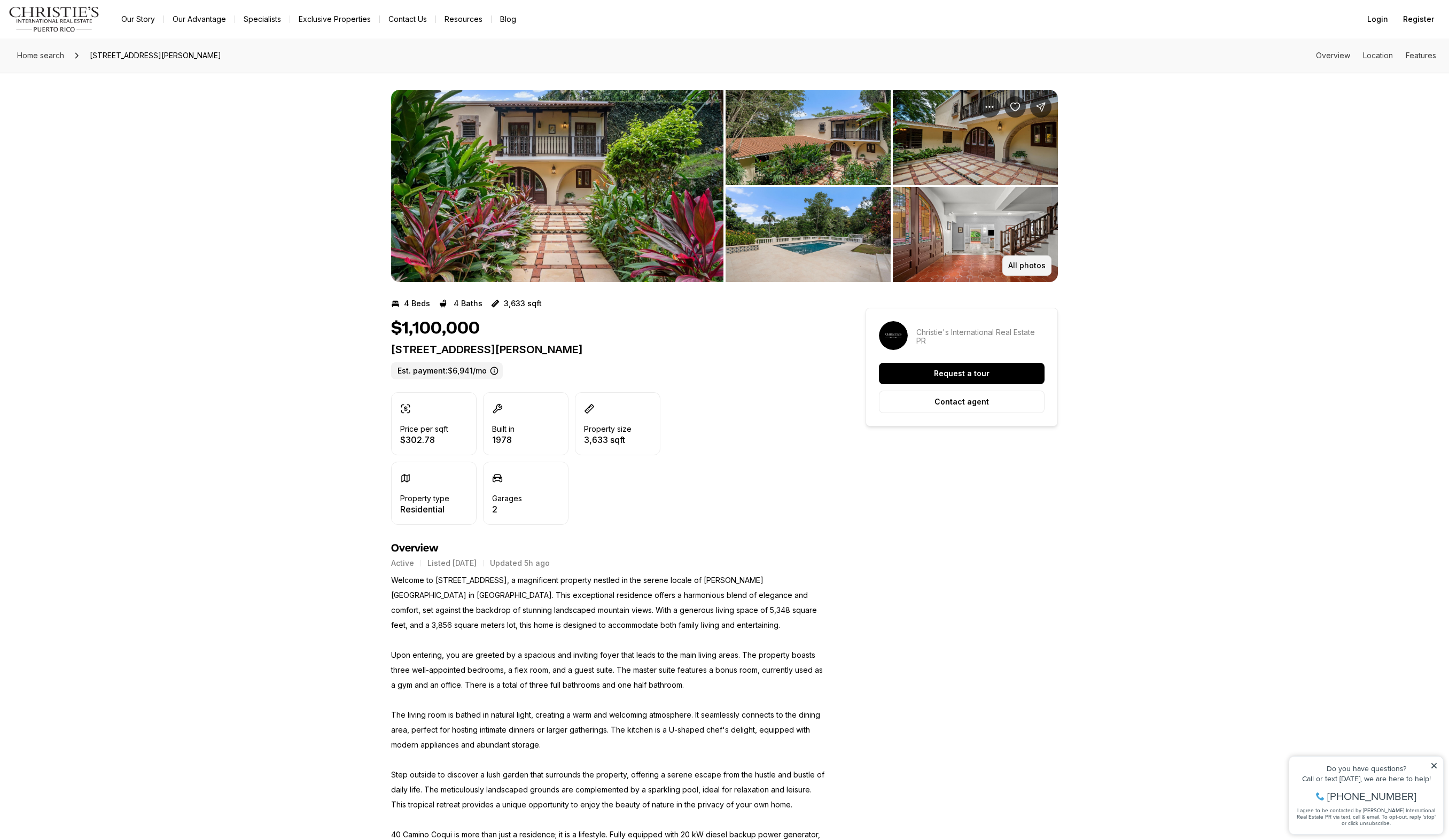
click at [1028, 267] on p "All photos" at bounding box center [1027, 265] width 38 height 9
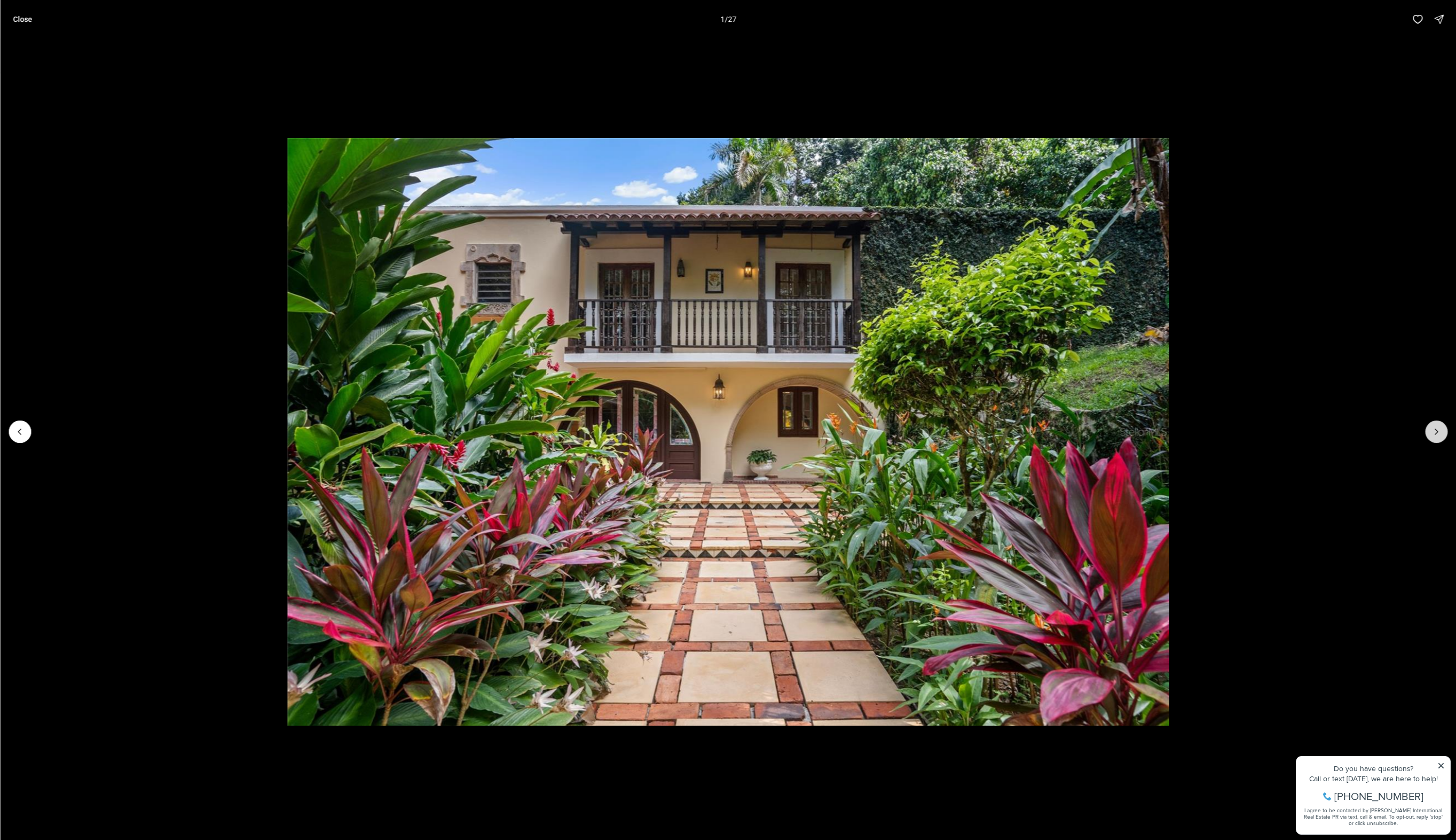
click at [1437, 427] on icon "Next slide" at bounding box center [1436, 431] width 11 height 11
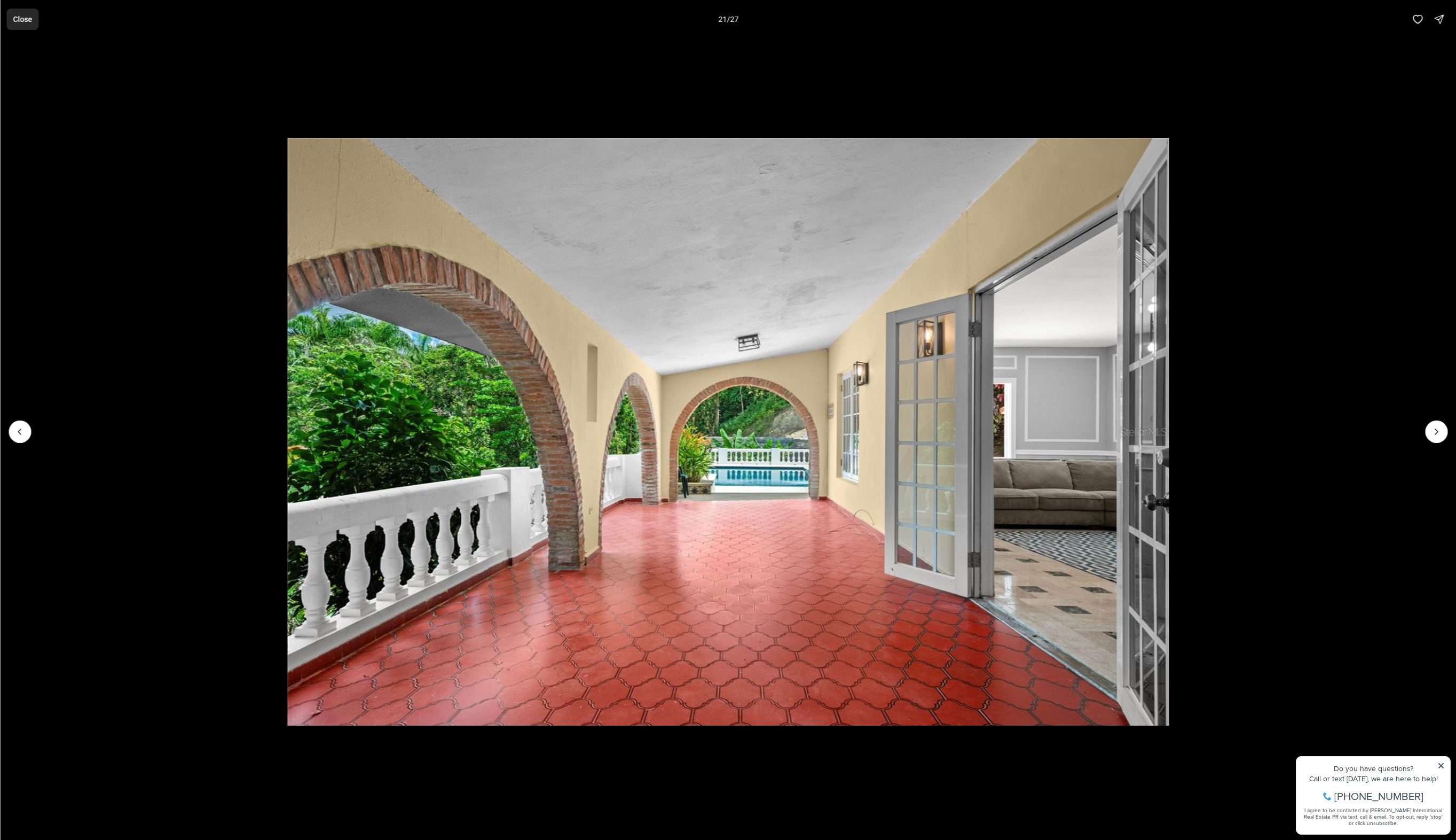
click at [32, 20] on p "Close" at bounding box center [22, 19] width 19 height 9
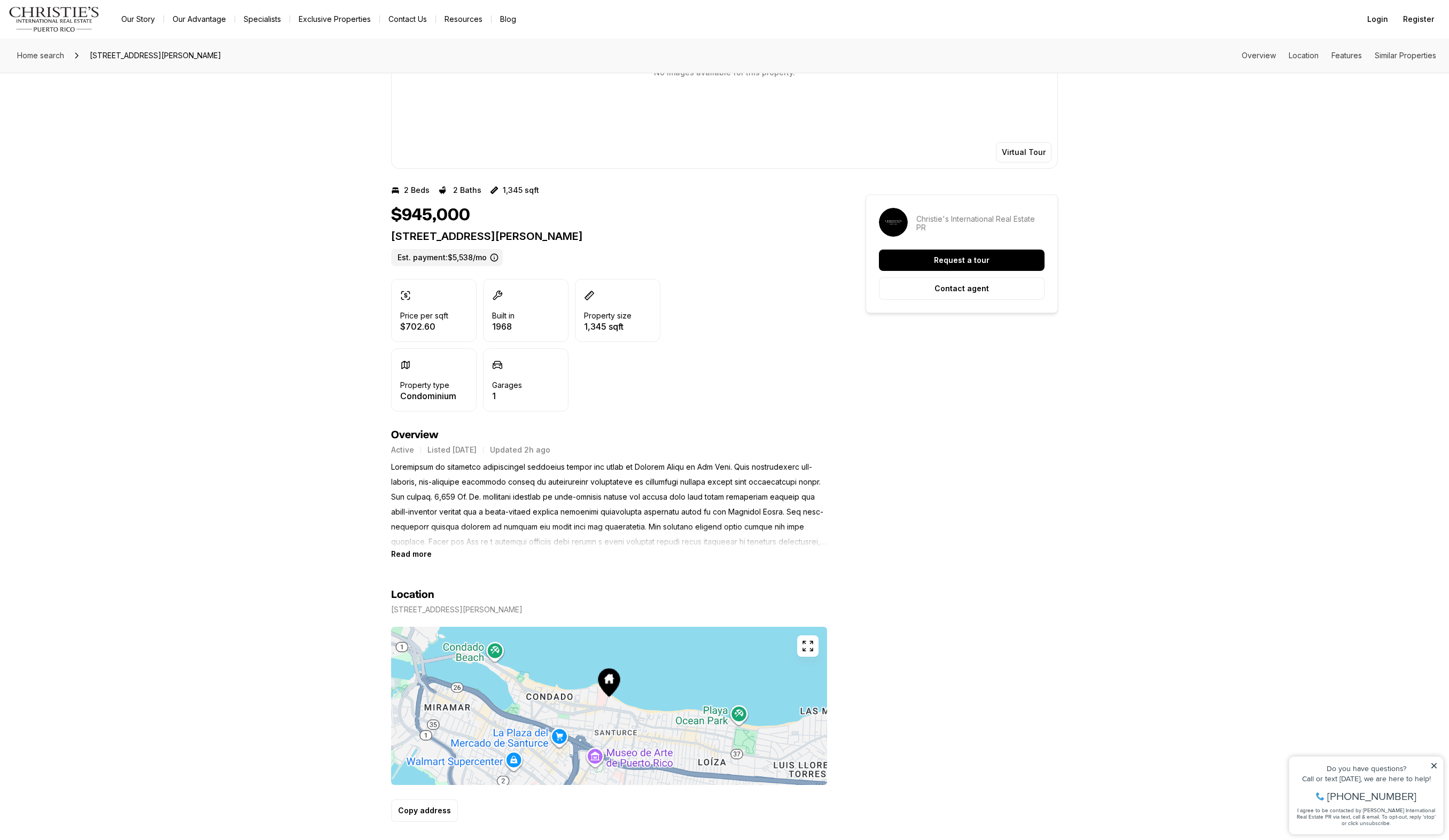
scroll to position [712, 0]
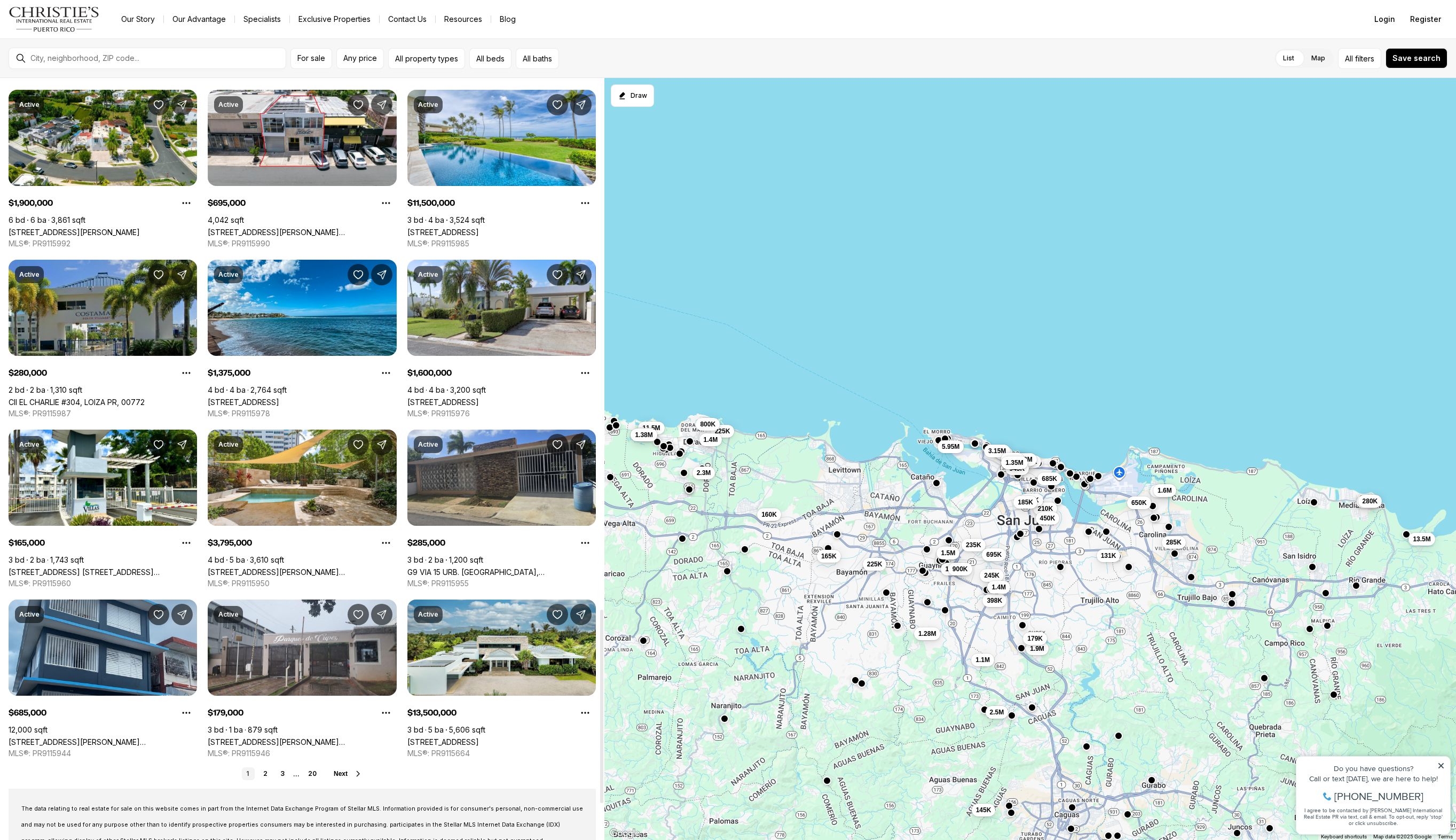
scroll to position [2167, 0]
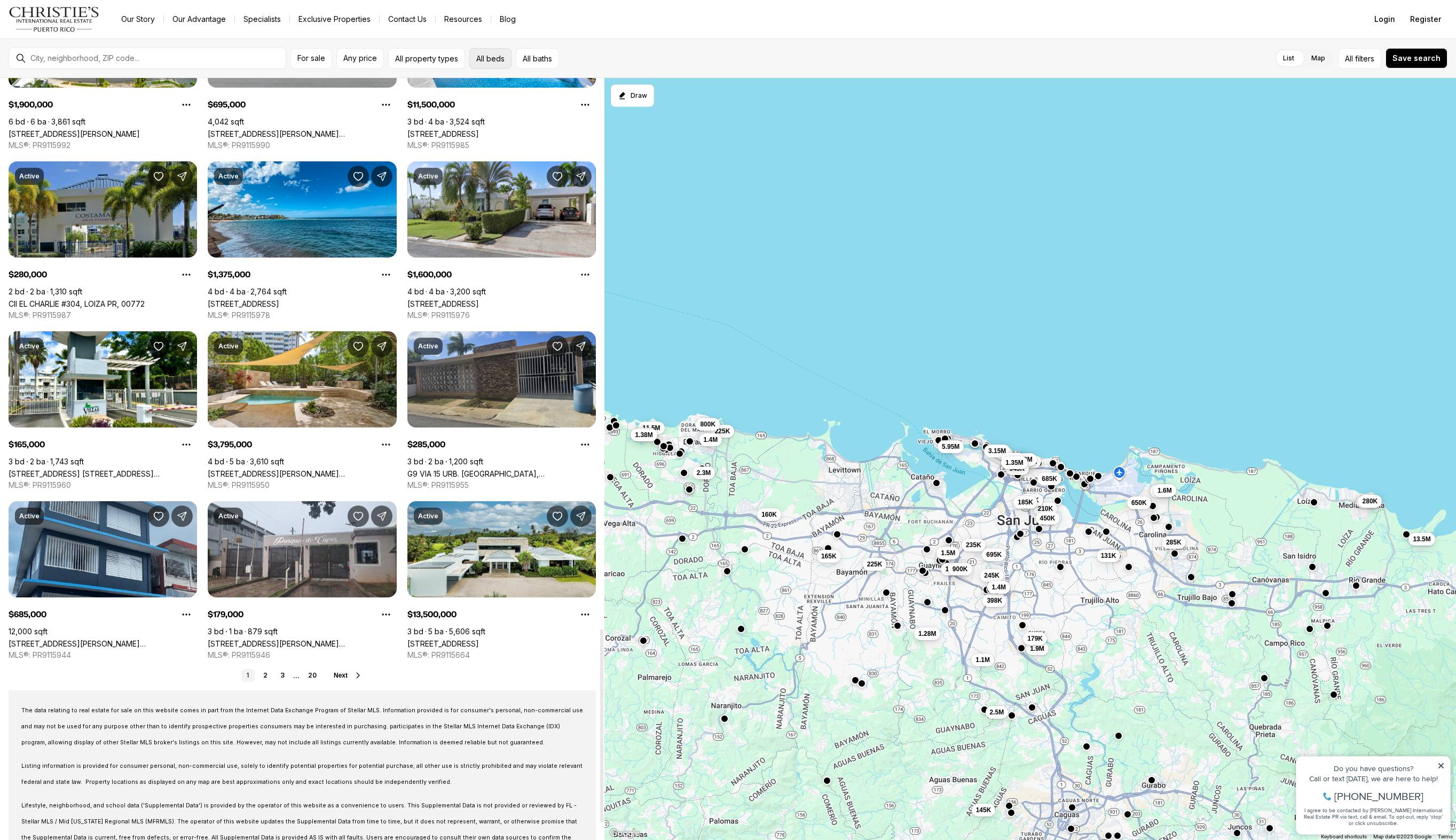
click at [473, 59] on button "All beds" at bounding box center [490, 59] width 42 height 21
click at [606, 85] on button "3" at bounding box center [603, 85] width 11 height 11
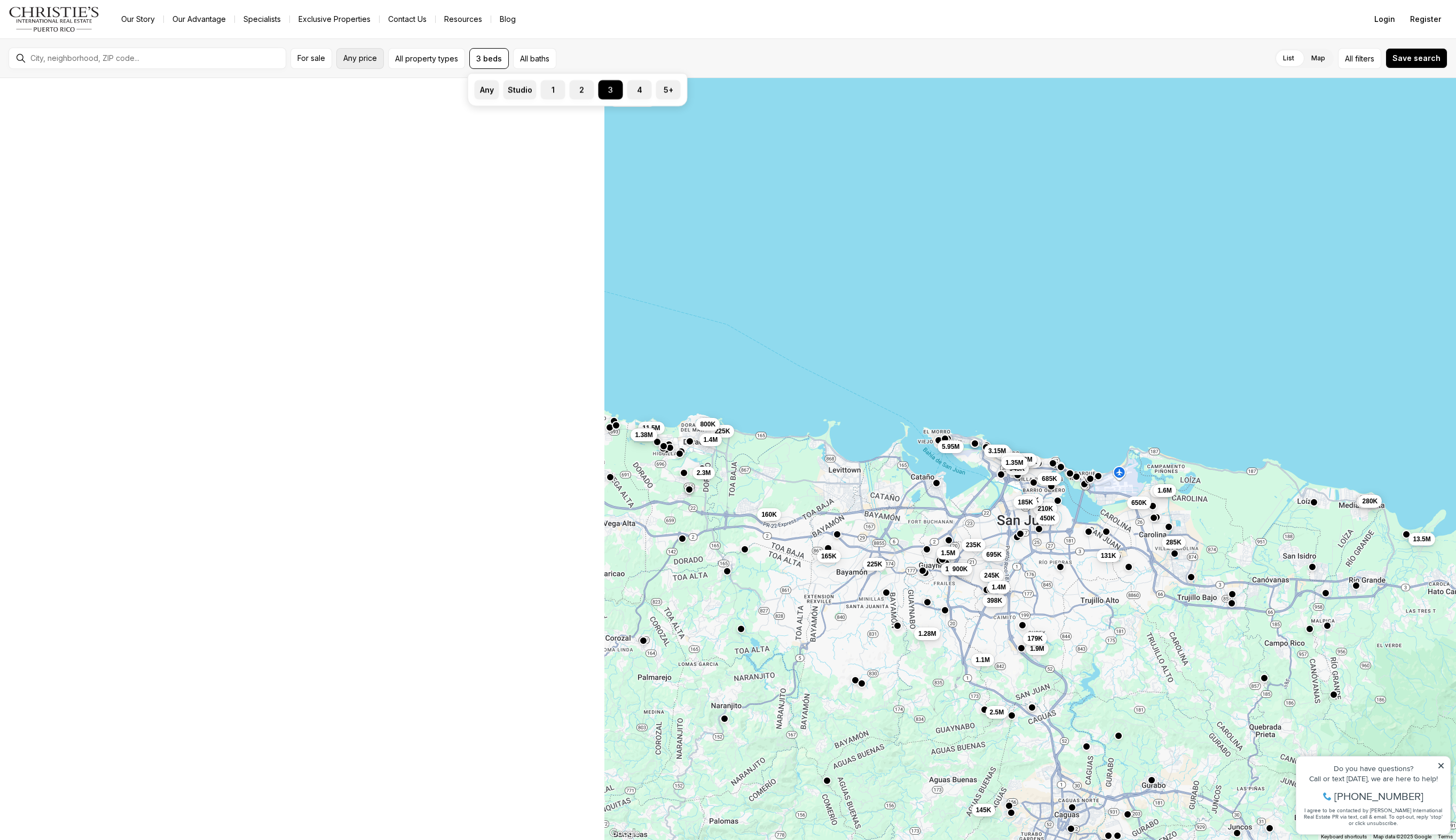
click at [361, 55] on span "Any price" at bounding box center [360, 58] width 34 height 9
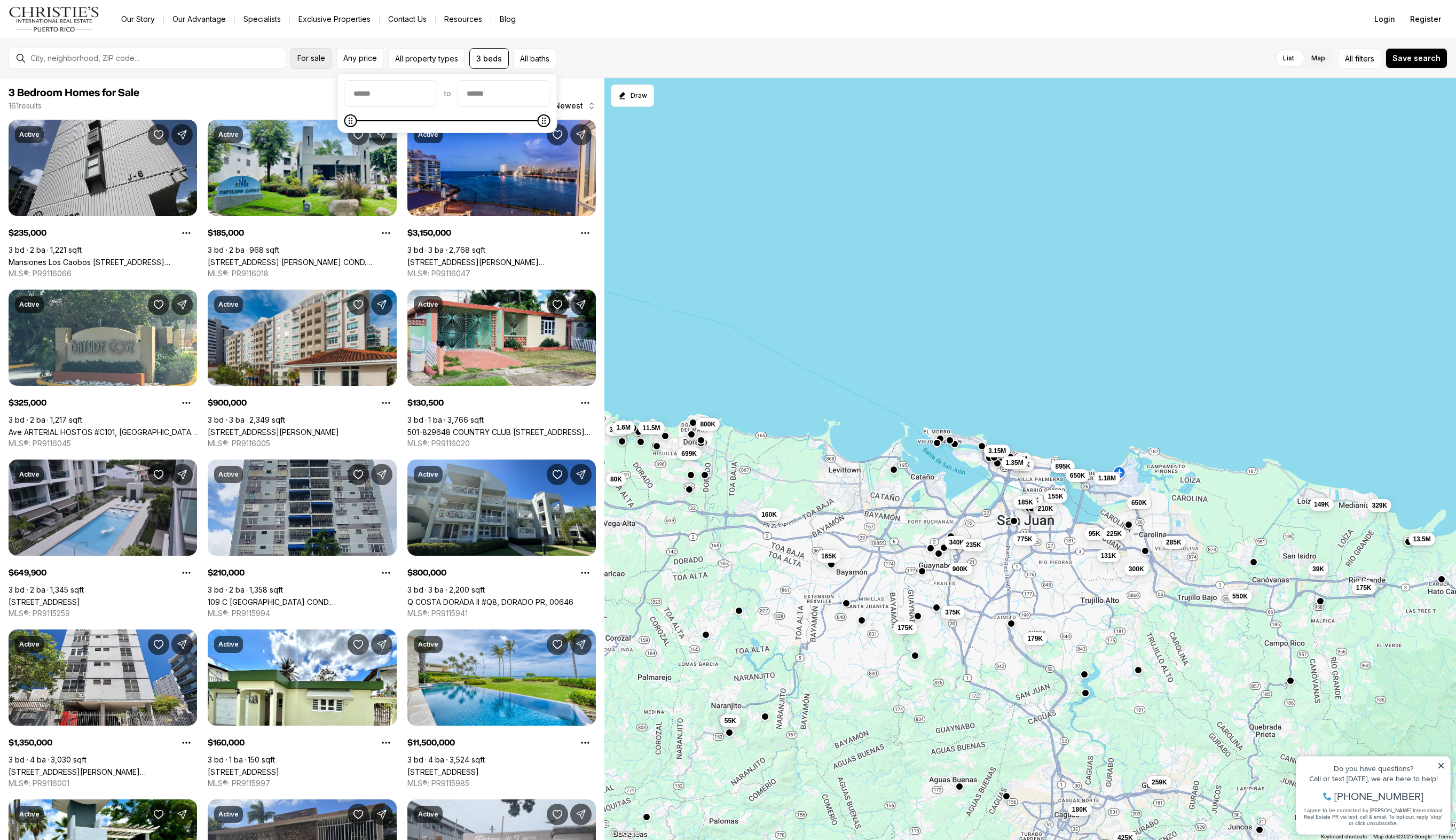
click at [314, 66] on button "For sale" at bounding box center [311, 59] width 41 height 21
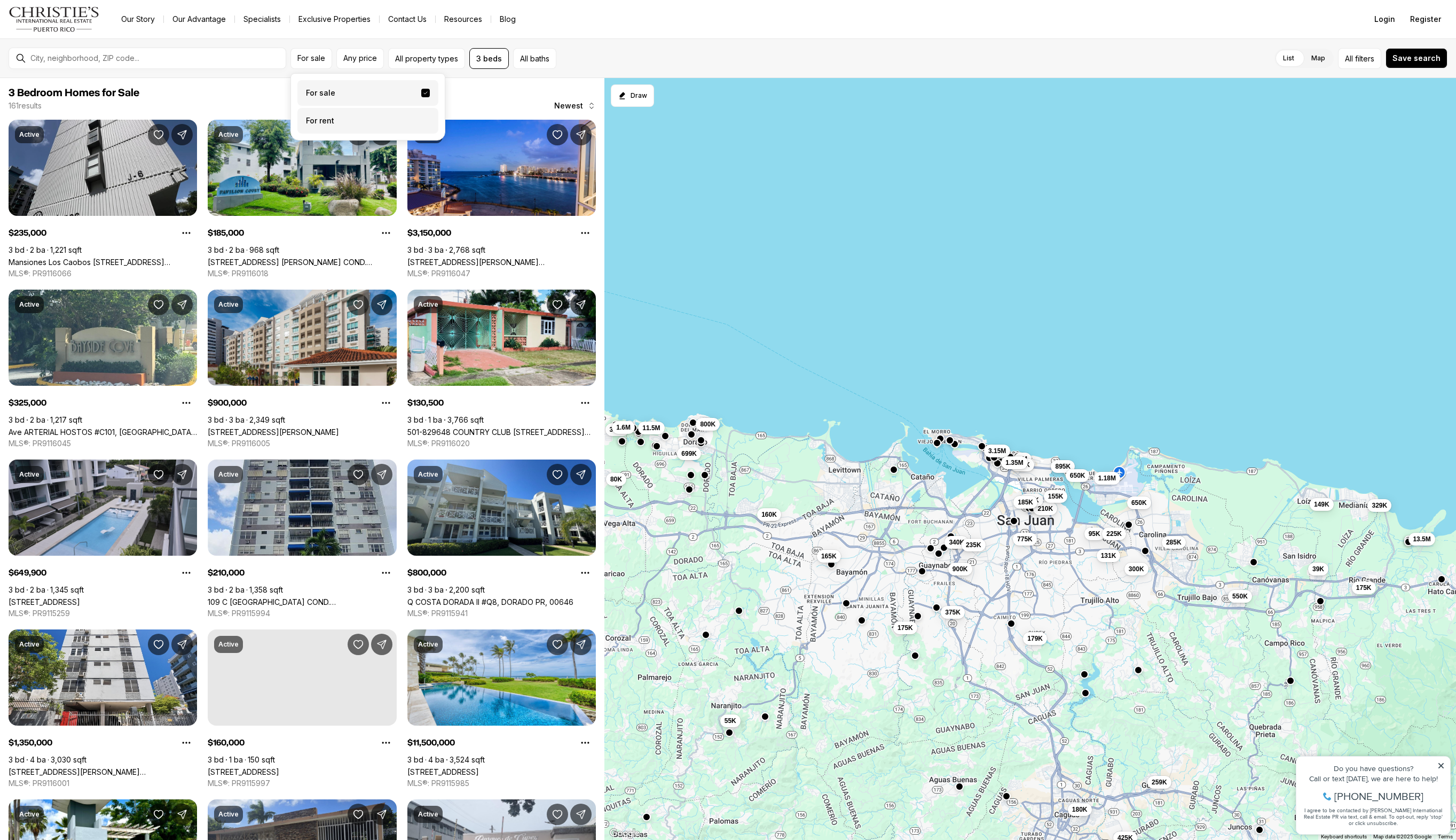
click at [332, 116] on label "For rent" at bounding box center [367, 120] width 141 height 26
click at [421, 116] on button "For rent" at bounding box center [425, 116] width 9 height 0
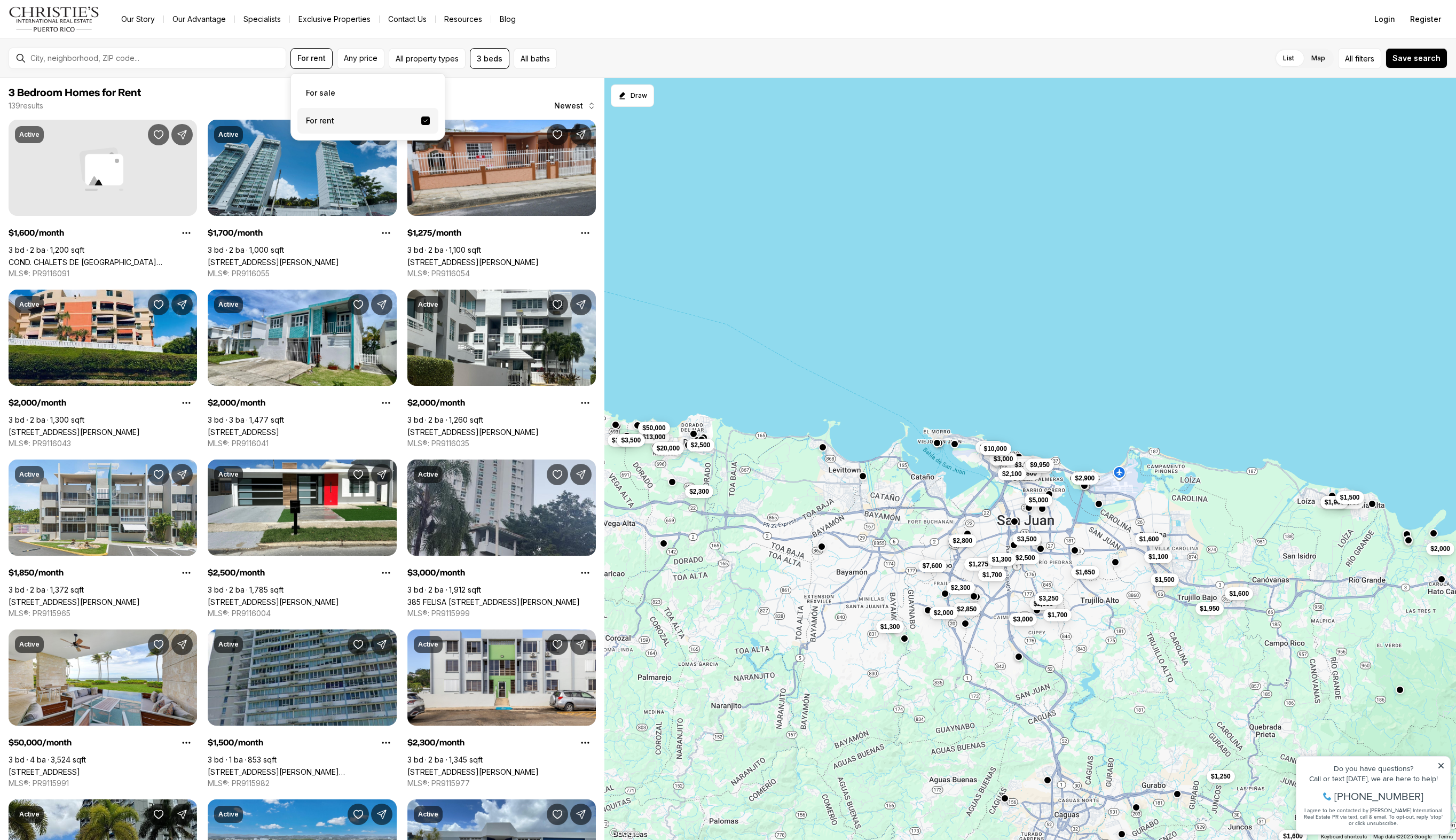
click at [660, 51] on div "List Map List Map All filters Save search" at bounding box center [1005, 59] width 887 height 21
click at [369, 63] on button "Any price" at bounding box center [360, 59] width 47 height 21
type input "******"
drag, startPoint x: 507, startPoint y: 115, endPoint x: 508, endPoint y: 101, distance: 14.0
click at [507, 115] on div "****** to" at bounding box center [447, 103] width 206 height 46
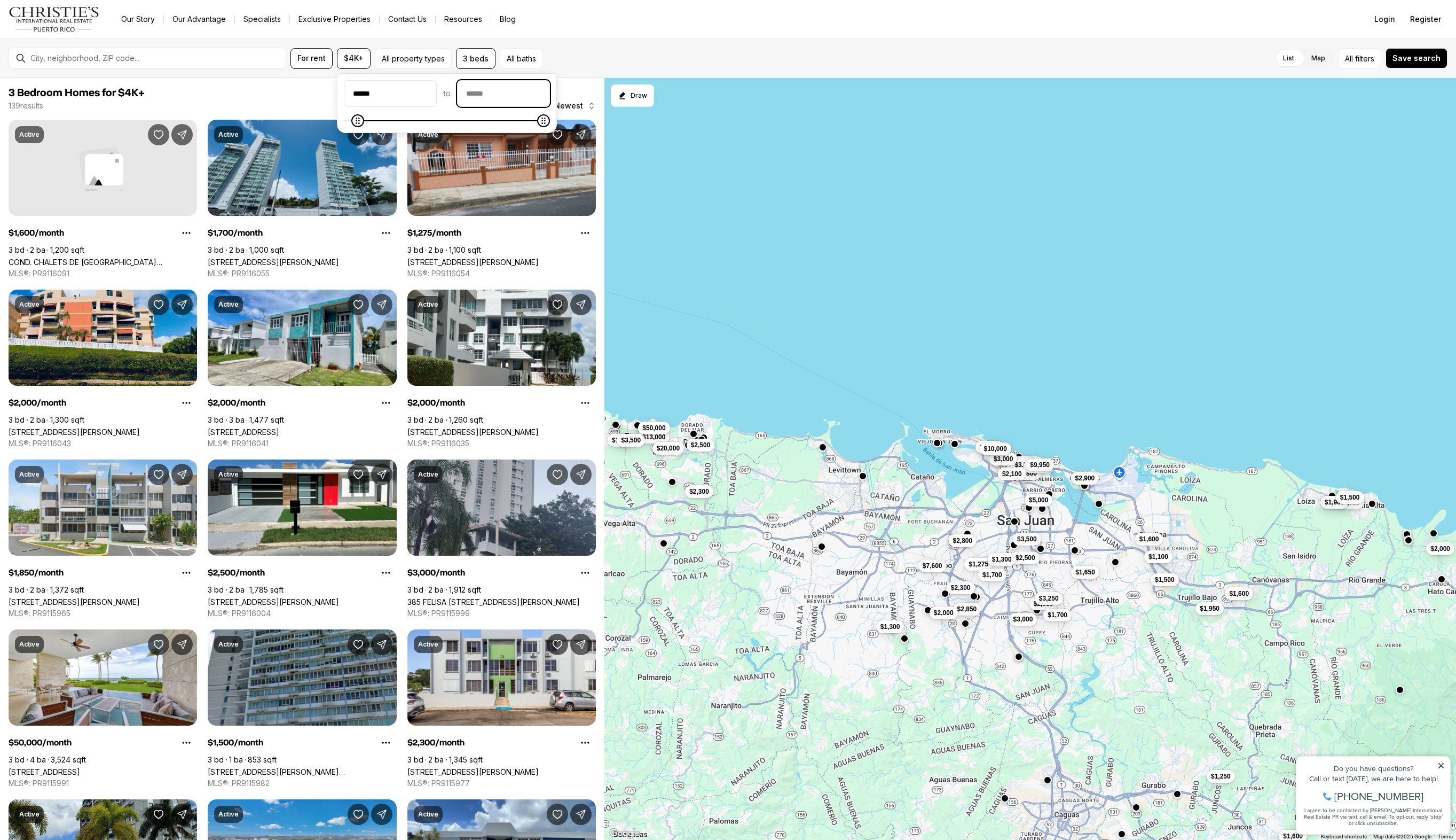
click at [508, 99] on input "priceMax" at bounding box center [503, 93] width 91 height 26
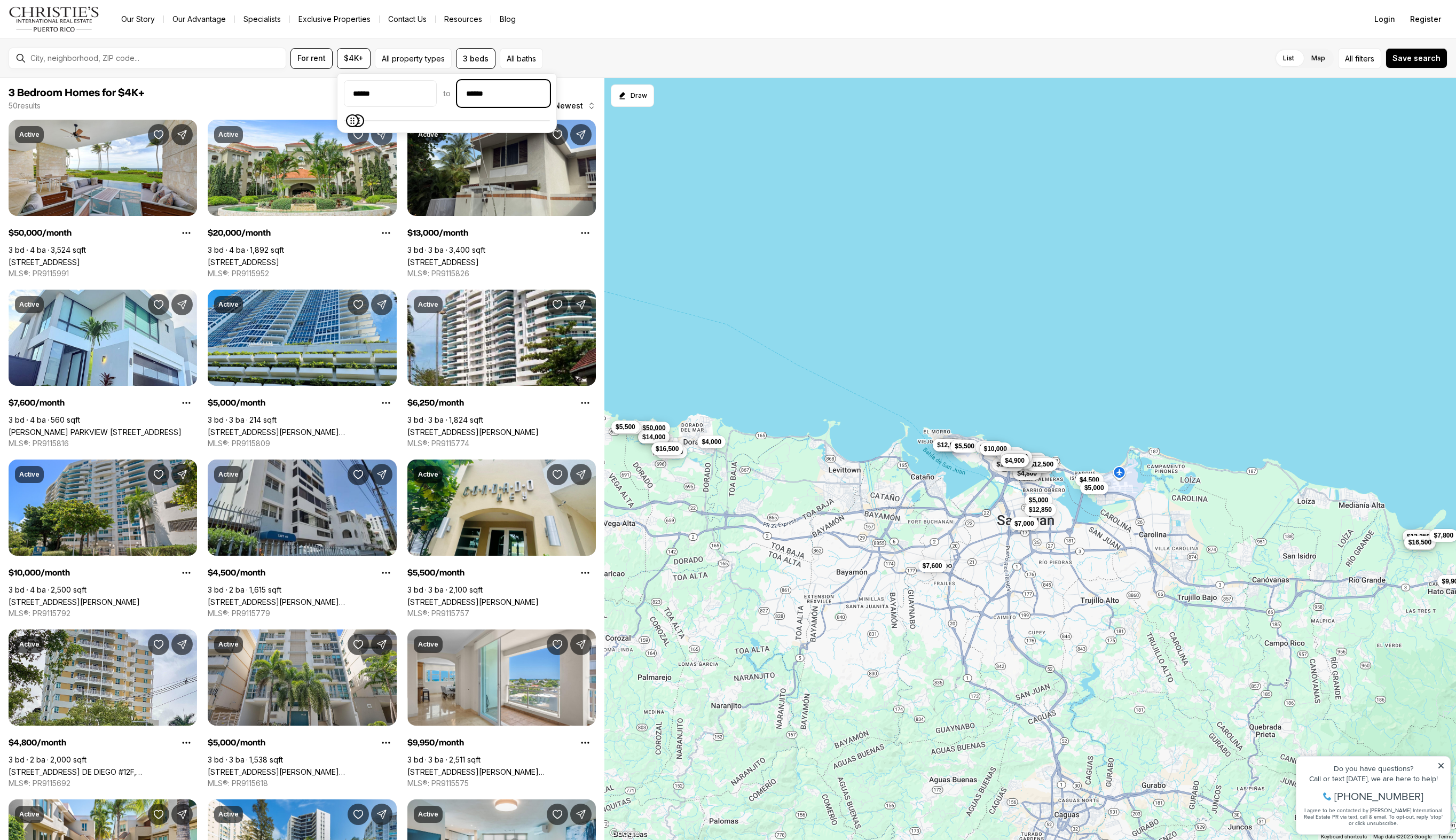
type input "*******"
click at [430, 96] on input "******" at bounding box center [389, 93] width 91 height 26
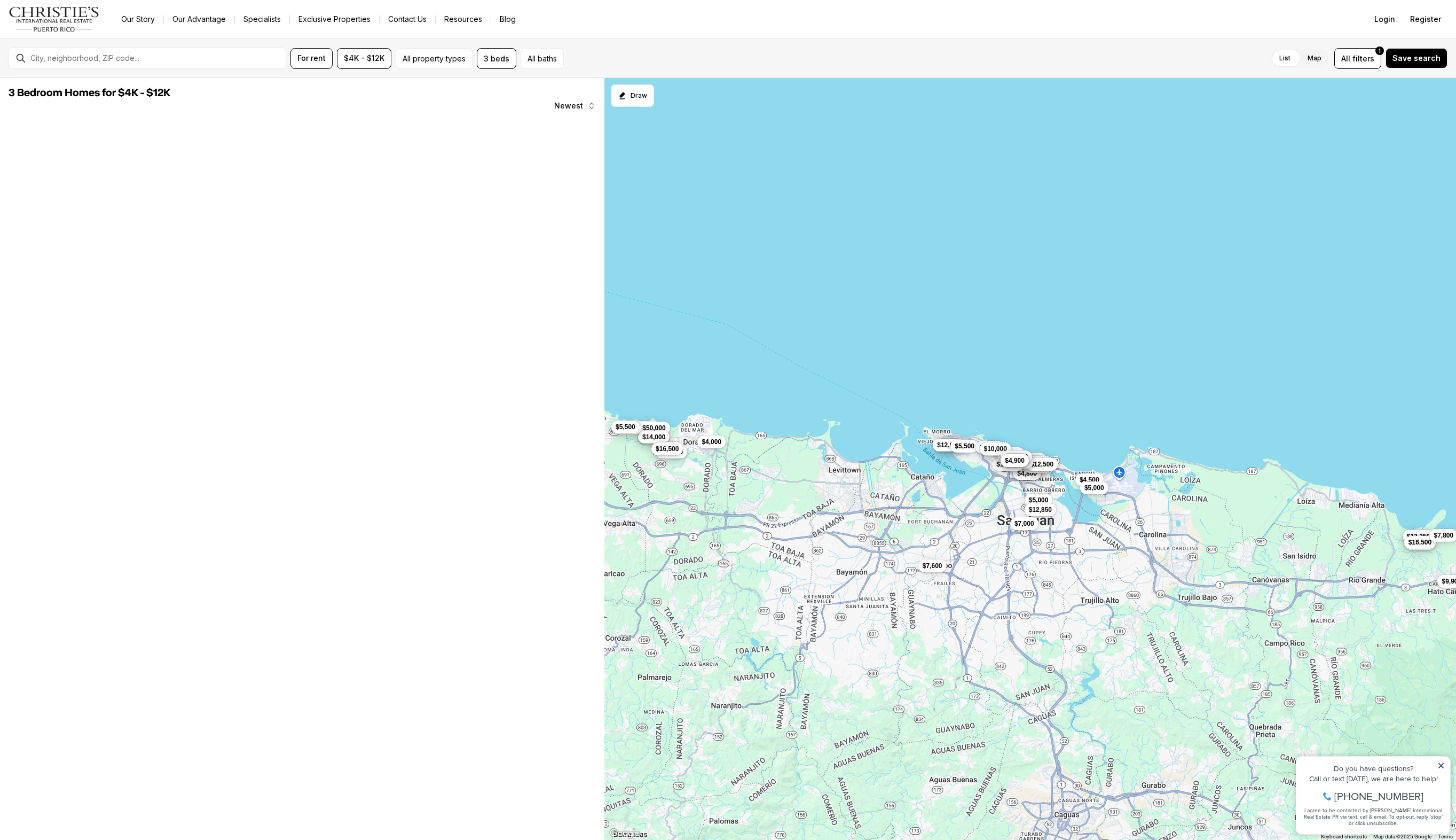
click at [646, 33] on nav "Go to: Homepage Our Story Our Advantage Specialists Exclusive Properties Contac…" at bounding box center [728, 19] width 1456 height 38
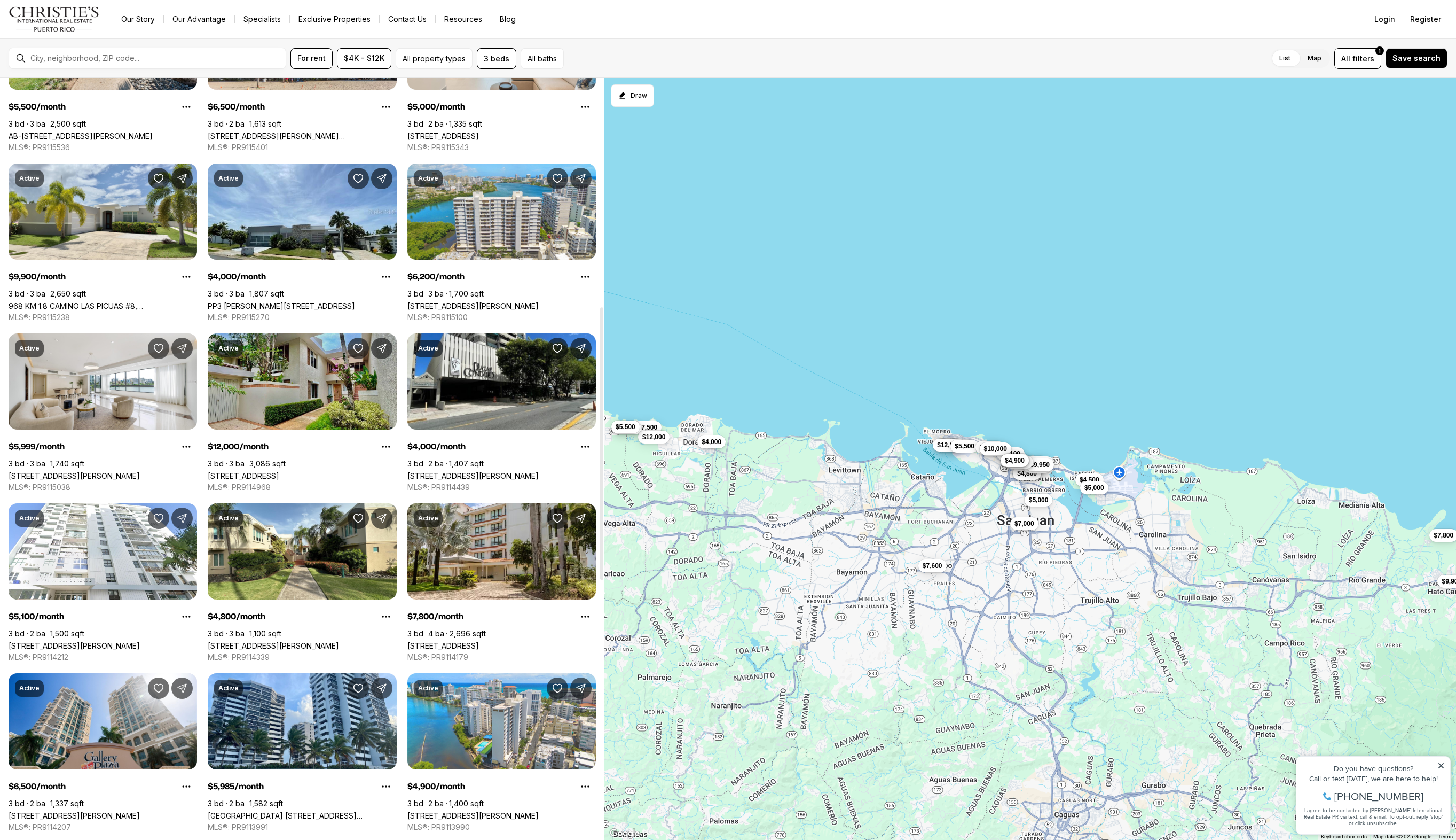
scroll to position [720, 0]
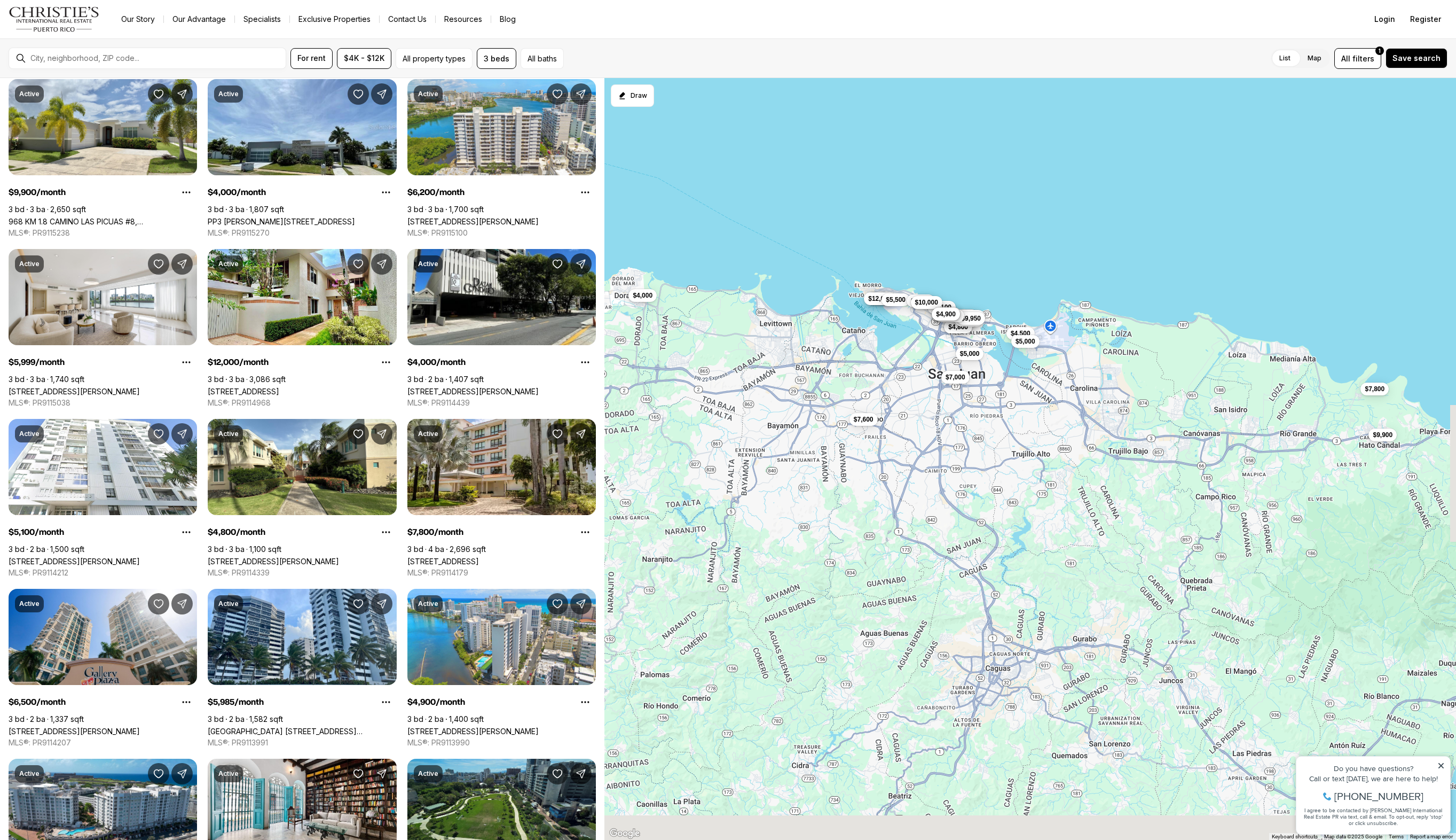
drag, startPoint x: 877, startPoint y: 520, endPoint x: 808, endPoint y: 371, distance: 164.2
click at [808, 371] on div "$9,900 $5,000 $4,500 $6,500 $4,800 $4,500 $5,985 $4,500 $5,000 $6,500 $9,950 $5…" at bounding box center [1030, 459] width 852 height 762
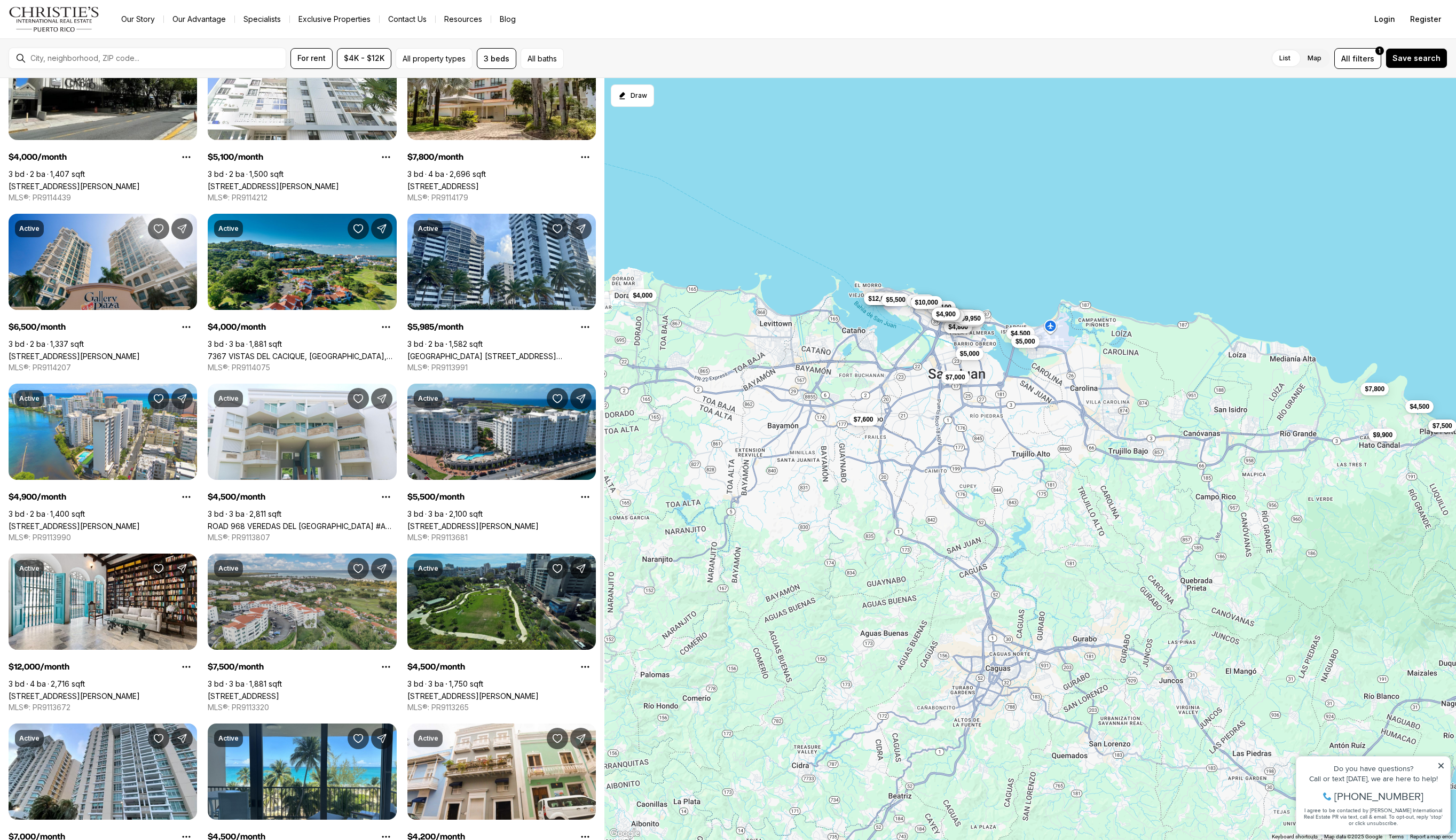
scroll to position [1282, 0]
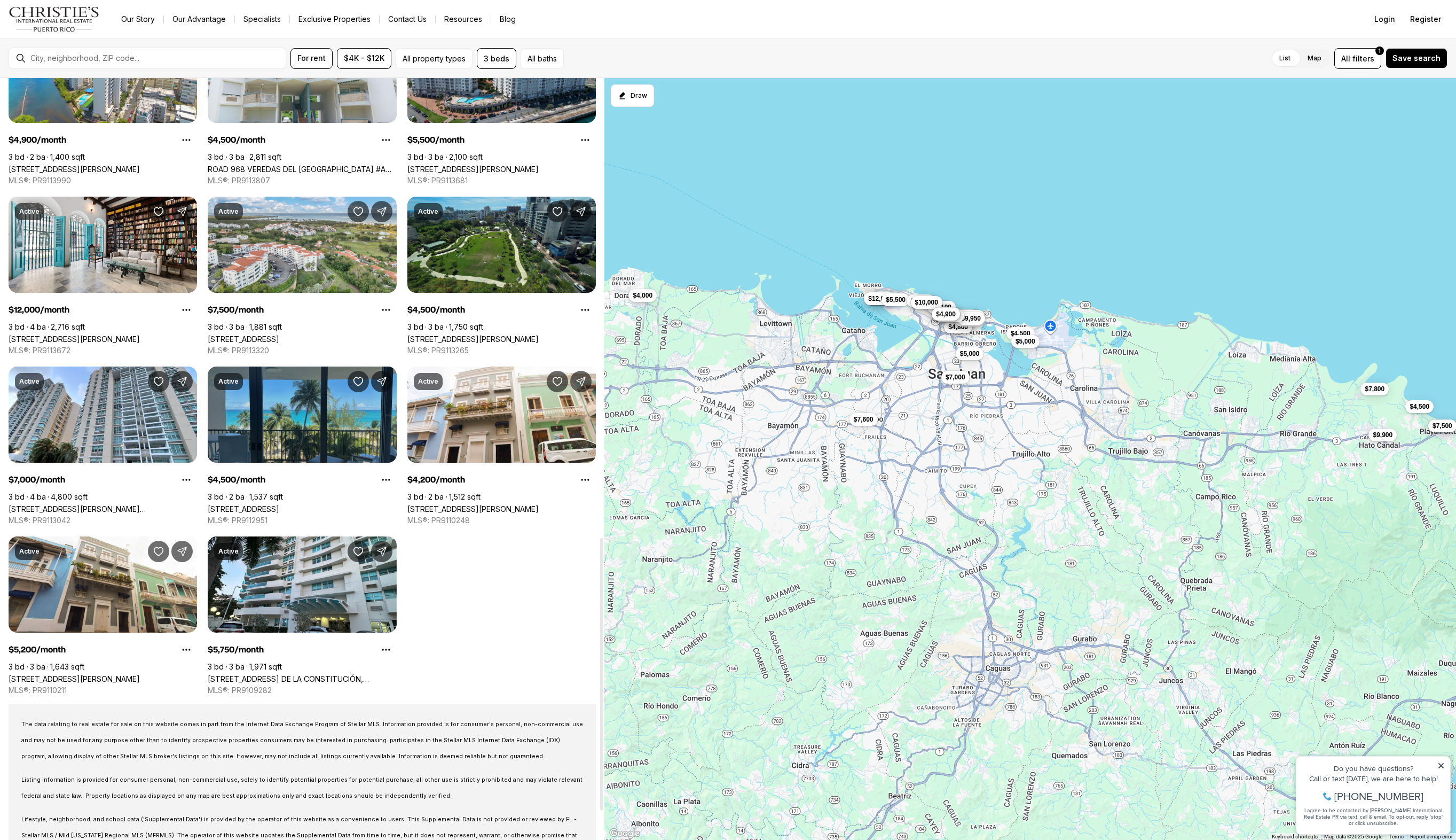
click at [279, 504] on link "4745 ISLA VERDE AVE. #6, CAROLINA PR, 00979" at bounding box center [243, 508] width 71 height 9
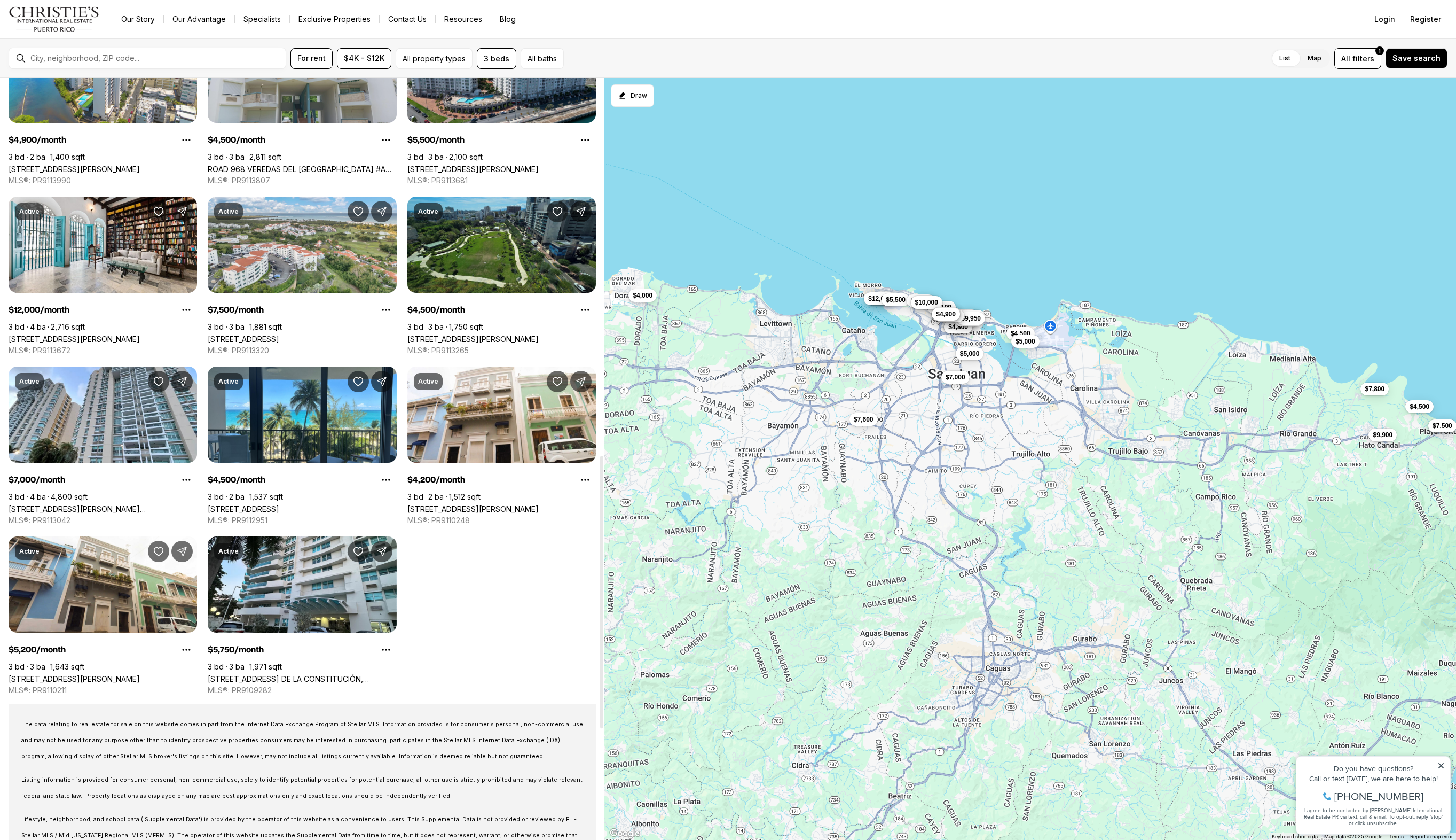
scroll to position [918, 0]
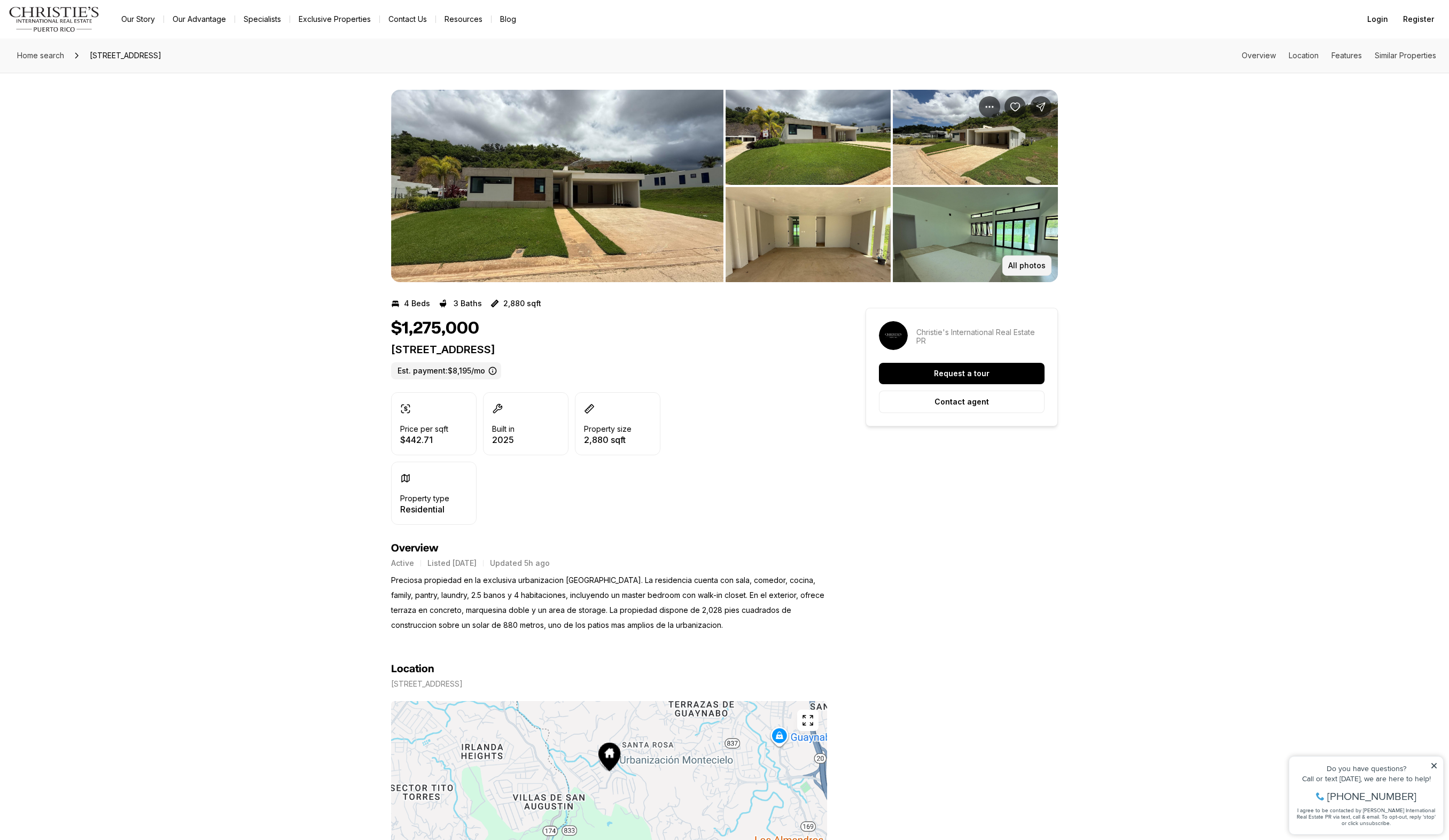
click at [1020, 258] on button "All photos" at bounding box center [1027, 265] width 49 height 20
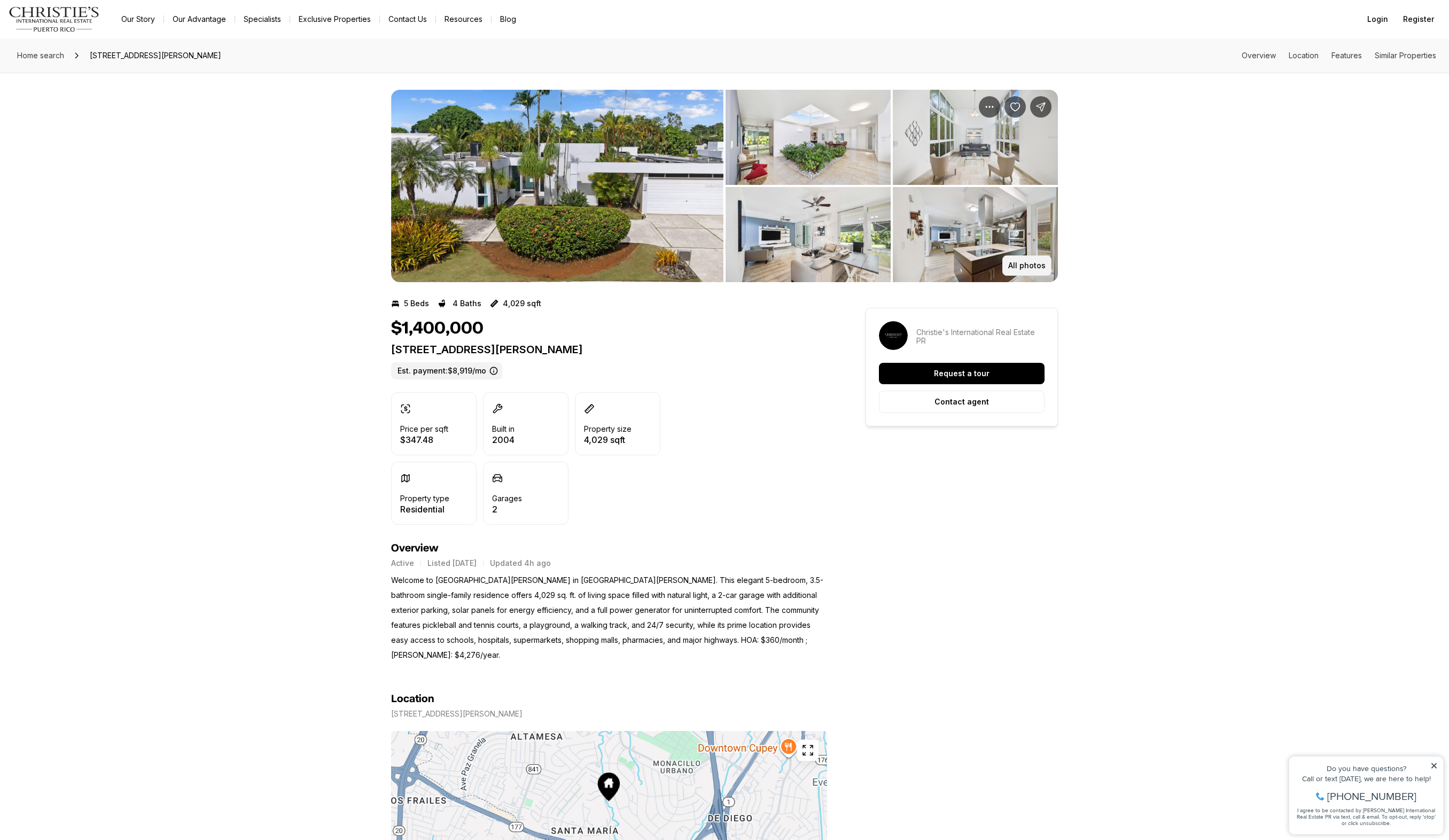
click at [1043, 272] on button "All photos" at bounding box center [1027, 265] width 49 height 20
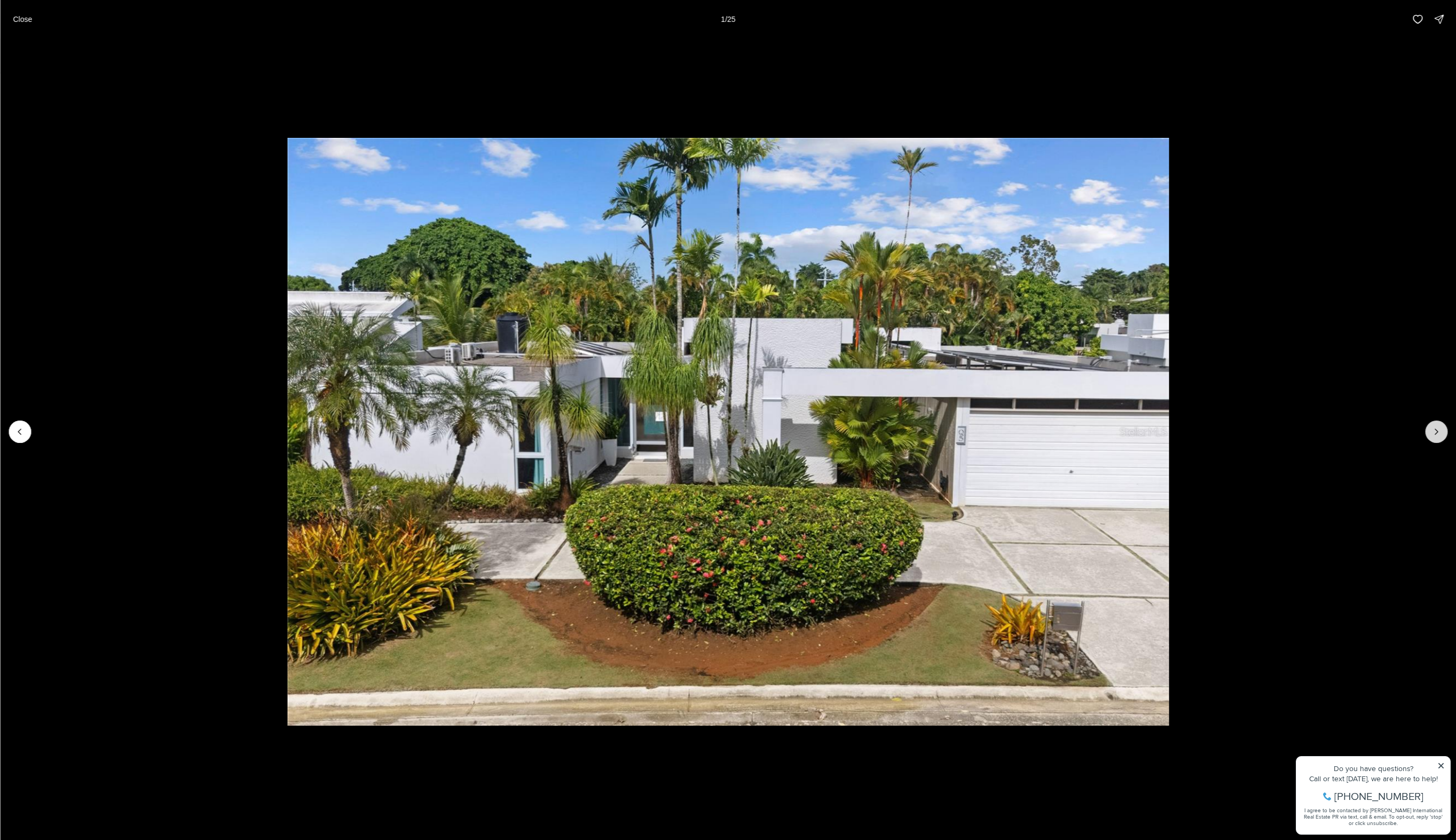
click at [1443, 431] on button "Next slide" at bounding box center [1436, 431] width 22 height 22
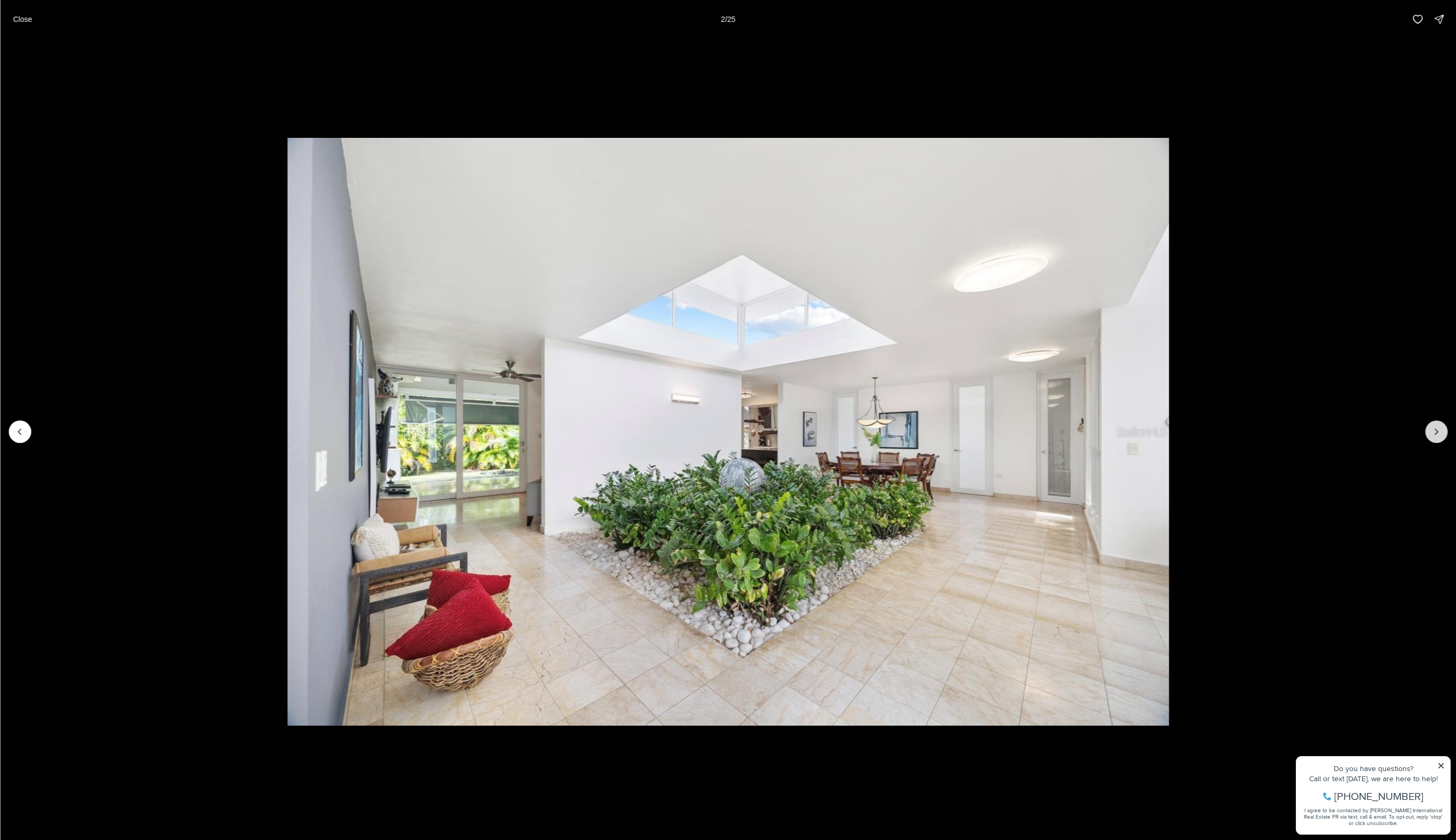
click at [1443, 430] on button "Next slide" at bounding box center [1436, 431] width 22 height 22
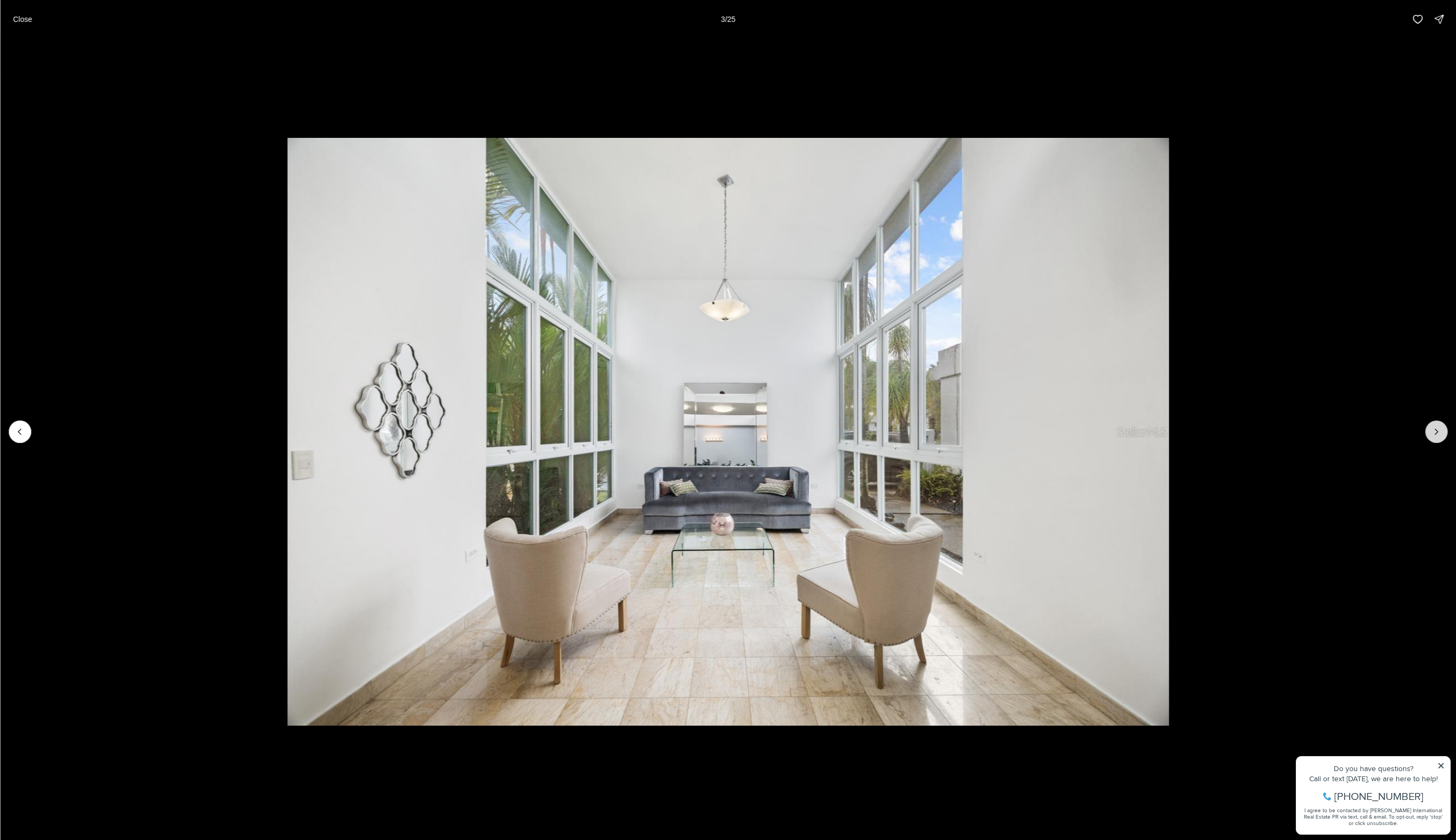
click at [1443, 430] on button "Next slide" at bounding box center [1436, 431] width 22 height 22
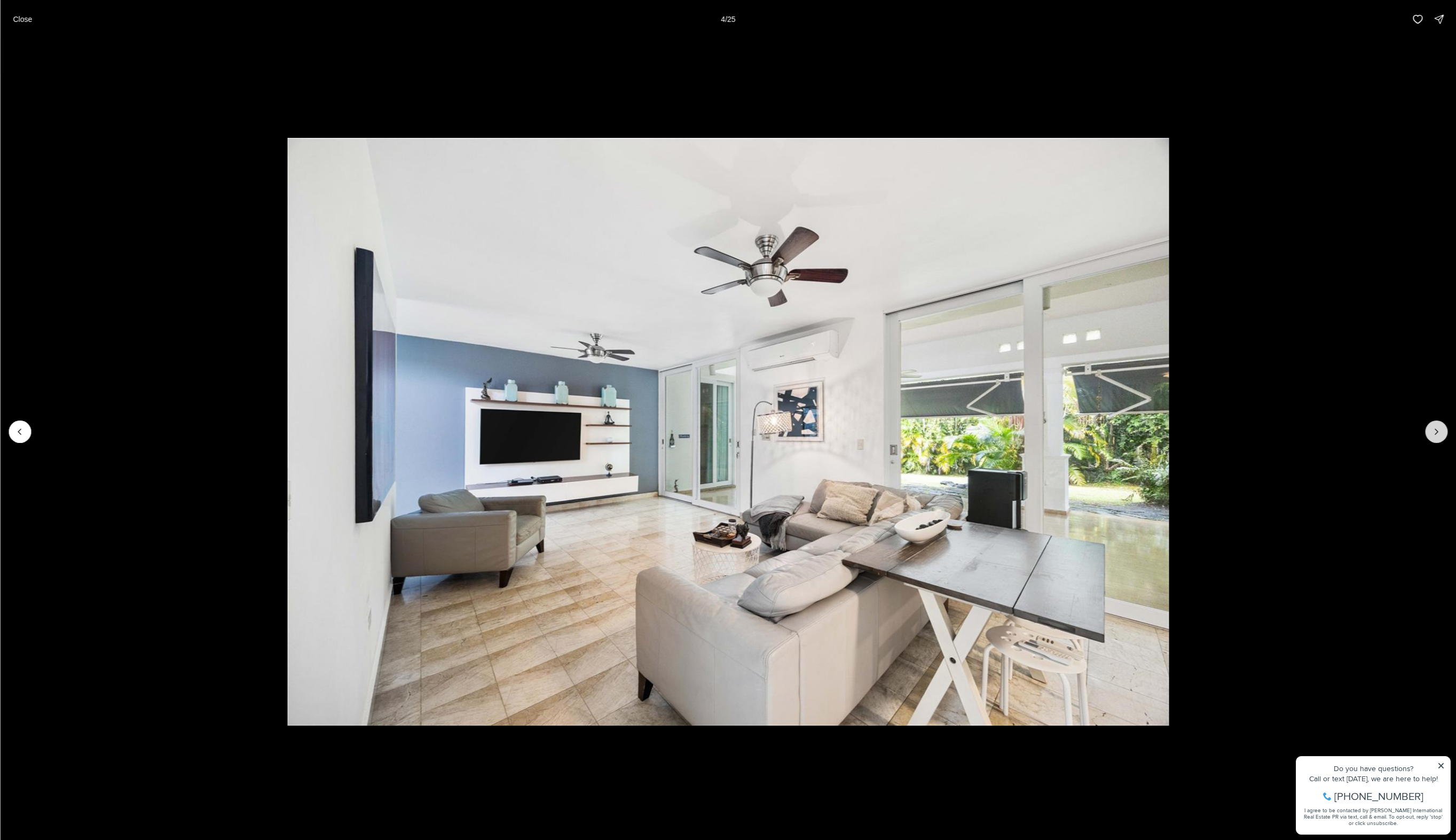
click at [1443, 430] on button "Next slide" at bounding box center [1436, 431] width 22 height 22
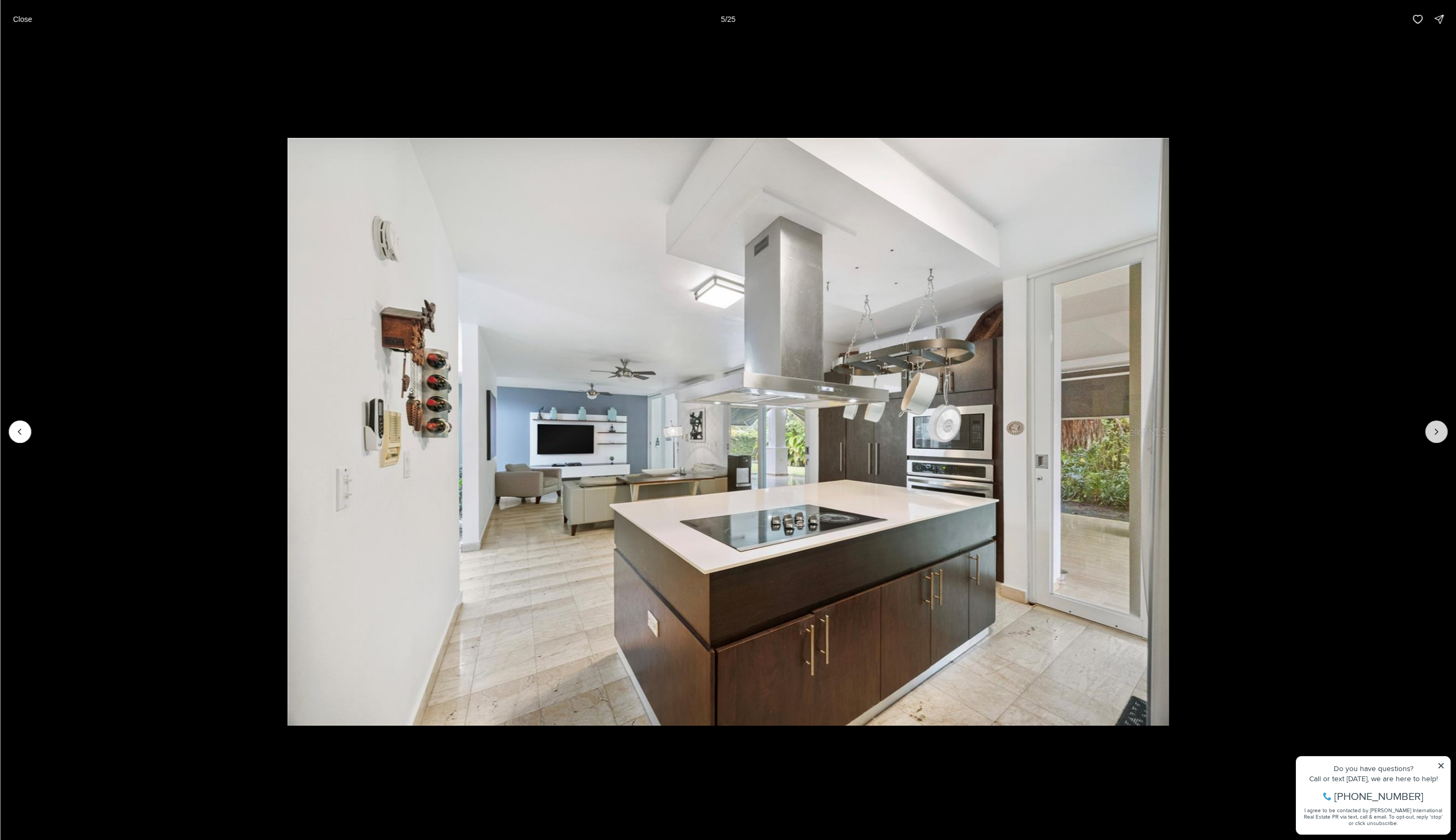
click at [1441, 429] on icon "Next slide" at bounding box center [1436, 431] width 11 height 11
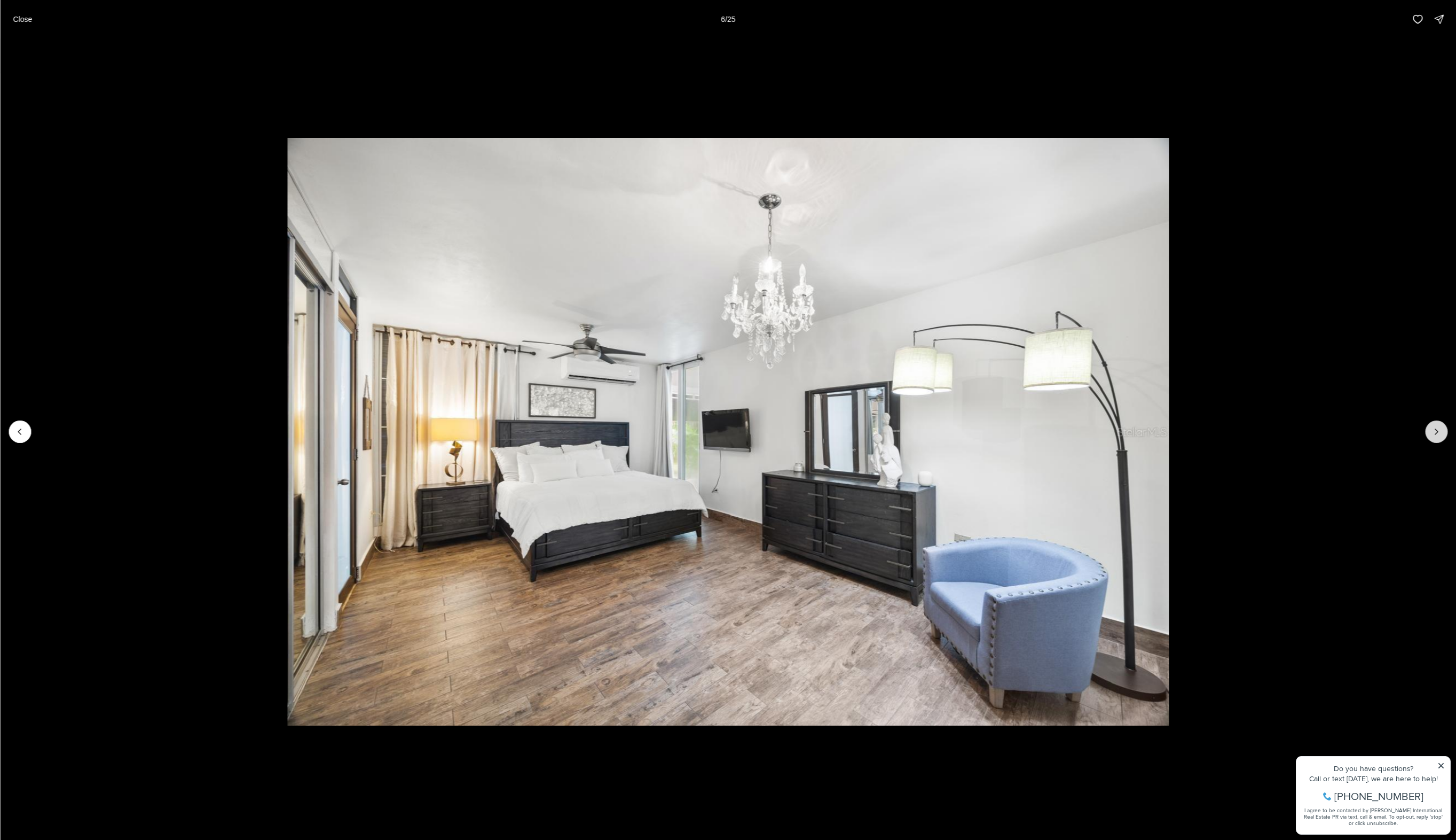
click at [1441, 429] on icon "Next slide" at bounding box center [1436, 431] width 11 height 11
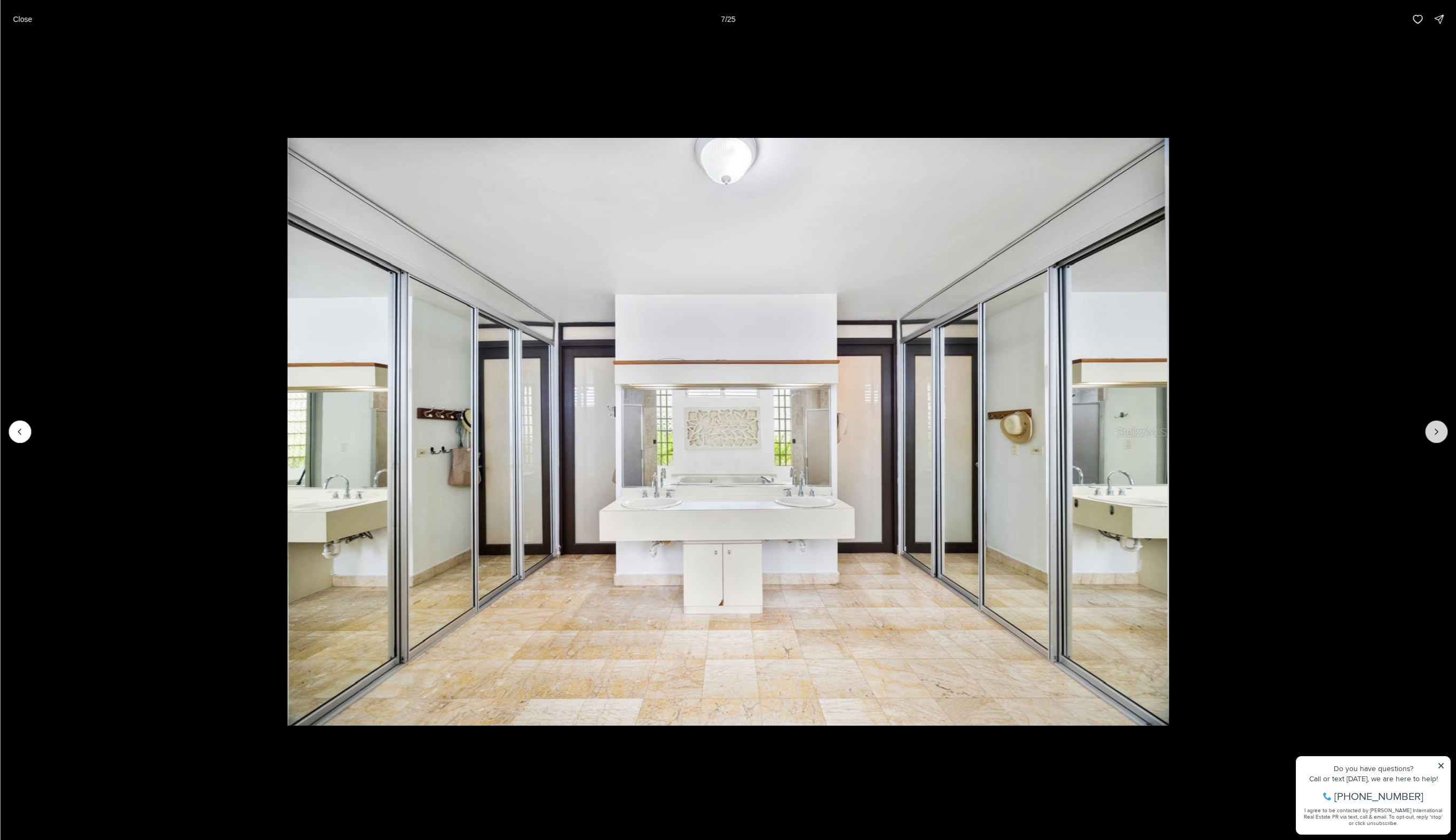
click at [1441, 429] on icon "Next slide" at bounding box center [1436, 431] width 11 height 11
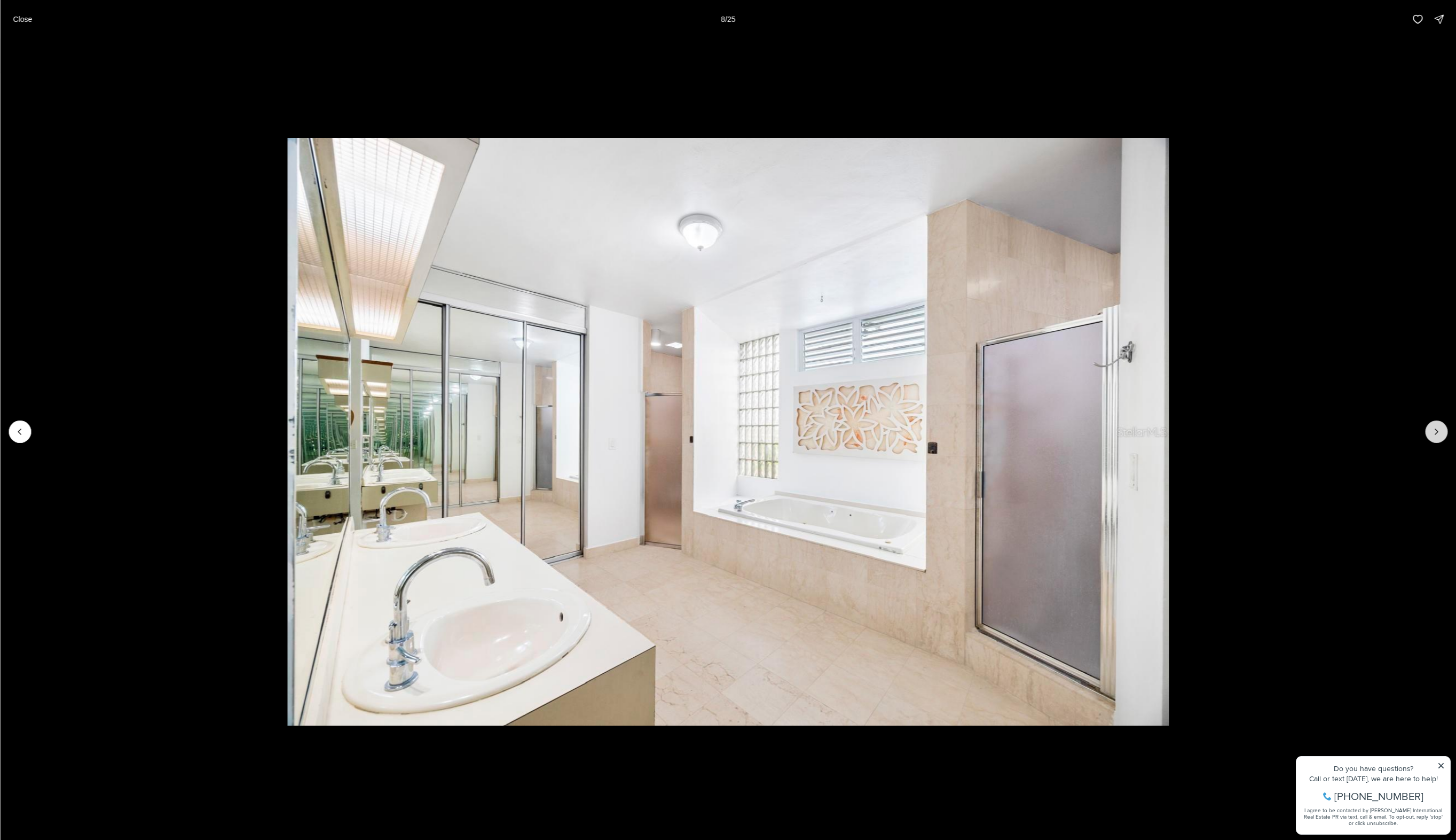
click at [1441, 429] on icon "Next slide" at bounding box center [1436, 431] width 11 height 11
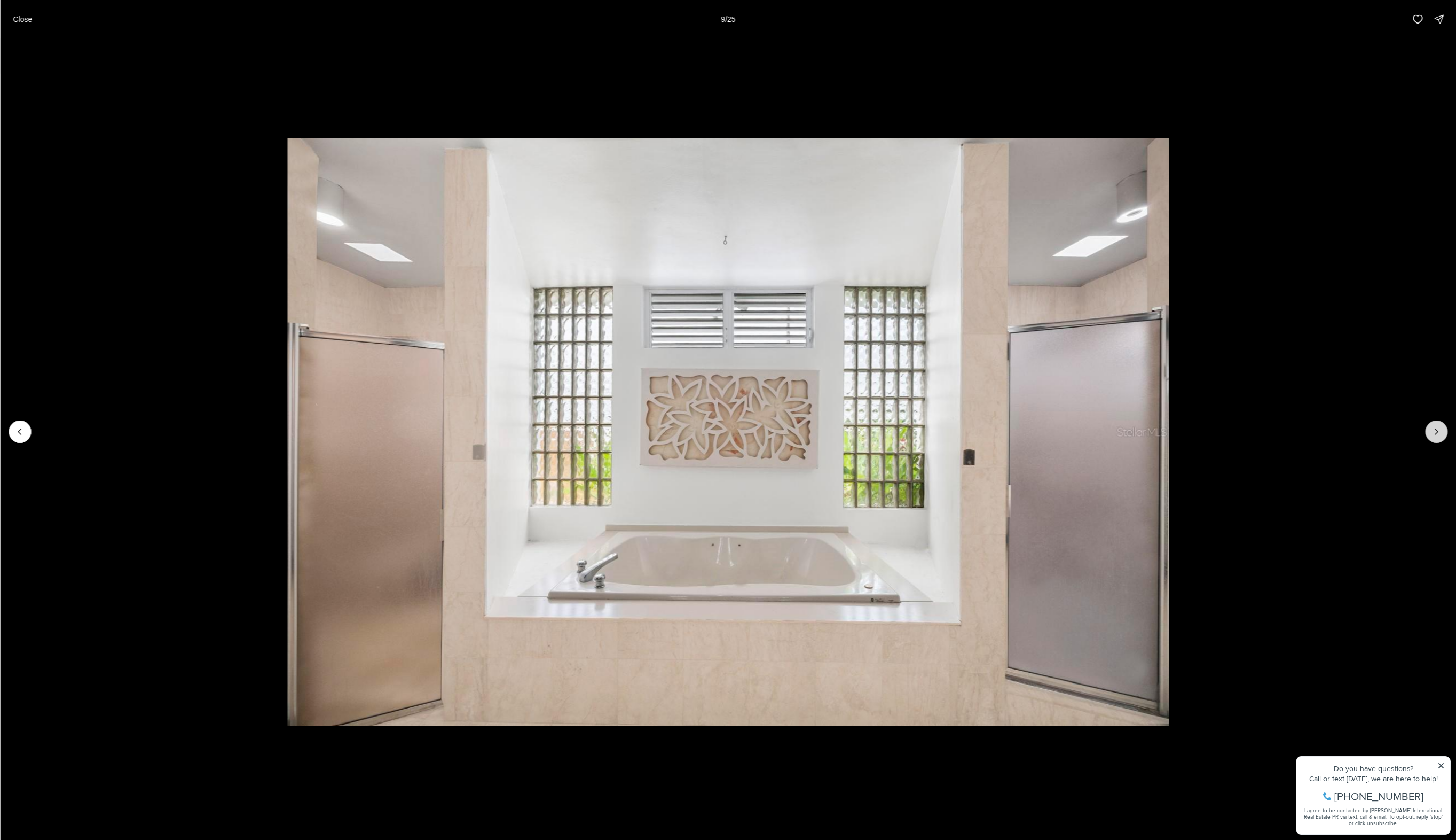
click at [1441, 429] on icon "Next slide" at bounding box center [1436, 431] width 11 height 11
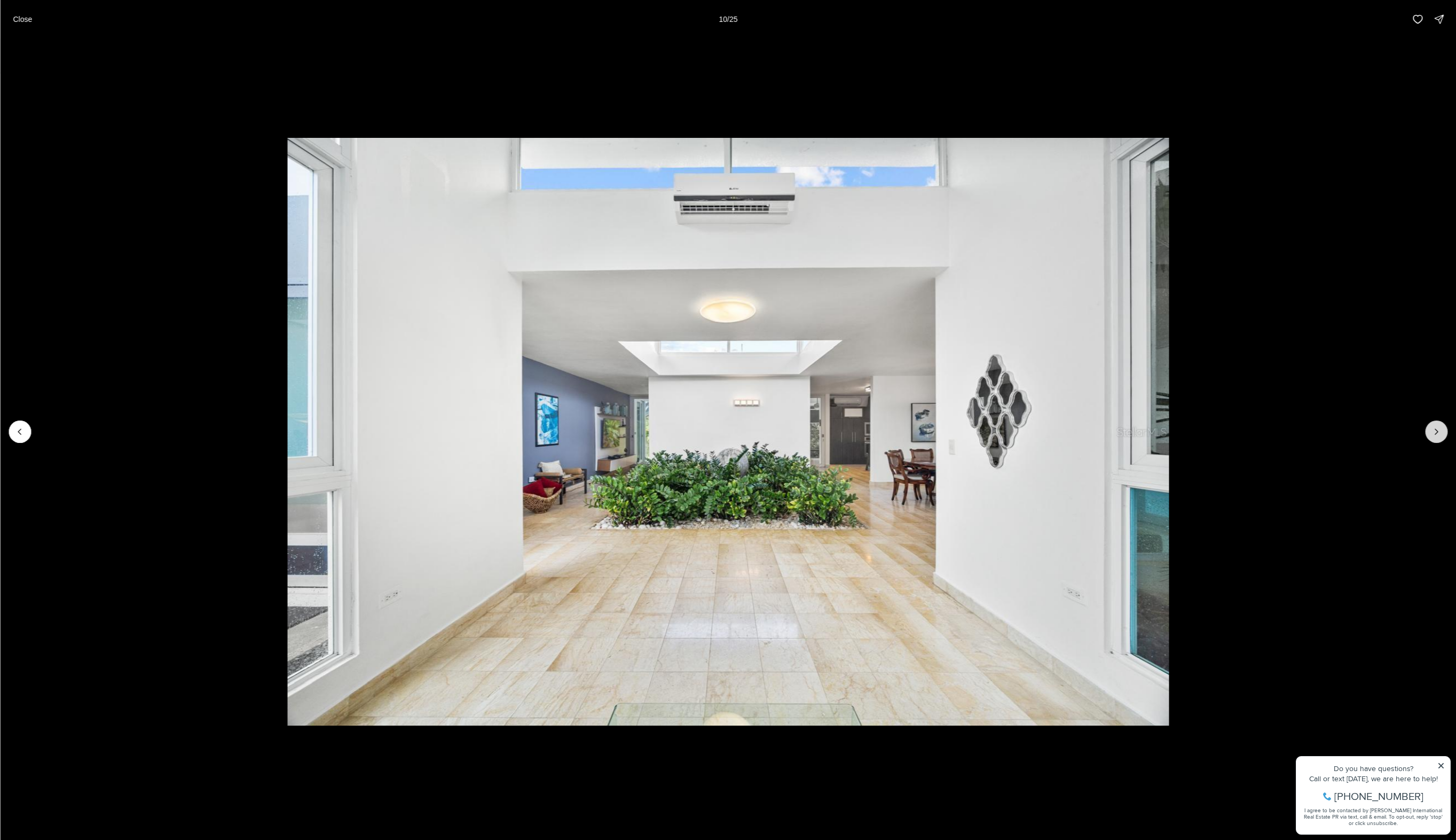
click at [1441, 429] on icon "Next slide" at bounding box center [1436, 431] width 11 height 11
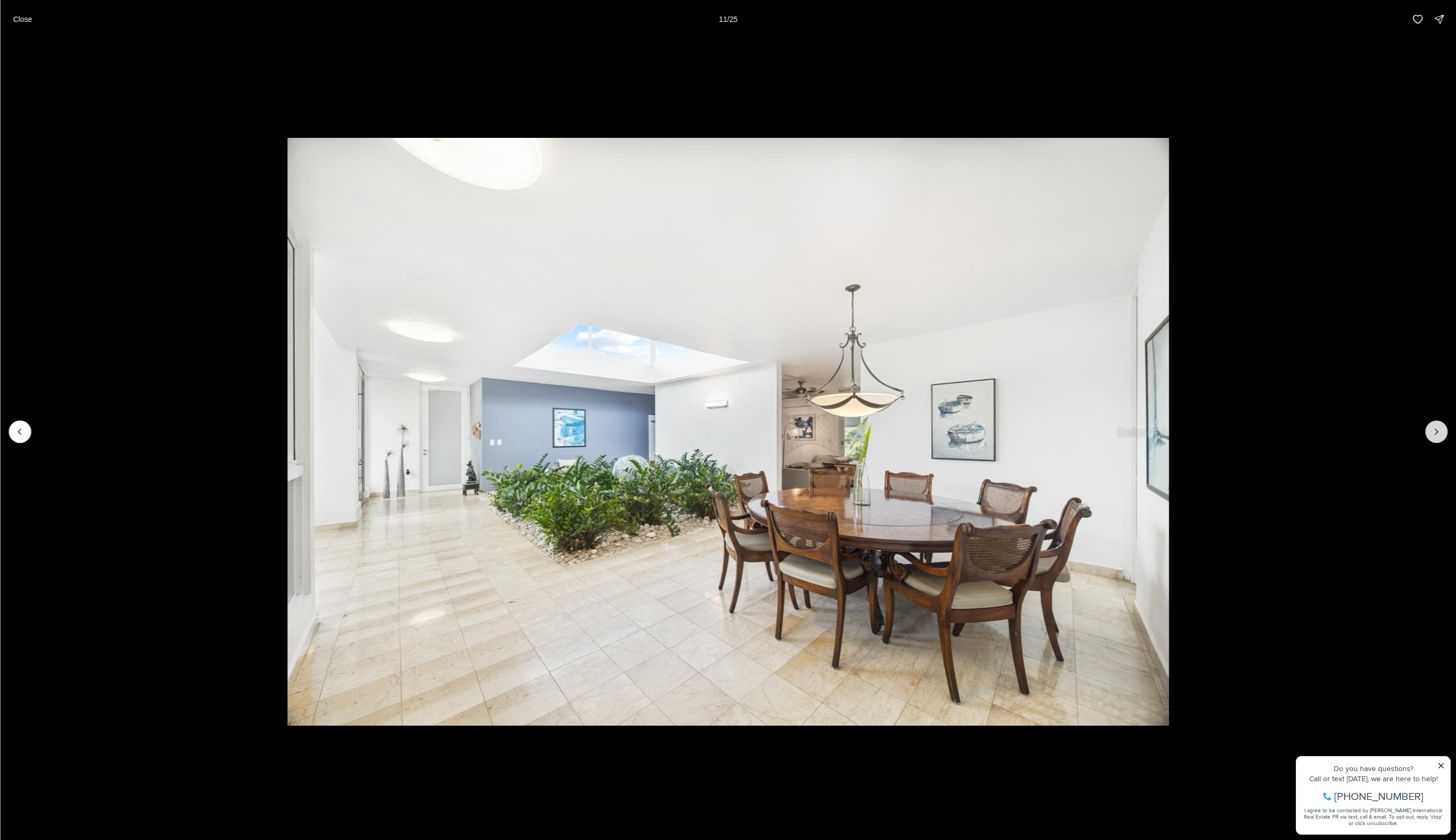
click at [1441, 429] on icon "Next slide" at bounding box center [1436, 431] width 11 height 11
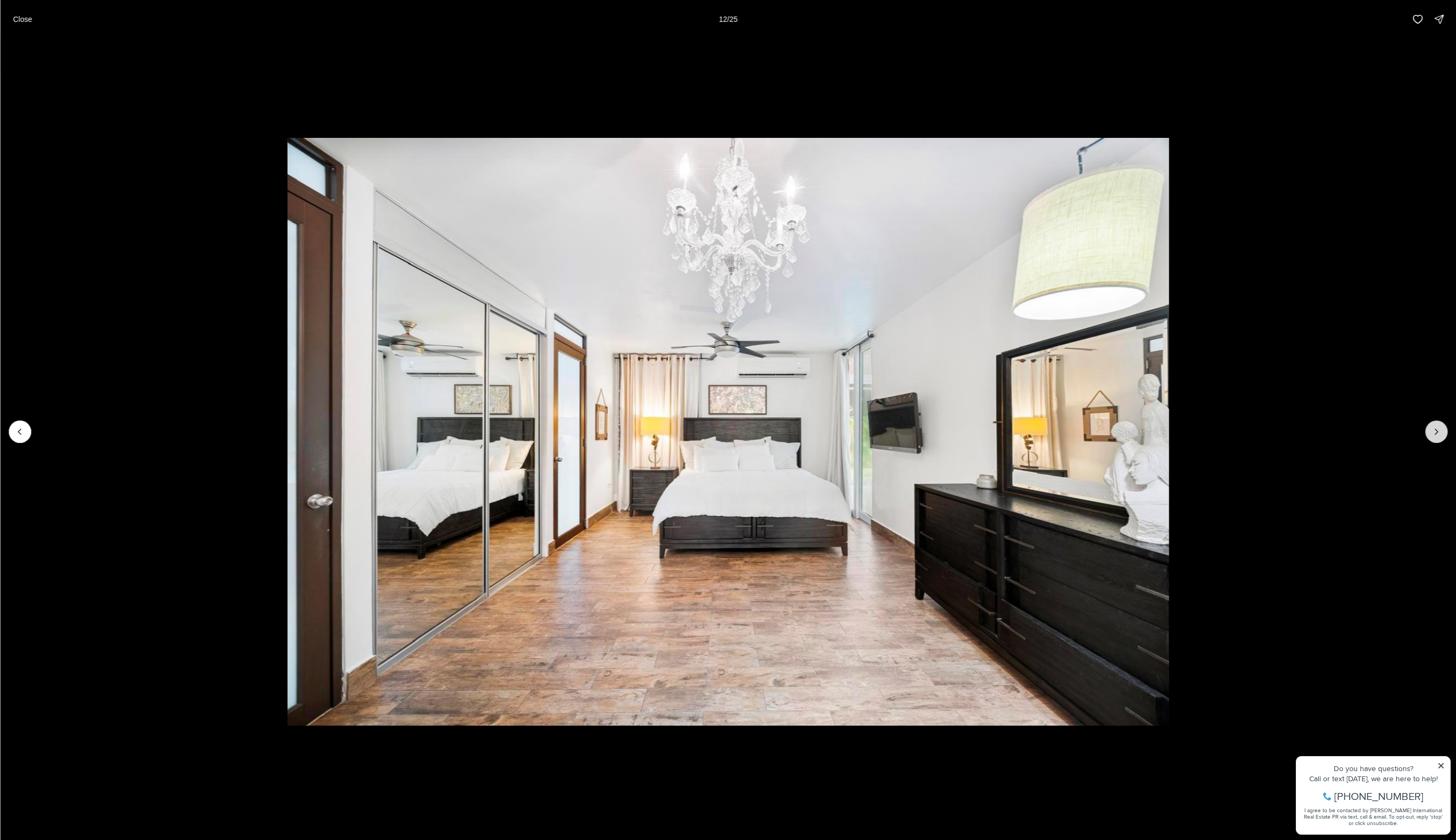
click at [1441, 429] on icon "Next slide" at bounding box center [1436, 431] width 11 height 11
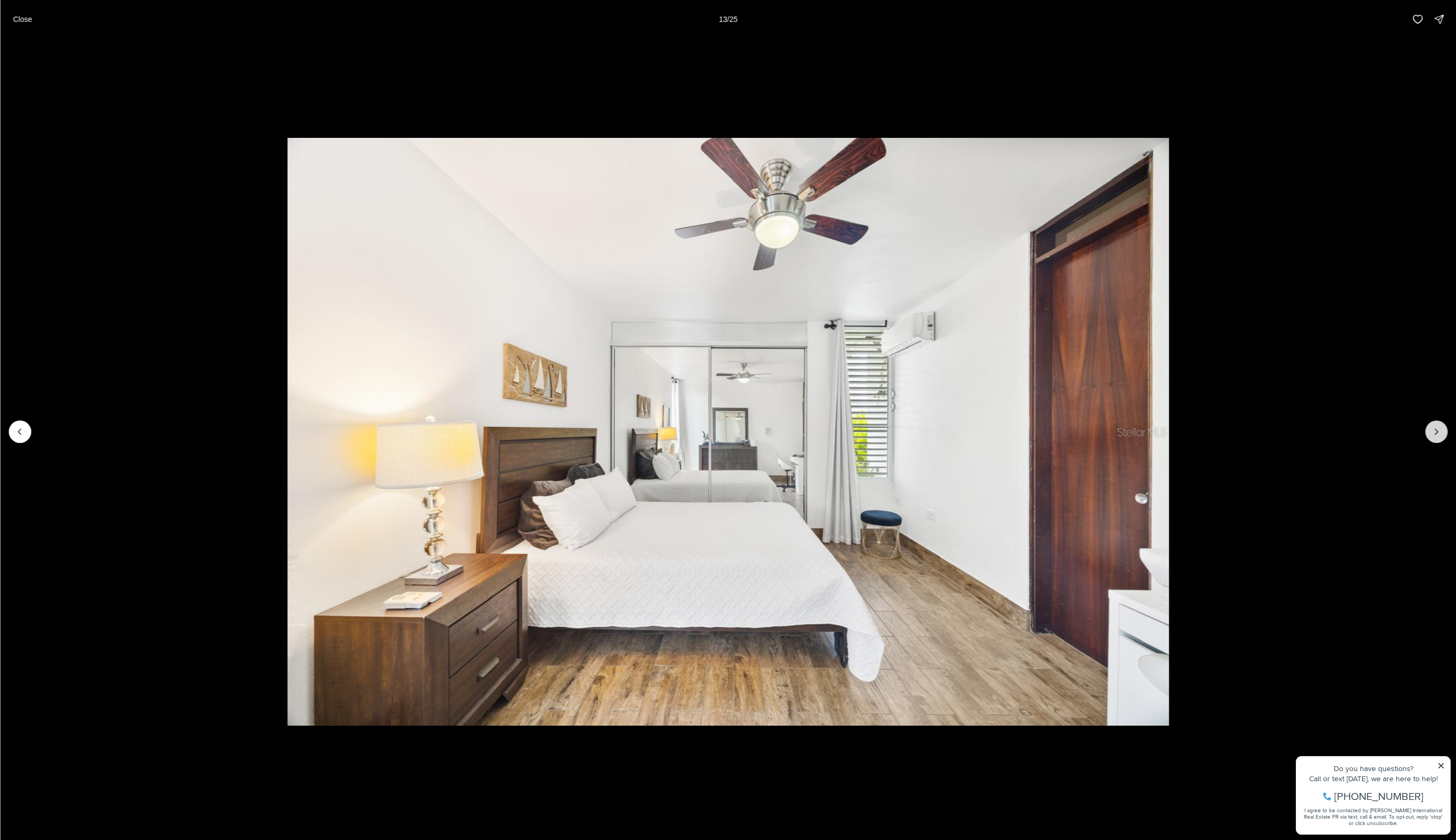
click at [1441, 429] on icon "Next slide" at bounding box center [1436, 431] width 11 height 11
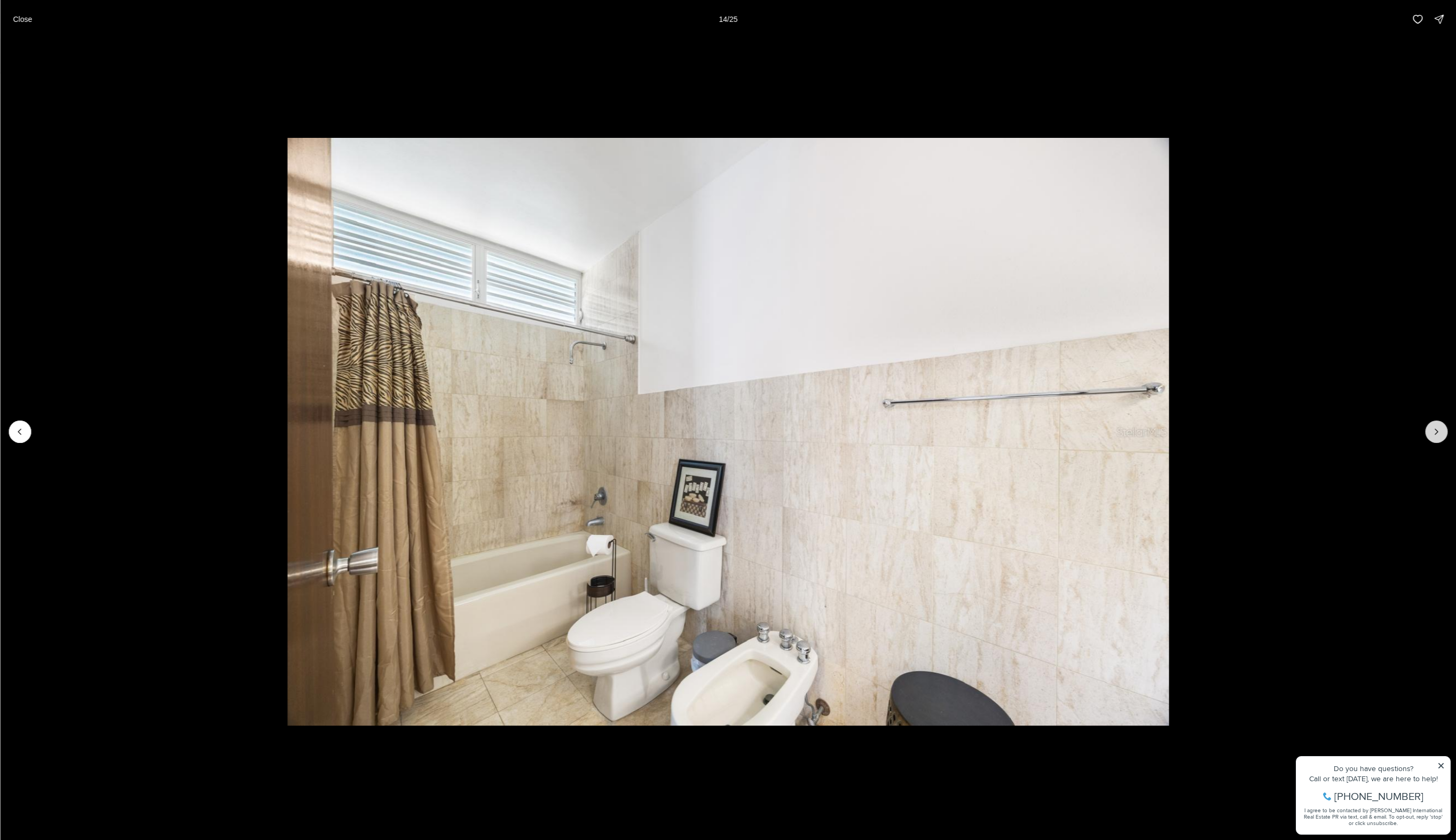
click at [1441, 429] on icon "Next slide" at bounding box center [1436, 431] width 11 height 11
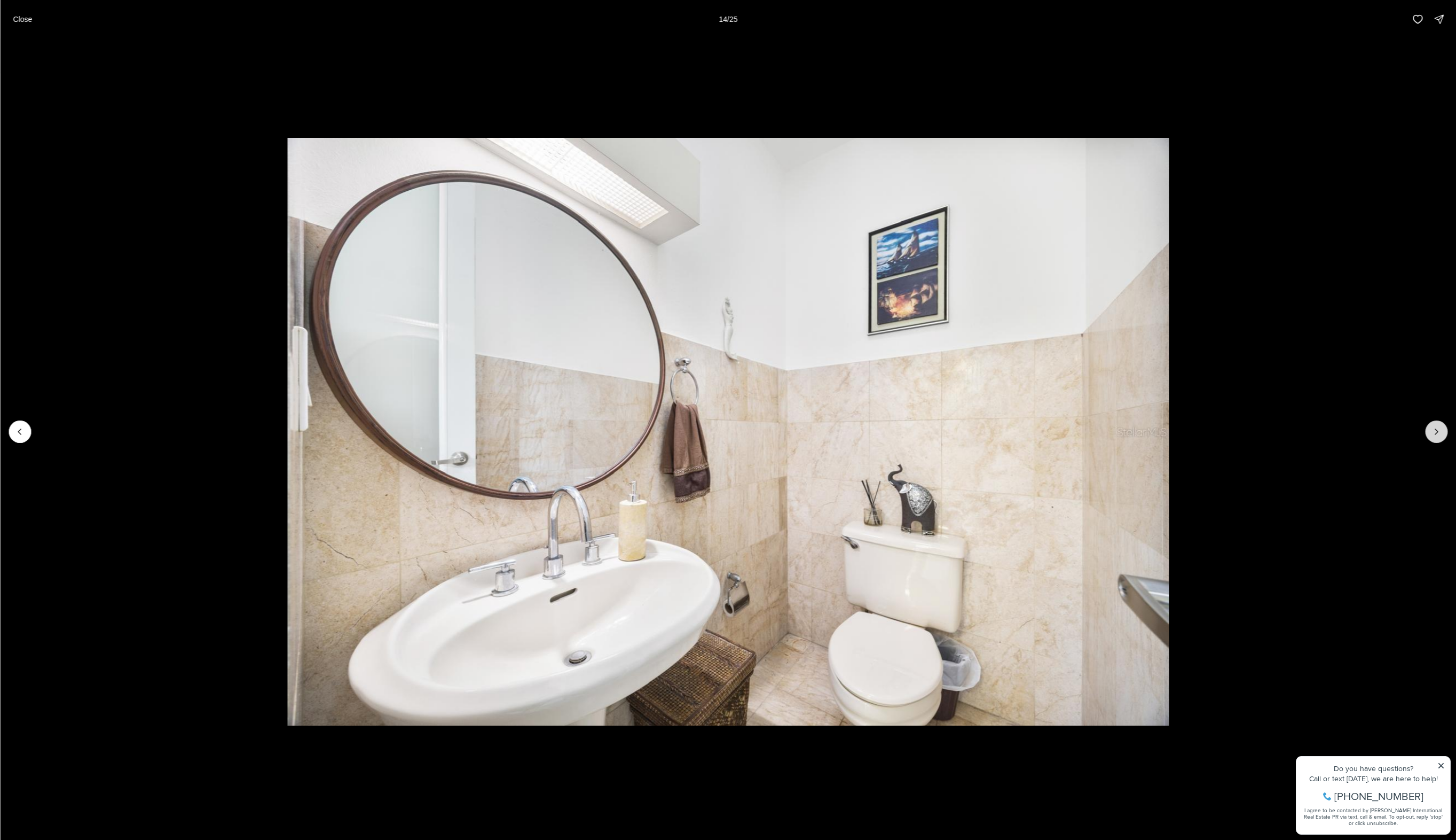
click at [1441, 429] on icon "Next slide" at bounding box center [1436, 431] width 11 height 11
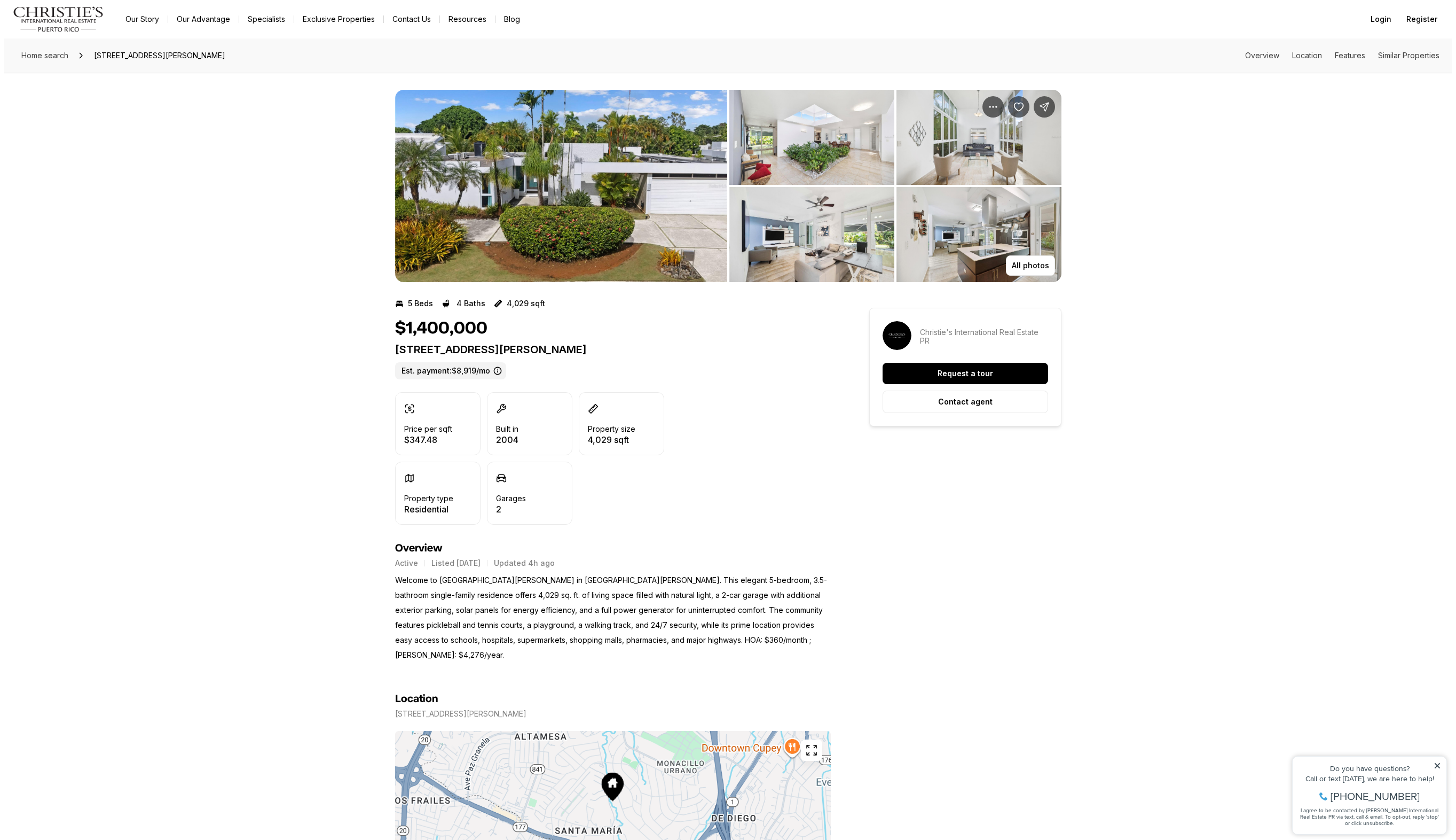
scroll to position [197, 0]
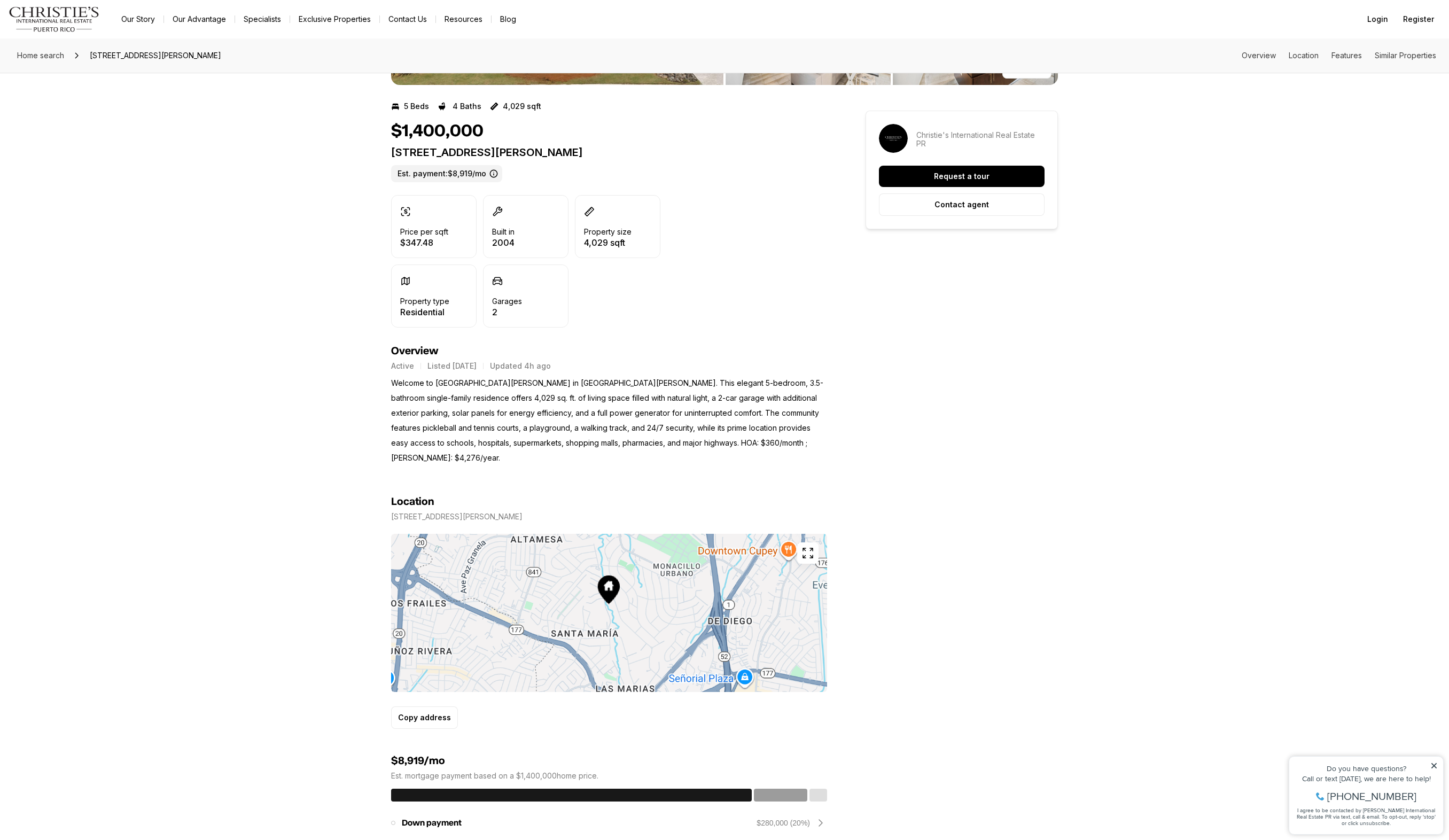
click at [811, 548] on icon "button" at bounding box center [807, 553] width 10 height 10
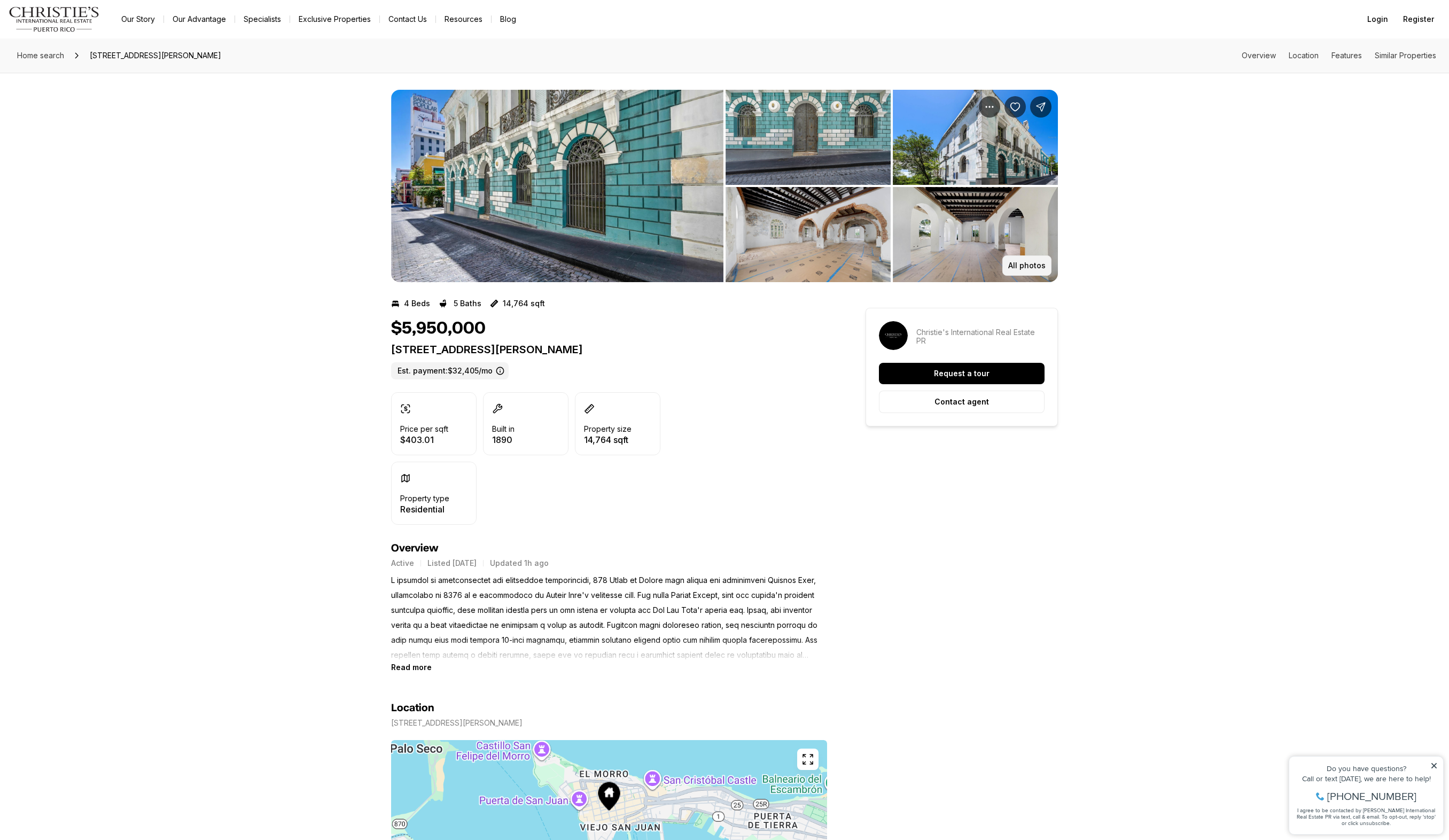
click at [1029, 268] on p "All photos" at bounding box center [1027, 265] width 38 height 9
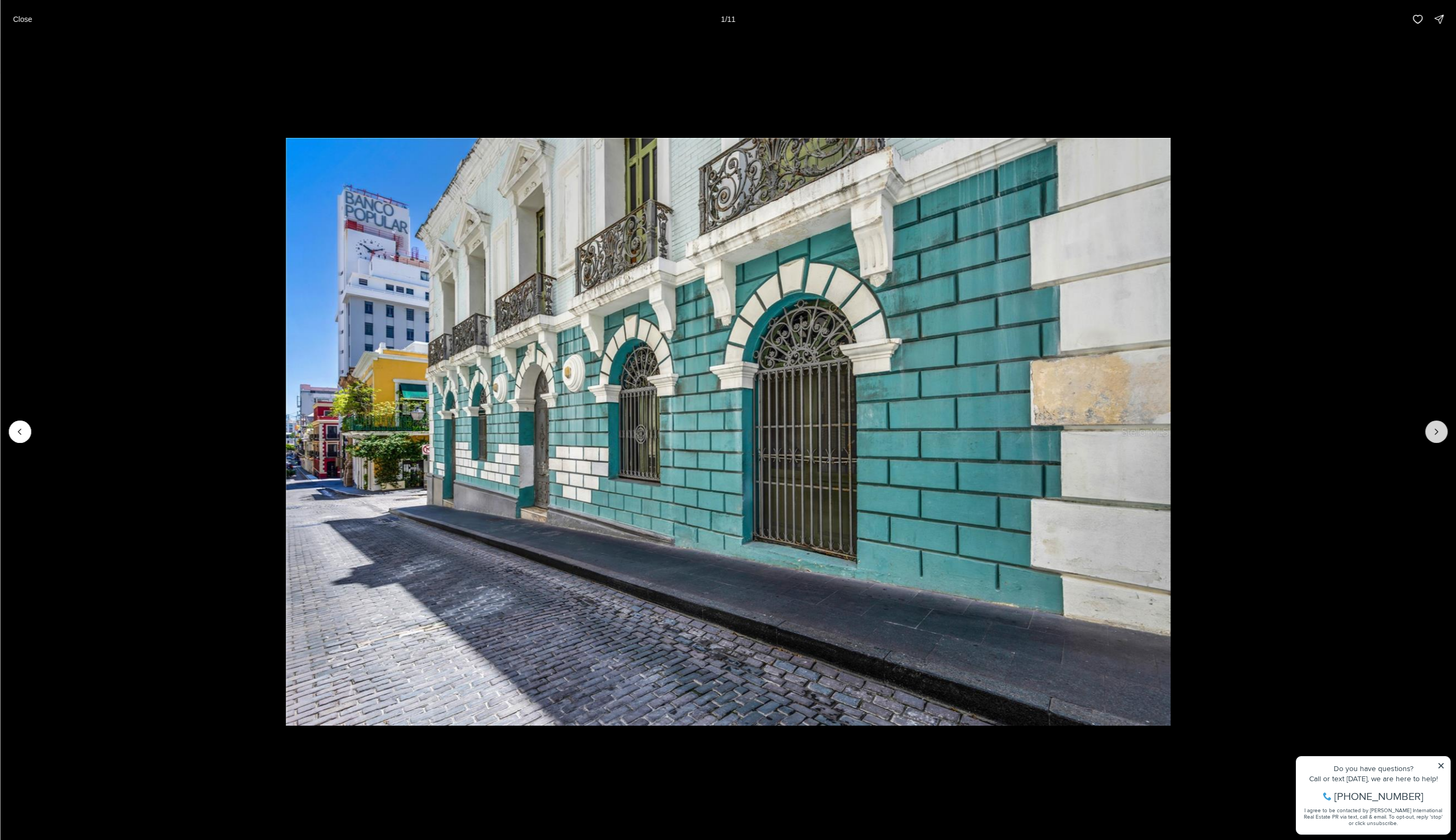
click at [1443, 432] on button "Next slide" at bounding box center [1436, 431] width 22 height 22
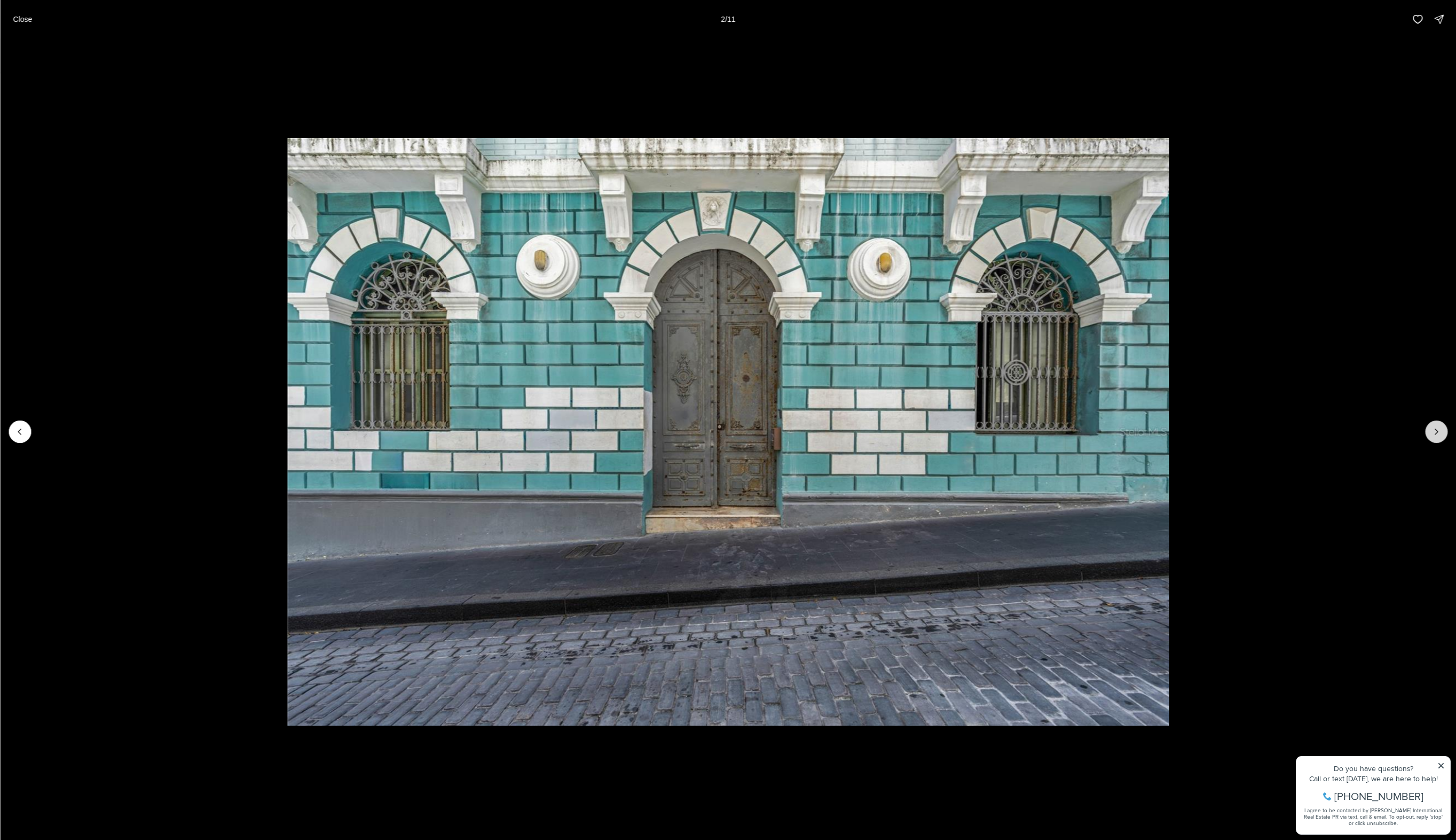
click at [1438, 431] on icon "Next slide" at bounding box center [1436, 431] width 11 height 11
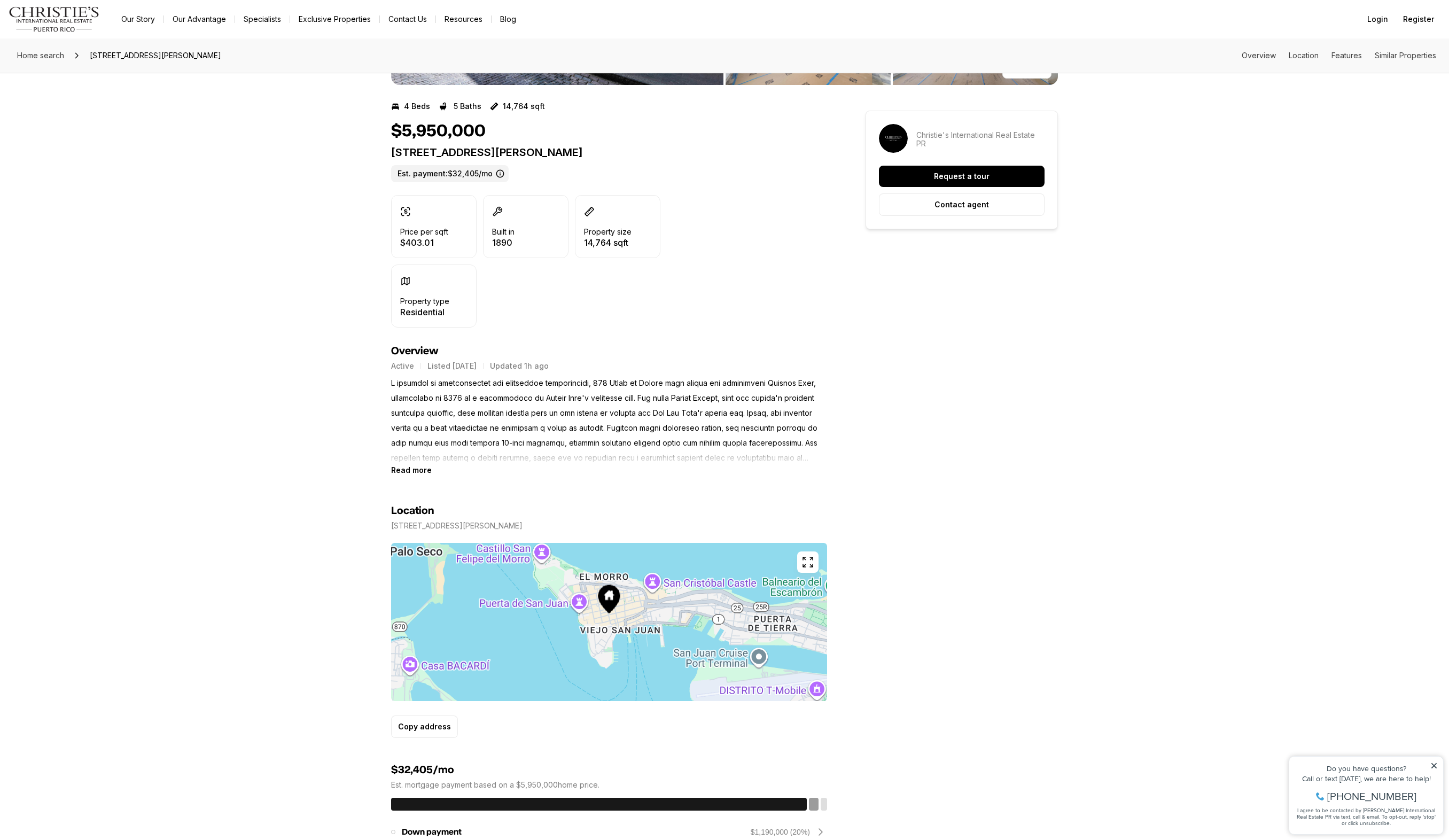
scroll to position [419, 0]
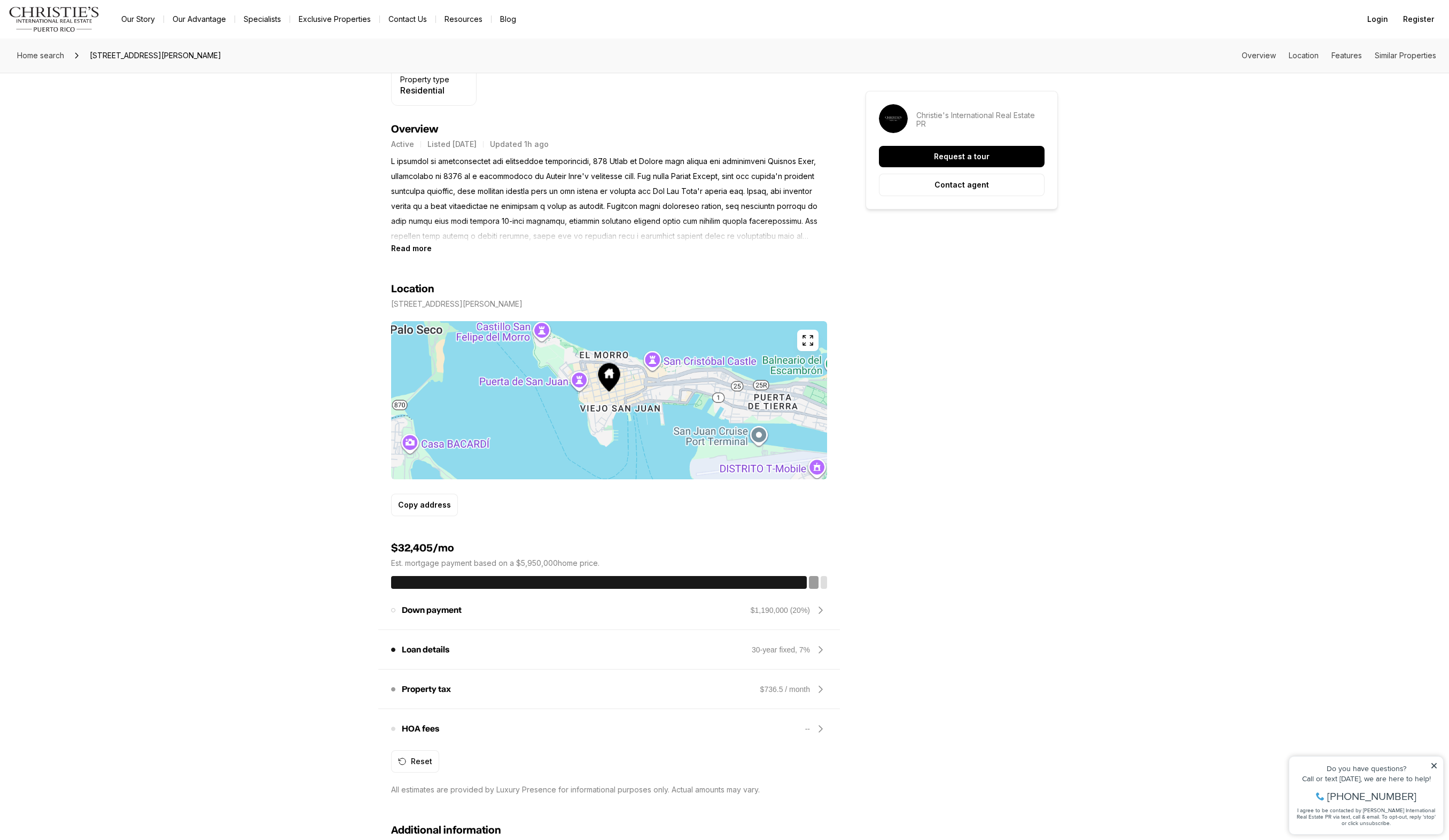
click at [427, 245] on b "Read more" at bounding box center [411, 247] width 40 height 9
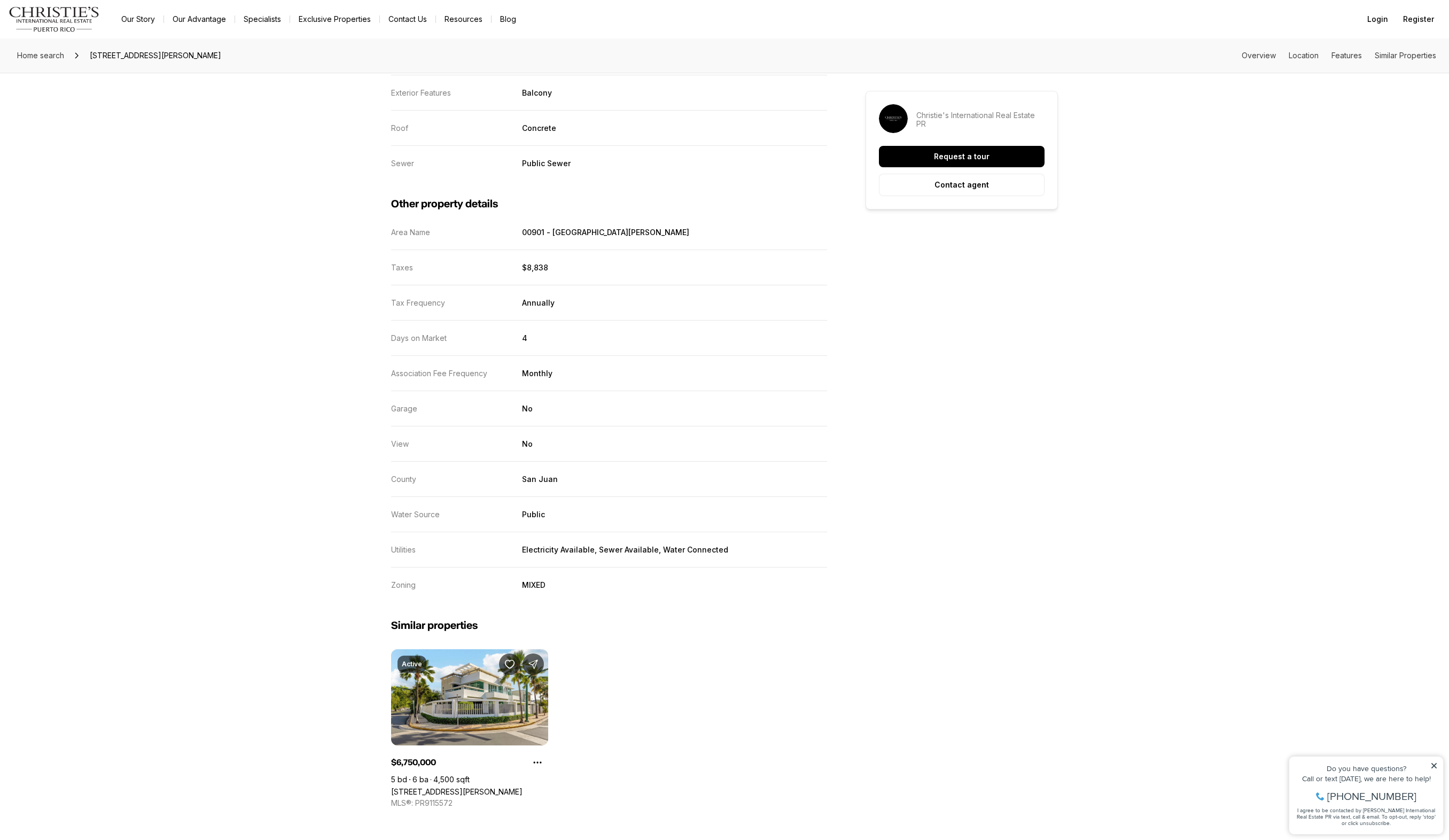
scroll to position [1989, 0]
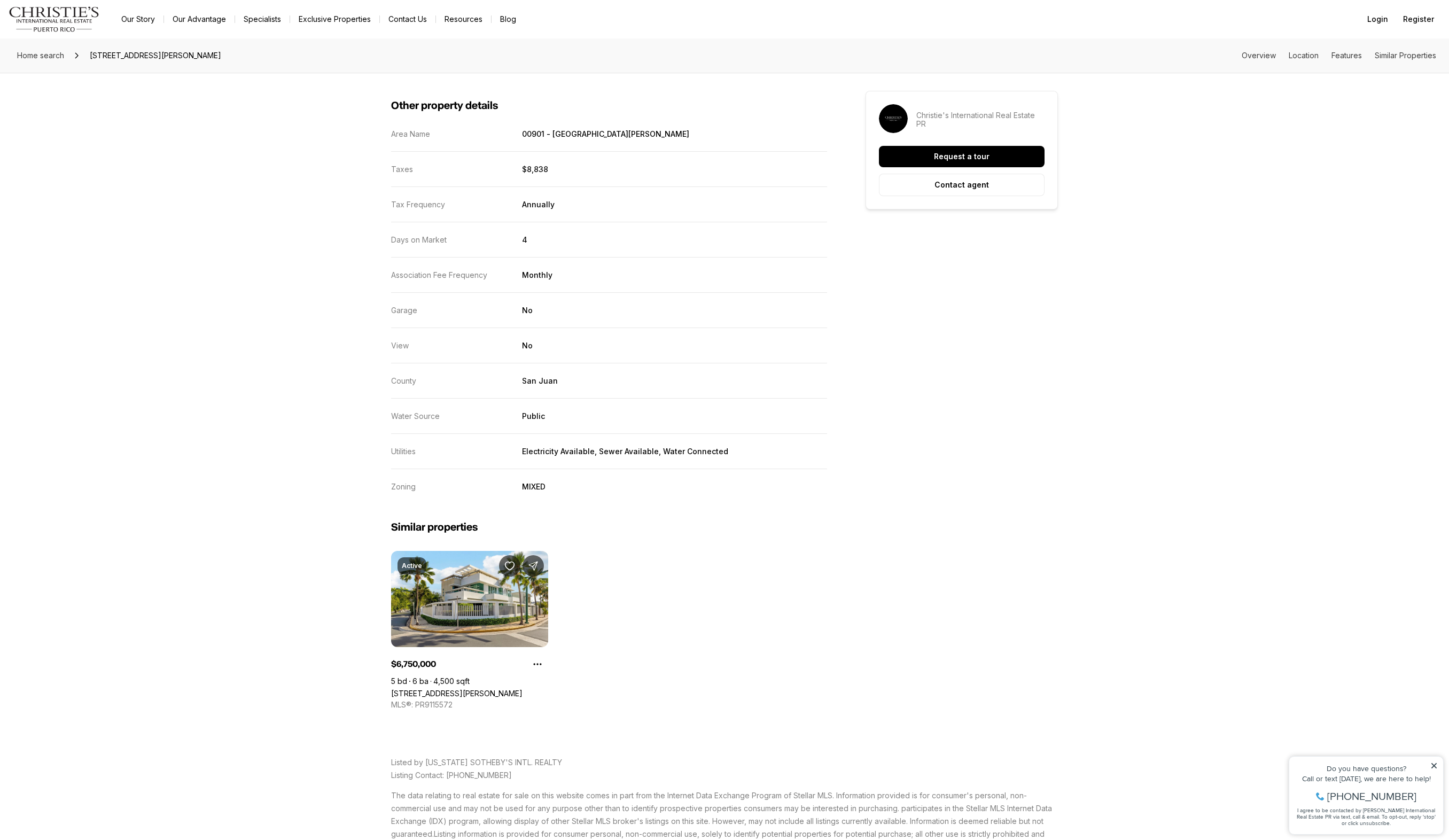
click at [998, 491] on div "Similar properties Active $6,750,000 5 bd 6 ba 4,500 sqft [STREET_ADDRESS][PERS…" at bounding box center [724, 600] width 667 height 219
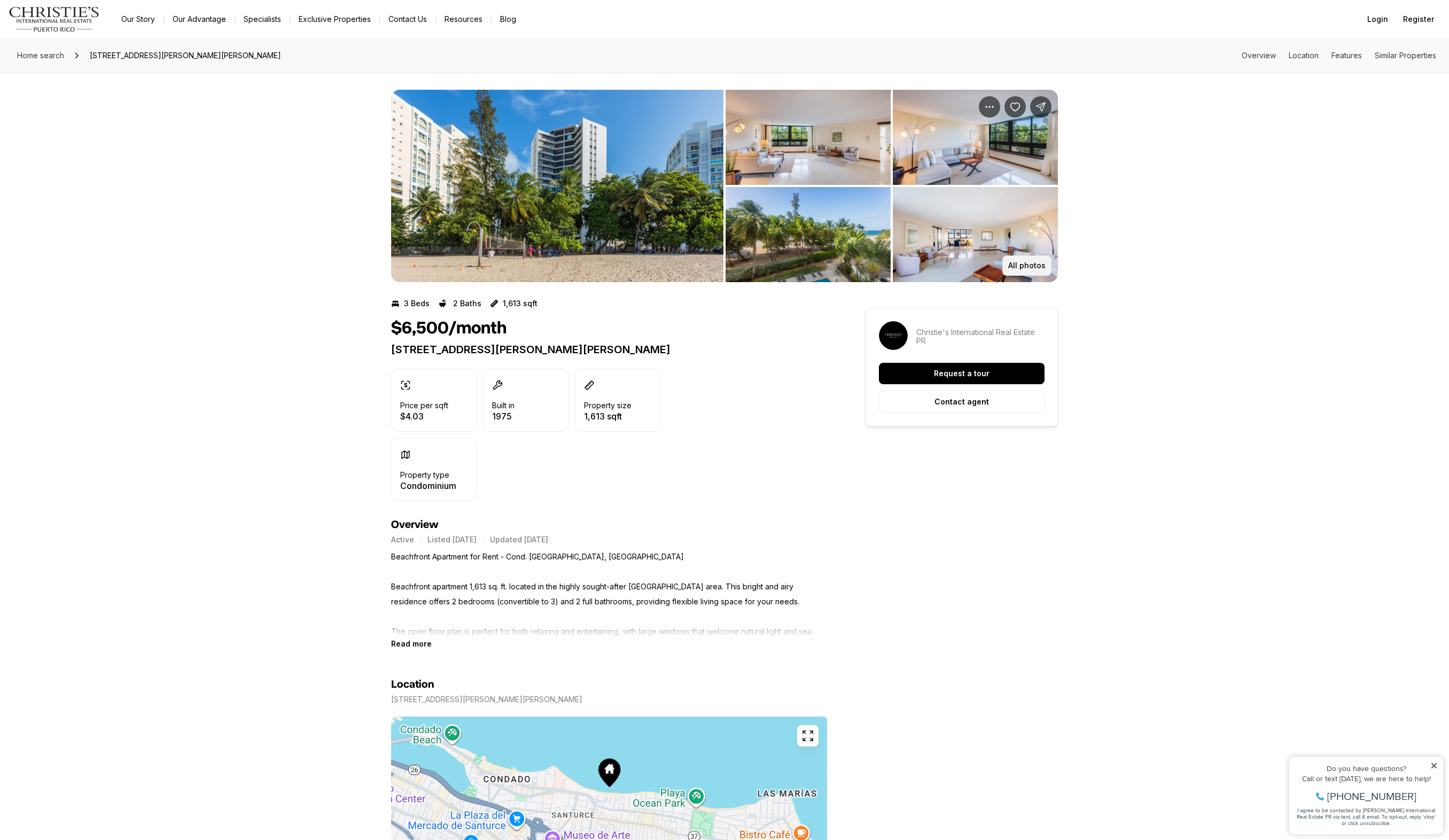
click at [1019, 266] on p "All photos" at bounding box center [1027, 265] width 38 height 9
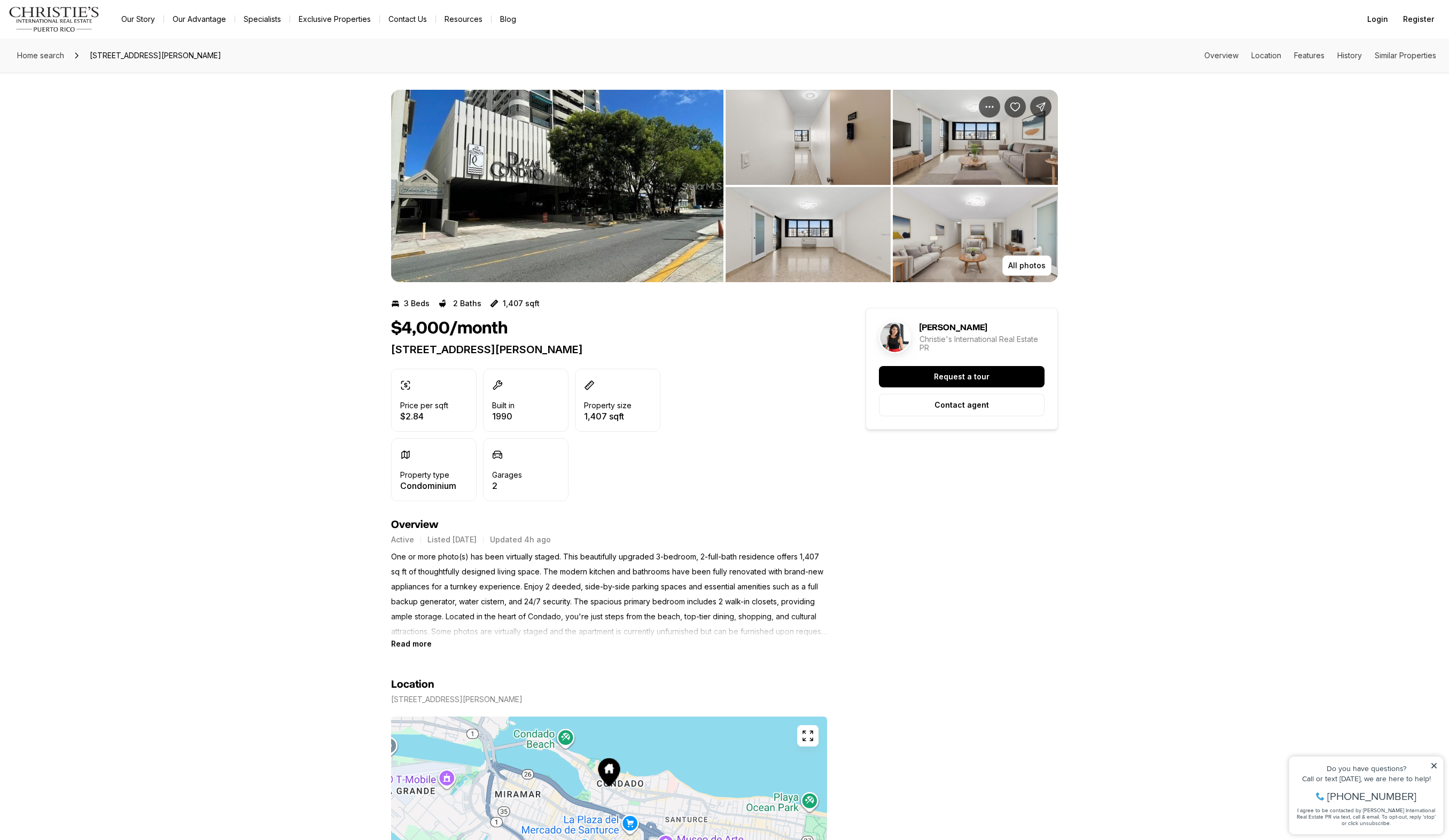
click at [652, 172] on img "View image gallery" at bounding box center [556, 186] width 332 height 192
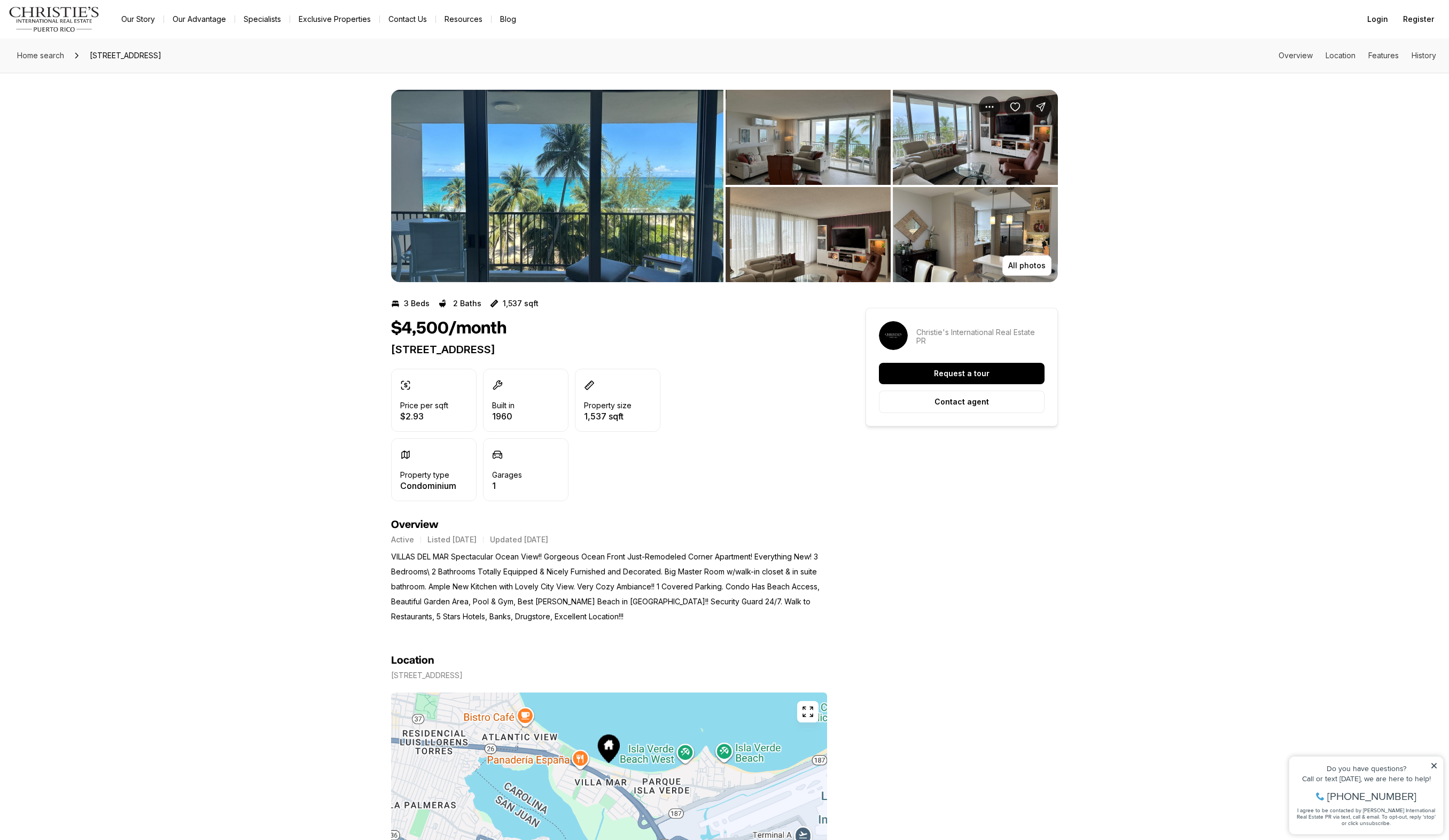
click at [618, 167] on img "View image gallery" at bounding box center [556, 186] width 332 height 192
